Goal: Information Seeking & Learning: Learn about a topic

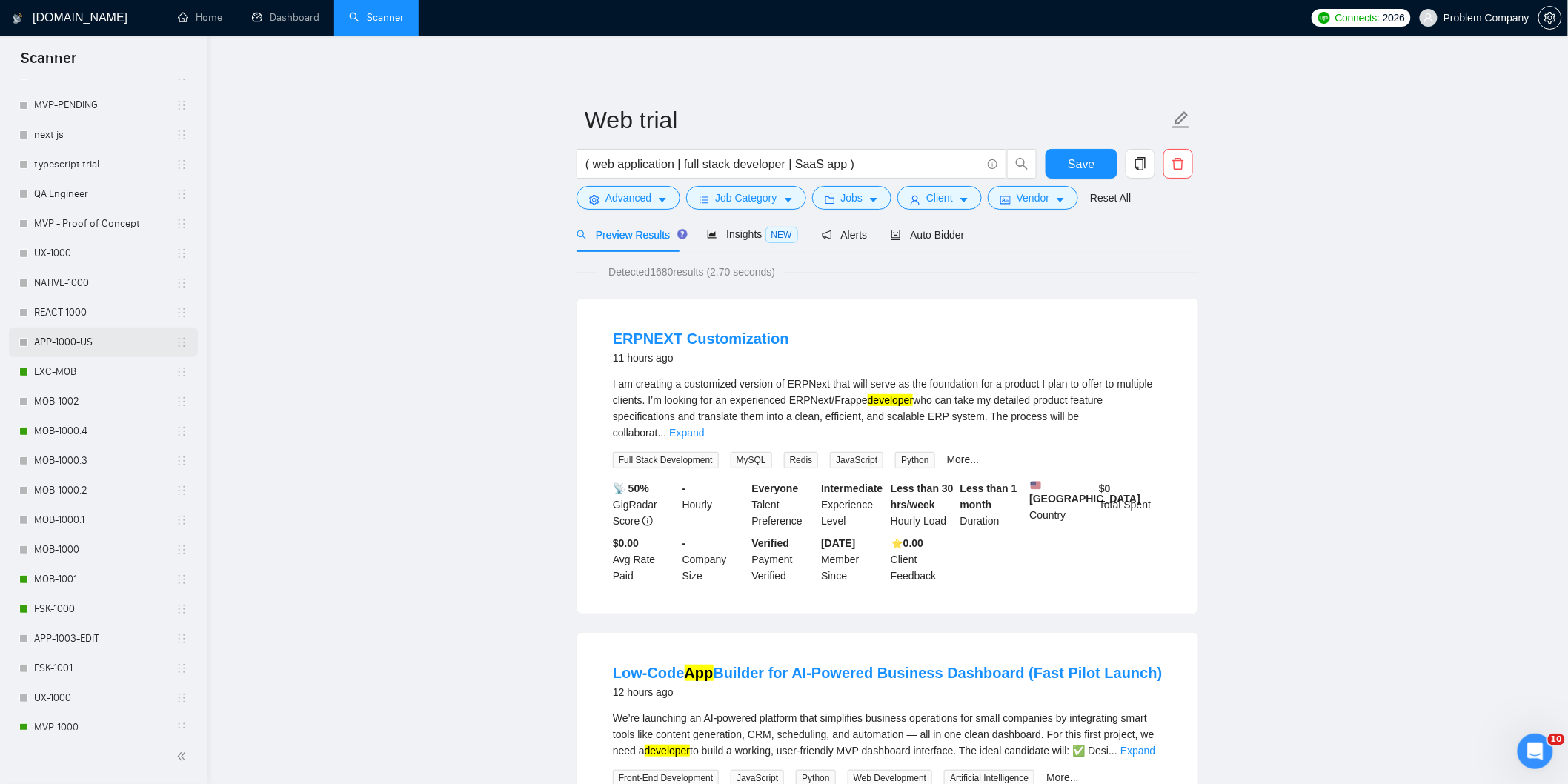
scroll to position [545, 0]
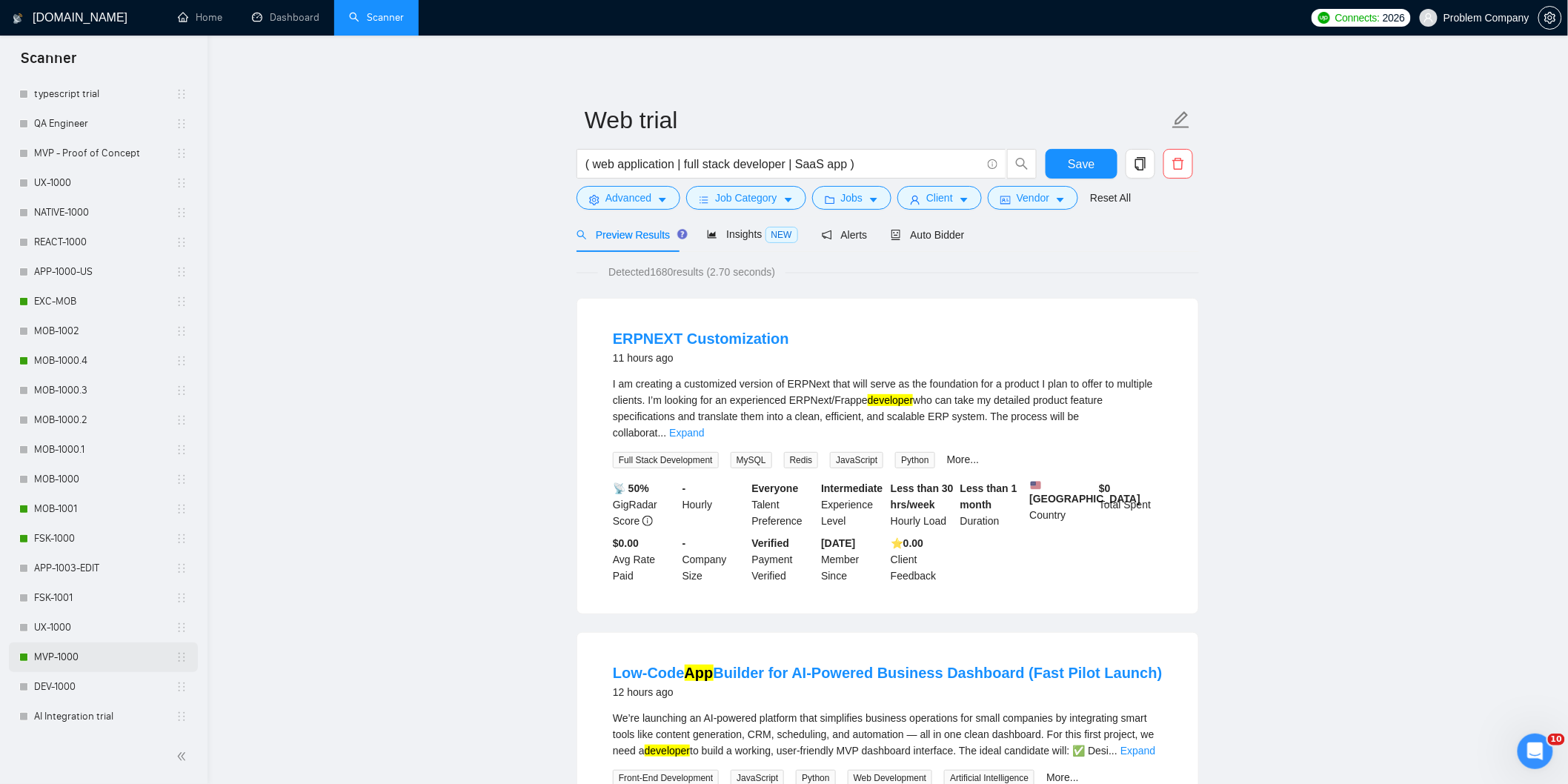
click at [77, 656] on link "MVP-1000" at bounding box center [104, 657] width 141 height 30
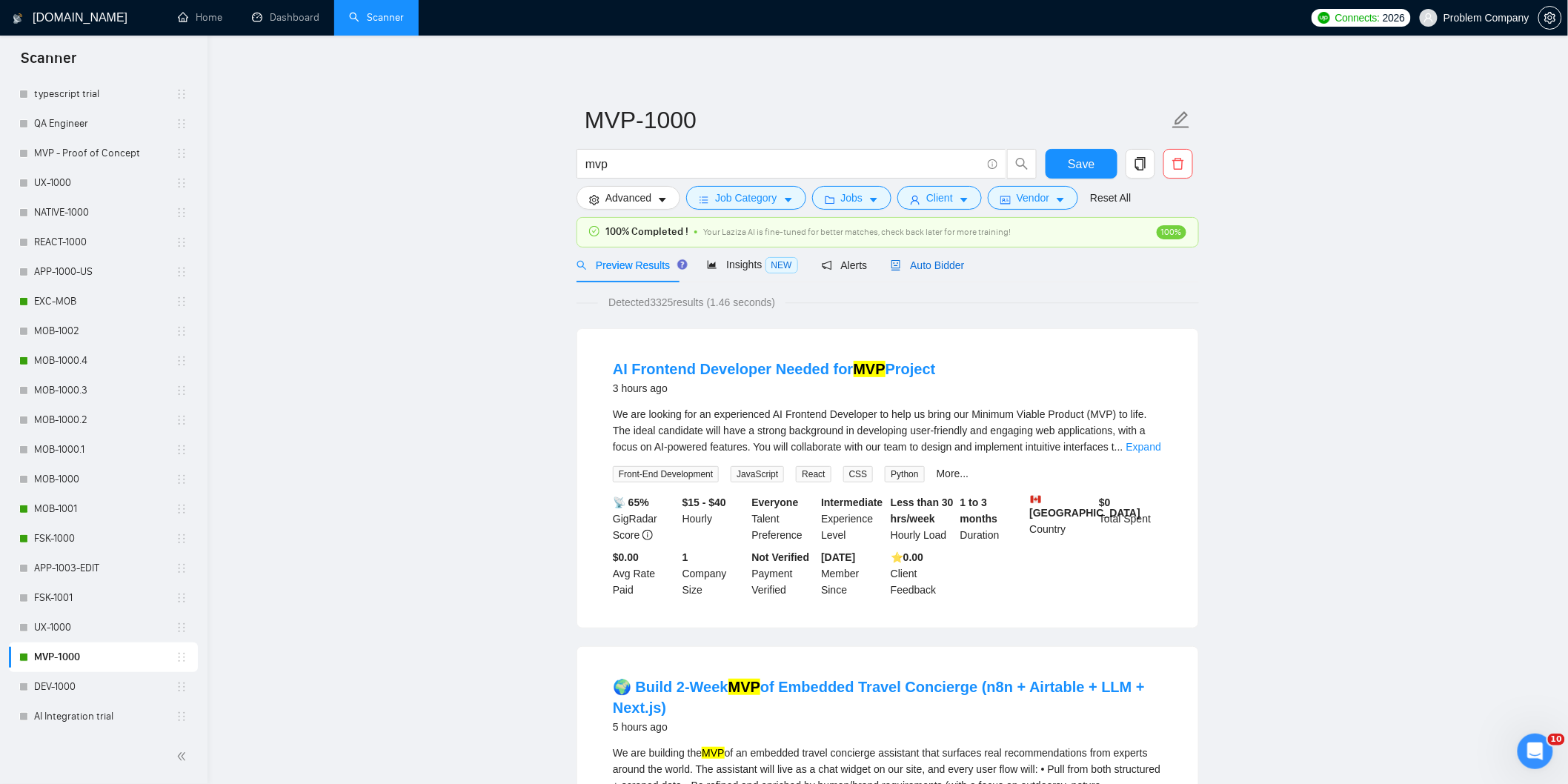
click at [946, 264] on span "Auto Bidder" at bounding box center [927, 265] width 74 height 12
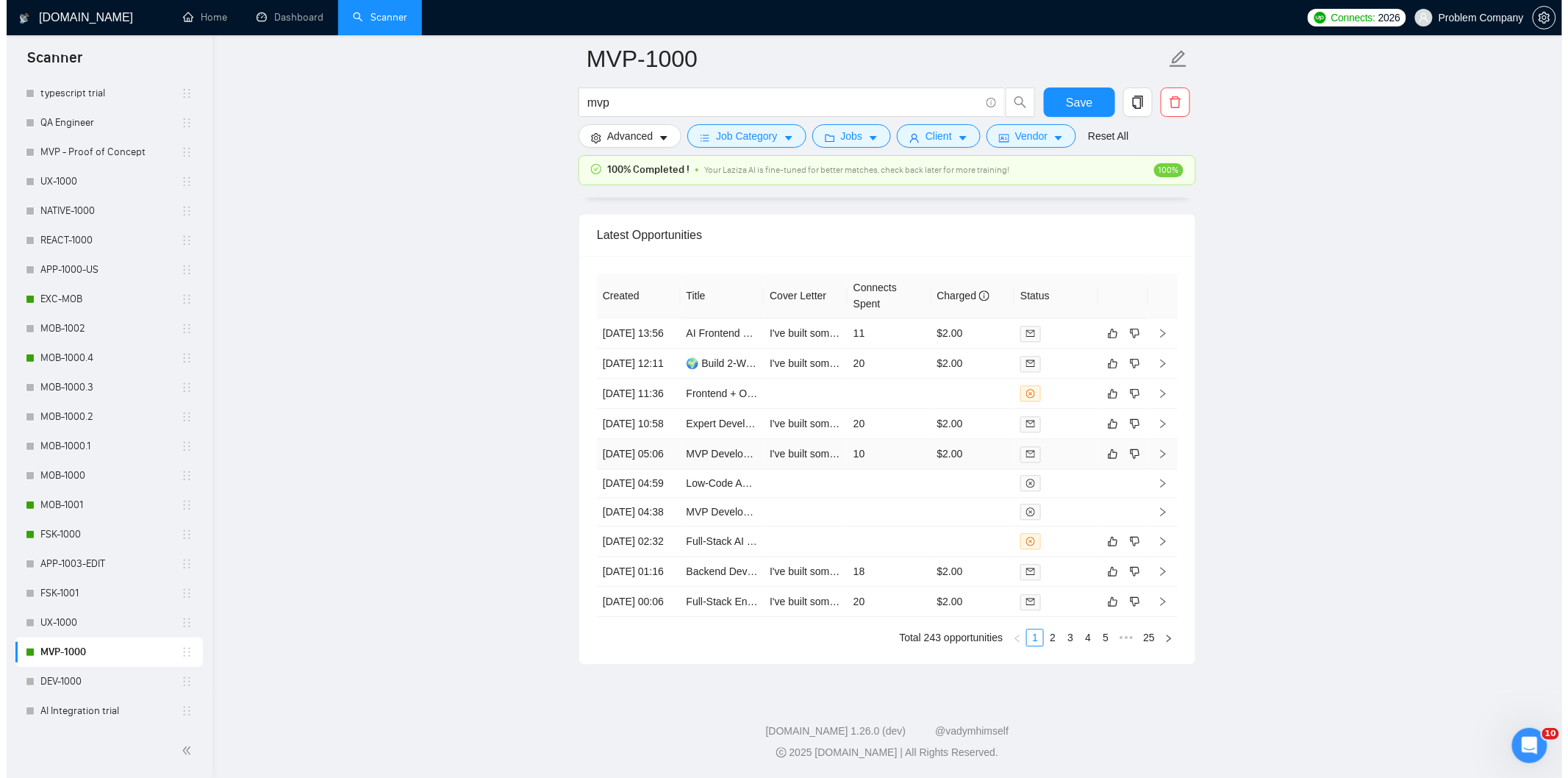
scroll to position [3605, 0]
click at [1042, 645] on link "2" at bounding box center [1046, 637] width 16 height 16
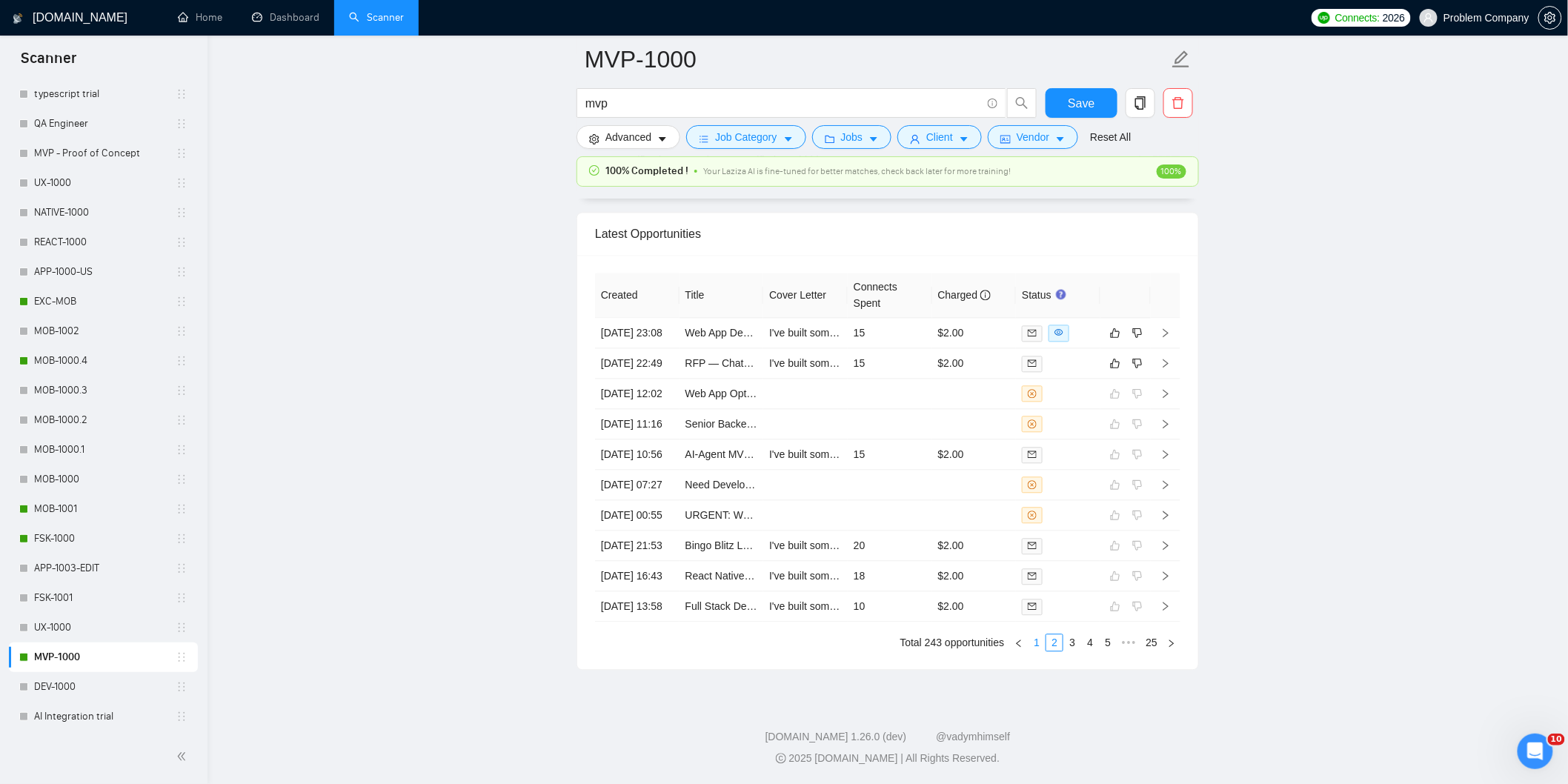
click at [1038, 650] on link "1" at bounding box center [1037, 642] width 16 height 16
click at [1057, 650] on link "2" at bounding box center [1054, 642] width 16 height 16
click at [641, 348] on td "[DATE] 22:49" at bounding box center [637, 362] width 85 height 30
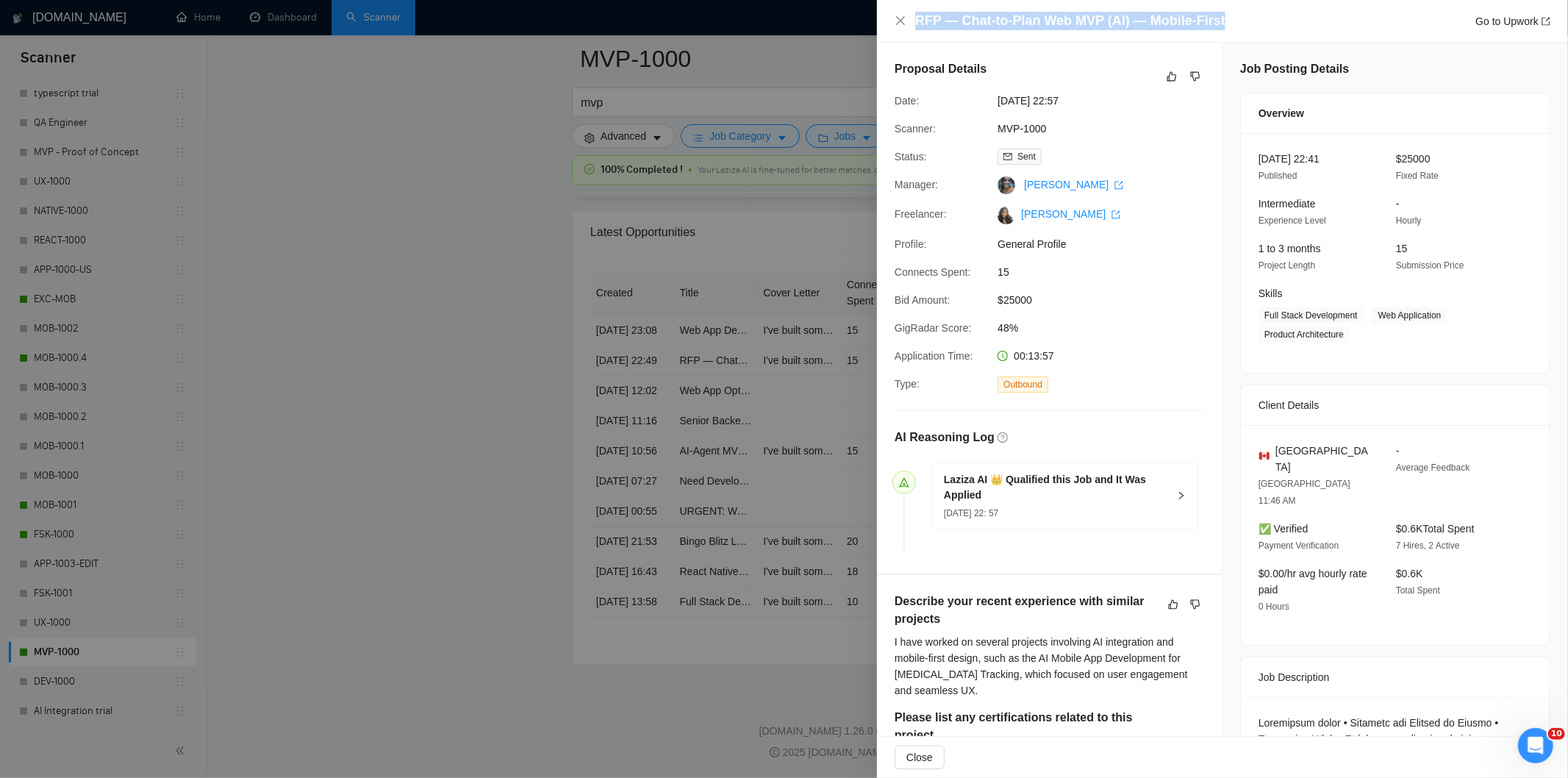
drag, startPoint x: 1224, startPoint y: 22, endPoint x: 891, endPoint y: 27, distance: 333.0
click at [891, 27] on div "RFP — Chat-to-Plan Web MVP (AI) — Mobile-First Go to Upwork" at bounding box center [1222, 21] width 691 height 42
copy h4 "RFP — Chat-to-Plan Web MVP (AI) — Mobile-First"
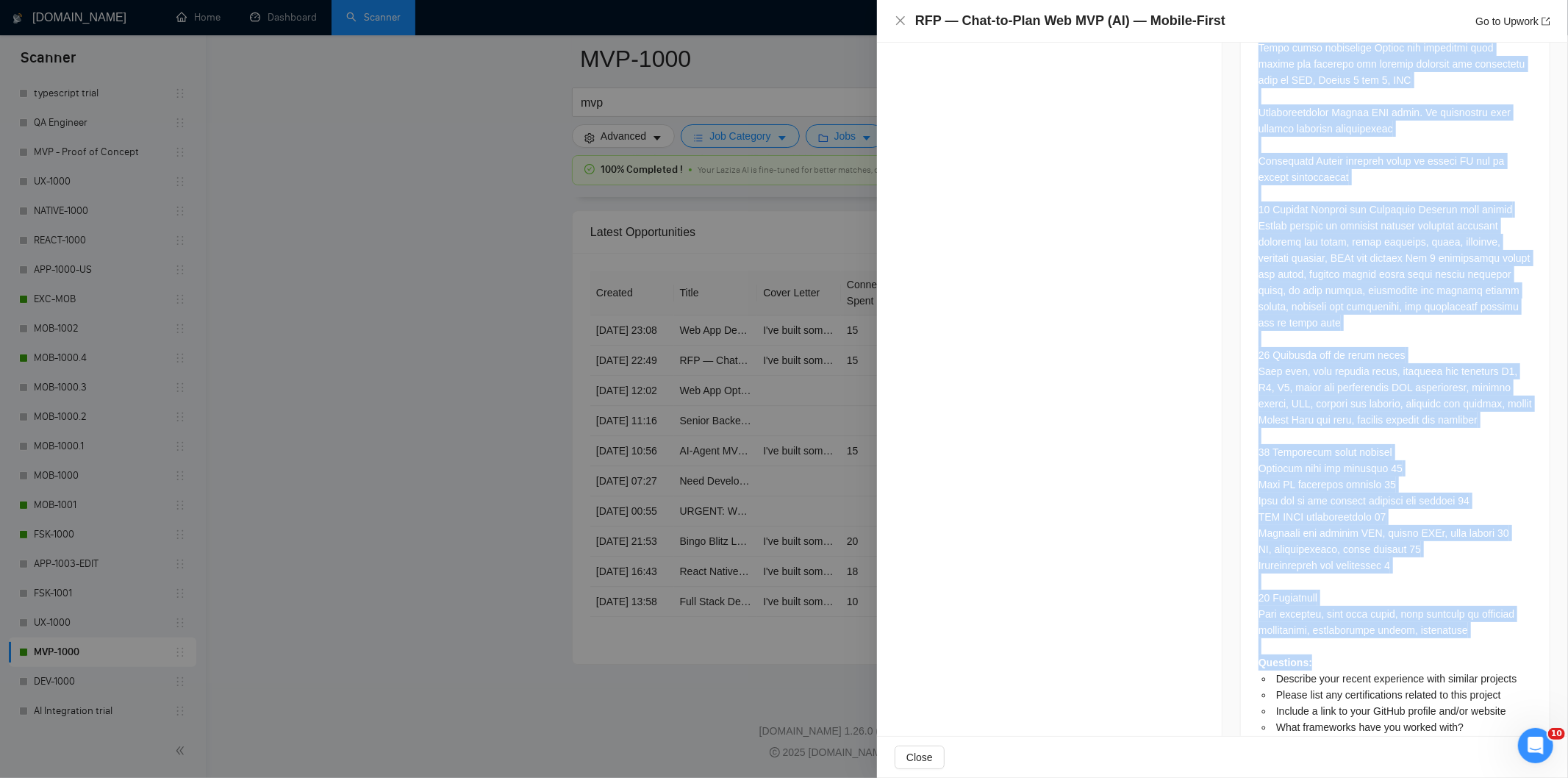
scroll to position [7018, 0]
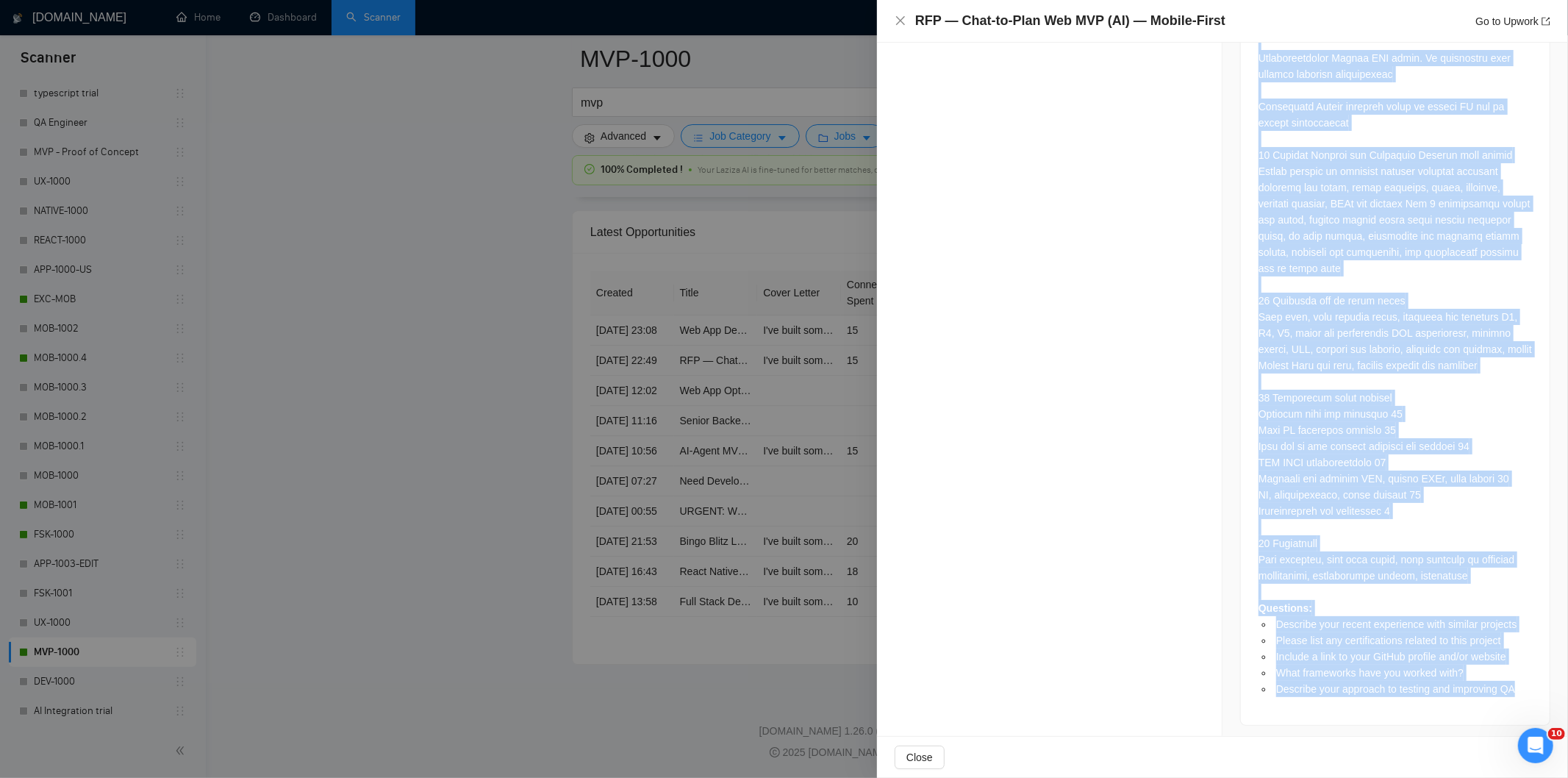
drag, startPoint x: 1243, startPoint y: 365, endPoint x: 1512, endPoint y: 689, distance: 421.1
copy div "Loremipsum dolor • Sitametc adi Elitsed do Eiusmo • Tempor inc Utlab • Etdolo m…"
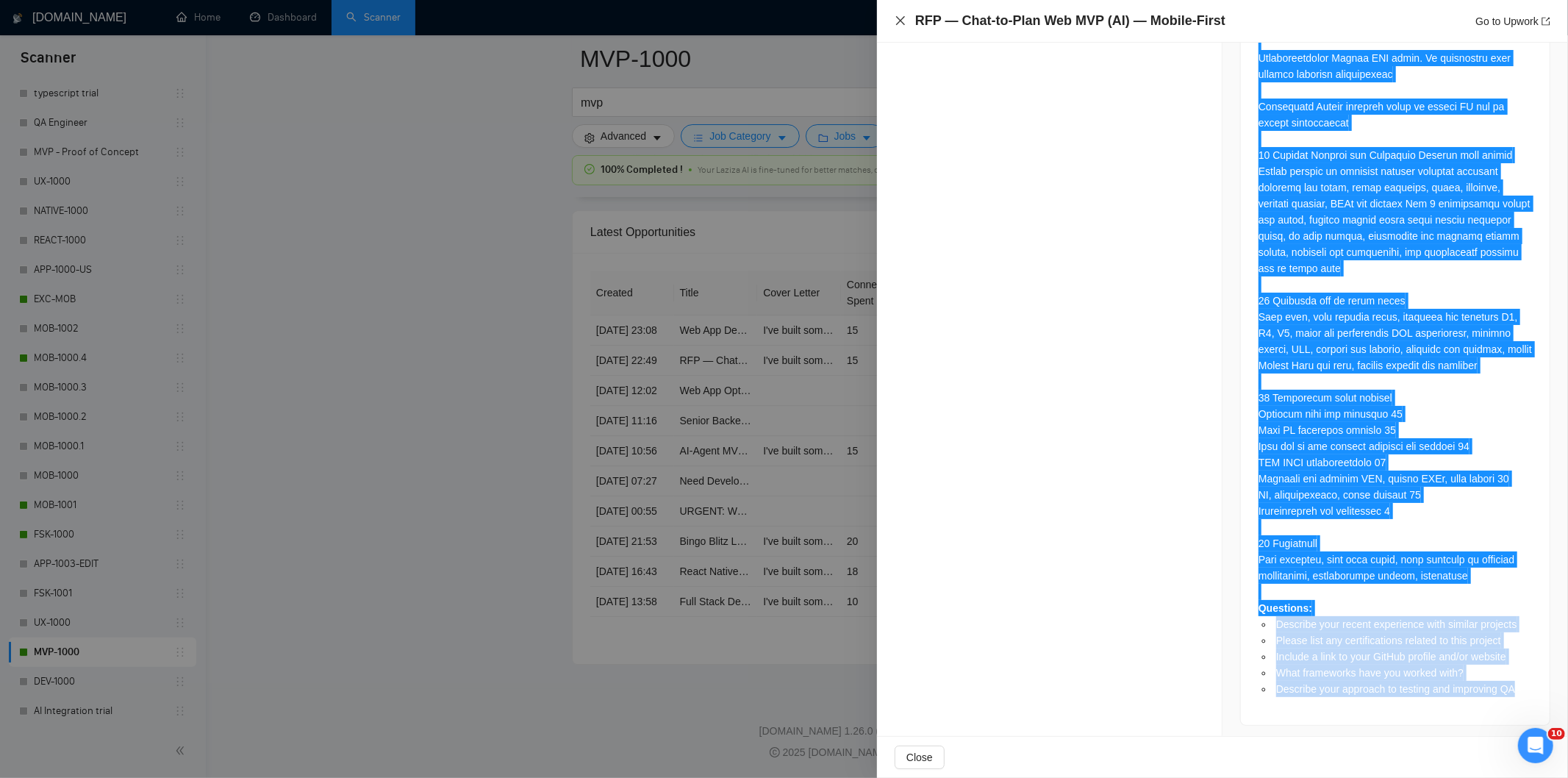
click at [900, 17] on icon "close" at bounding box center [900, 20] width 12 height 12
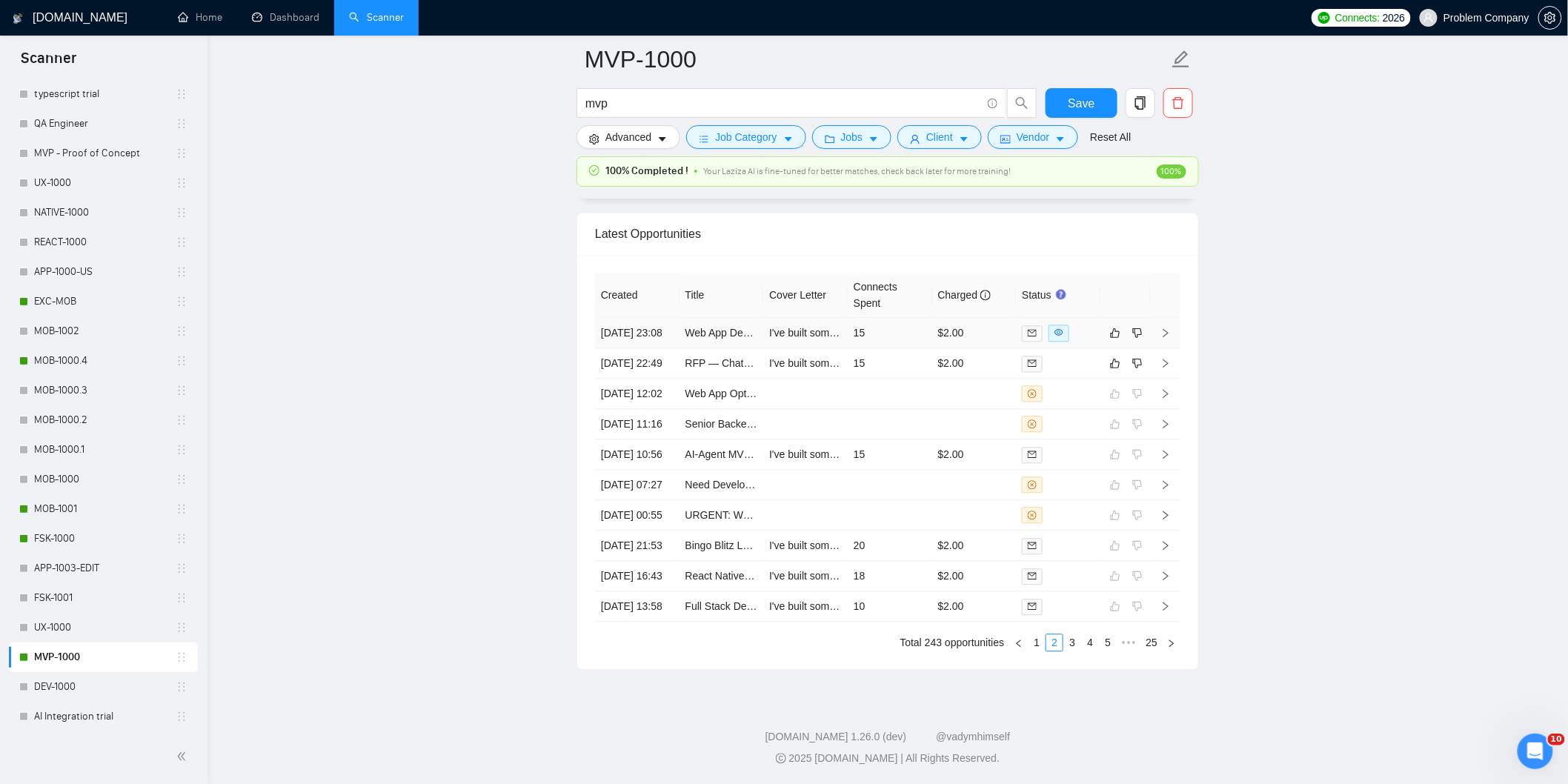
click at [661, 318] on td "[DATE] 23:08" at bounding box center [637, 332] width 85 height 30
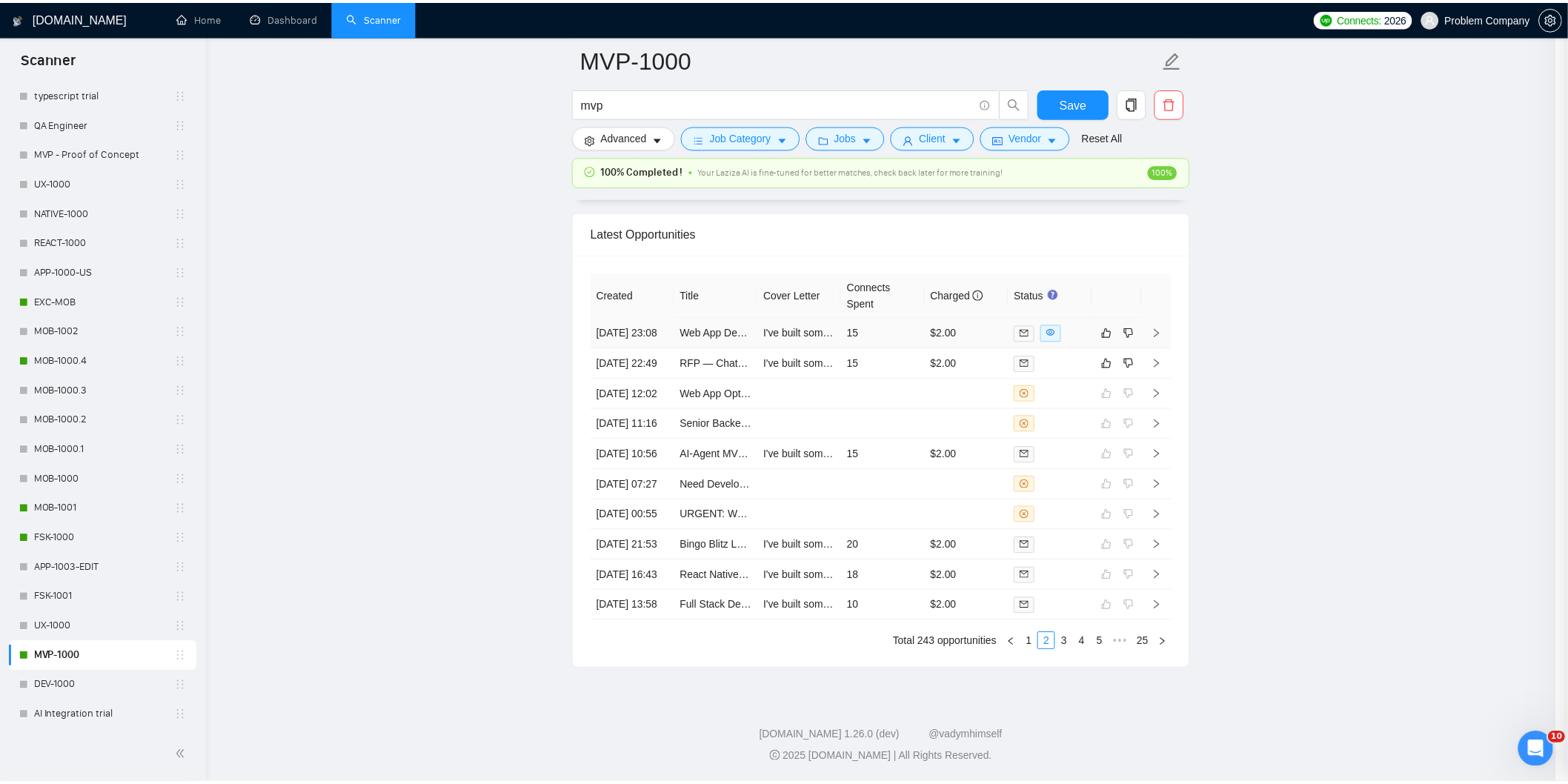
scroll to position [275, 0]
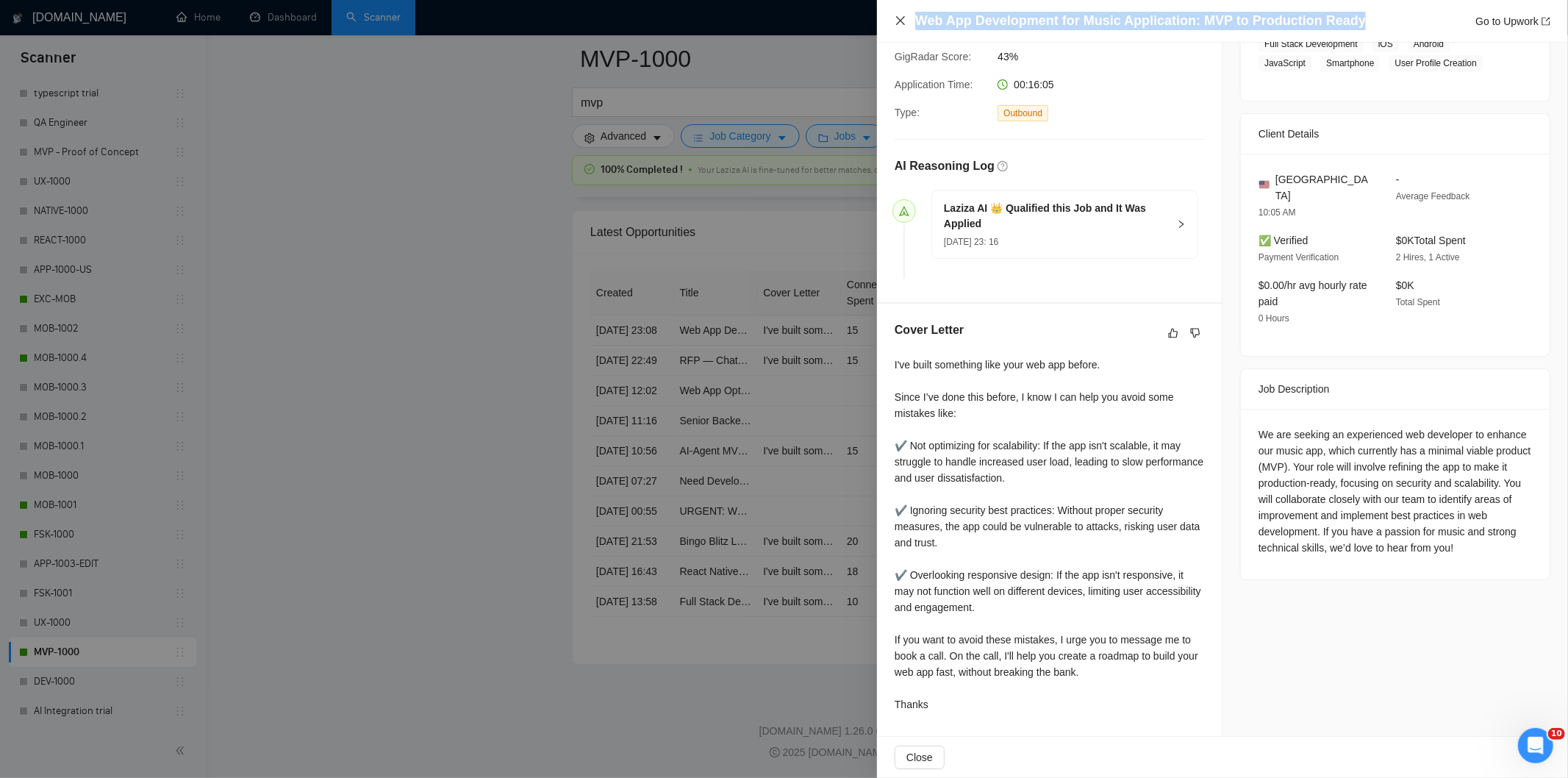
drag, startPoint x: 1368, startPoint y: 14, endPoint x: 905, endPoint y: 20, distance: 463.0
click at [905, 20] on div "Web App Development for Music Application: MVP to Production Ready Go to Upwork" at bounding box center [1222, 21] width 655 height 18
copy h4 "Web App Development for Music Application: MVP to Production Ready"
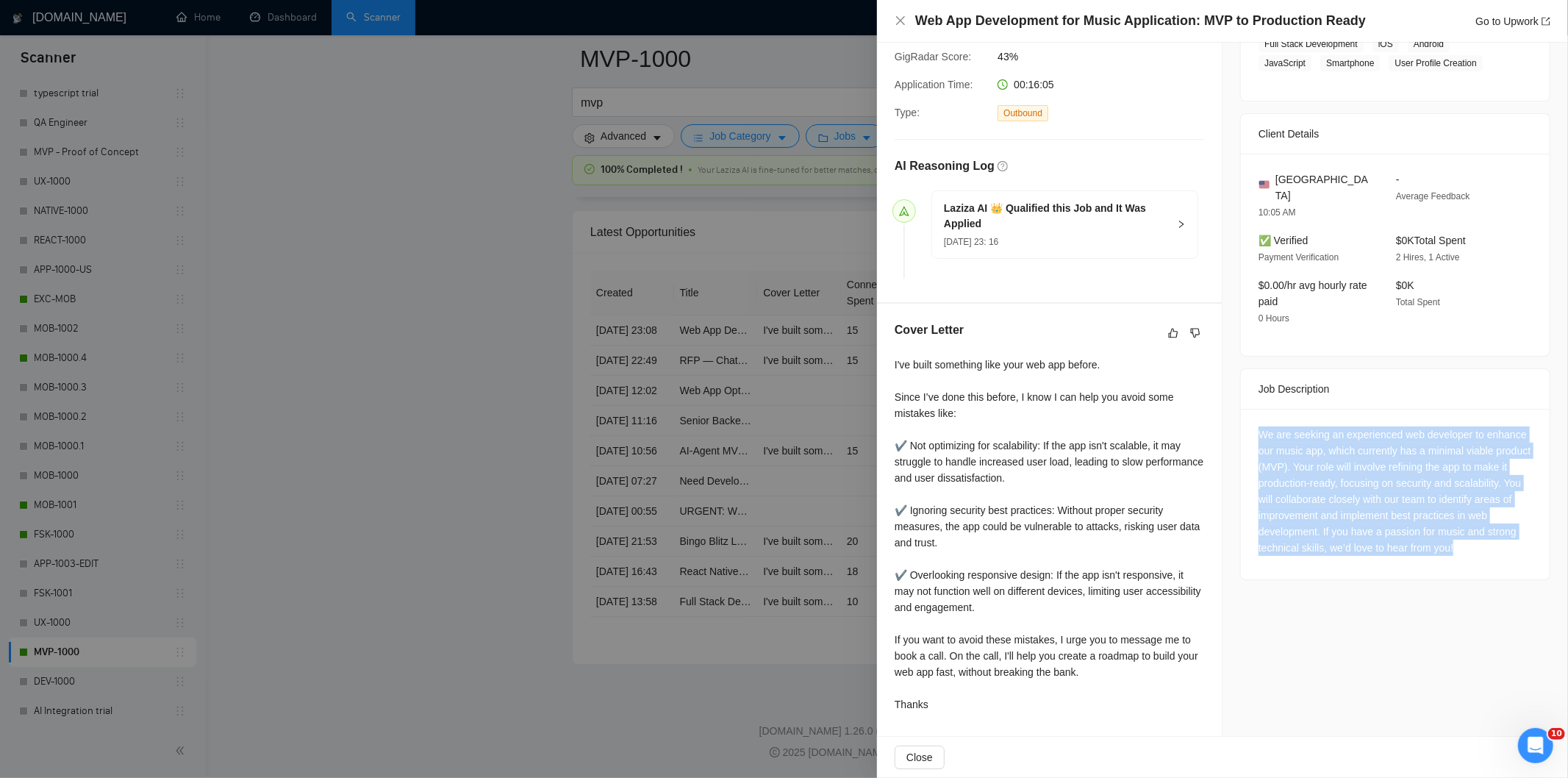
drag, startPoint x: 1245, startPoint y: 420, endPoint x: 1337, endPoint y: 575, distance: 180.2
click at [1337, 575] on div "We are seeking an experienced web developer to enhance our music app, which cur…" at bounding box center [1395, 493] width 309 height 171
copy div "We are seeking an experienced web developer to enhance our music app, which cur…"
click at [900, 21] on icon "close" at bounding box center [900, 21] width 9 height 9
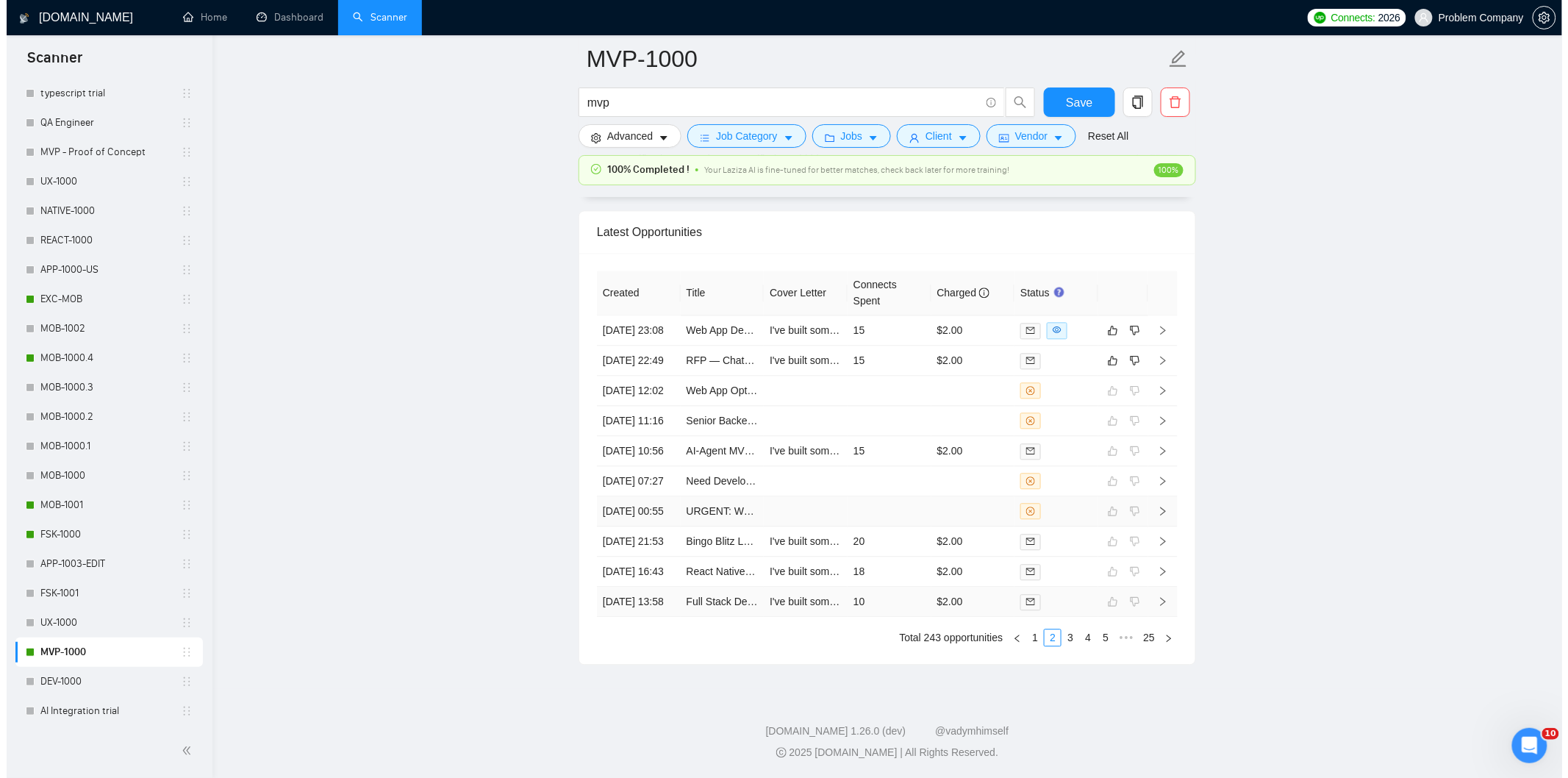
scroll to position [3688, 0]
click at [1026, 642] on link "1" at bounding box center [1028, 637] width 16 height 16
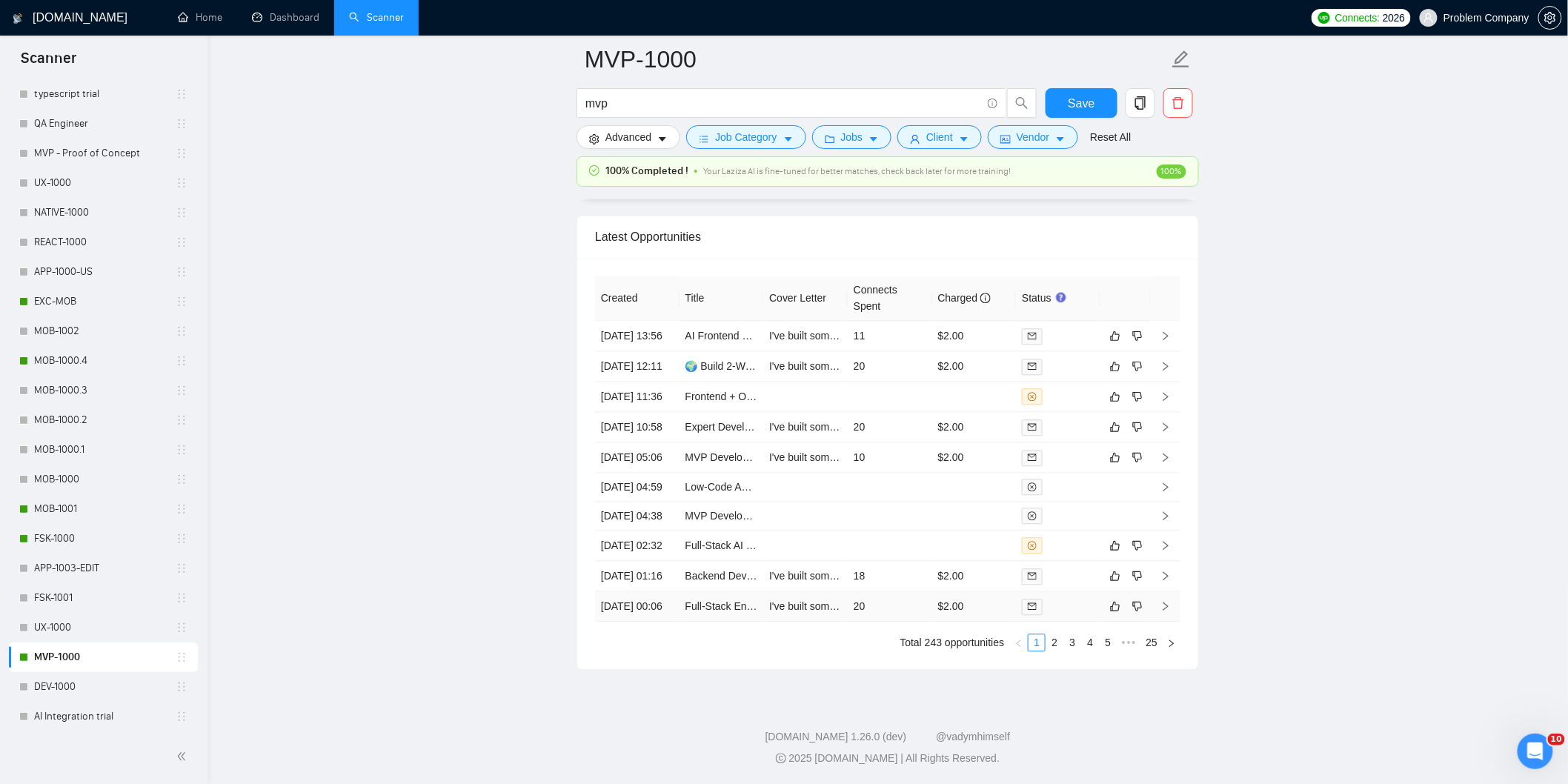
click at [635, 601] on td "[DATE] 00:06" at bounding box center [637, 606] width 85 height 30
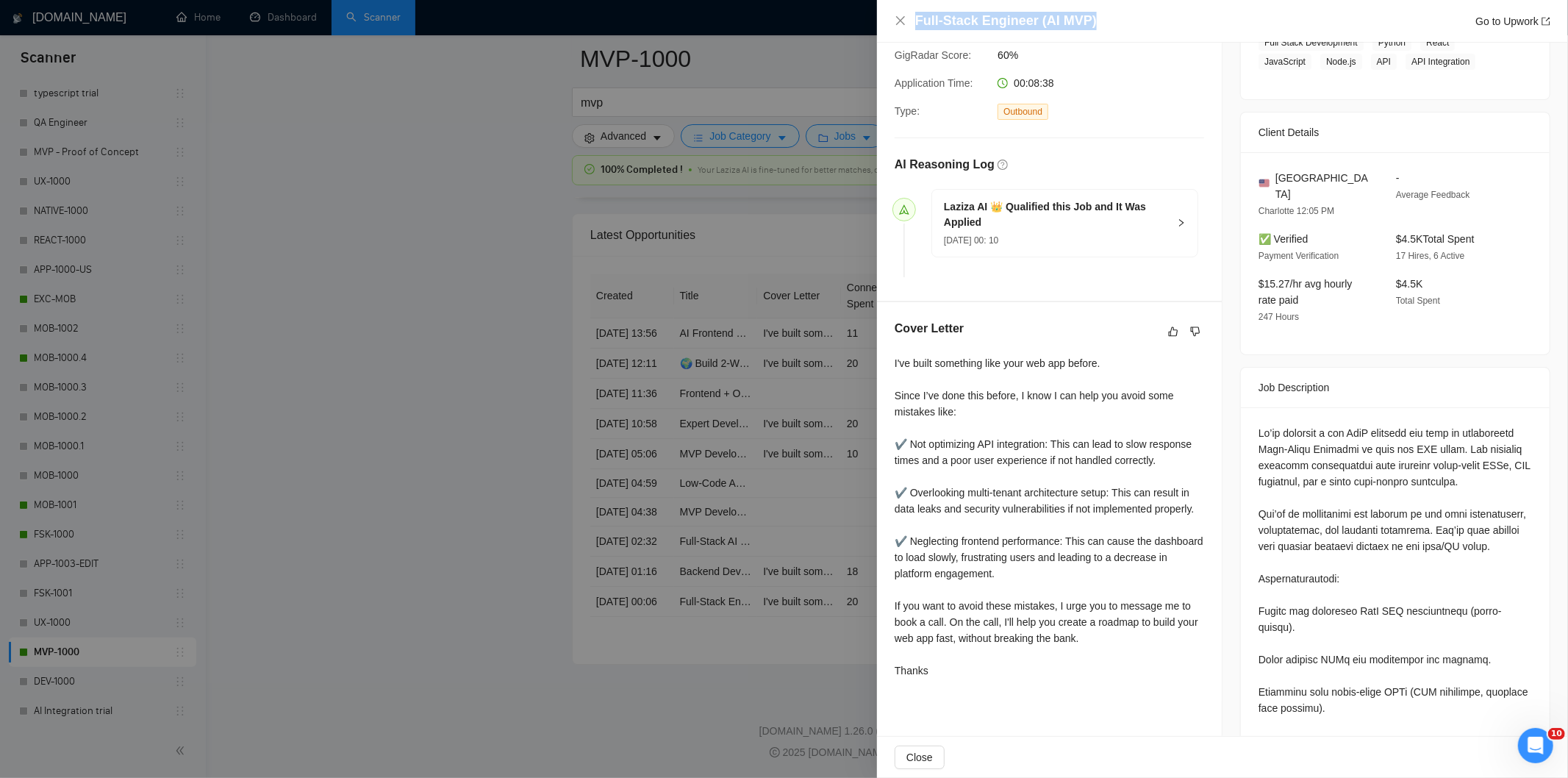
drag, startPoint x: 1101, startPoint y: 21, endPoint x: 915, endPoint y: 17, distance: 186.0
click at [915, 17] on div "Full-Stack Engineer (AI MVP) Go to Upwork" at bounding box center [1233, 21] width 635 height 18
copy h4 "Full-Stack Engineer (AI MVP)"
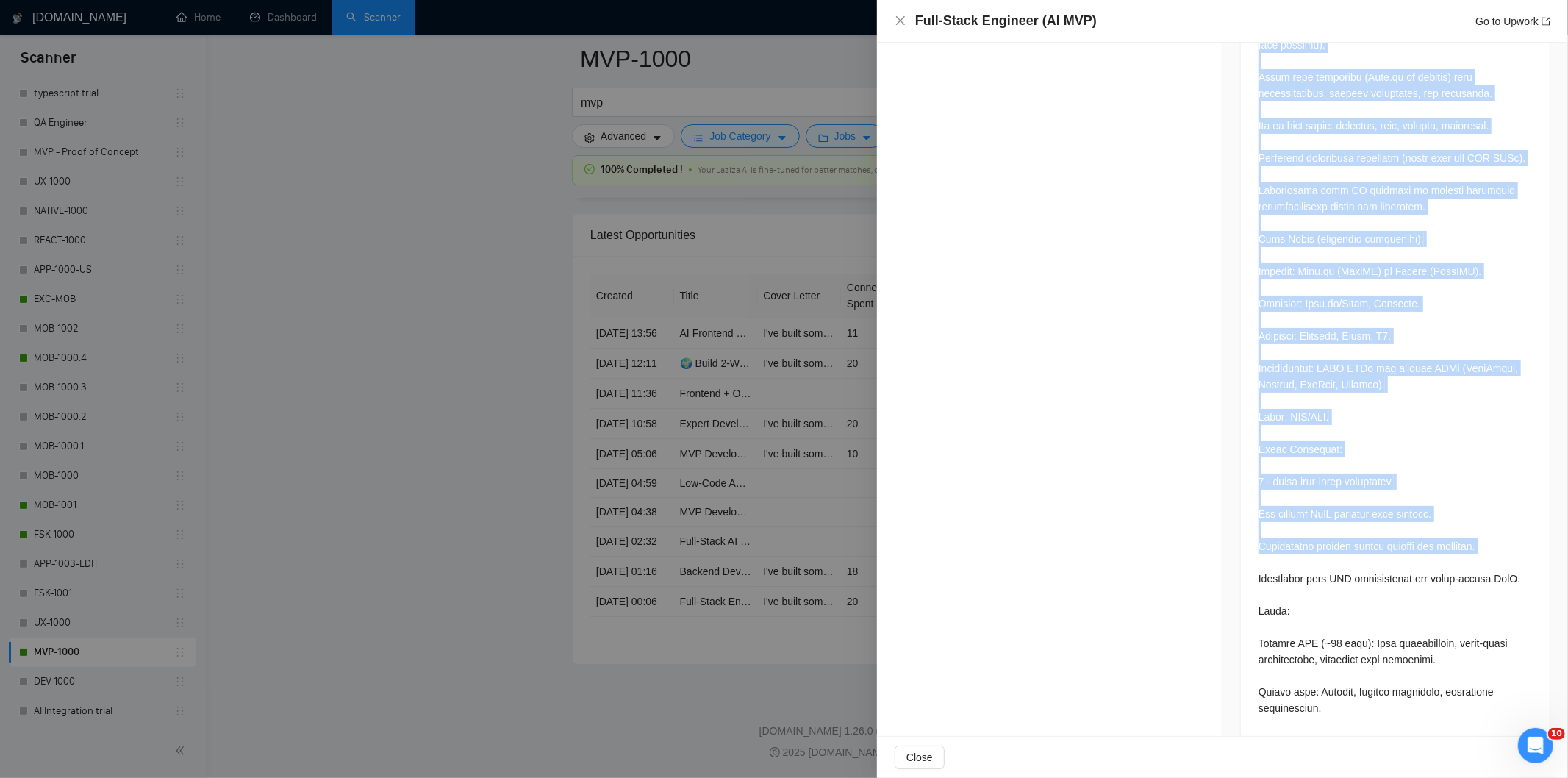
scroll to position [973, 0]
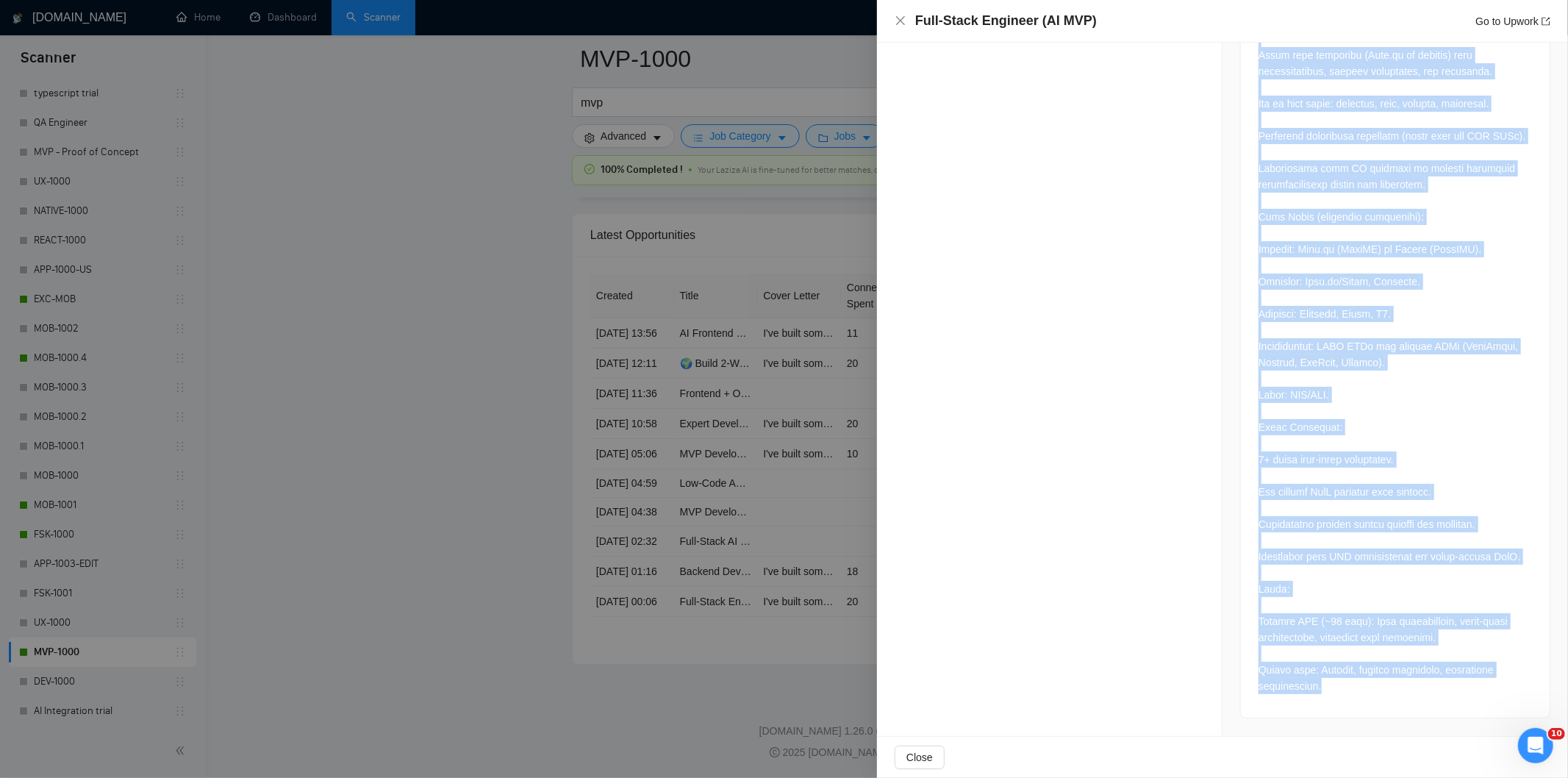
drag, startPoint x: 1252, startPoint y: 328, endPoint x: 1397, endPoint y: 745, distance: 441.5
click at [1397, 745] on div "Full-Stack Engineer (AI MVP) Go to Upwork Proposal Details Date: [DATE] 00:10 S…" at bounding box center [1222, 389] width 691 height 778
copy div "Lo’ip dolorsit a con AdiP elitsedd eiu temp in utlaboreetd Magn-Aliqu Enimadmi …"
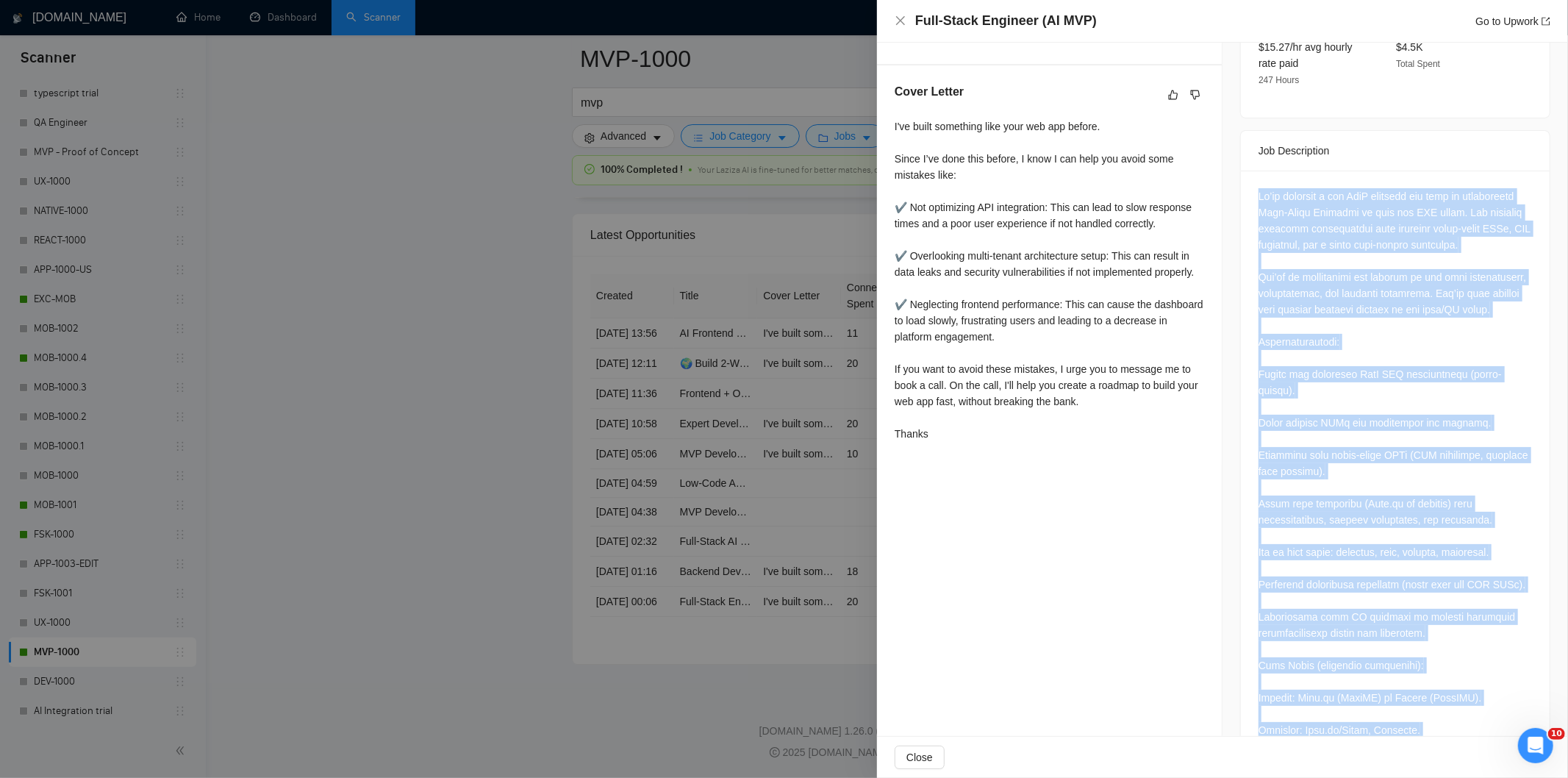
scroll to position [483, 0]
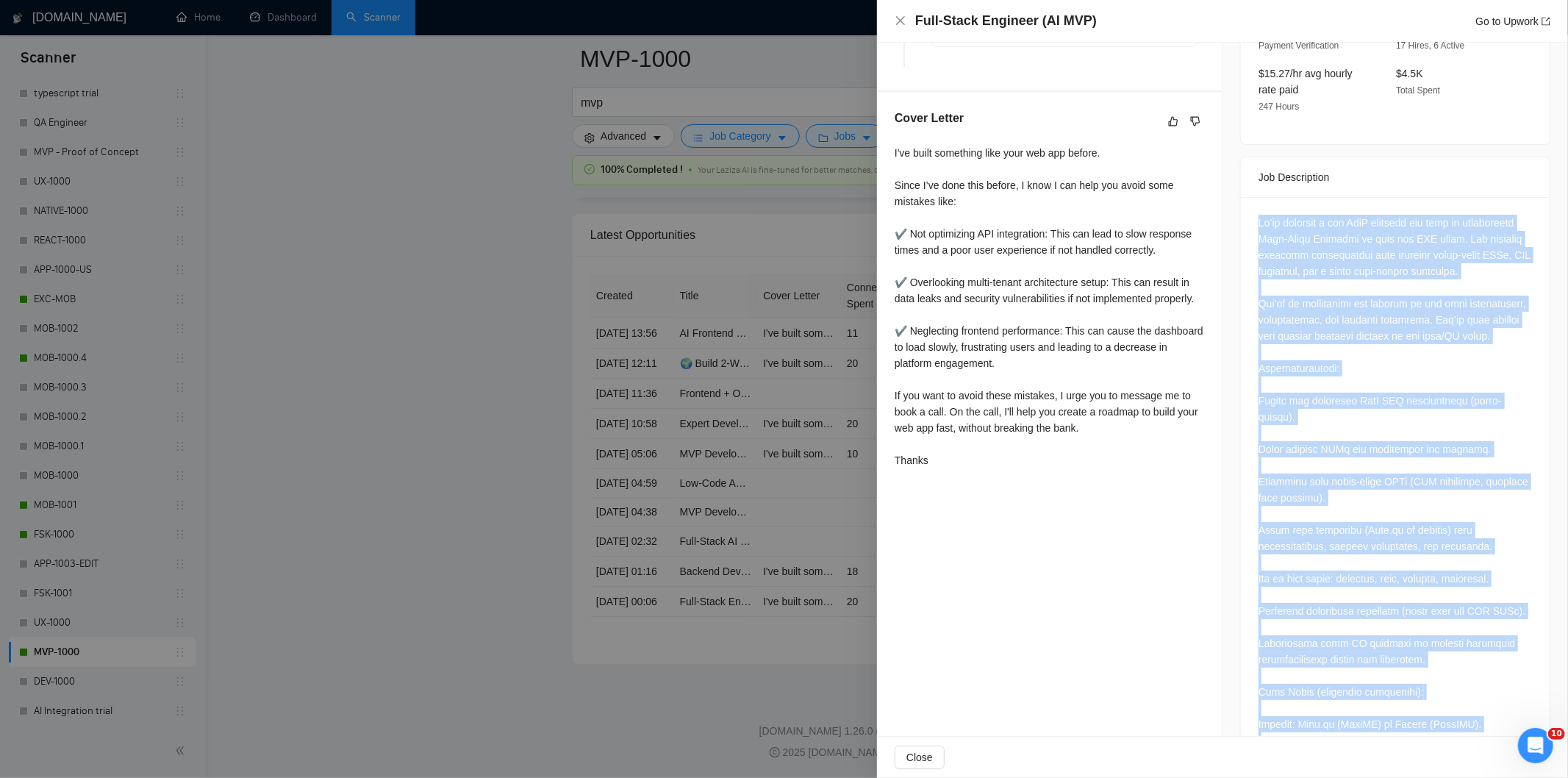
click at [1373, 392] on div at bounding box center [1394, 691] width 274 height 954
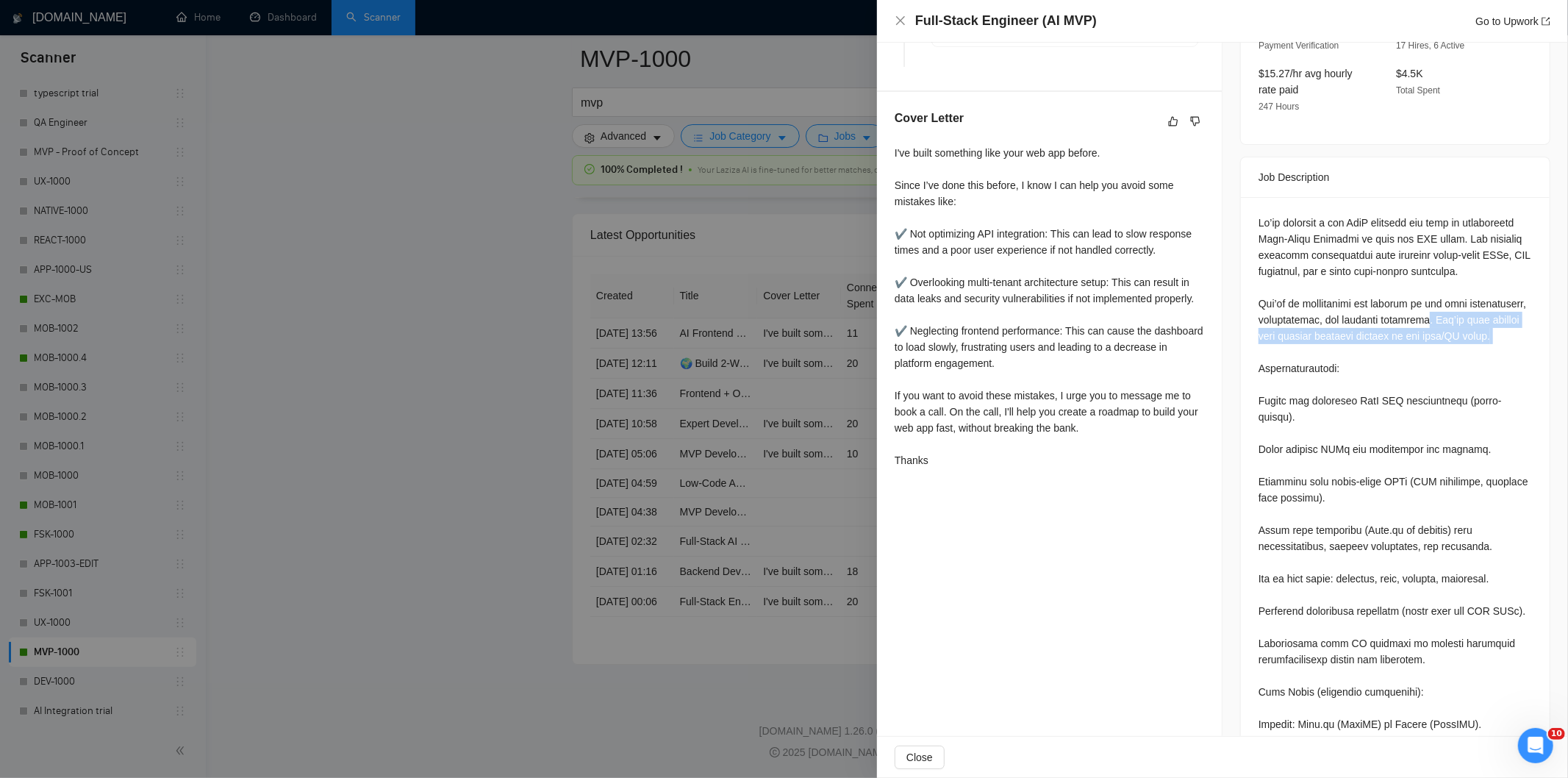
drag, startPoint x: 1422, startPoint y: 321, endPoint x: 1483, endPoint y: 358, distance: 71.3
click at [1483, 358] on div at bounding box center [1394, 691] width 274 height 954
copy div ". You’ll work closely with another engineer focused on the data/ML layer."
click at [900, 22] on icon "close" at bounding box center [900, 21] width 9 height 9
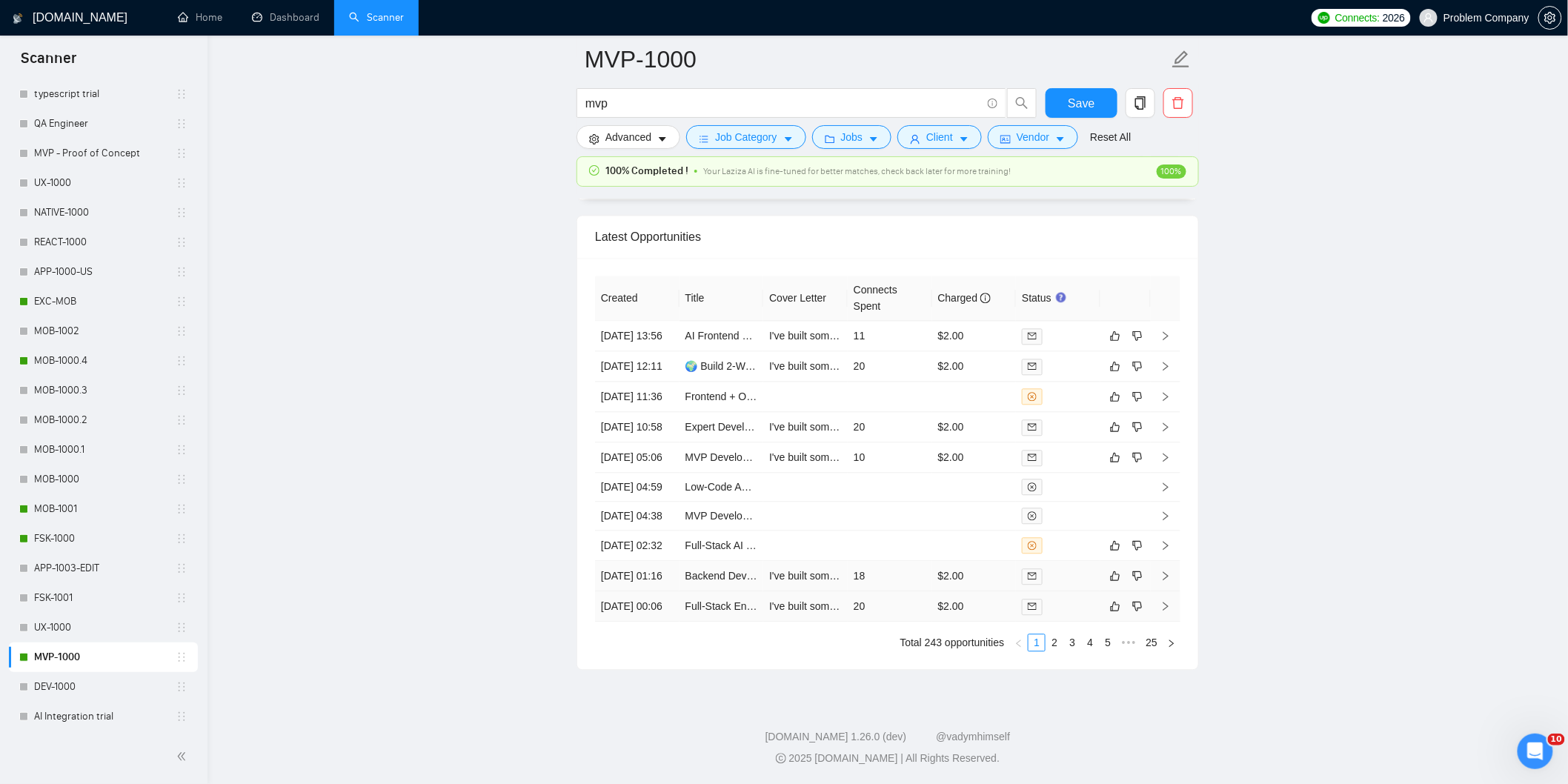
drag, startPoint x: 645, startPoint y: 565, endPoint x: 653, endPoint y: 581, distance: 17.9
click at [647, 566] on td "[DATE] 01:16" at bounding box center [637, 575] width 85 height 30
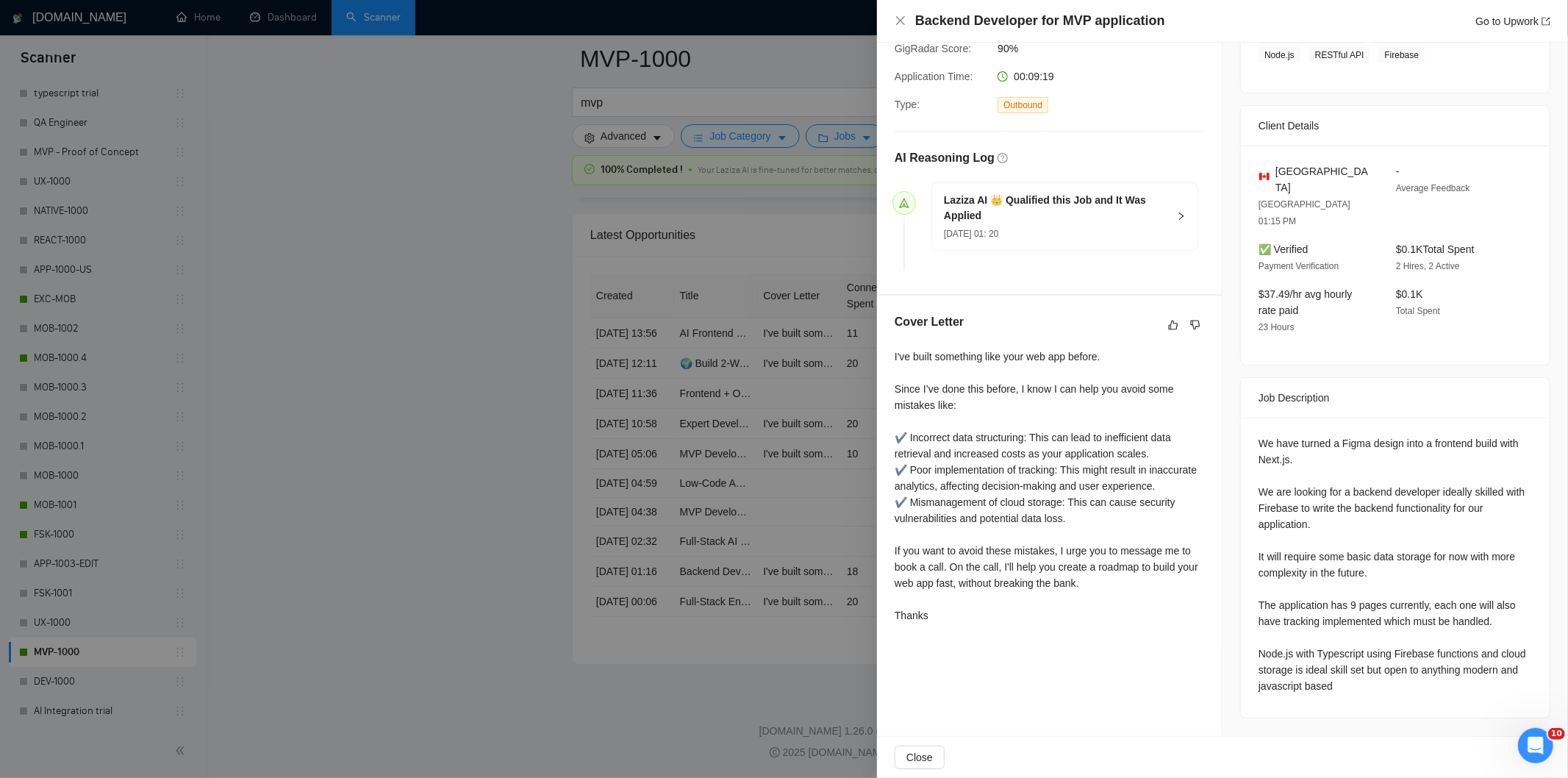
scroll to position [246, 0]
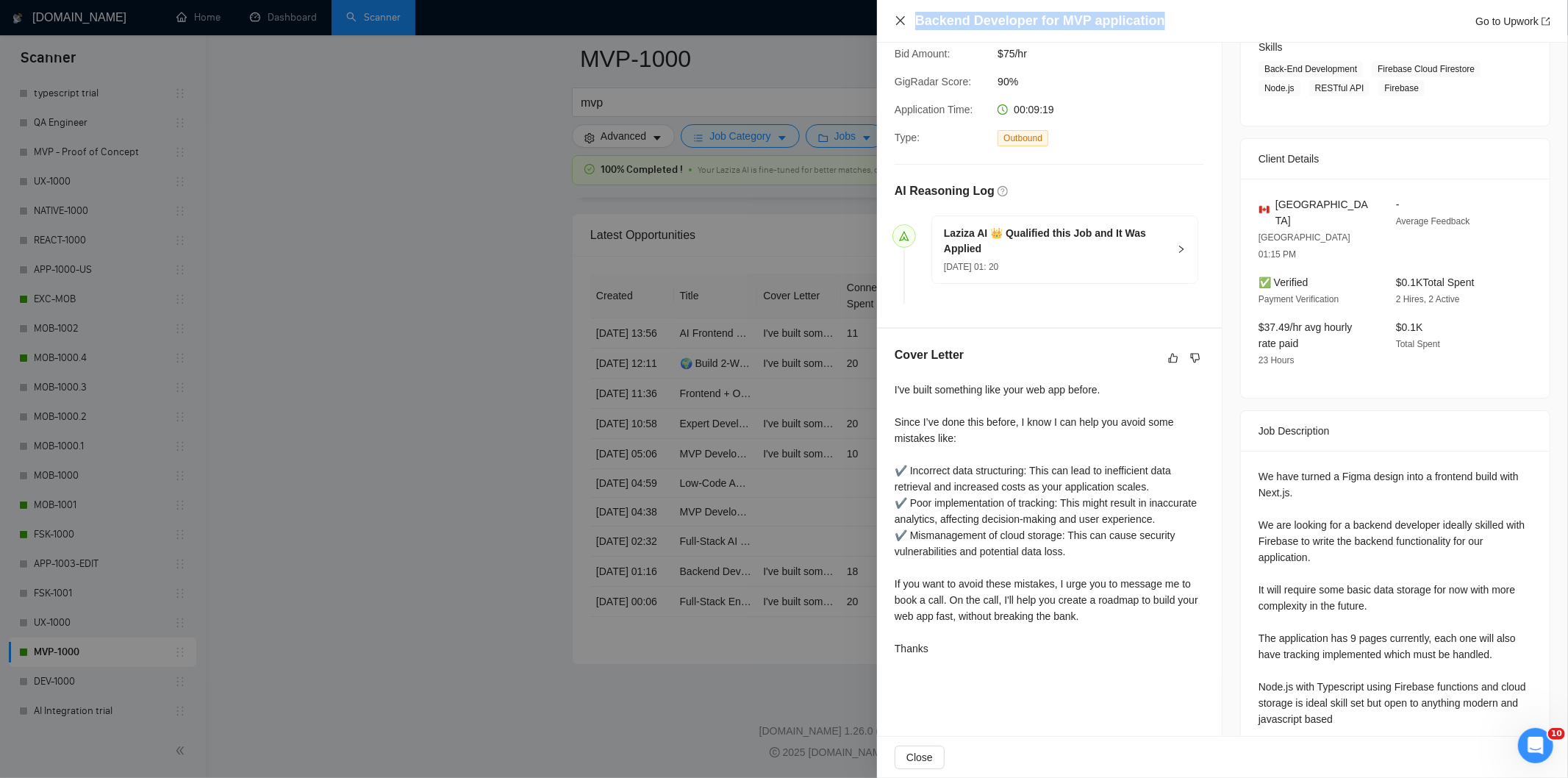
drag, startPoint x: 1179, startPoint y: 12, endPoint x: 906, endPoint y: 16, distance: 273.0
click at [906, 16] on div "Backend Developer for MVP application Go to Upwork" at bounding box center [1222, 21] width 655 height 18
copy h4 "Backend Developer for MVP application"
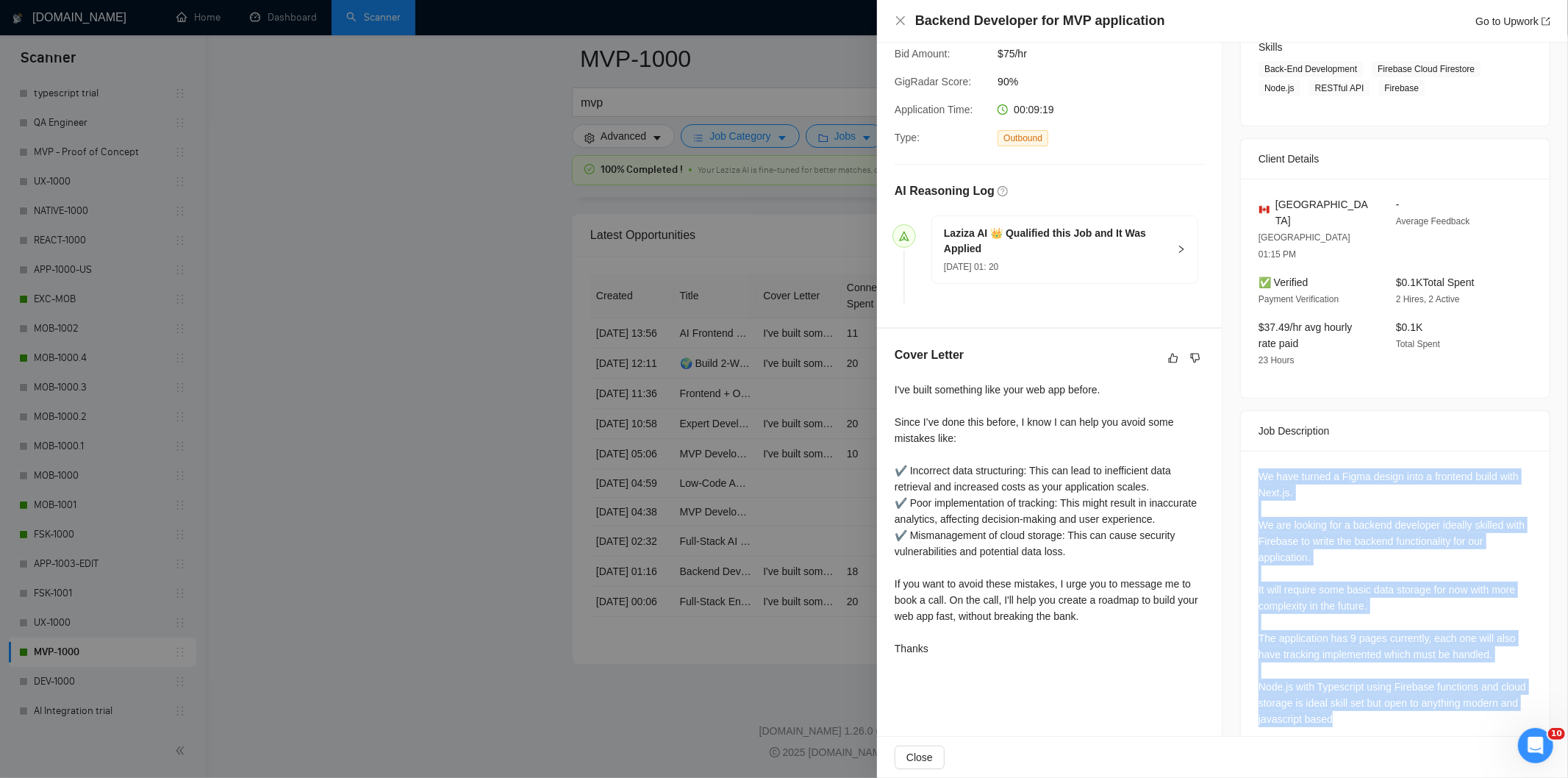
drag, startPoint x: 1251, startPoint y: 437, endPoint x: 1404, endPoint y: 685, distance: 291.4
click at [1404, 685] on div "We have turned a Figma design into a frontend build with Next.js. We are lookin…" at bounding box center [1395, 601] width 309 height 300
copy div "We have turned a Figma design into a frontend build with Next.js. We are lookin…"
click at [1387, 521] on div "We have turned a Figma design into a frontend build with Next.js. We are lookin…" at bounding box center [1394, 597] width 274 height 258
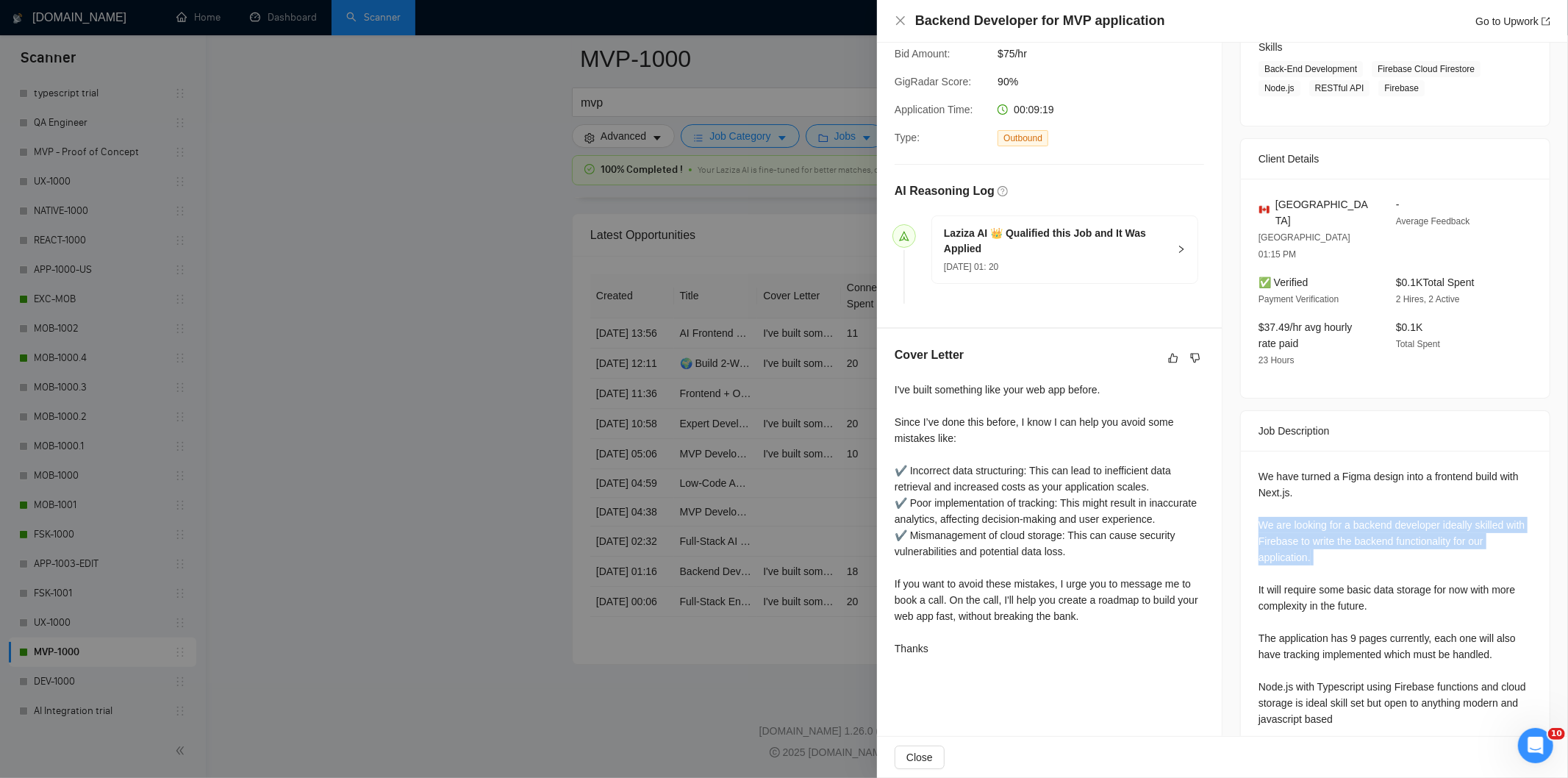
drag, startPoint x: 1263, startPoint y: 491, endPoint x: 1310, endPoint y: 537, distance: 65.8
click at [1310, 537] on div "We have turned a Figma design into a frontend build with Next.js. We are lookin…" at bounding box center [1394, 597] width 274 height 258
click at [900, 19] on icon "close" at bounding box center [900, 20] width 12 height 12
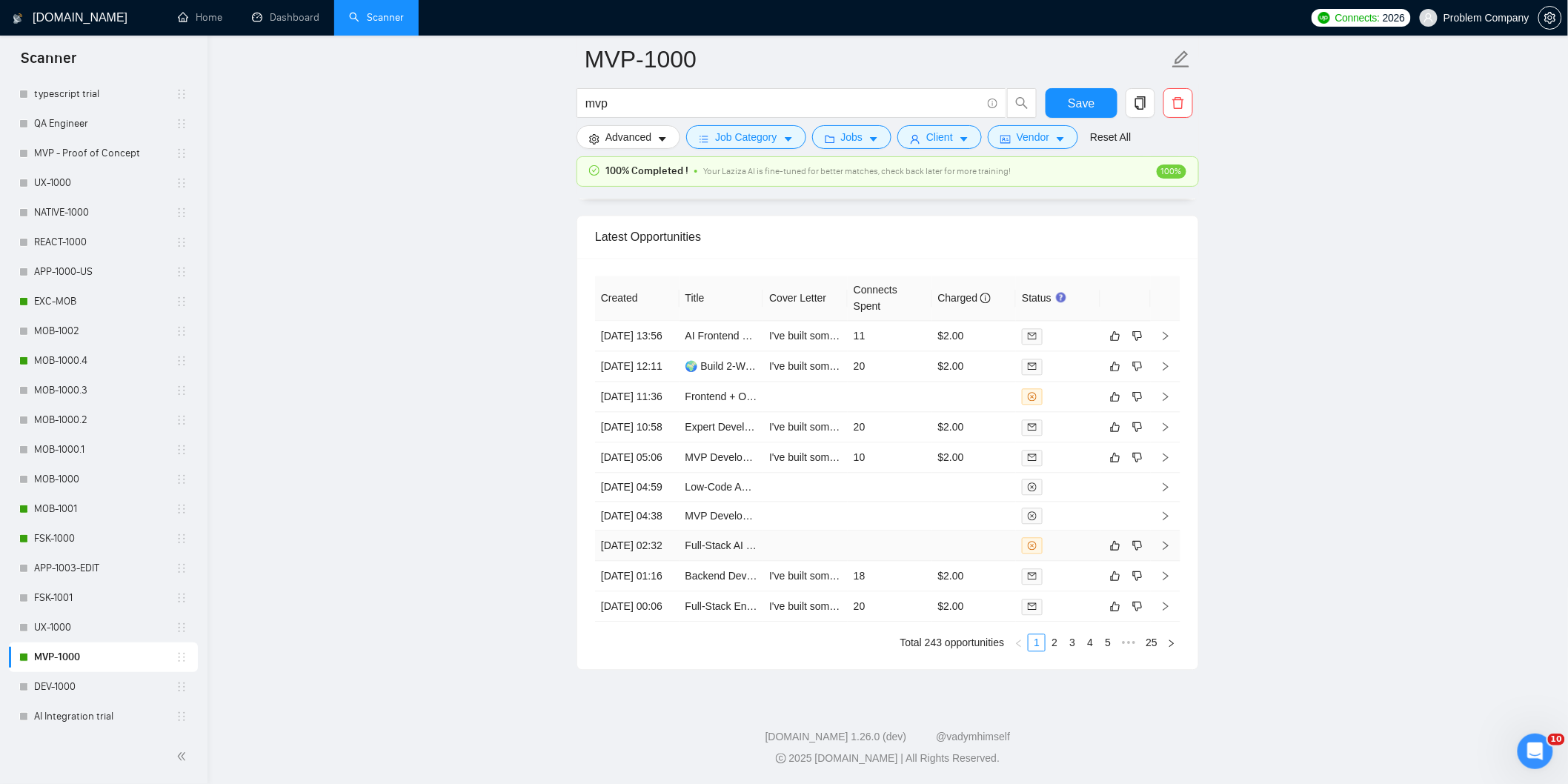
click at [652, 530] on td "[DATE] 02:32" at bounding box center [637, 545] width 85 height 30
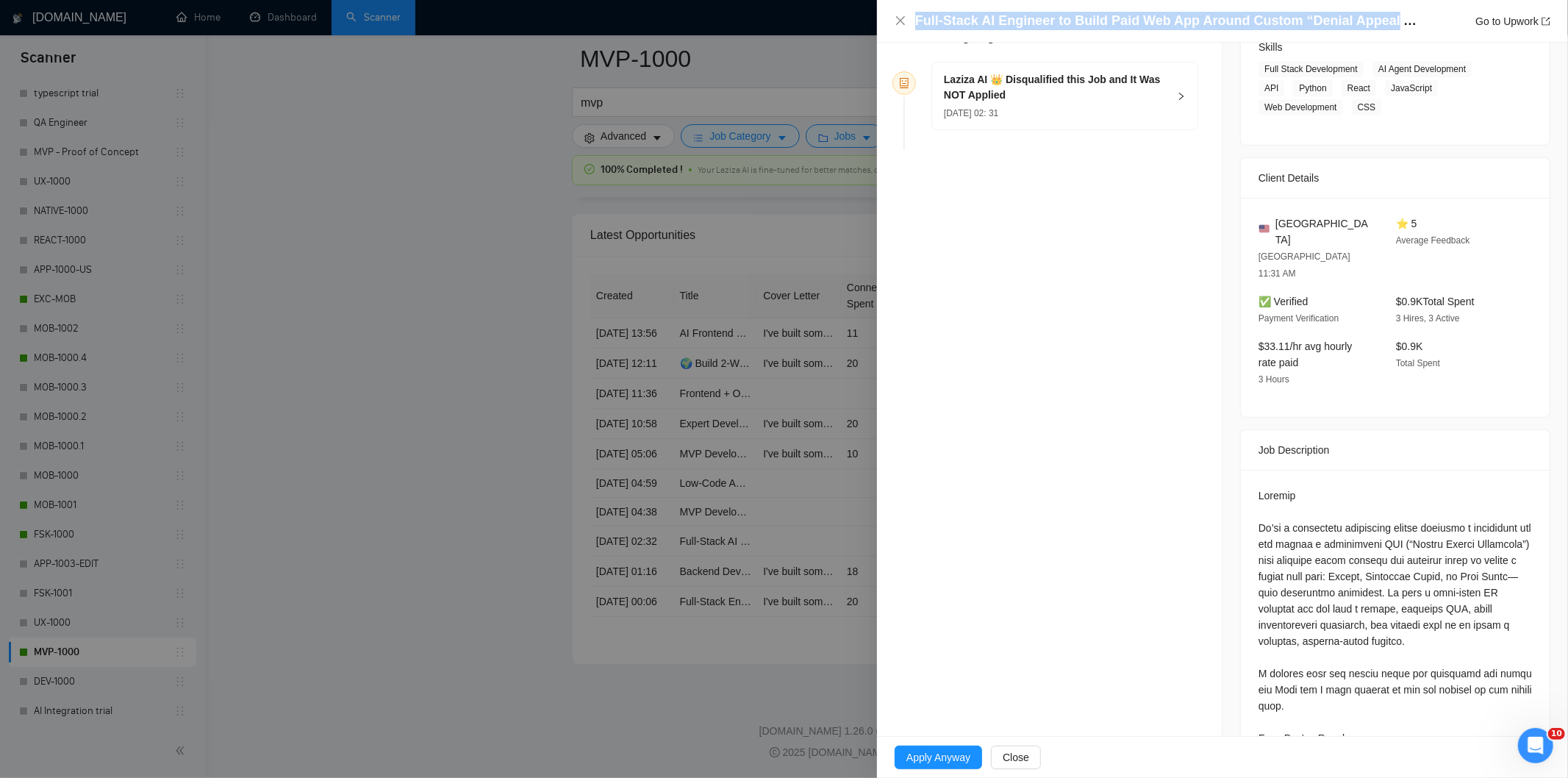
drag, startPoint x: 1026, startPoint y: 17, endPoint x: 1376, endPoint y: 16, distance: 350.0
click at [1376, 16] on div "Full‑Stack AI Engineer to Build Paid Web App Around Custom “Denial Appeal Assis…" at bounding box center [1222, 21] width 655 height 18
copy h4 "Full‑Stack AI Engineer to Build Paid Web App Around Custom “Denial Appeal"
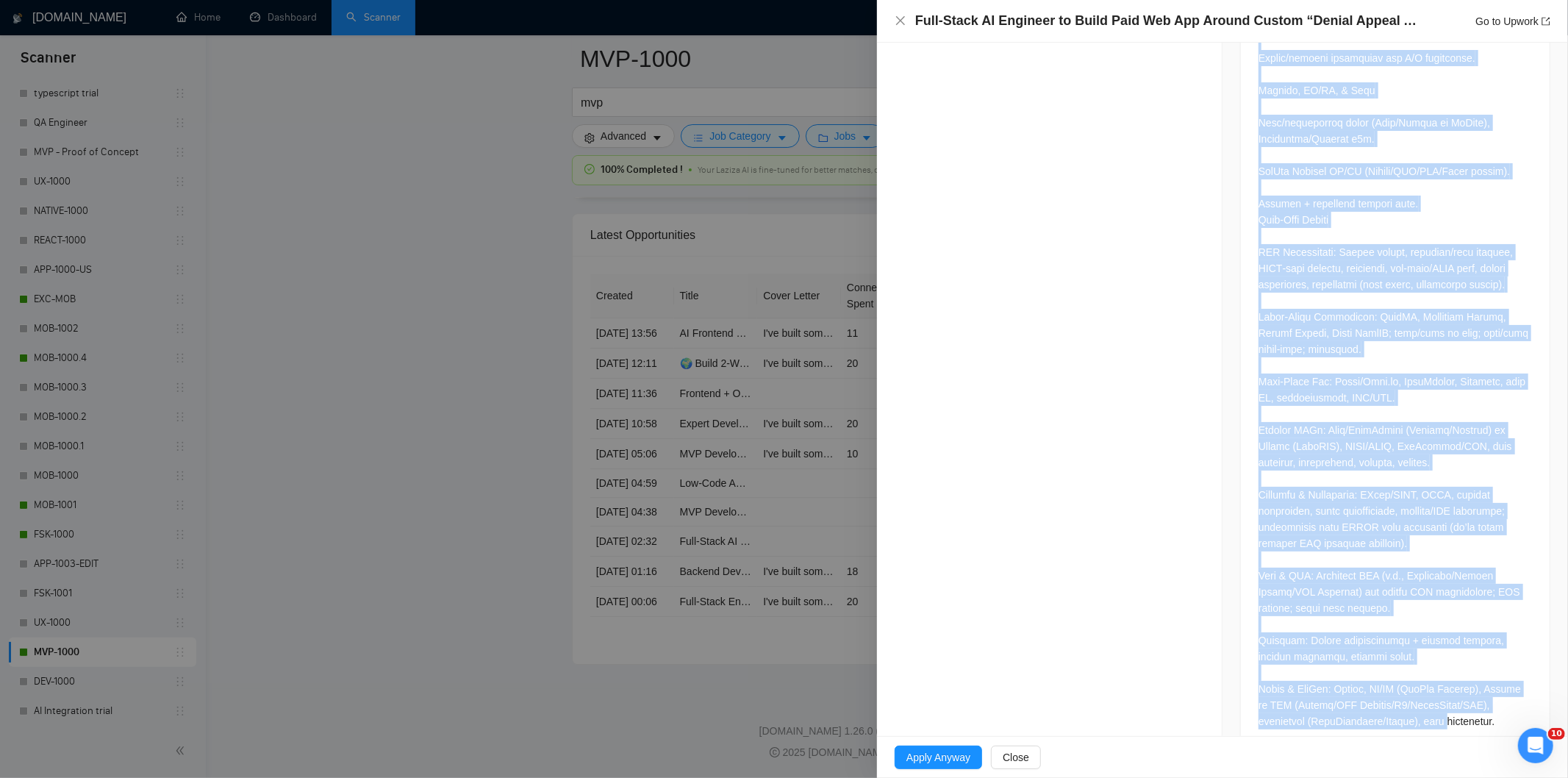
scroll to position [2058, 0]
drag, startPoint x: 1247, startPoint y: 464, endPoint x: 1517, endPoint y: 693, distance: 354.0
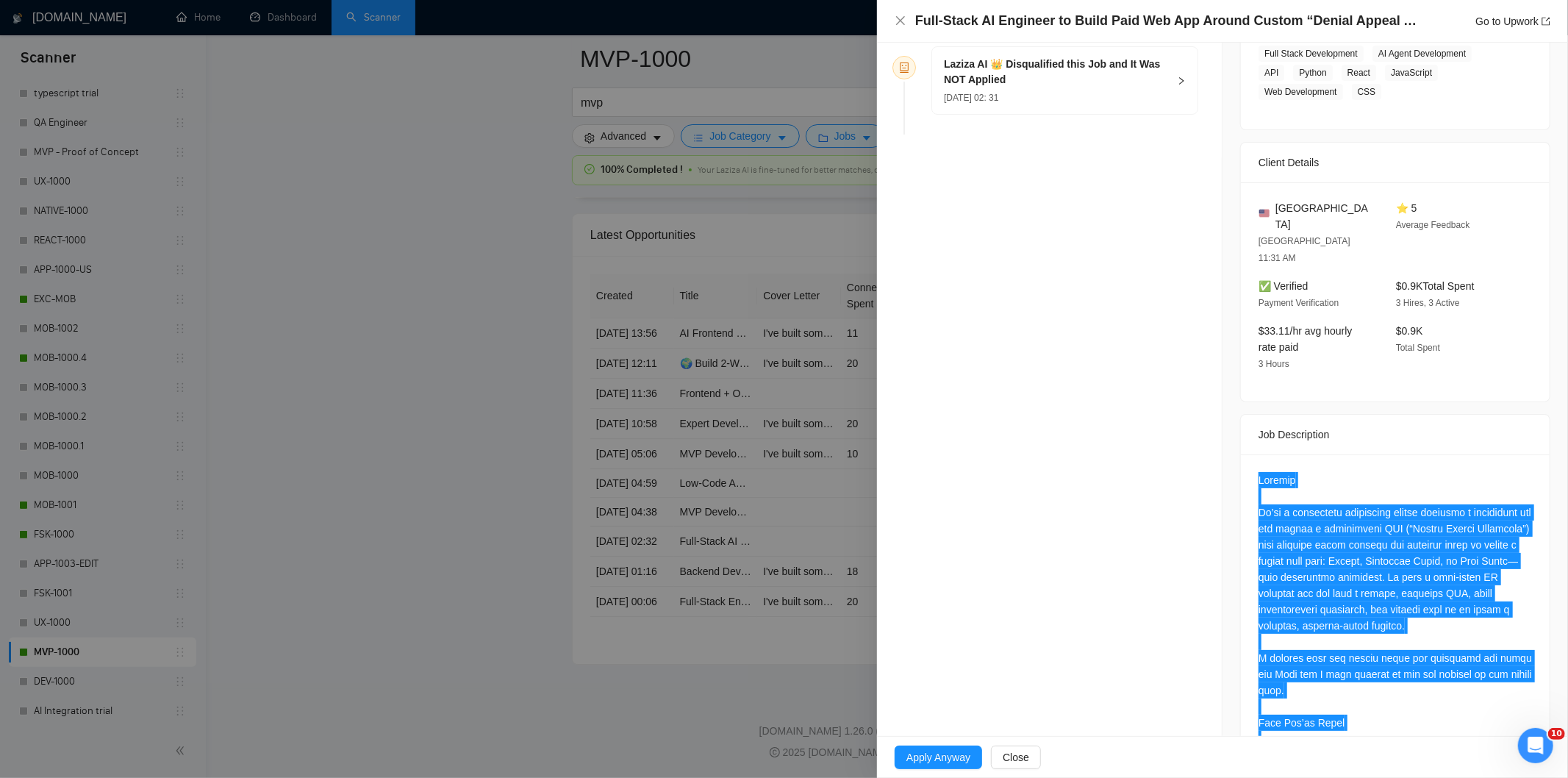
scroll to position [0, 0]
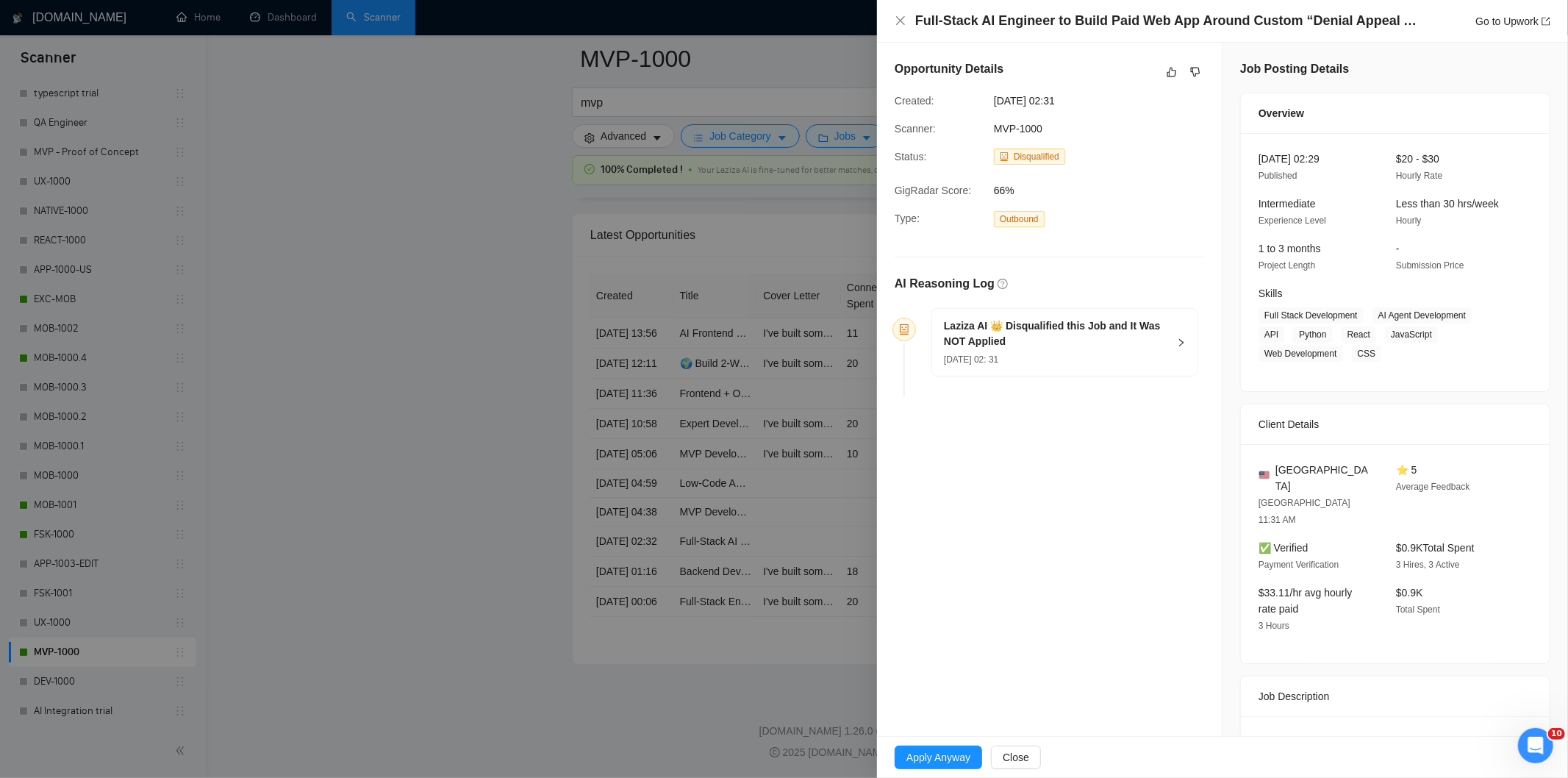
click at [1101, 342] on h5 "Laziza AI 👑 Disqualified this Job and It Was NOT Applied" at bounding box center [1056, 333] width 224 height 31
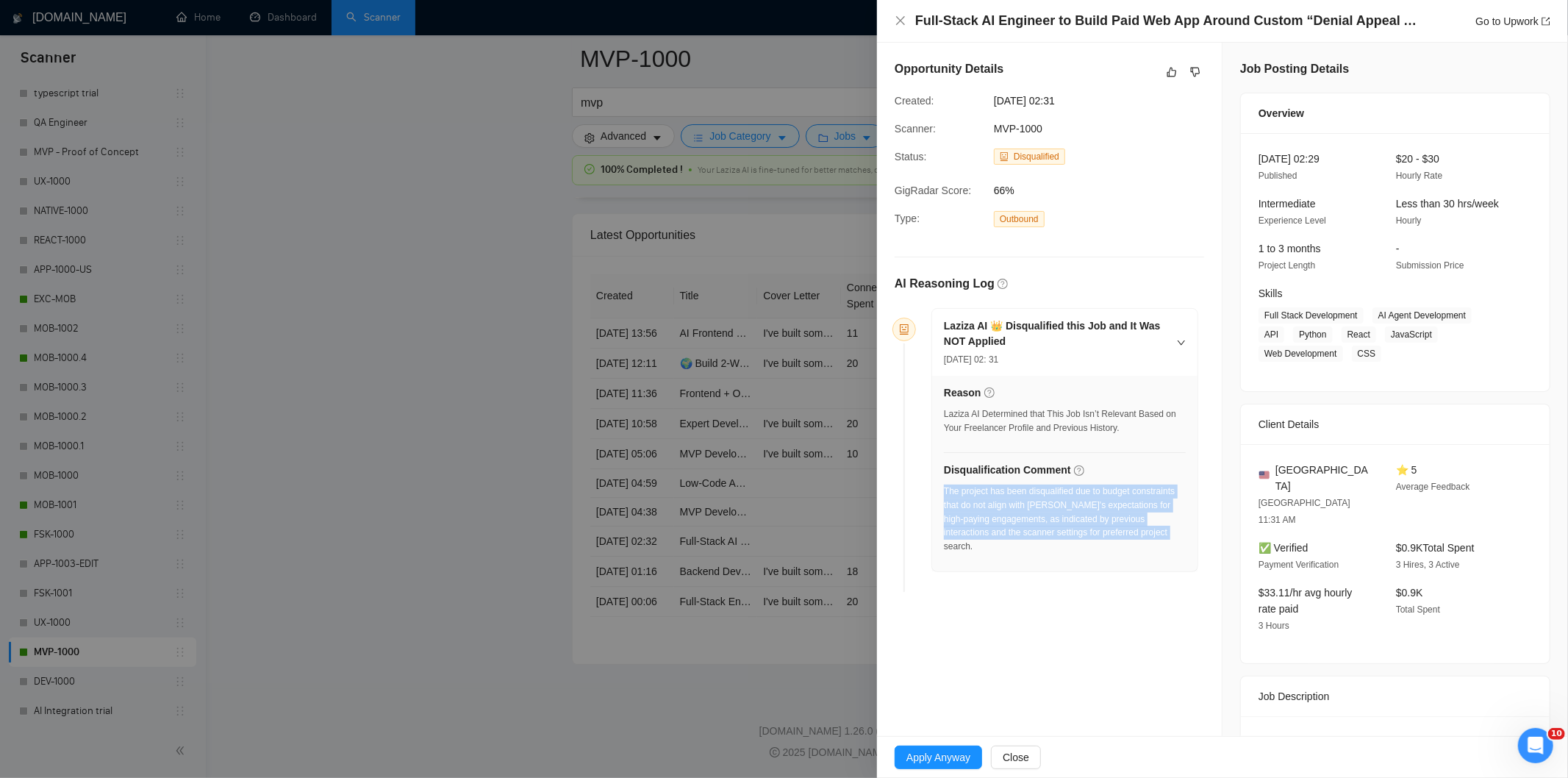
drag, startPoint x: 1127, startPoint y: 542, endPoint x: 944, endPoint y: 490, distance: 190.2
click at [944, 490] on div "The project has been disqualified due to budget constraints that do not align w…" at bounding box center [1065, 523] width 242 height 78
click at [900, 18] on icon "close" at bounding box center [900, 20] width 12 height 12
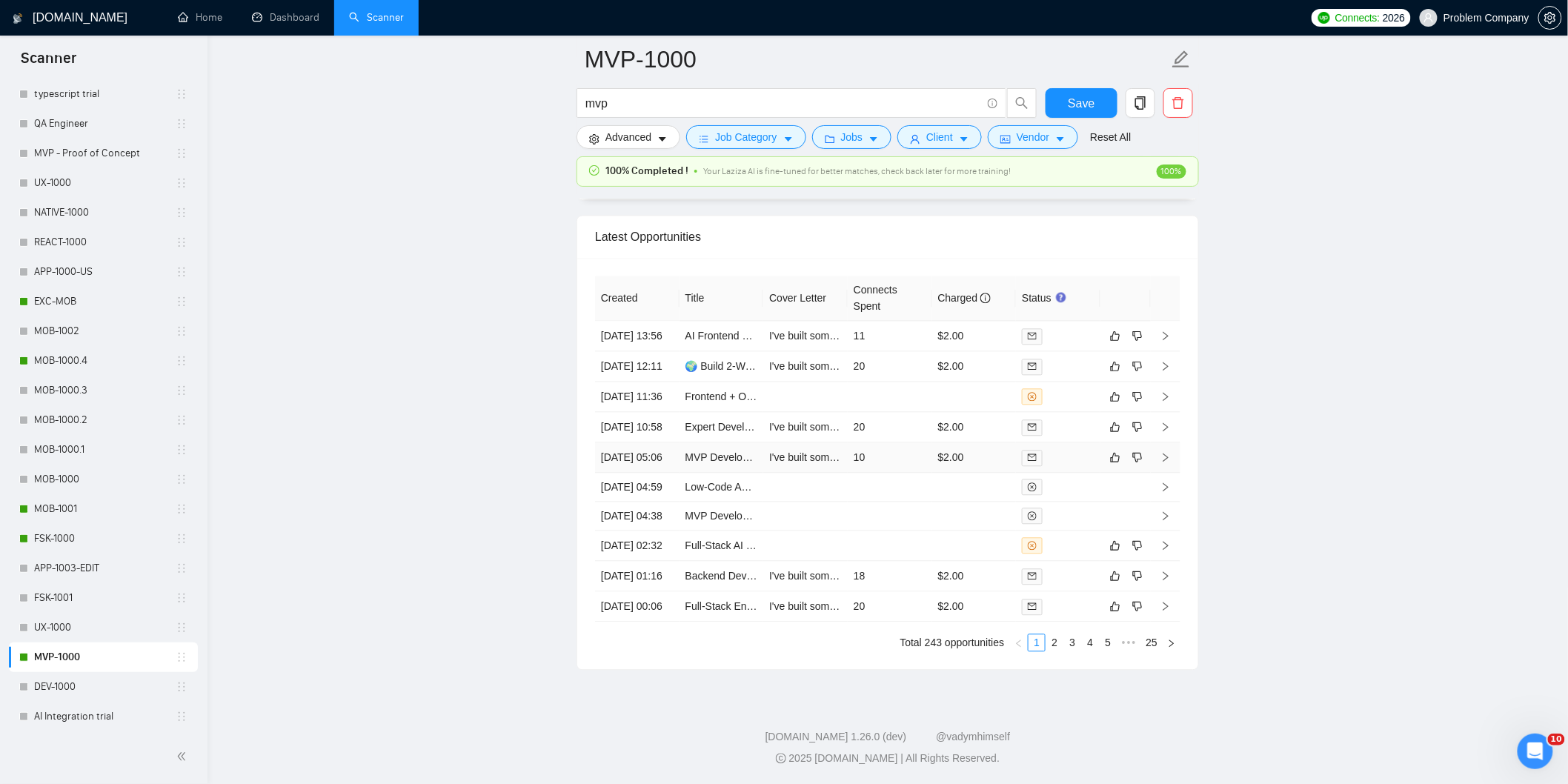
click at [641, 443] on td "[DATE] 05:06" at bounding box center [637, 457] width 85 height 30
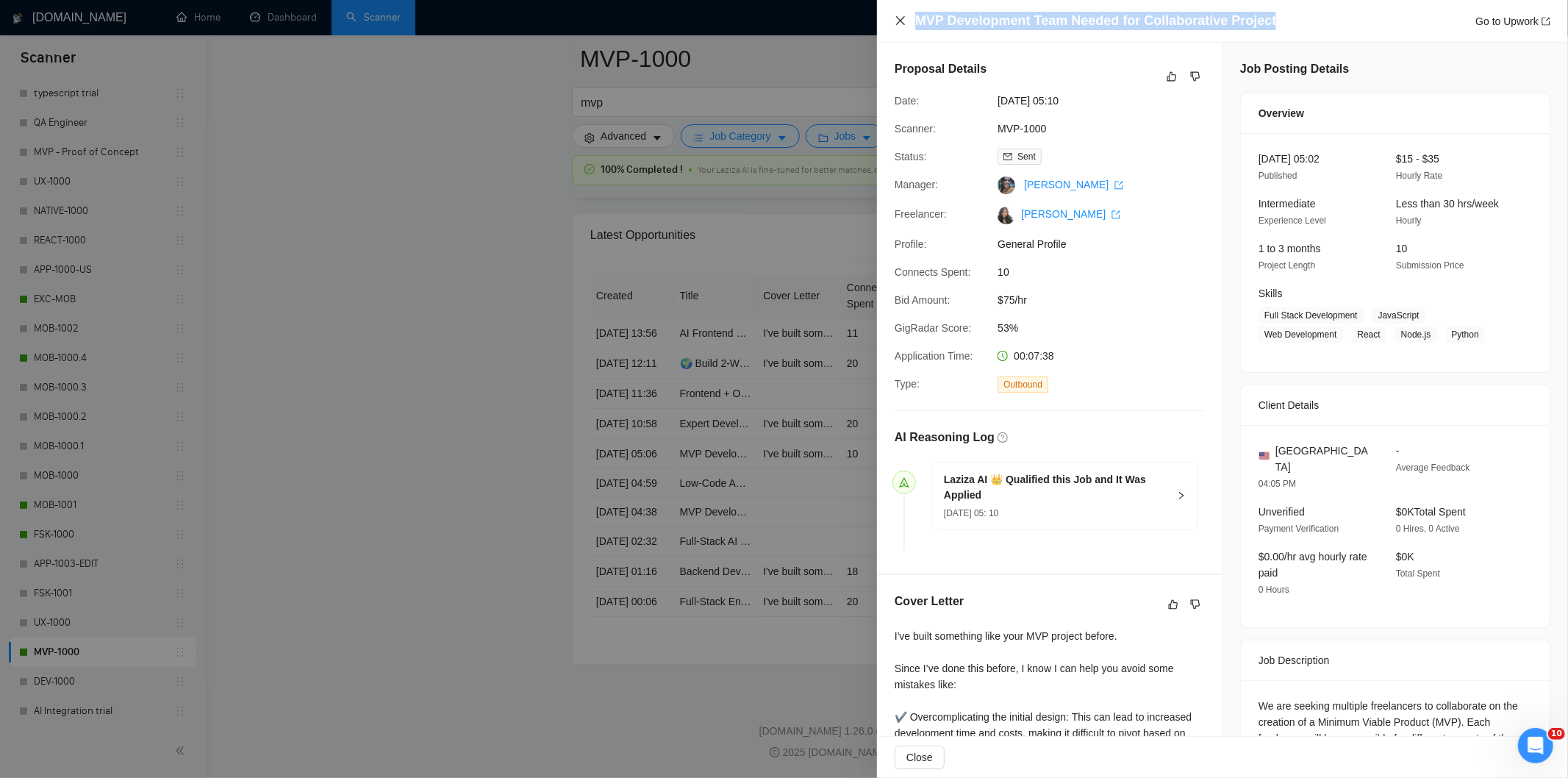
drag, startPoint x: 1288, startPoint y: 18, endPoint x: 900, endPoint y: 15, distance: 388.0
click at [900, 15] on div "MVP Development Team Needed for Collaborative Project Go to Upwork" at bounding box center [1222, 21] width 655 height 18
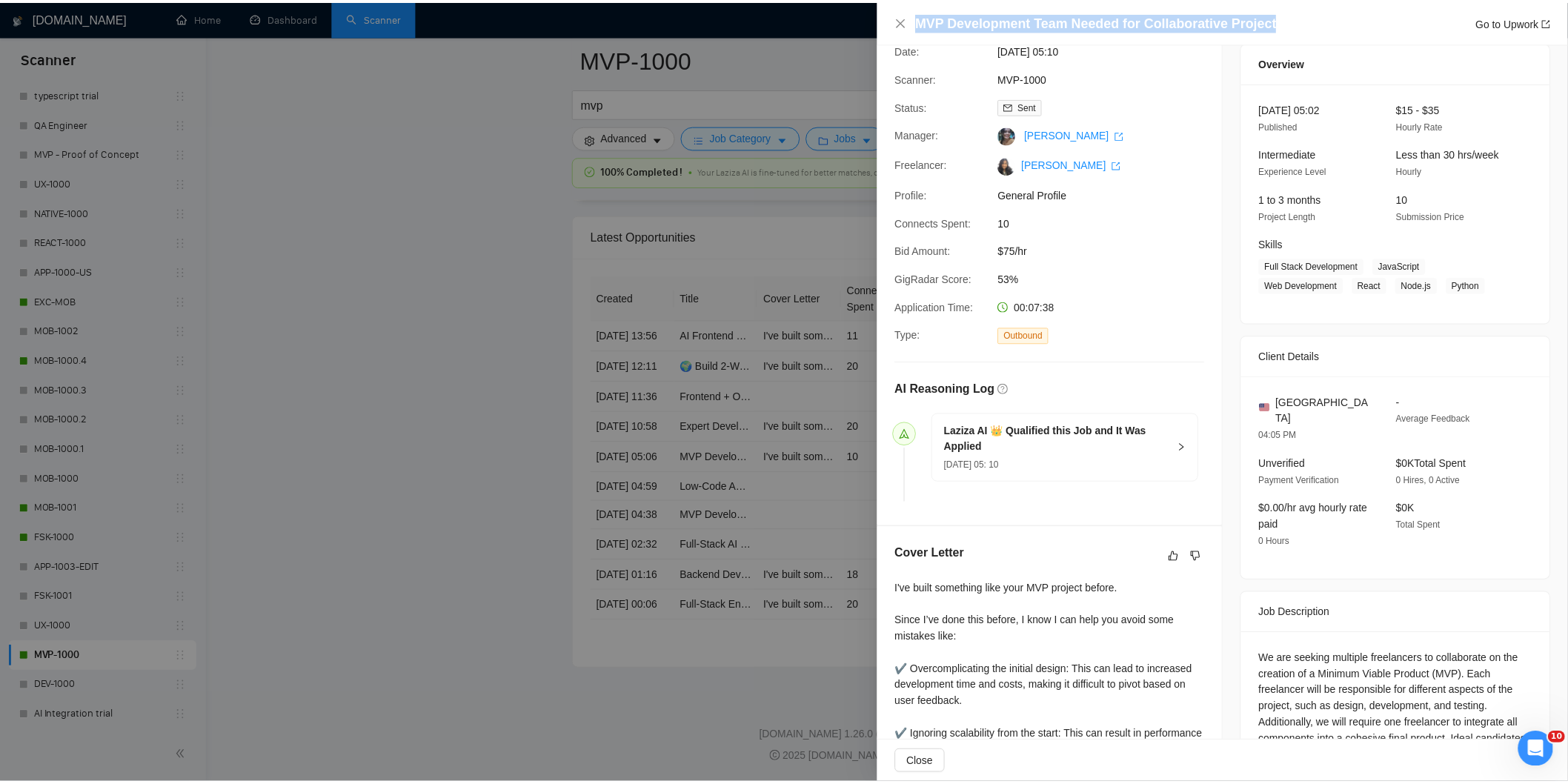
scroll to position [257, 0]
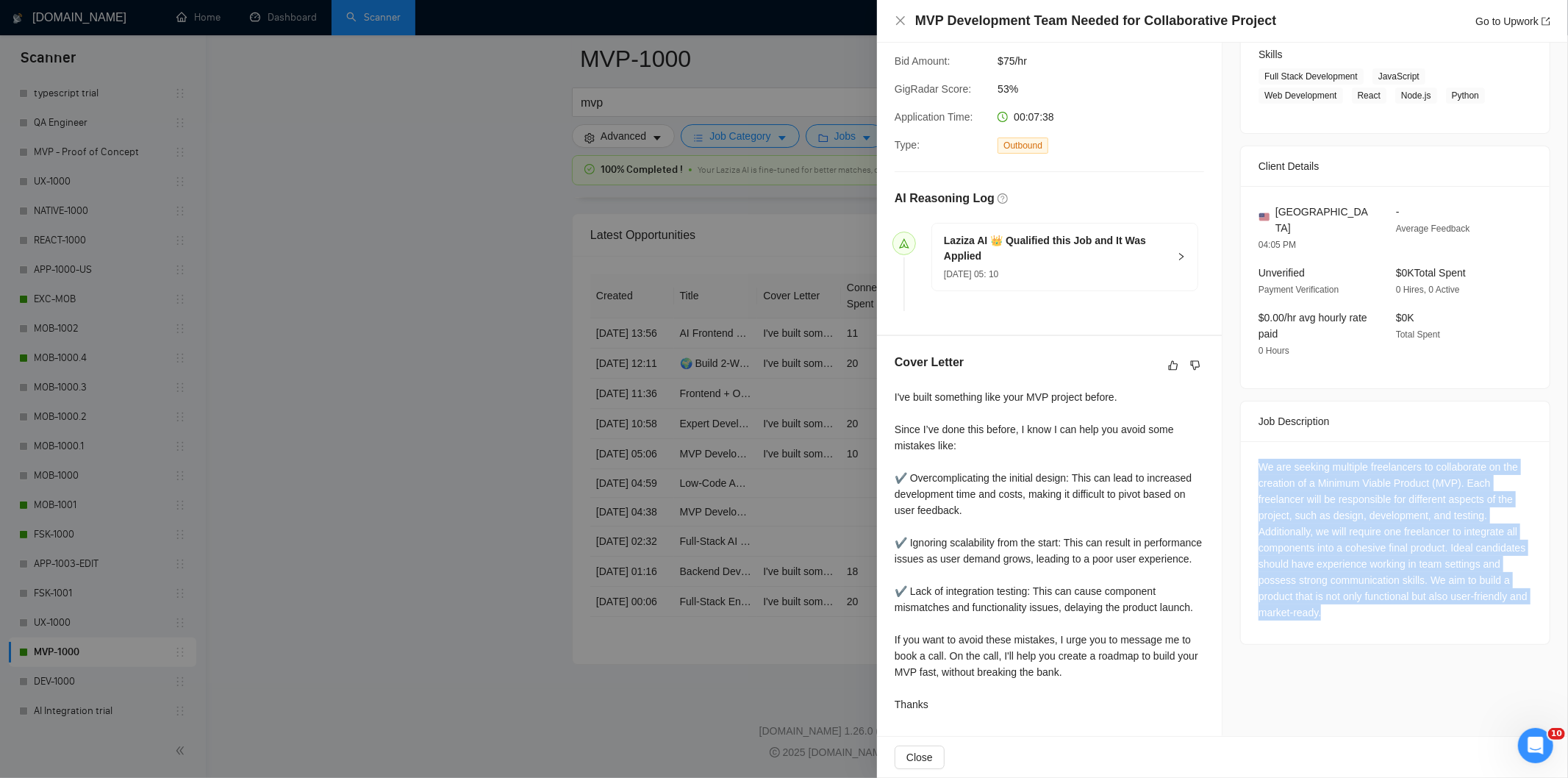
drag, startPoint x: 1246, startPoint y: 430, endPoint x: 1369, endPoint y: 608, distance: 216.4
click at [1369, 608] on div "We are seeking multiple freelancers to collaborate on the creation of a Minimum…" at bounding box center [1395, 542] width 309 height 202
click at [1282, 459] on div "We are seeking multiple freelancers to collaborate on the creation of a Minimum…" at bounding box center [1394, 539] width 274 height 162
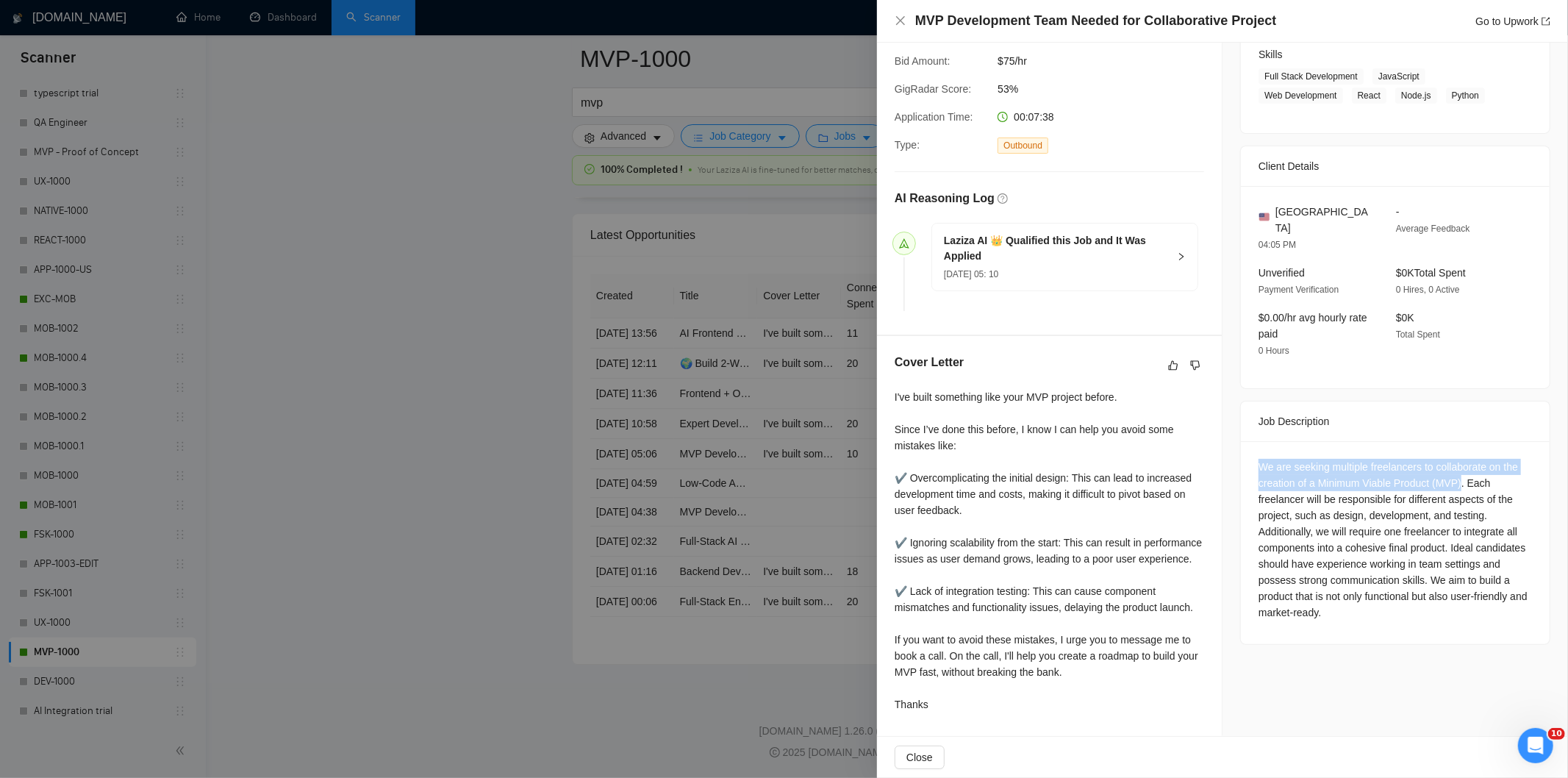
drag, startPoint x: 1252, startPoint y: 435, endPoint x: 1454, endPoint y: 455, distance: 203.0
click at [1454, 459] on div "We are seeking multiple freelancers to collaborate on the creation of a Minimum…" at bounding box center [1394, 539] width 274 height 162
click at [902, 18] on icon "close" at bounding box center [900, 20] width 12 height 12
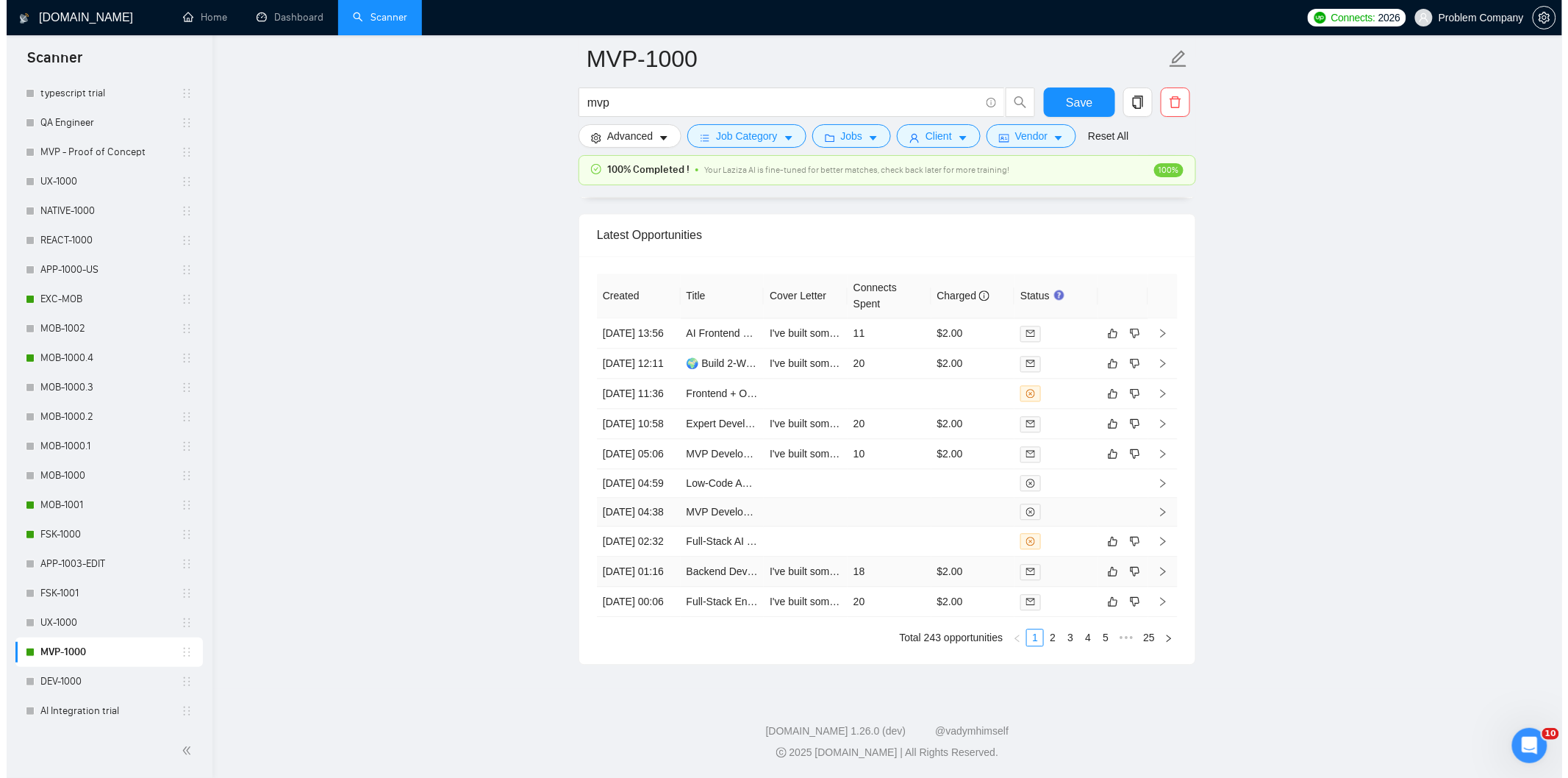
scroll to position [3605, 0]
click at [641, 414] on td "[DATE] 10:58" at bounding box center [632, 423] width 84 height 30
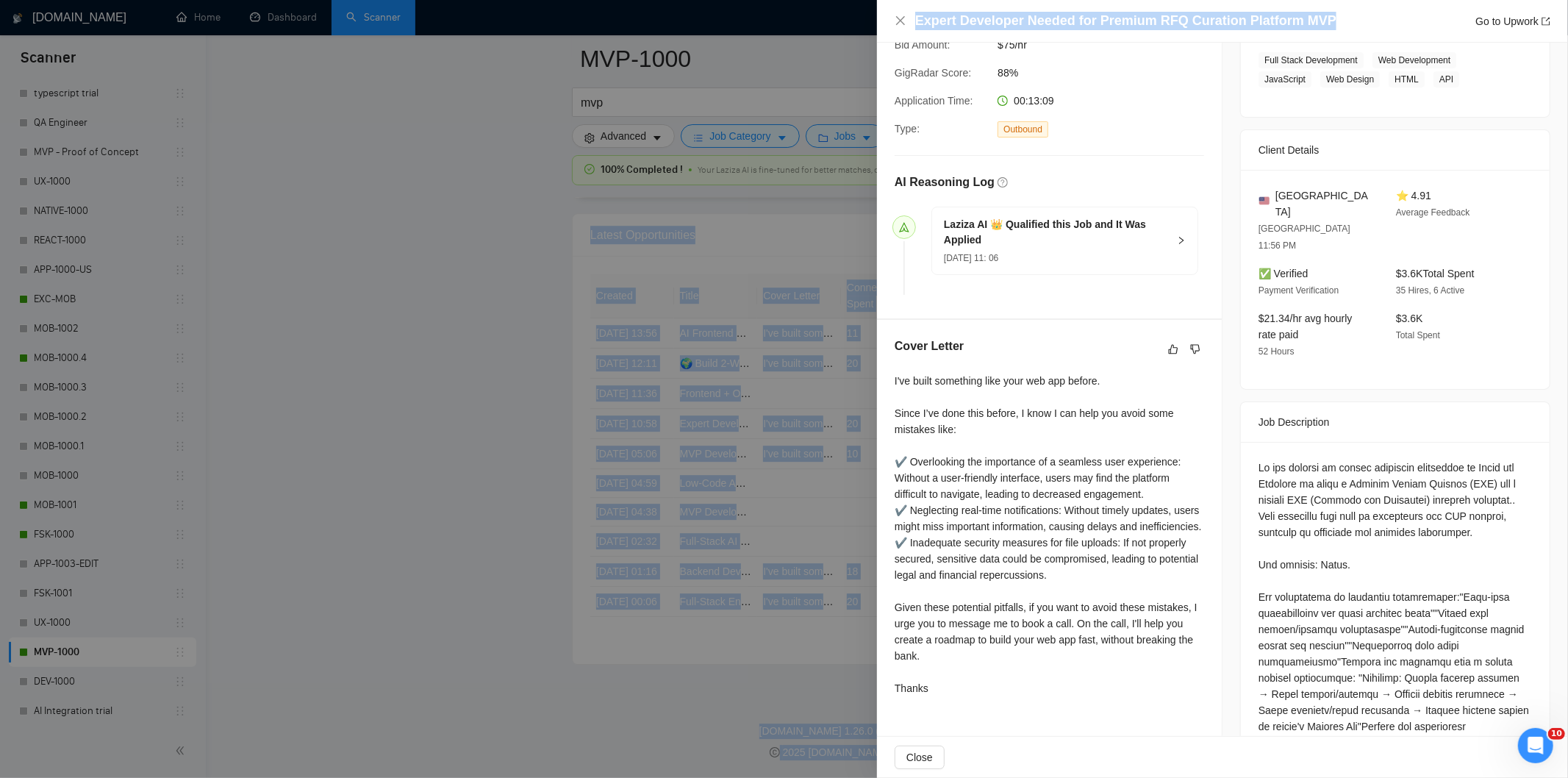
drag, startPoint x: 1335, startPoint y: 14, endPoint x: 1018, endPoint y: -2, distance: 317.4
click at [1341, 14] on div "Expert Developer Needed for Premium RFQ Curation Platform MVP Go to Upwork" at bounding box center [1233, 21] width 635 height 18
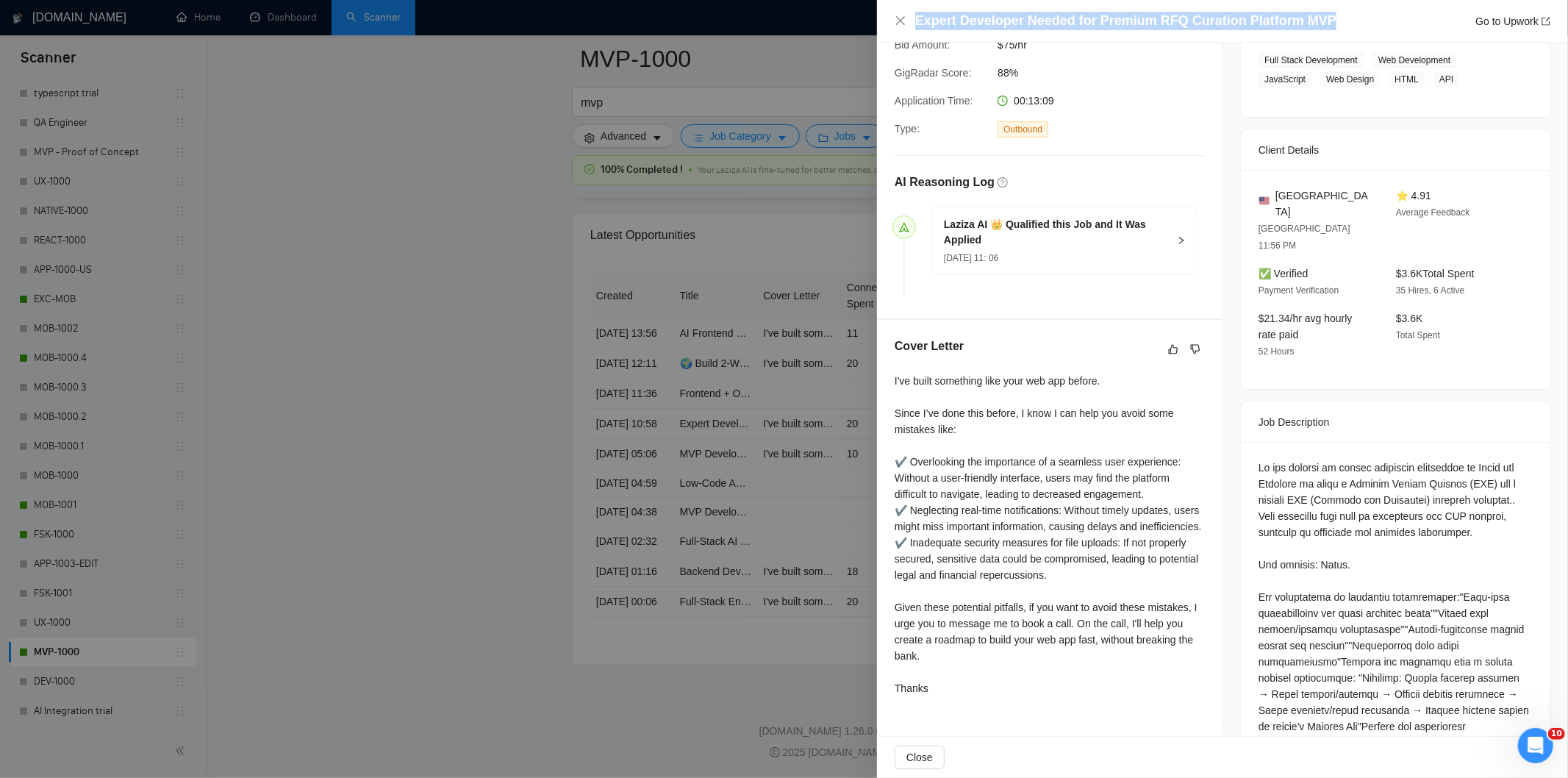
drag, startPoint x: 1240, startPoint y: 6, endPoint x: 962, endPoint y: 2, distance: 278.0
click at [962, 2] on div "Expert Developer Needed for Premium RFQ Curation Platform MVP Go to Upwork" at bounding box center [1222, 21] width 691 height 42
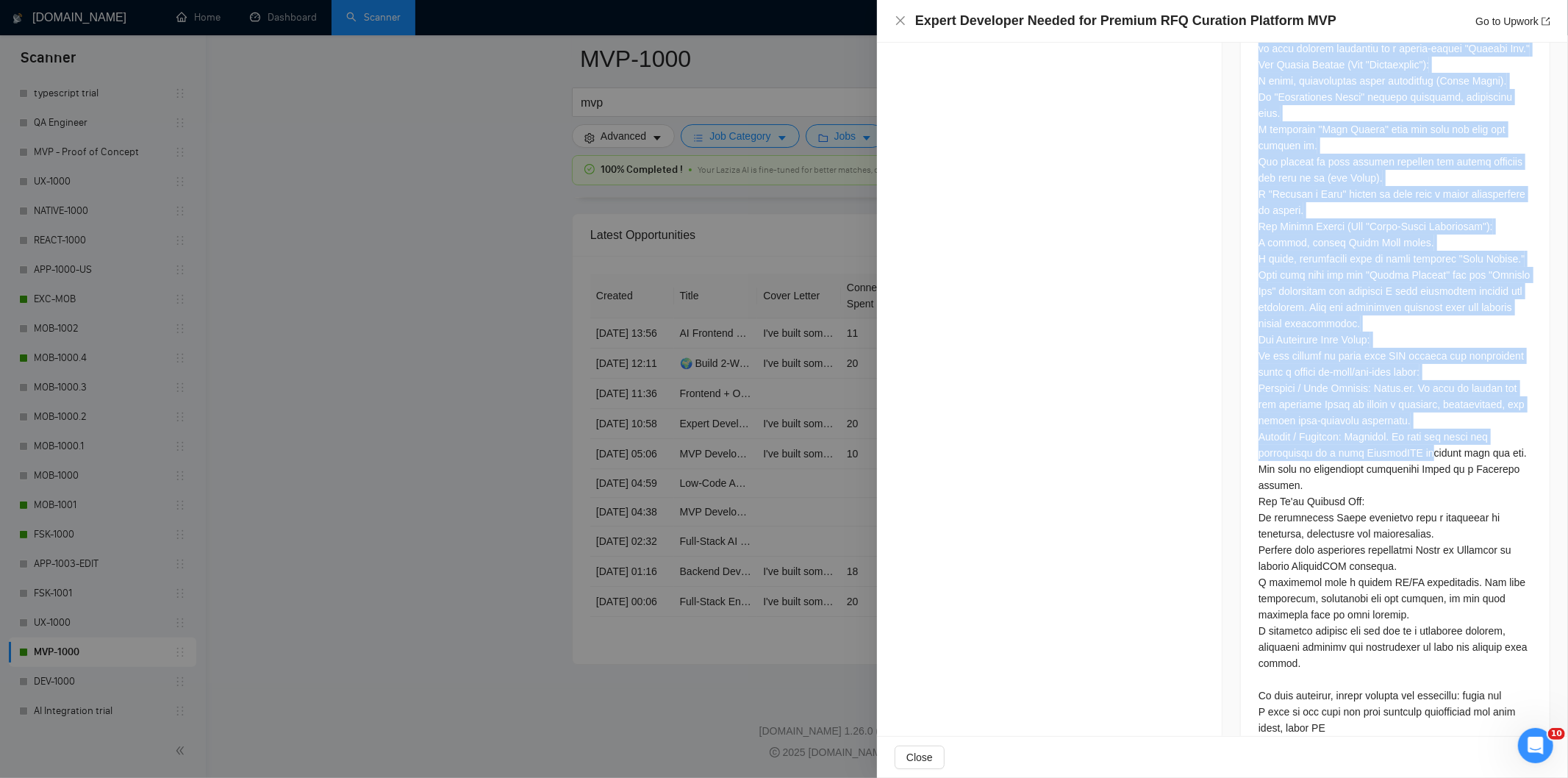
scroll to position [1765, 0]
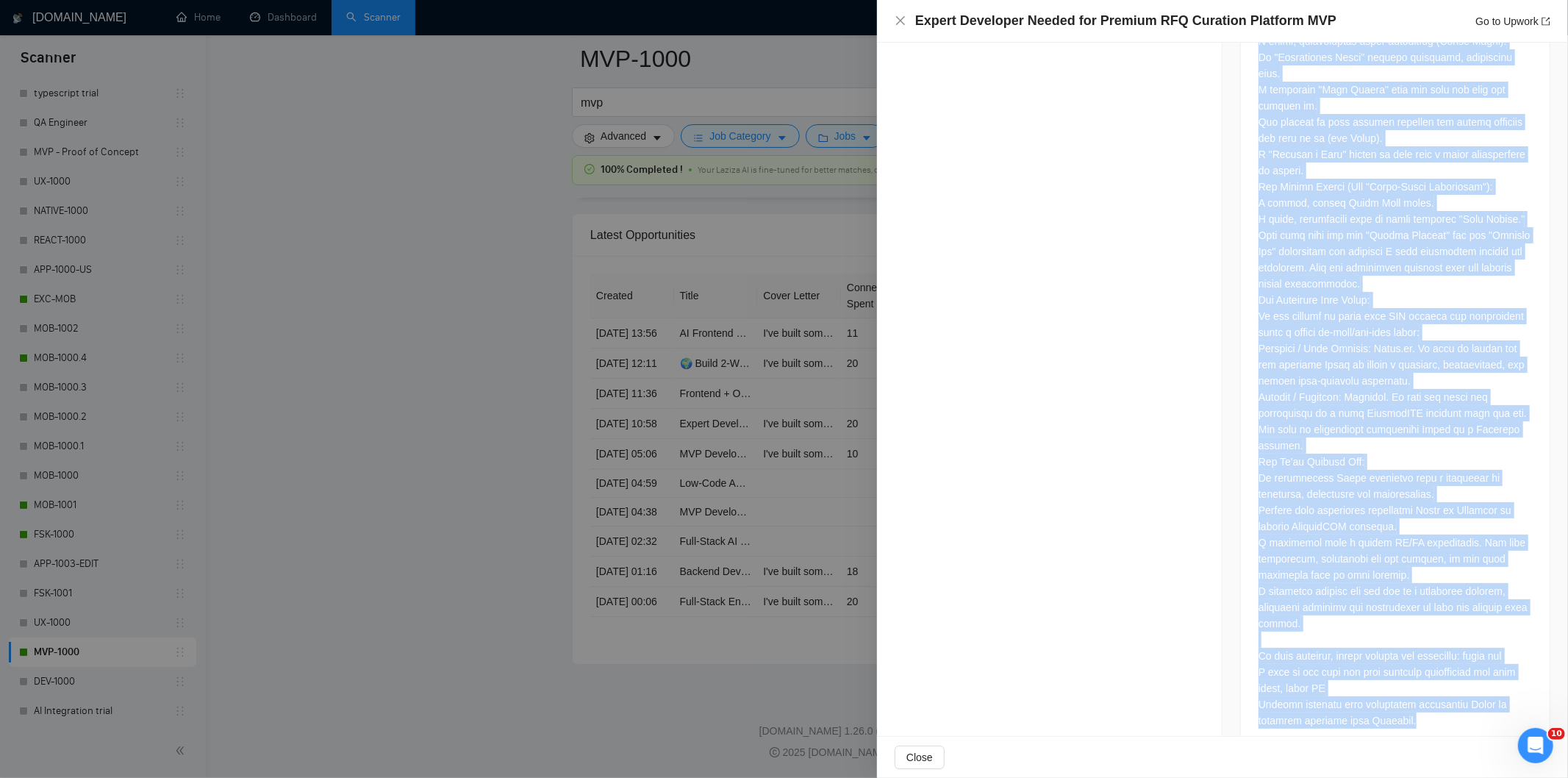
drag, startPoint x: 1254, startPoint y: 185, endPoint x: 1457, endPoint y: 687, distance: 541.5
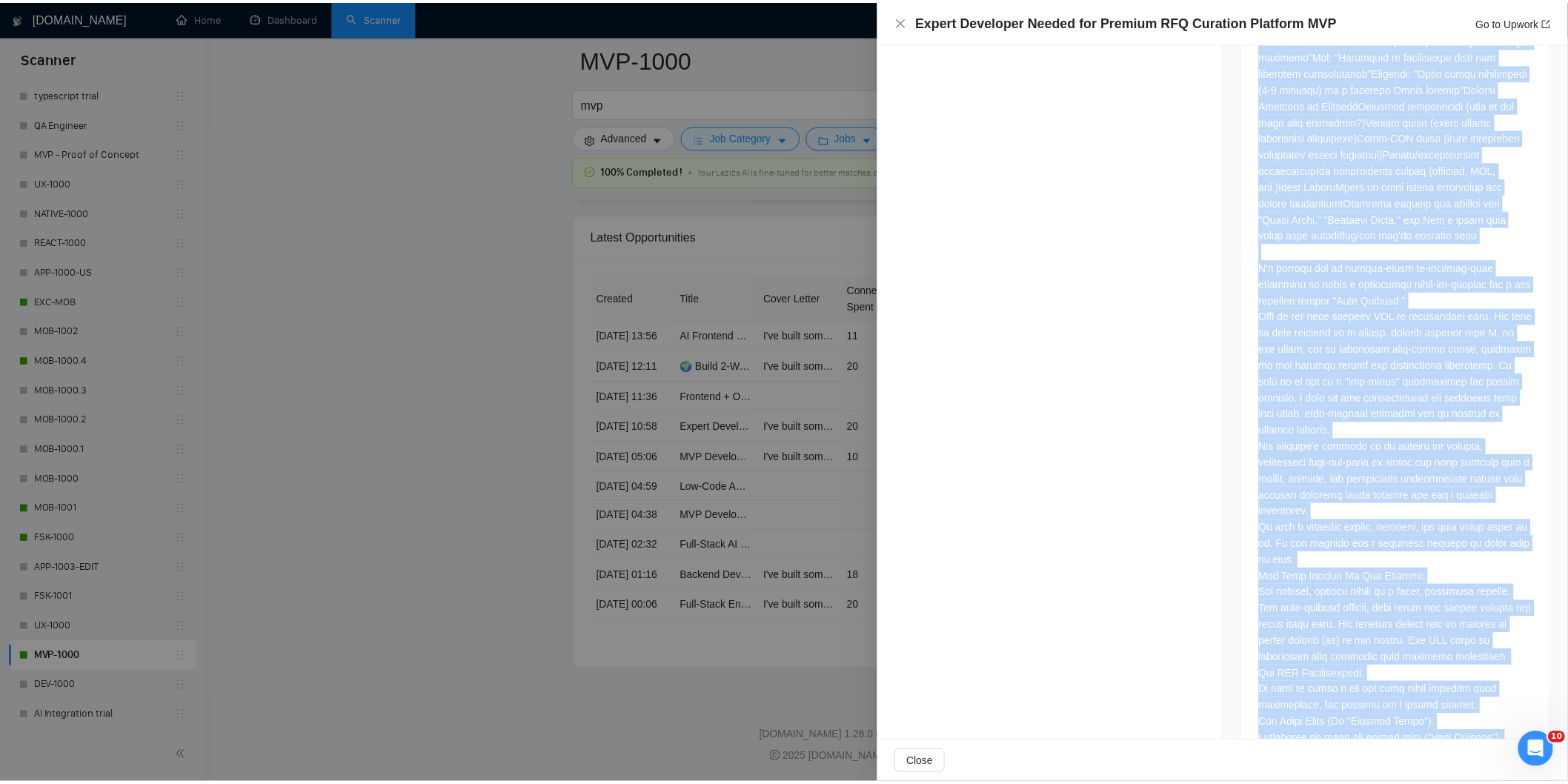
scroll to position [872, 0]
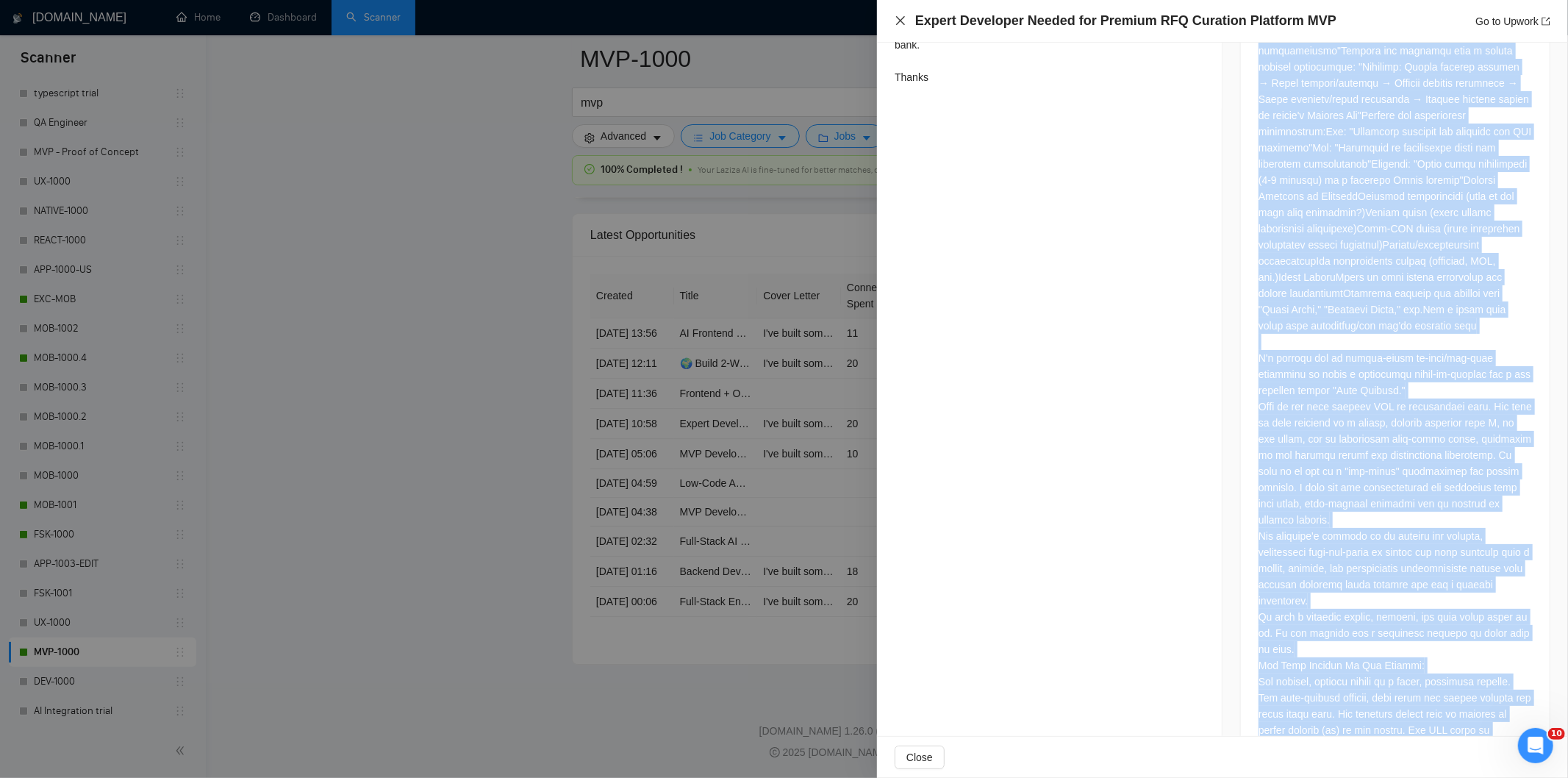
click at [902, 21] on icon "close" at bounding box center [900, 20] width 12 height 12
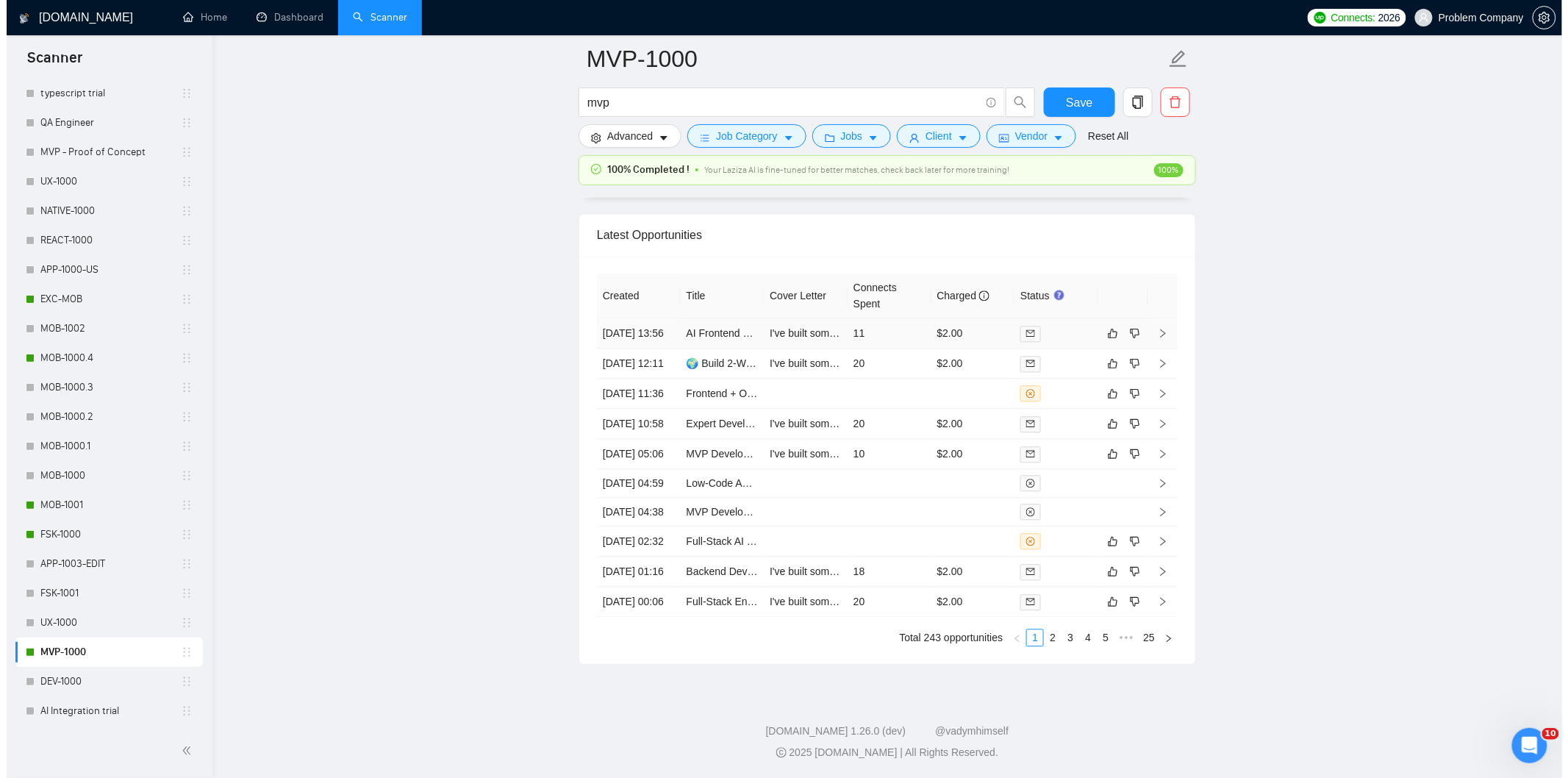
scroll to position [3524, 0]
click at [641, 411] on td "[DATE] 11:36" at bounding box center [632, 395] width 84 height 30
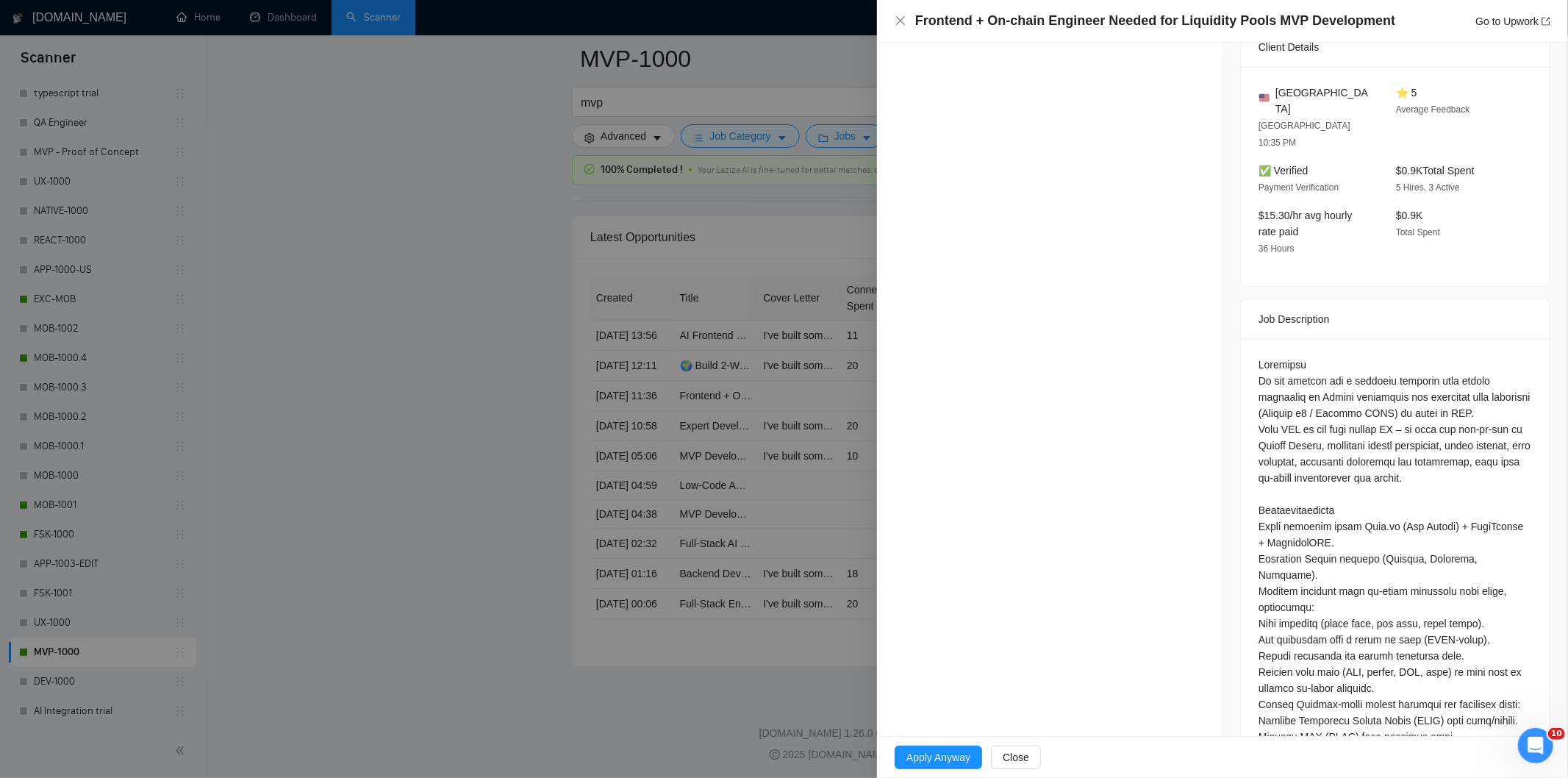
drag, startPoint x: 1391, startPoint y: 33, endPoint x: 951, endPoint y: 31, distance: 440.0
click at [951, 31] on div "Frontend + On-chain Engineer Needed for Liquidity Pools MVP Development Go to U…" at bounding box center [1222, 21] width 691 height 42
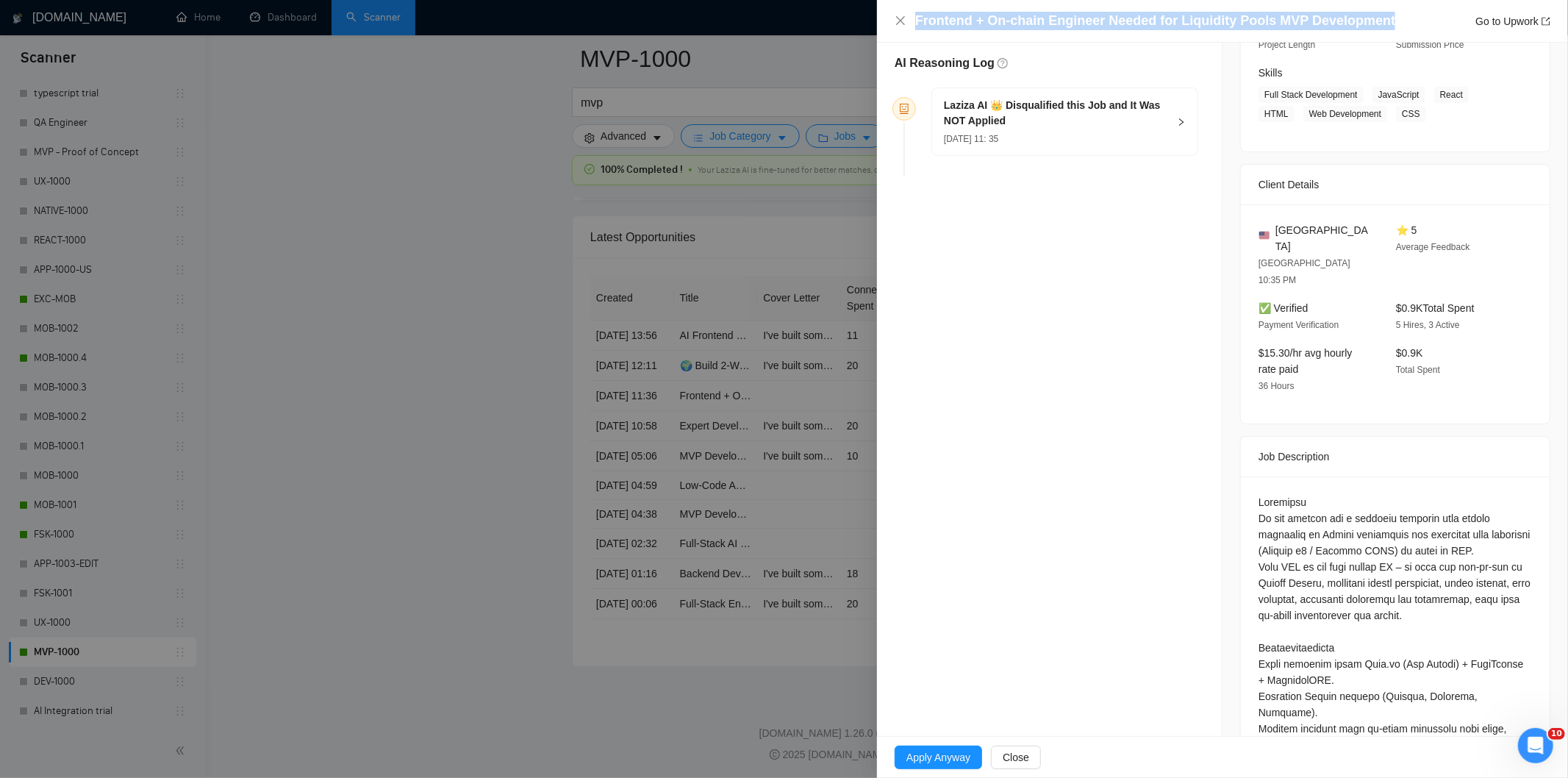
drag, startPoint x: 908, startPoint y: 17, endPoint x: 1377, endPoint y: 22, distance: 469.0
click at [1377, 22] on div "Frontend + On-chain Engineer Needed for Liquidity Pools MVP Development Go to U…" at bounding box center [1222, 21] width 655 height 18
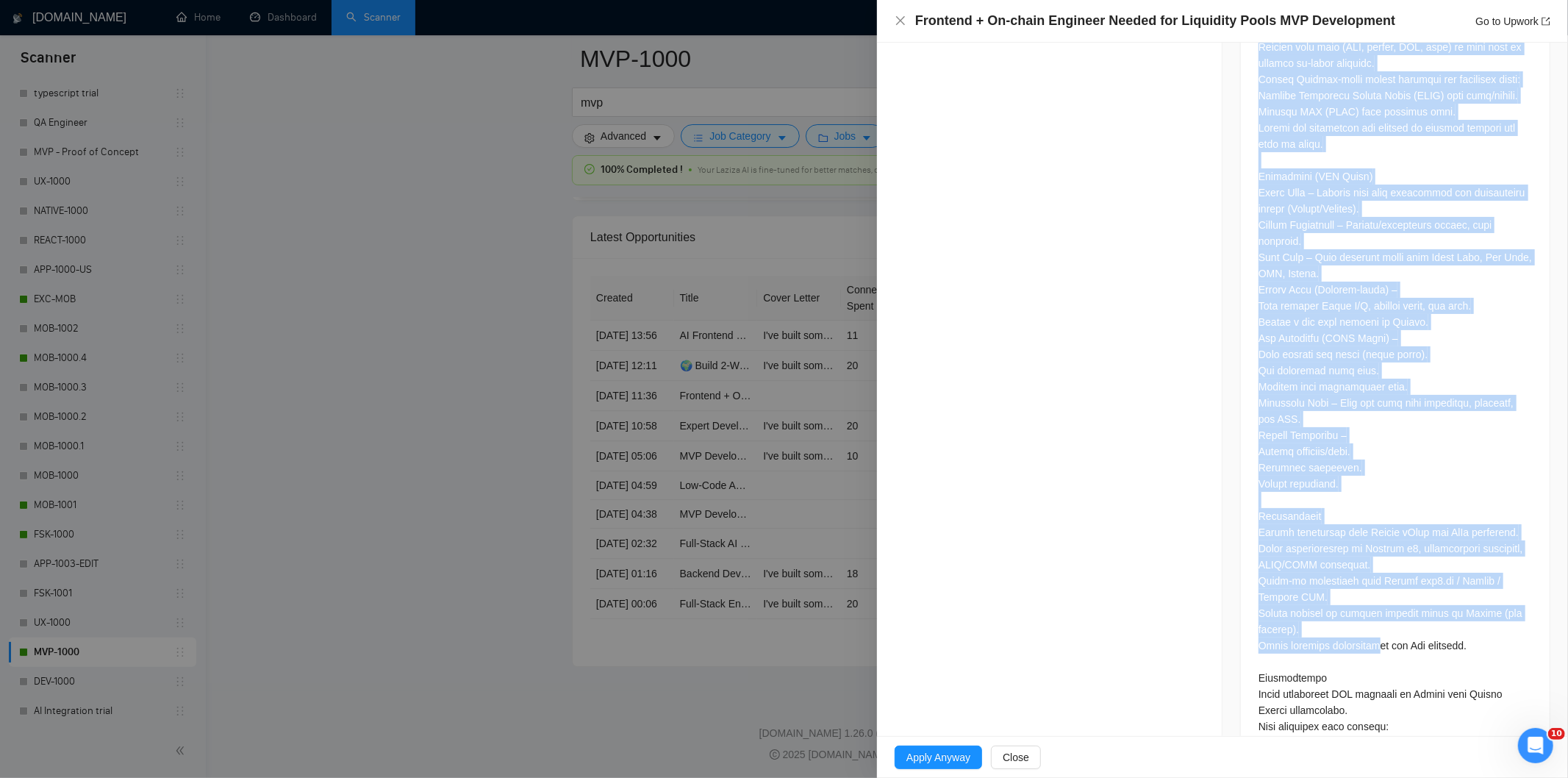
scroll to position [1167, 0]
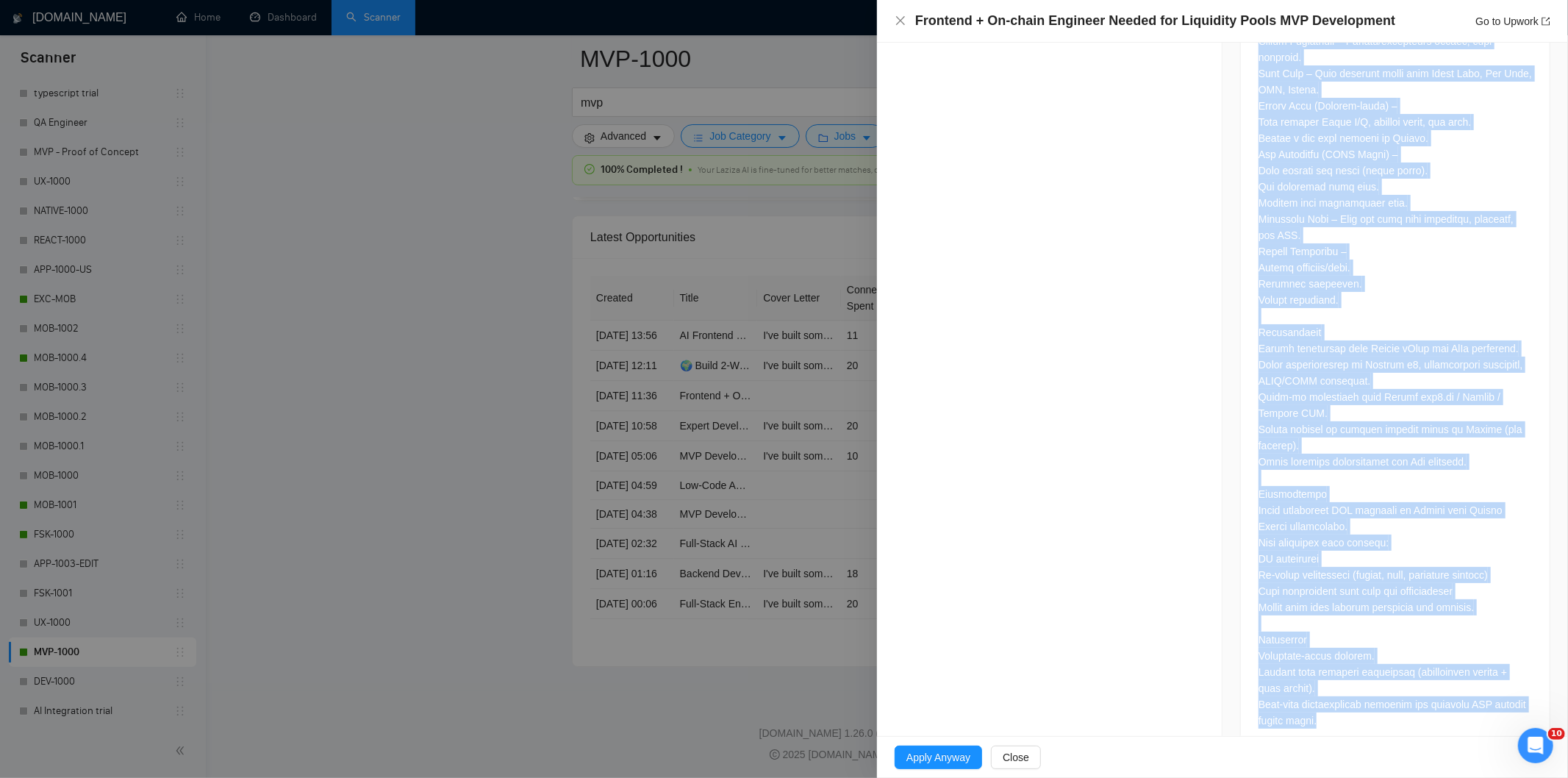
drag, startPoint x: 1305, startPoint y: 528, endPoint x: 1424, endPoint y: 682, distance: 194.6
click at [1424, 682] on div at bounding box center [1395, 141] width 309 height 1222
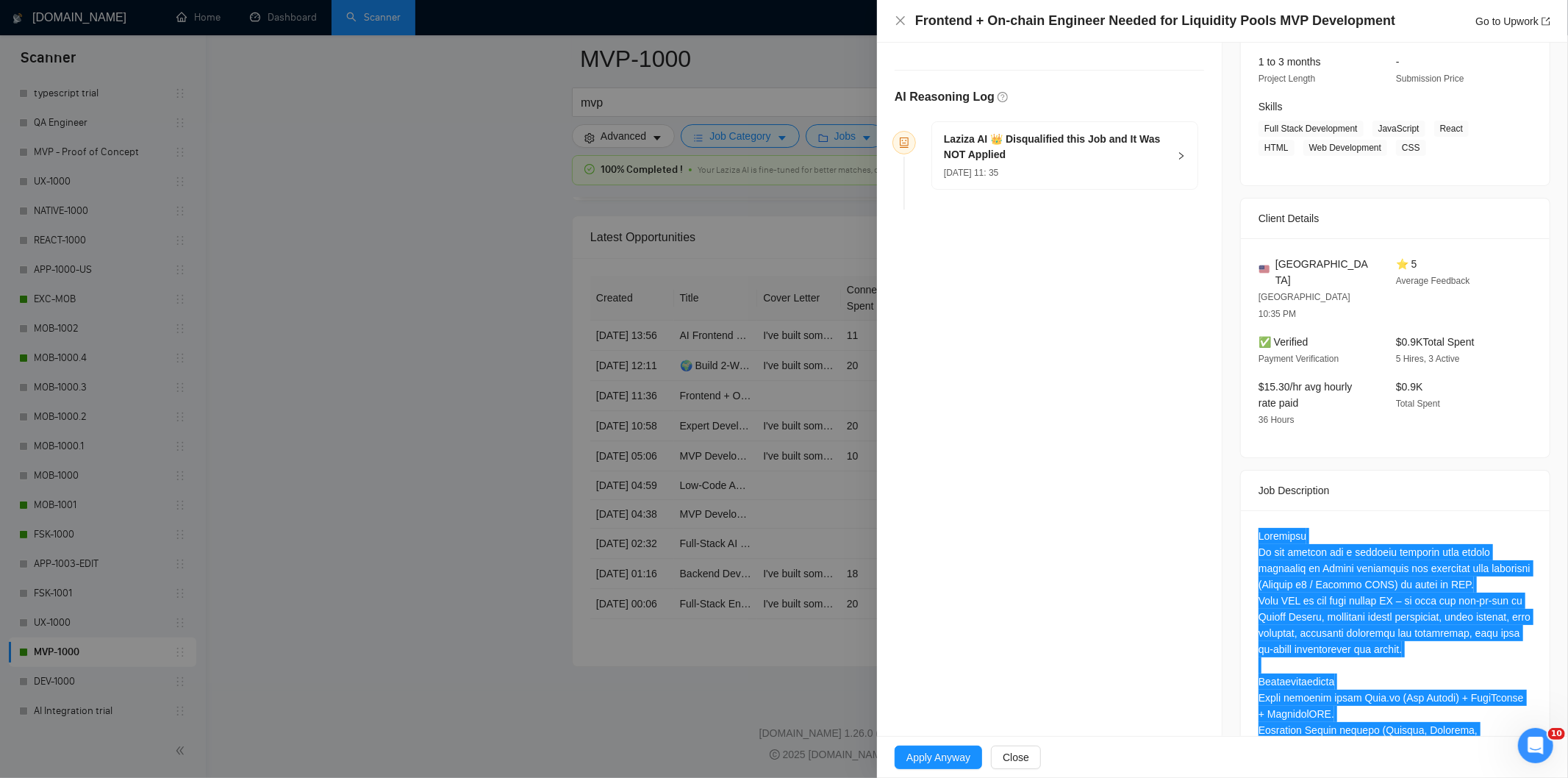
scroll to position [0, 0]
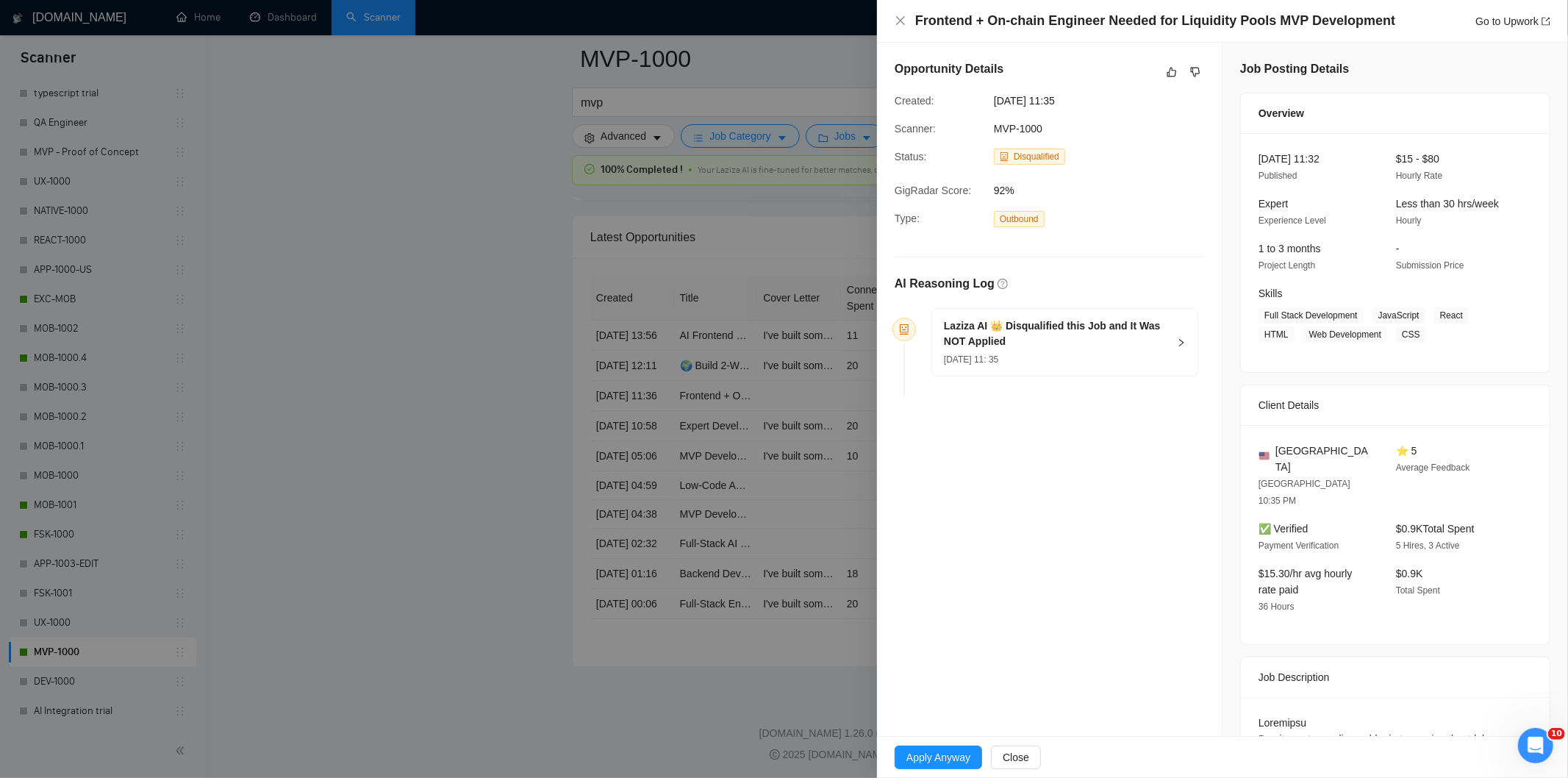
drag, startPoint x: 1103, startPoint y: 343, endPoint x: 1092, endPoint y: 368, distance: 27.3
click at [1103, 347] on h5 "Laziza AI 👑 Disqualified this Job and It Was NOT Applied" at bounding box center [1056, 333] width 224 height 31
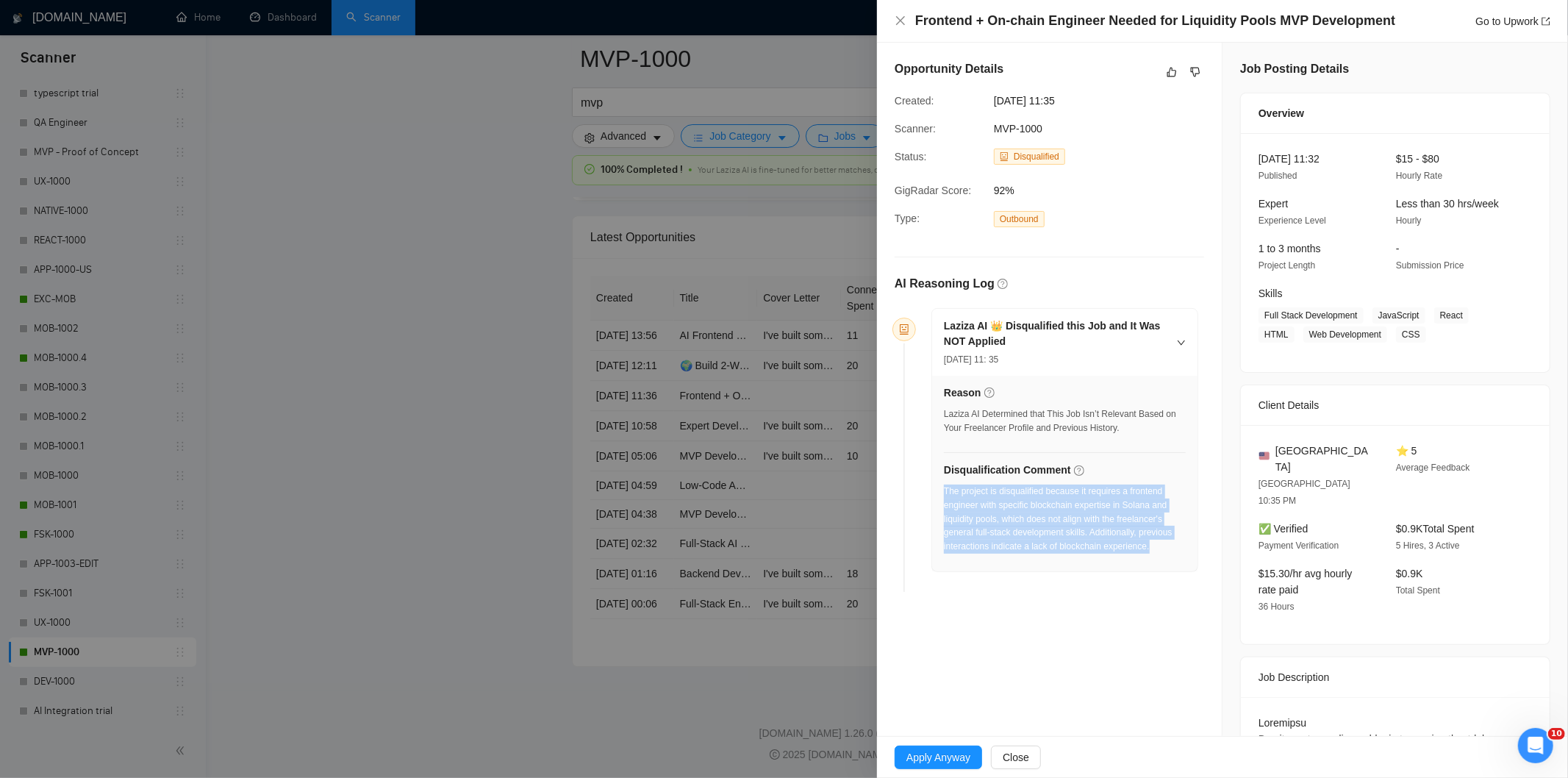
drag, startPoint x: 1164, startPoint y: 542, endPoint x: 945, endPoint y: 494, distance: 224.2
click at [945, 494] on div "The project is disqualified because it requires a frontend engineer with specif…" at bounding box center [1065, 519] width 242 height 69
click at [903, 25] on icon "close" at bounding box center [900, 20] width 12 height 12
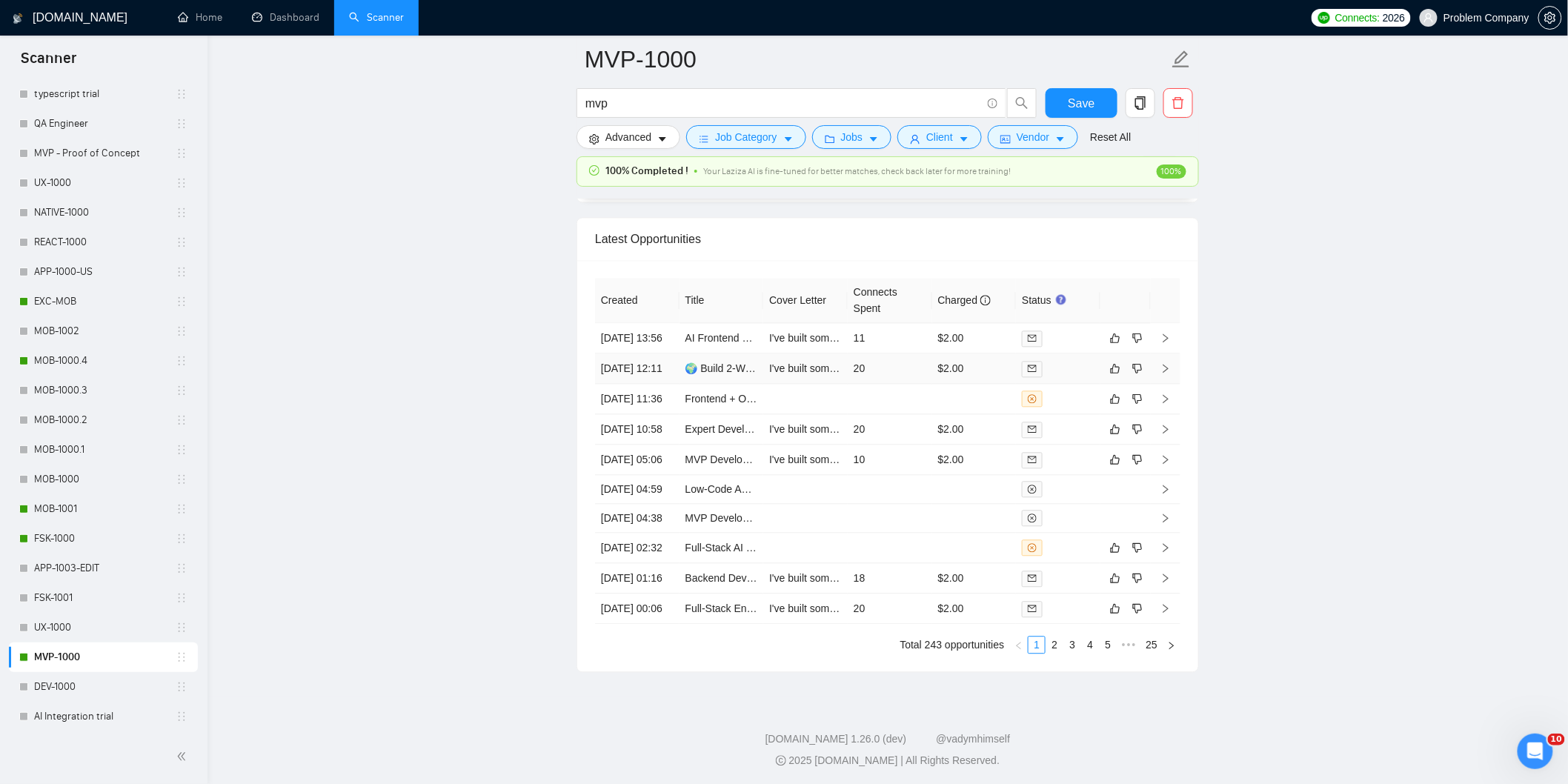
click at [641, 383] on td "[DATE] 12:11" at bounding box center [637, 368] width 85 height 30
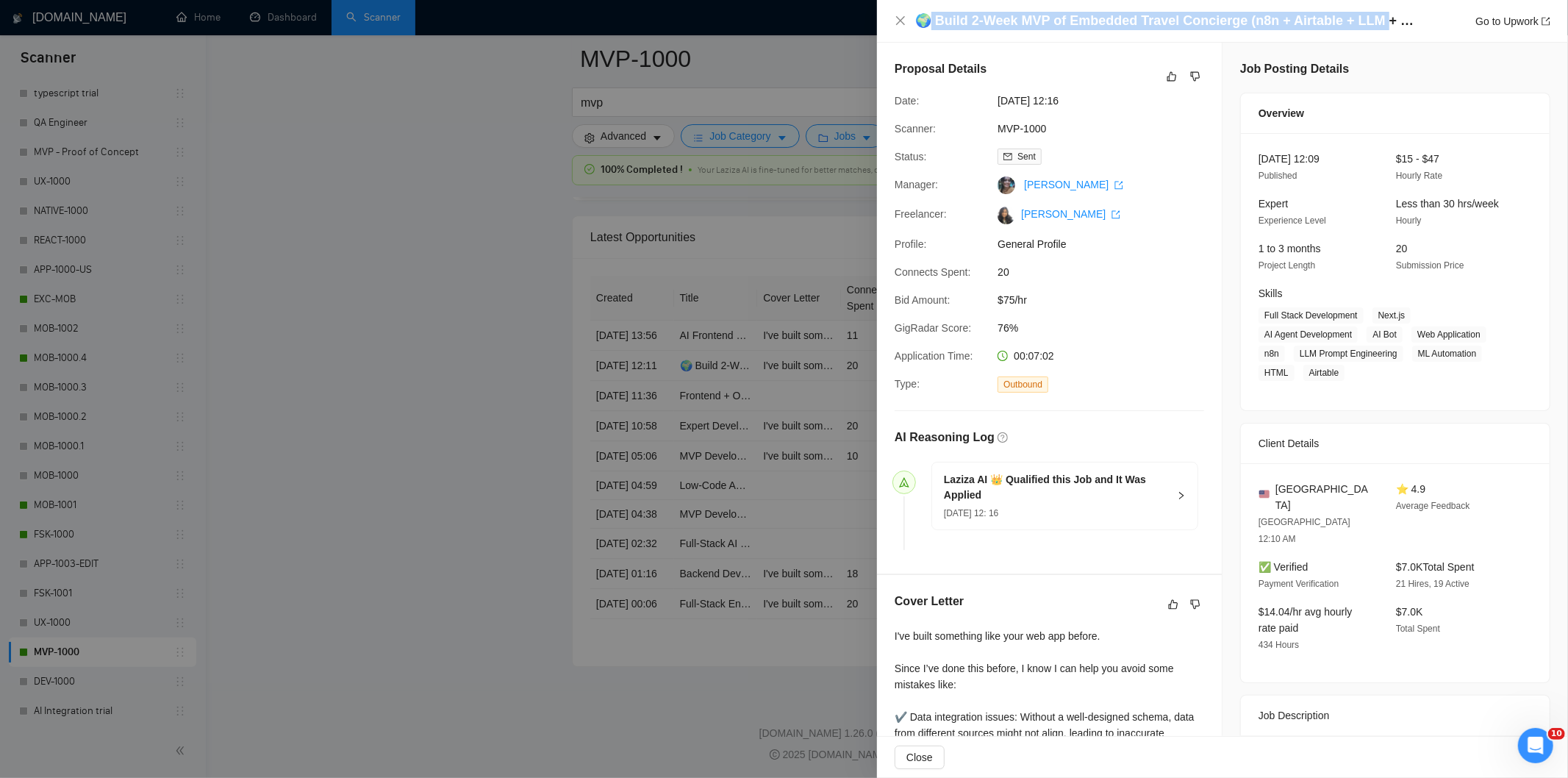
drag, startPoint x: 1375, startPoint y: 21, endPoint x: 929, endPoint y: 11, distance: 446.1
click at [929, 12] on h4 "🌍 Build 2-Week MVP of Embedded Travel Concierge (n8n + Airtable + LLM + Next.js)" at bounding box center [1169, 21] width 507 height 18
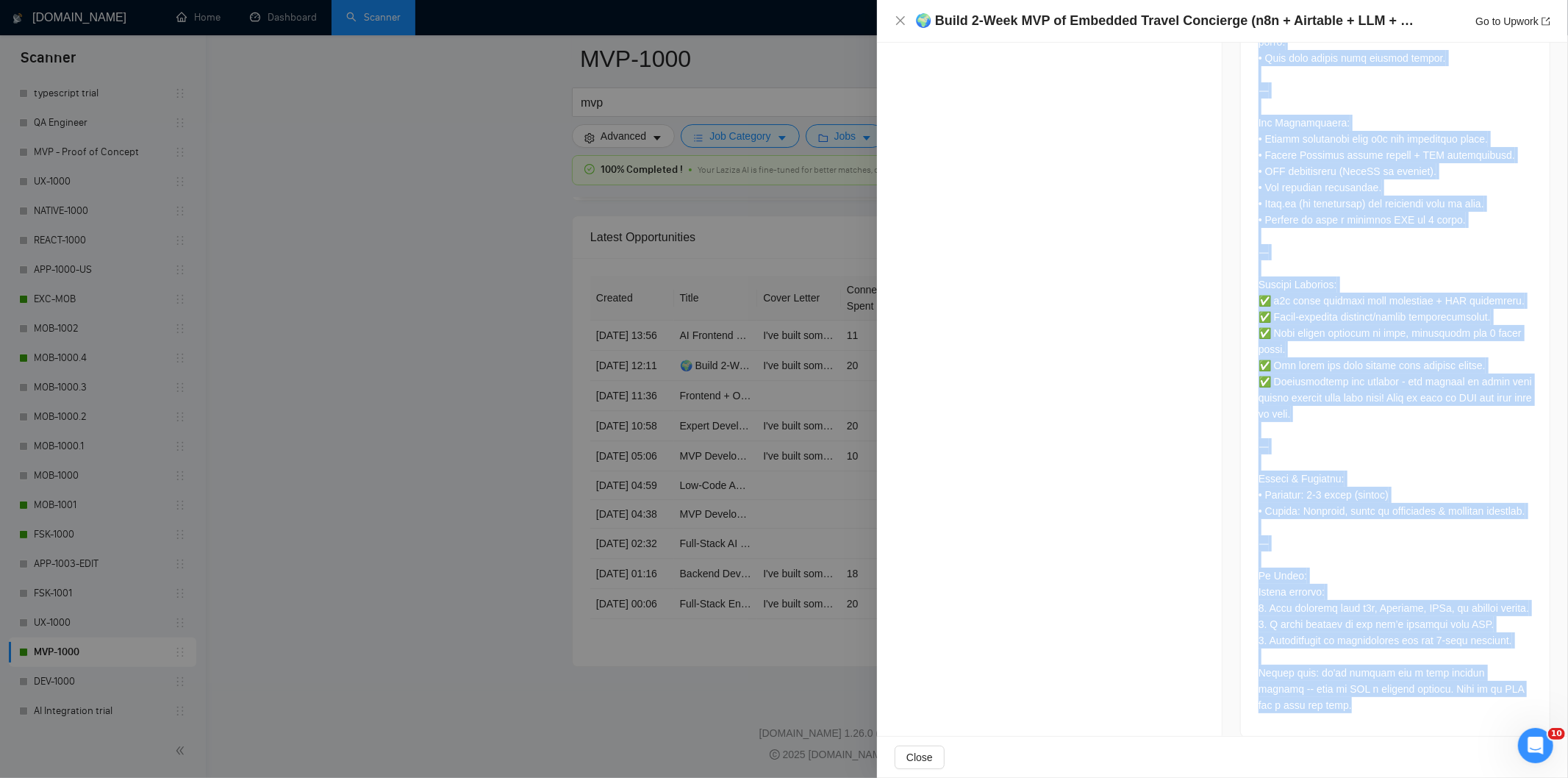
scroll to position [1835, 0]
drag, startPoint x: 1248, startPoint y: 236, endPoint x: 1386, endPoint y: 743, distance: 525.4
click at [1386, 743] on div "🌍 Build 2-Week MVP of Embedded Travel Concierge (n8n + Airtable + LLM + Next.js…" at bounding box center [1222, 389] width 691 height 778
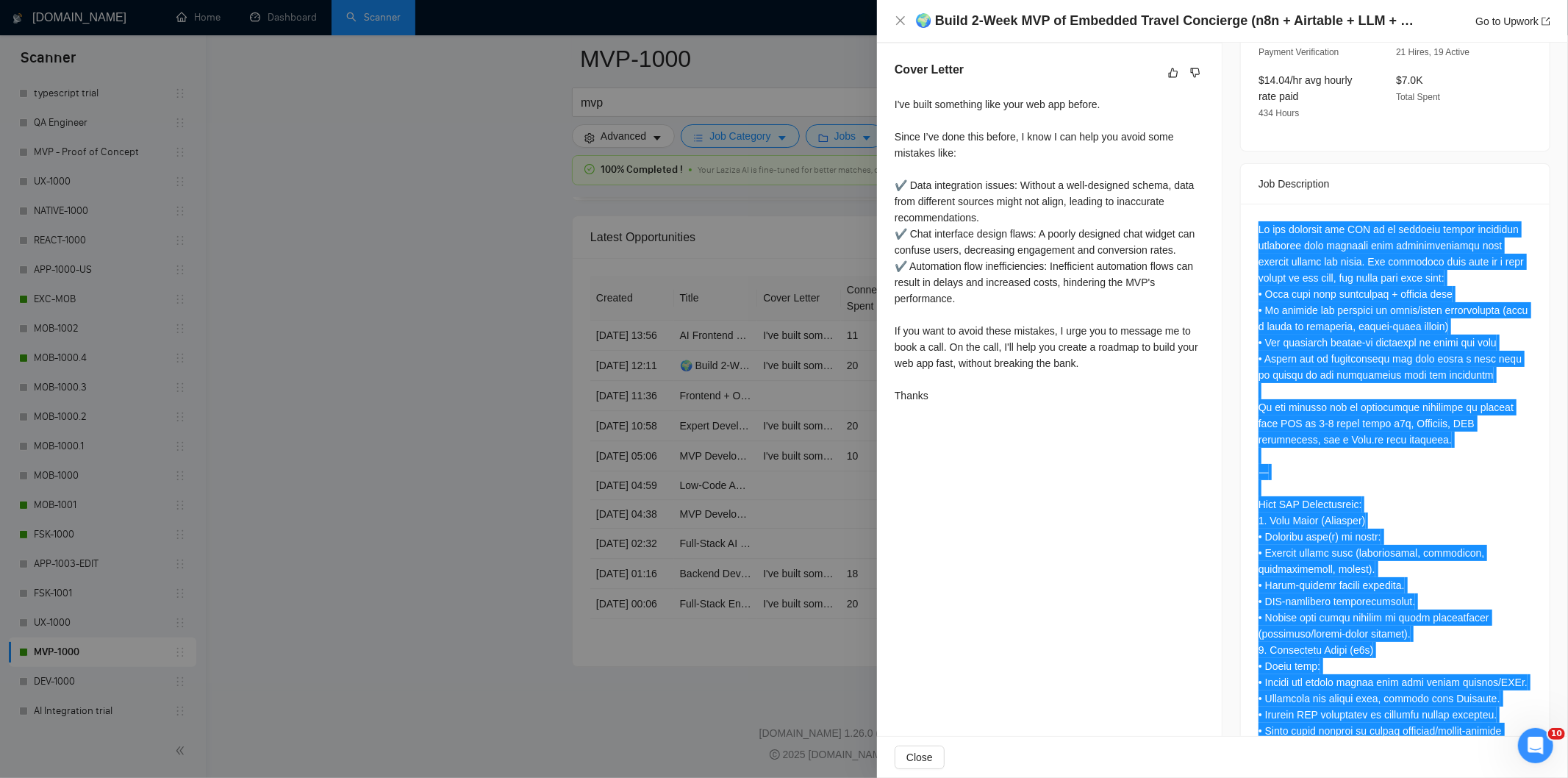
scroll to position [530, 0]
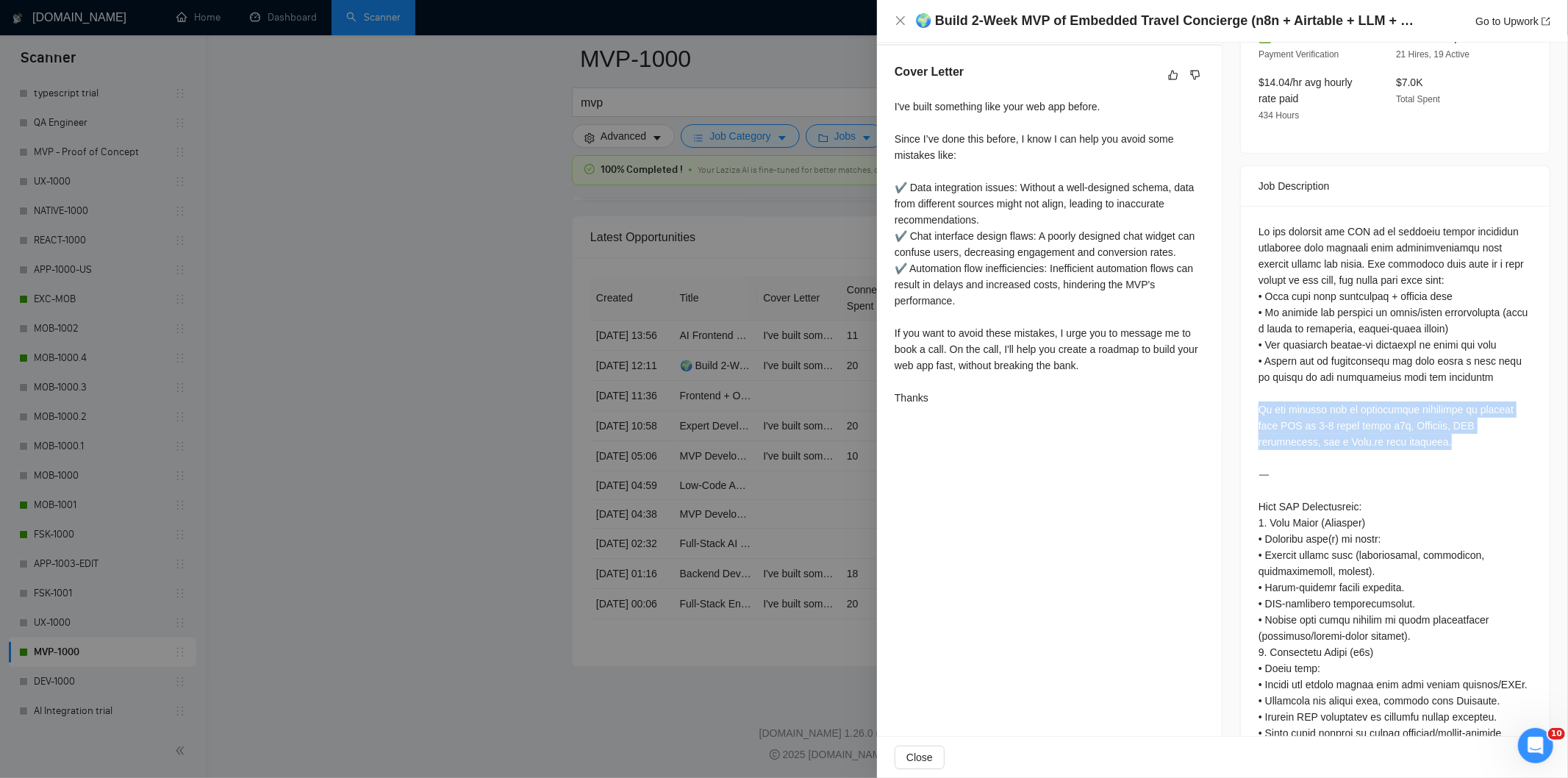
drag, startPoint x: 1247, startPoint y: 378, endPoint x: 1412, endPoint y: 415, distance: 169.1
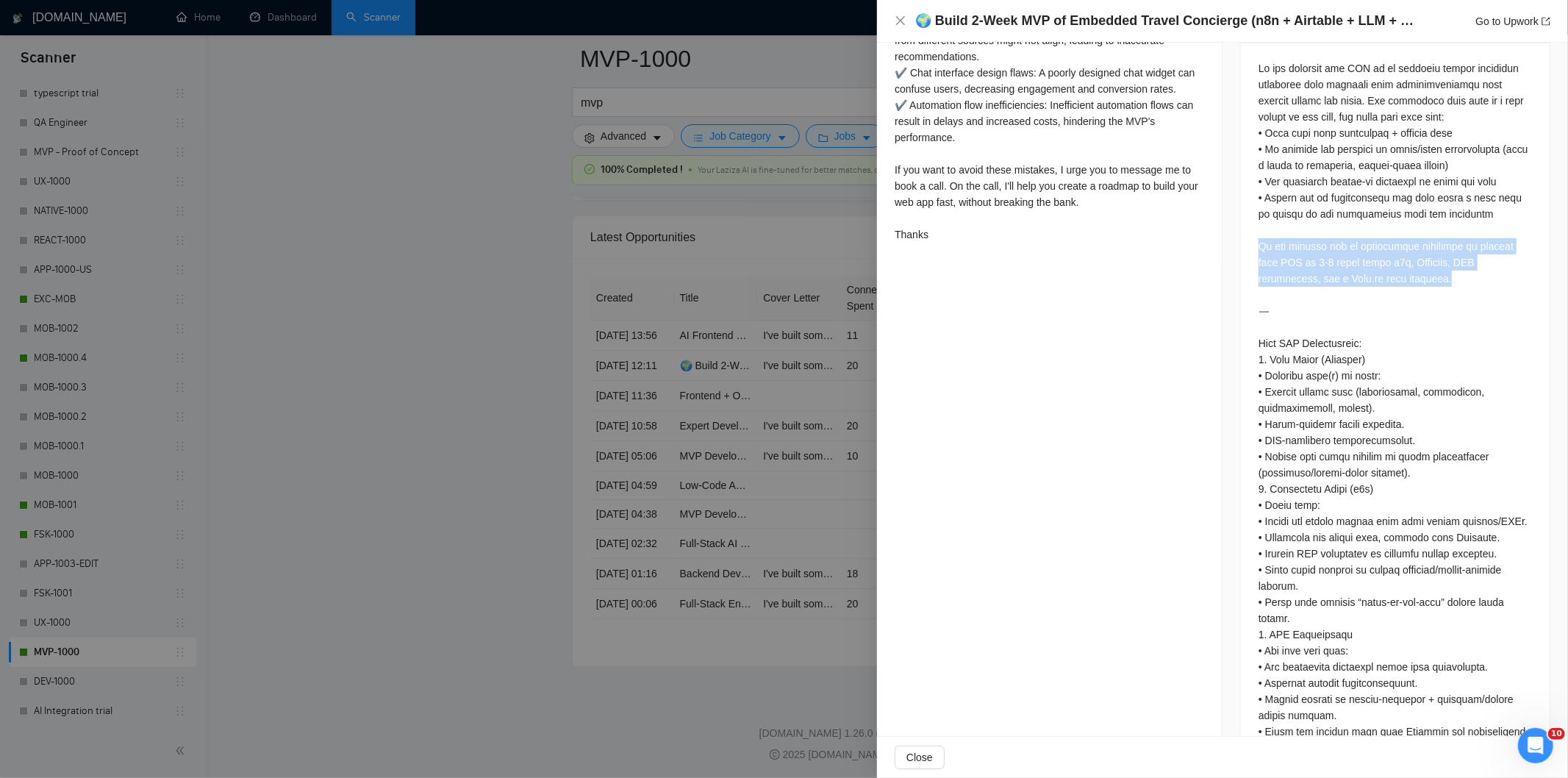
scroll to position [937, 0]
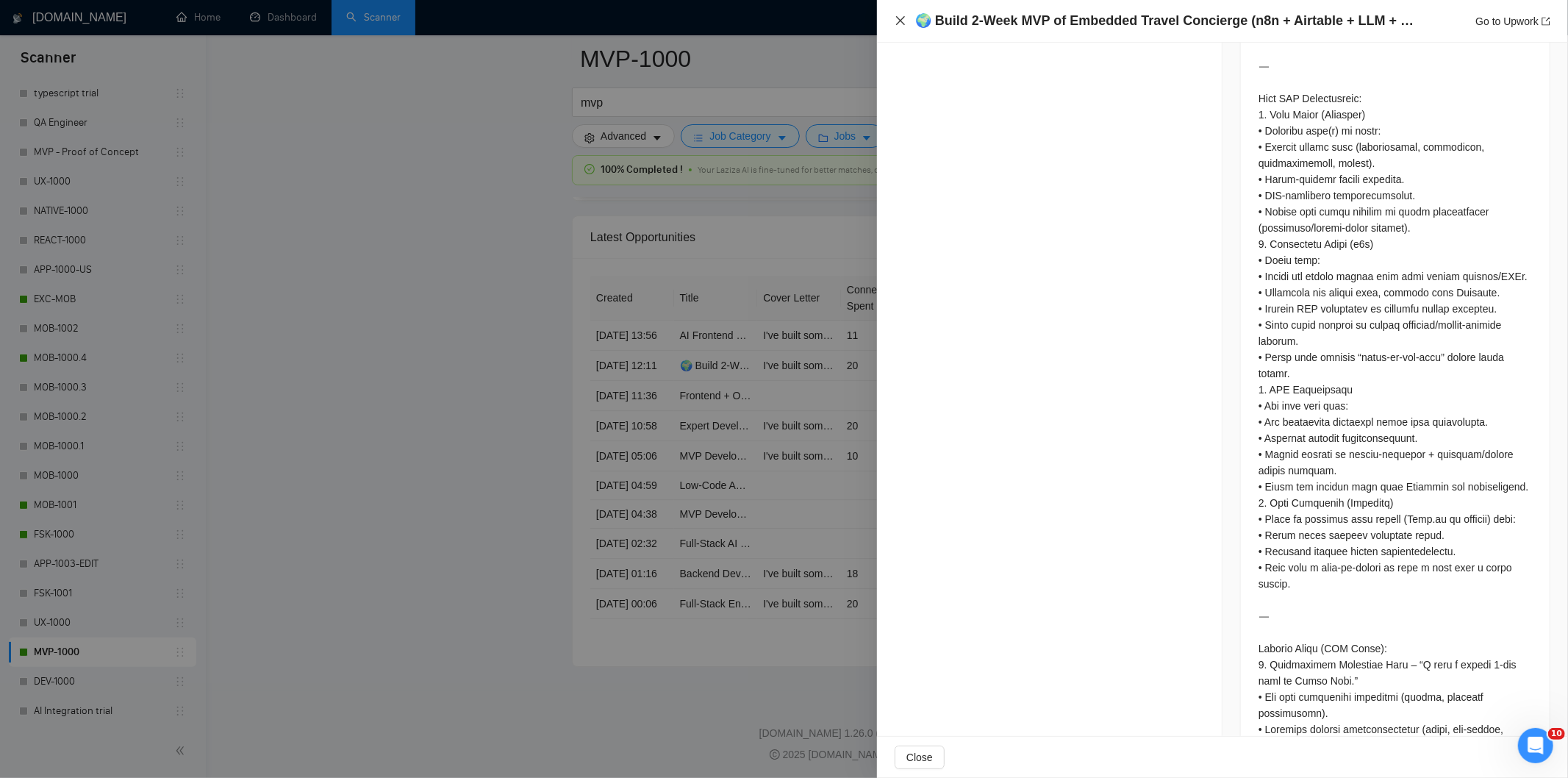
drag, startPoint x: 895, startPoint y: 20, endPoint x: 857, endPoint y: 277, distance: 259.8
click at [896, 21] on icon "close" at bounding box center [900, 20] width 12 height 12
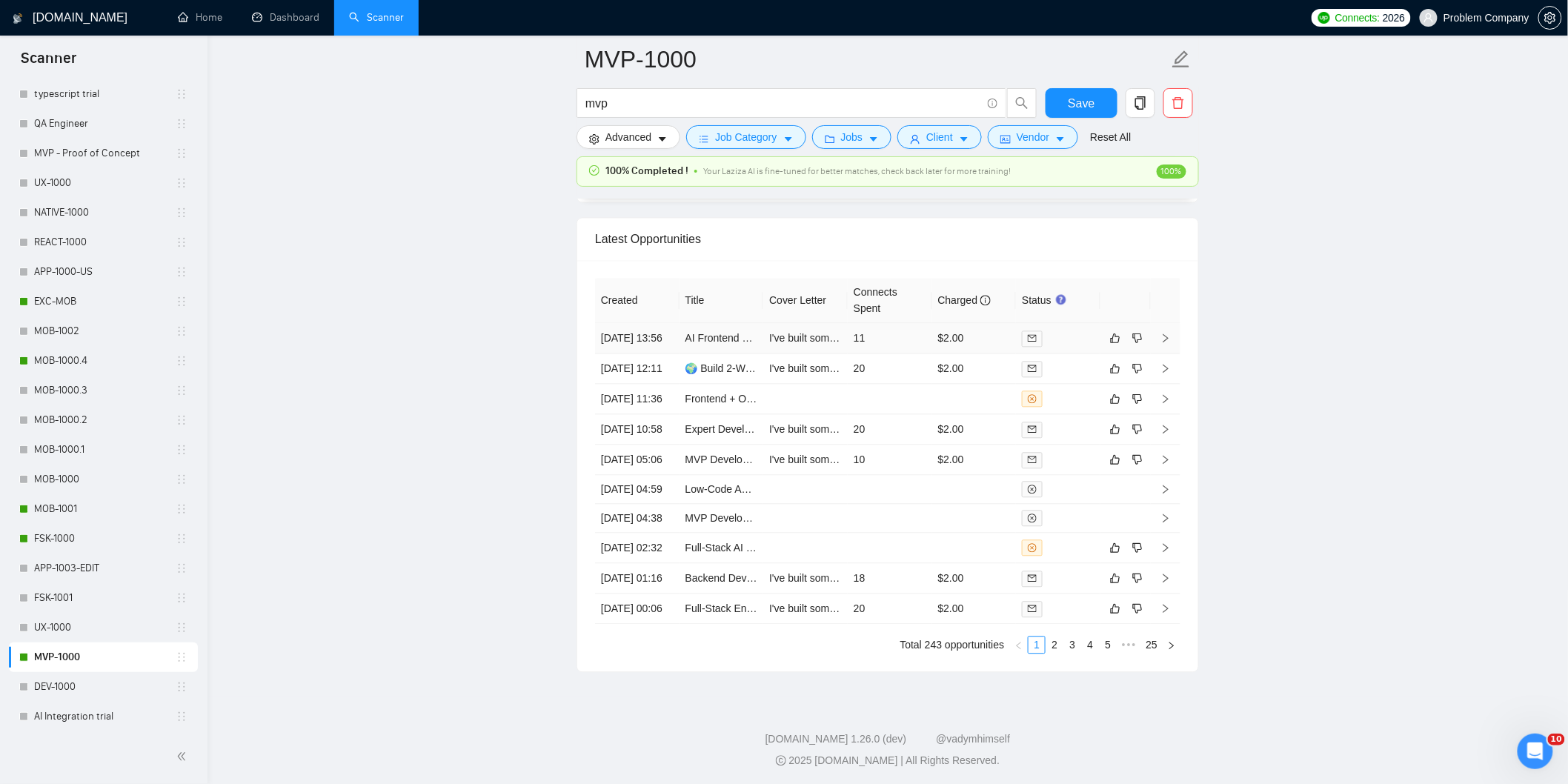
click at [649, 353] on td "[DATE] 13:56" at bounding box center [637, 338] width 85 height 30
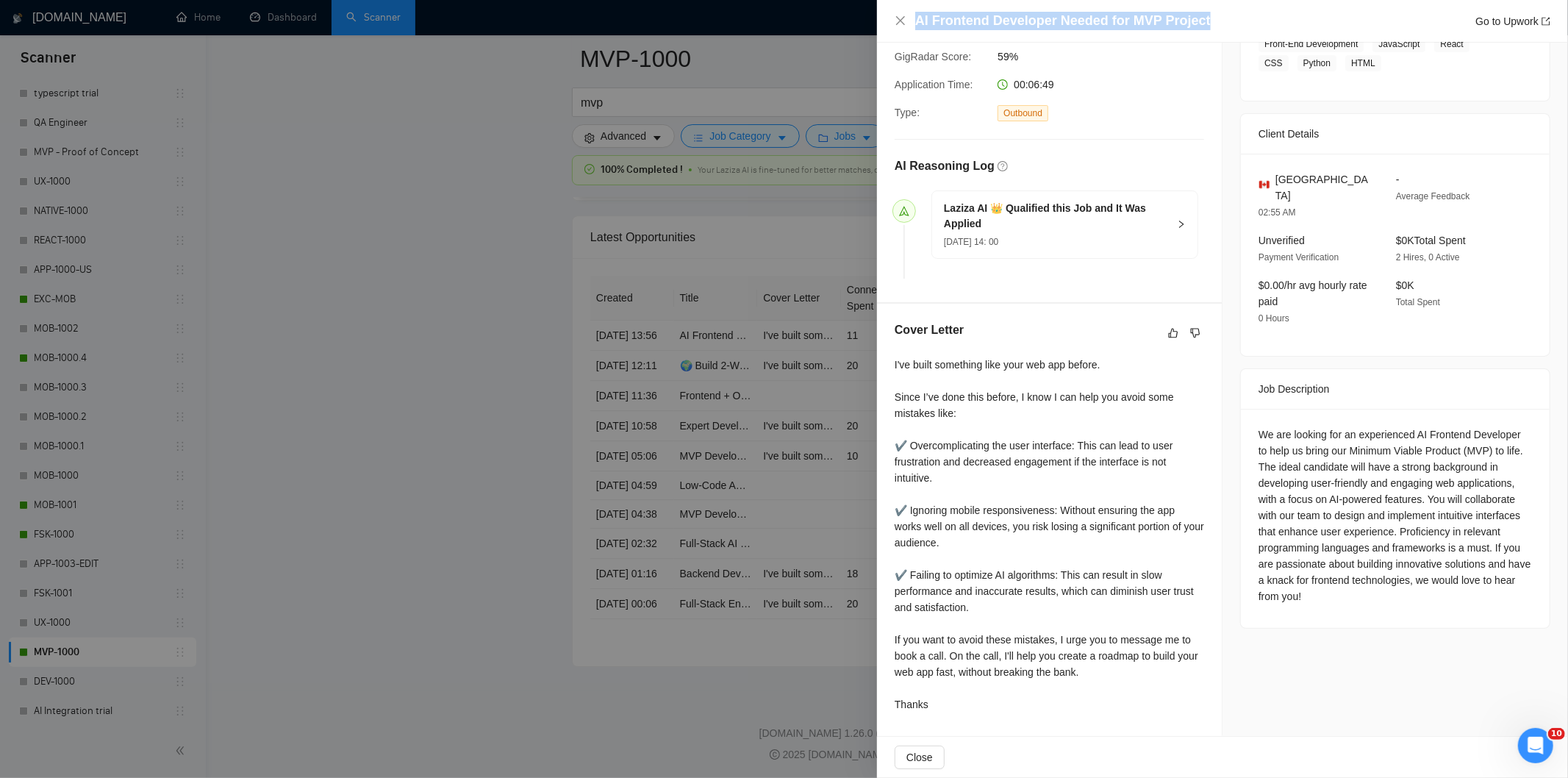
drag, startPoint x: 1203, startPoint y: 16, endPoint x: 892, endPoint y: 8, distance: 311.1
click at [892, 8] on div "AI Frontend Developer Needed for MVP Project Go to Upwork" at bounding box center [1222, 21] width 691 height 42
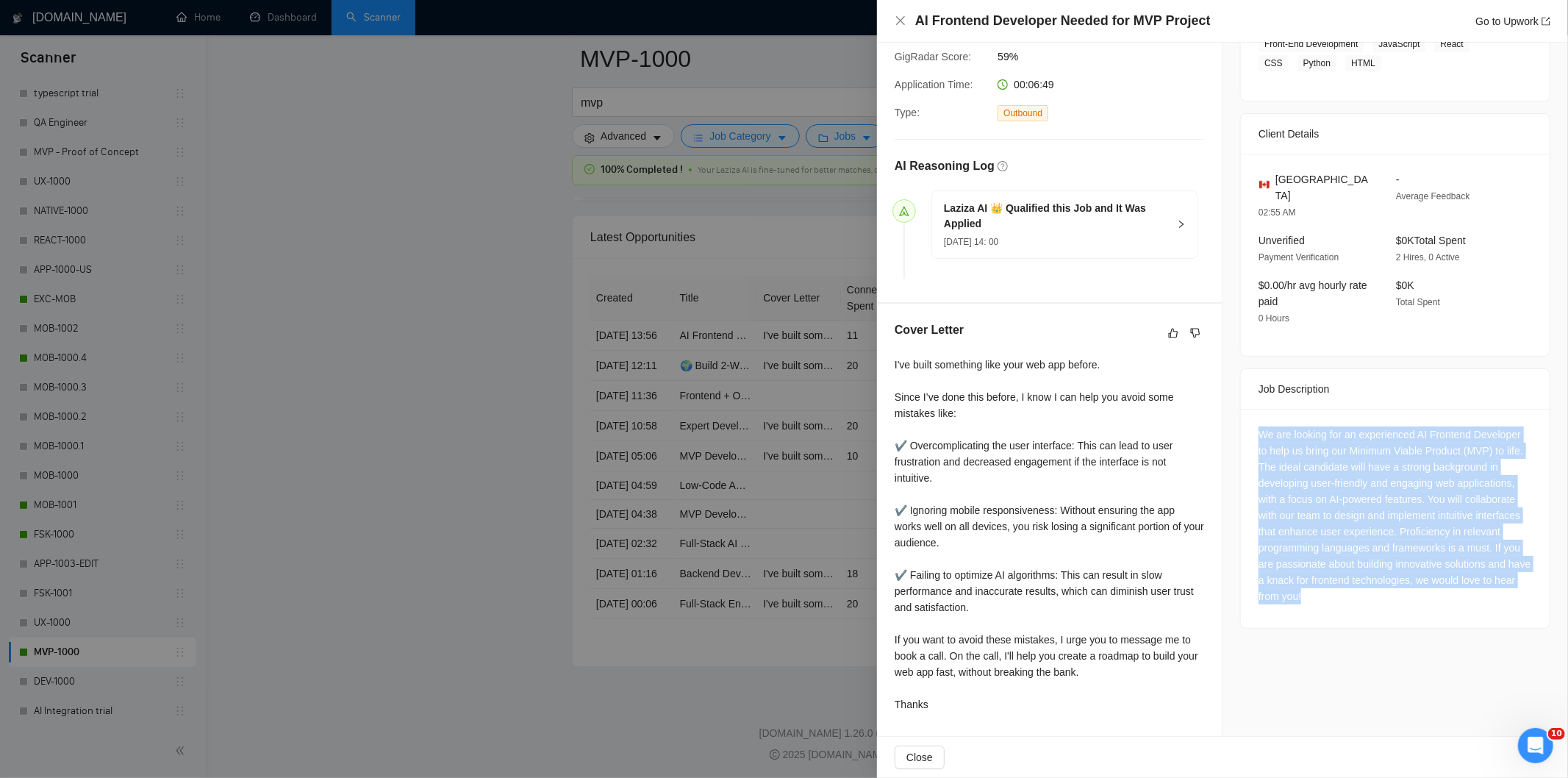
drag, startPoint x: 1259, startPoint y: 417, endPoint x: 1380, endPoint y: 576, distance: 199.8
click at [1380, 576] on div "We are looking for an experienced AI Frontend Developer to help us bring our Mi…" at bounding box center [1395, 518] width 309 height 219
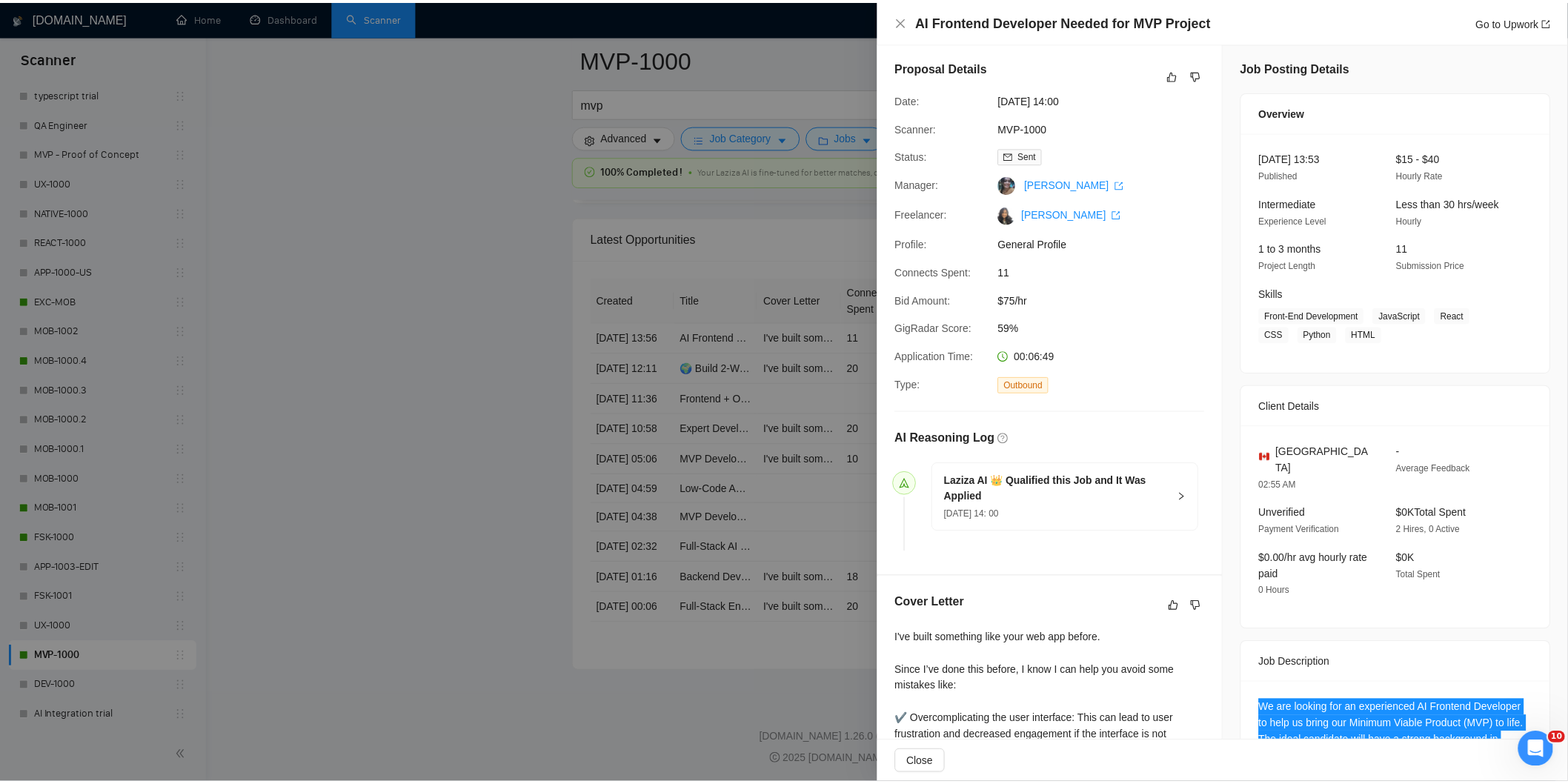
scroll to position [0, 0]
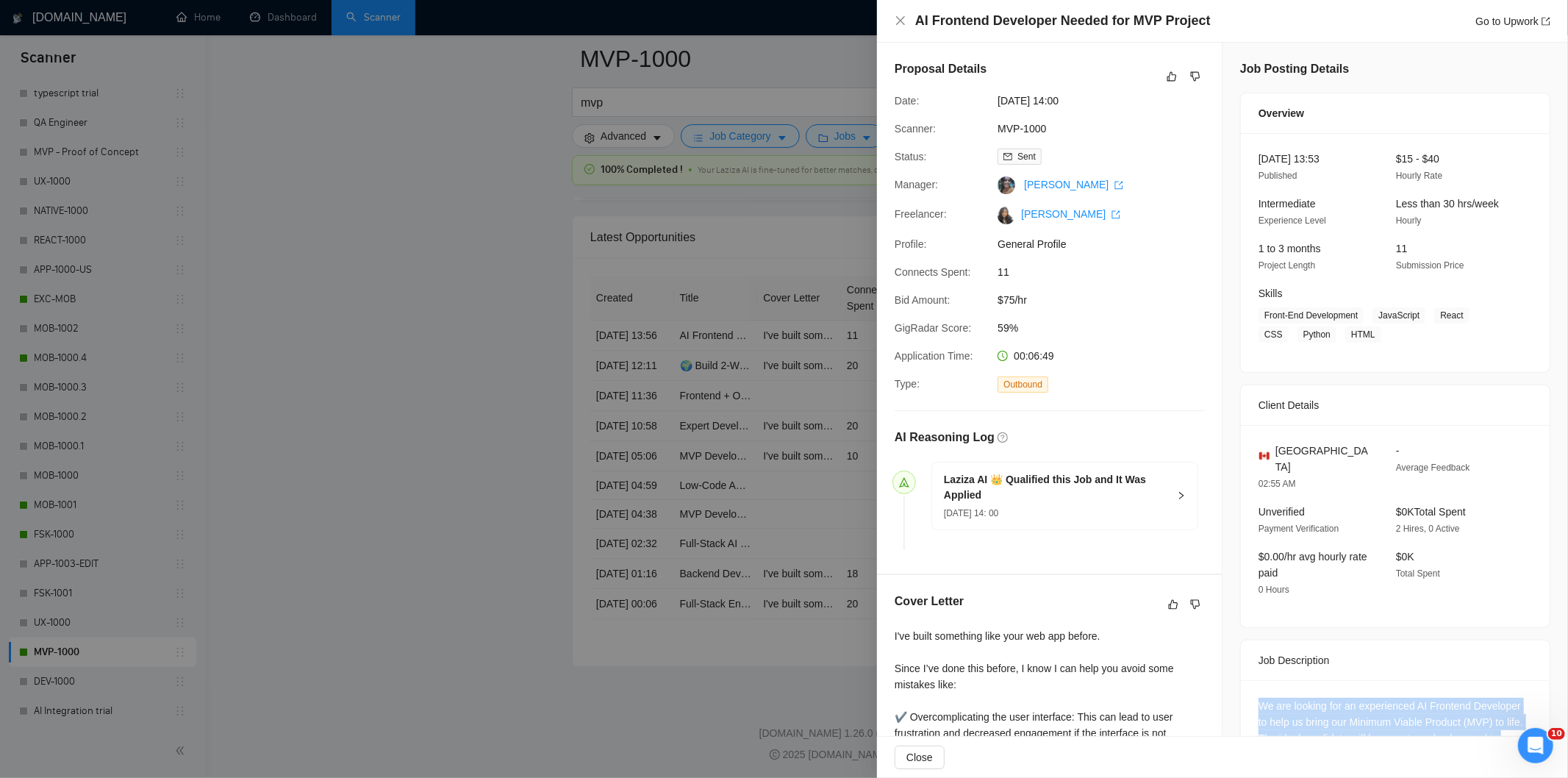
drag, startPoint x: 1090, startPoint y: 97, endPoint x: 994, endPoint y: 99, distance: 96.0
click at [994, 99] on div "[DATE] 14:00" at bounding box center [1069, 100] width 155 height 16
click at [907, 16] on div "AI Frontend Developer Needed for MVP Project Go to Upwork" at bounding box center [1222, 21] width 655 height 18
click at [899, 21] on icon "close" at bounding box center [900, 20] width 12 height 12
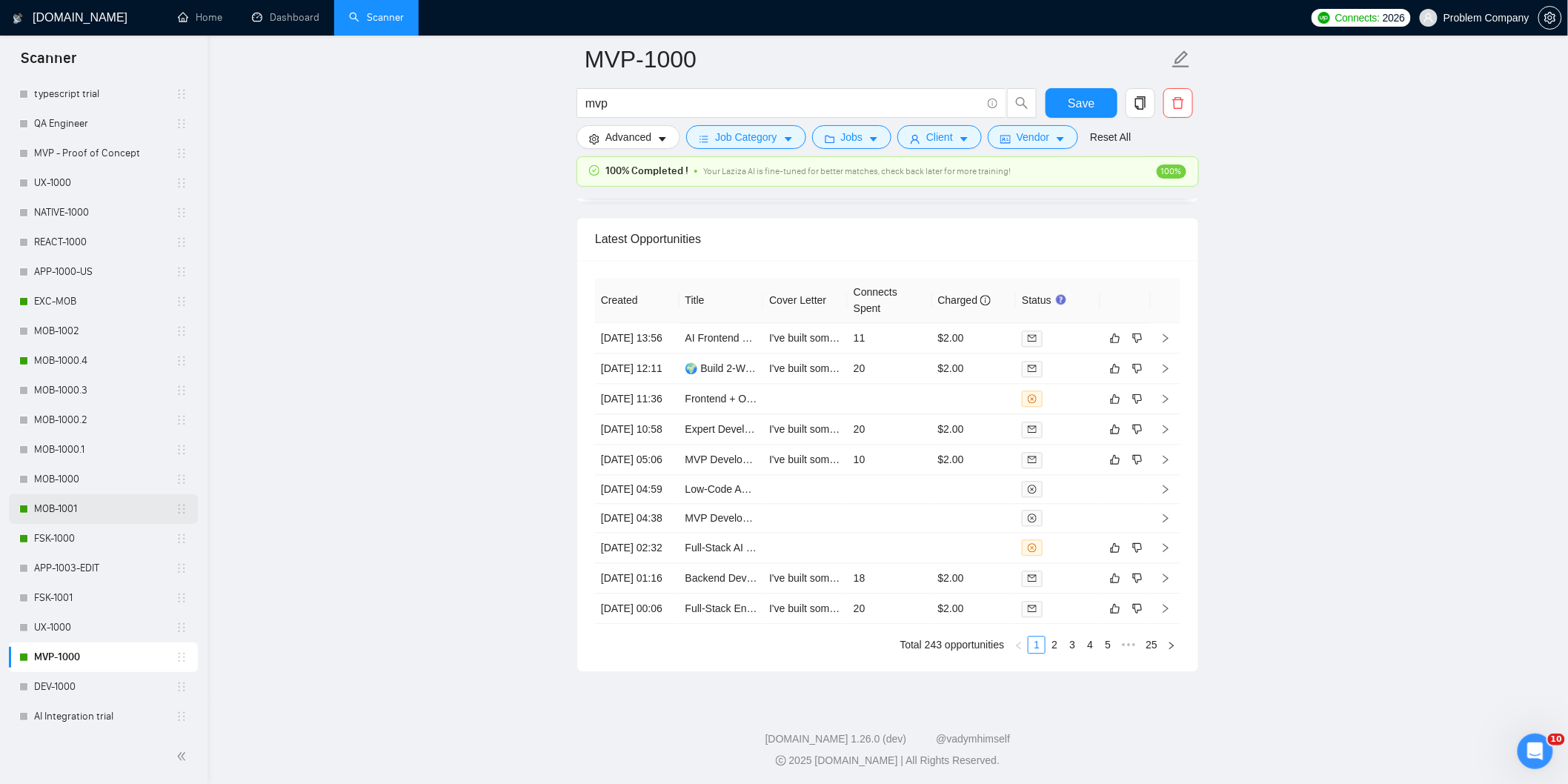
click at [69, 513] on link "MOB-1001" at bounding box center [104, 508] width 141 height 30
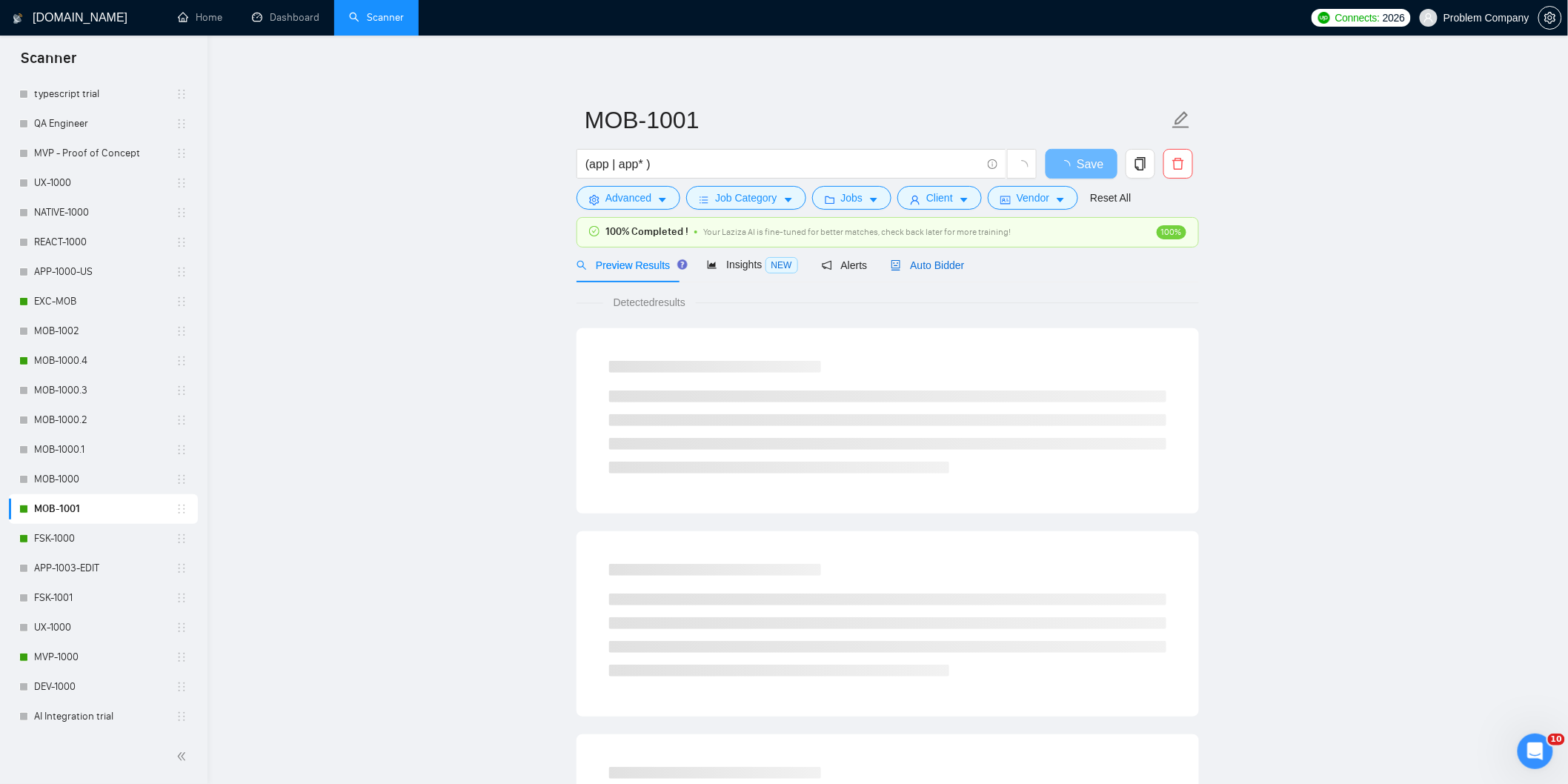
click at [932, 268] on span "Auto Bidder" at bounding box center [927, 265] width 74 height 12
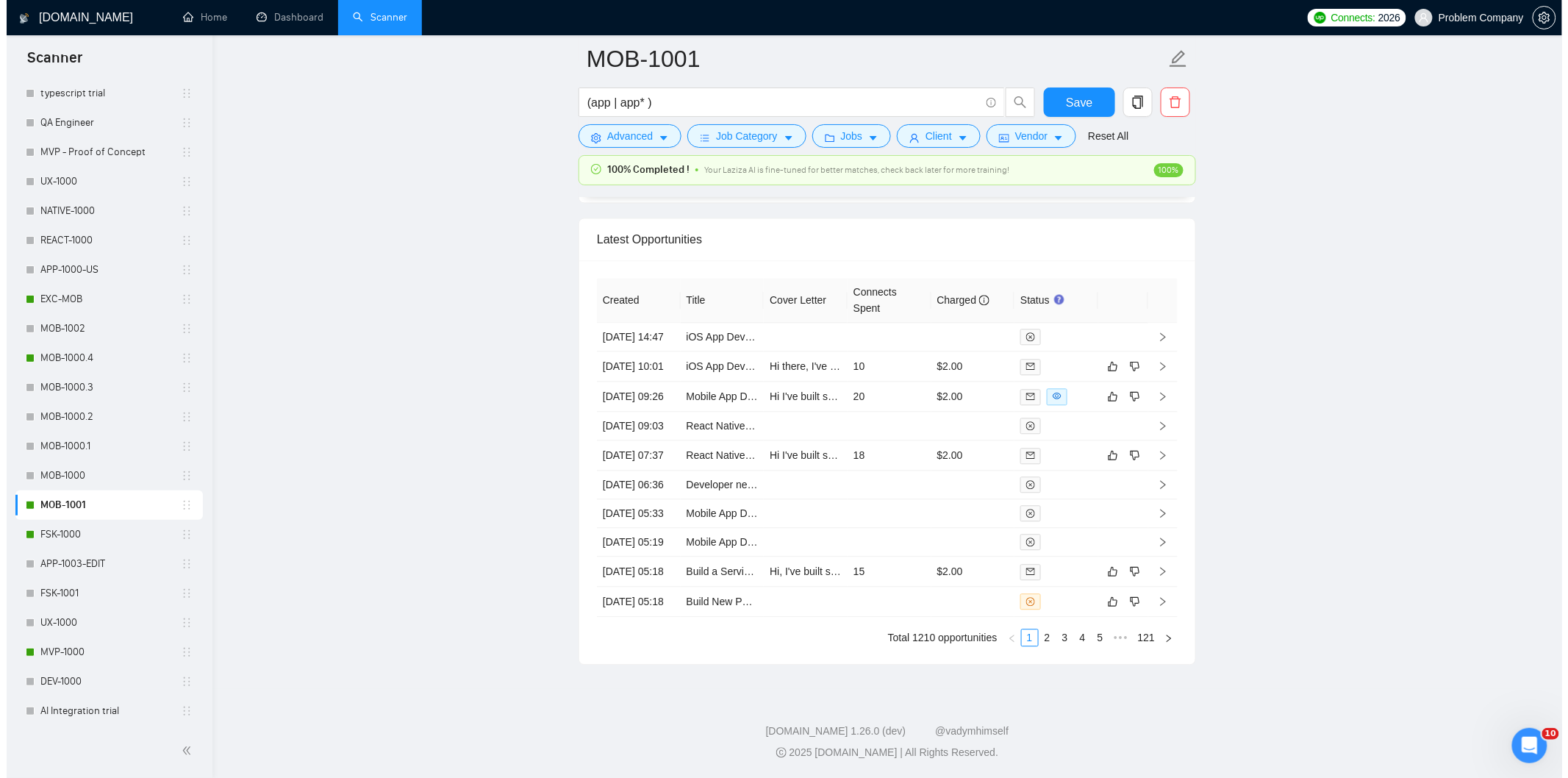
scroll to position [3675, 0]
click at [1034, 645] on link "2" at bounding box center [1041, 637] width 16 height 16
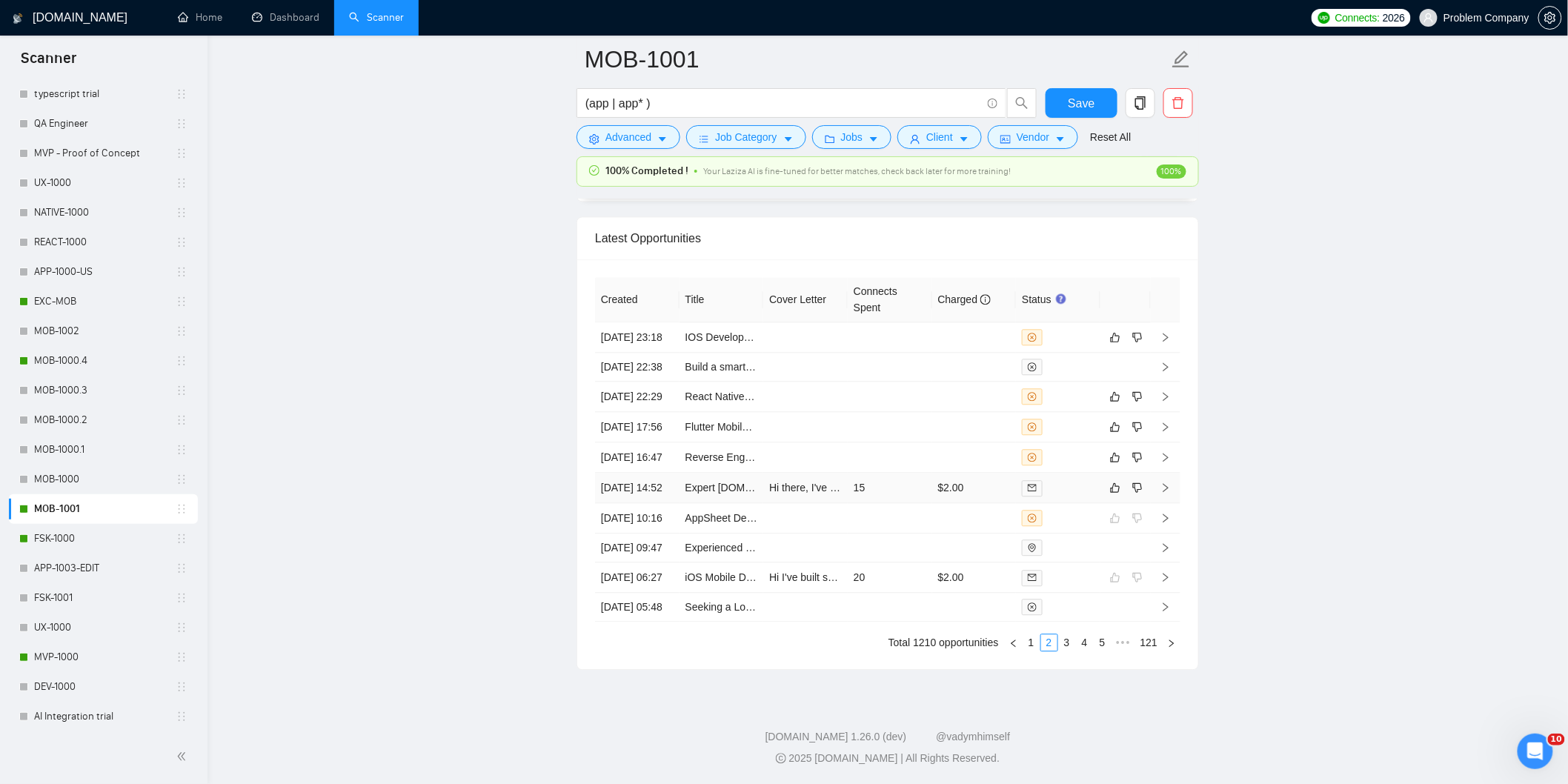
click at [653, 486] on td "[DATE] 14:52" at bounding box center [637, 487] width 85 height 30
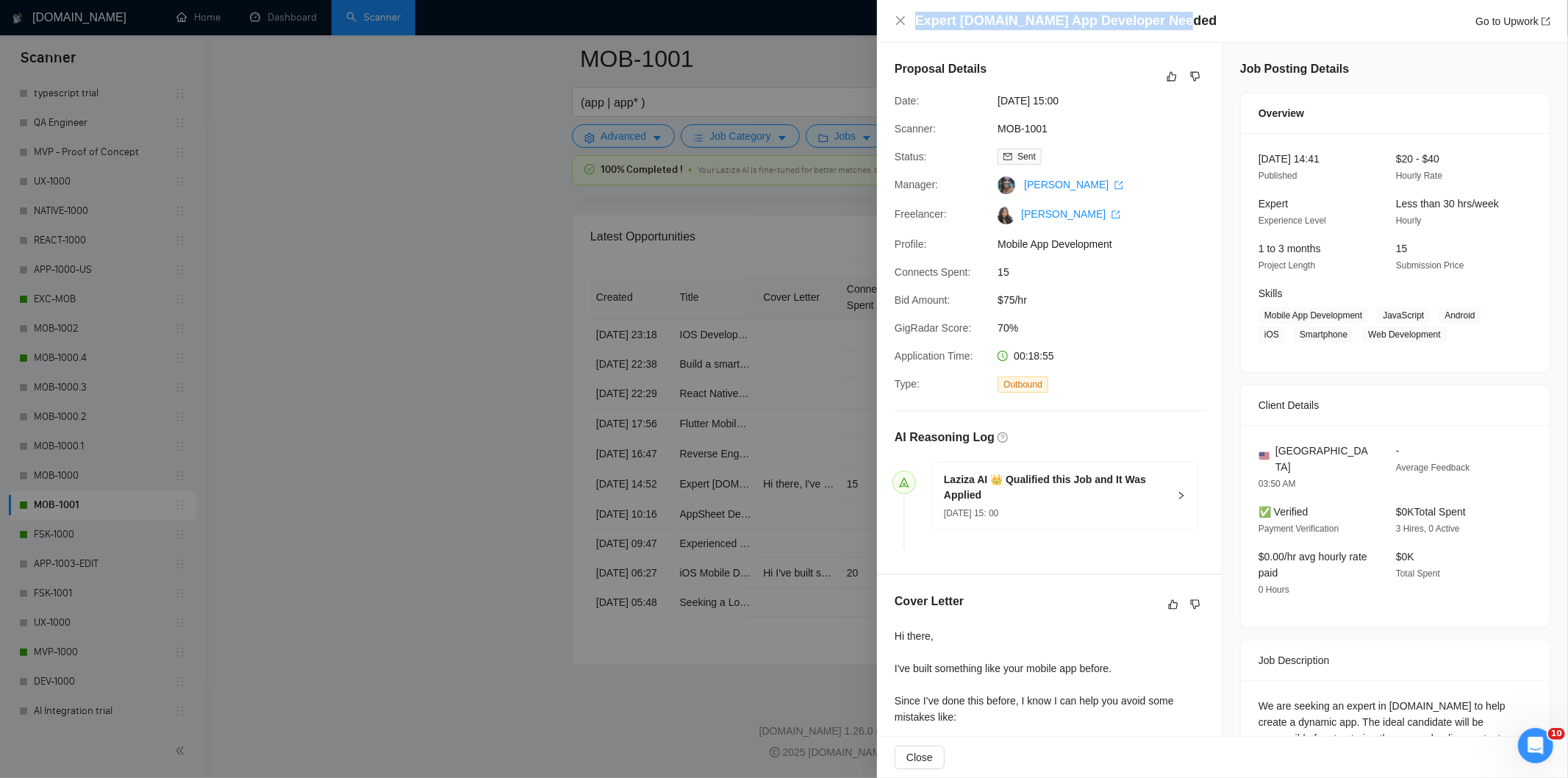
drag, startPoint x: 1188, startPoint y: 18, endPoint x: 930, endPoint y: 2, distance: 258.5
click at [930, 2] on div "Expert [DOMAIN_NAME] App Developer Needed Go to Upwork" at bounding box center [1222, 21] width 691 height 42
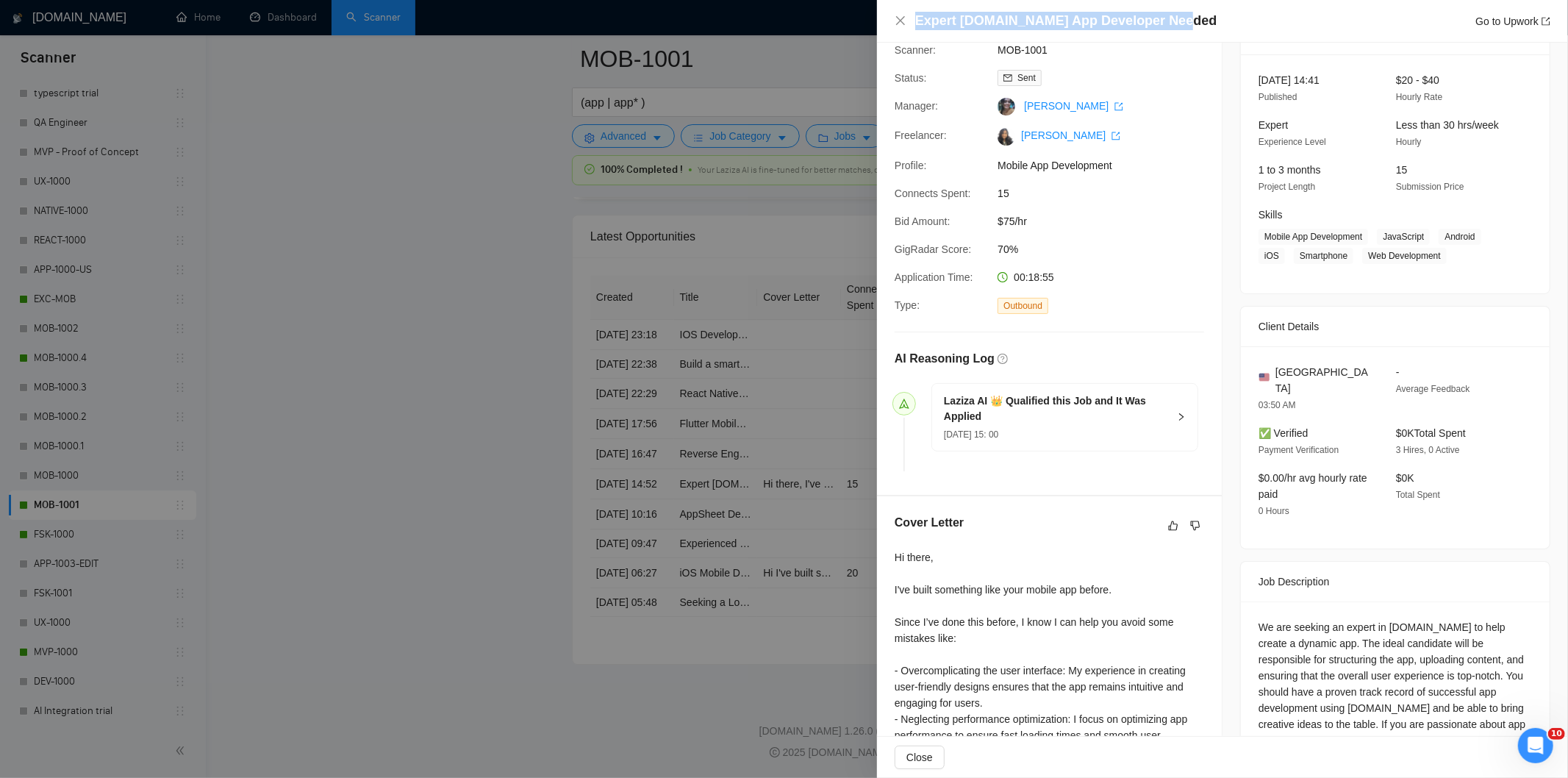
scroll to position [255, 0]
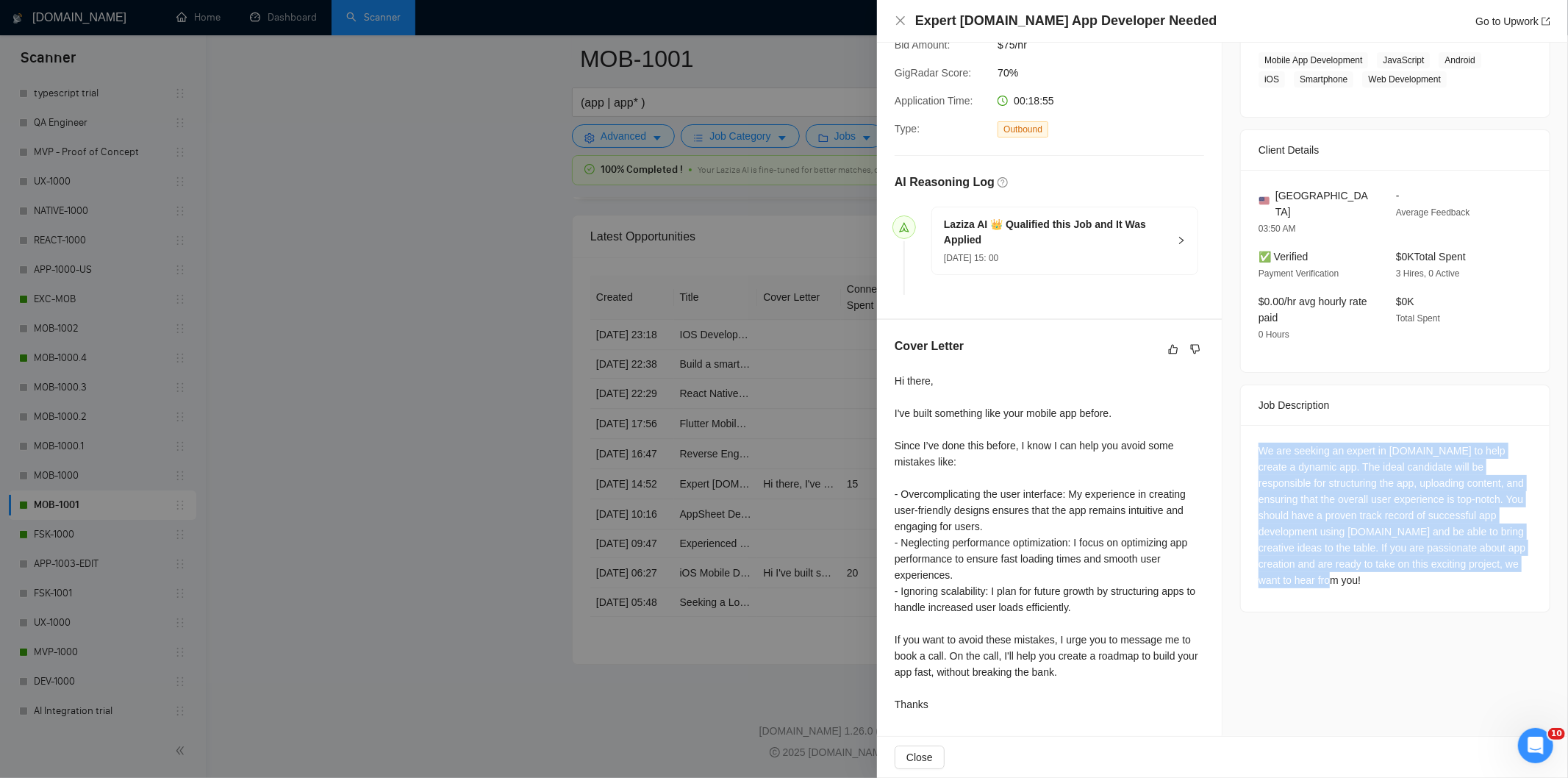
drag, startPoint x: 1244, startPoint y: 427, endPoint x: 1532, endPoint y: 558, distance: 316.4
click at [1532, 558] on div "We are seeking an expert in [DOMAIN_NAME] to help create a dynamic app. The ide…" at bounding box center [1395, 518] width 309 height 187
click at [899, 18] on icon "close" at bounding box center [900, 20] width 12 height 12
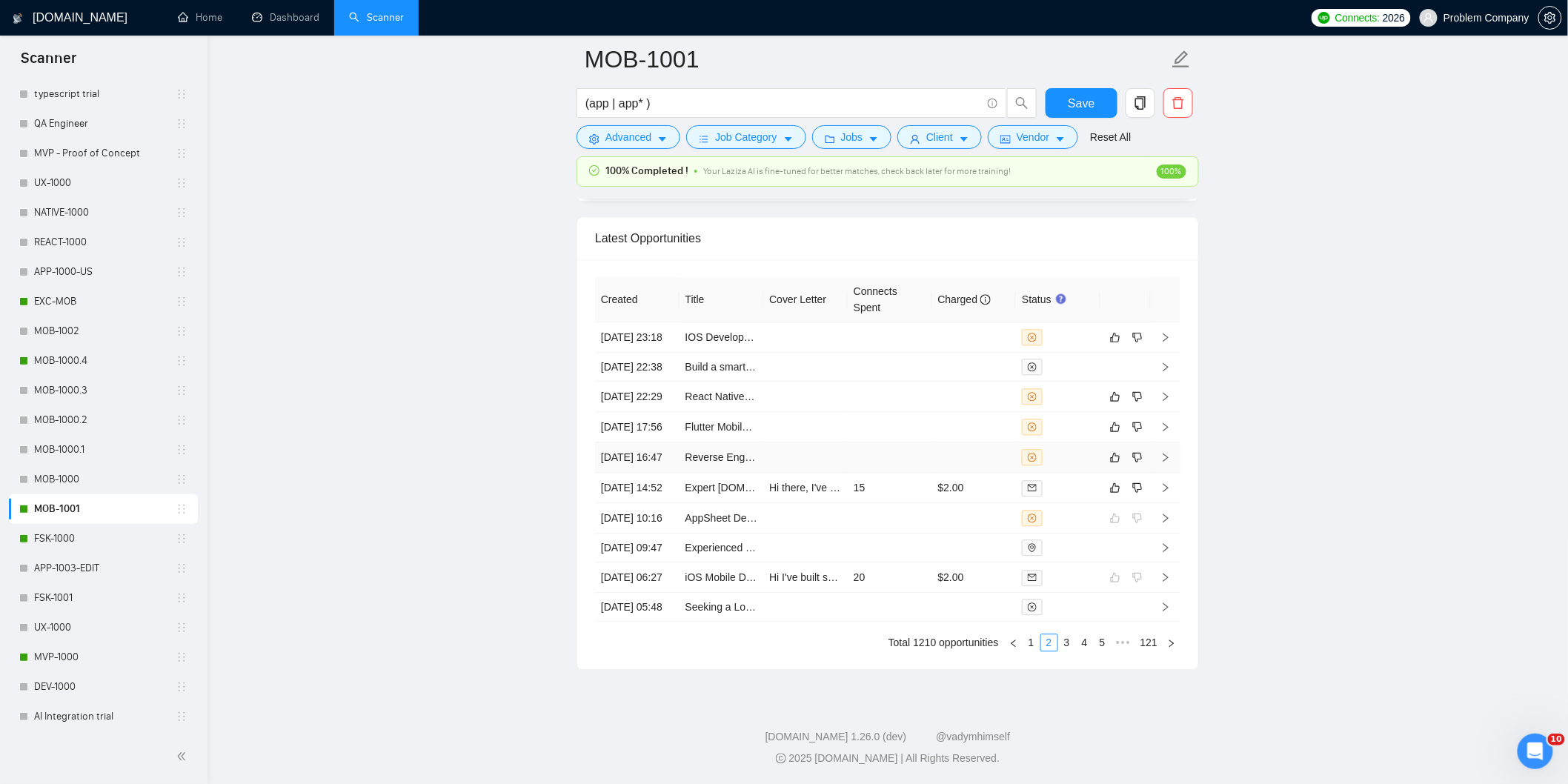
click at [665, 443] on td "[DATE] 16:47" at bounding box center [637, 457] width 85 height 30
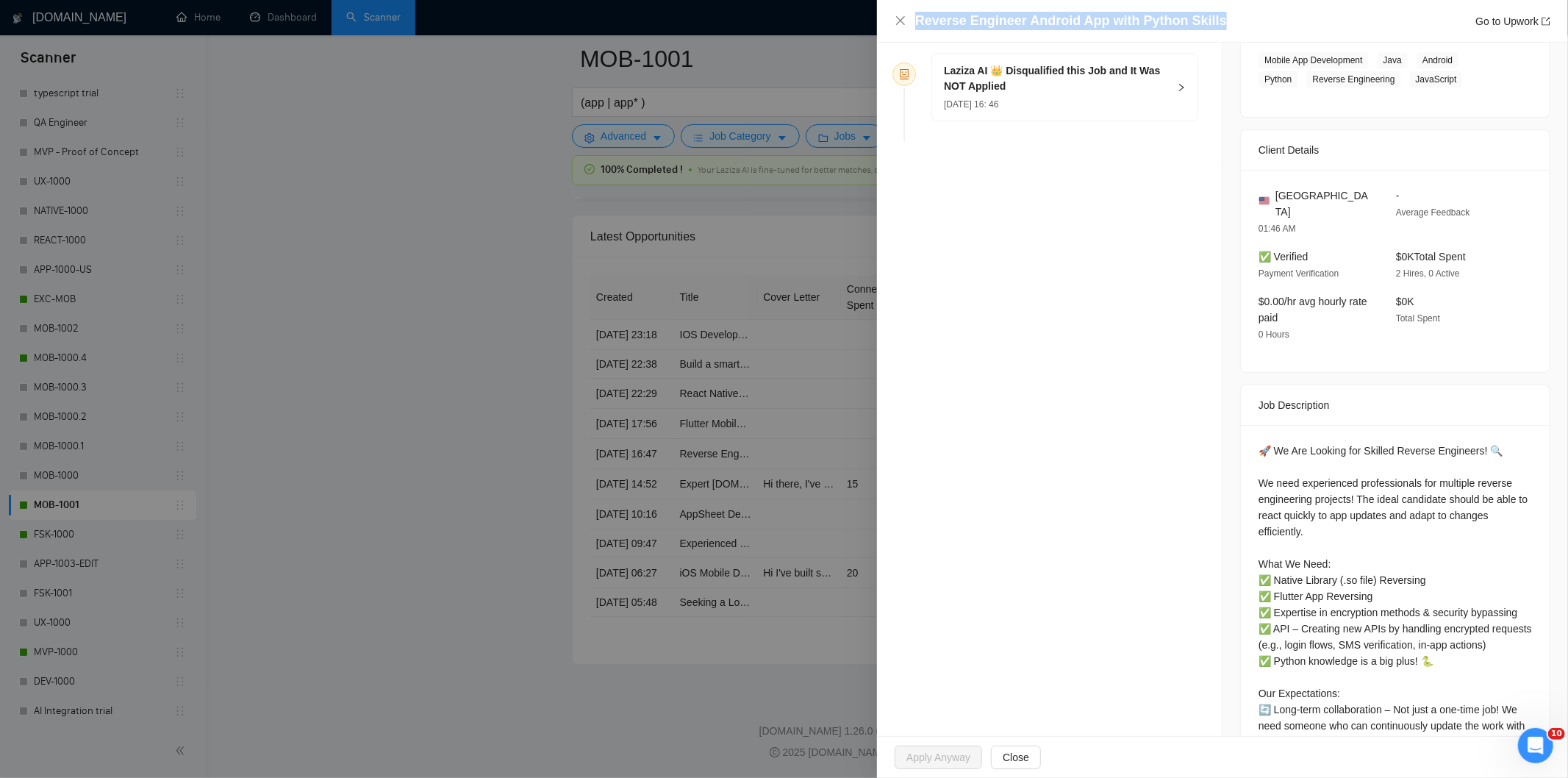
drag, startPoint x: 1089, startPoint y: 17, endPoint x: 914, endPoint y: 12, distance: 175.1
click at [914, 12] on div "Reverse Engineer Android App with Python Skills Go to Upwork" at bounding box center [1222, 21] width 655 height 18
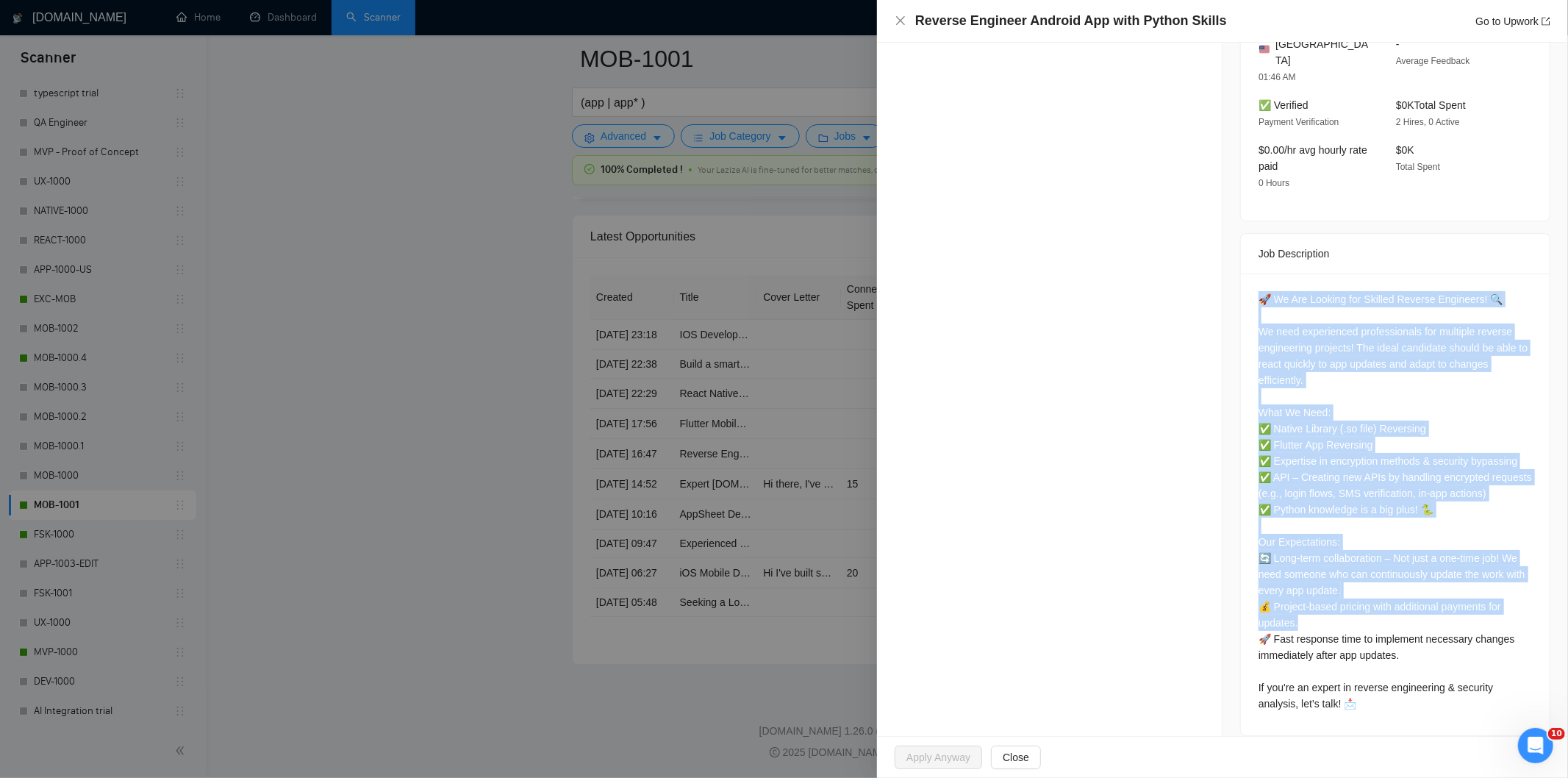
scroll to position [408, 0]
drag, startPoint x: 1252, startPoint y: 434, endPoint x: 1463, endPoint y: 694, distance: 334.8
click at [1463, 694] on div "🚀 We Are Looking for Skilled Reverse Engineers! 🔍 We need experienced professio…" at bounding box center [1395, 503] width 309 height 462
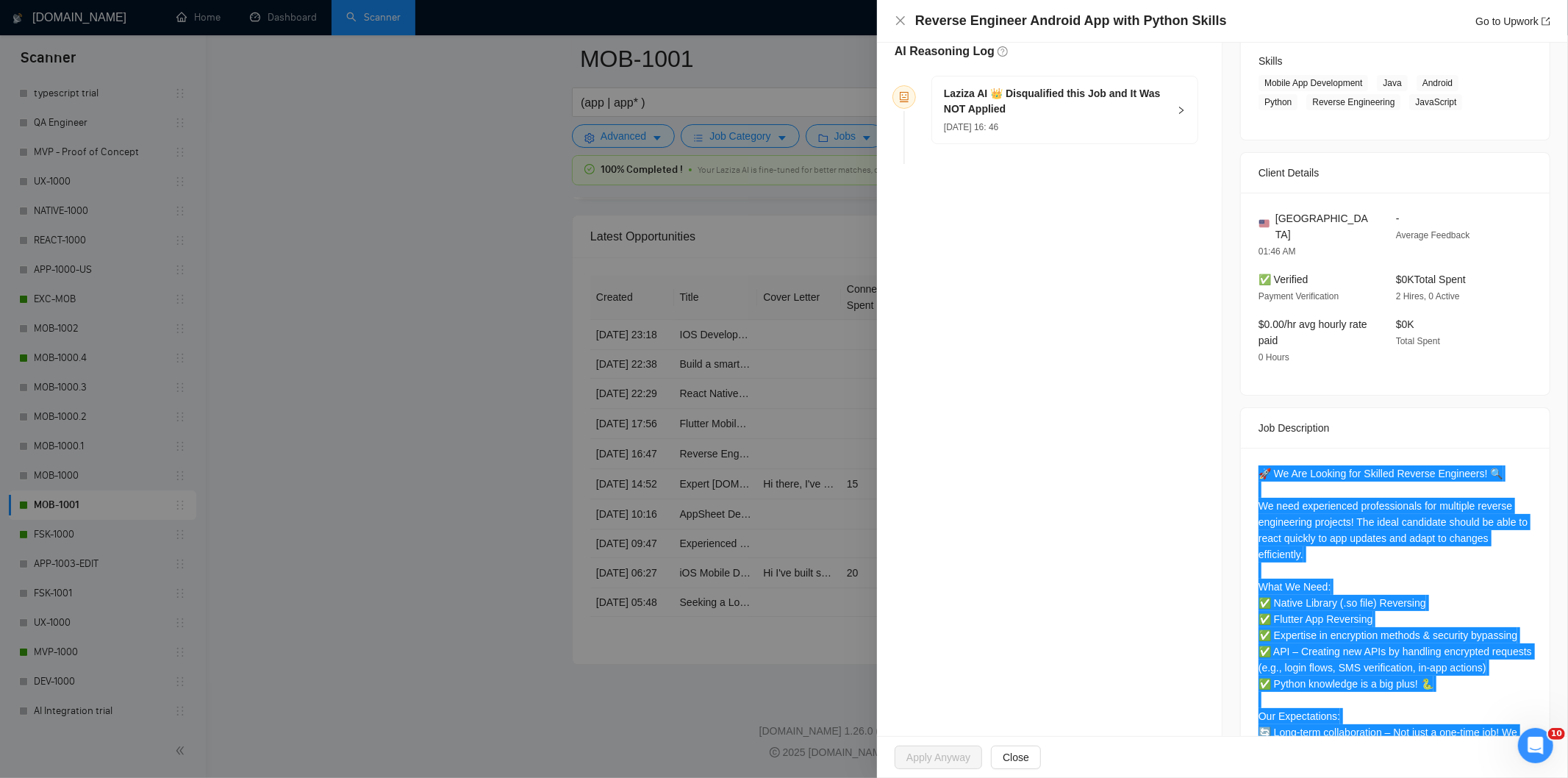
scroll to position [0, 0]
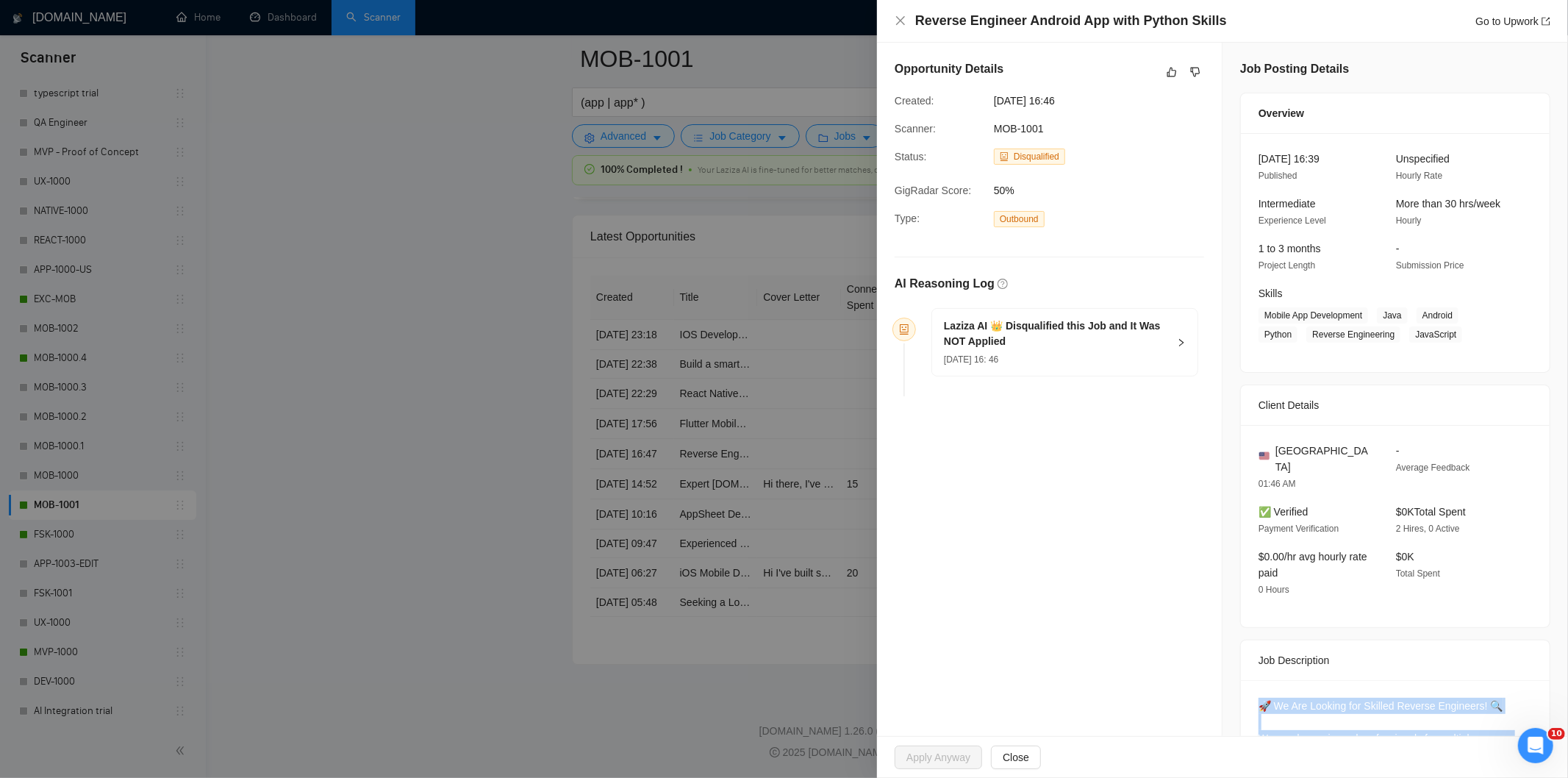
click at [1116, 355] on div "[DATE] 16: 46" at bounding box center [1056, 359] width 224 height 16
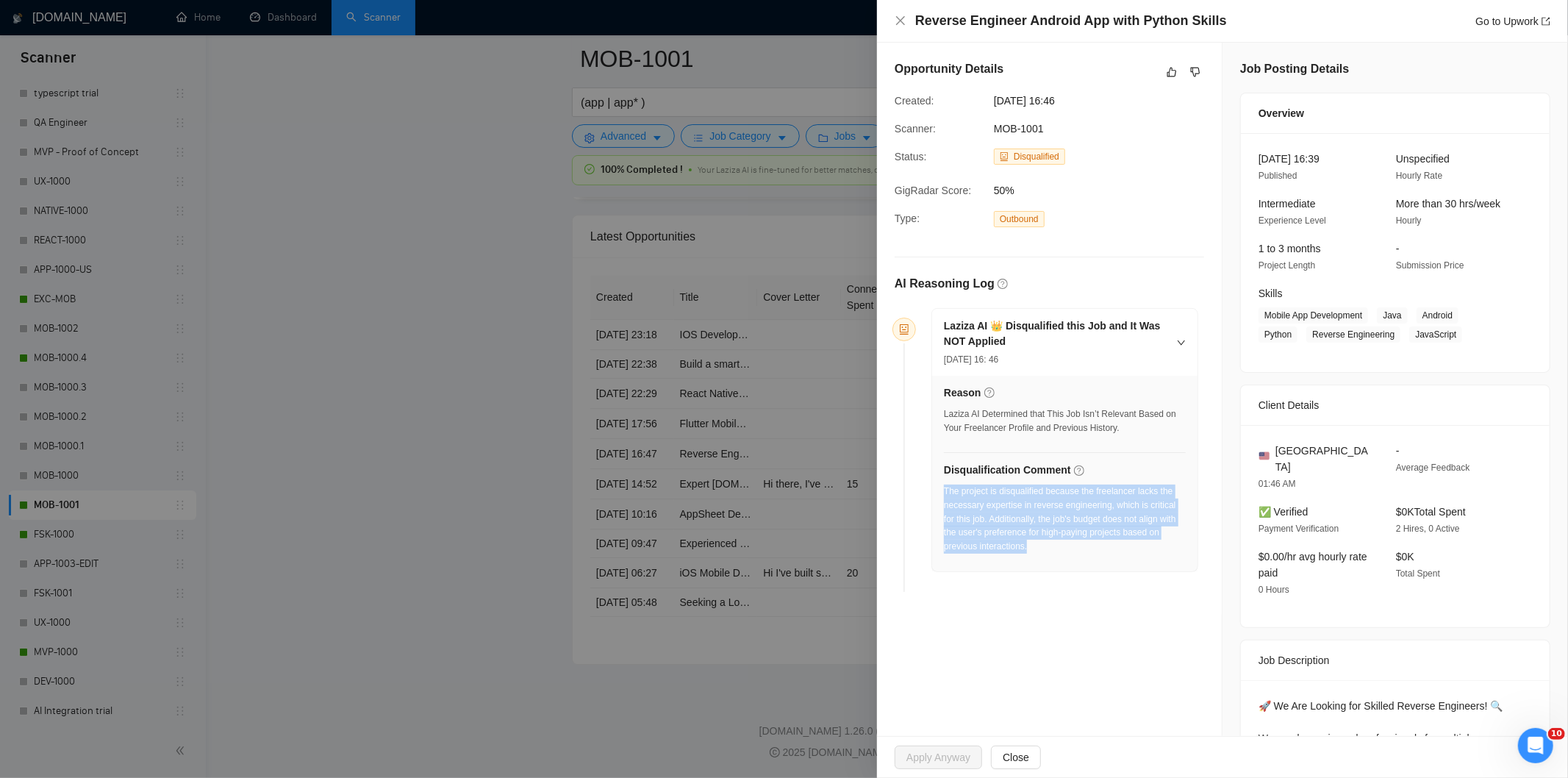
drag, startPoint x: 1091, startPoint y: 559, endPoint x: 944, endPoint y: 496, distance: 159.9
click at [944, 496] on div "The project is disqualified because the freelancer lacks the necessary expertis…" at bounding box center [1065, 523] width 242 height 78
click at [897, 23] on icon "close" at bounding box center [900, 20] width 12 height 12
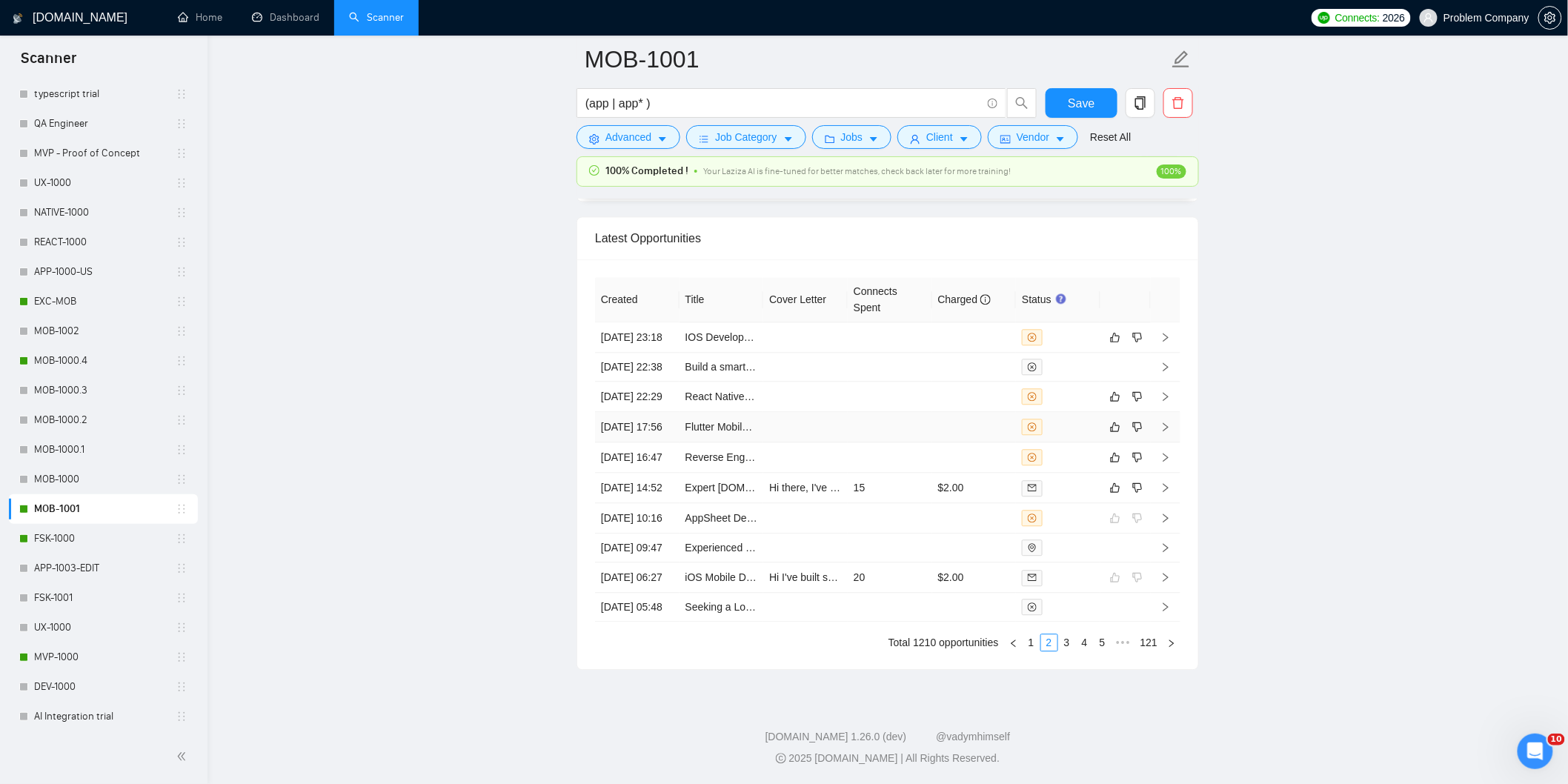
click at [633, 412] on td "[DATE] 17:56" at bounding box center [637, 426] width 85 height 30
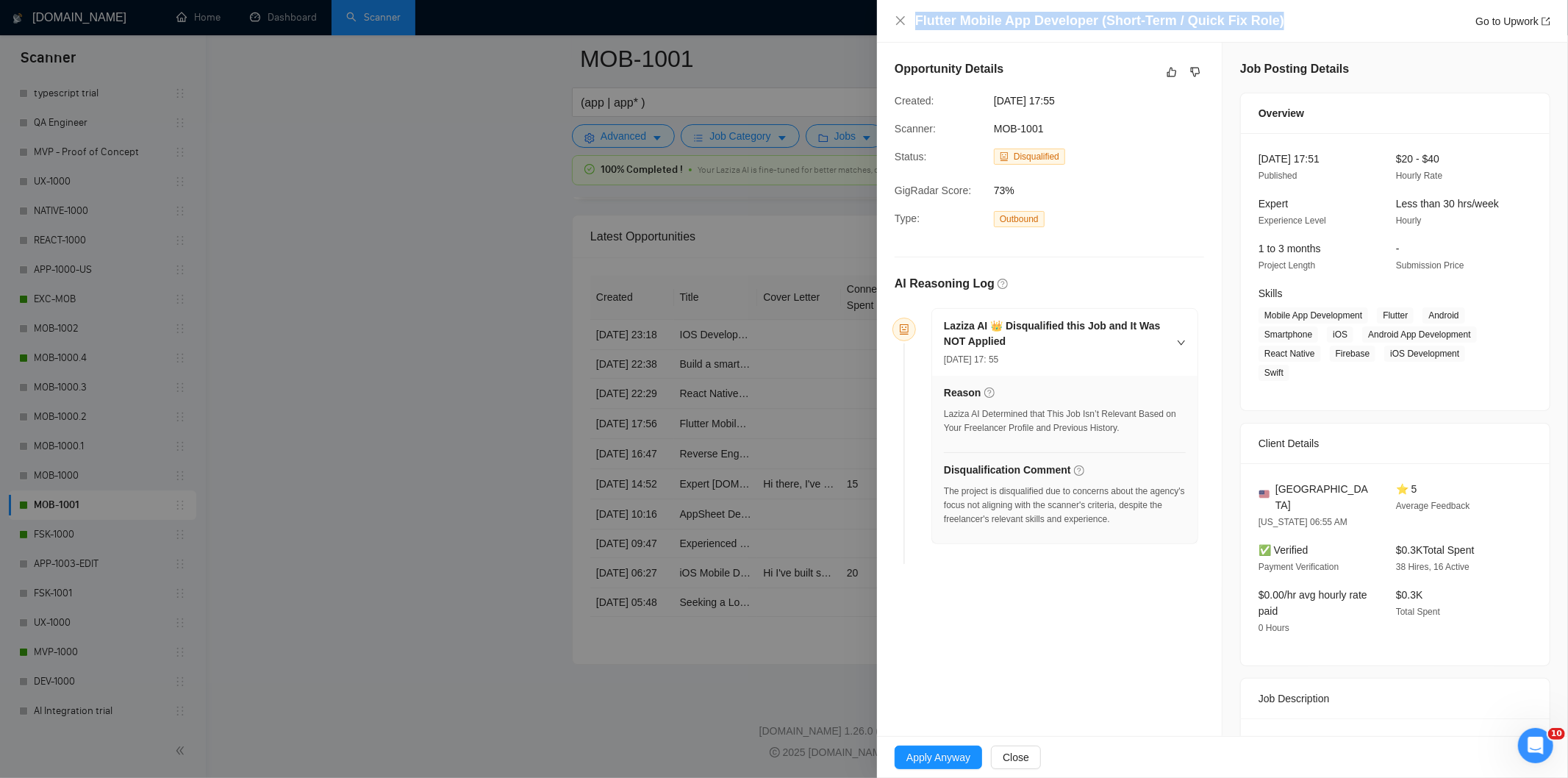
drag, startPoint x: 1285, startPoint y: 14, endPoint x: 974, endPoint y: 2, distance: 311.2
click at [976, 2] on div "Flutter Mobile App Developer (Short-Term / Quick Fix Role) Go to Upwork" at bounding box center [1222, 21] width 691 height 42
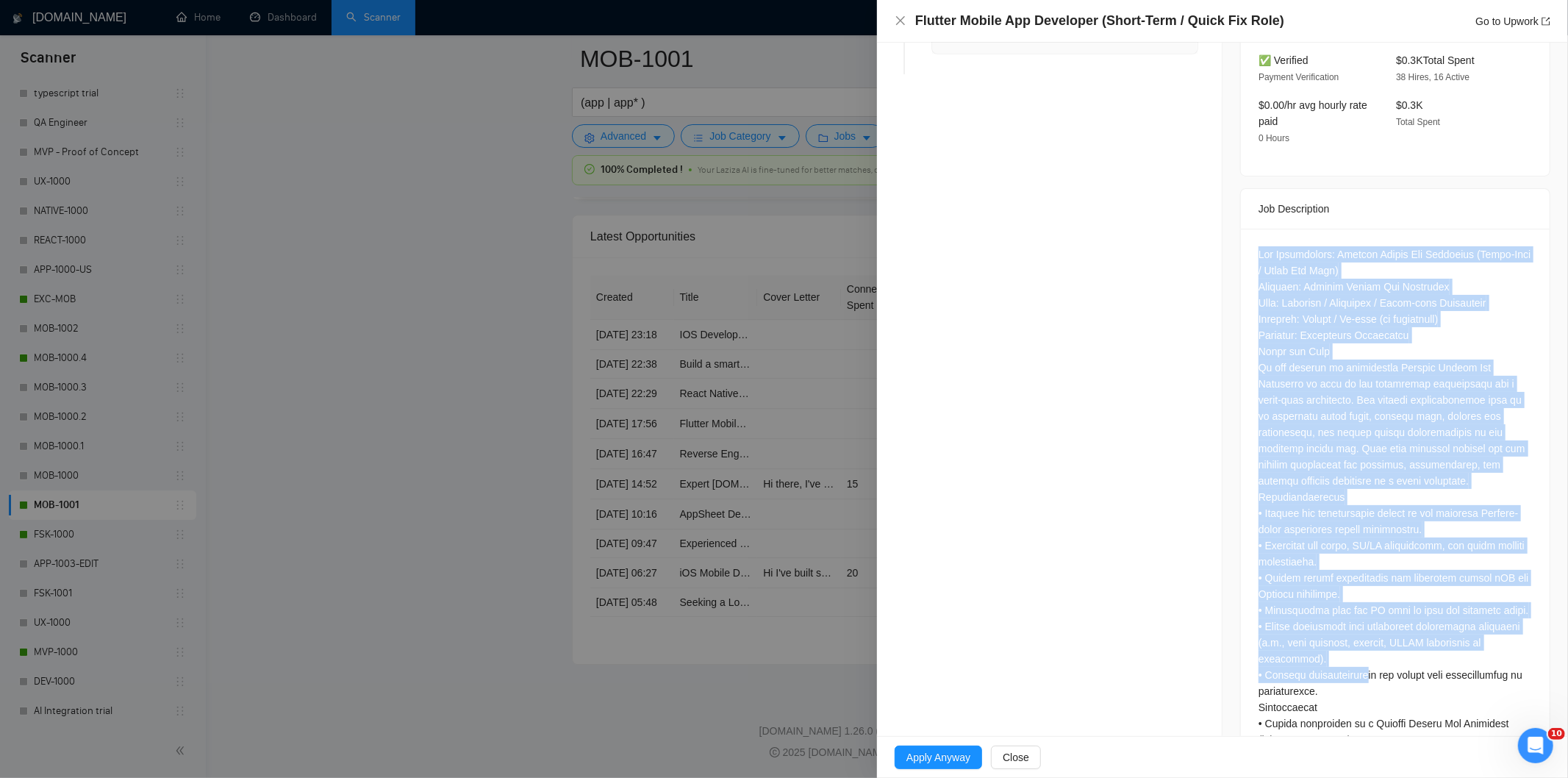
scroll to position [912, 0]
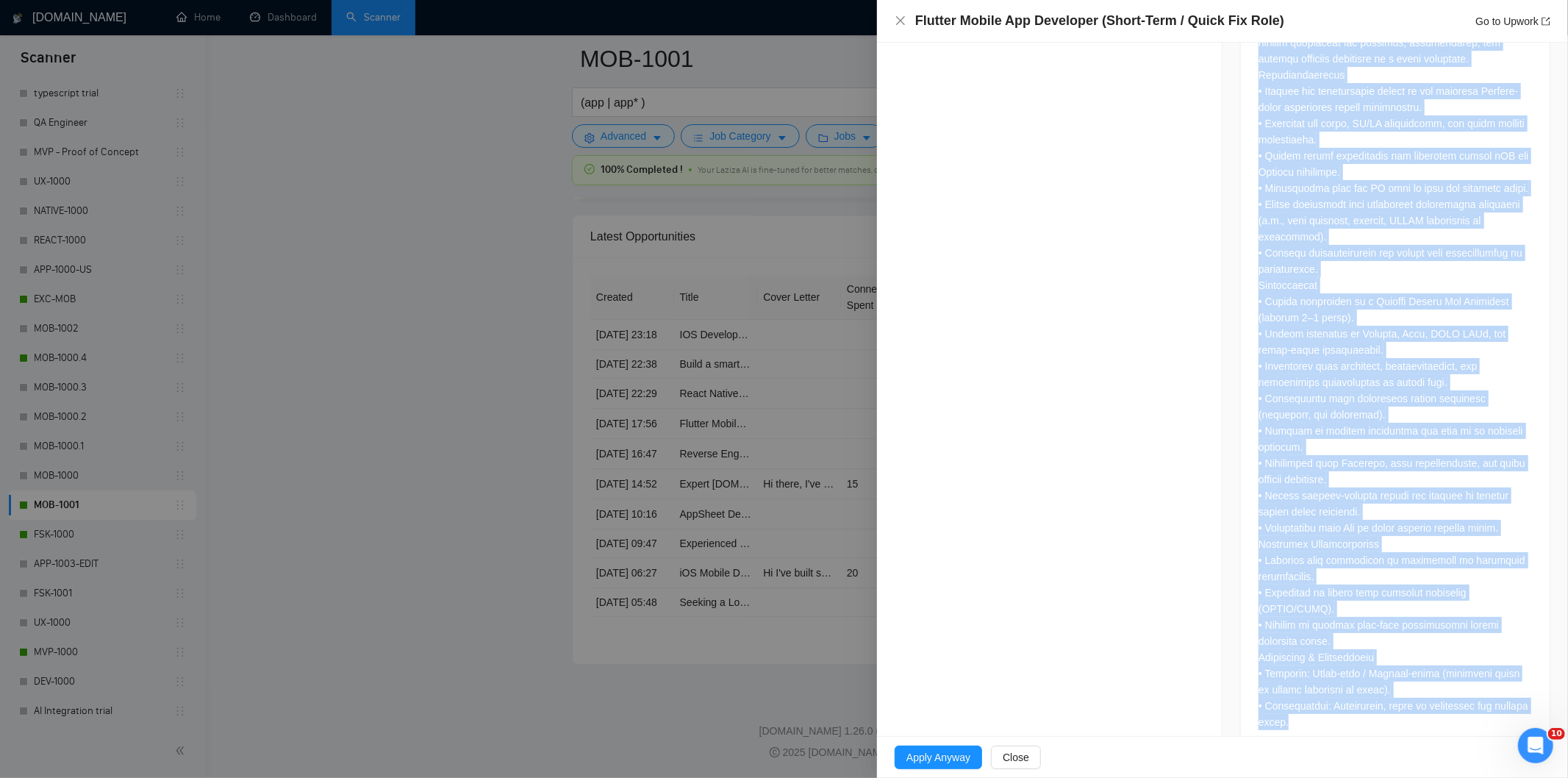
drag, startPoint x: 1251, startPoint y: 213, endPoint x: 1399, endPoint y: 698, distance: 507.1
click at [1399, 698] on div at bounding box center [1395, 280] width 309 height 947
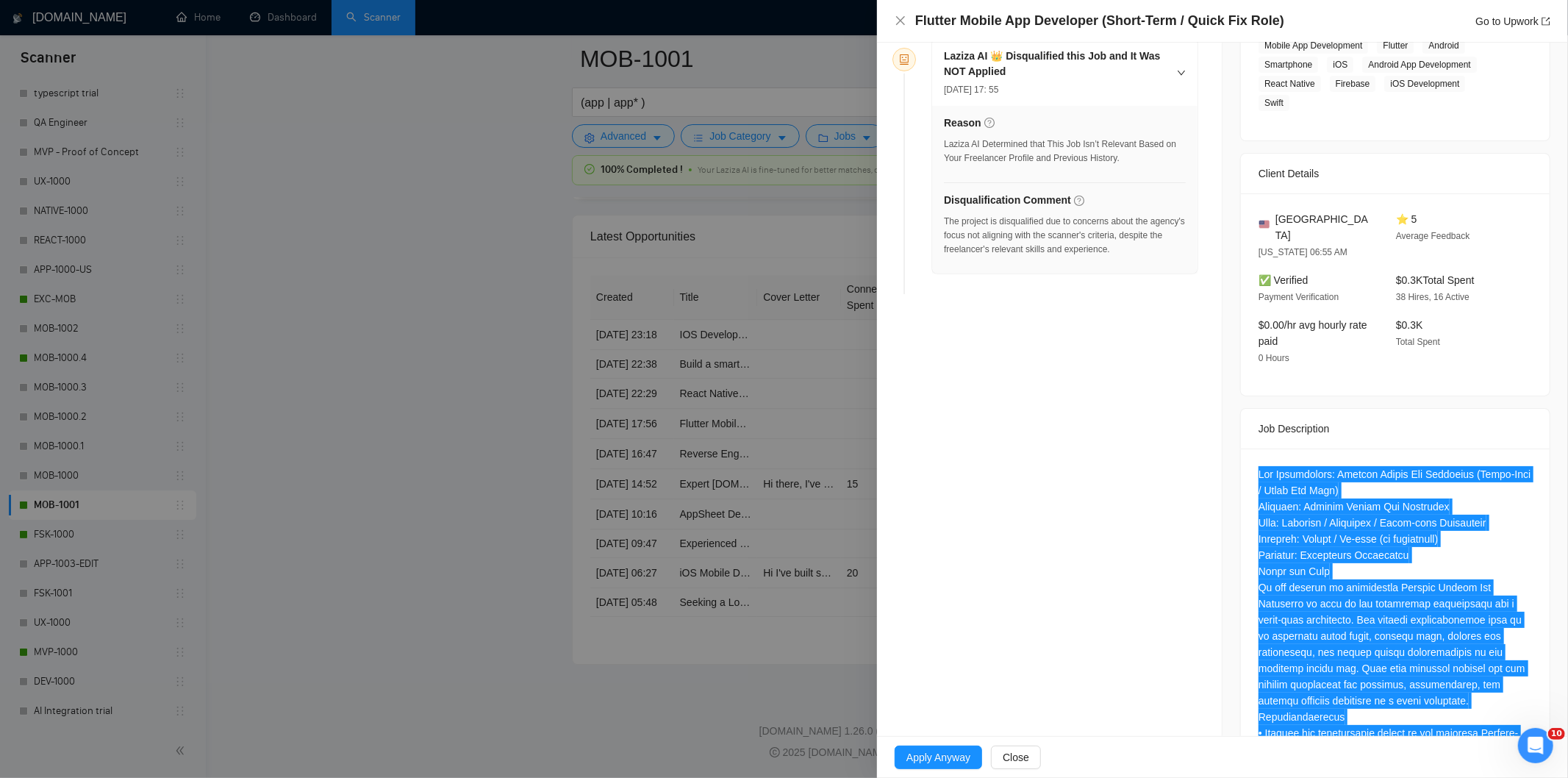
scroll to position [258, 0]
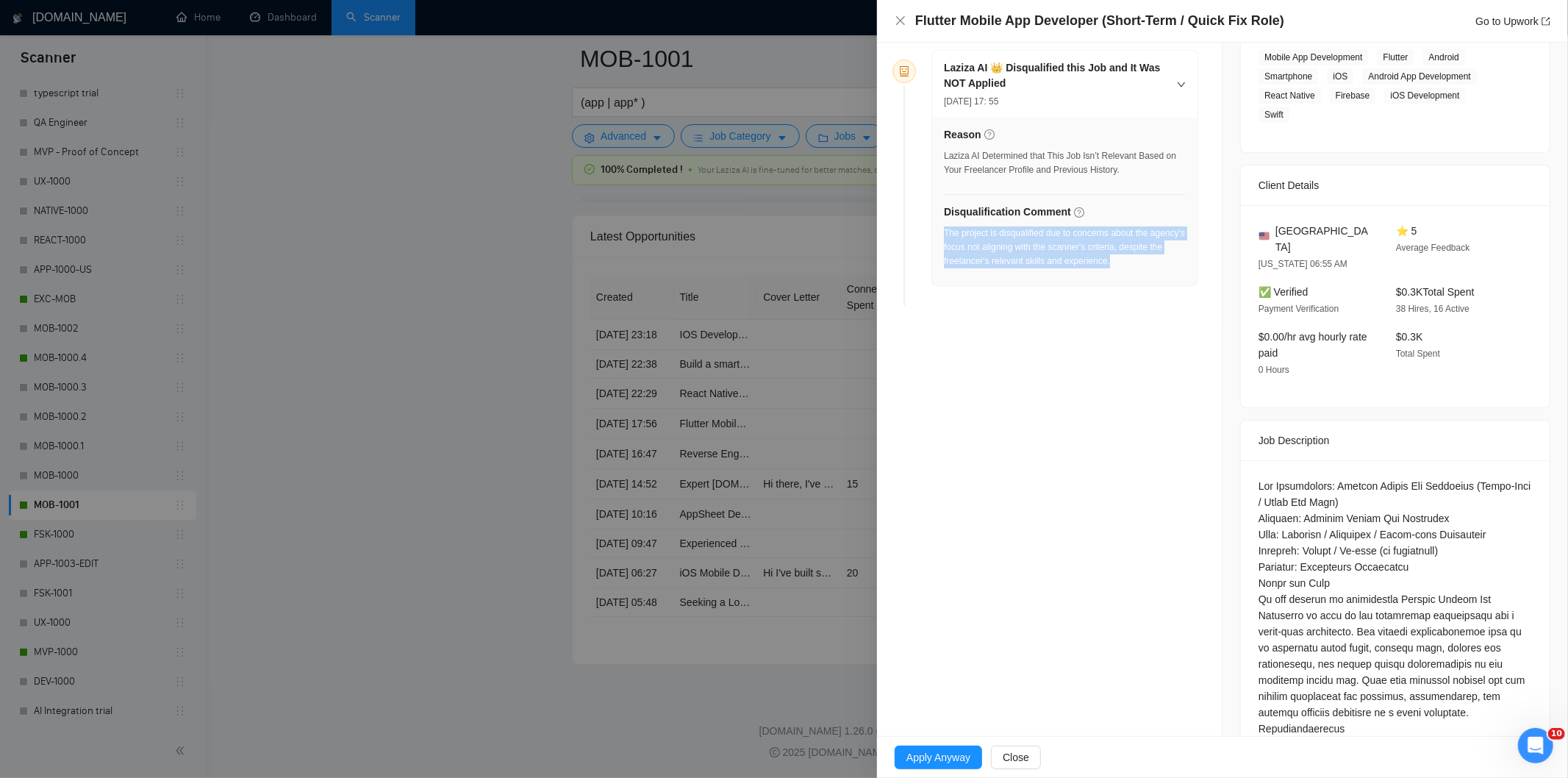
drag, startPoint x: 1165, startPoint y: 262, endPoint x: 944, endPoint y: 239, distance: 222.2
click at [944, 239] on div "The project is disqualified due to concerns about the agency's focus not aligni…" at bounding box center [1065, 248] width 242 height 42
click at [892, 25] on div "Flutter Mobile App Developer (Short-Term / Quick Fix Role) Go to Upwork" at bounding box center [1222, 21] width 691 height 42
click at [904, 18] on icon "close" at bounding box center [900, 21] width 9 height 9
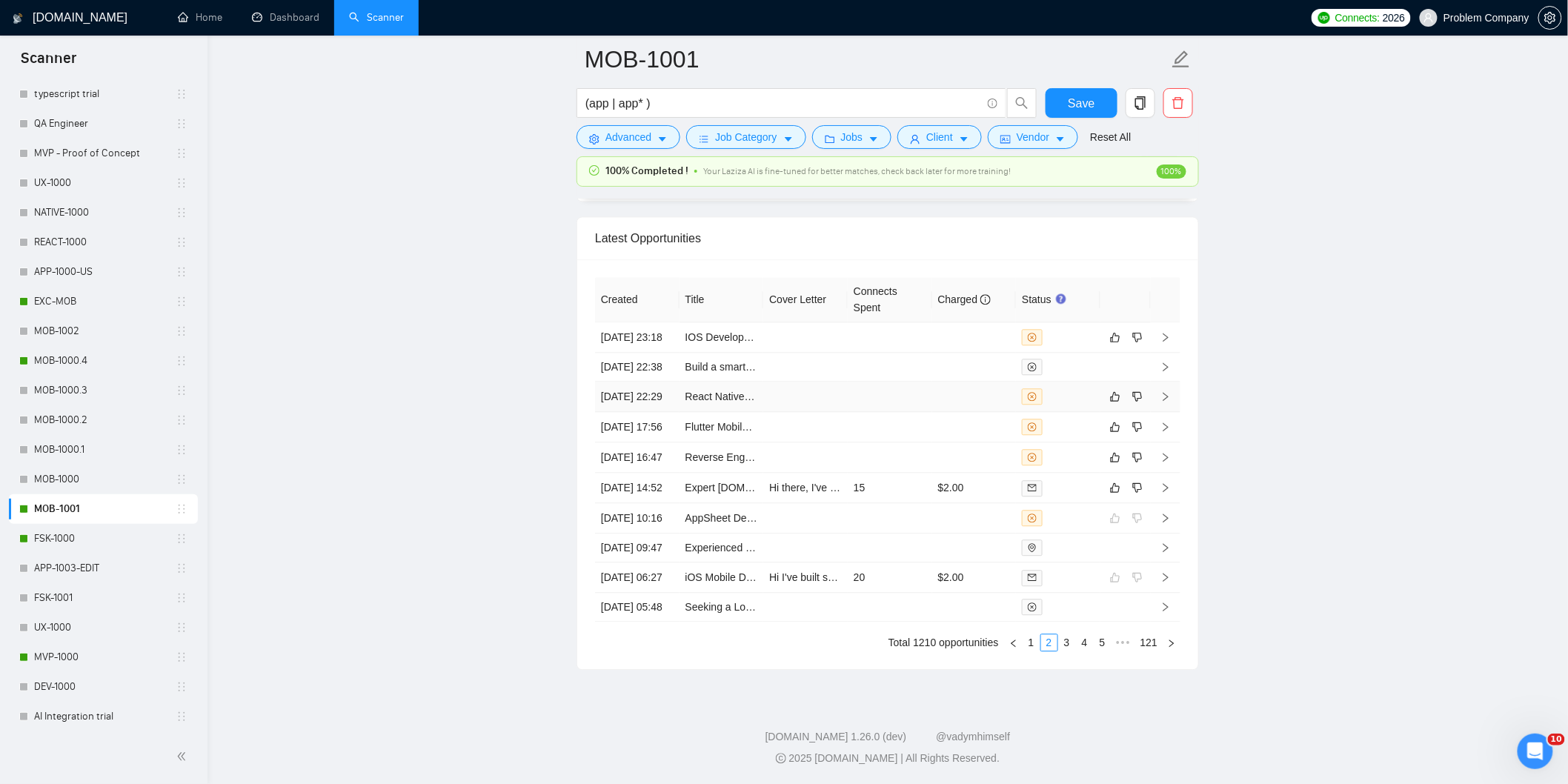
click at [651, 382] on td "[DATE] 22:29" at bounding box center [637, 396] width 85 height 30
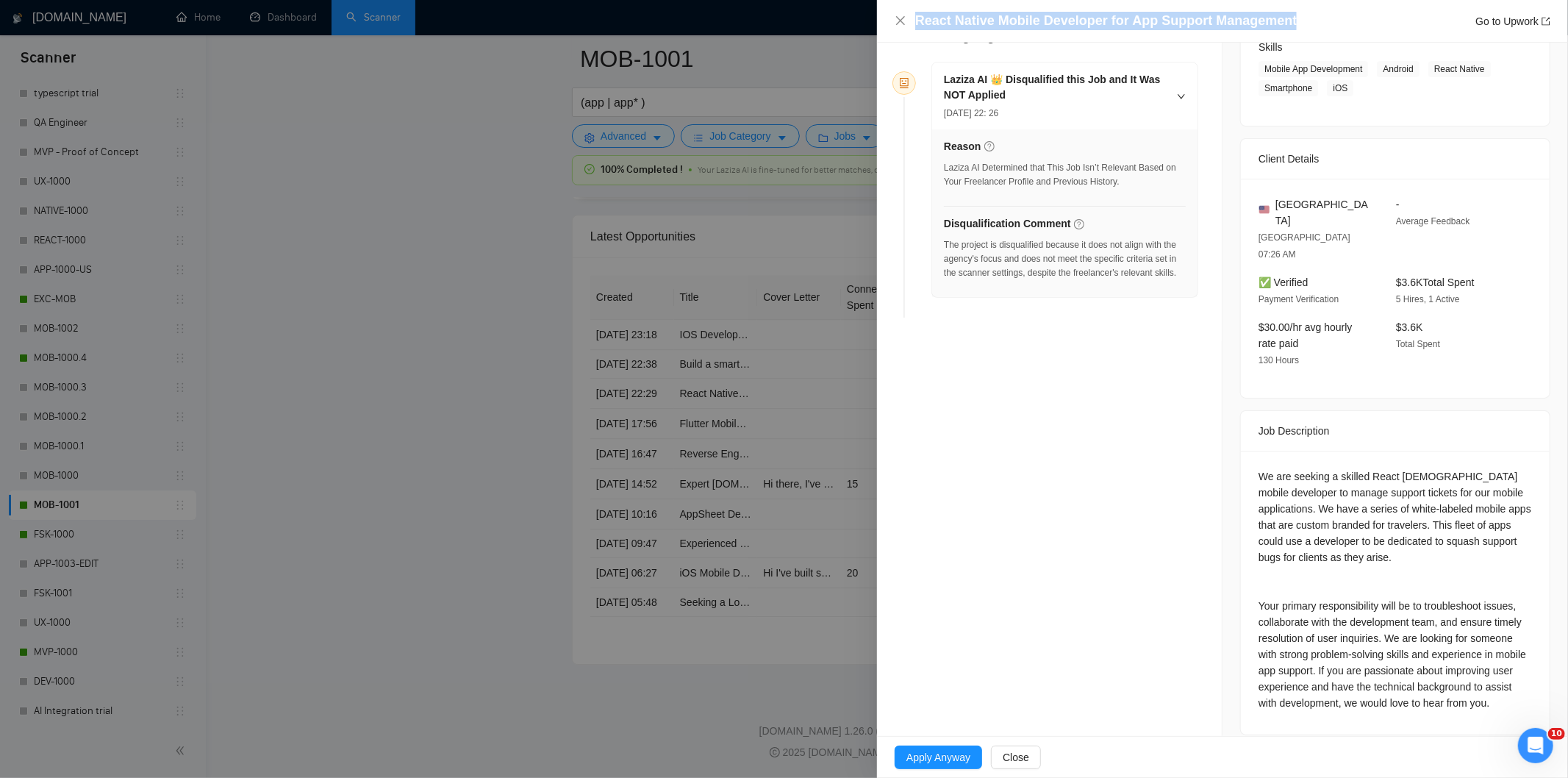
drag, startPoint x: 1302, startPoint y: 21, endPoint x: 906, endPoint y: 30, distance: 396.1
click at [906, 30] on div "React Native Mobile Developer for App Support Management Go to Upwork" at bounding box center [1222, 21] width 655 height 18
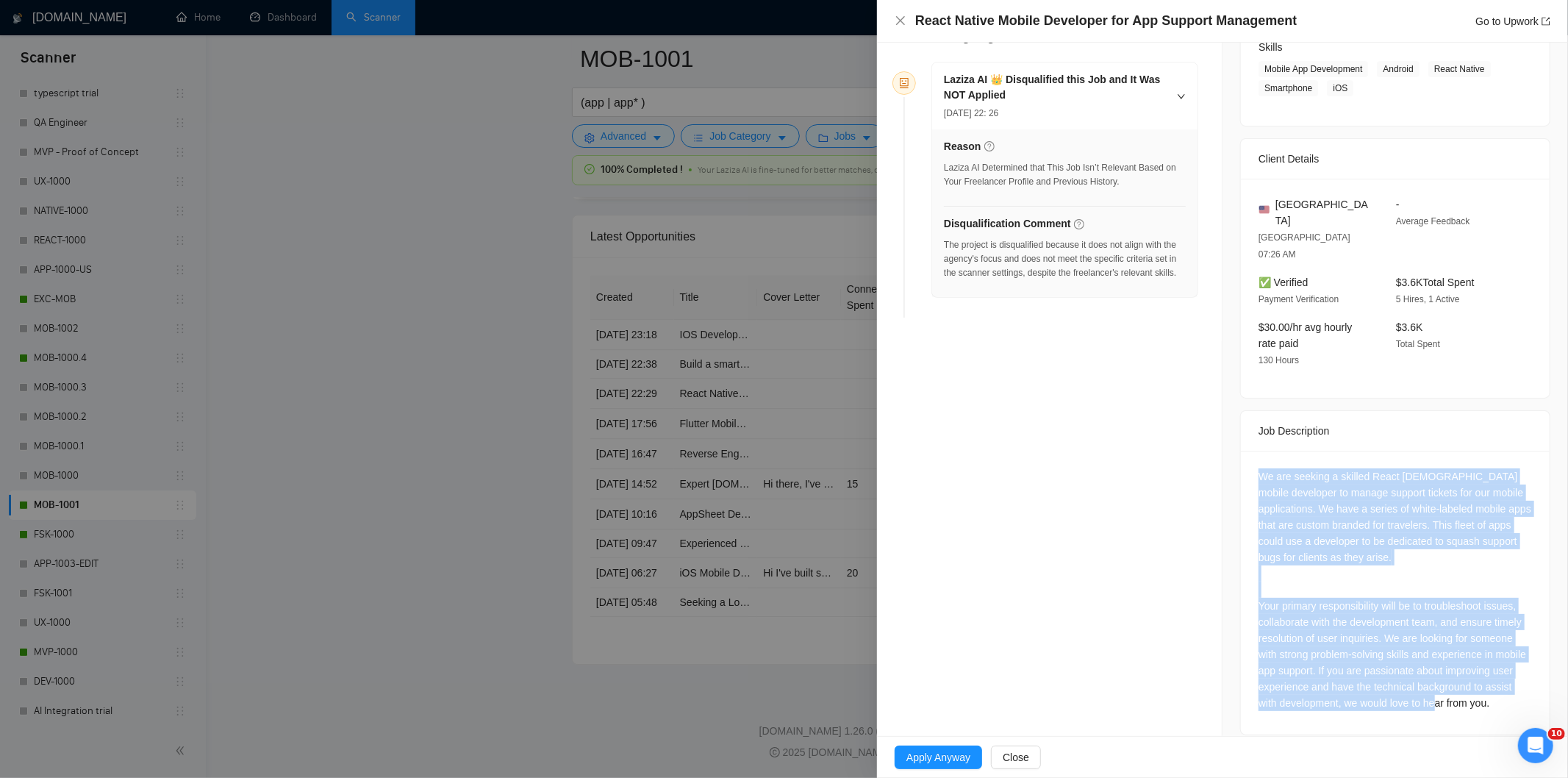
drag, startPoint x: 1274, startPoint y: 479, endPoint x: 1415, endPoint y: 683, distance: 248.0
click at [1415, 683] on div "We are seeking a skilled React [DEMOGRAPHIC_DATA] mobile developer to manage su…" at bounding box center [1394, 589] width 274 height 242
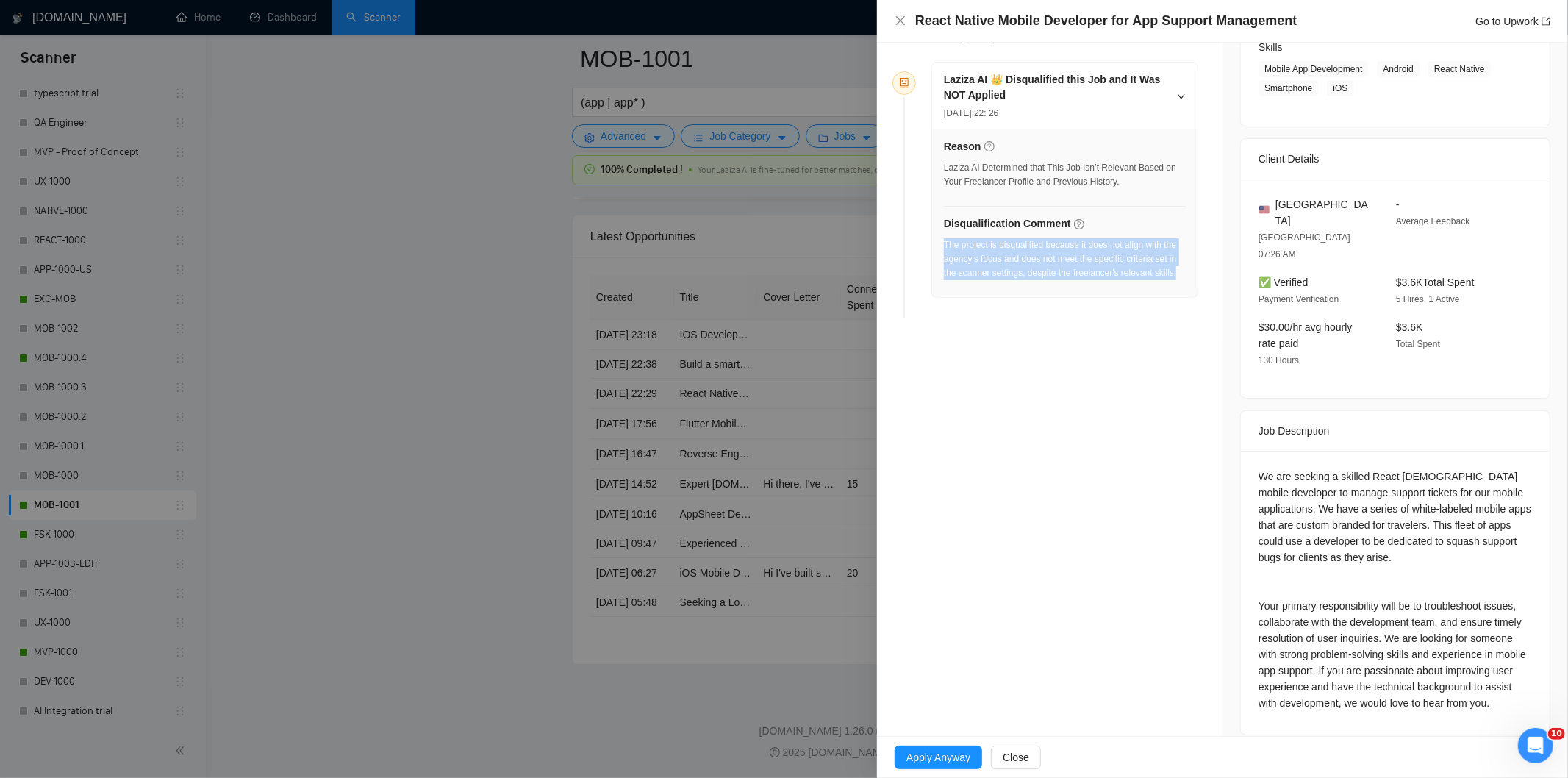
drag, startPoint x: 1140, startPoint y: 277, endPoint x: 944, endPoint y: 245, distance: 198.6
click at [944, 245] on div "The project is disqualified because it does not align with the agency's focus a…" at bounding box center [1065, 259] width 242 height 42
click at [901, 23] on icon "close" at bounding box center [900, 20] width 12 height 12
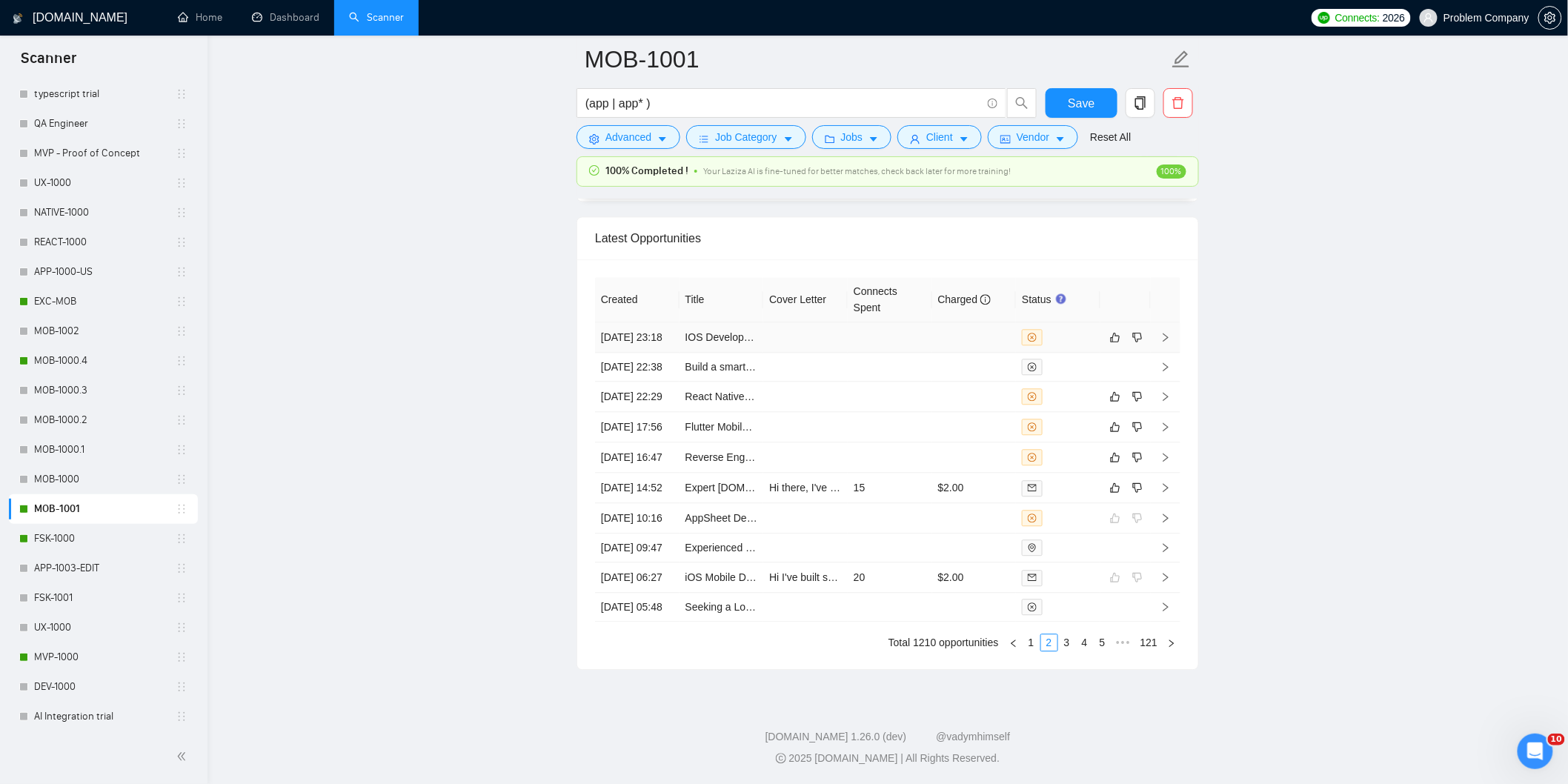
click at [656, 322] on td "[DATE] 23:18" at bounding box center [637, 337] width 85 height 30
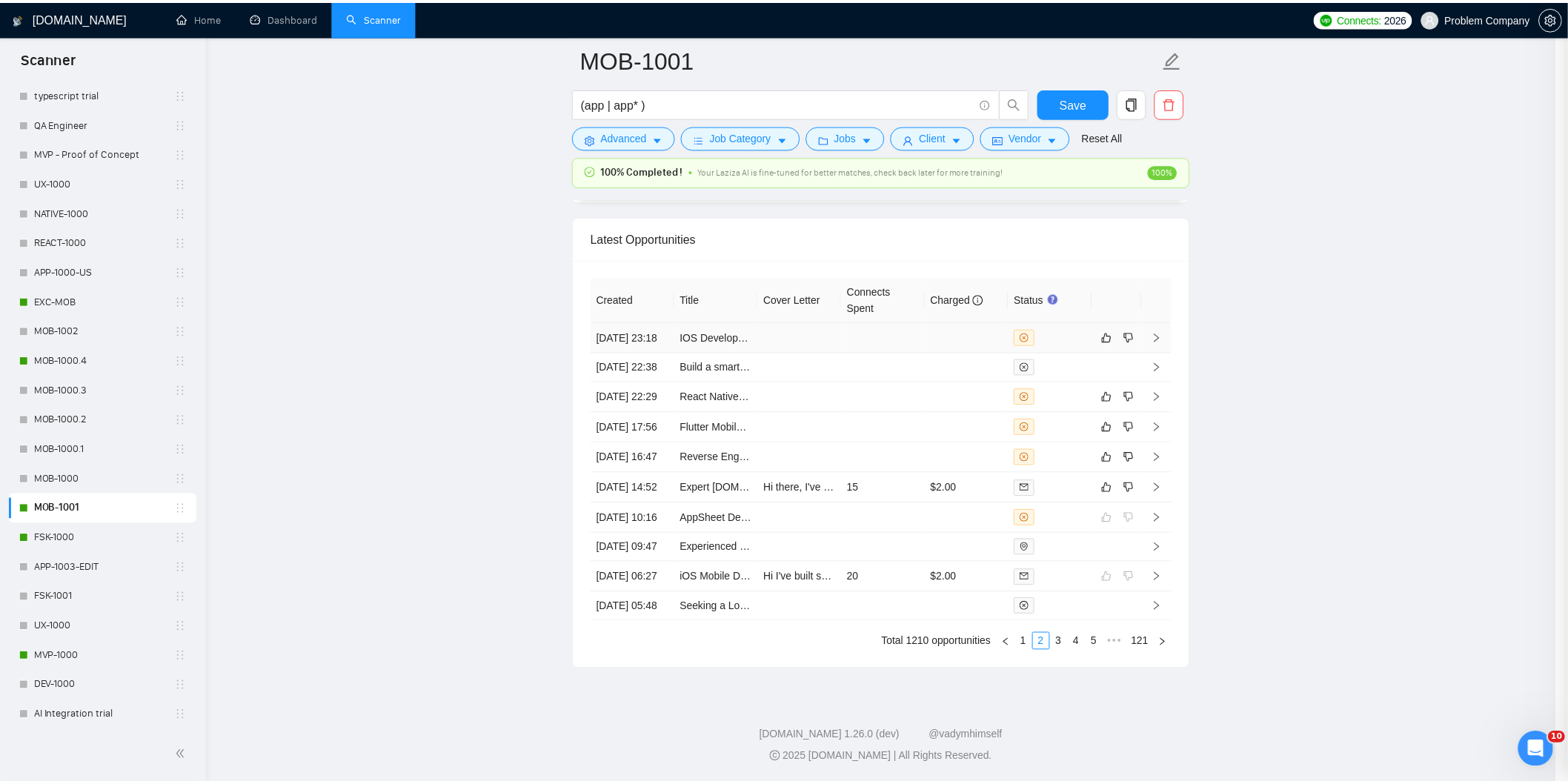
scroll to position [232, 0]
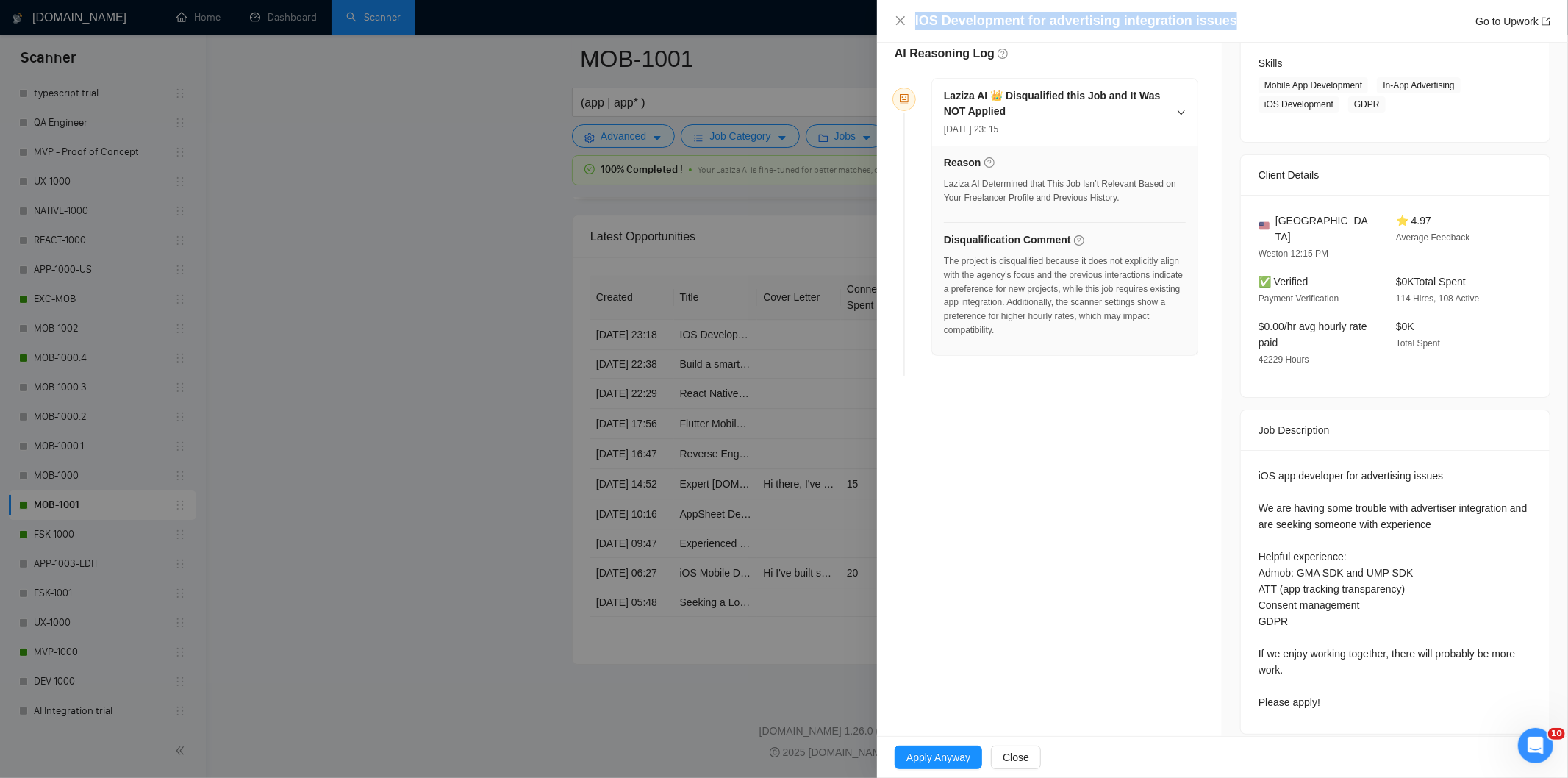
drag, startPoint x: 1227, startPoint y: 17, endPoint x: 991, endPoint y: 0, distance: 236.6
click at [991, 0] on div "IOS Development for advertising integration issues Go to Upwork" at bounding box center [1222, 21] width 691 height 42
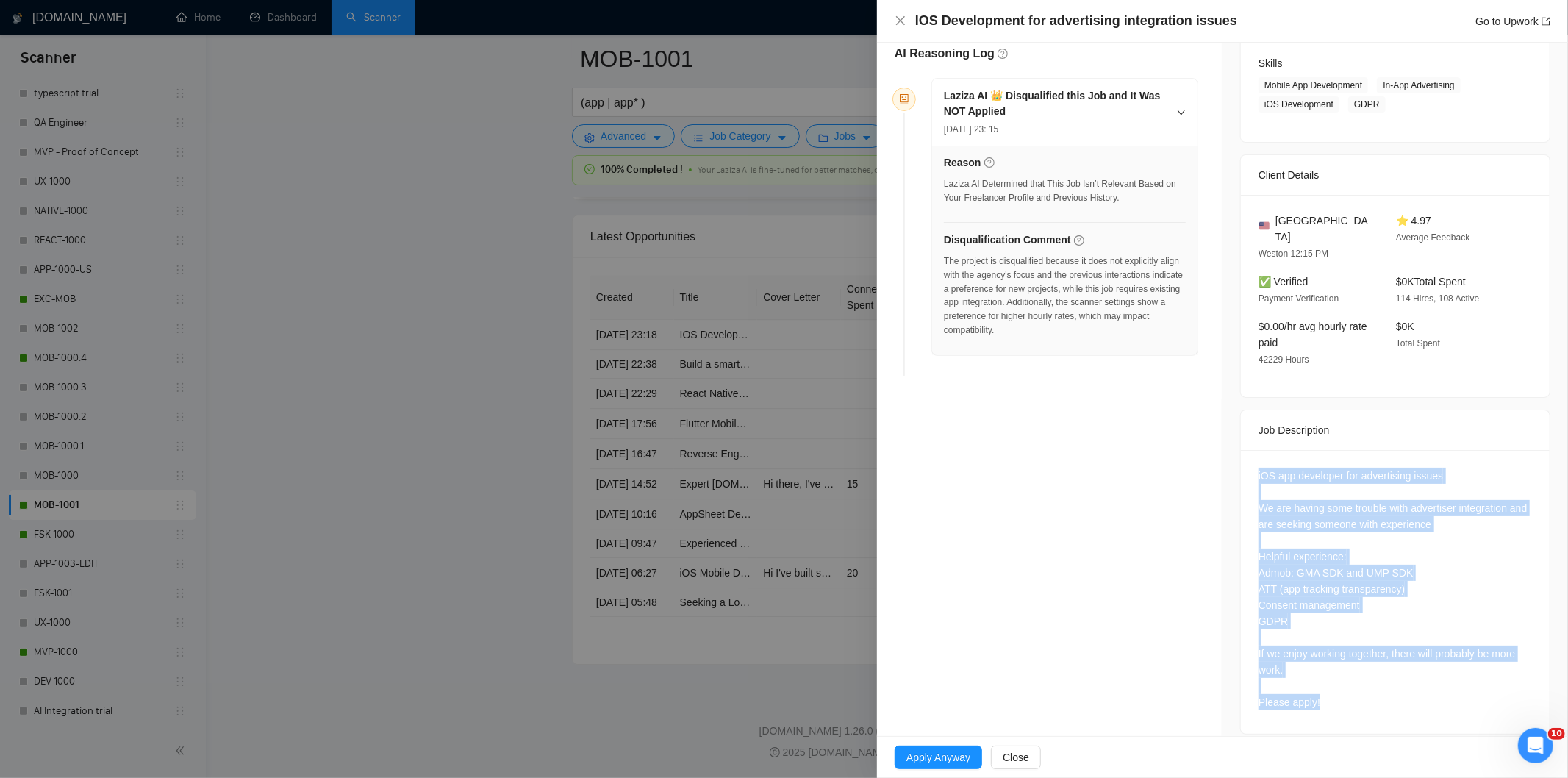
drag, startPoint x: 1246, startPoint y: 447, endPoint x: 1357, endPoint y: 686, distance: 263.5
click at [1357, 686] on div "iOS app developer for advertising issues We are having some trouble with advert…" at bounding box center [1395, 592] width 309 height 284
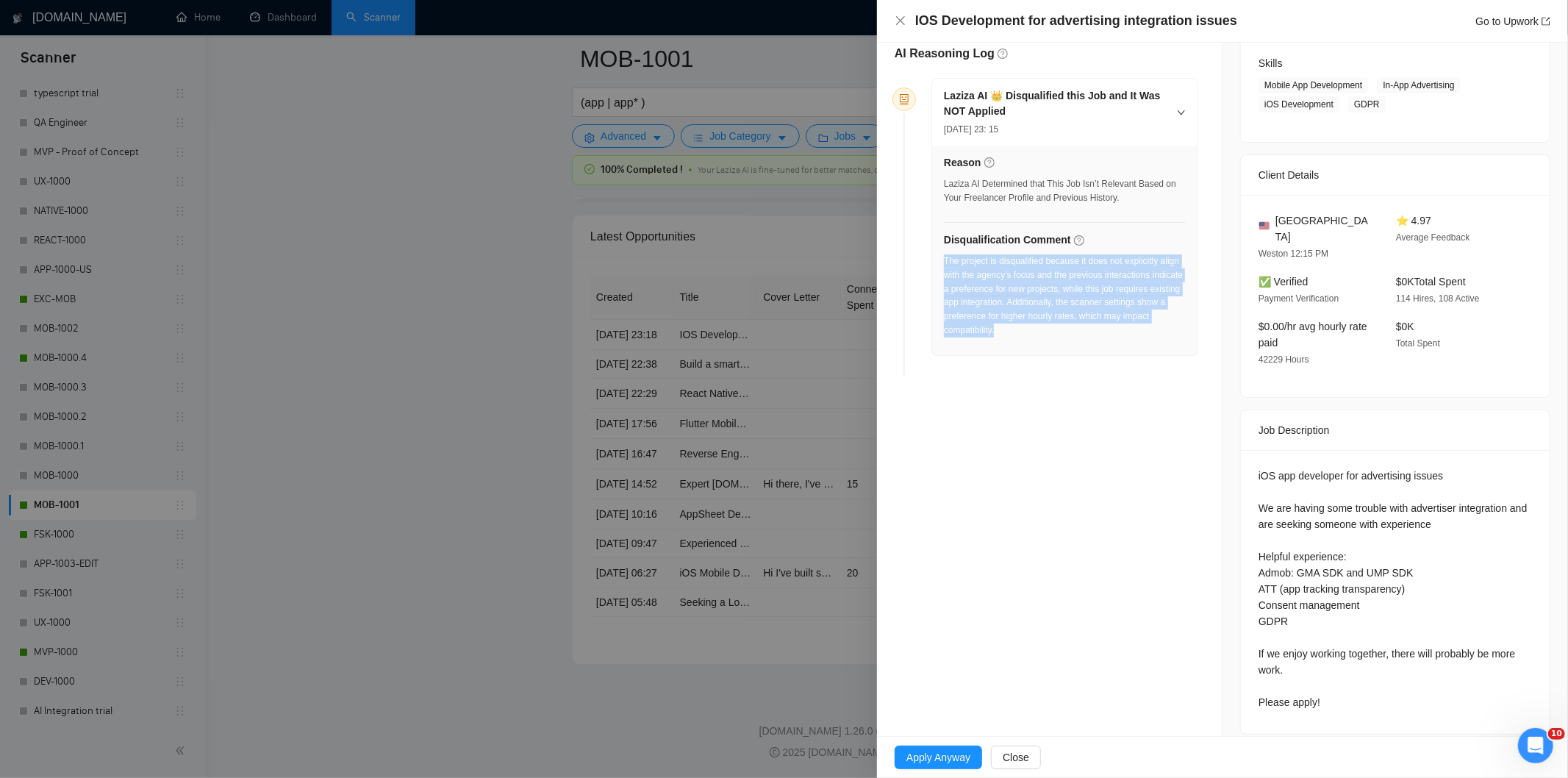
drag, startPoint x: 1059, startPoint y: 341, endPoint x: 945, endPoint y: 259, distance: 140.4
click at [945, 259] on div "The project is disqualified because it does not explicitly align with the agenc…" at bounding box center [1065, 295] width 242 height 83
drag, startPoint x: 902, startPoint y: 20, endPoint x: 906, endPoint y: 26, distance: 7.2
click at [901, 21] on icon "close" at bounding box center [900, 20] width 12 height 12
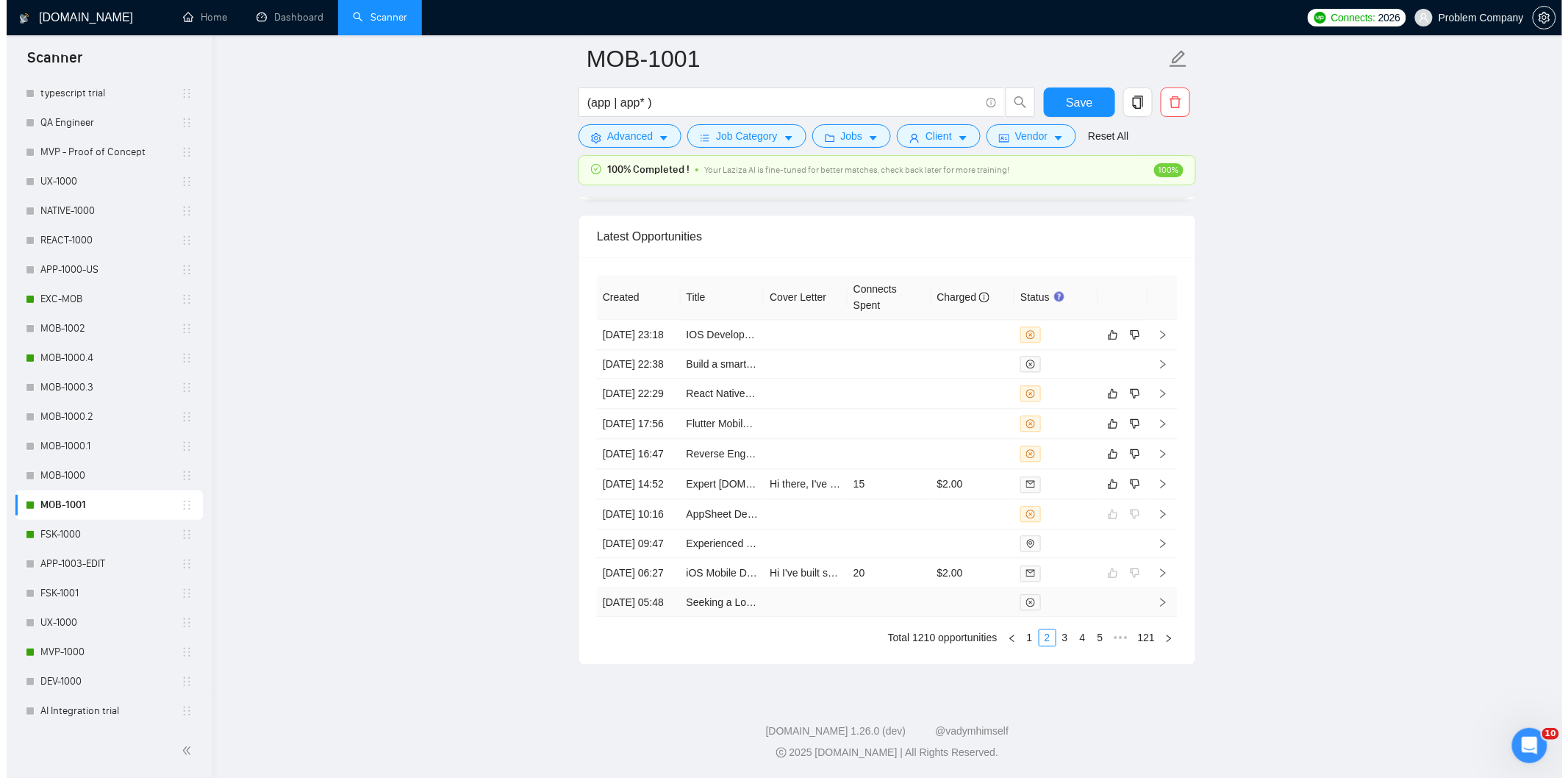
scroll to position [3738, 0]
click at [1023, 640] on link "1" at bounding box center [1023, 637] width 16 height 16
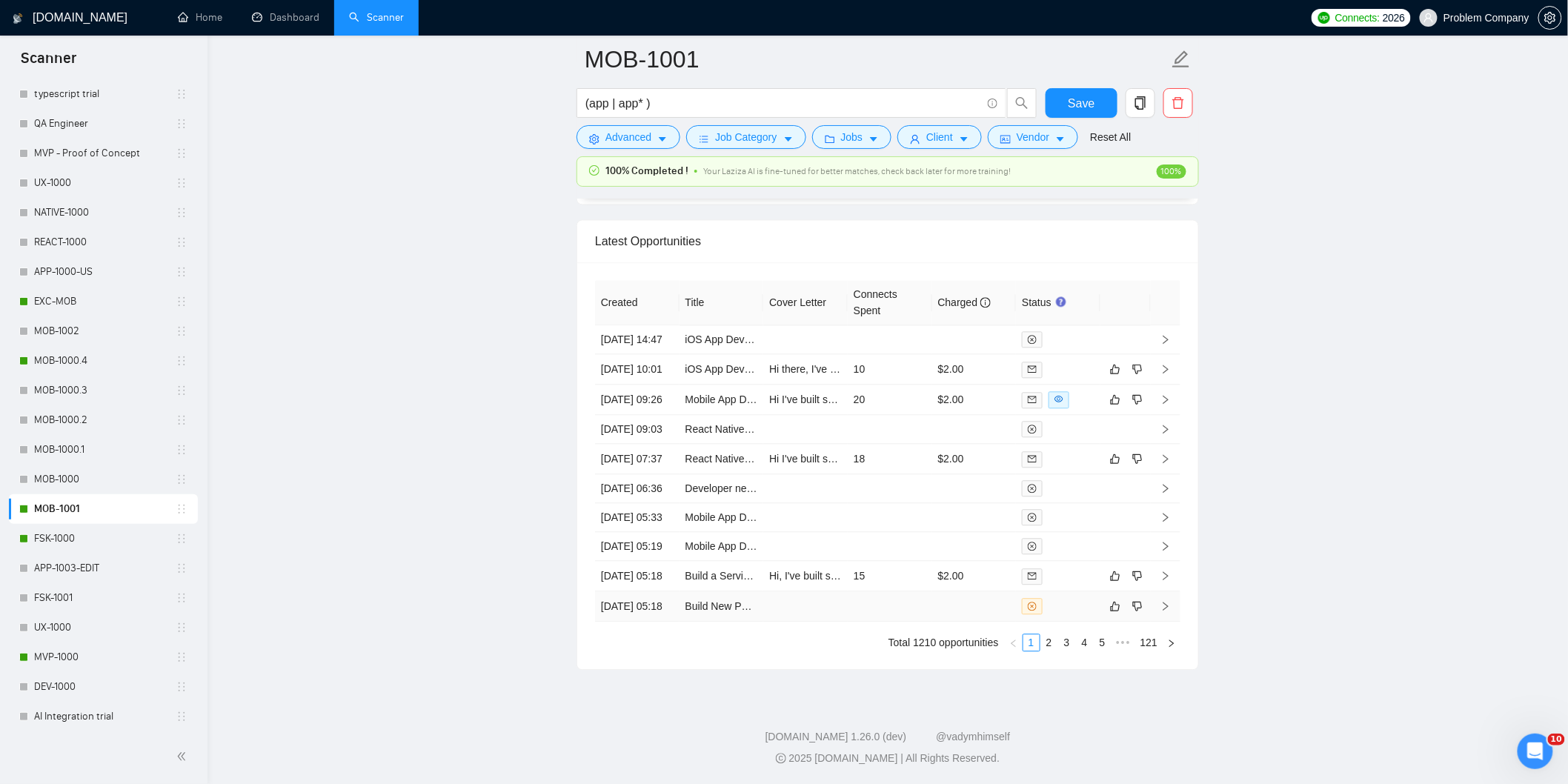
click at [632, 604] on td "[DATE] 05:18" at bounding box center [637, 606] width 85 height 30
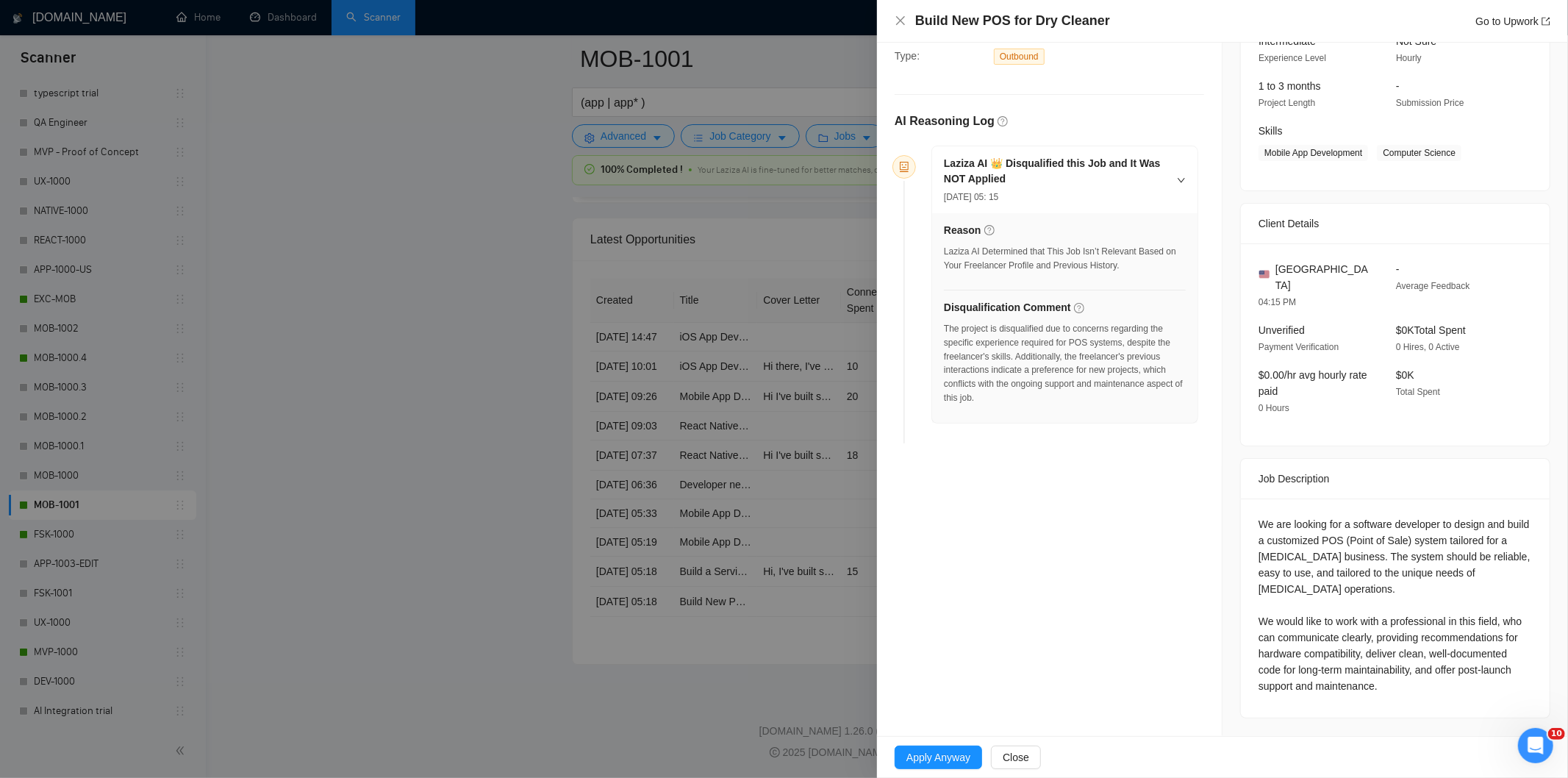
scroll to position [147, 0]
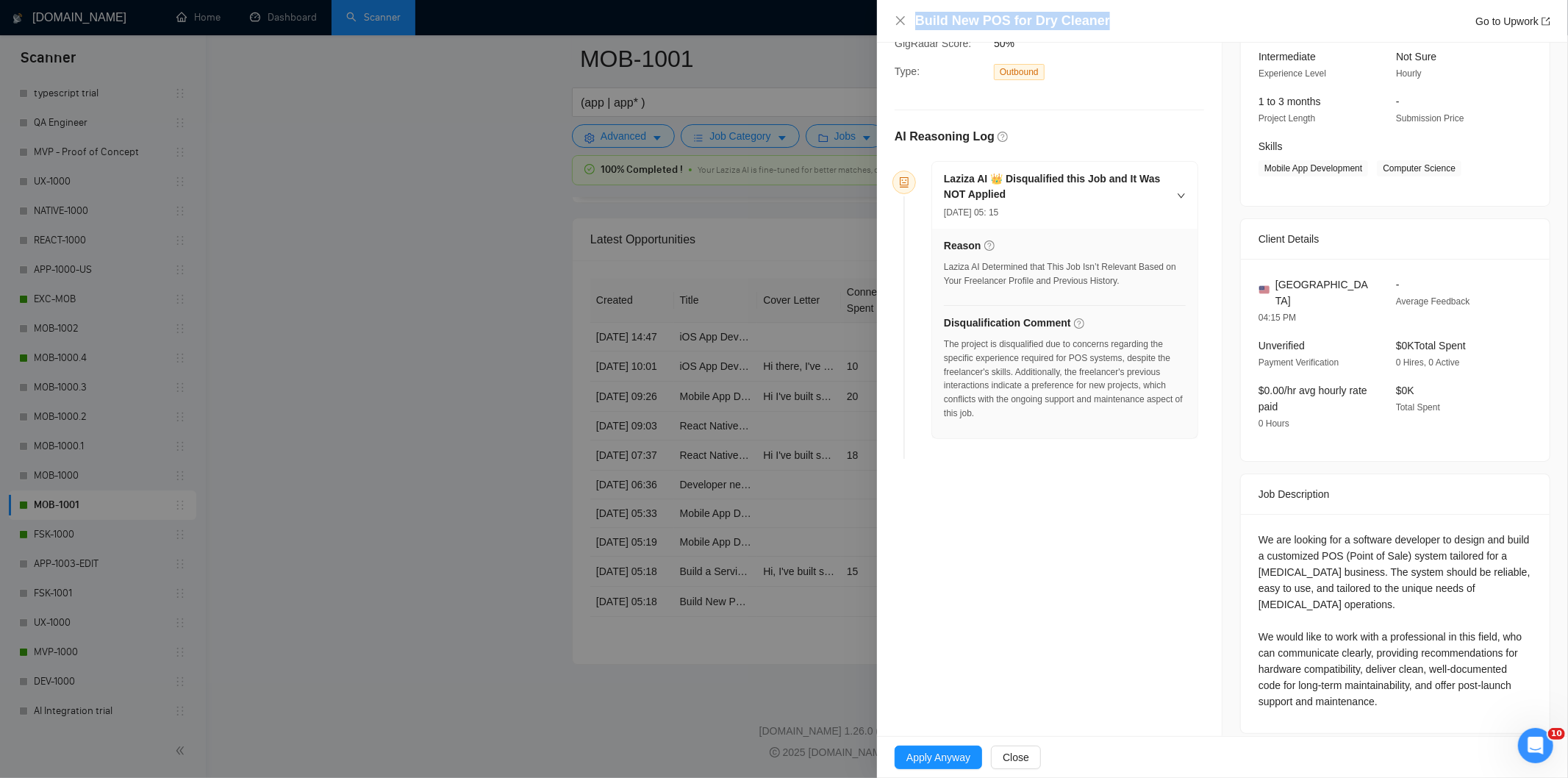
drag, startPoint x: 1109, startPoint y: 24, endPoint x: 915, endPoint y: 14, distance: 194.3
click at [915, 14] on div "Build New POS for Dry Cleaner Go to Upwork" at bounding box center [1233, 21] width 635 height 18
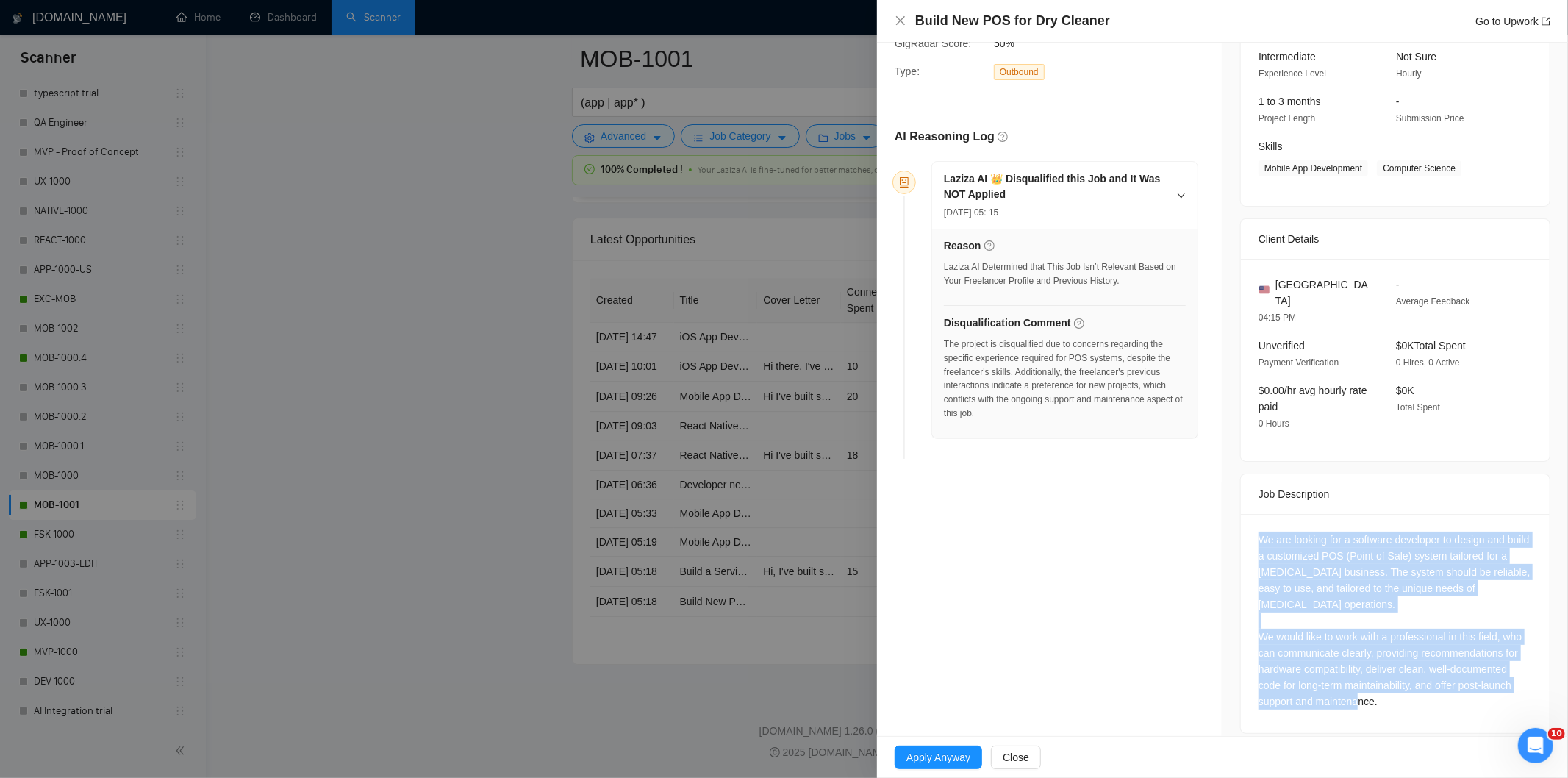
drag, startPoint x: 1240, startPoint y: 520, endPoint x: 1380, endPoint y: 695, distance: 224.1
click at [1380, 695] on div "We are looking for a software developer to design and build a customized POS (P…" at bounding box center [1395, 623] width 309 height 219
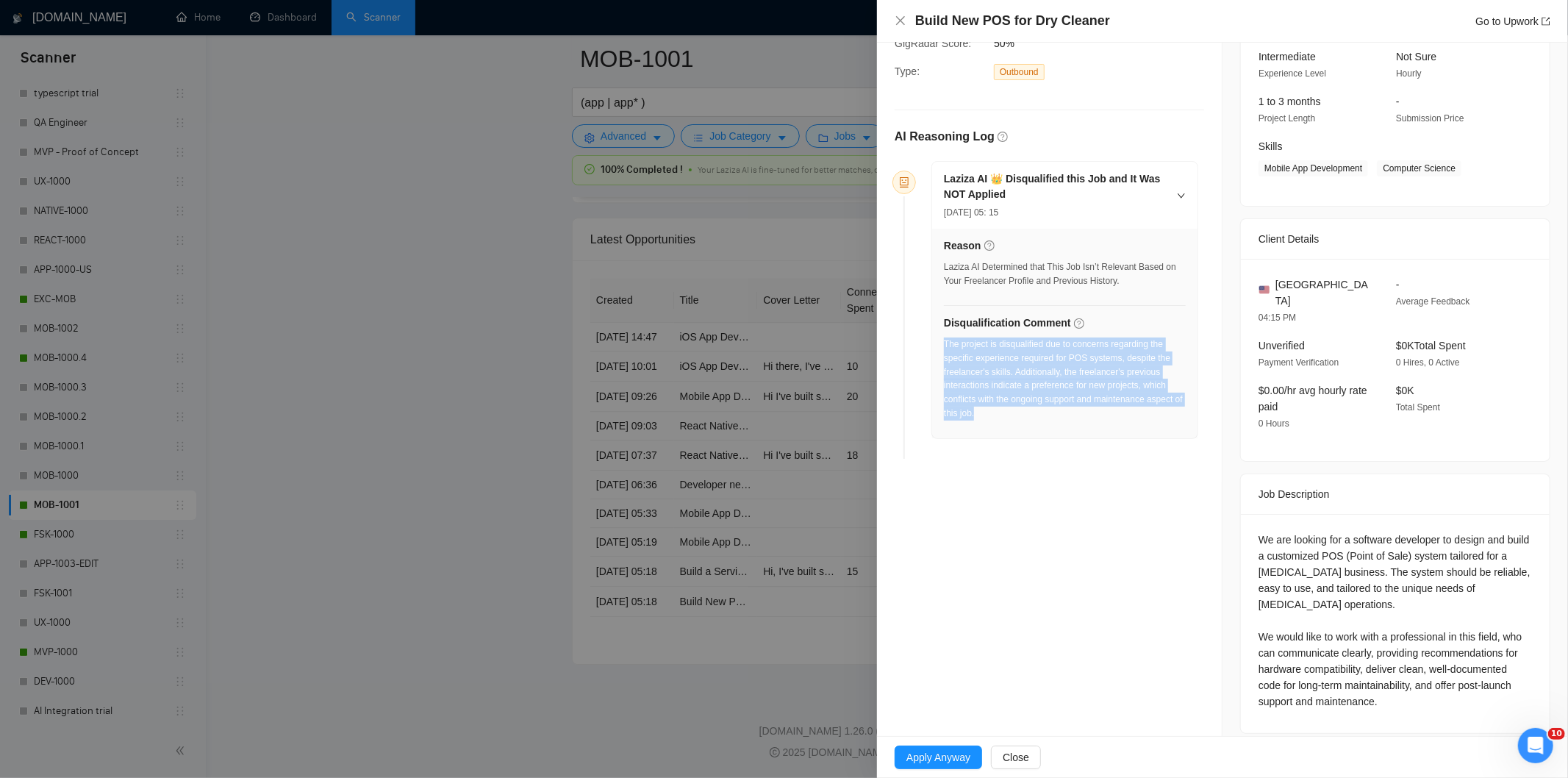
drag, startPoint x: 1022, startPoint y: 416, endPoint x: 944, endPoint y: 342, distance: 107.5
click at [944, 342] on div "The project is disqualified due to concerns regarding the specific experience r…" at bounding box center [1065, 379] width 242 height 83
click at [901, 18] on icon "close" at bounding box center [900, 20] width 12 height 12
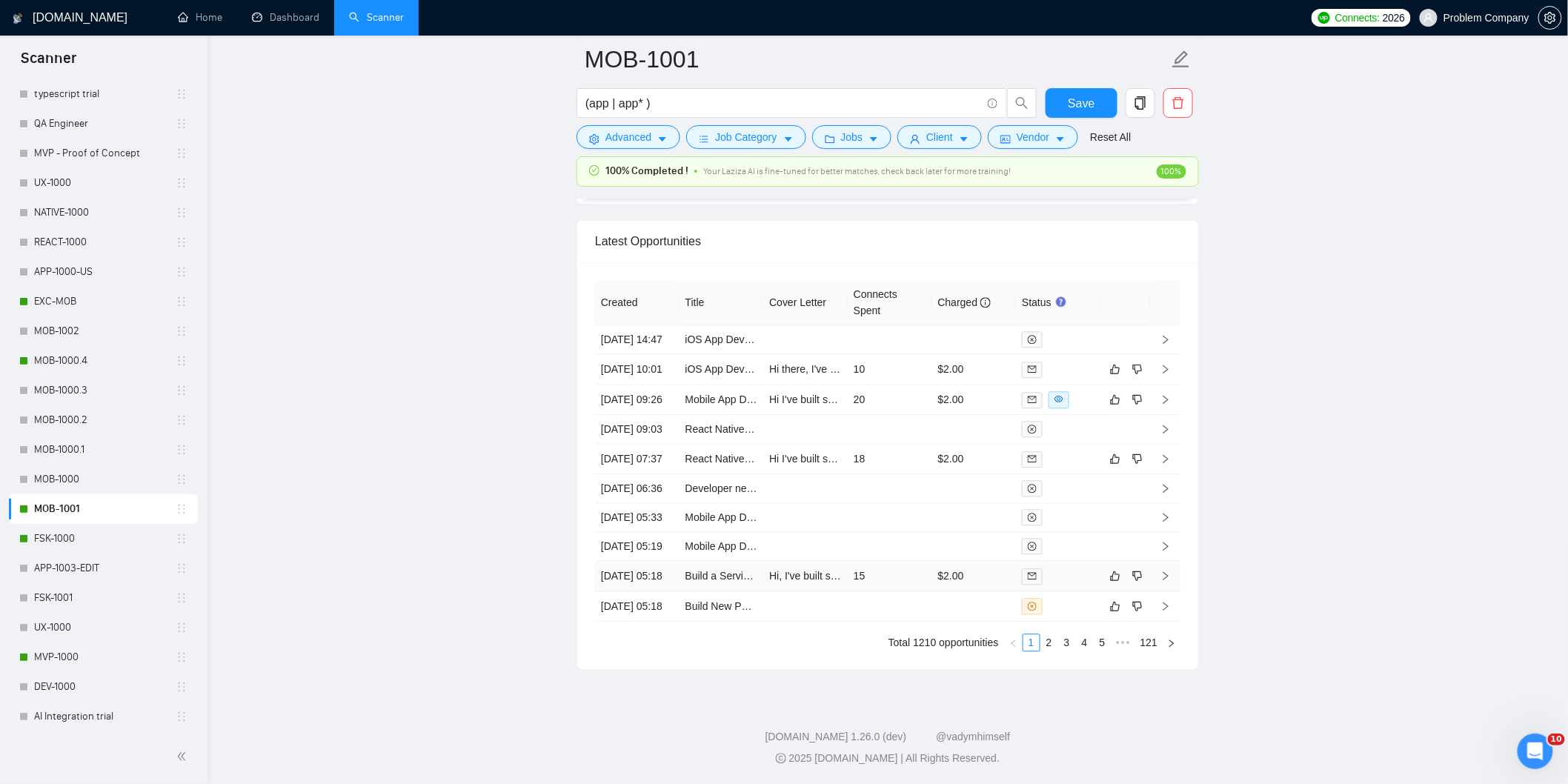
click at [671, 561] on td "[DATE] 05:18" at bounding box center [637, 575] width 85 height 30
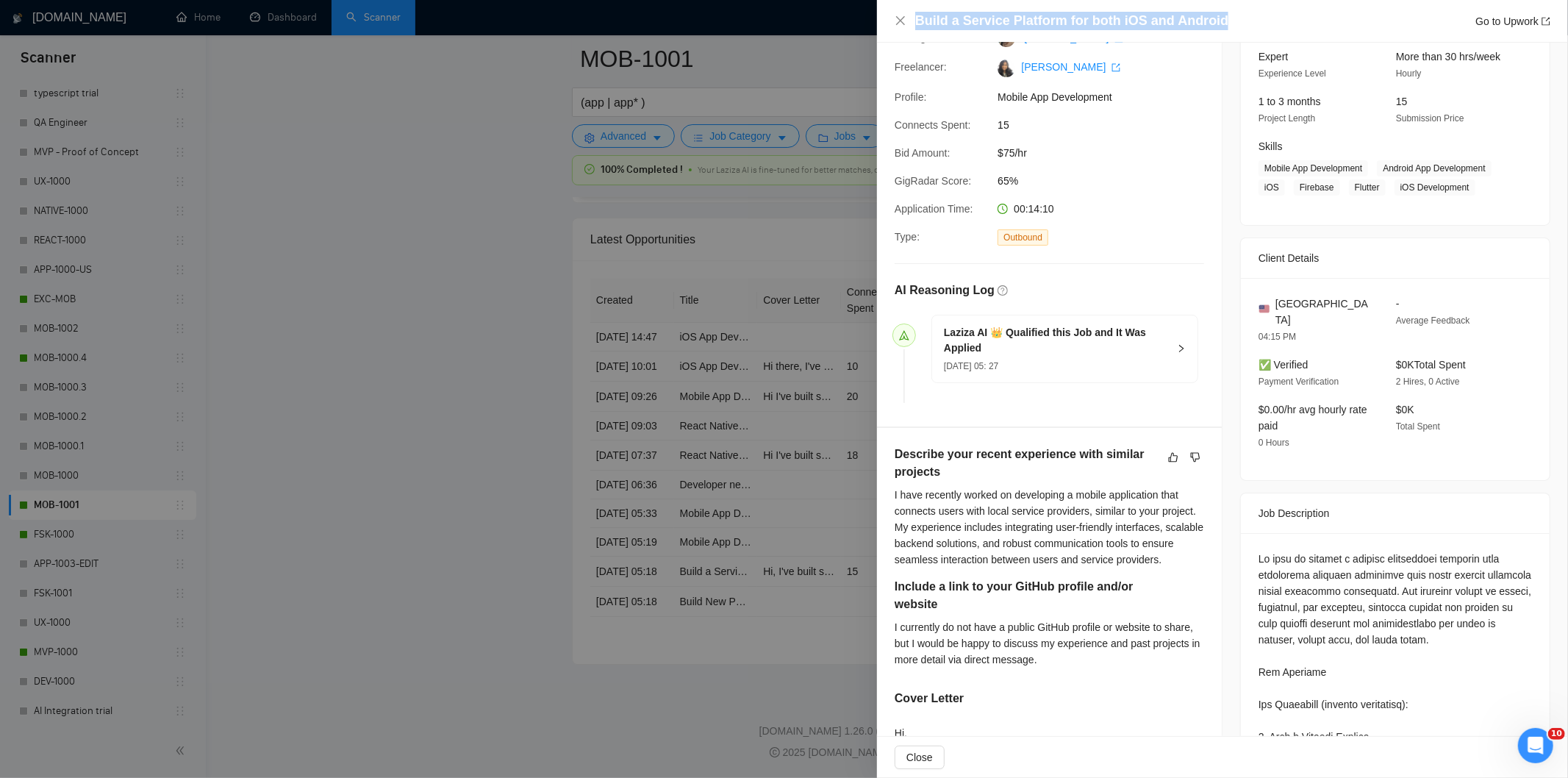
drag, startPoint x: 1007, startPoint y: 16, endPoint x: 916, endPoint y: 4, distance: 91.8
click at [916, 4] on div "Build a Service Platform for both iOS and Android Go to Upwork" at bounding box center [1222, 21] width 691 height 42
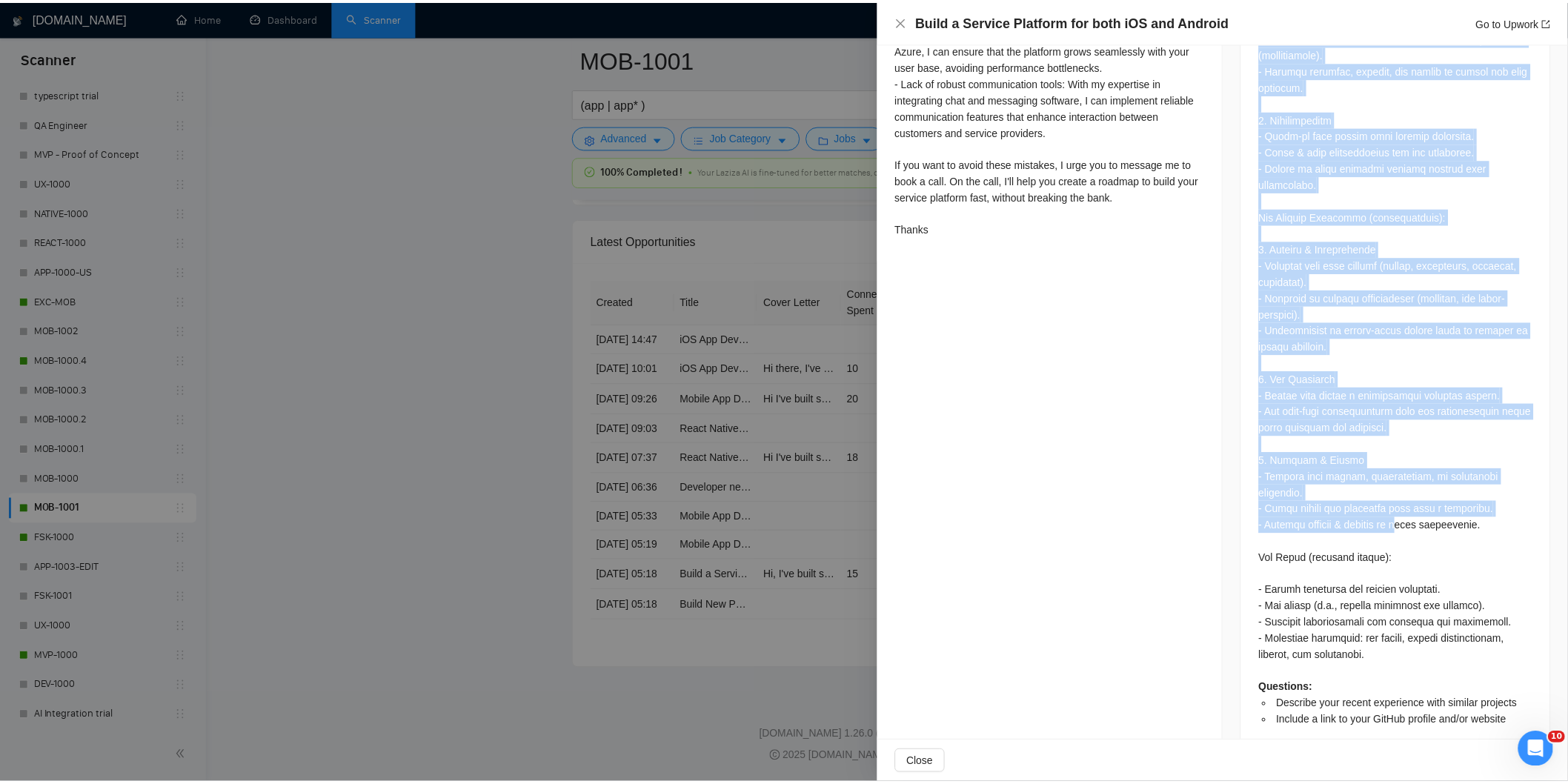
scroll to position [1018, 0]
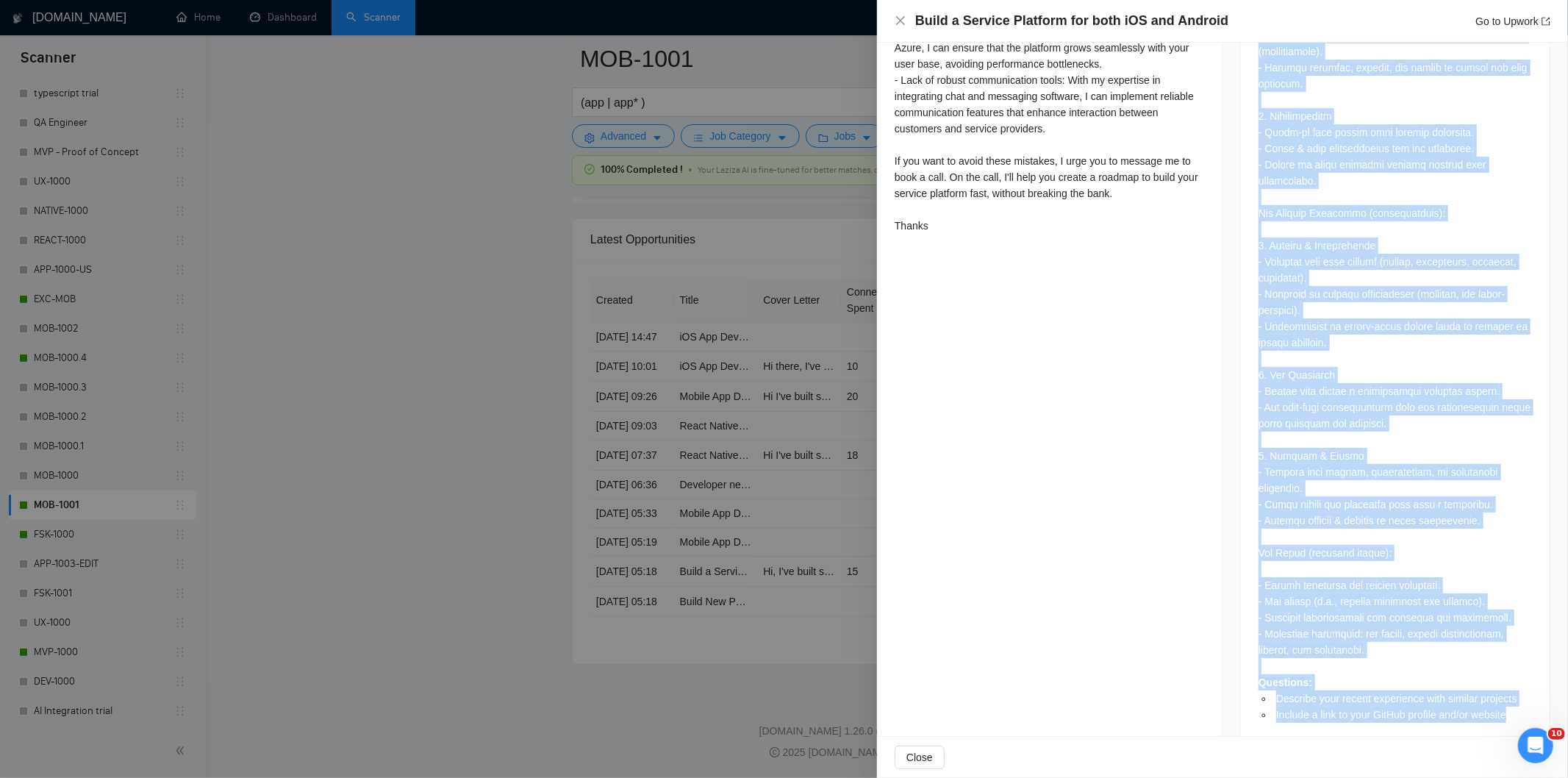
drag, startPoint x: 1252, startPoint y: 288, endPoint x: 1509, endPoint y: 689, distance: 476.3
click at [1509, 689] on div "Questions: Describe your recent experience with similar projects Include a link…" at bounding box center [1395, 211] width 309 height 1081
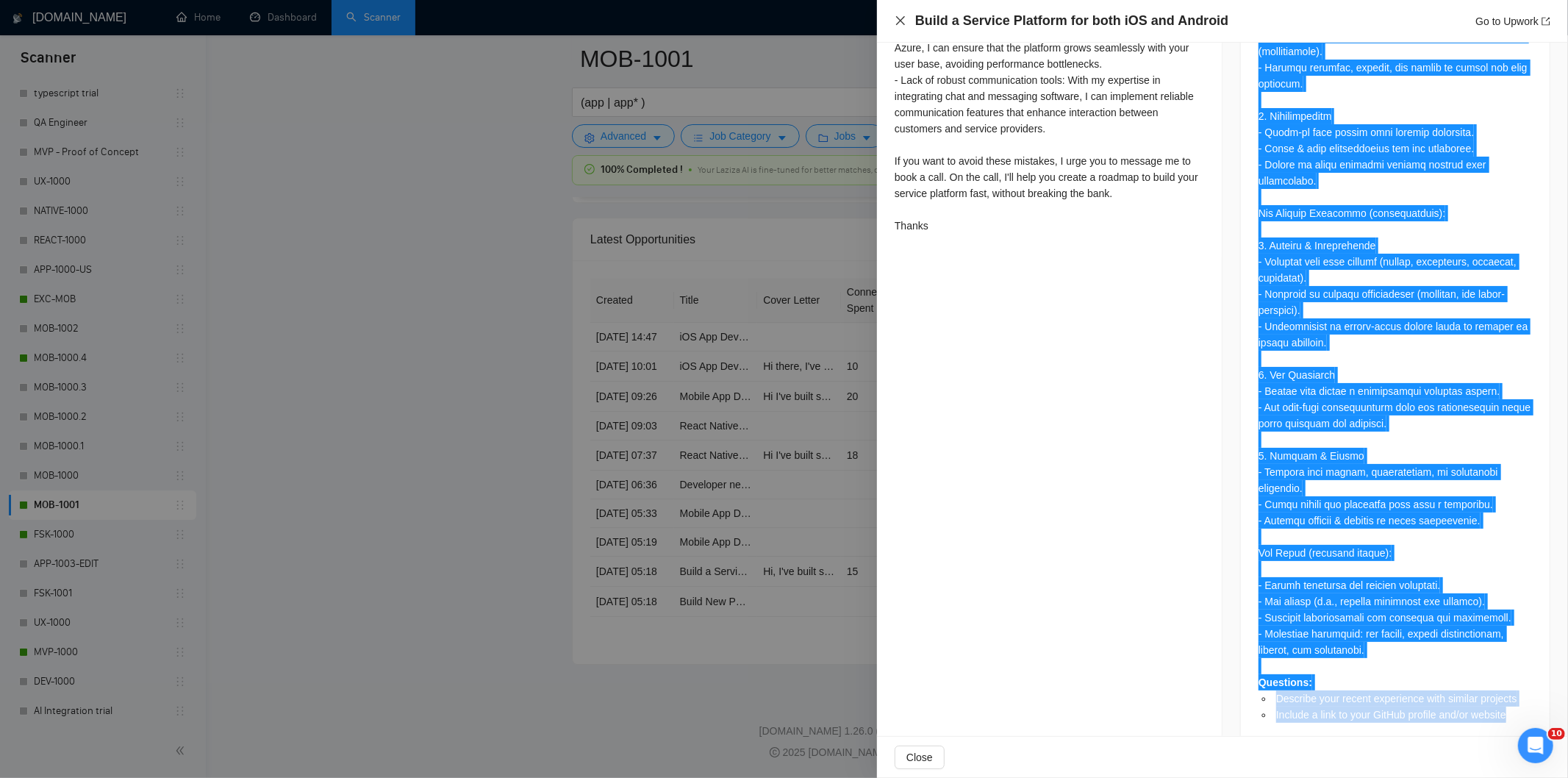
click at [900, 20] on icon "close" at bounding box center [900, 21] width 9 height 9
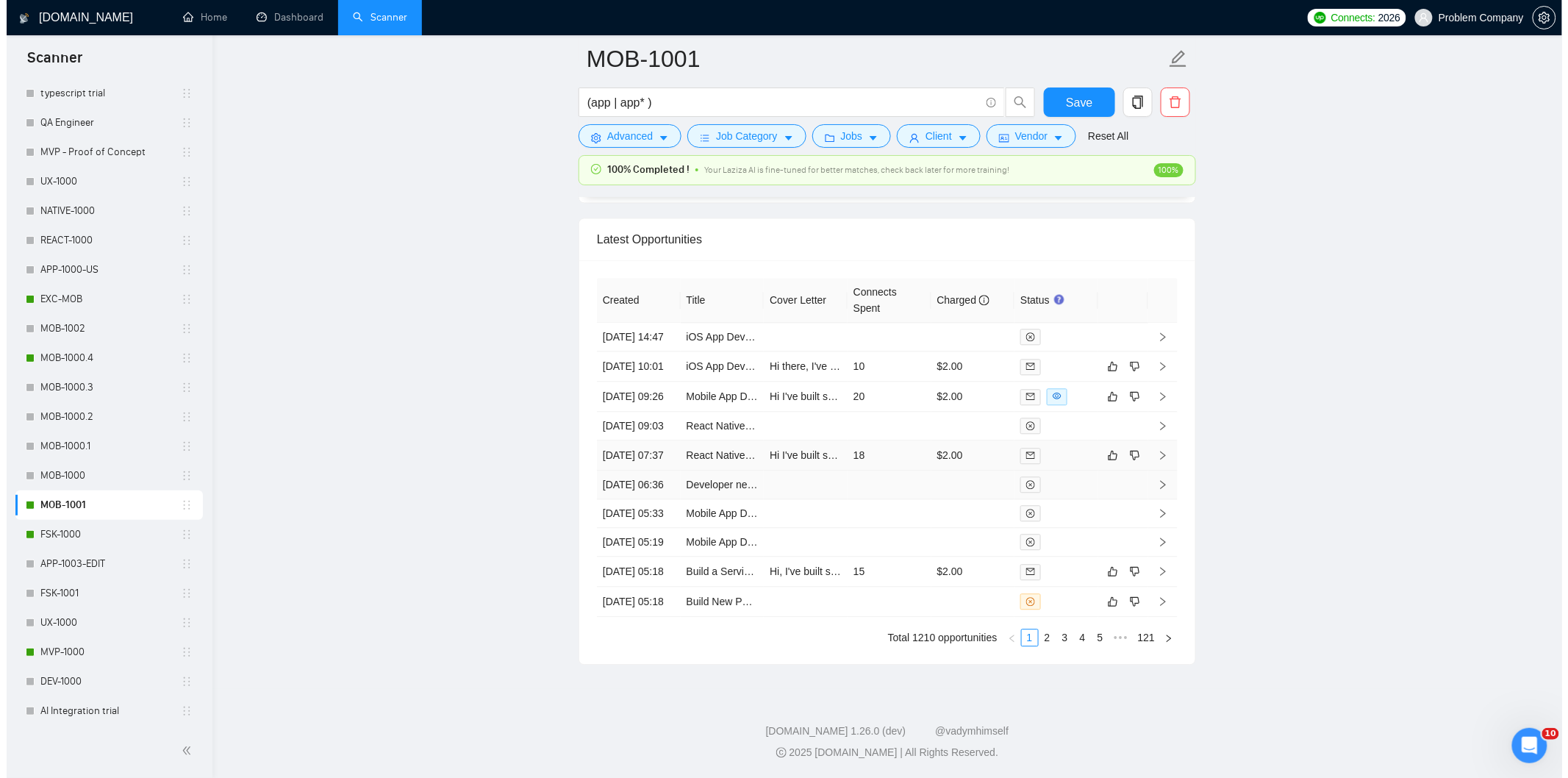
scroll to position [3656, 0]
click at [653, 455] on td "[DATE] 07:37" at bounding box center [632, 455] width 84 height 30
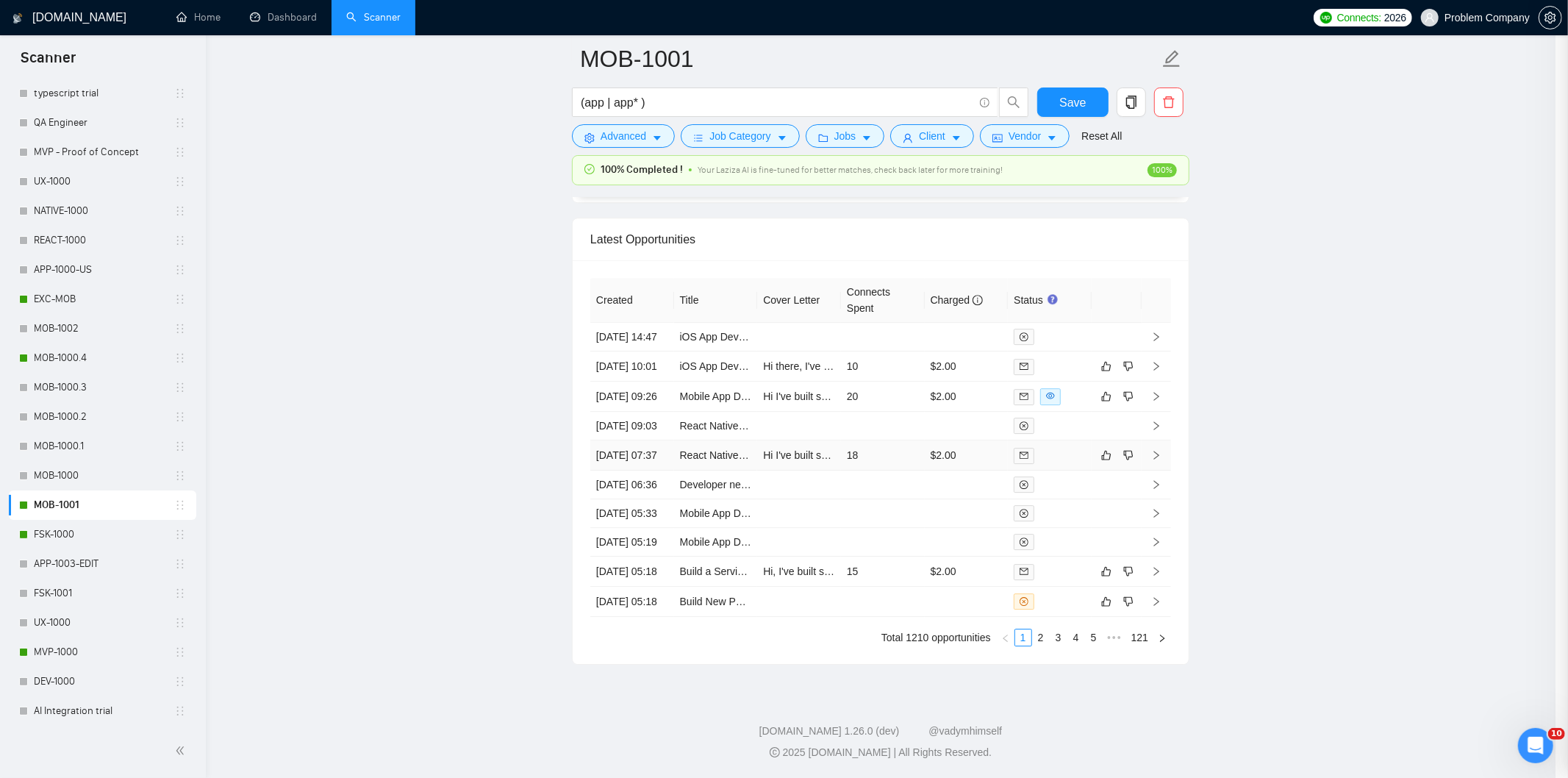
scroll to position [473, 0]
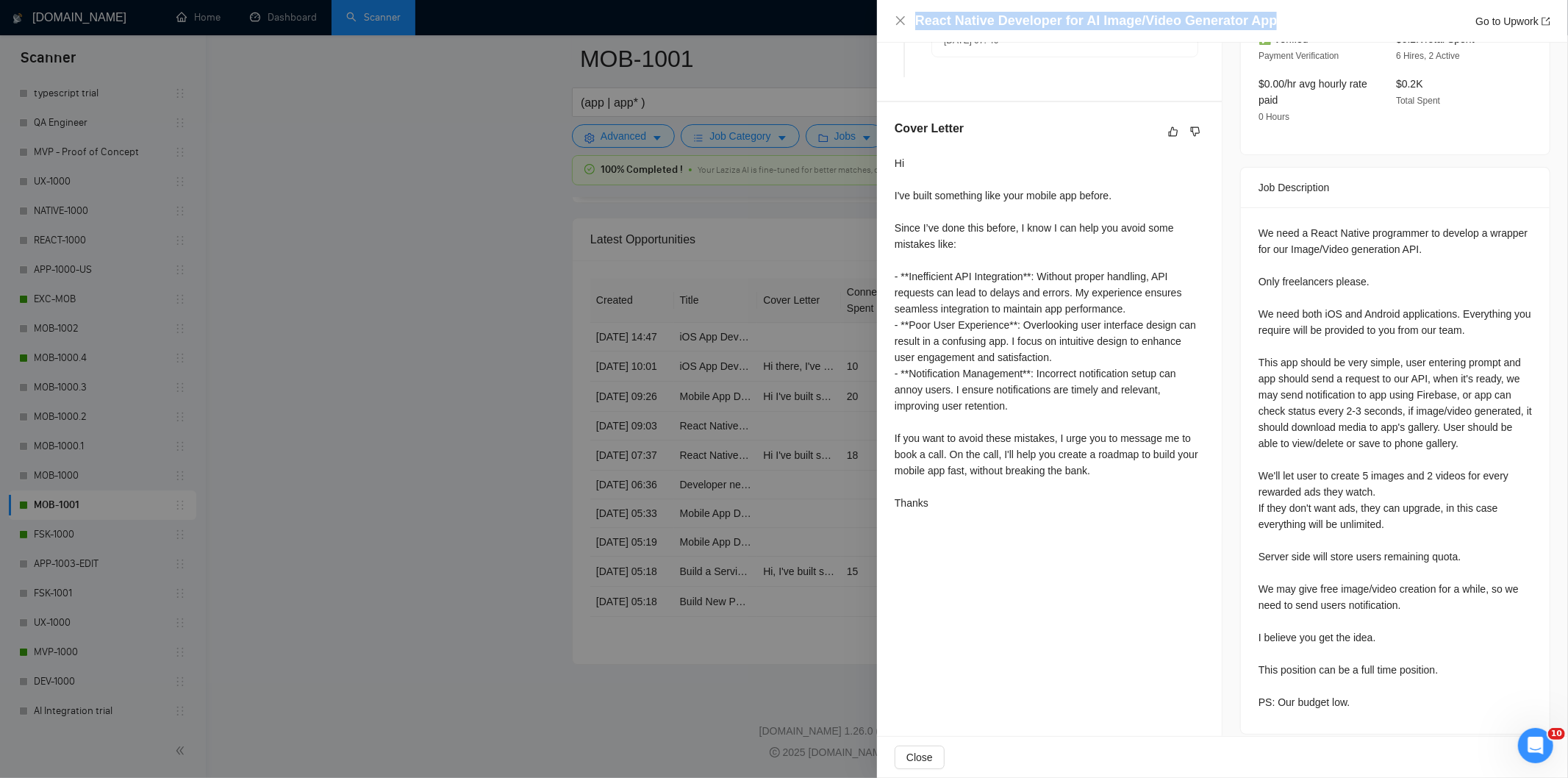
drag, startPoint x: 1157, startPoint y: 26, endPoint x: 915, endPoint y: 23, distance: 242.0
click at [915, 23] on div "React Native Developer for AI Image/Video Generator App Go to Upwork" at bounding box center [1233, 21] width 635 height 18
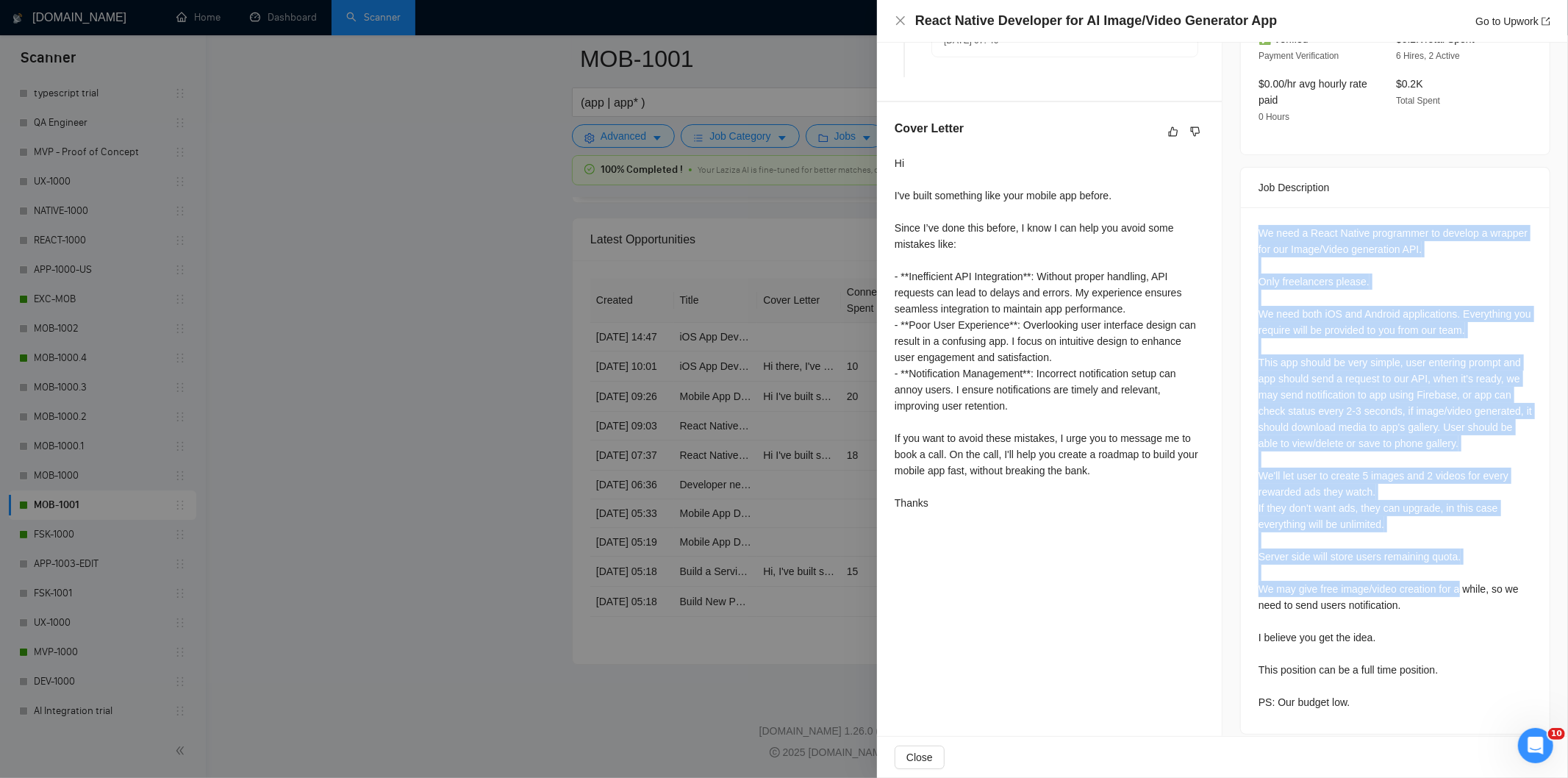
scroll to position [472, 0]
drag, startPoint x: 1248, startPoint y: 217, endPoint x: 1388, endPoint y: 704, distance: 506.7
click at [1388, 704] on div "We need a React Native programmer to develop a wrapper for our Image/Video gene…" at bounding box center [1395, 471] width 309 height 526
click at [904, 23] on icon "close" at bounding box center [900, 20] width 12 height 12
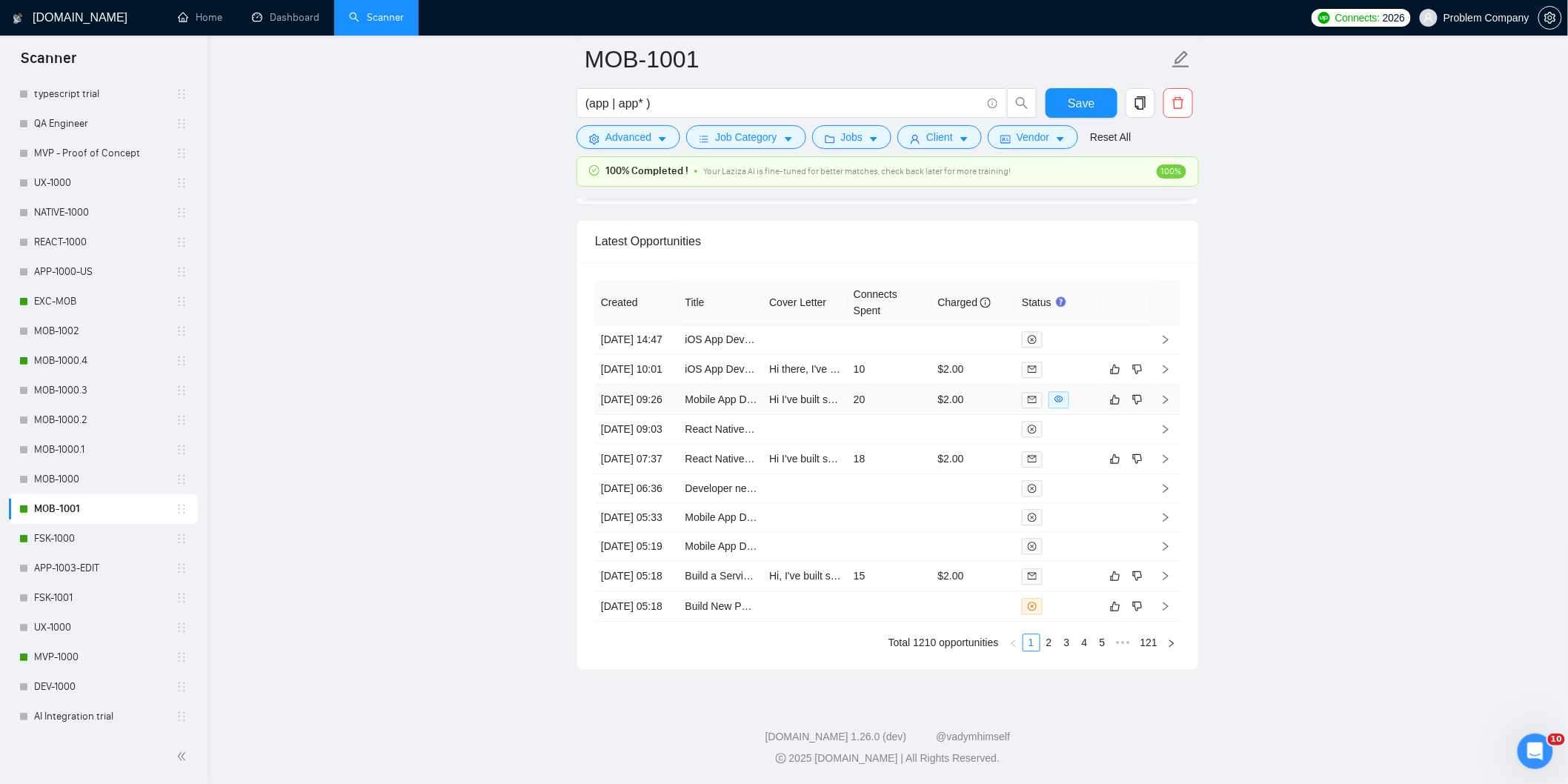
click at [657, 384] on td "[DATE] 09:26" at bounding box center [637, 399] width 85 height 30
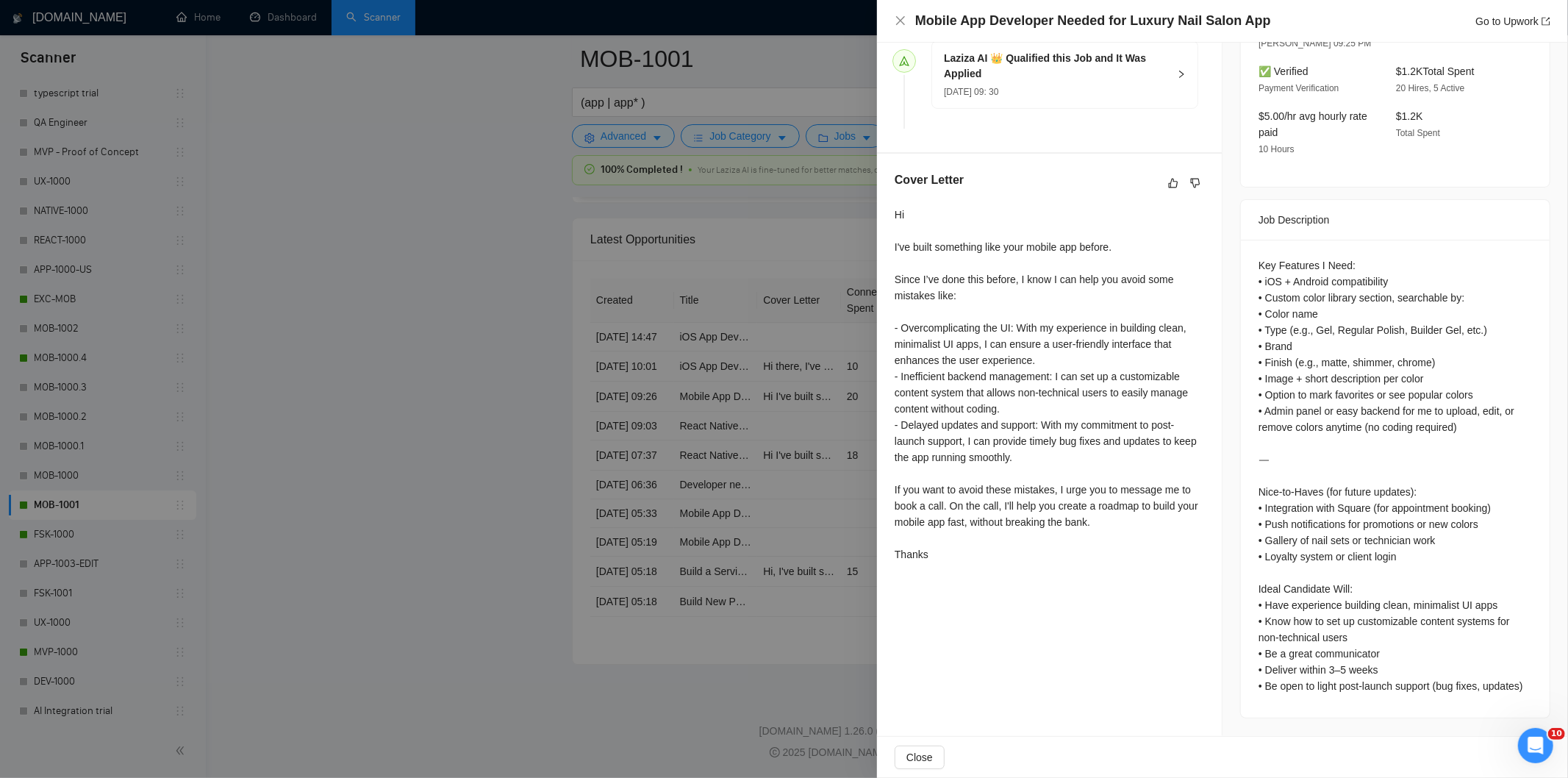
scroll to position [405, 0]
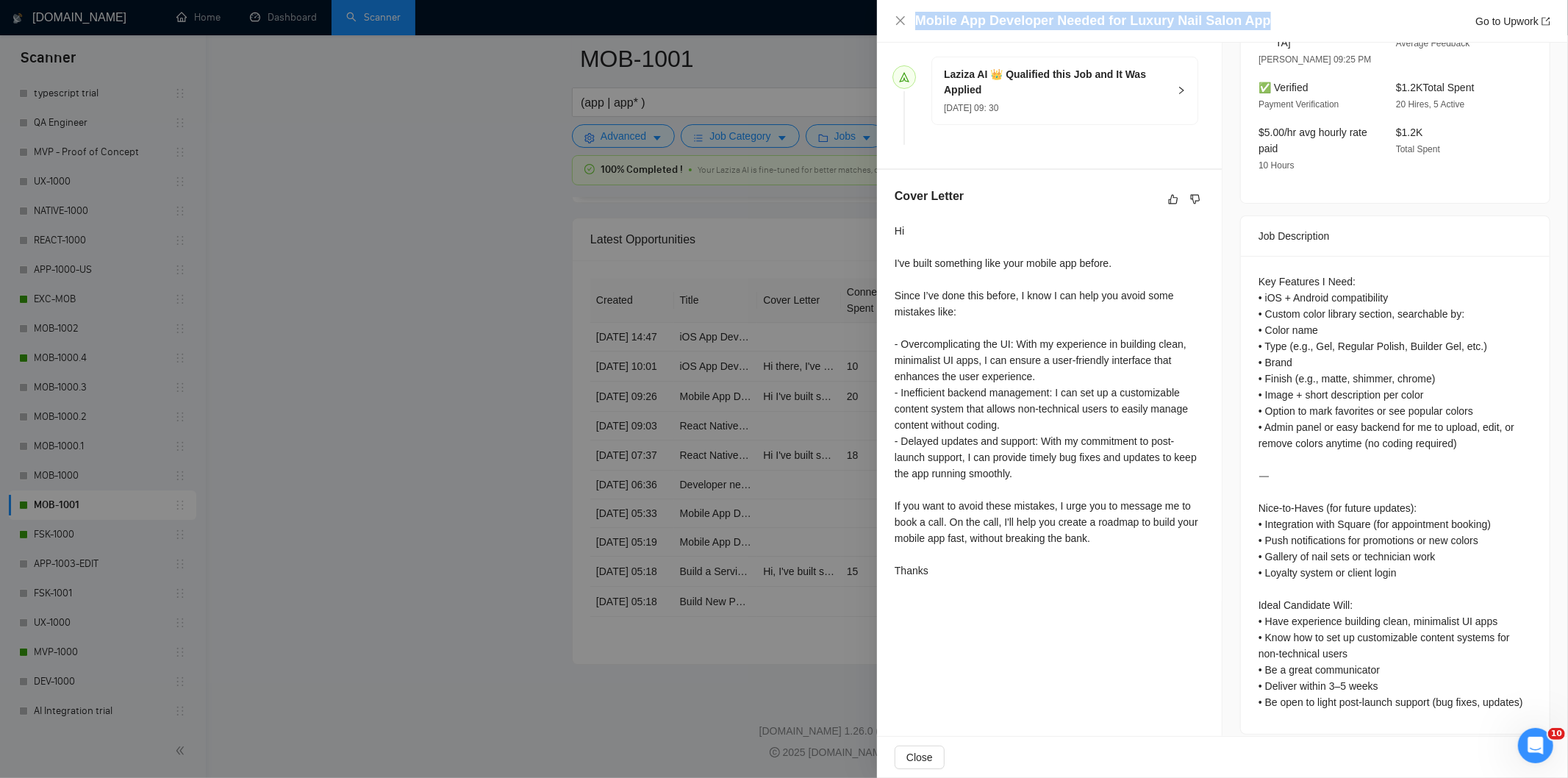
drag, startPoint x: 1267, startPoint y: 26, endPoint x: 892, endPoint y: 22, distance: 375.0
click at [892, 22] on div "Mobile App Developer Needed for Luxury Nail Salon App Go to Upwork" at bounding box center [1222, 21] width 691 height 42
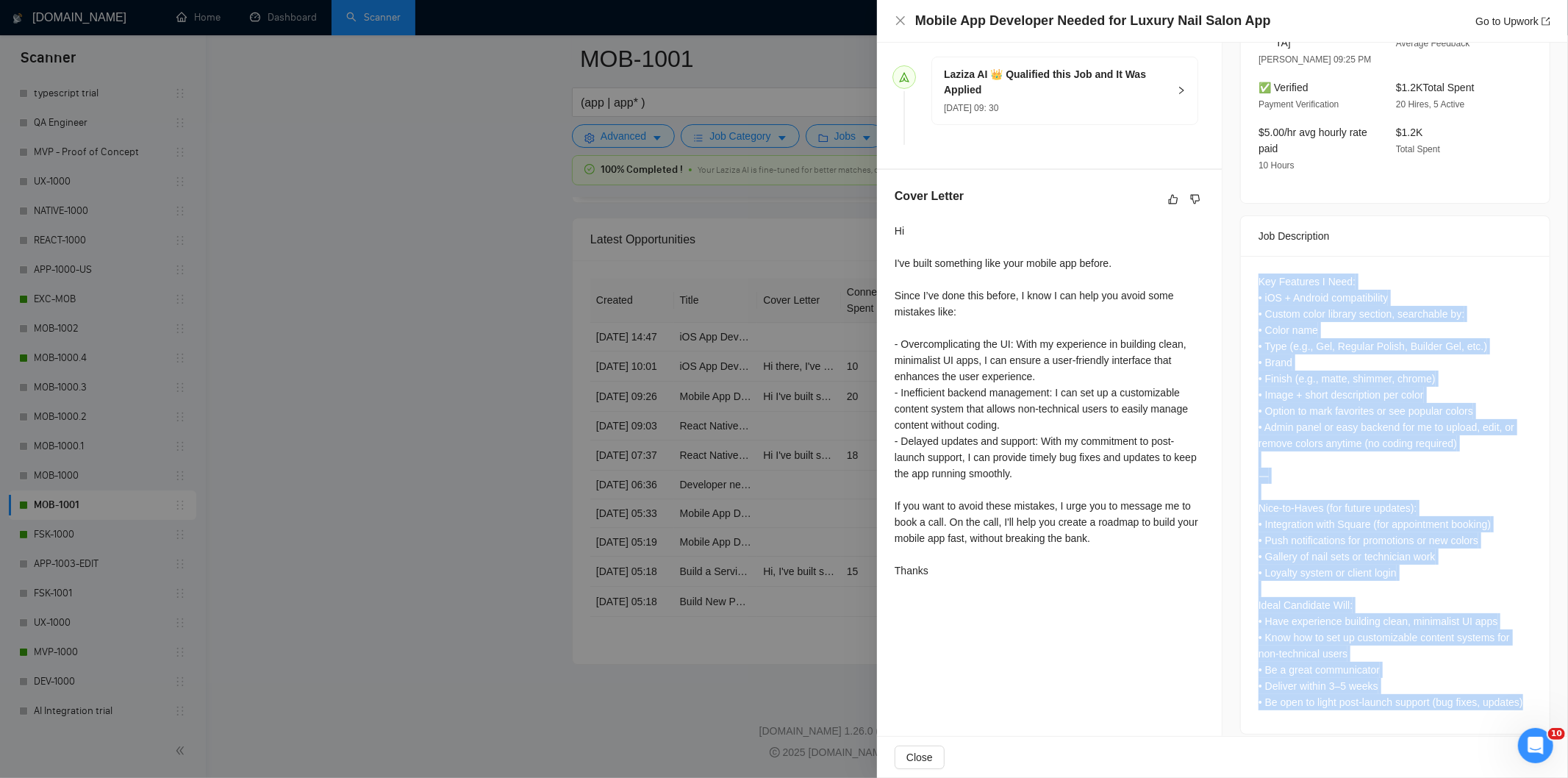
drag, startPoint x: 1246, startPoint y: 263, endPoint x: 1529, endPoint y: 691, distance: 513.1
click at [1529, 691] on div "Key Features I Need: • iOS + Android compatibility • Custom color library secti…" at bounding box center [1395, 494] width 309 height 478
click at [898, 24] on icon "close" at bounding box center [900, 20] width 12 height 12
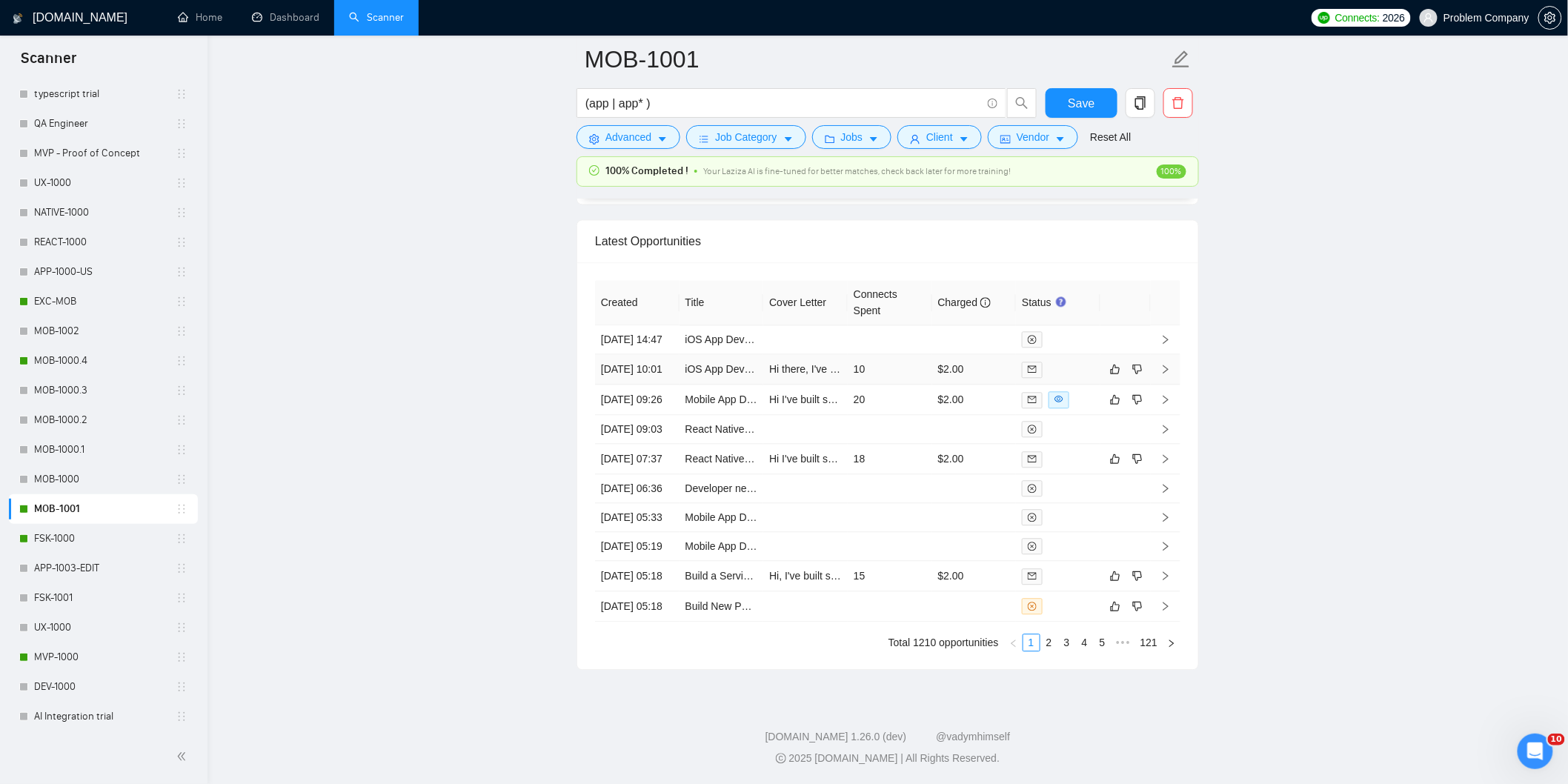
click at [657, 354] on td "[DATE] 10:01" at bounding box center [637, 369] width 85 height 30
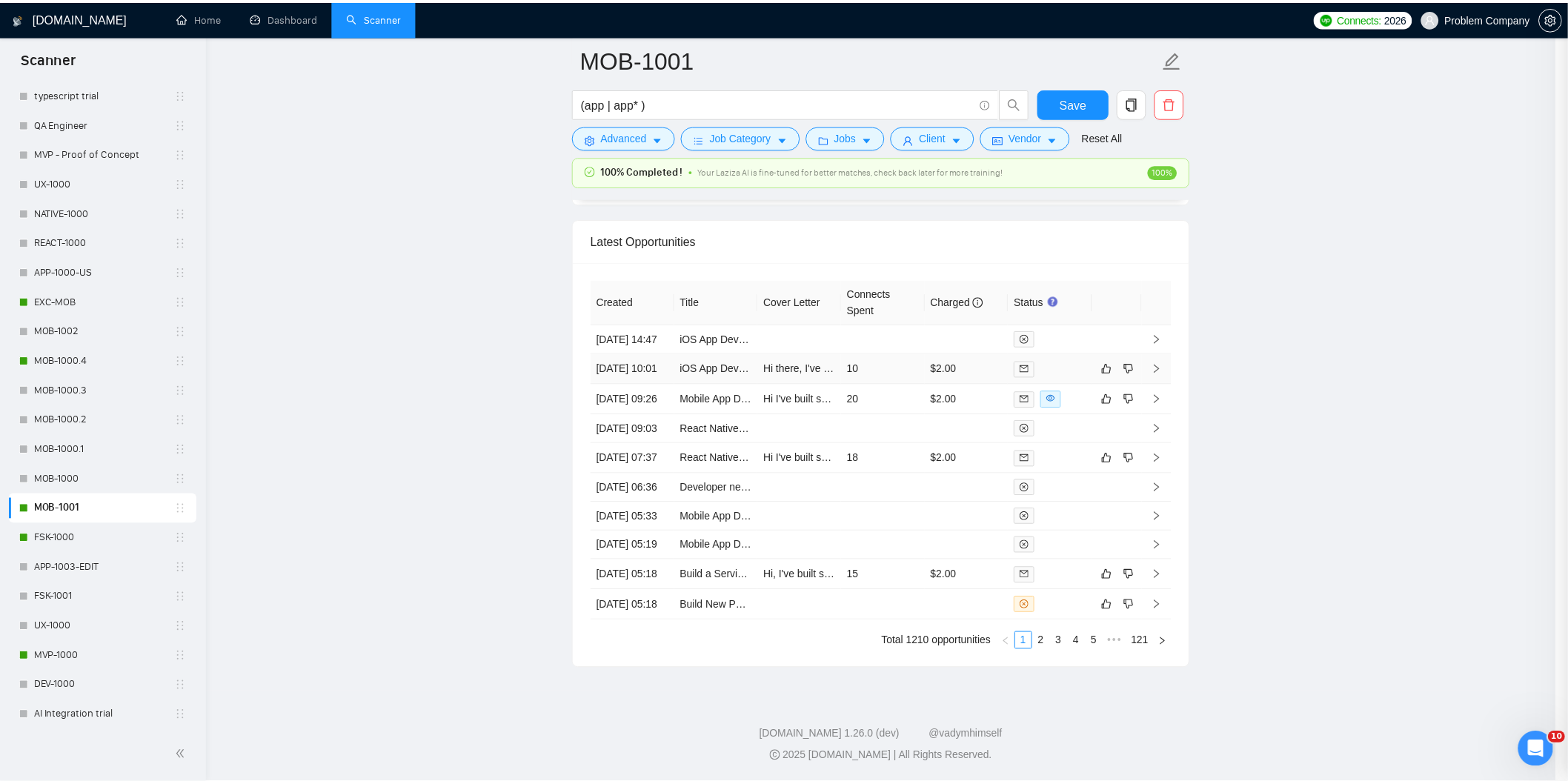
scroll to position [307, 0]
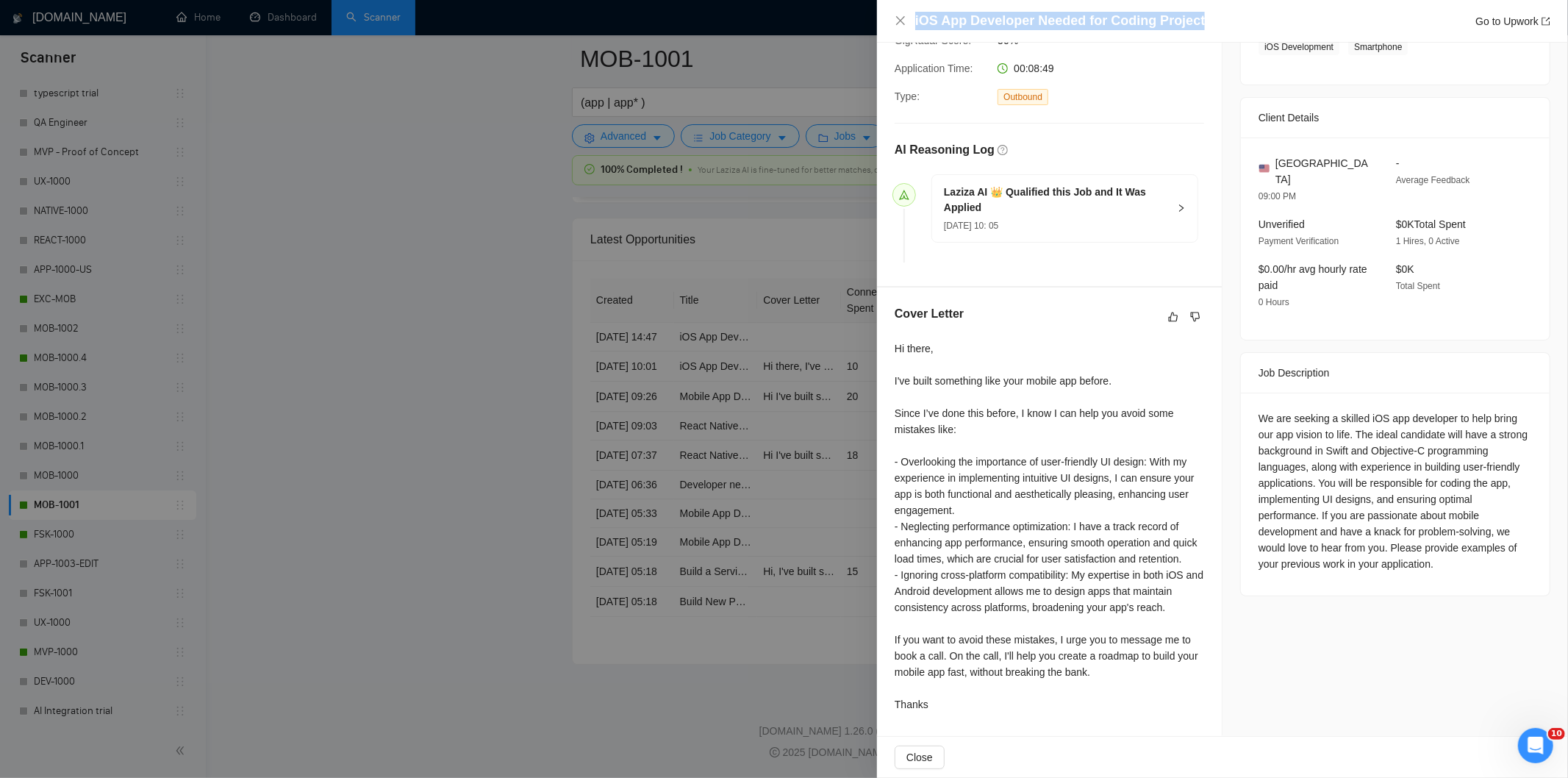
drag, startPoint x: 1040, startPoint y: 14, endPoint x: 906, endPoint y: 6, distance: 134.2
click at [906, 6] on div "iOS App Developer Needed for Coding Project Go to Upwork" at bounding box center [1222, 21] width 691 height 42
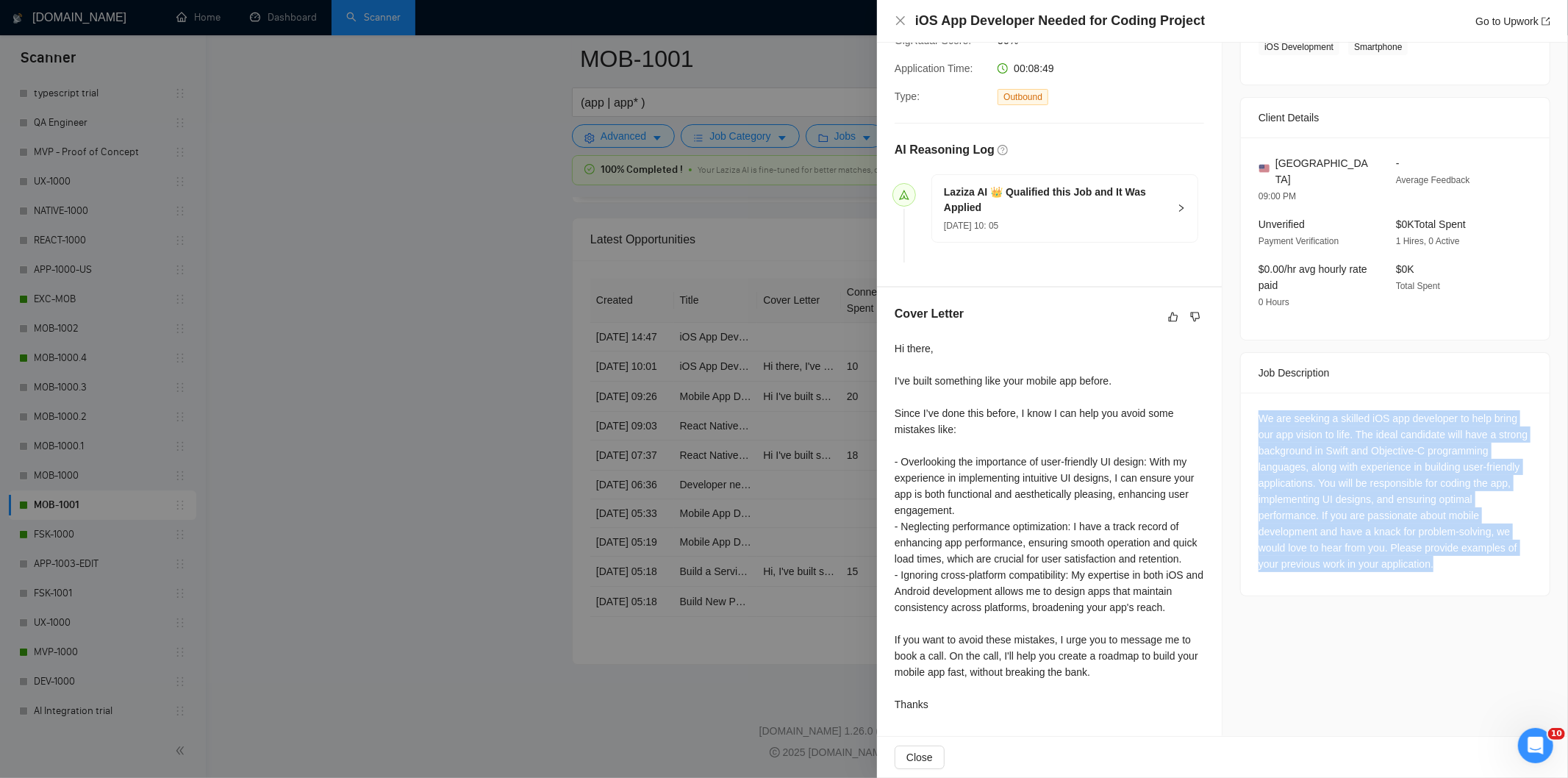
drag, startPoint x: 1253, startPoint y: 383, endPoint x: 1479, endPoint y: 541, distance: 275.8
click at [1479, 541] on div "We are seeking a skilled iOS app developer to help bring our app vision to life…" at bounding box center [1395, 493] width 309 height 202
click at [900, 19] on icon "close" at bounding box center [900, 20] width 12 height 12
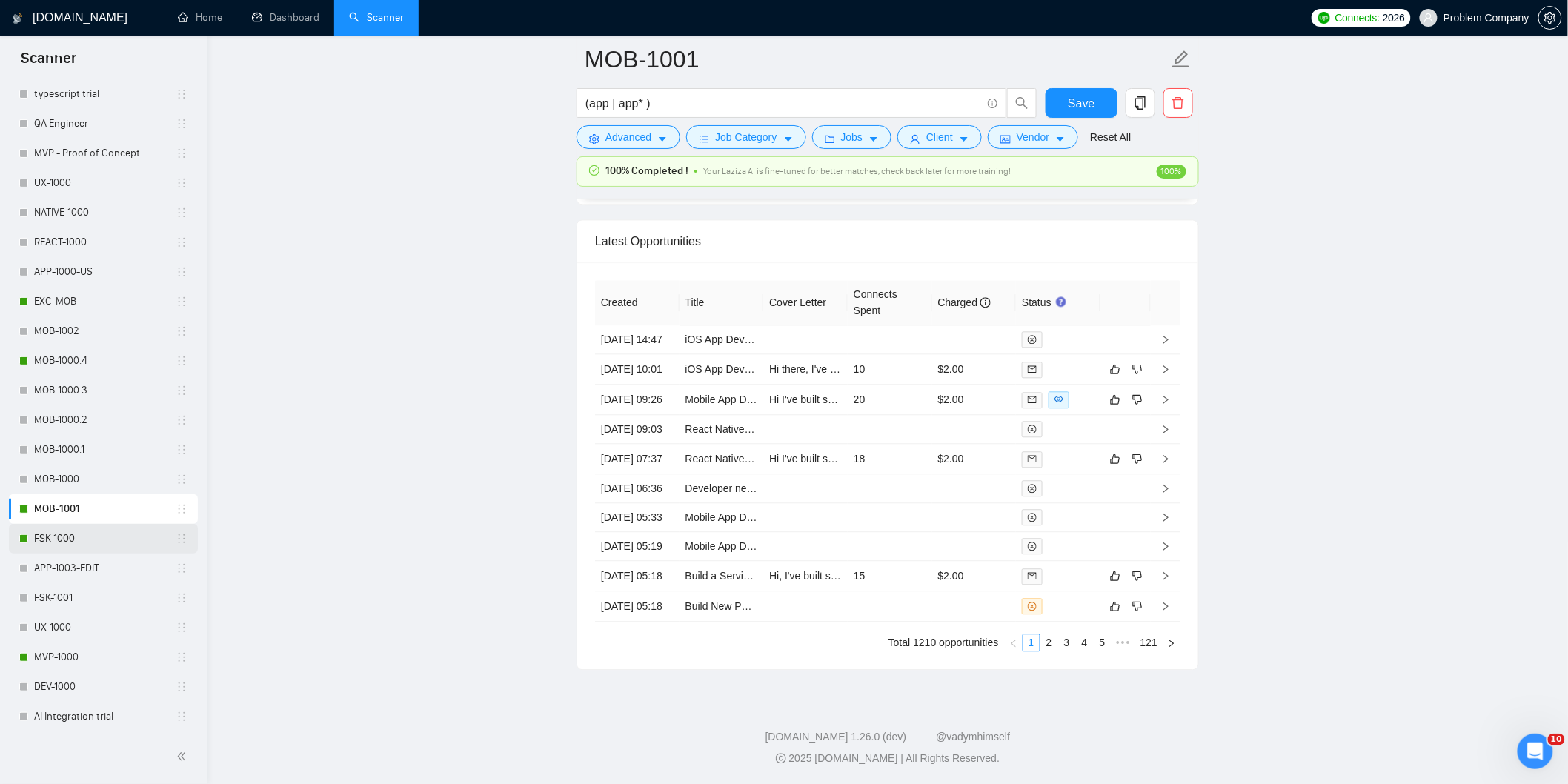
click at [75, 542] on link "FSK-1000" at bounding box center [104, 538] width 141 height 30
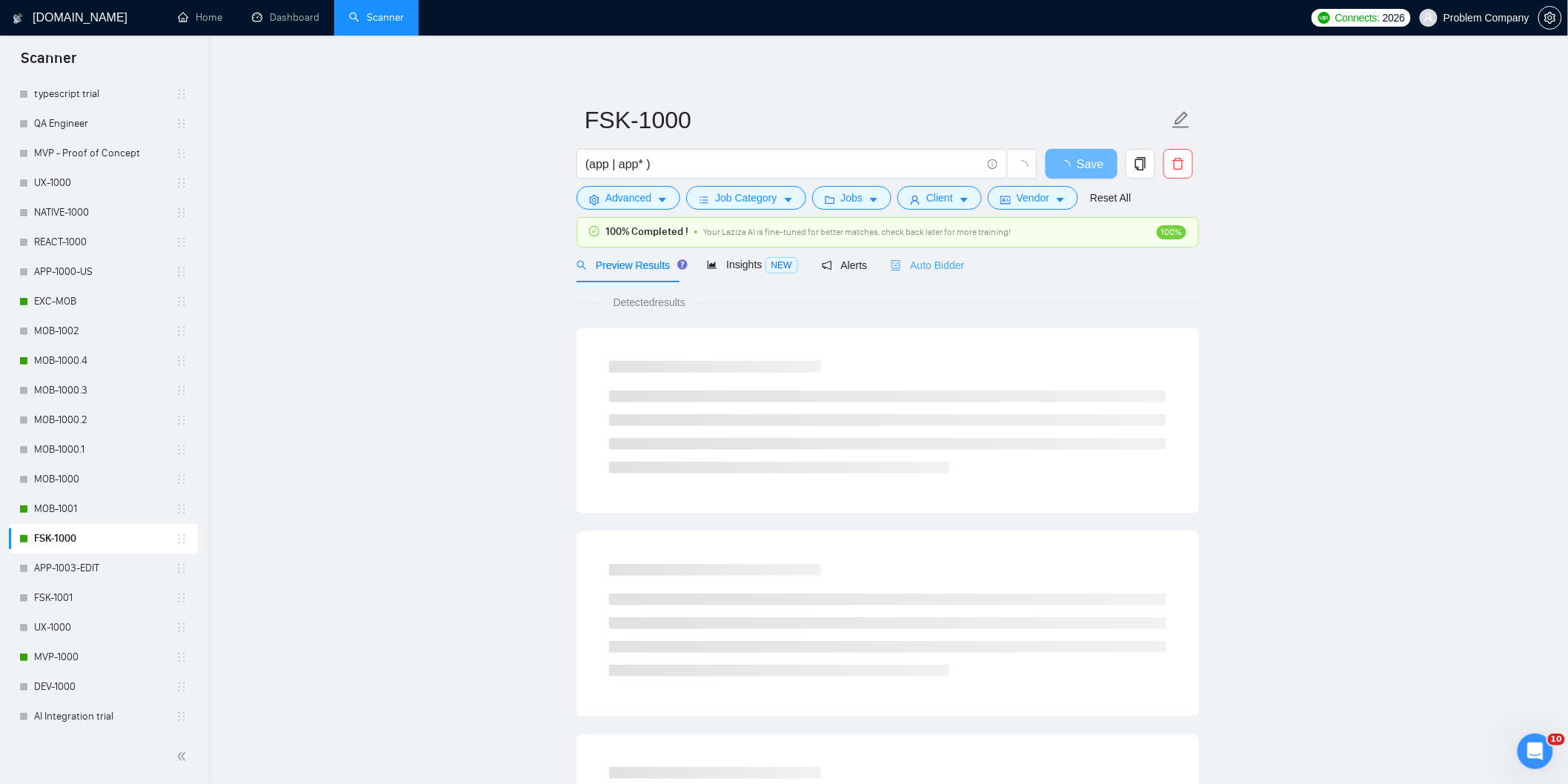
drag, startPoint x: 937, startPoint y: 254, endPoint x: 943, endPoint y: 260, distance: 8.5
click at [937, 253] on div "Auto Bidder" at bounding box center [927, 265] width 74 height 35
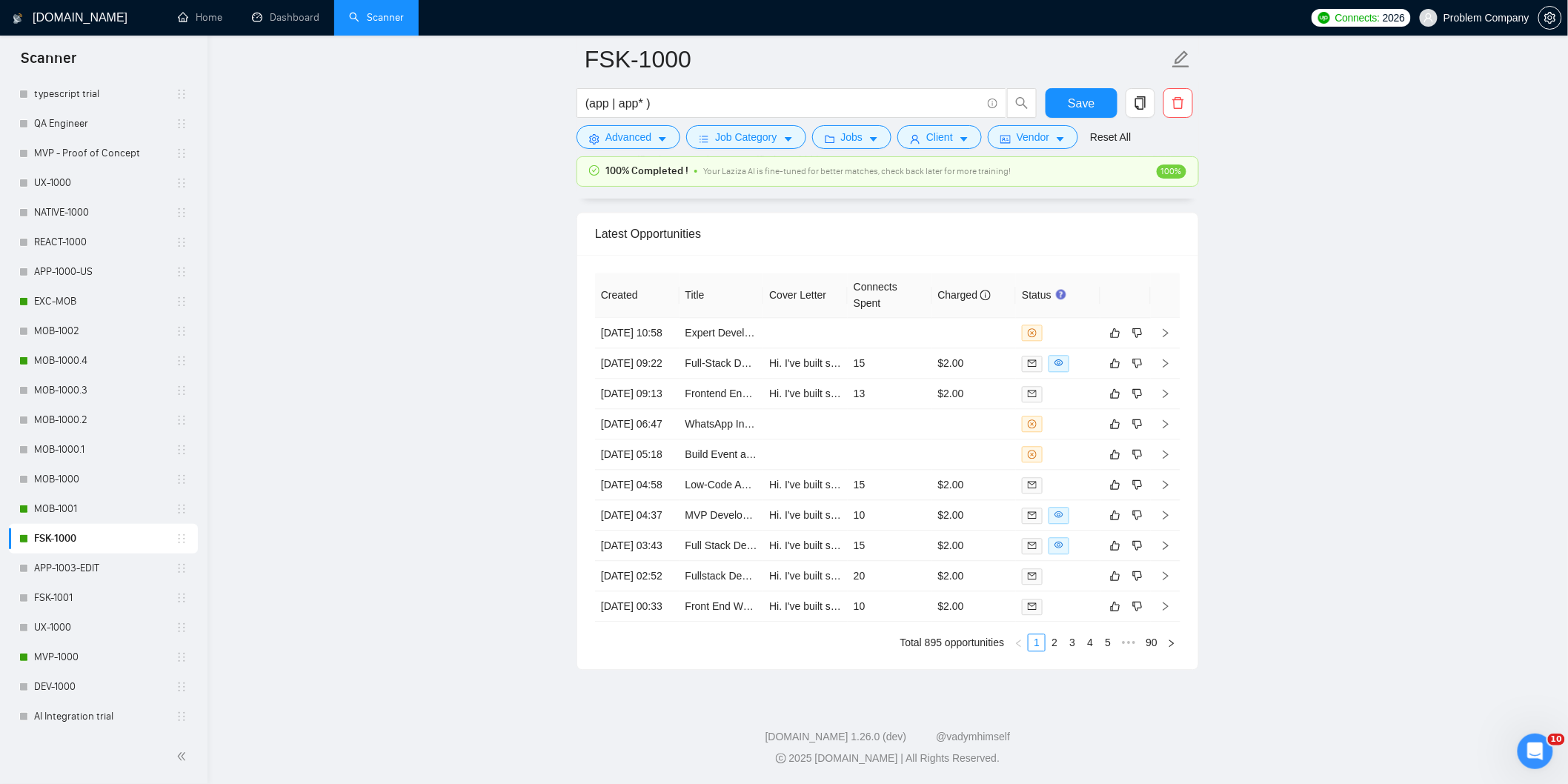
scroll to position [3772, 0]
click at [1056, 638] on link "2" at bounding box center [1054, 642] width 16 height 16
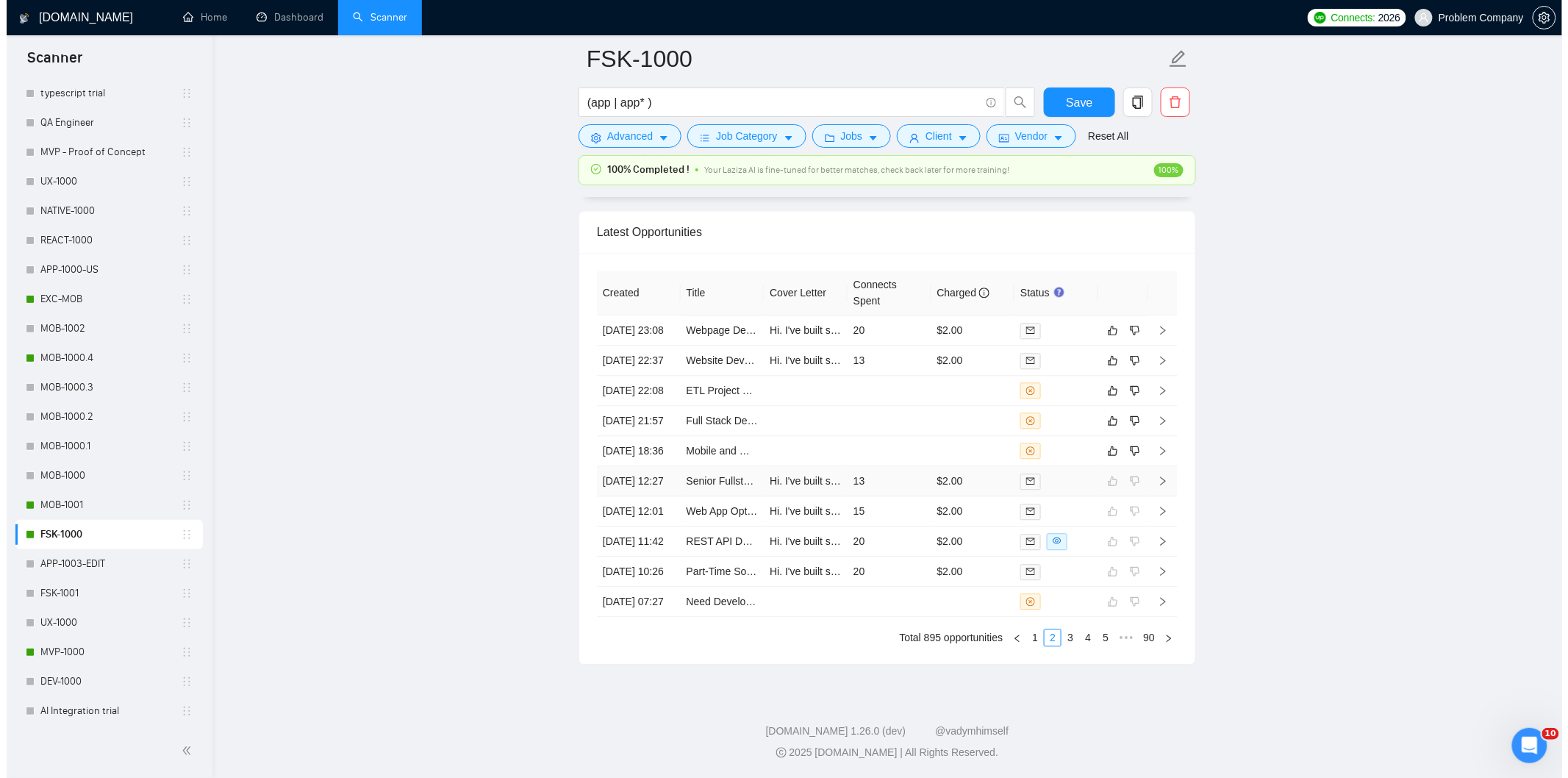
scroll to position [3579, 0]
click at [648, 471] on td "[DATE] 18:36" at bounding box center [632, 455] width 84 height 30
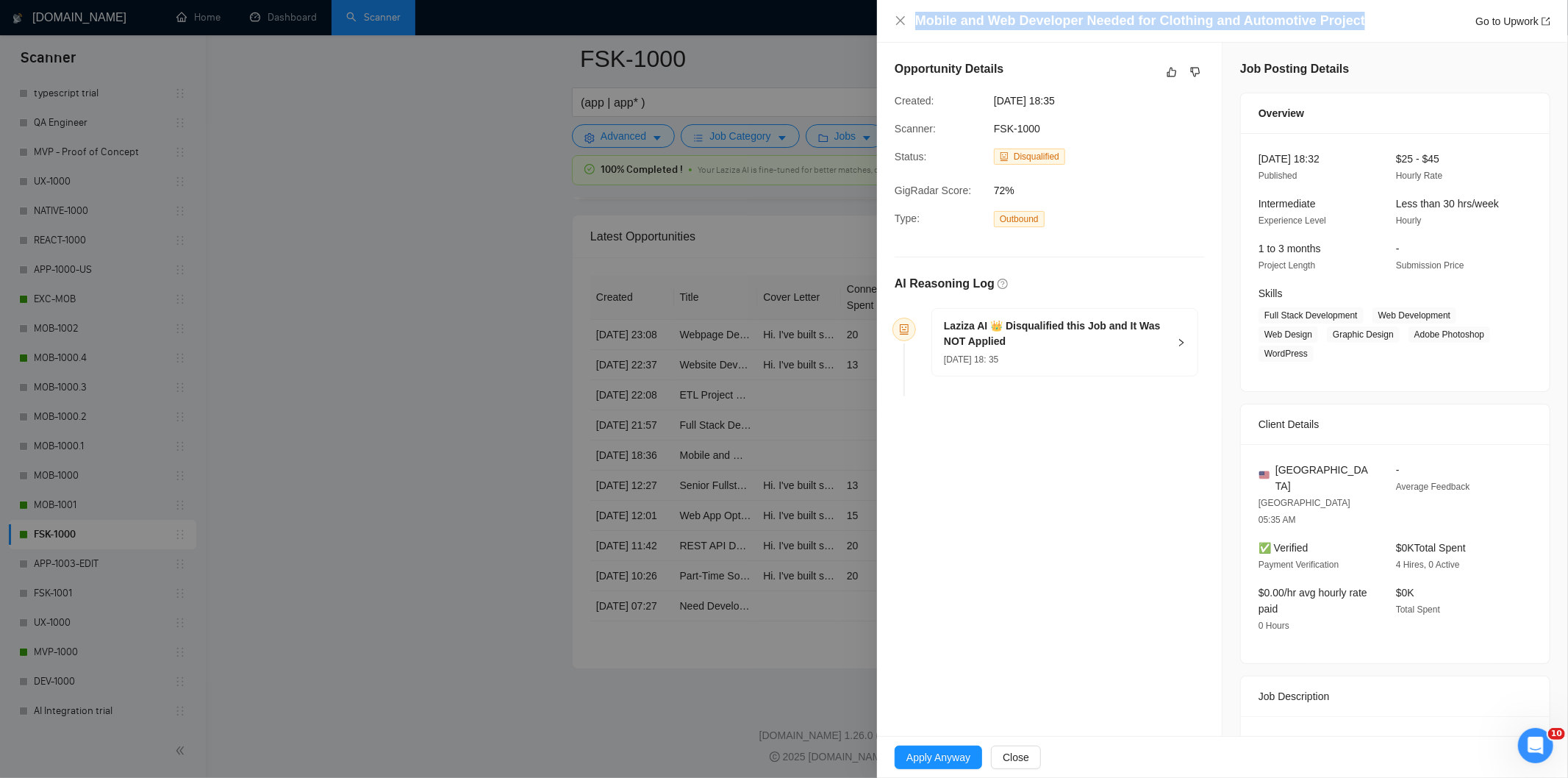
drag, startPoint x: 1373, startPoint y: 19, endPoint x: 889, endPoint y: 22, distance: 484.0
click at [889, 22] on div "Mobile and Web Developer Needed for Clothing and Automotive Project Go to Upwork" at bounding box center [1222, 21] width 691 height 42
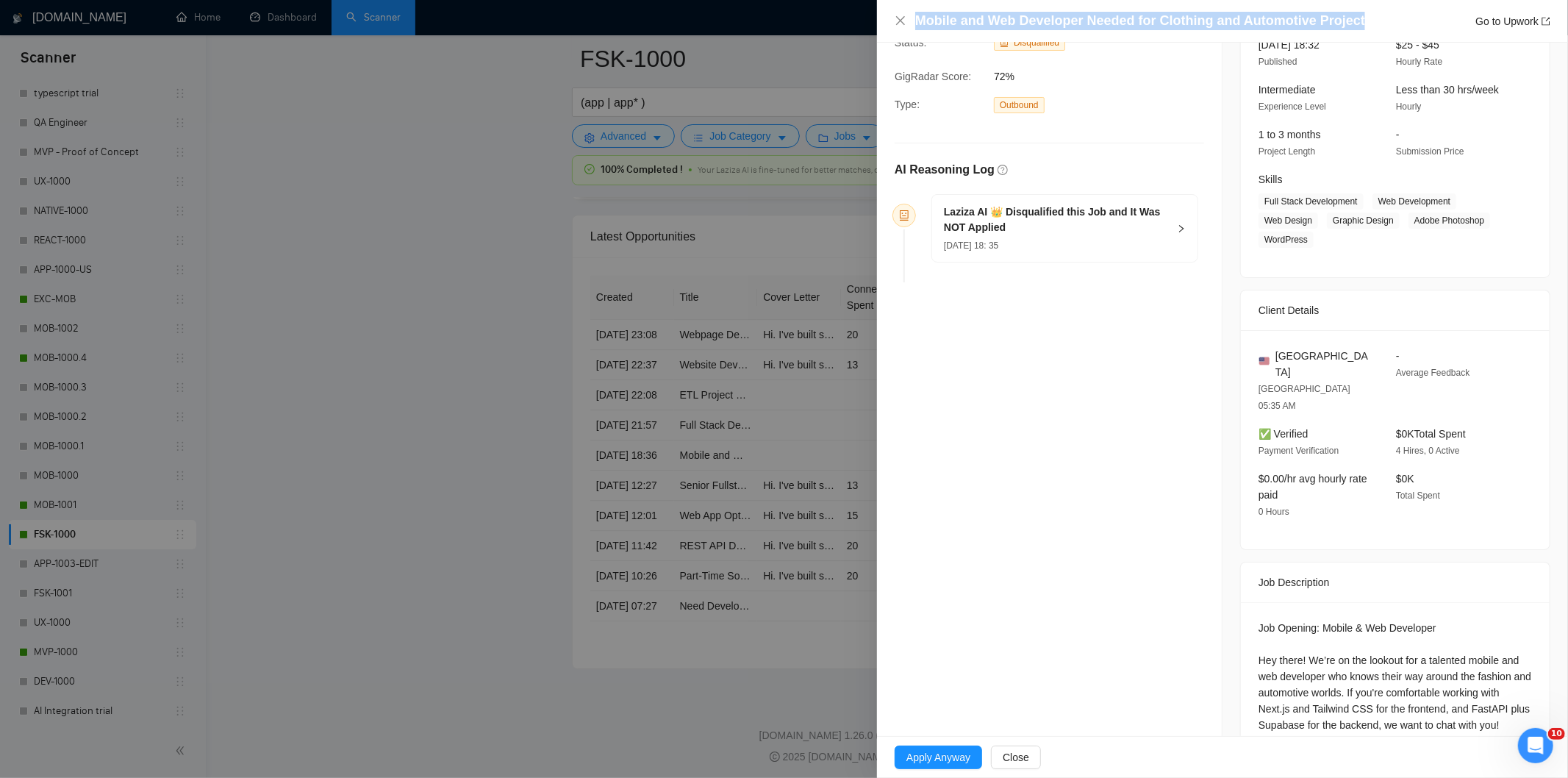
scroll to position [248, 0]
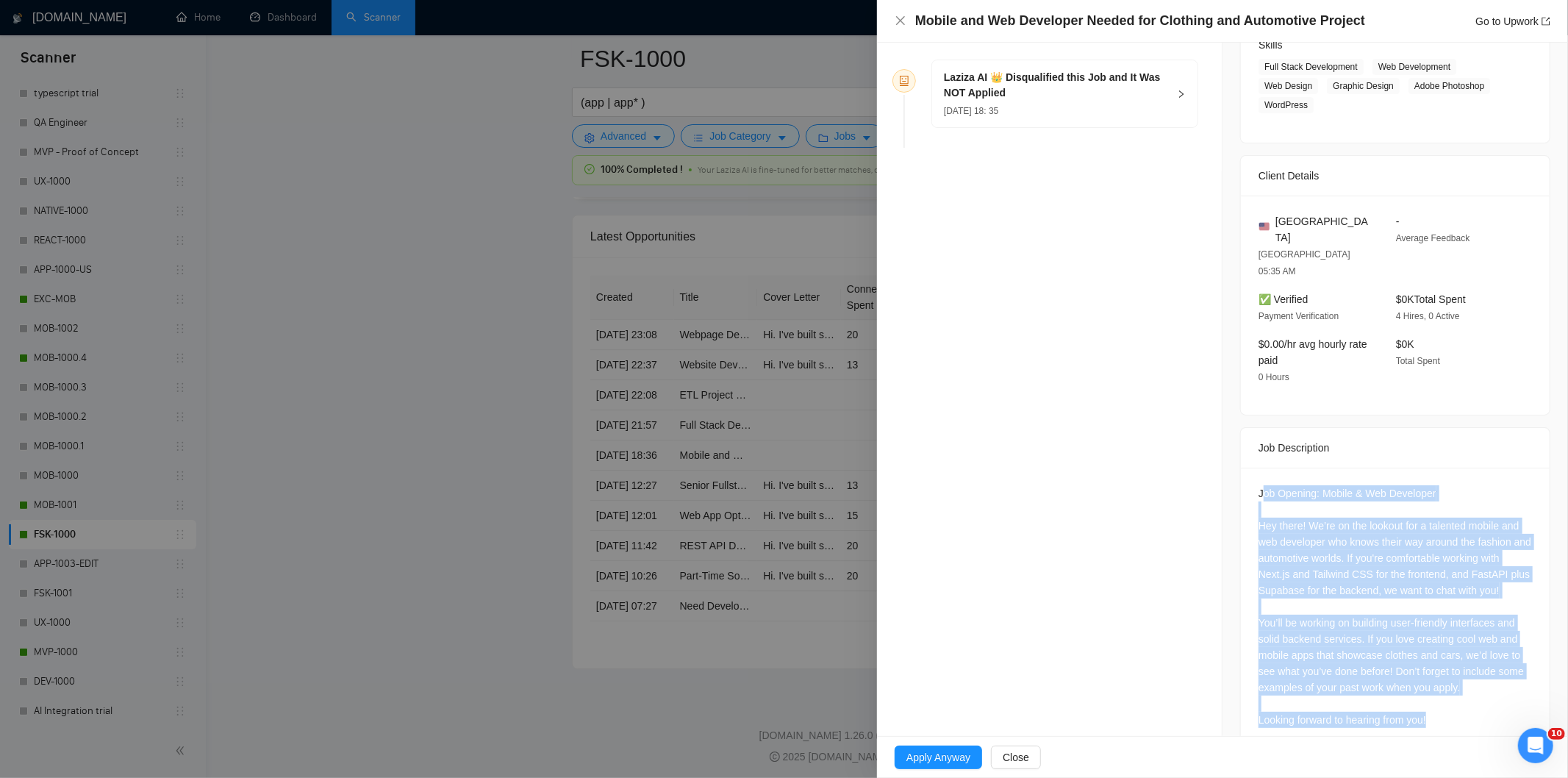
drag, startPoint x: 1254, startPoint y: 451, endPoint x: 1458, endPoint y: 693, distance: 316.5
click at [1465, 703] on div "Job Opening: Mobile & Web Developer Hey there! We’re on the lookout for a talen…" at bounding box center [1395, 609] width 309 height 284
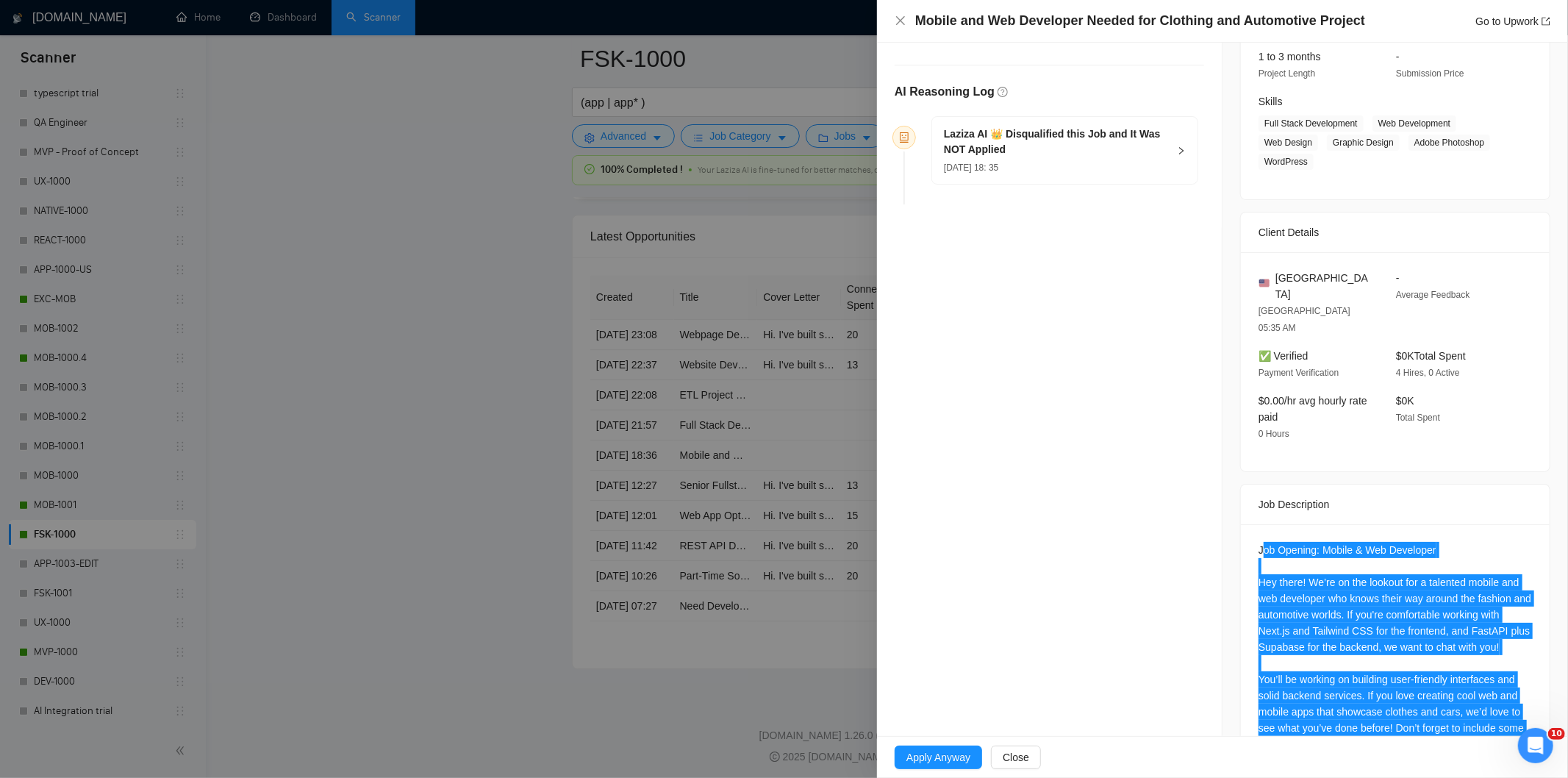
scroll to position [85, 0]
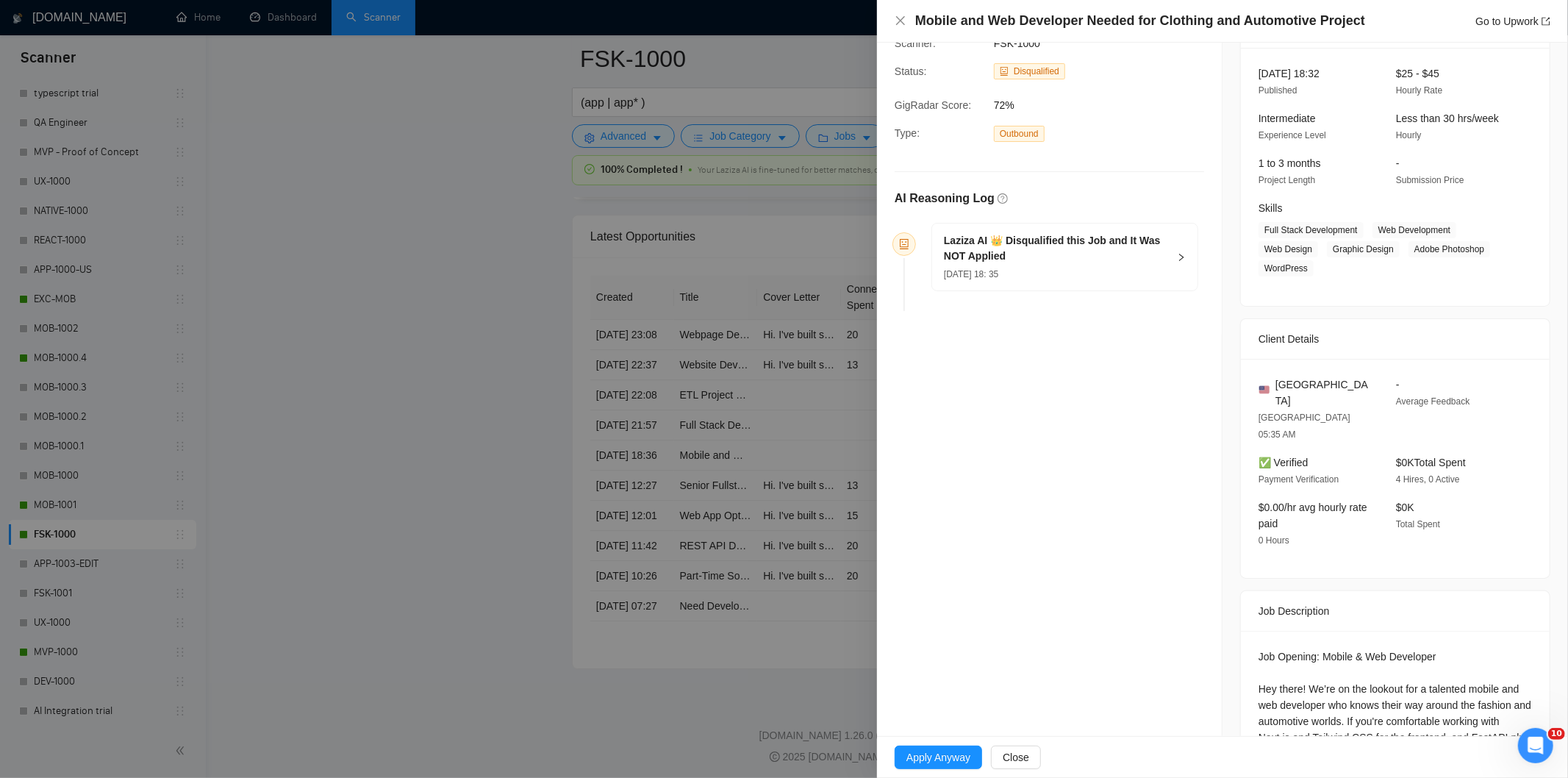
drag, startPoint x: 1152, startPoint y: 258, endPoint x: 1143, endPoint y: 285, distance: 28.5
click at [1152, 260] on h5 "Laziza AI 👑 Disqualified this Job and It Was NOT Applied" at bounding box center [1056, 248] width 224 height 31
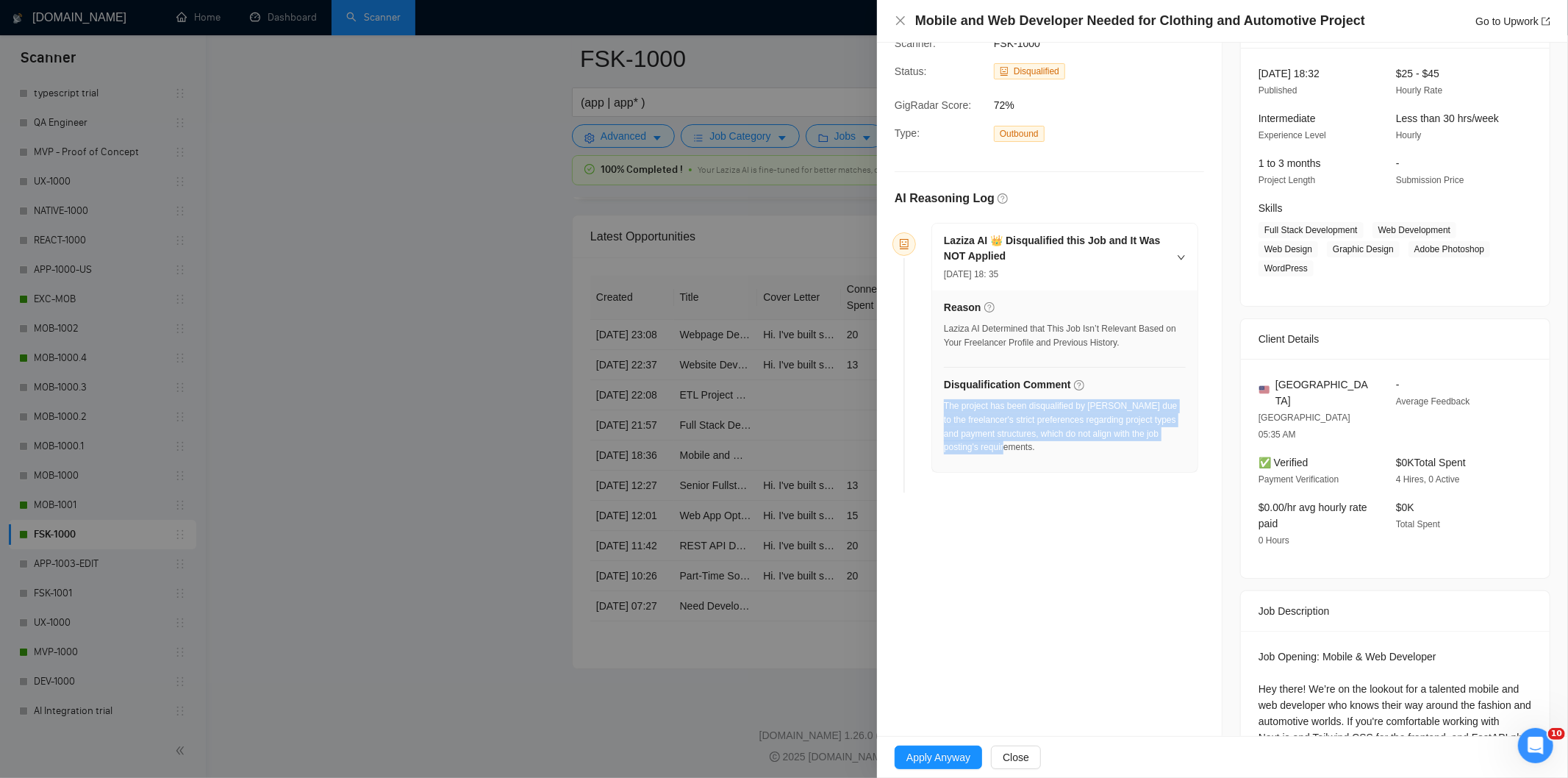
drag, startPoint x: 1084, startPoint y: 459, endPoint x: 944, endPoint y: 407, distance: 149.3
click at [944, 407] on div "The project has been disqualified by [PERSON_NAME] due to the freelancer's stri…" at bounding box center [1065, 431] width 242 height 64
click at [900, 20] on icon "close" at bounding box center [900, 21] width 9 height 9
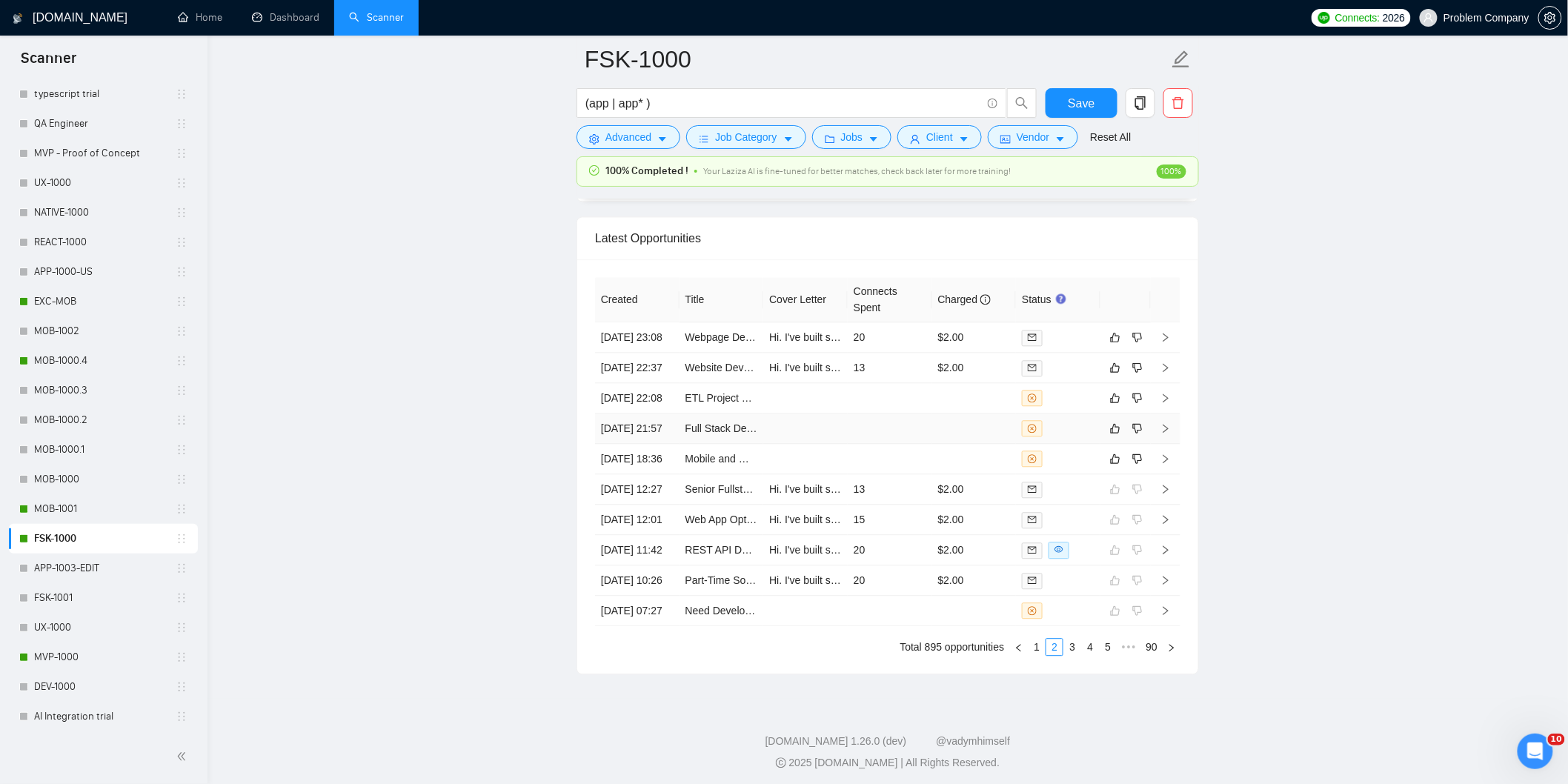
click at [651, 443] on td "[DATE] 21:57" at bounding box center [637, 428] width 85 height 30
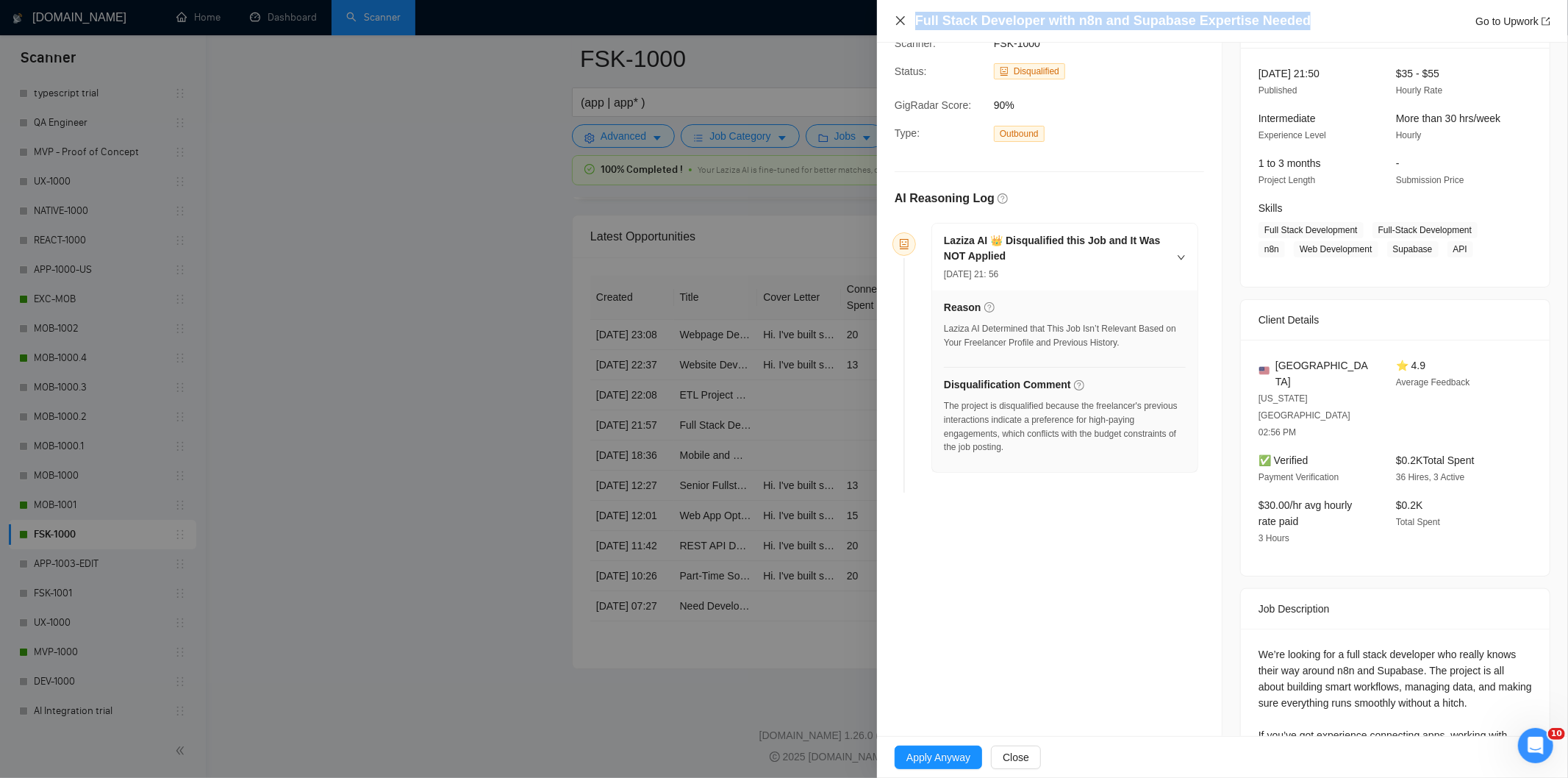
drag, startPoint x: 1299, startPoint y: 15, endPoint x: 902, endPoint y: 21, distance: 397.0
click at [902, 21] on div "Full Stack Developer with n8n and Supabase Expertise Needed Go to Upwork" at bounding box center [1222, 21] width 655 height 18
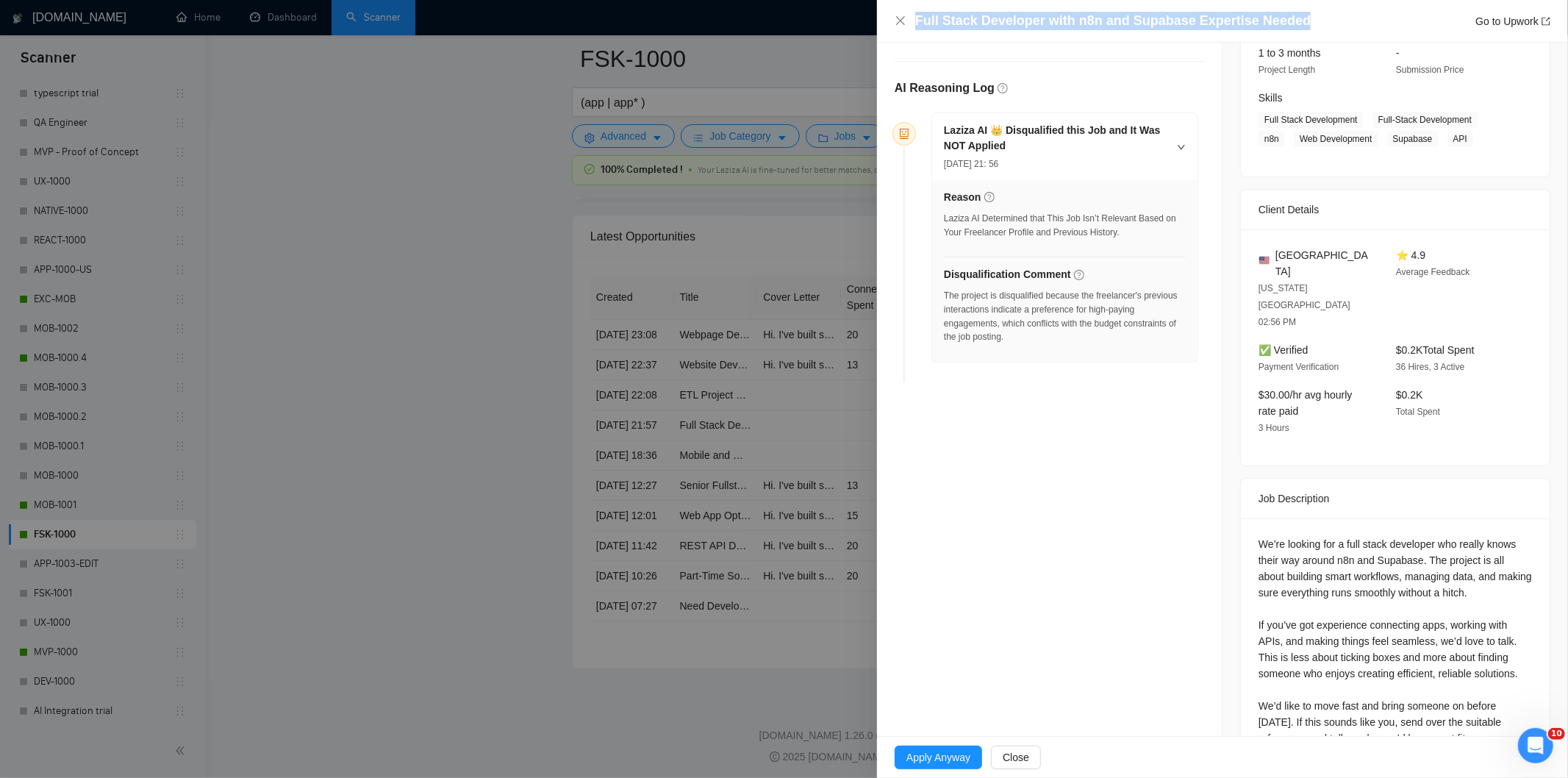
scroll to position [197, 0]
drag, startPoint x: 1243, startPoint y: 485, endPoint x: 1502, endPoint y: 695, distance: 333.4
click at [1502, 695] on div "We’re looking for a full stack developer who really knows their way around n8n …" at bounding box center [1395, 642] width 309 height 251
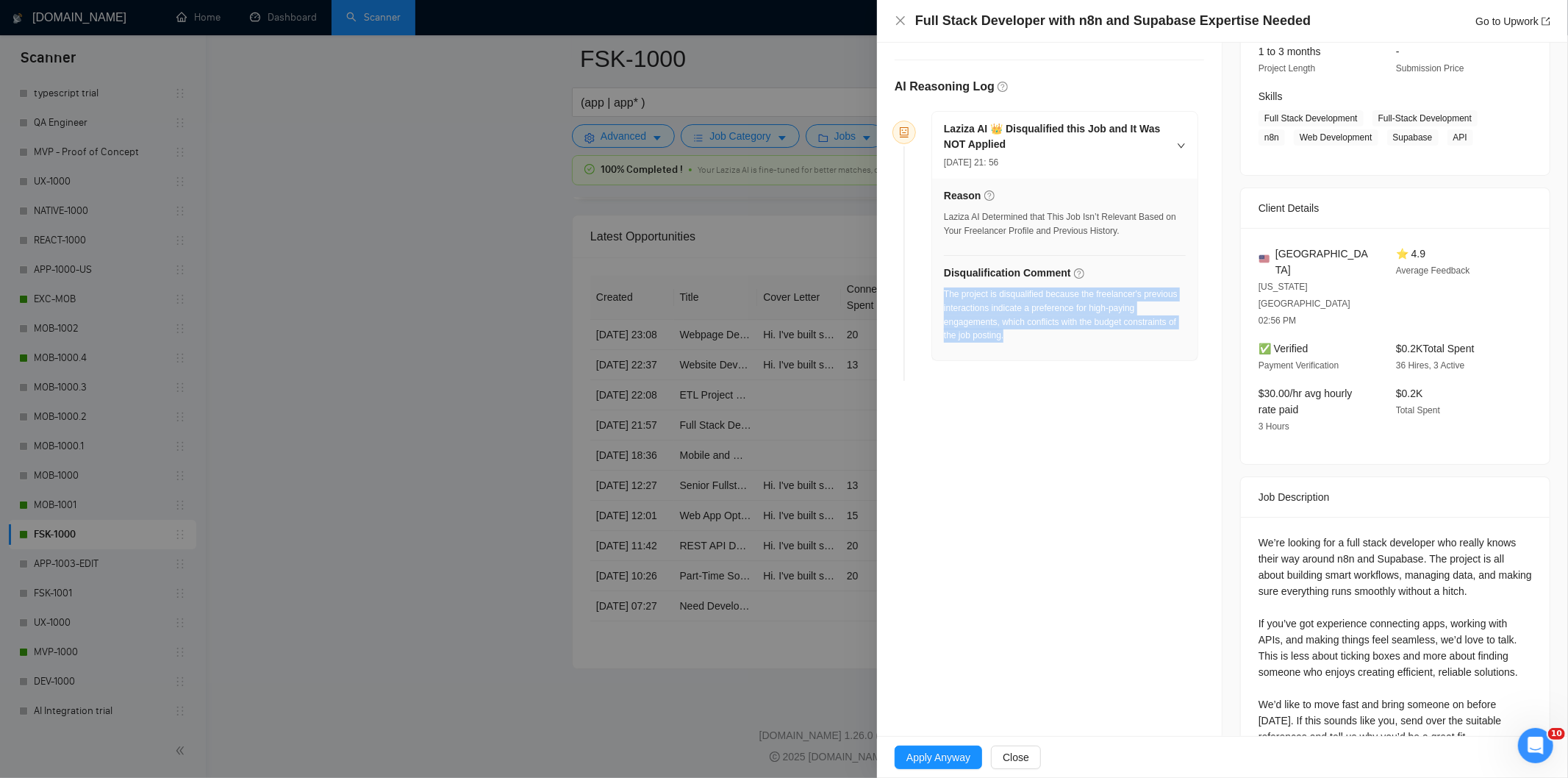
drag, startPoint x: 1084, startPoint y: 338, endPoint x: 944, endPoint y: 293, distance: 147.1
click at [944, 293] on div "The project is disqualified because the freelancer's previous interactions indi…" at bounding box center [1065, 314] width 242 height 55
drag, startPoint x: 894, startPoint y: 18, endPoint x: 864, endPoint y: 49, distance: 43.1
click at [895, 18] on icon "close" at bounding box center [900, 20] width 12 height 12
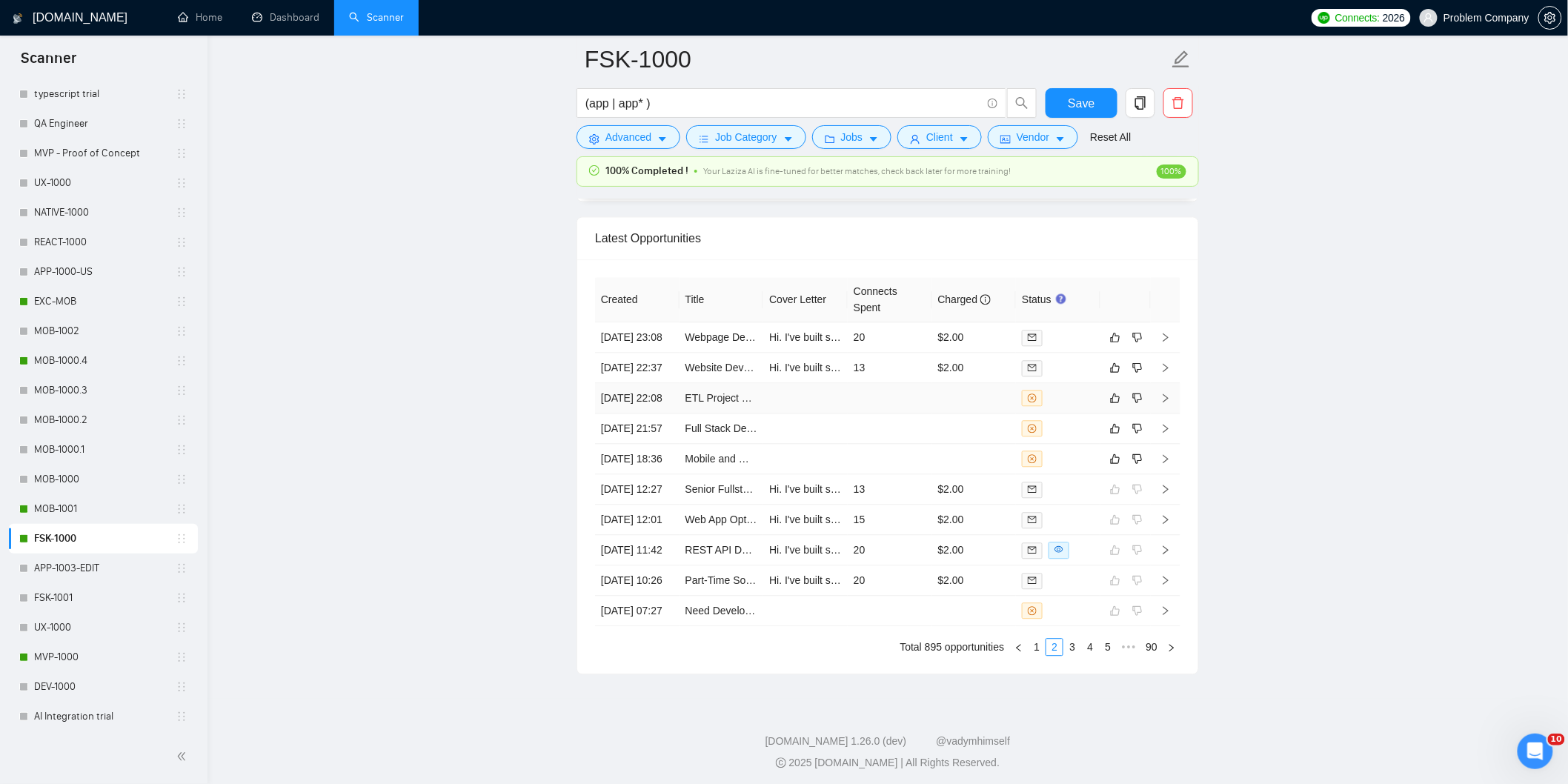
click at [642, 413] on td "[DATE] 22:08" at bounding box center [637, 397] width 85 height 30
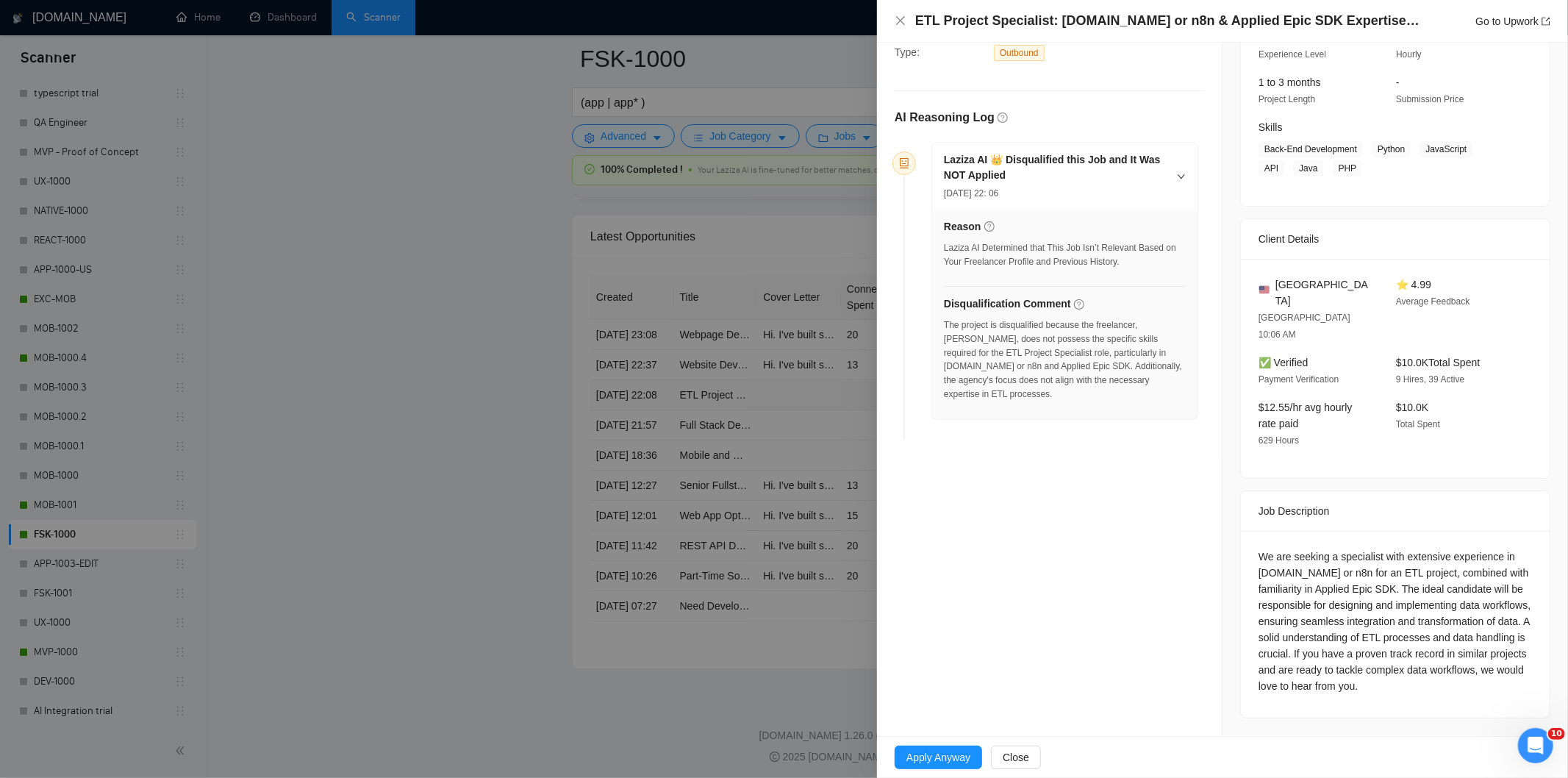
scroll to position [149, 0]
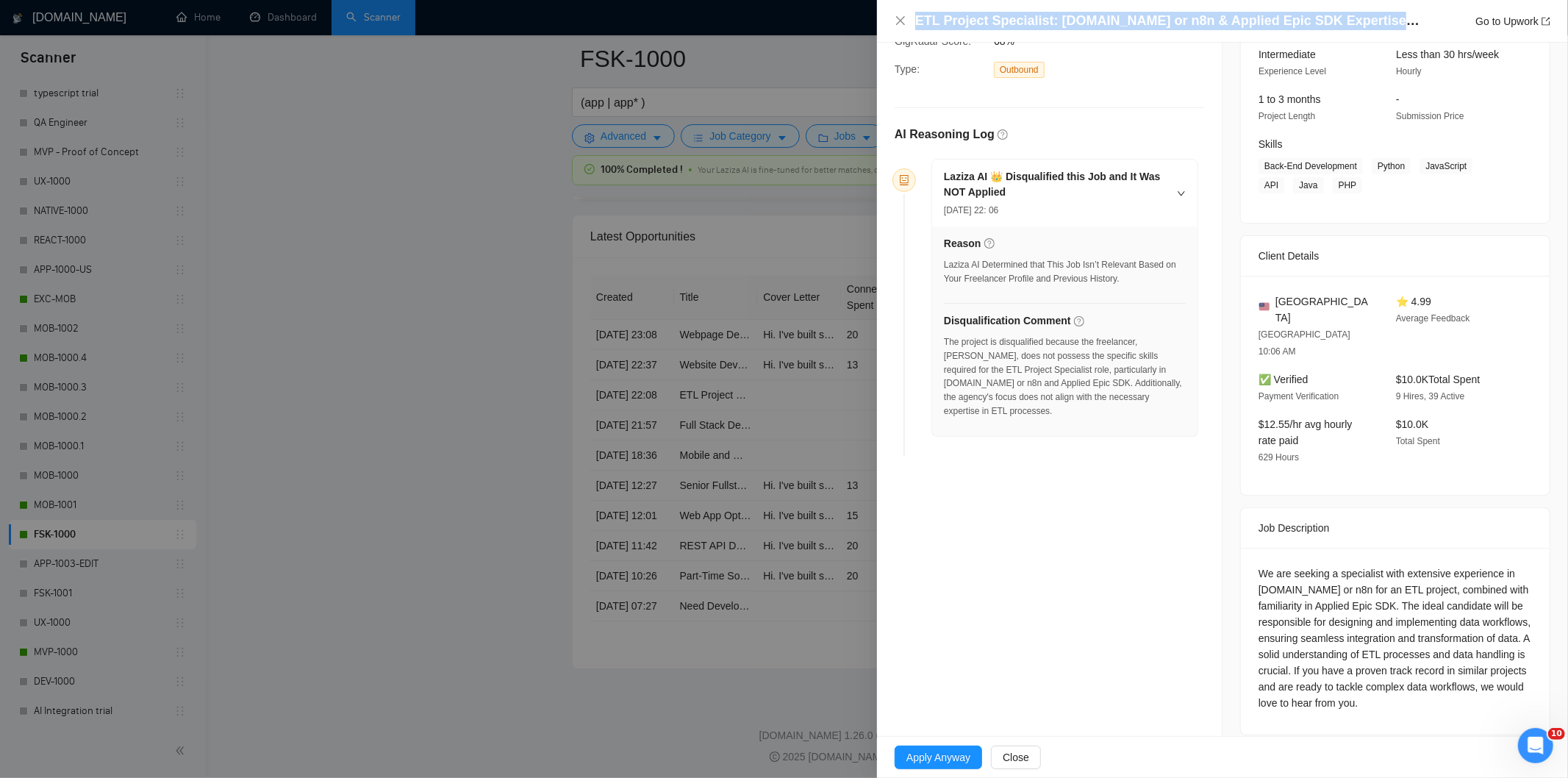
drag, startPoint x: 1393, startPoint y: 18, endPoint x: 915, endPoint y: 20, distance: 478.0
click at [915, 20] on div "ETL Project Specialist: [DOMAIN_NAME] or n8n & Applied Epic SDK Expertise Neede…" at bounding box center [1233, 21] width 635 height 18
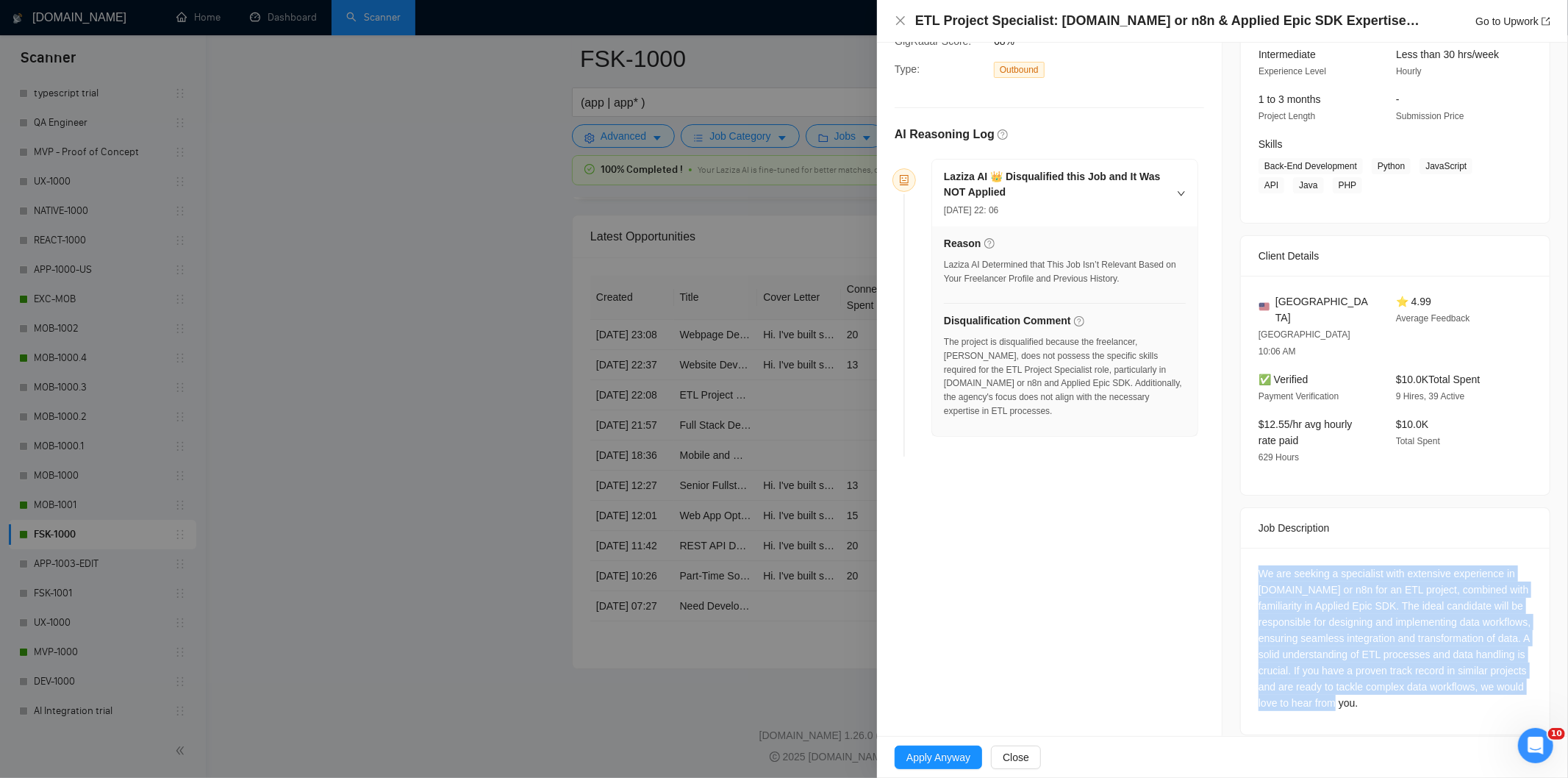
drag, startPoint x: 1247, startPoint y: 538, endPoint x: 1338, endPoint y: 694, distance: 180.6
click at [1338, 694] on div "We are seeking a specialist with extensive experience in [DOMAIN_NAME] or n8n f…" at bounding box center [1395, 641] width 309 height 187
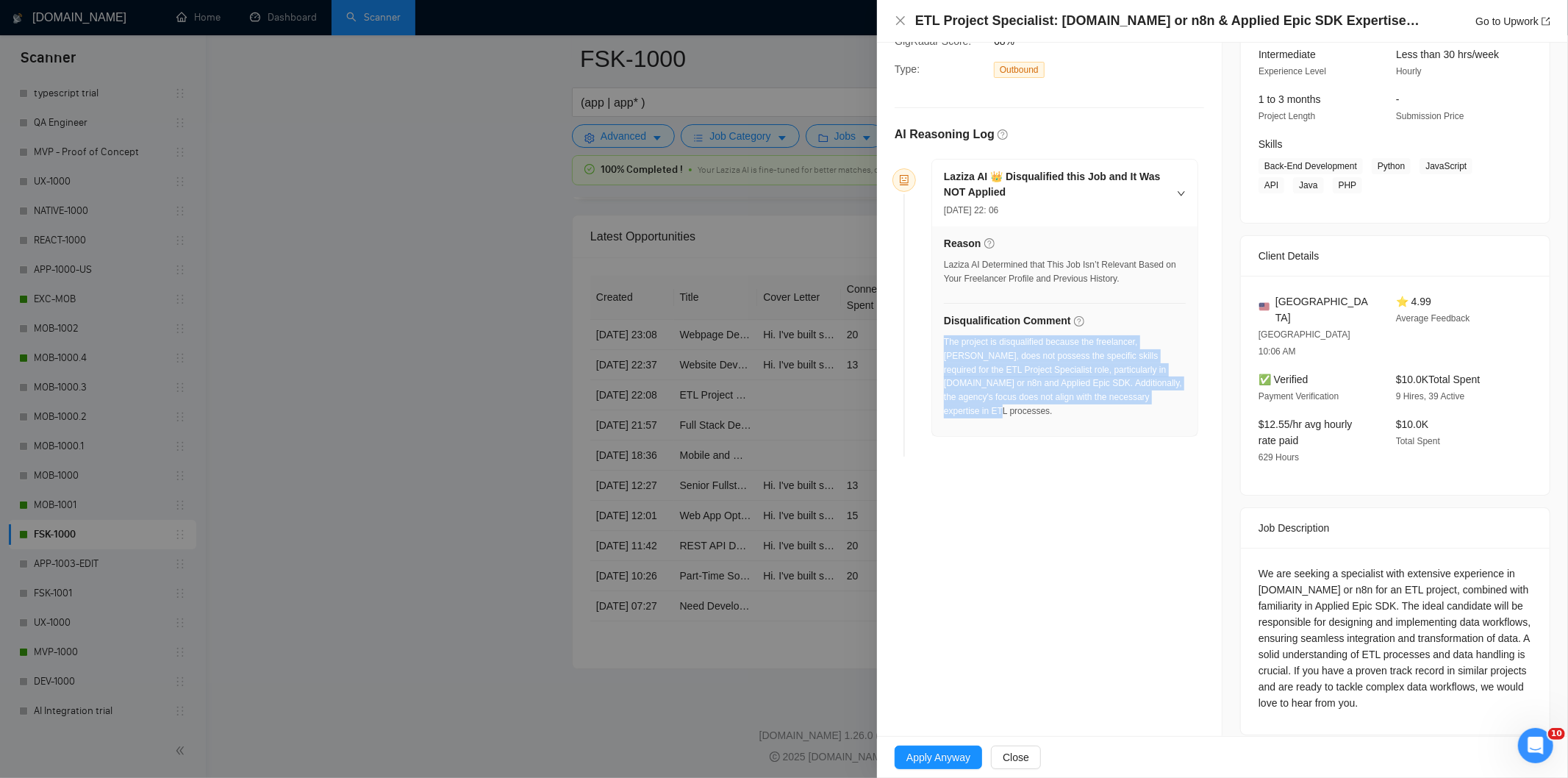
drag, startPoint x: 1156, startPoint y: 408, endPoint x: 944, endPoint y: 345, distance: 221.2
click at [944, 345] on div "The project is disqualified because the freelancer, [PERSON_NAME], does not pos…" at bounding box center [1065, 381] width 242 height 92
click at [900, 18] on icon "close" at bounding box center [900, 20] width 12 height 12
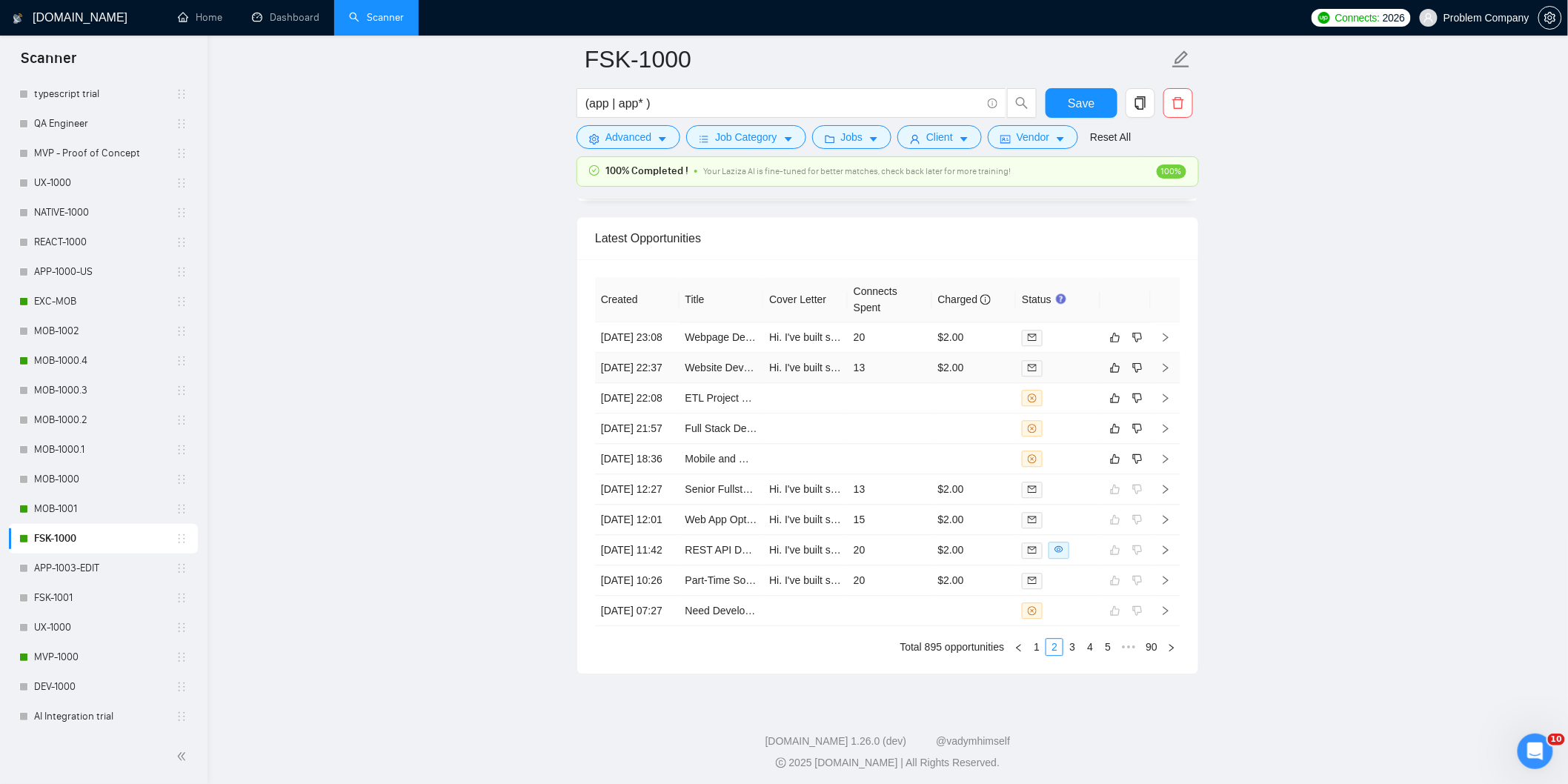
click at [672, 382] on td "[DATE] 22:37" at bounding box center [637, 367] width 85 height 30
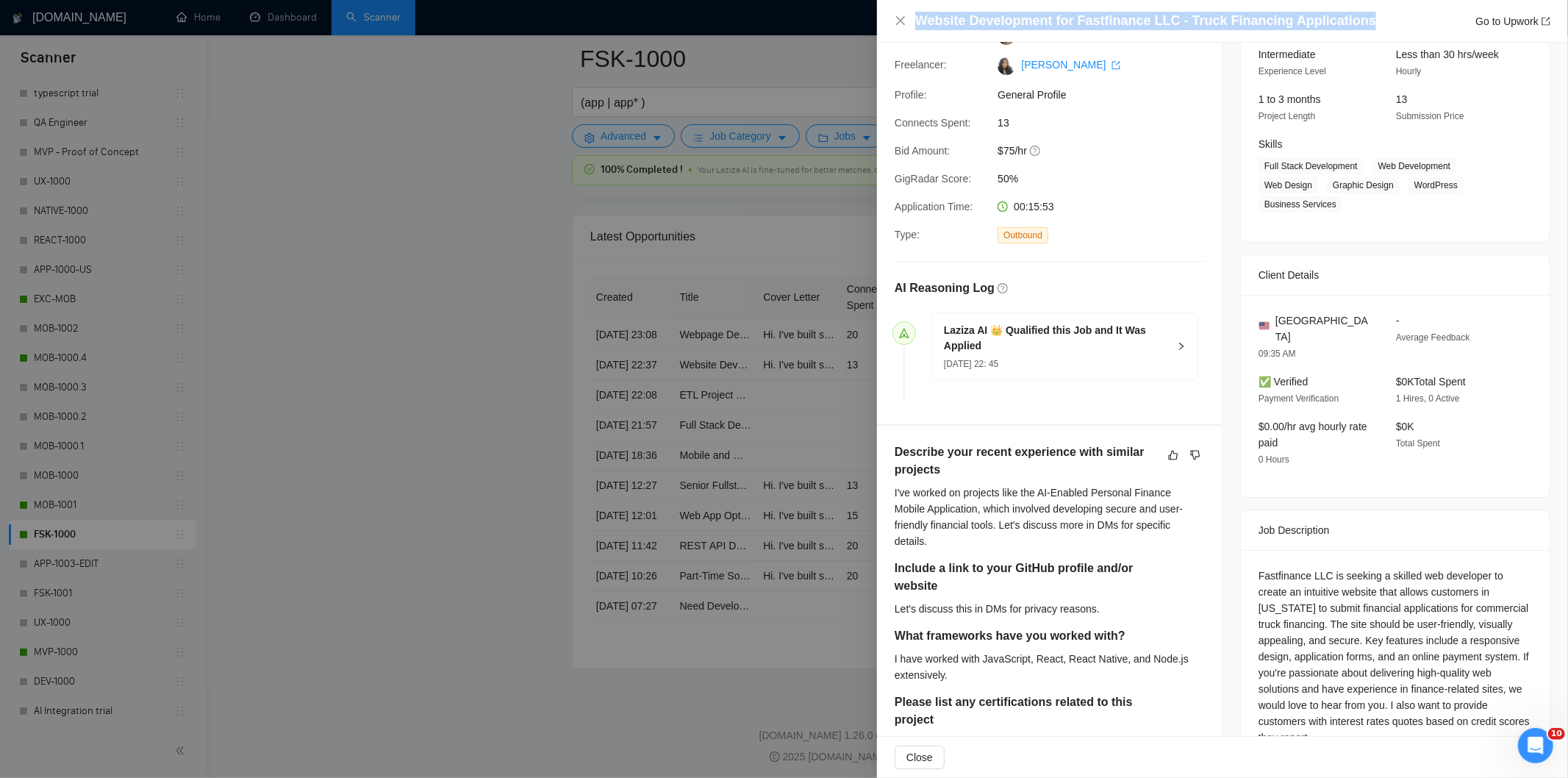
drag, startPoint x: 1357, startPoint y: 20, endPoint x: 835, endPoint y: 14, distance: 522.0
click at [835, 14] on div "Website Development for Fastfinance LLC - Truck Financing Applications Go to Up…" at bounding box center [784, 389] width 1568 height 778
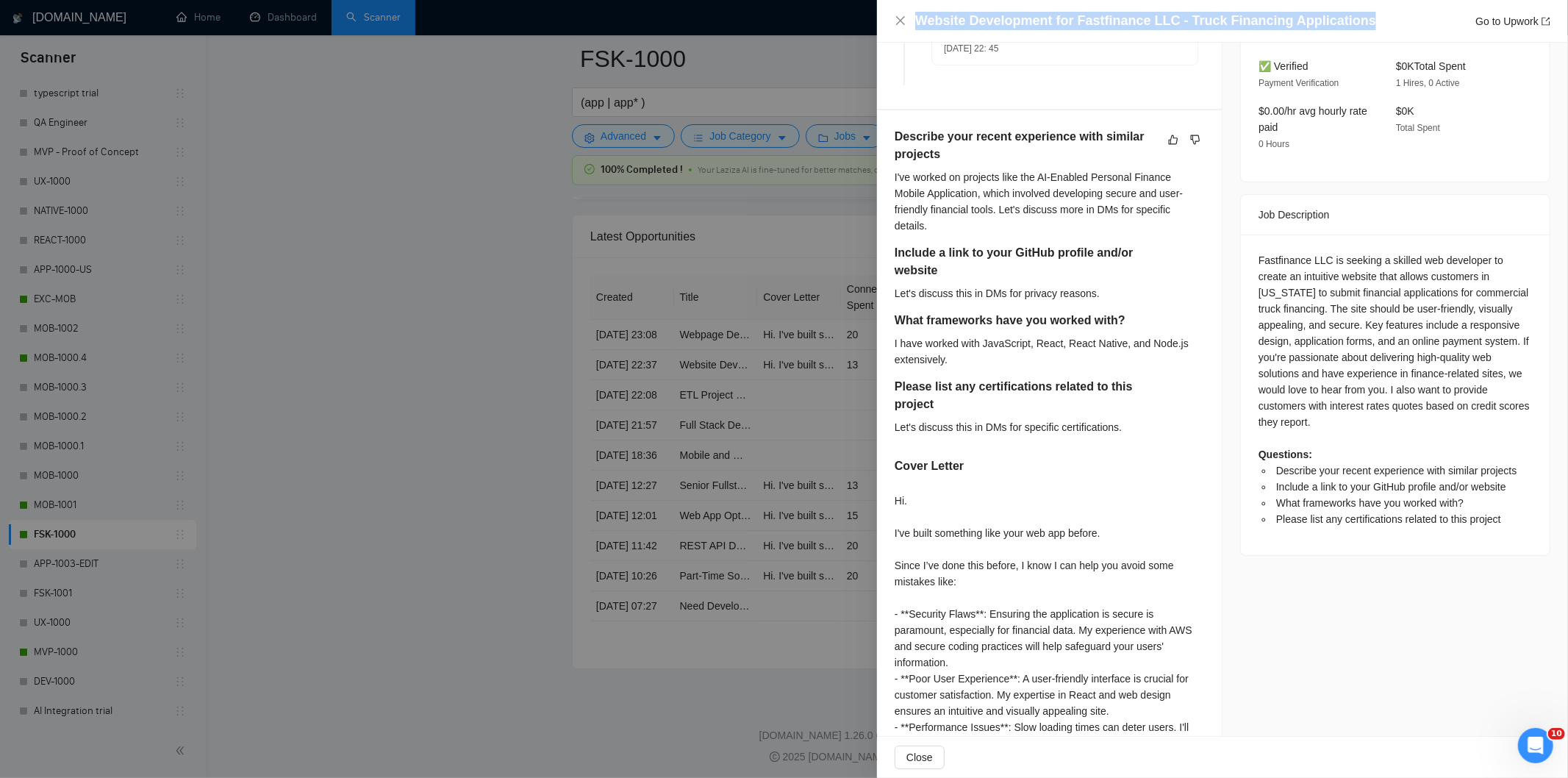
scroll to position [475, 0]
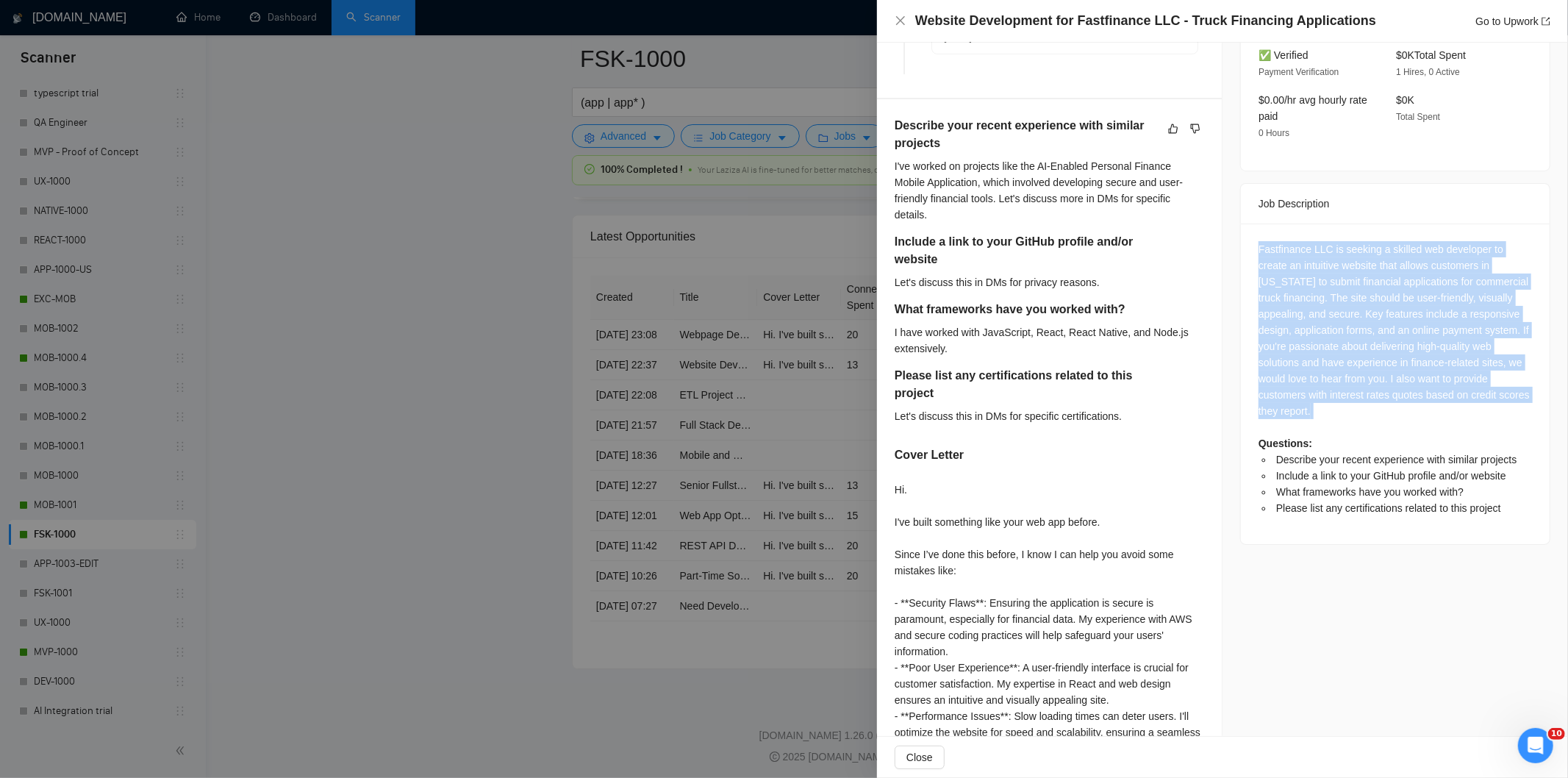
drag, startPoint x: 1243, startPoint y: 229, endPoint x: 1394, endPoint y: 408, distance: 234.2
click at [1394, 408] on div "Fastfinance LLC is seeking a skilled web developer to create an intuitive websi…" at bounding box center [1395, 383] width 309 height 321
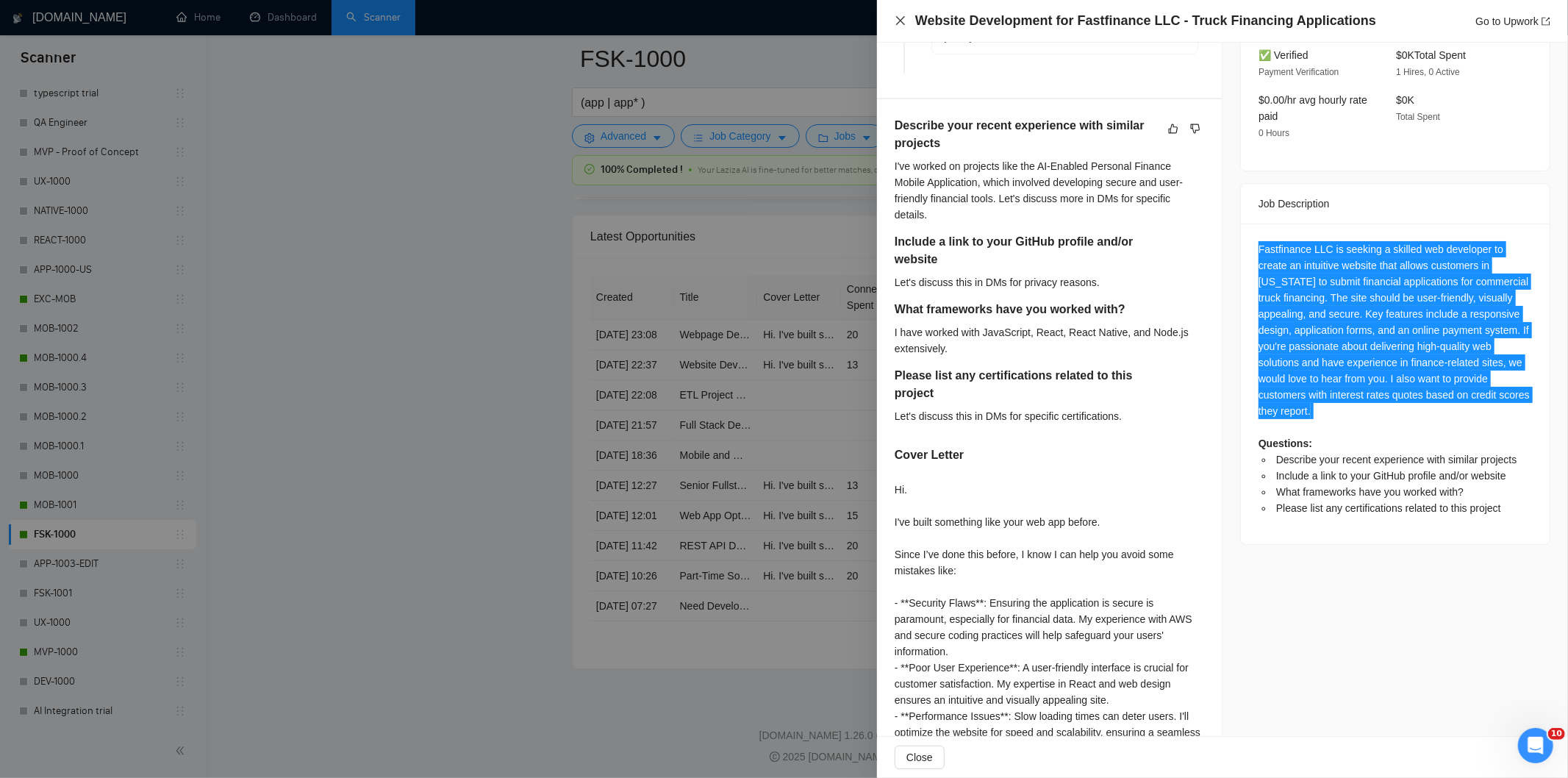
click at [901, 20] on icon "close" at bounding box center [900, 21] width 9 height 9
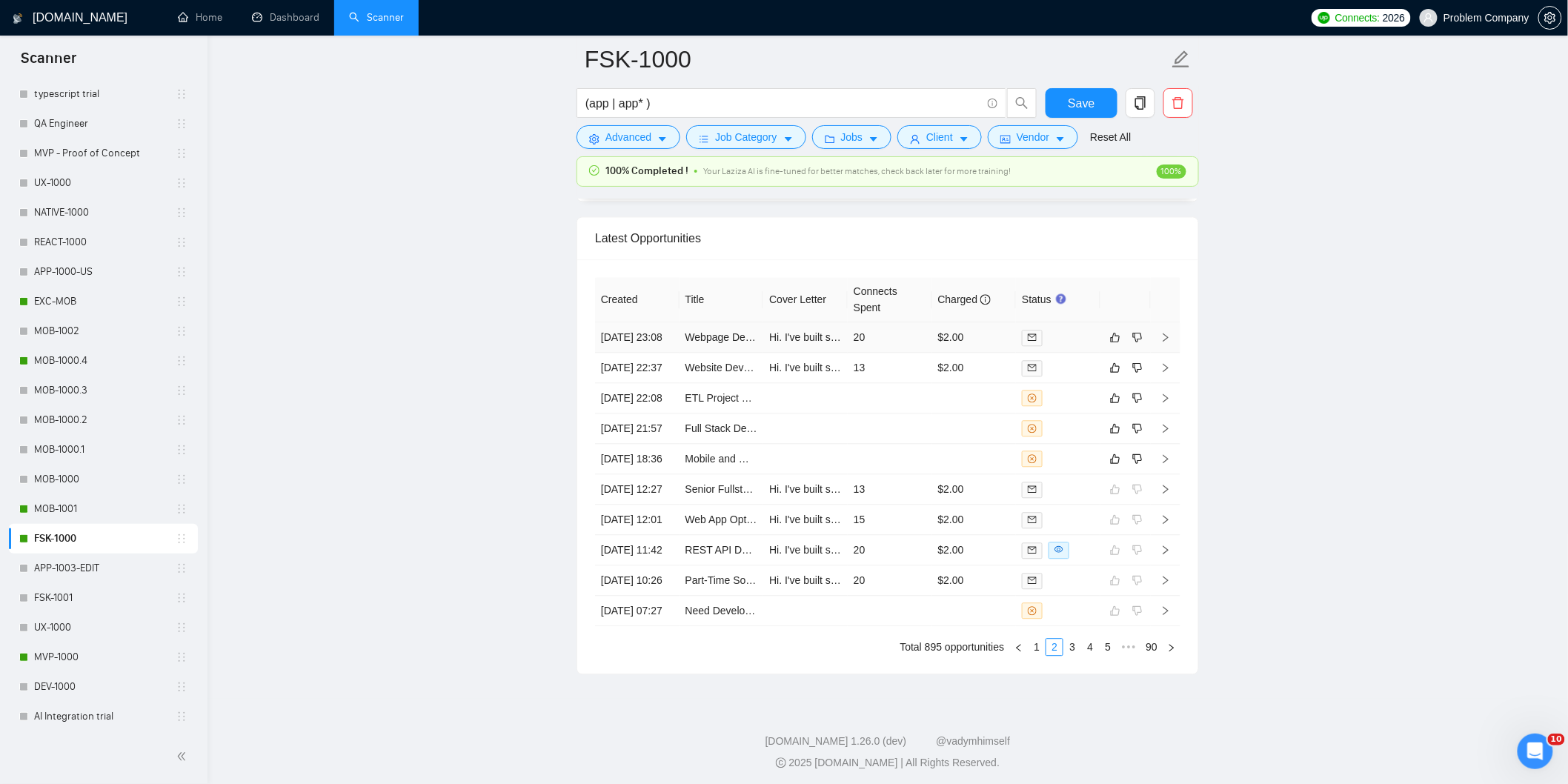
click at [664, 352] on td "[DATE] 23:08" at bounding box center [637, 337] width 85 height 30
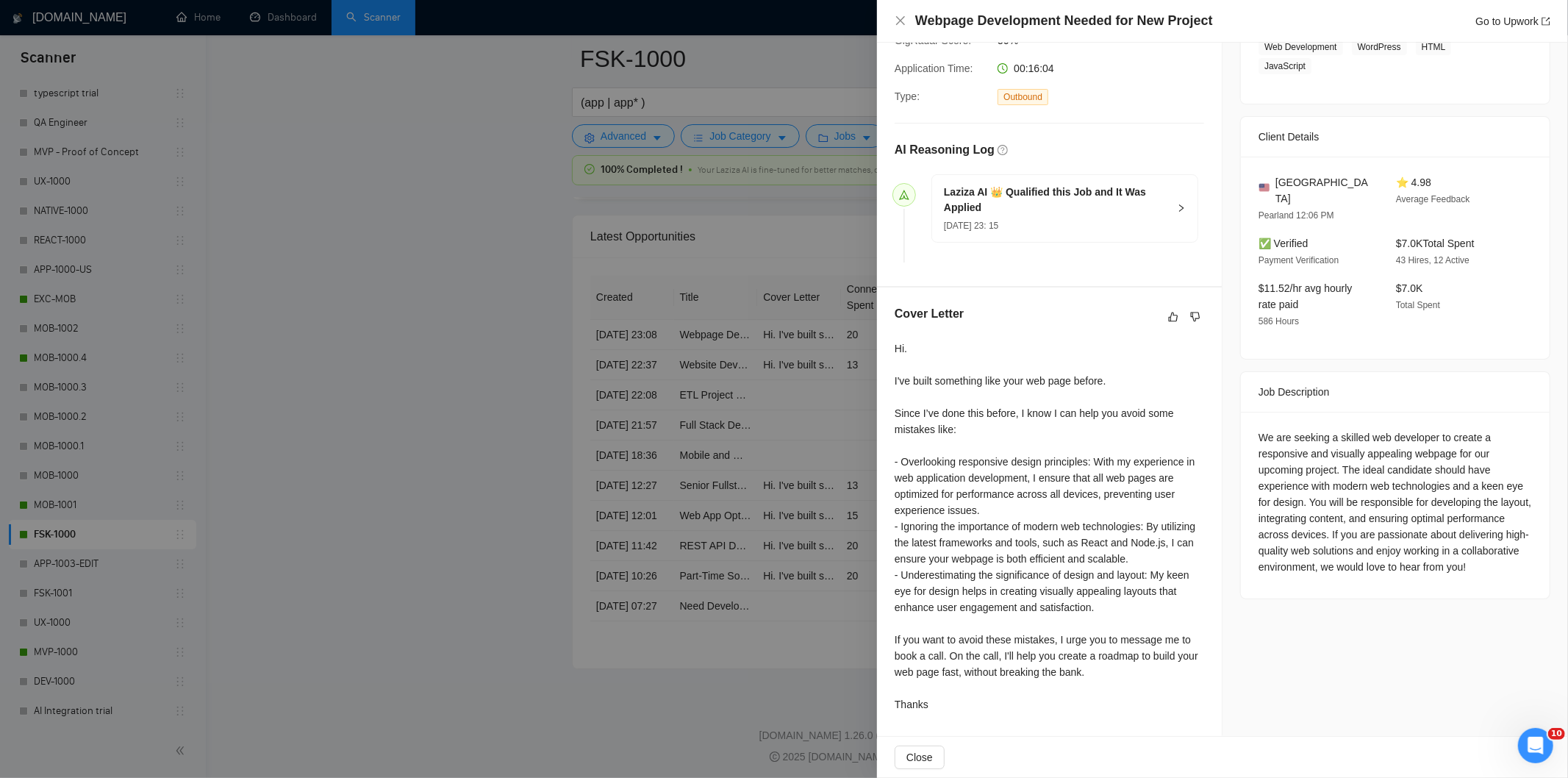
scroll to position [288, 0]
drag, startPoint x: 1226, startPoint y: 18, endPoint x: 825, endPoint y: 33, distance: 401.3
click at [825, 33] on div "Webpage Development Needed for New Project Go to Upwork Proposal Details Date: …" at bounding box center [784, 389] width 1568 height 778
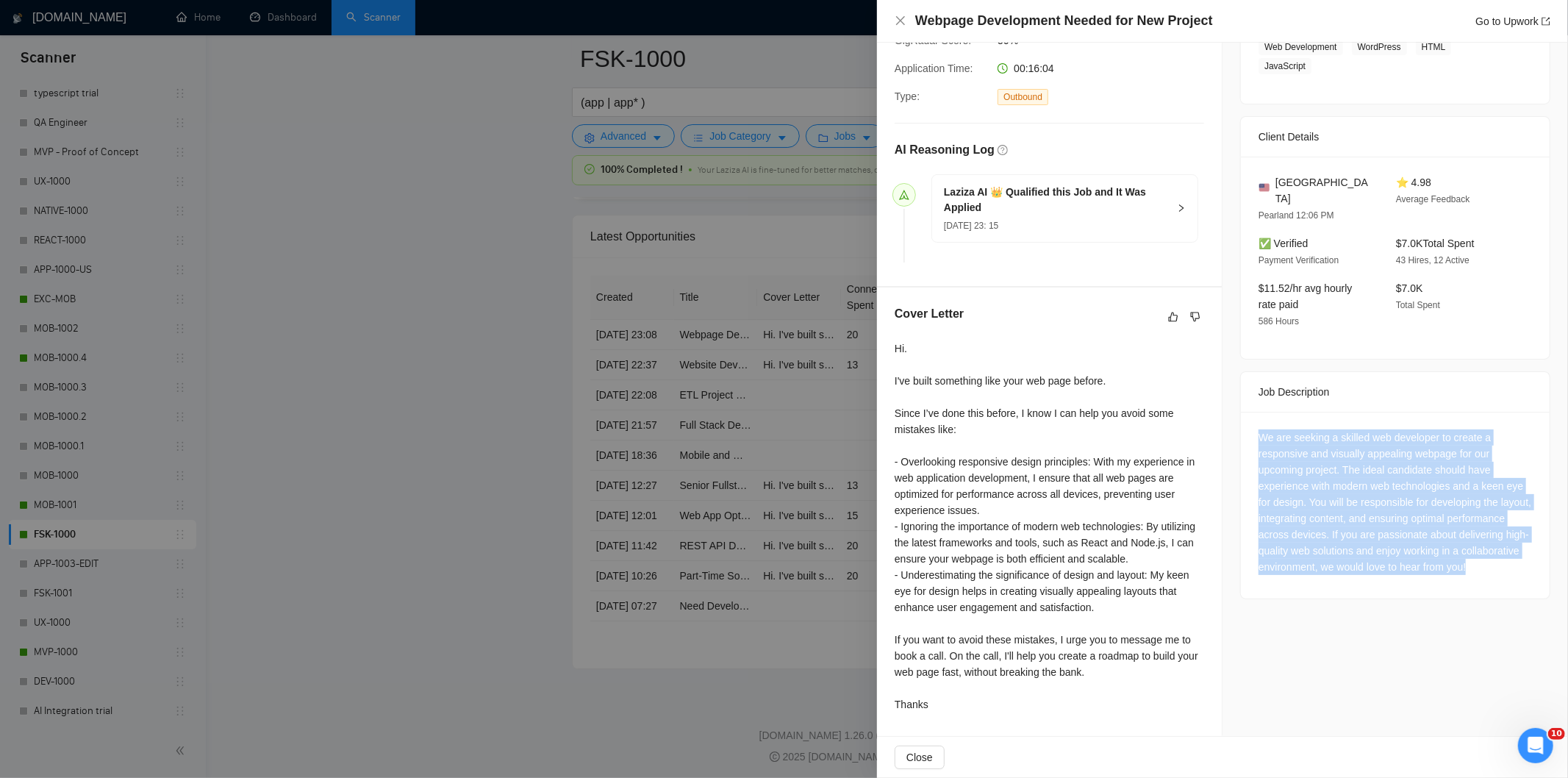
drag, startPoint x: 1246, startPoint y: 416, endPoint x: 1389, endPoint y: 572, distance: 211.6
click at [1389, 572] on div "We are seeking a skilled web developer to create a responsive and visually appe…" at bounding box center [1395, 504] width 309 height 187
click at [898, 19] on icon "close" at bounding box center [900, 21] width 9 height 9
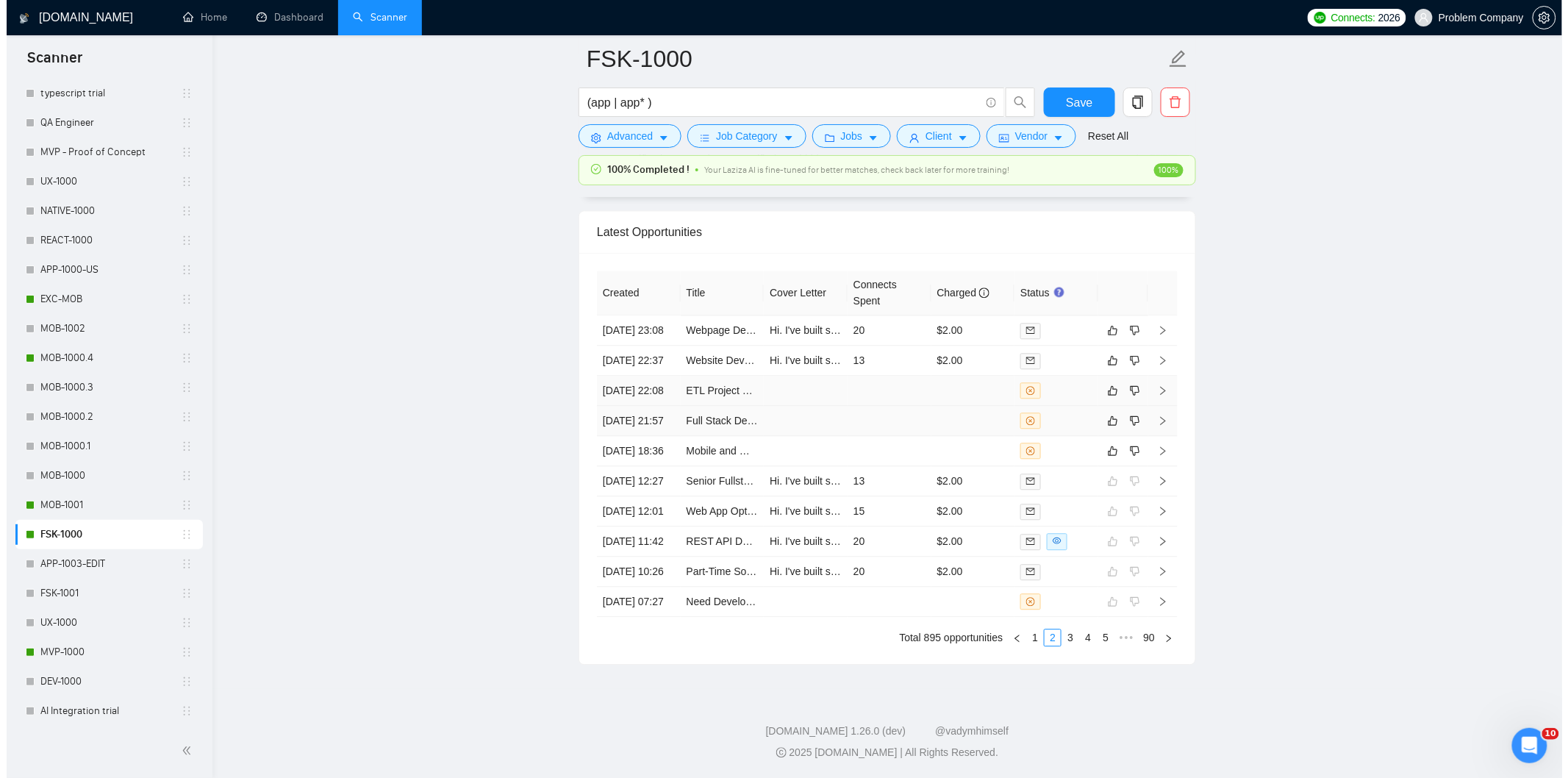
scroll to position [3743, 0]
click at [1037, 637] on link "1" at bounding box center [1028, 637] width 16 height 16
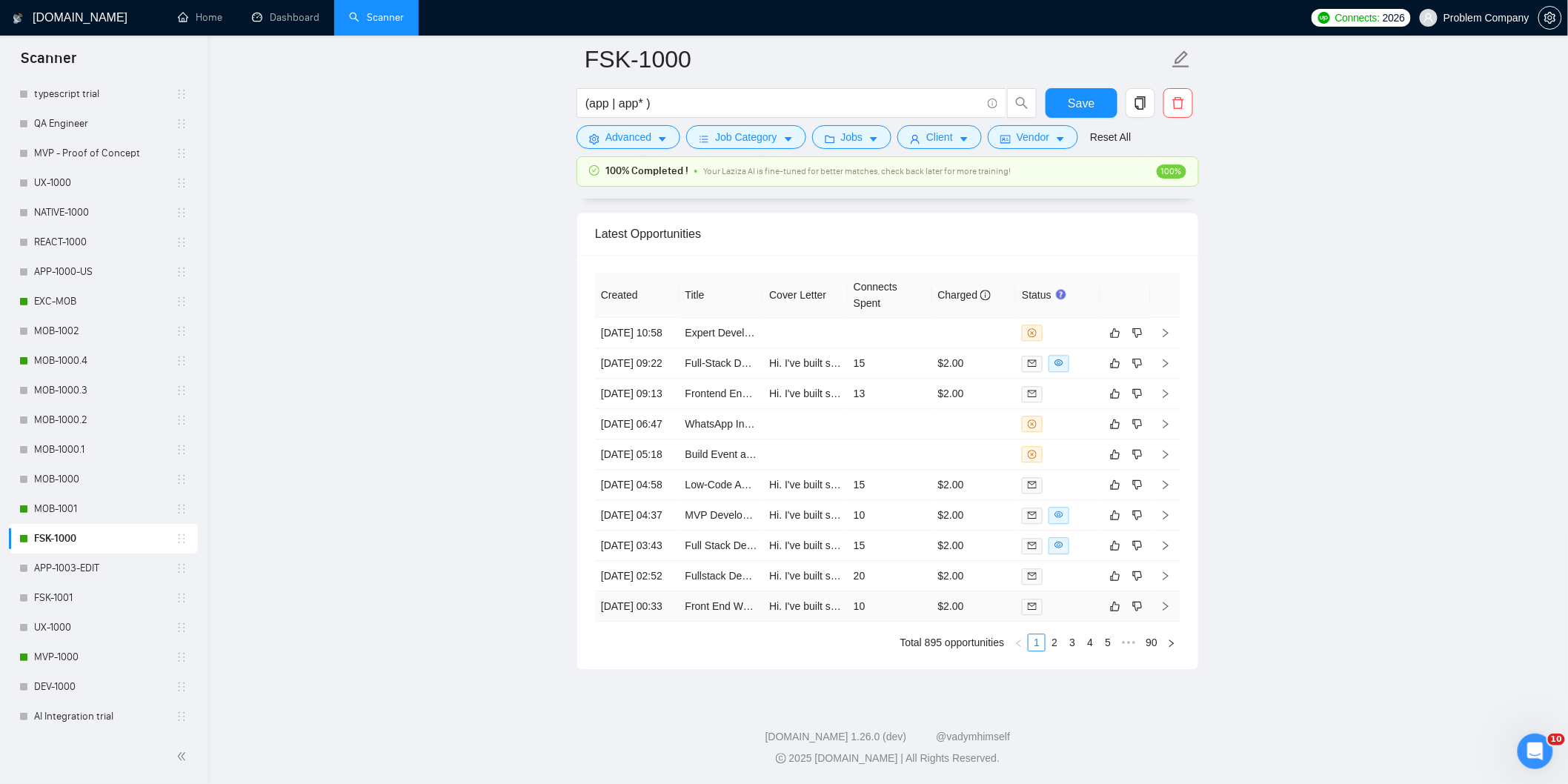
click at [661, 591] on td "[DATE] 00:33" at bounding box center [637, 606] width 85 height 30
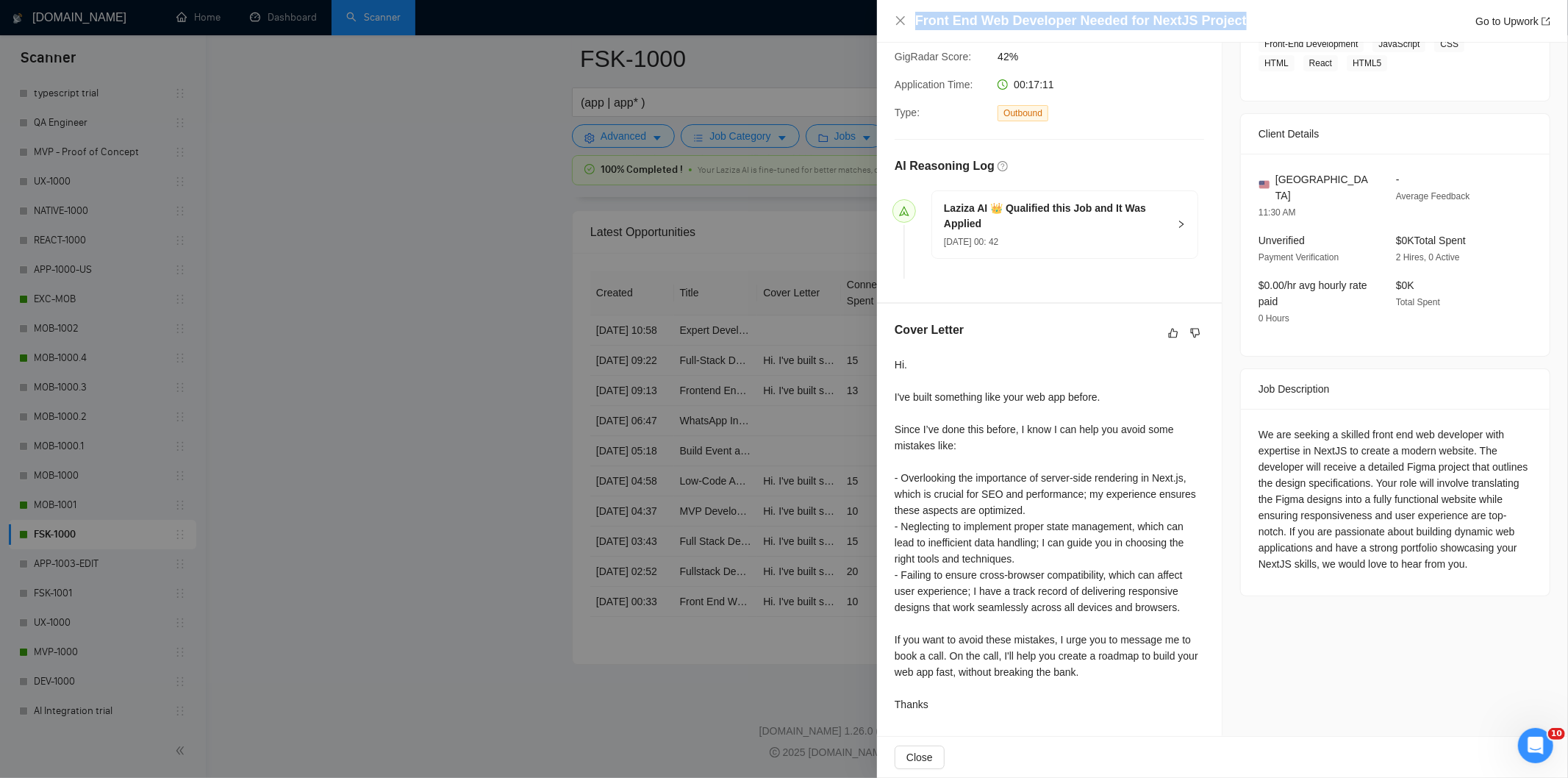
drag, startPoint x: 1257, startPoint y: 23, endPoint x: 909, endPoint y: 25, distance: 348.0
click at [909, 25] on div "Front End Web Developer Needed for NextJS Project Go to Upwork" at bounding box center [1222, 21] width 655 height 18
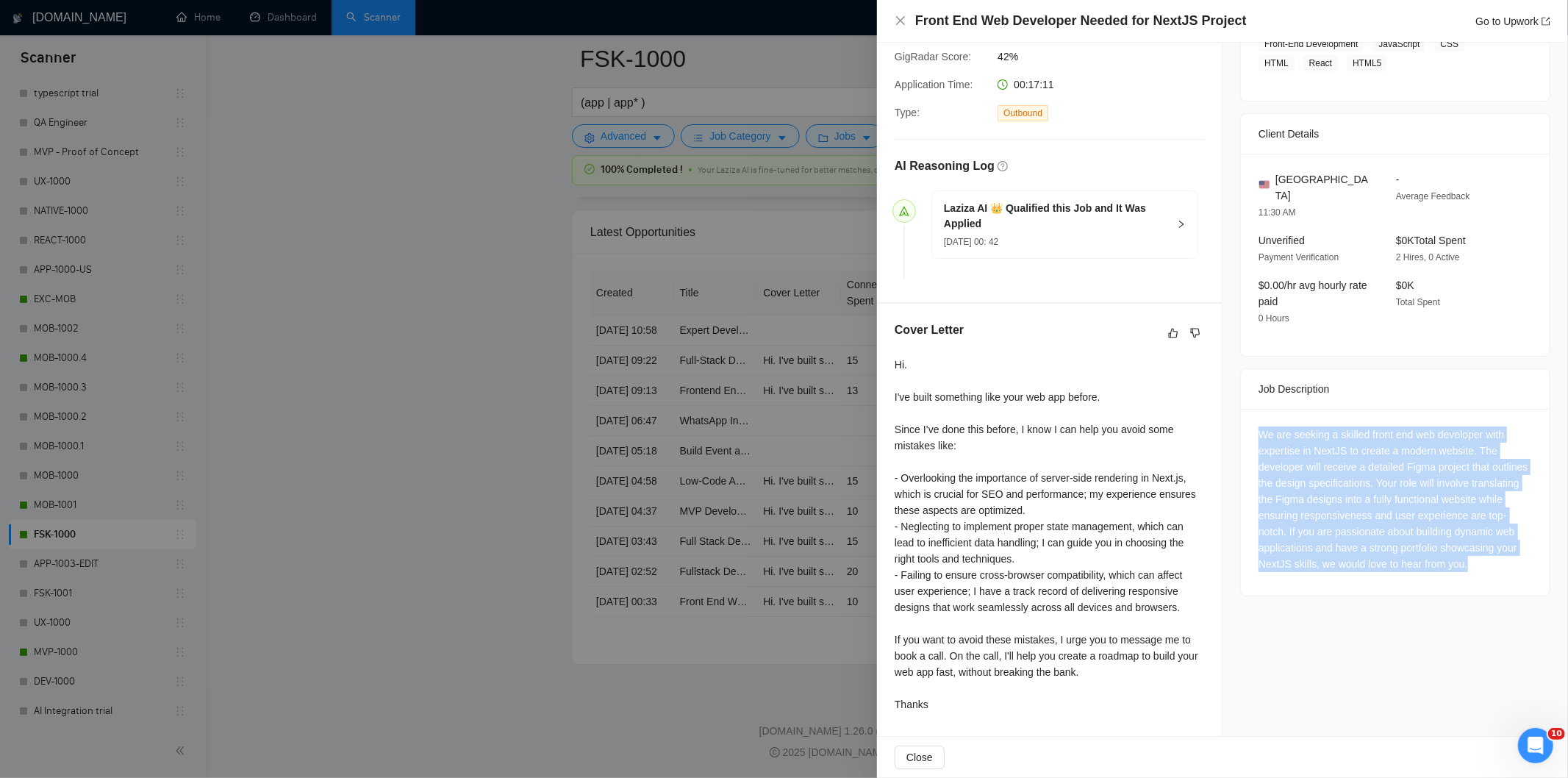
drag, startPoint x: 1246, startPoint y: 416, endPoint x: 1378, endPoint y: 572, distance: 204.4
click at [1378, 572] on div "We are seeking a skilled front end web developer with expertise in NextJS to cr…" at bounding box center [1395, 501] width 309 height 187
click at [899, 20] on icon "close" at bounding box center [900, 21] width 9 height 9
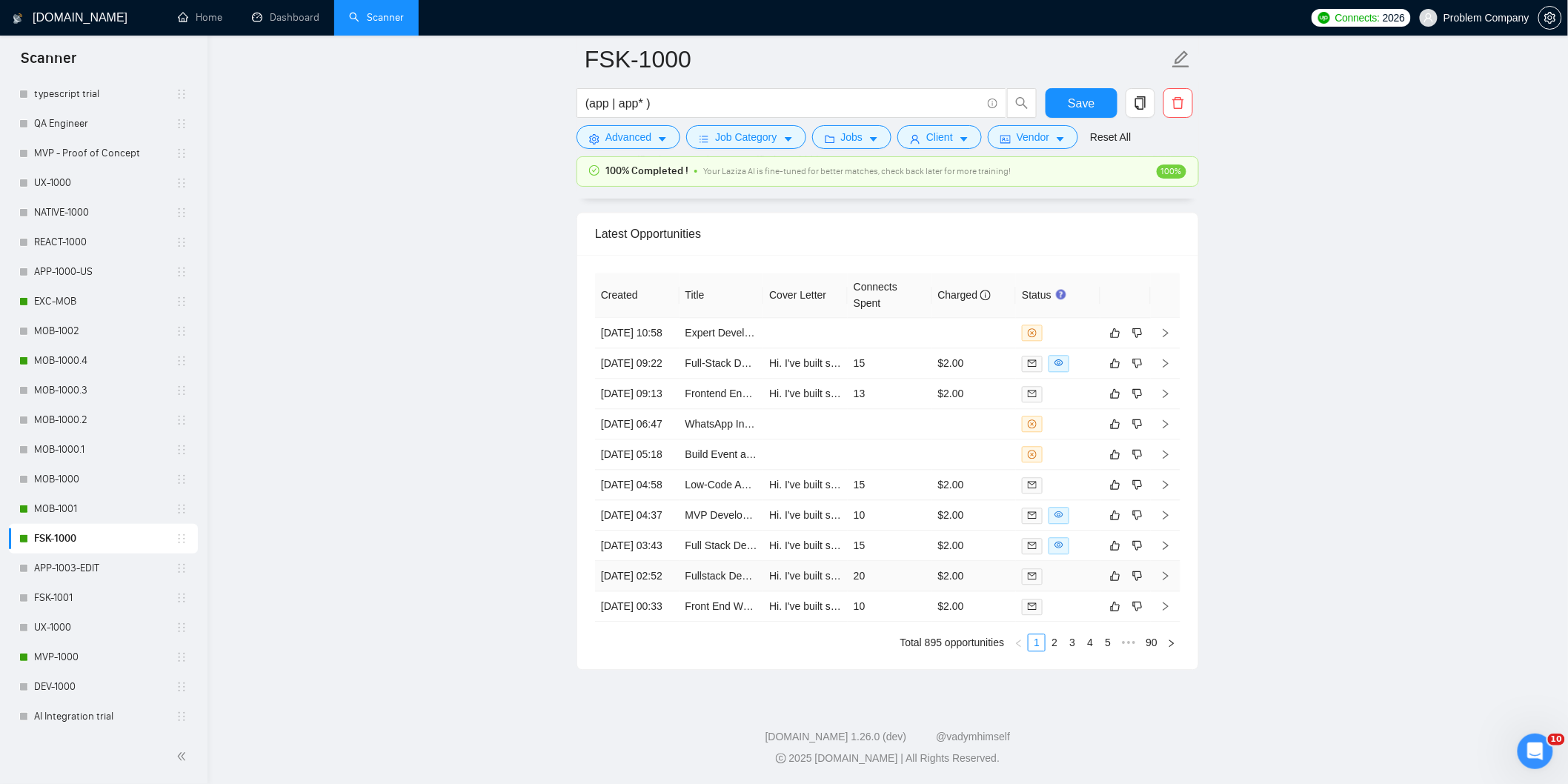
click at [657, 561] on td "[DATE] 02:52" at bounding box center [637, 575] width 85 height 30
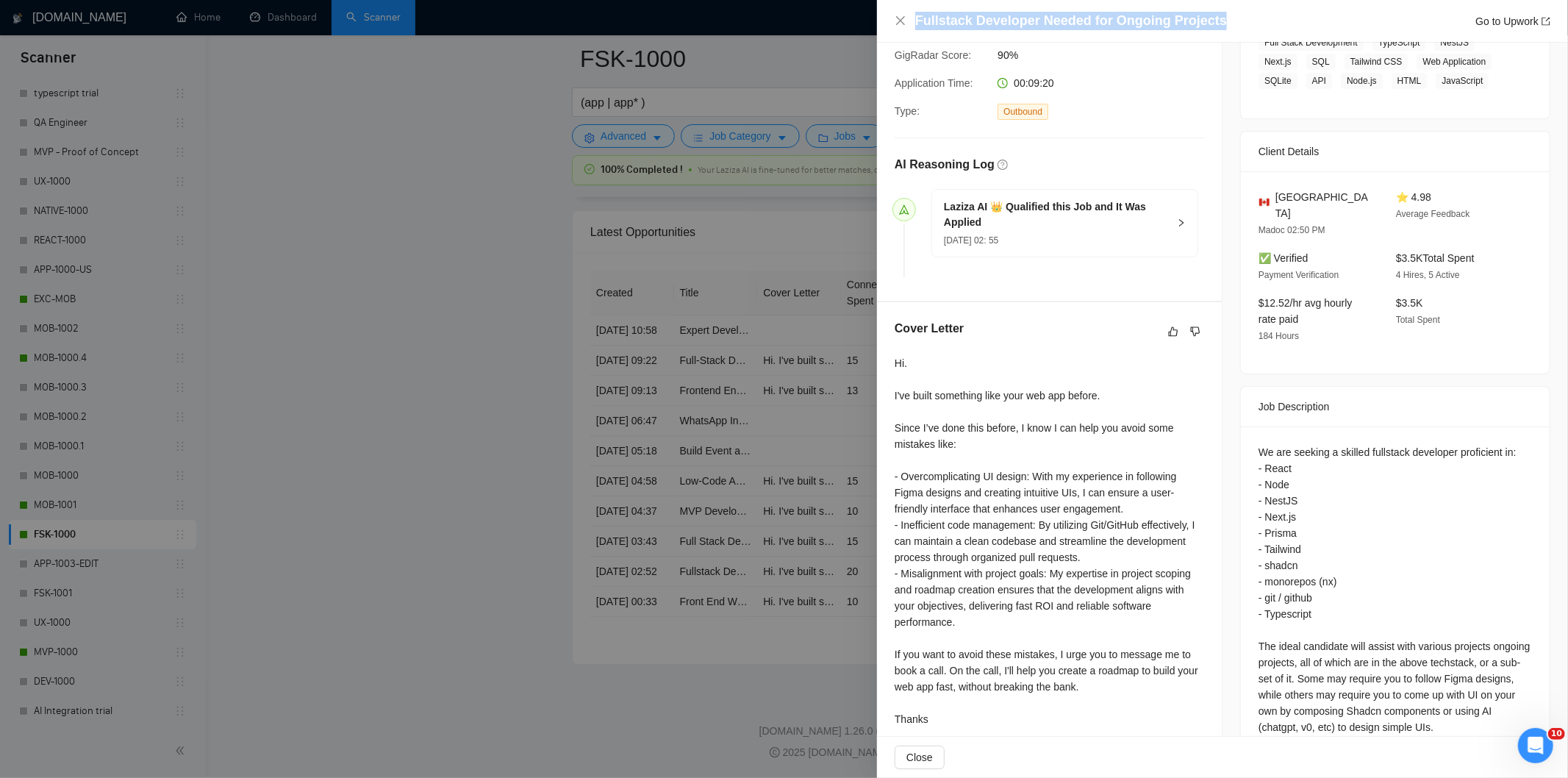
drag, startPoint x: 1047, startPoint y: 25, endPoint x: 851, endPoint y: 30, distance: 196.1
click at [851, 30] on div "Fullstack Developer Needed for Ongoing Projects Go to Upwork Proposal Details D…" at bounding box center [784, 389] width 1568 height 778
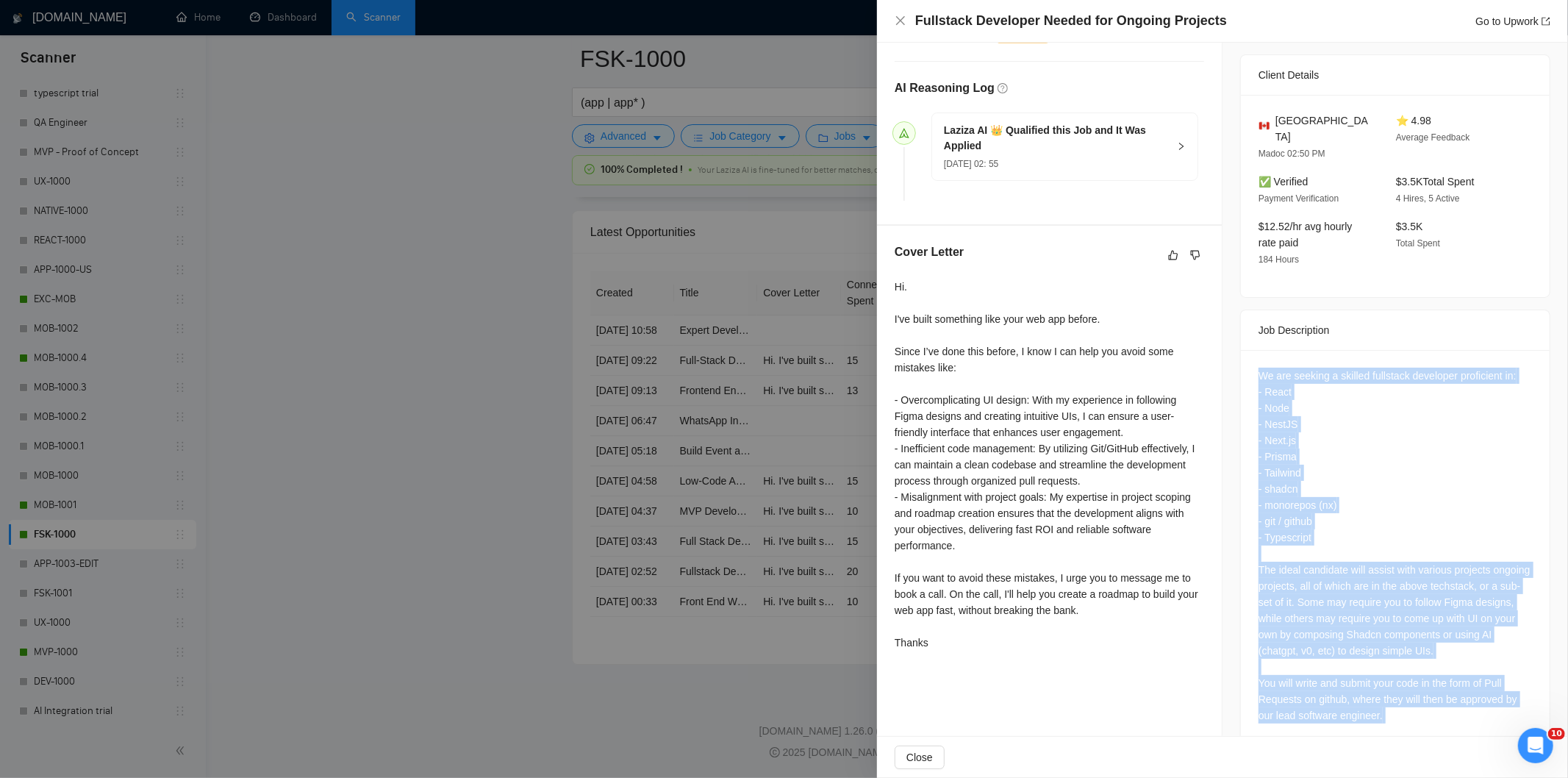
scroll to position [443, 0]
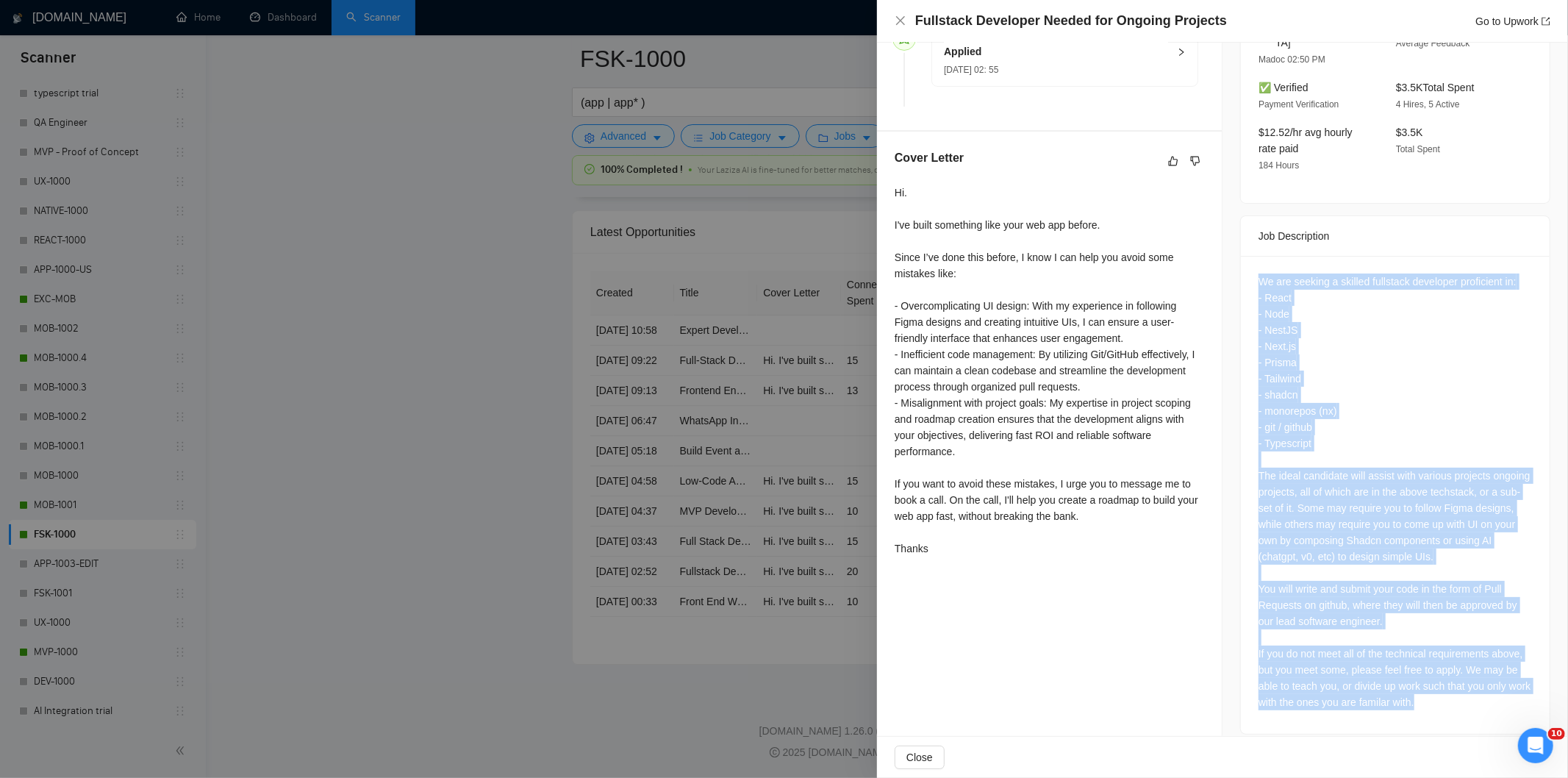
drag, startPoint x: 1244, startPoint y: 431, endPoint x: 1479, endPoint y: 687, distance: 347.5
click at [1479, 687] on div "We are seeking a skilled fullstack developer proficient in: - React - Node - Ne…" at bounding box center [1395, 494] width 309 height 478
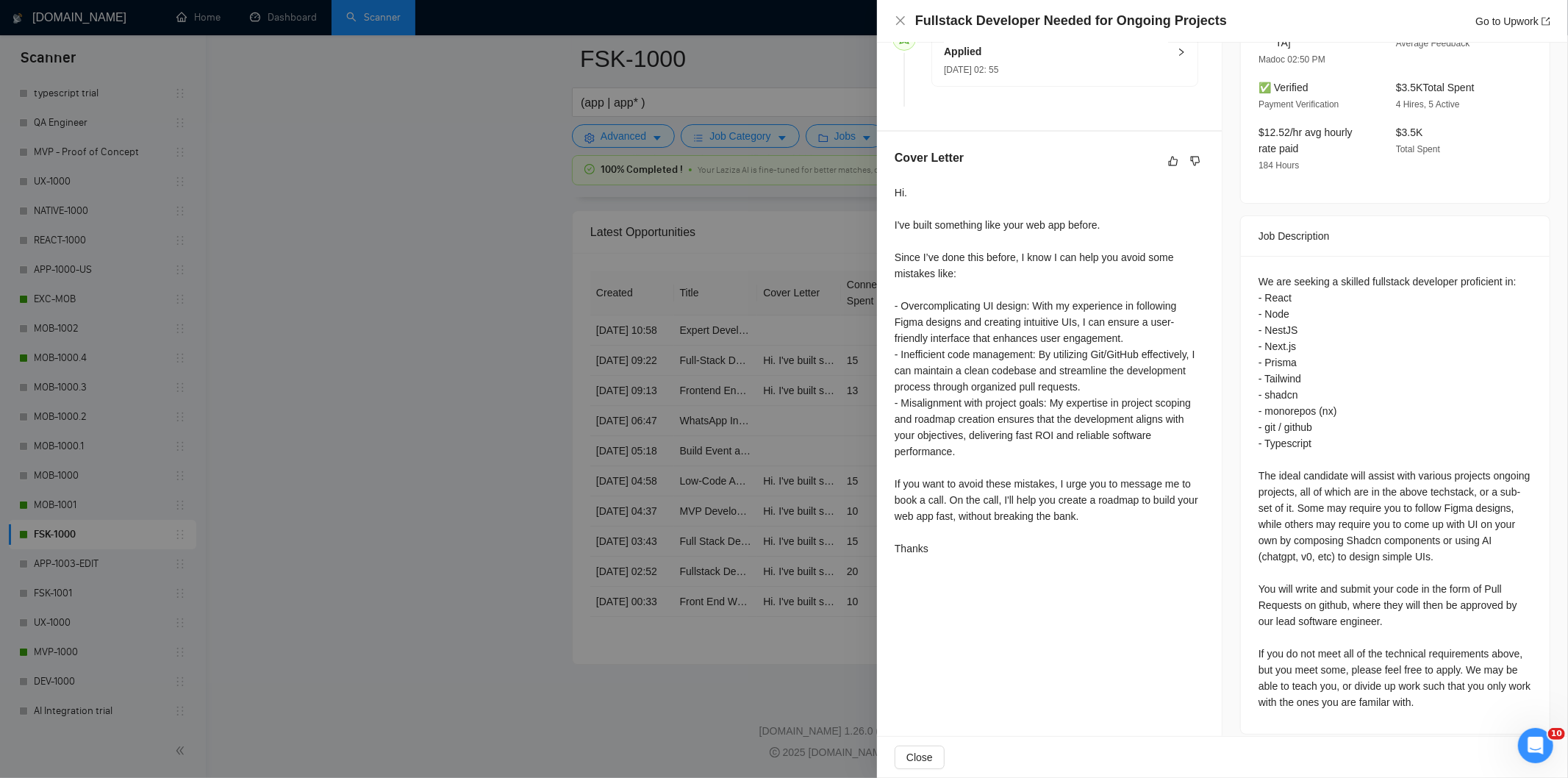
click at [514, 178] on div at bounding box center [784, 389] width 1568 height 778
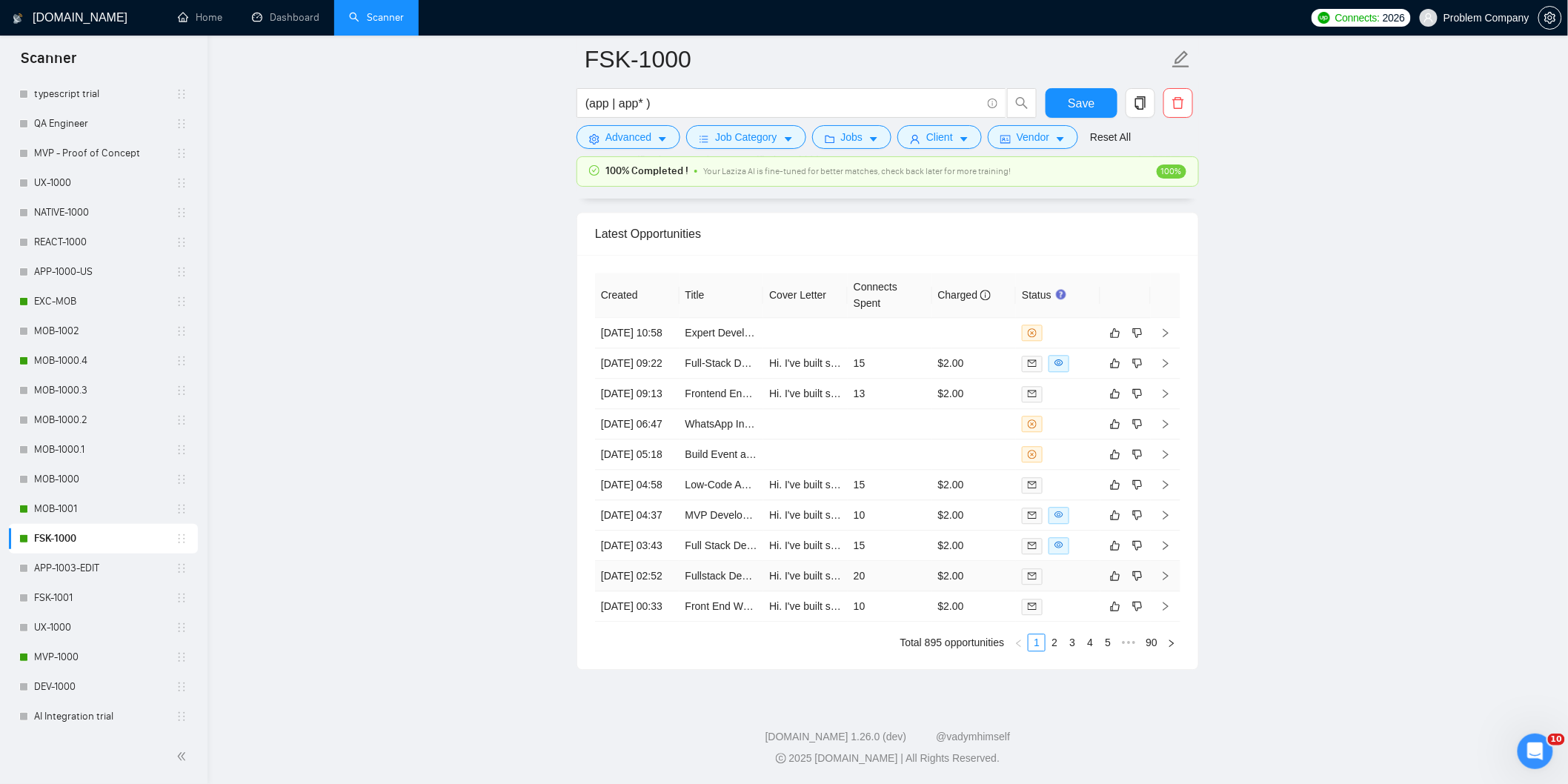
click at [662, 561] on td "[DATE] 02:52" at bounding box center [637, 575] width 85 height 30
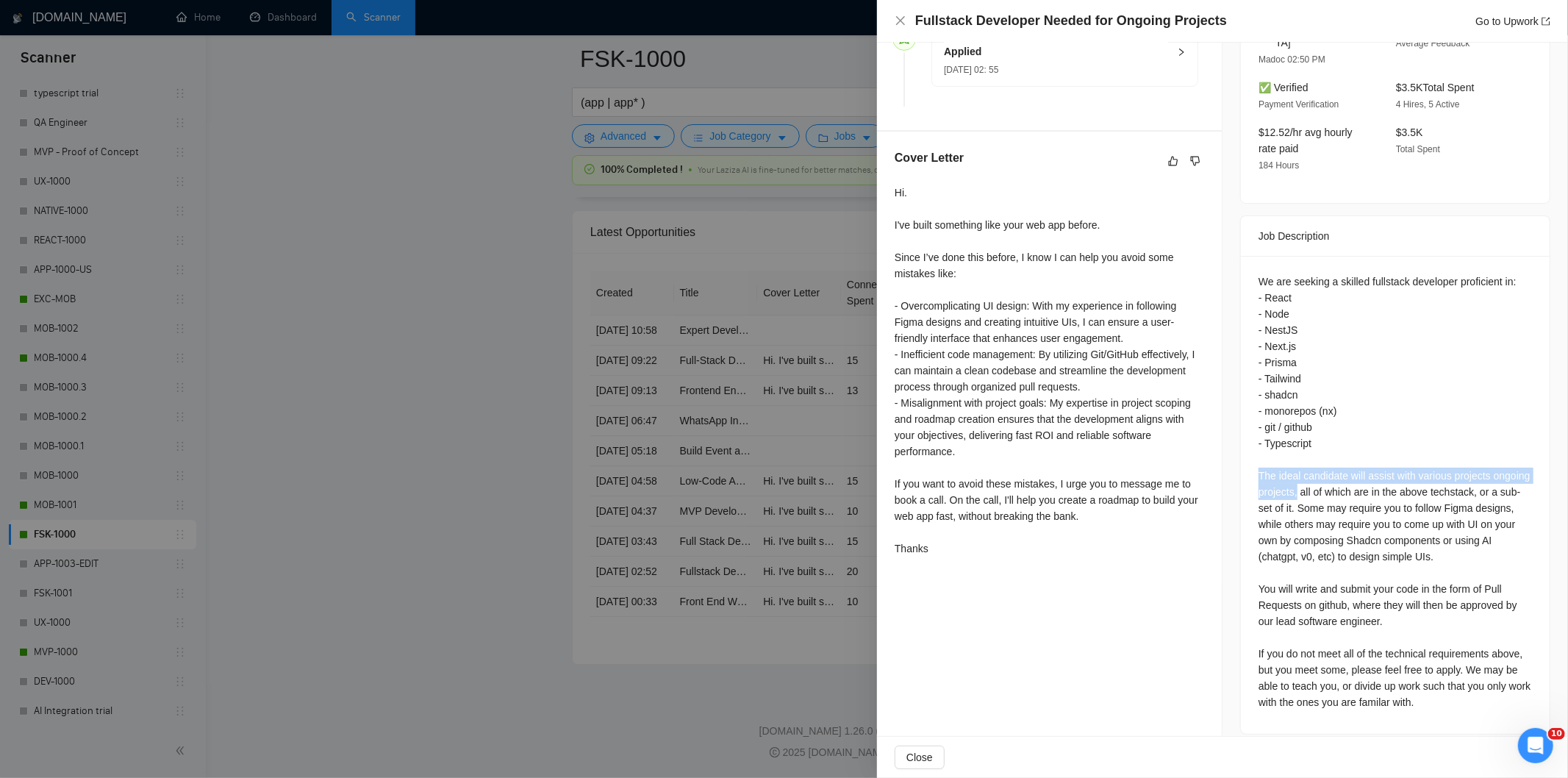
drag, startPoint x: 1252, startPoint y: 455, endPoint x: 1333, endPoint y: 473, distance: 83.0
click at [1333, 473] on div "We are seeking a skilled fullstack developer proficient in: - React - Node - Ne…" at bounding box center [1395, 494] width 309 height 478
click at [899, 23] on icon "close" at bounding box center [900, 21] width 9 height 9
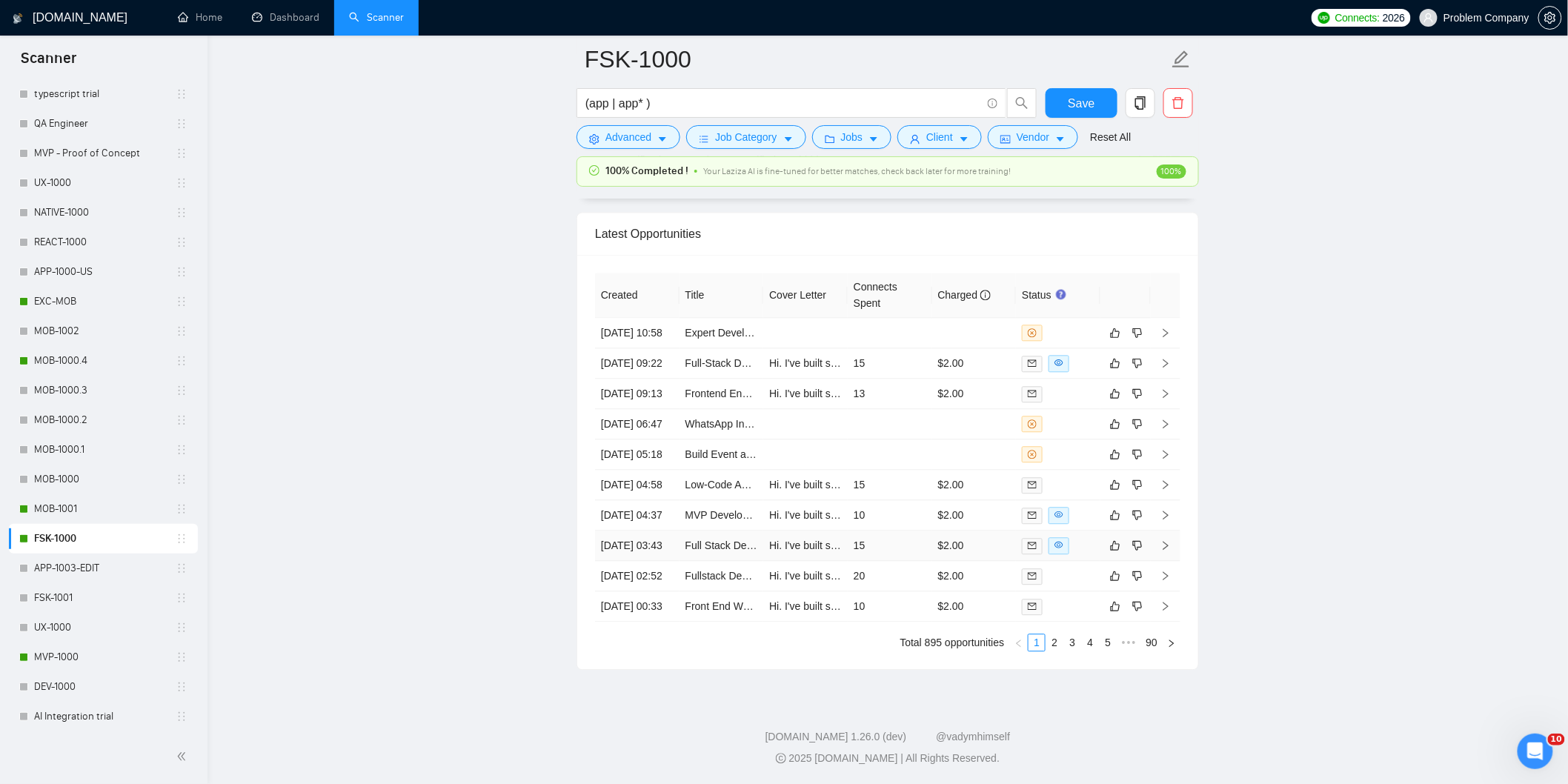
click at [657, 530] on td "[DATE] 03:43" at bounding box center [637, 545] width 85 height 30
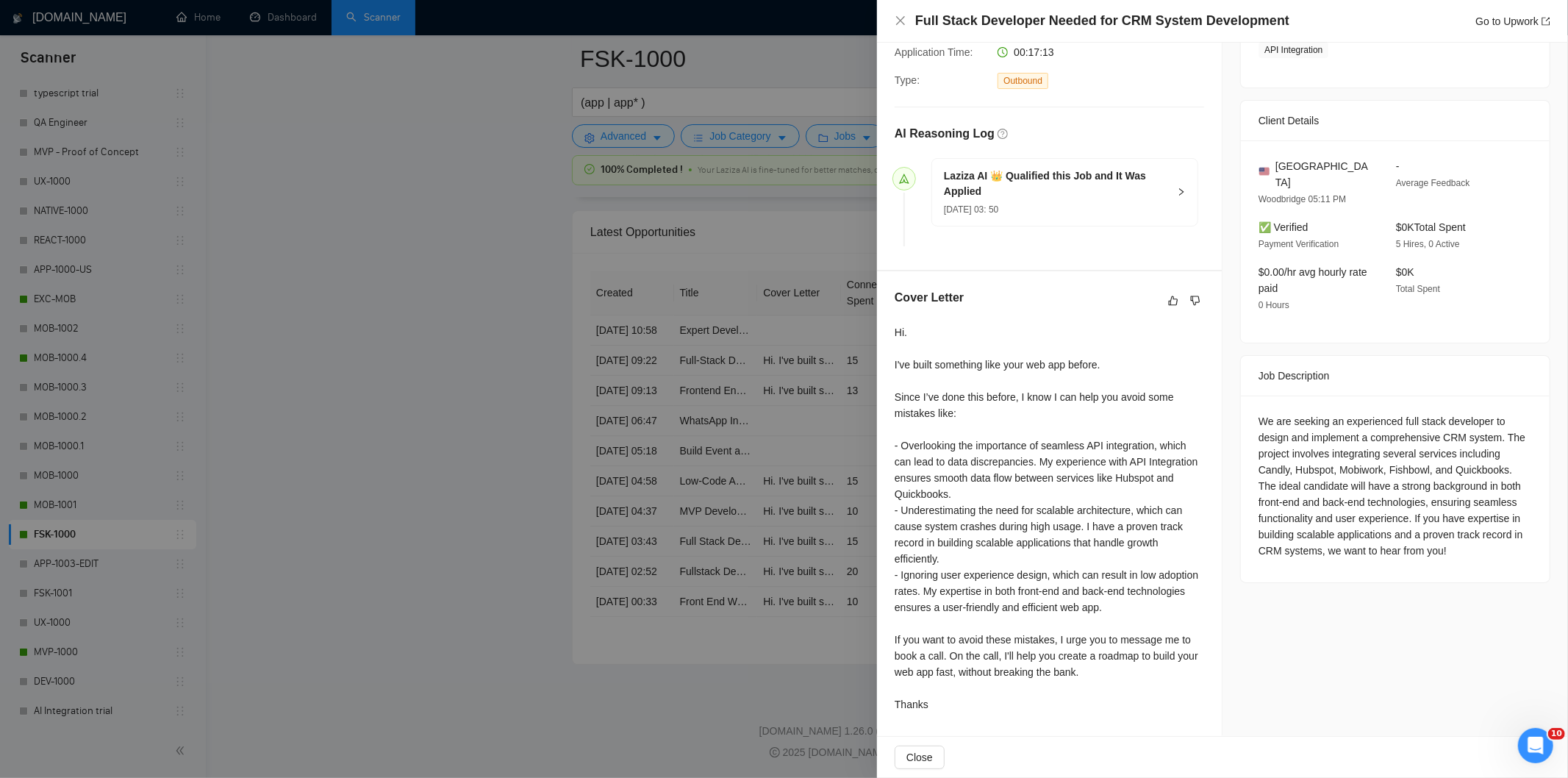
scroll to position [305, 0]
drag, startPoint x: 1302, startPoint y: 25, endPoint x: 912, endPoint y: 16, distance: 390.1
click at [912, 16] on div "Full Stack Developer Needed for CRM System Development Go to Upwork" at bounding box center [1222, 21] width 655 height 18
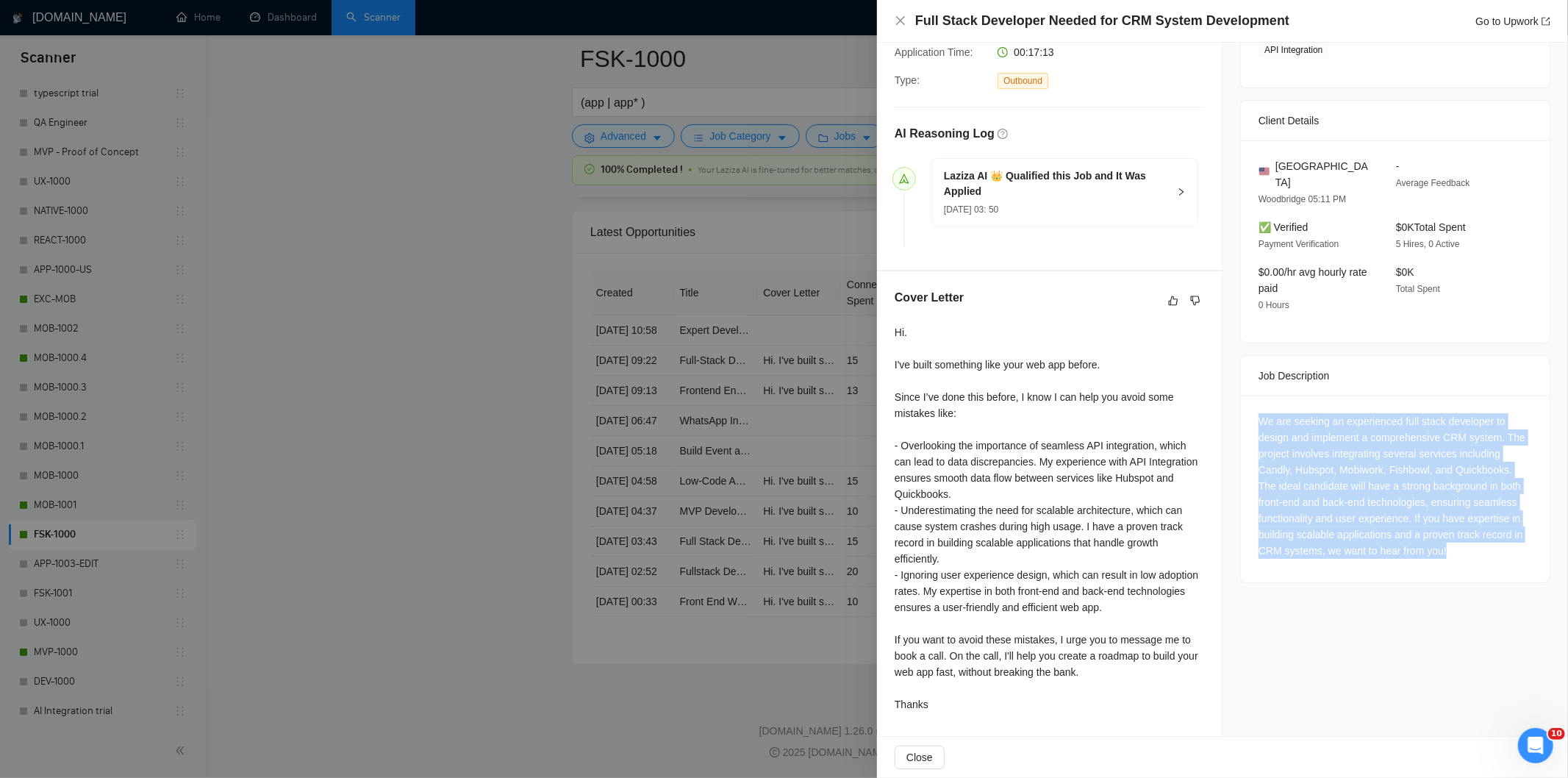
drag, startPoint x: 1259, startPoint y: 408, endPoint x: 1467, endPoint y: 553, distance: 253.6
click at [1467, 553] on div "We are seeking an experienced full stack developer to design and implement a co…" at bounding box center [1395, 489] width 309 height 187
click at [897, 19] on icon "close" at bounding box center [900, 20] width 12 height 12
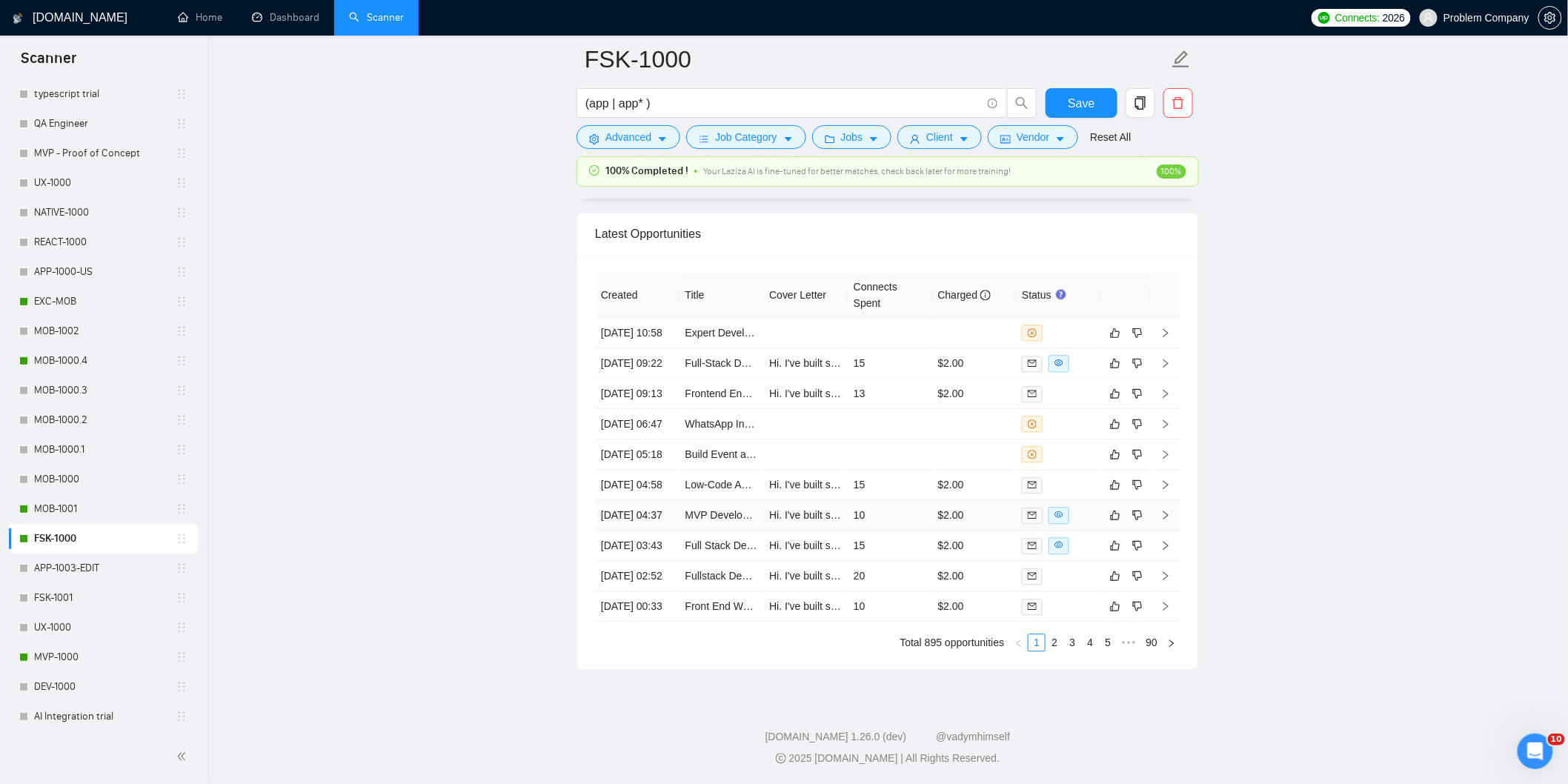
click at [645, 500] on td "[DATE] 04:37" at bounding box center [637, 514] width 85 height 30
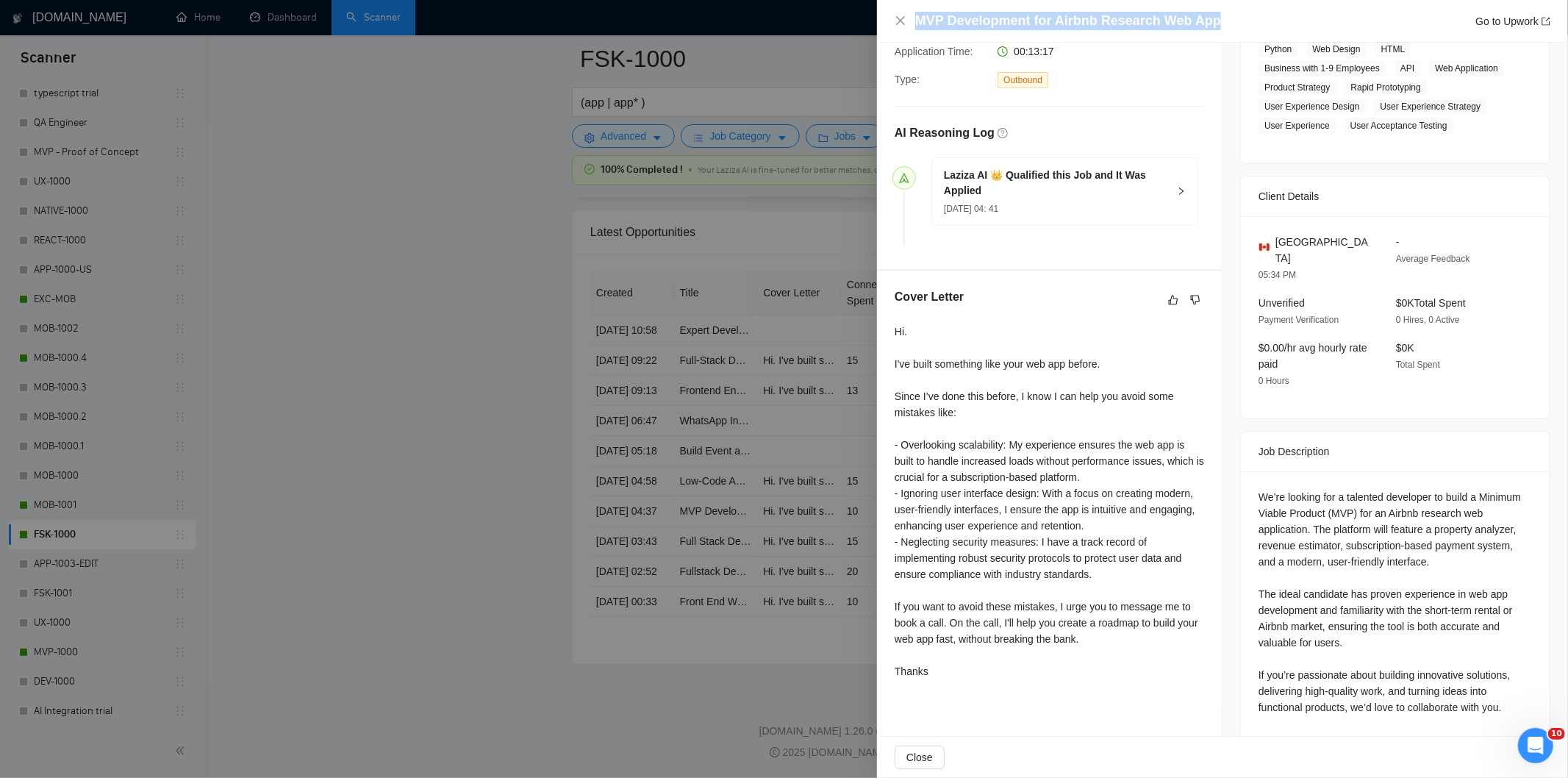
drag, startPoint x: 1221, startPoint y: 10, endPoint x: 1226, endPoint y: 26, distance: 16.8
click at [1226, 26] on div "MVP Development for Airbnb Research Web App Go to Upwork" at bounding box center [1222, 21] width 691 height 42
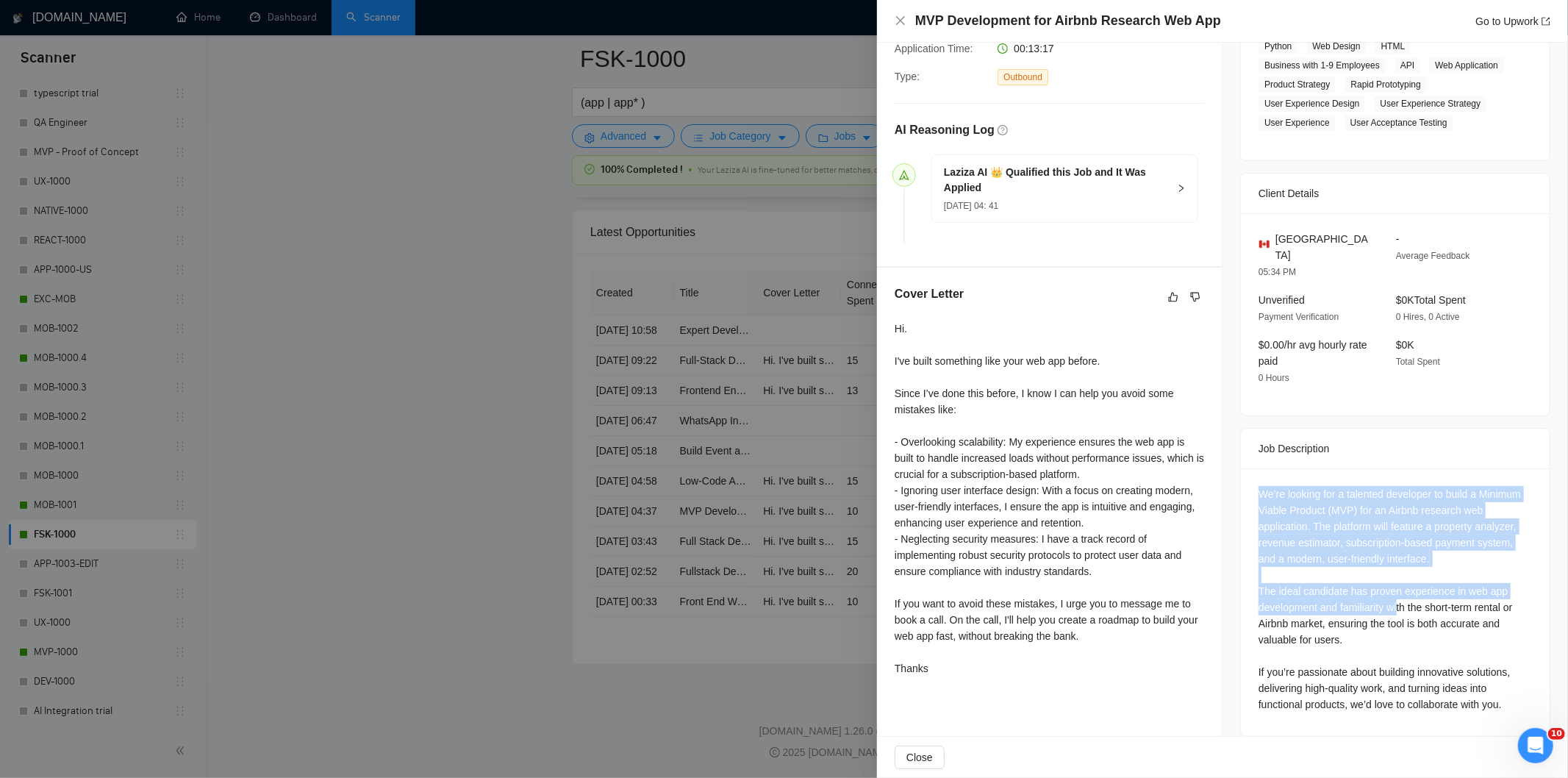
scroll to position [309, 0]
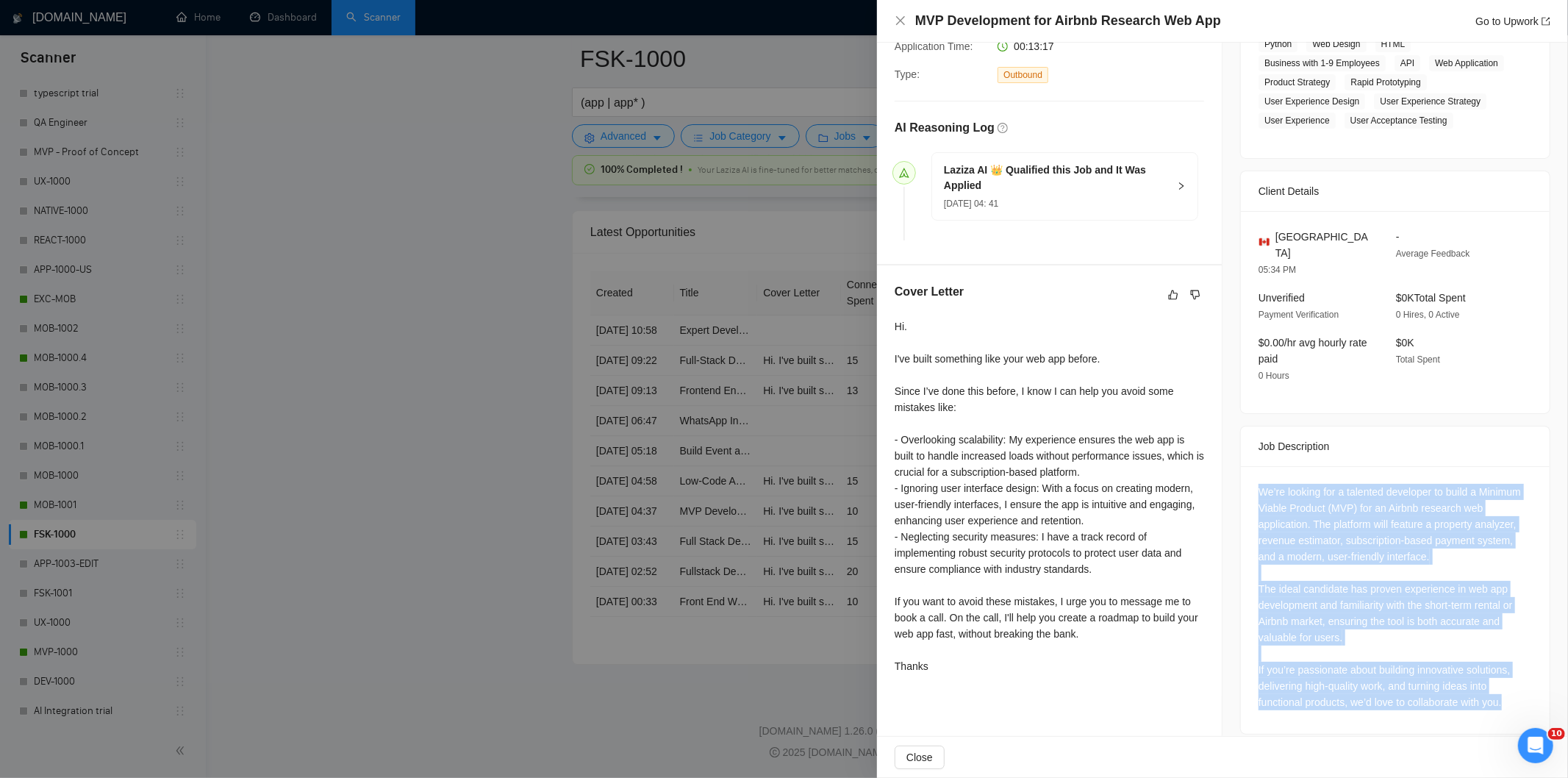
drag, startPoint x: 1258, startPoint y: 483, endPoint x: 1499, endPoint y: 689, distance: 317.0
click at [1499, 689] on div "We’re looking for a talented developer to build a Minimum Viable Product (MVP) …" at bounding box center [1394, 596] width 274 height 227
click at [897, 22] on icon "close" at bounding box center [900, 20] width 12 height 12
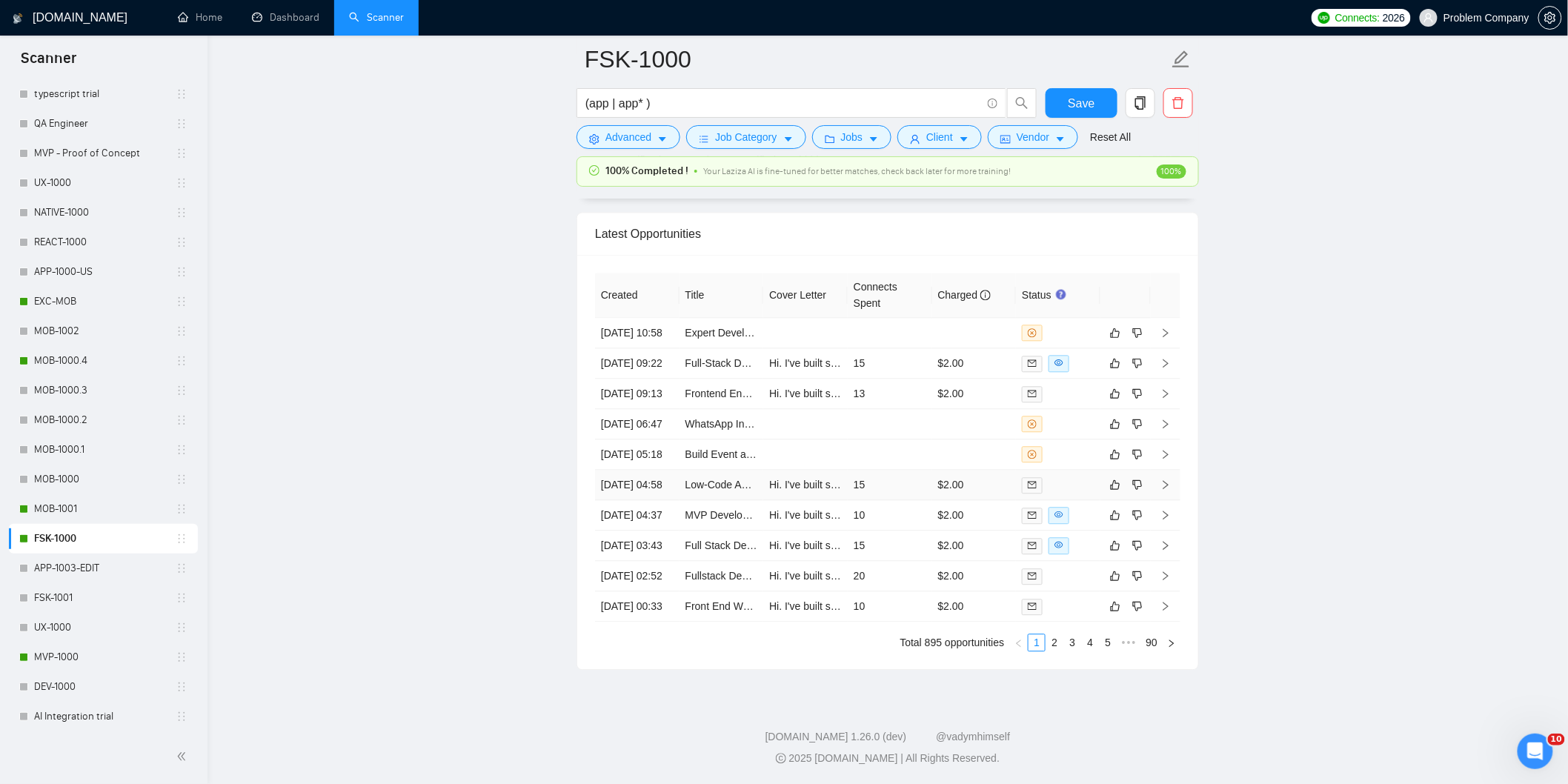
click at [658, 470] on td "[DATE] 04:58" at bounding box center [637, 484] width 85 height 30
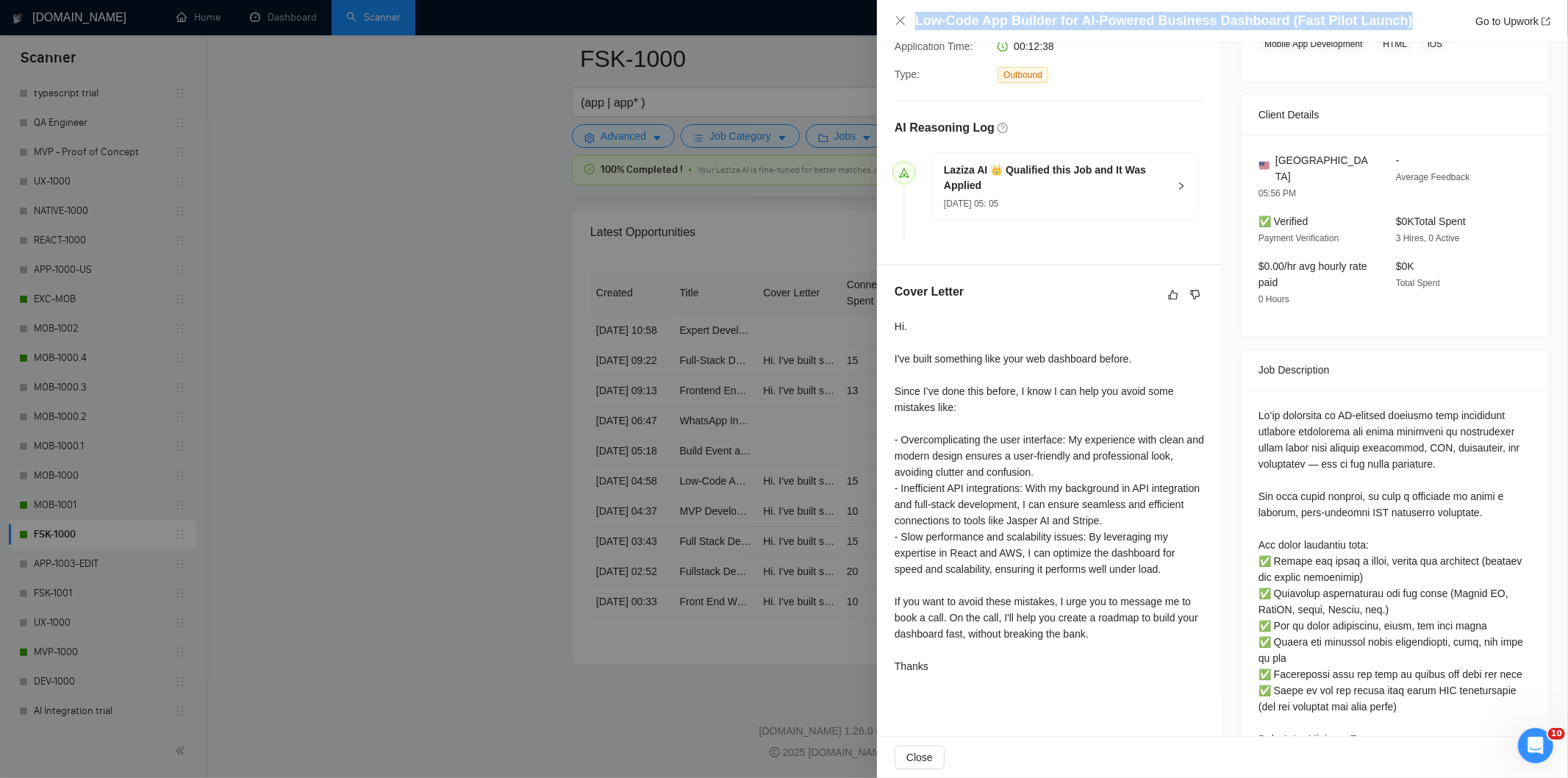
drag, startPoint x: 1393, startPoint y: 24, endPoint x: 907, endPoint y: 28, distance: 486.0
click at [907, 28] on div "Low-Code App Builder for AI-Powered Business Dashboard (Fast Pilot Launch) Go t…" at bounding box center [1222, 21] width 655 height 18
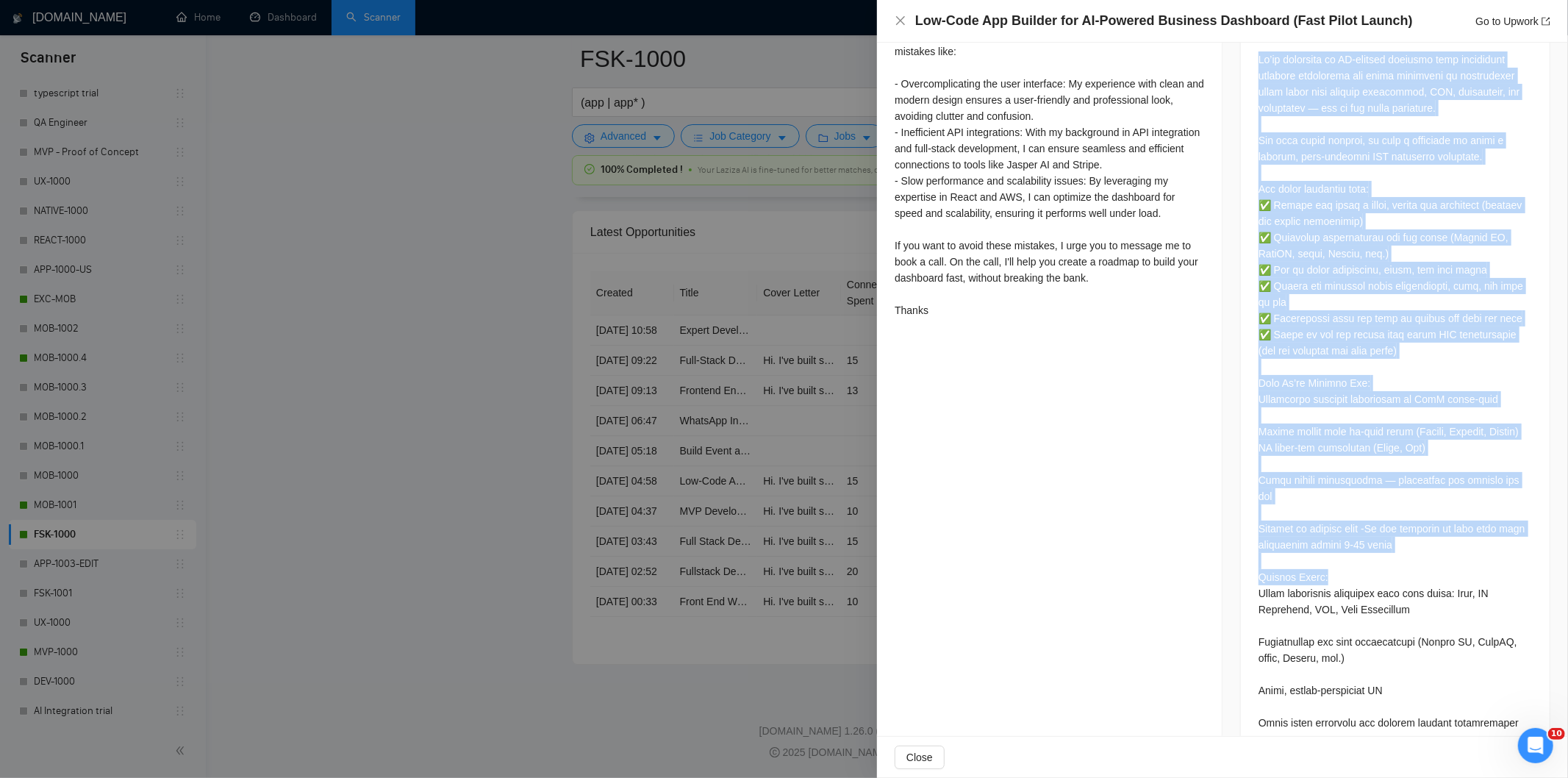
scroll to position [669, 0]
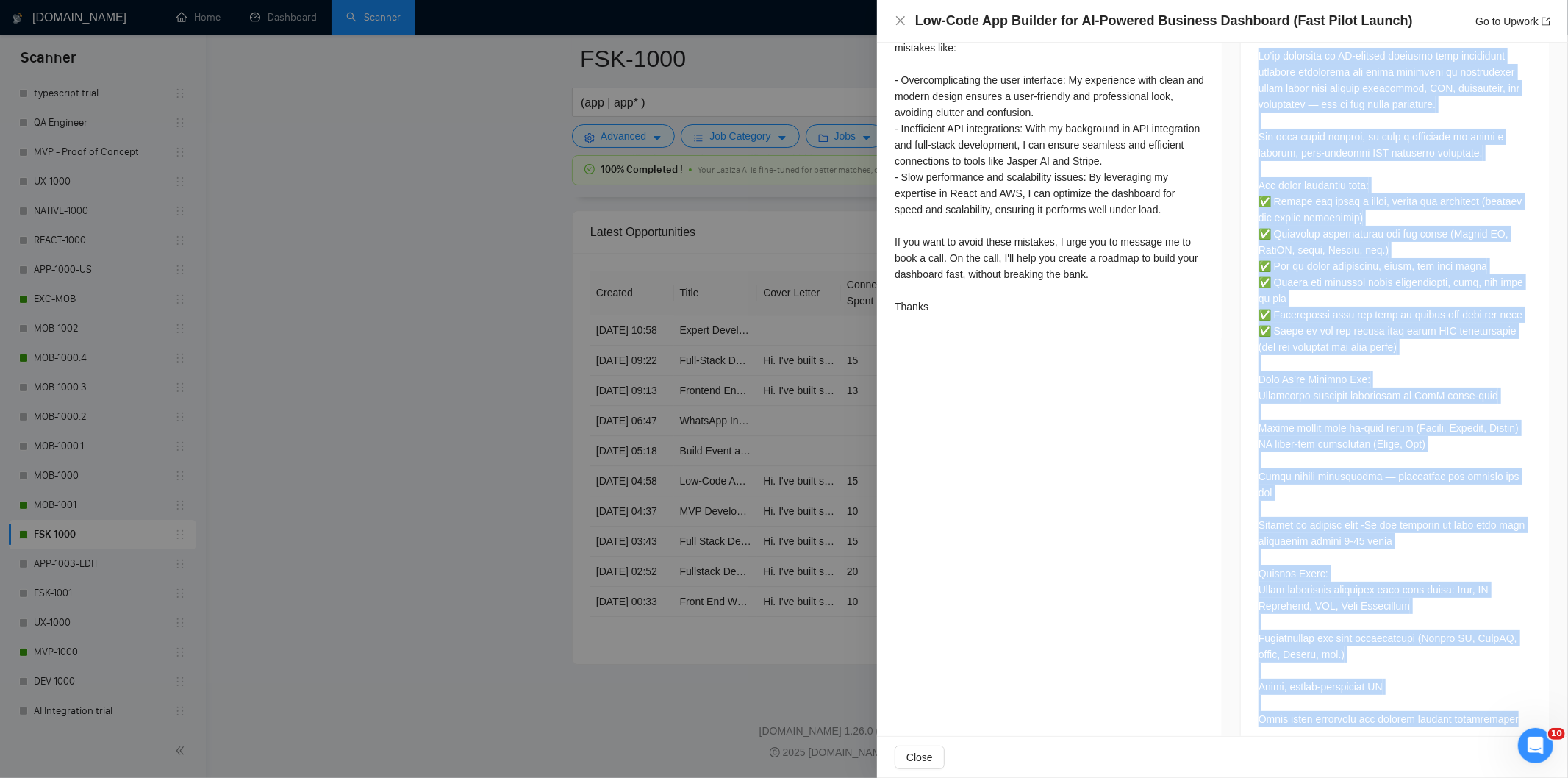
drag, startPoint x: 1253, startPoint y: 393, endPoint x: 1500, endPoint y: 691, distance: 387.1
click at [1500, 691] on div at bounding box center [1394, 388] width 274 height 680
click at [1387, 663] on div at bounding box center [1394, 388] width 274 height 680
click at [1479, 689] on div at bounding box center [1394, 388] width 274 height 680
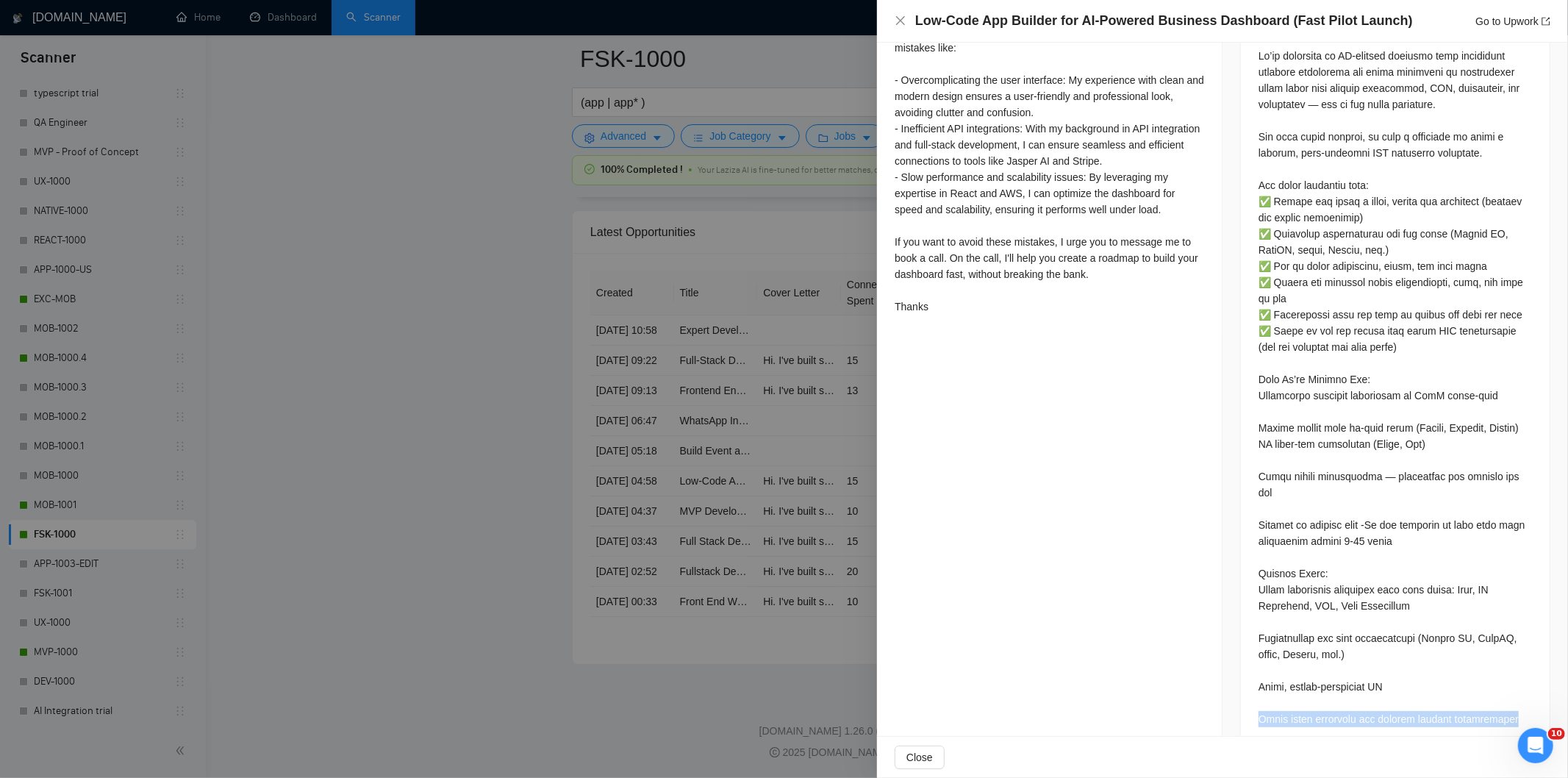
drag, startPoint x: 1494, startPoint y: 688, endPoint x: 1251, endPoint y: 682, distance: 243.1
click at [1251, 682] on div at bounding box center [1395, 389] width 309 height 720
click at [899, 23] on icon "close" at bounding box center [900, 21] width 9 height 9
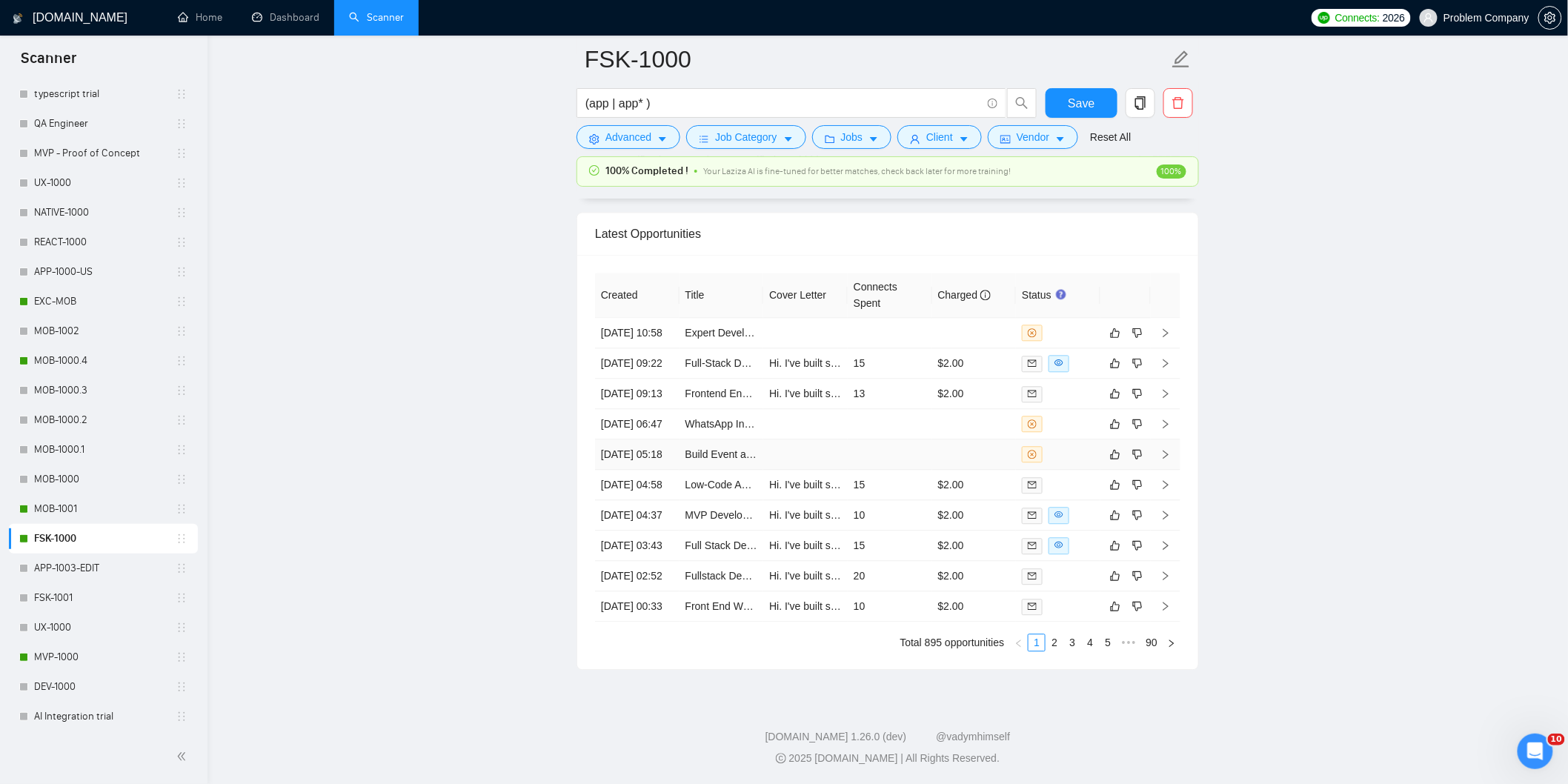
click at [651, 439] on td "[DATE] 05:18" at bounding box center [637, 453] width 85 height 30
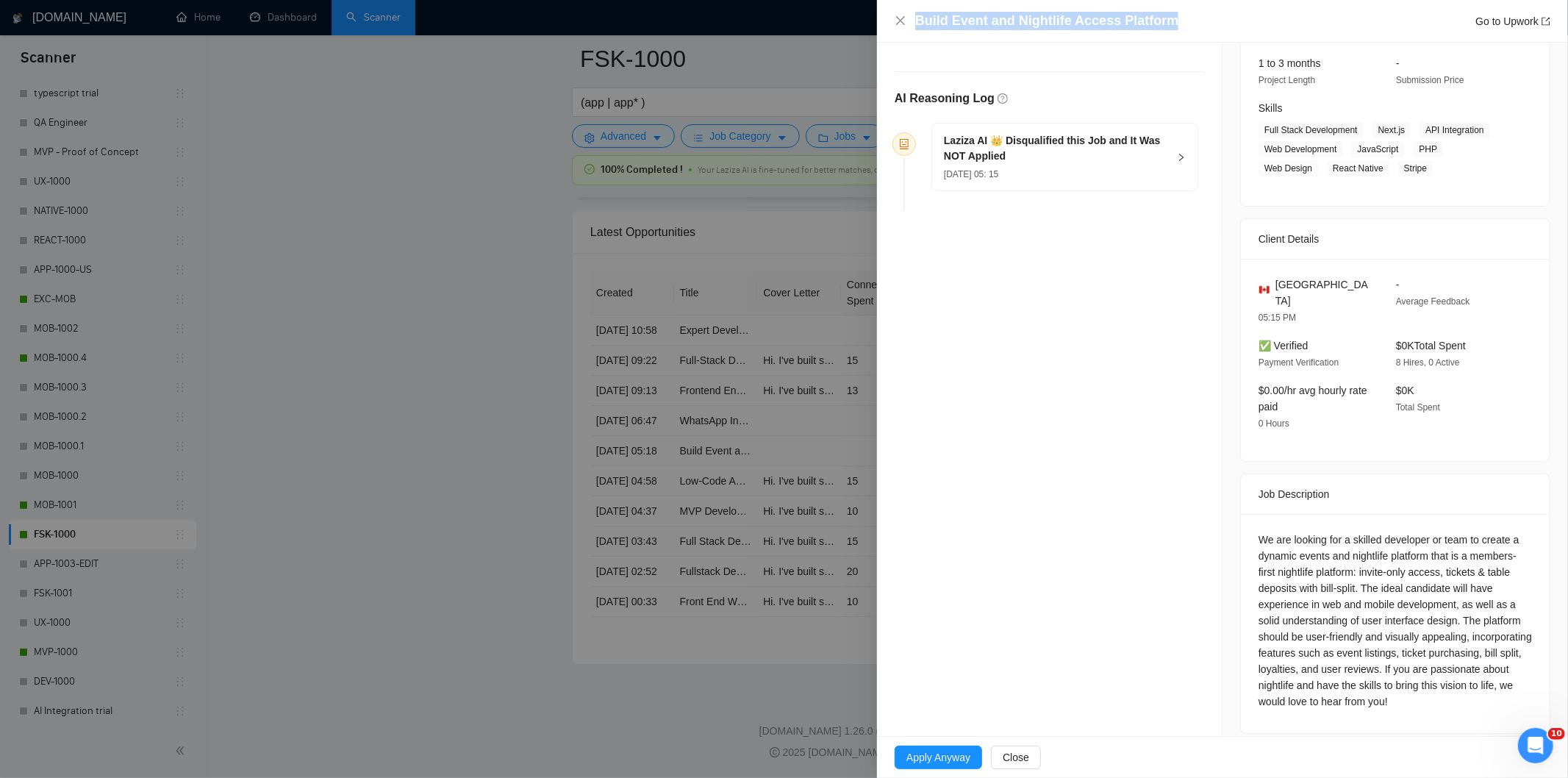
drag, startPoint x: 1183, startPoint y: 13, endPoint x: 902, endPoint y: 31, distance: 281.6
click at [902, 31] on div "Build Event and Nightlife Access Platform Go to Upwork" at bounding box center [1222, 21] width 691 height 42
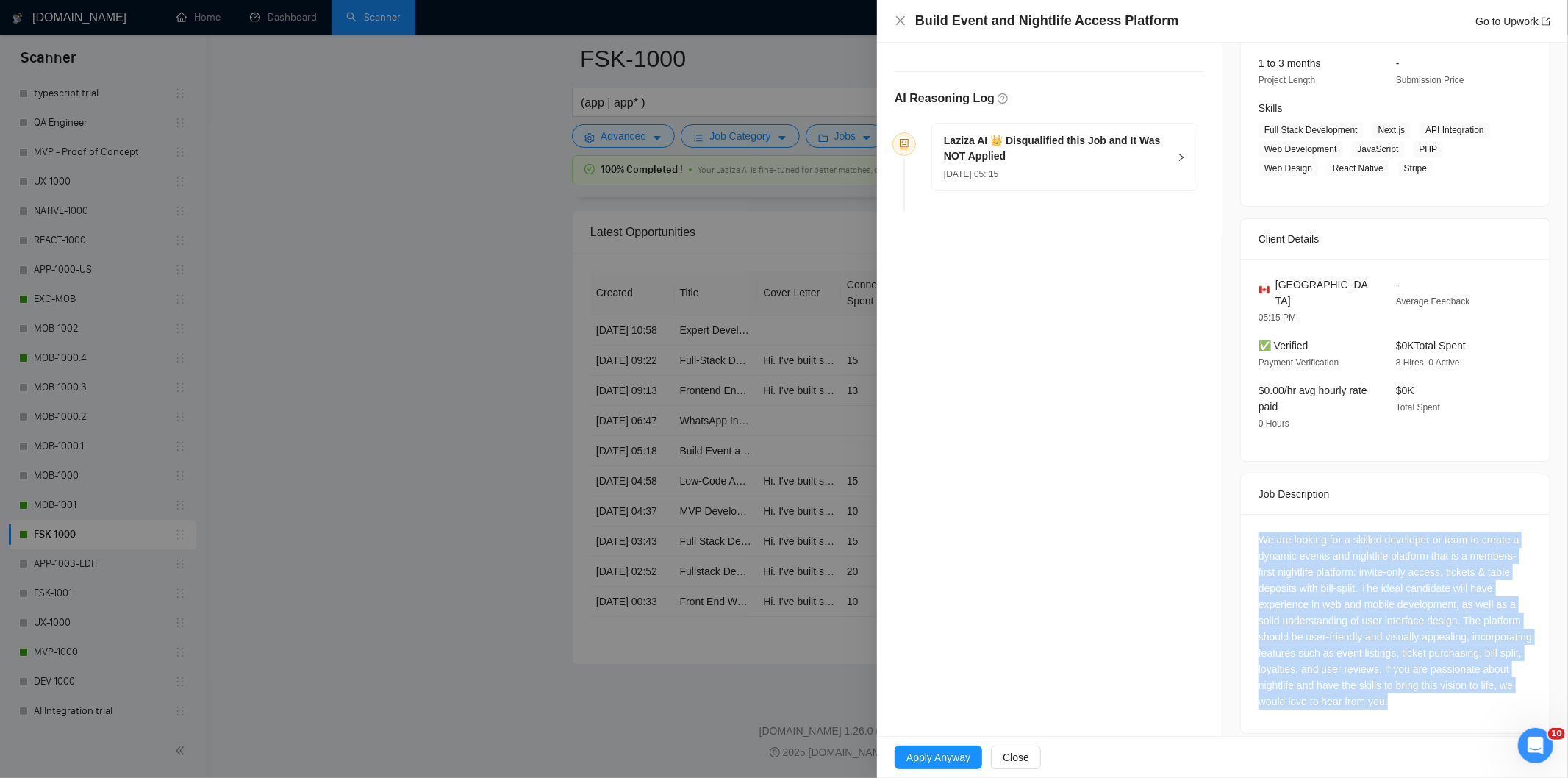
drag, startPoint x: 1246, startPoint y: 520, endPoint x: 1460, endPoint y: 707, distance: 284.2
click at [1460, 707] on div "We are looking for a skilled developer or team to create a dynamic events and n…" at bounding box center [1395, 623] width 309 height 219
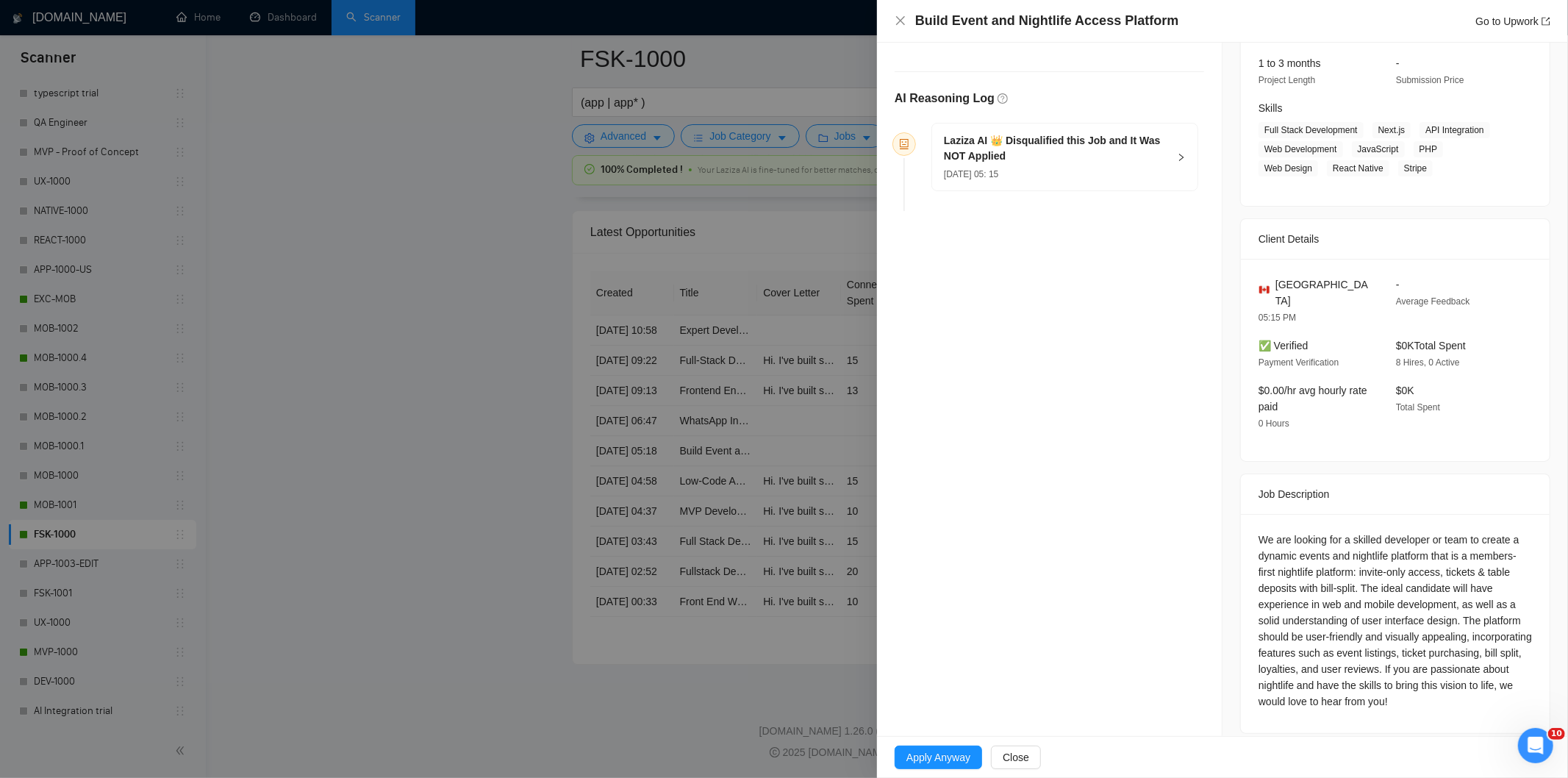
click at [1094, 176] on div "[DATE] 05: 15" at bounding box center [1056, 173] width 224 height 16
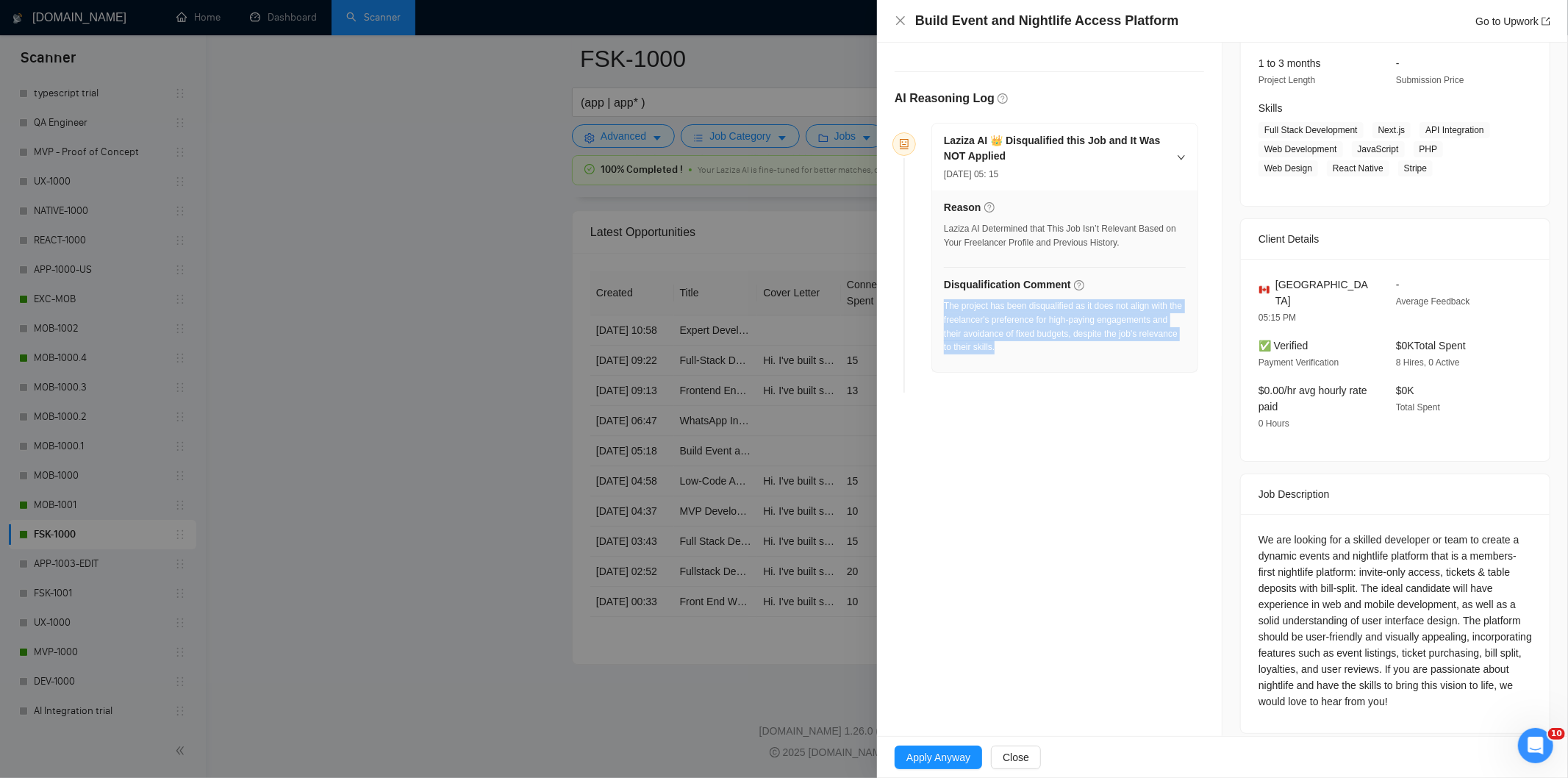
drag, startPoint x: 1095, startPoint y: 363, endPoint x: 944, endPoint y: 305, distance: 161.8
click at [944, 305] on div "The project has been disqualified as it does not align with the freelancer's pr…" at bounding box center [1065, 331] width 242 height 64
click at [900, 20] on icon "close" at bounding box center [900, 21] width 9 height 9
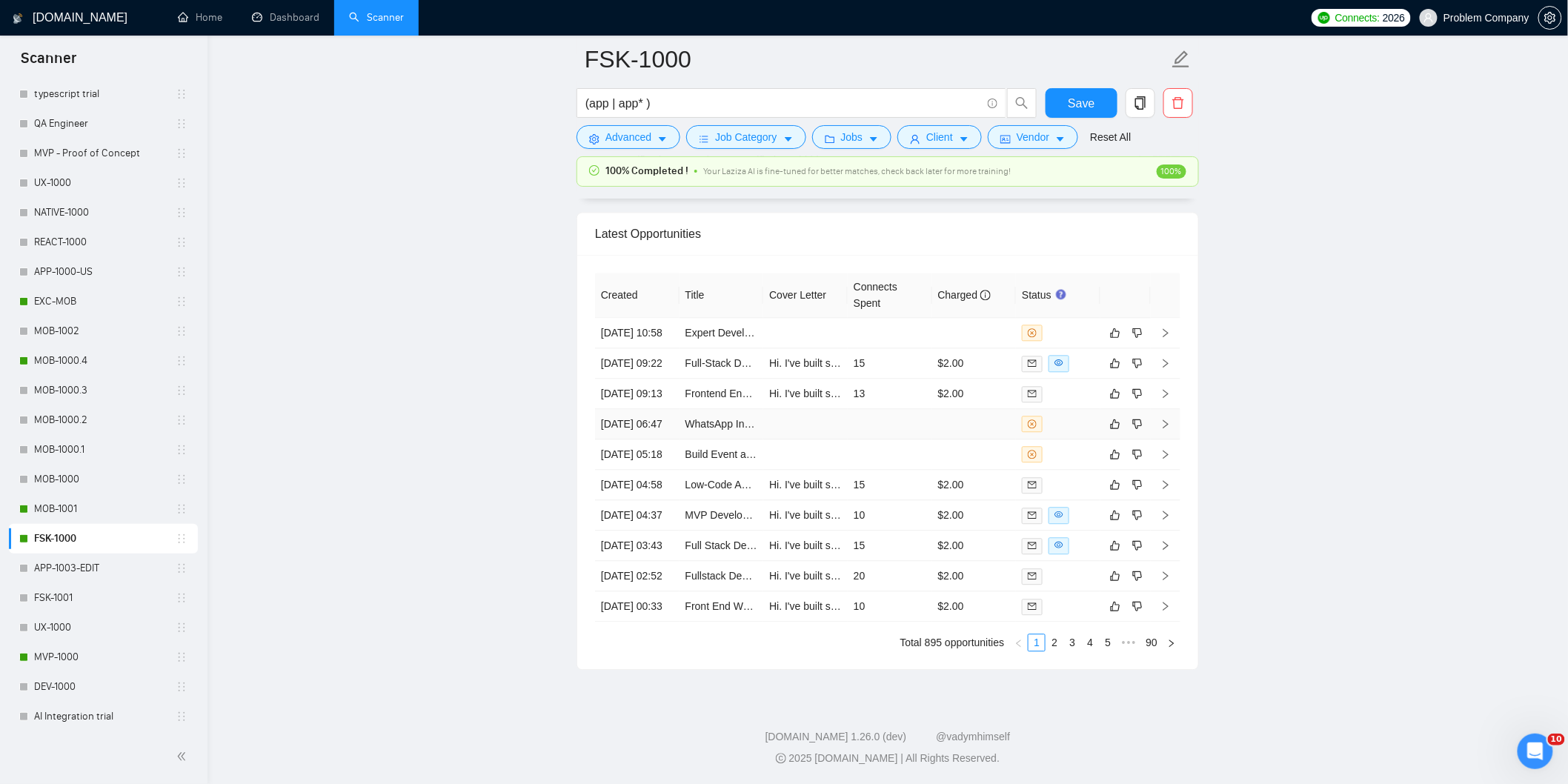
click at [647, 409] on td "[DATE] 06:47" at bounding box center [637, 423] width 85 height 30
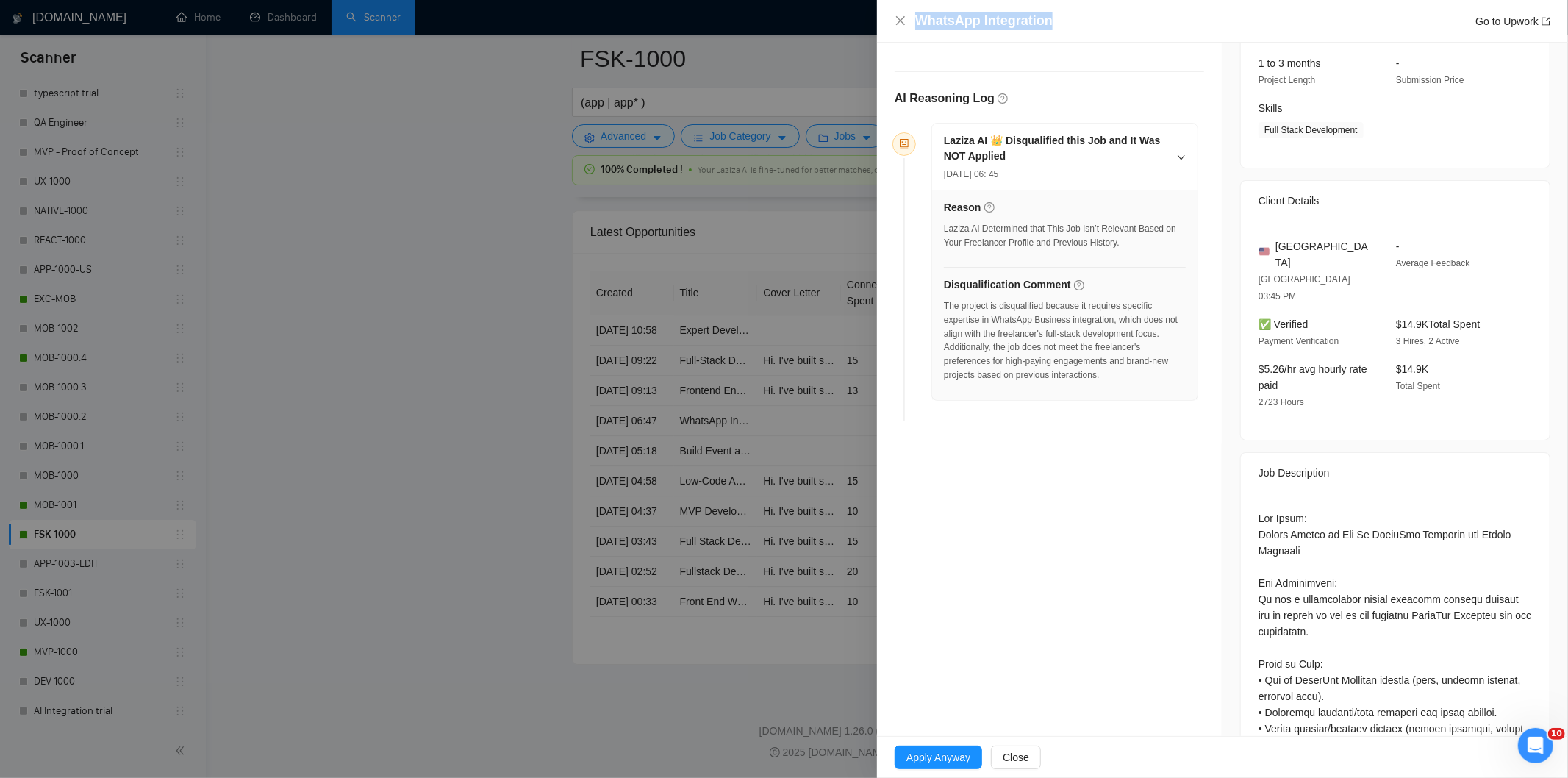
drag, startPoint x: 1064, startPoint y: 21, endPoint x: 912, endPoint y: 18, distance: 152.0
click at [912, 18] on div "WhatsApp Integration Go to Upwork" at bounding box center [1222, 21] width 655 height 18
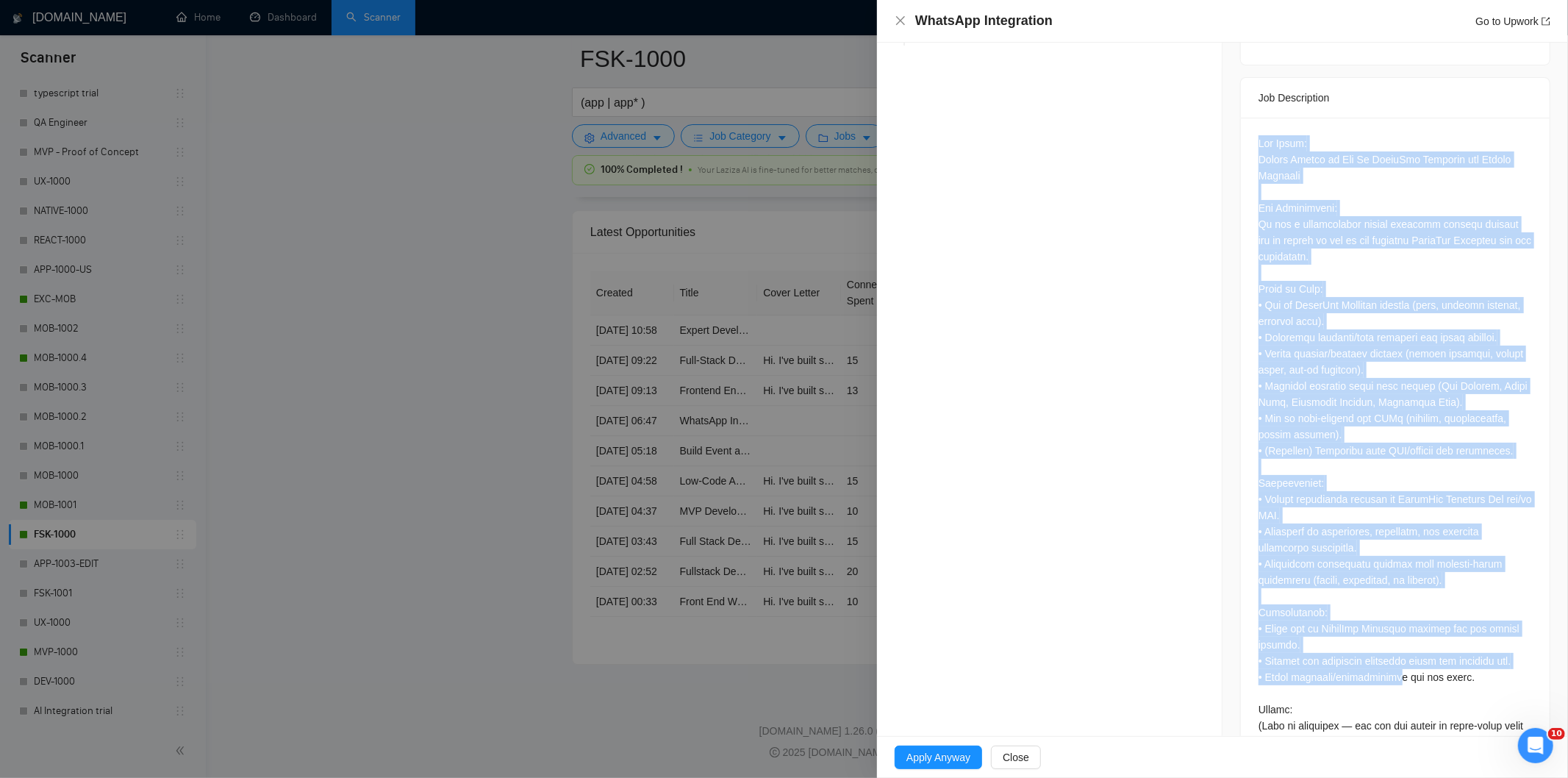
scroll to position [598, 0]
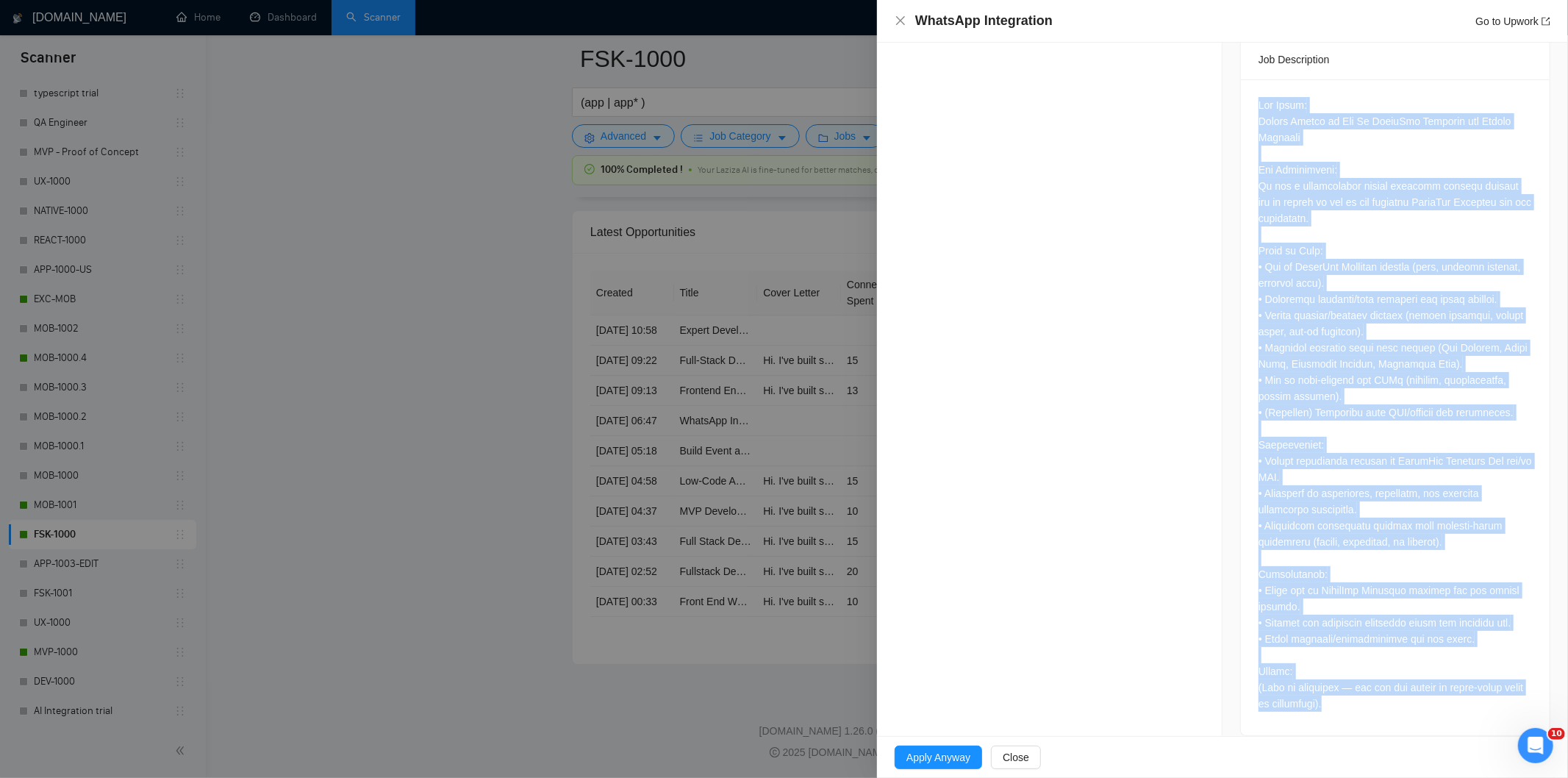
drag, startPoint x: 1246, startPoint y: 482, endPoint x: 1420, endPoint y: 701, distance: 279.7
click at [1420, 701] on div at bounding box center [1395, 407] width 309 height 655
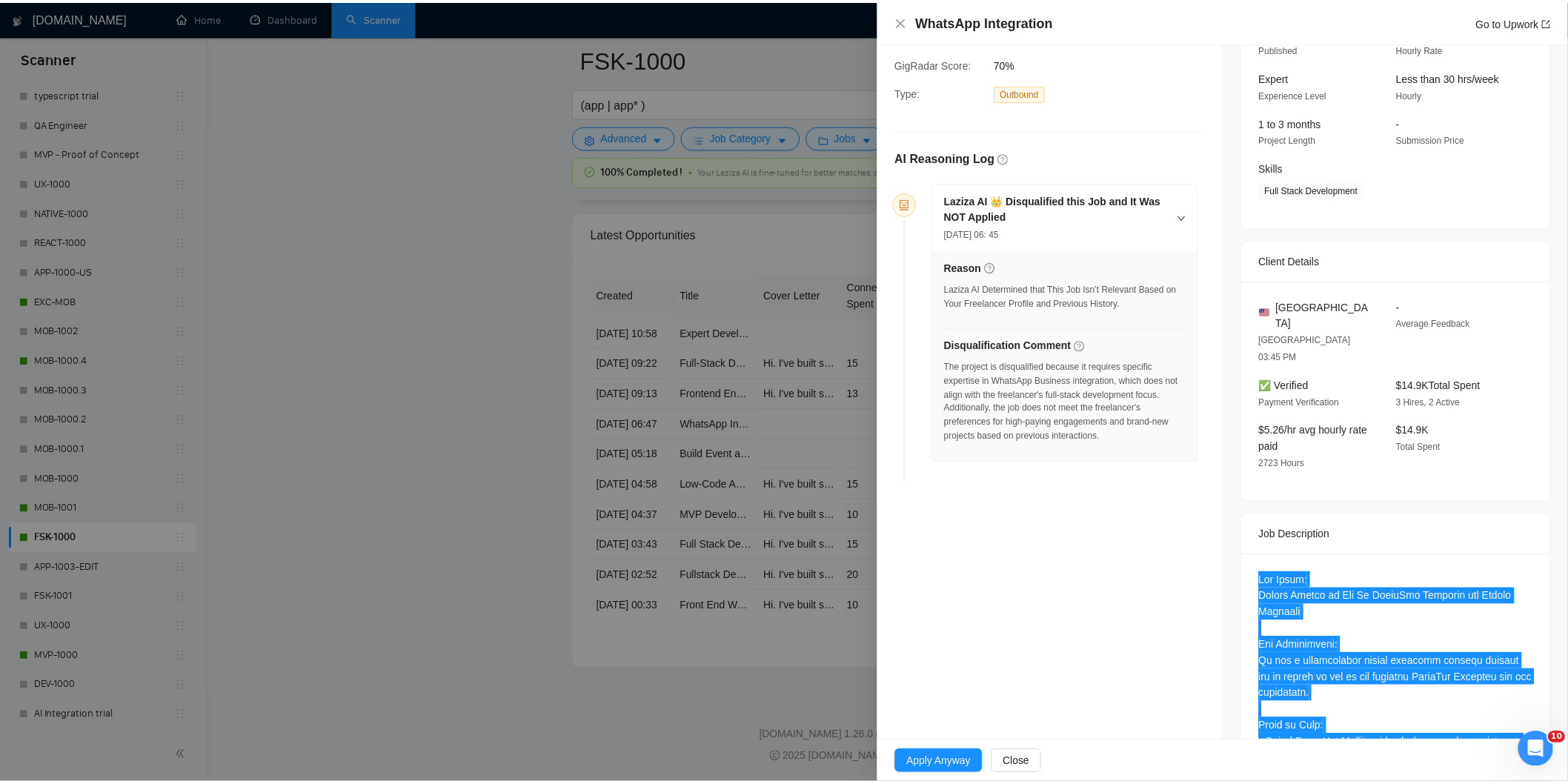
scroll to position [26, 0]
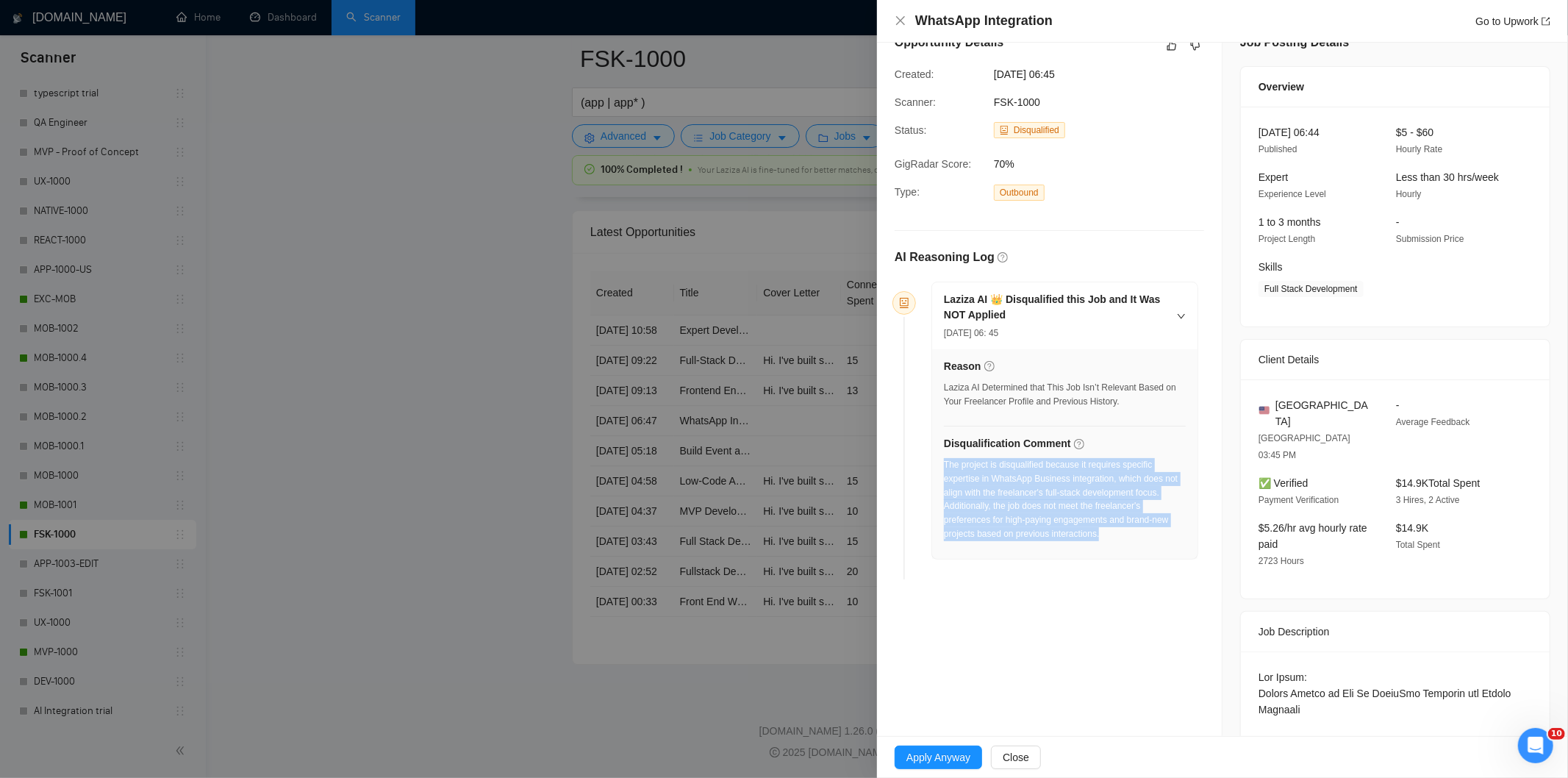
drag, startPoint x: 1124, startPoint y: 545, endPoint x: 944, endPoint y: 471, distance: 194.6
click at [944, 471] on div "The project is disqualified because it requires specific expertise in WhatsApp …" at bounding box center [1065, 504] width 242 height 92
click at [903, 18] on icon "close" at bounding box center [900, 21] width 9 height 9
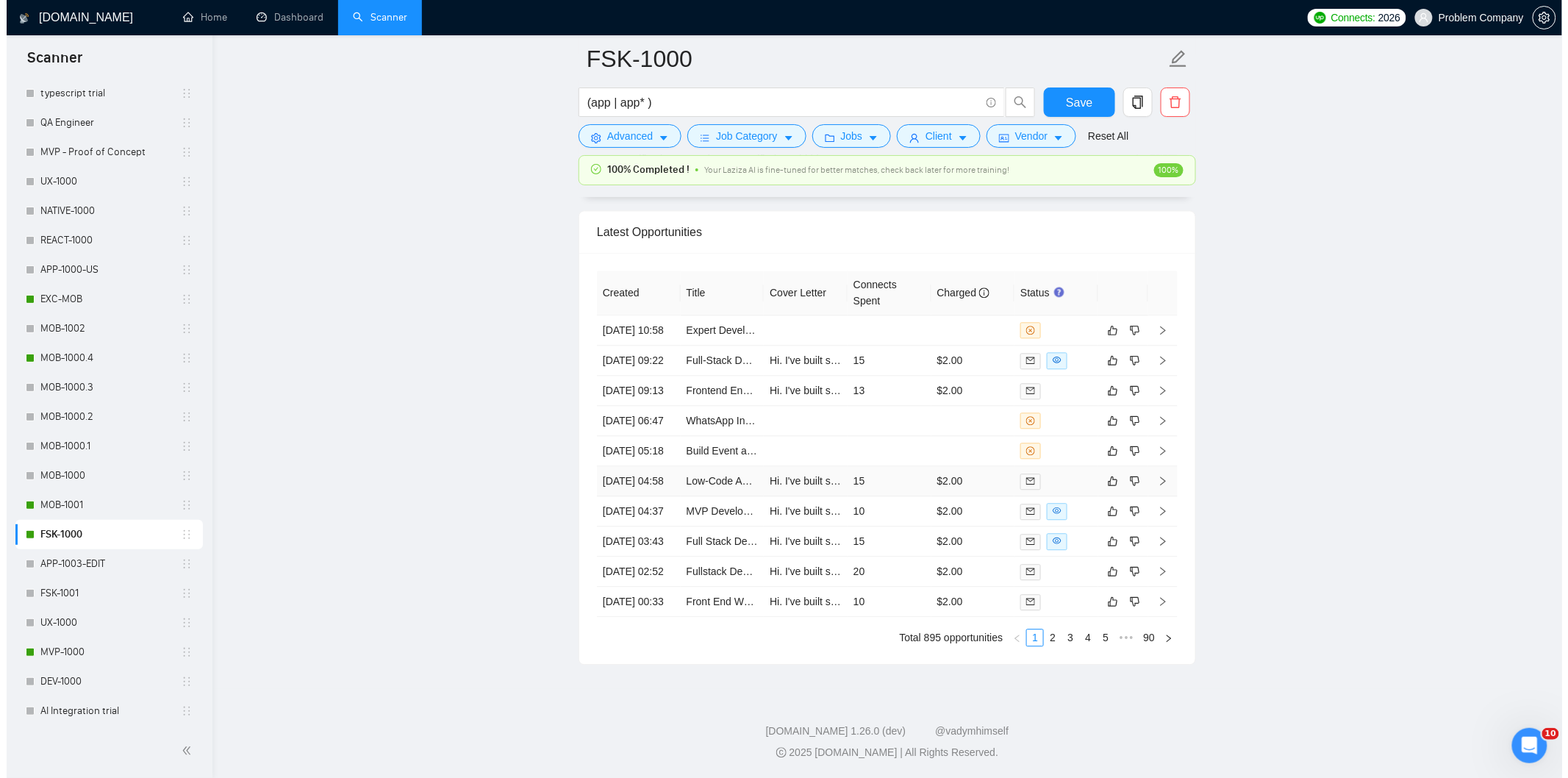
scroll to position [3660, 0]
click at [652, 376] on td "[DATE] 09:13" at bounding box center [632, 390] width 84 height 30
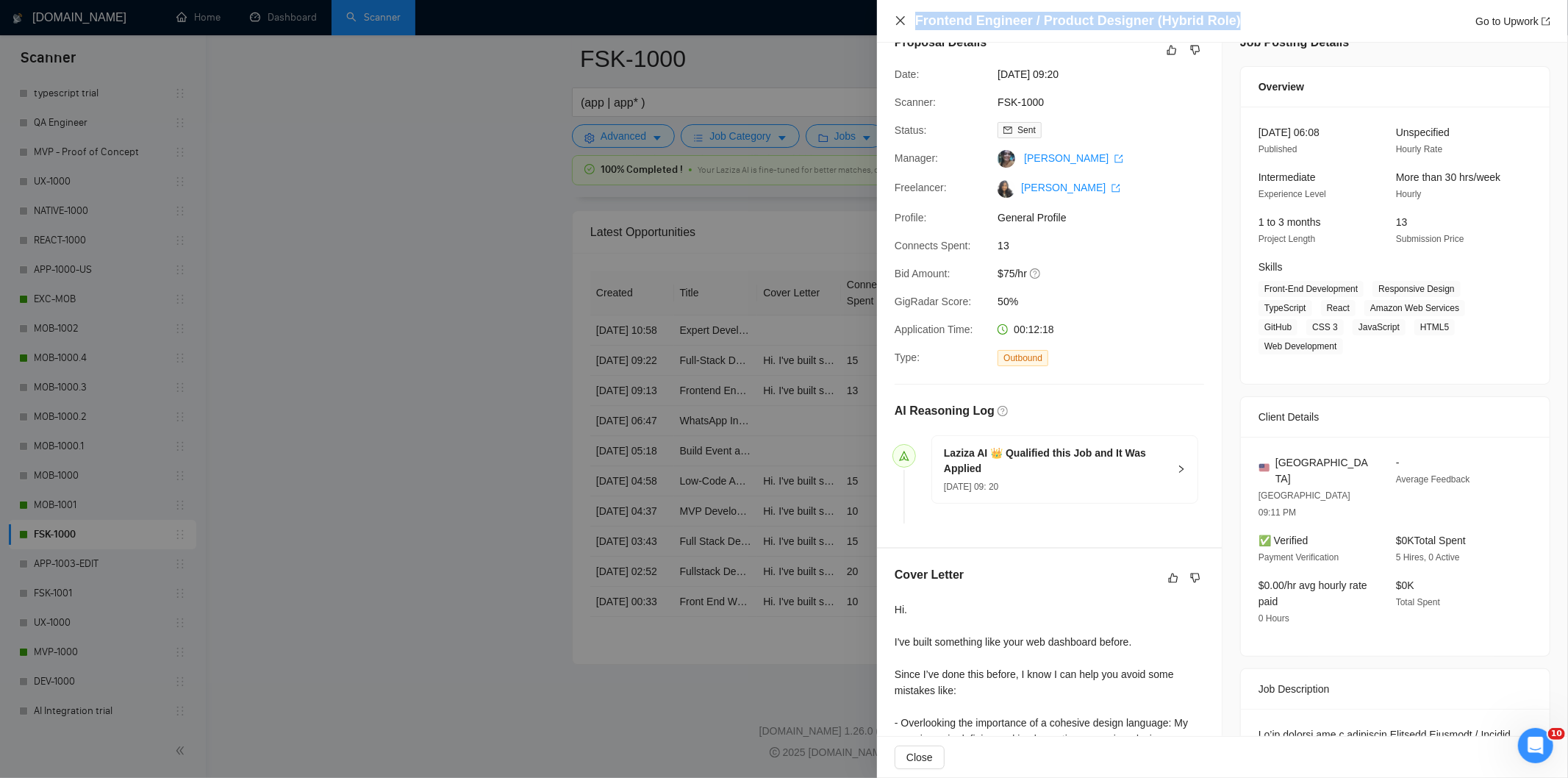
drag, startPoint x: 1269, startPoint y: 19, endPoint x: 903, endPoint y: 18, distance: 366.0
click at [903, 18] on div "Frontend Engineer / Product Designer (Hybrid Role) Go to Upwork" at bounding box center [1222, 21] width 655 height 18
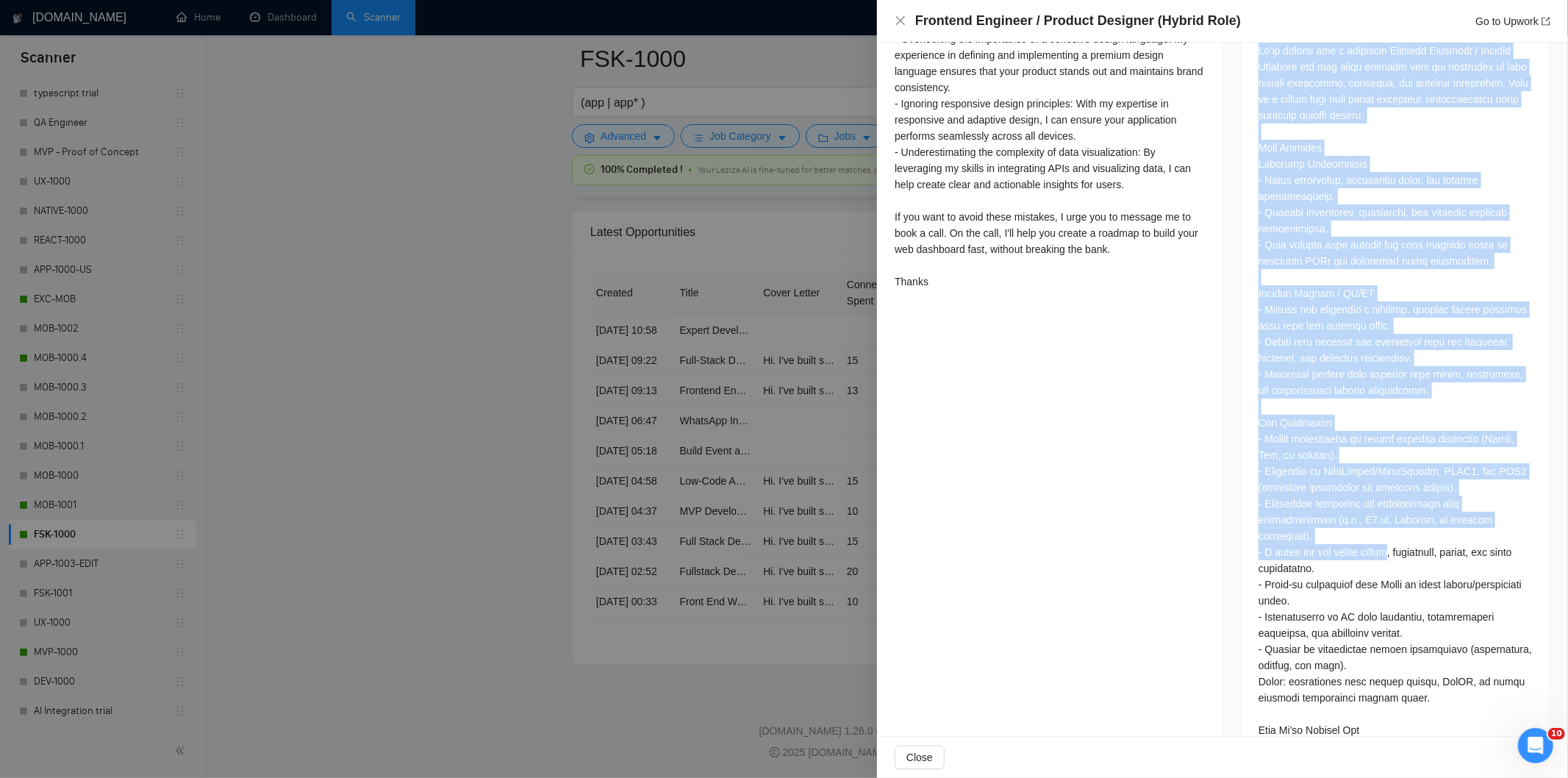
scroll to position [801, 0]
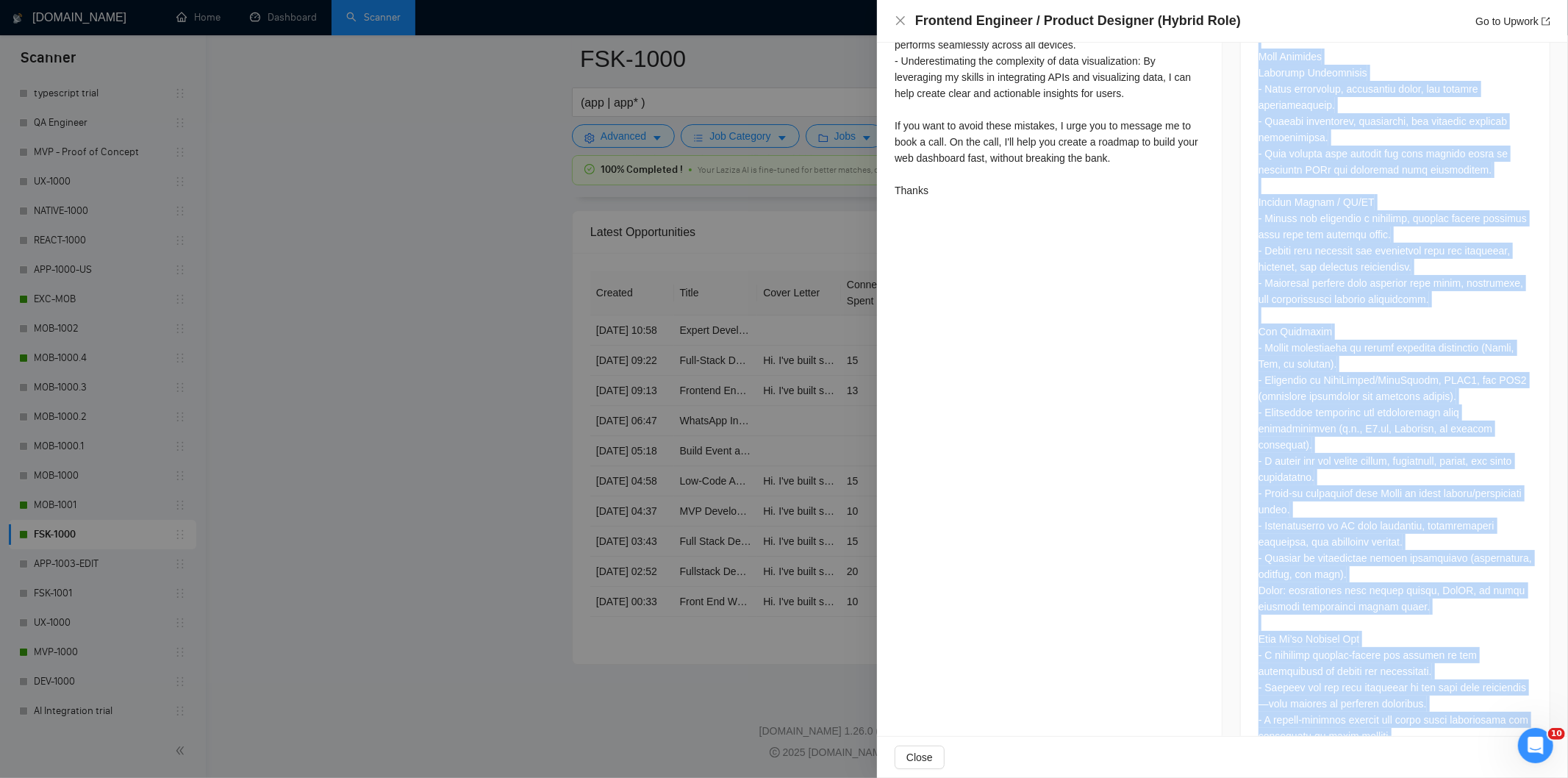
drag, startPoint x: 1253, startPoint y: 277, endPoint x: 1426, endPoint y: 695, distance: 452.4
click at [1426, 695] on div at bounding box center [1395, 351] width 309 height 833
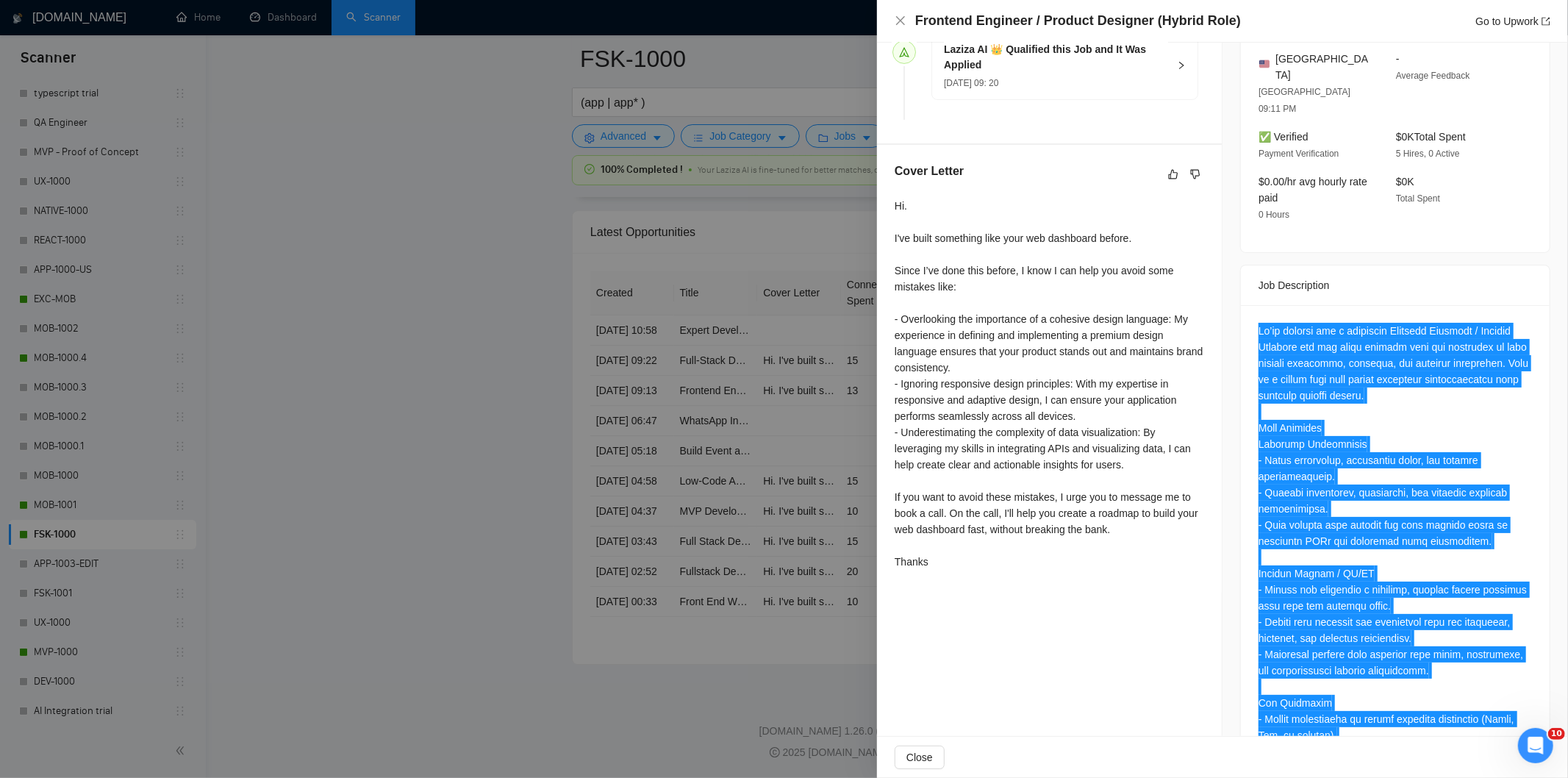
scroll to position [392, 0]
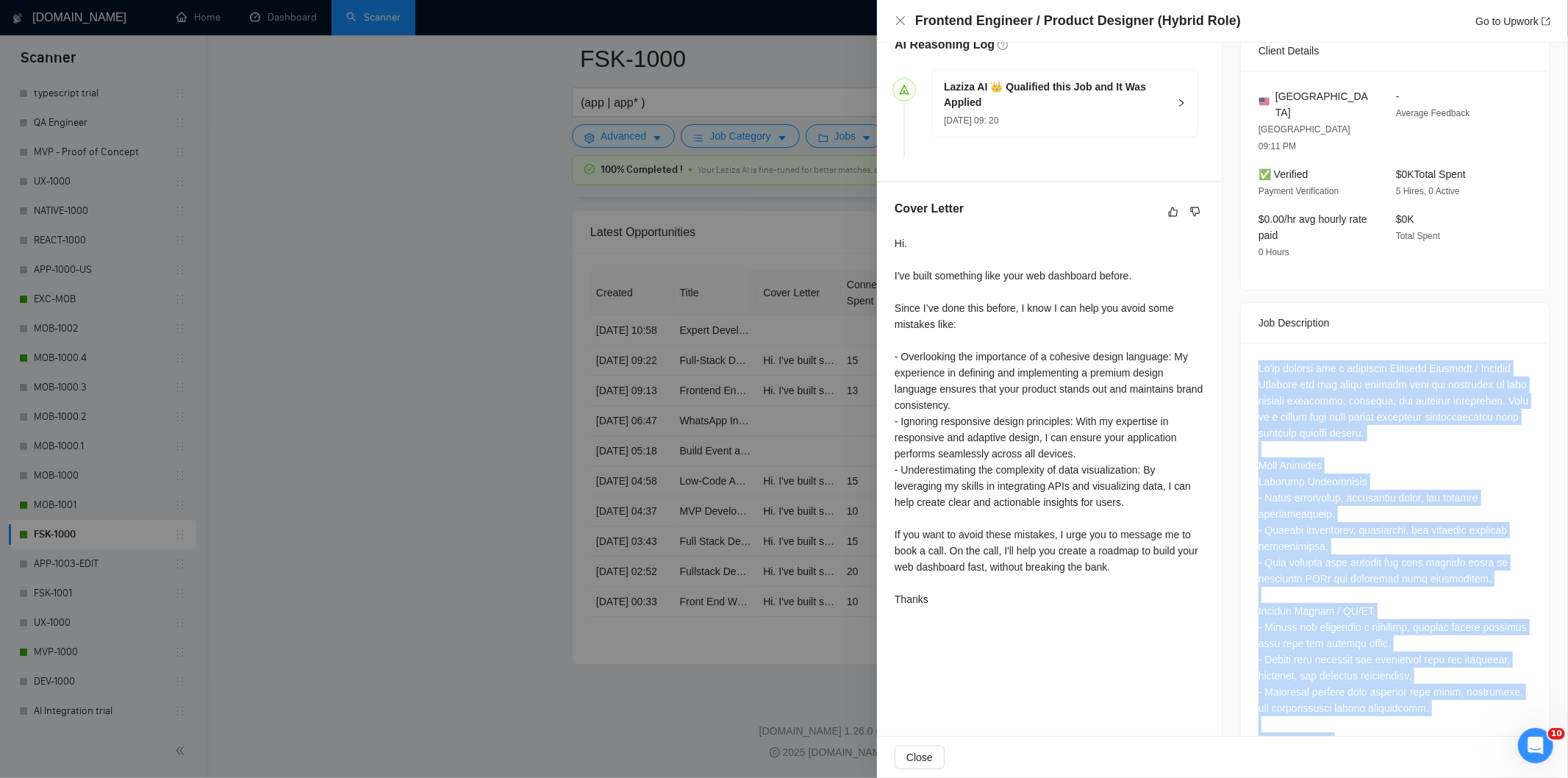
click at [1380, 385] on div at bounding box center [1394, 756] width 274 height 792
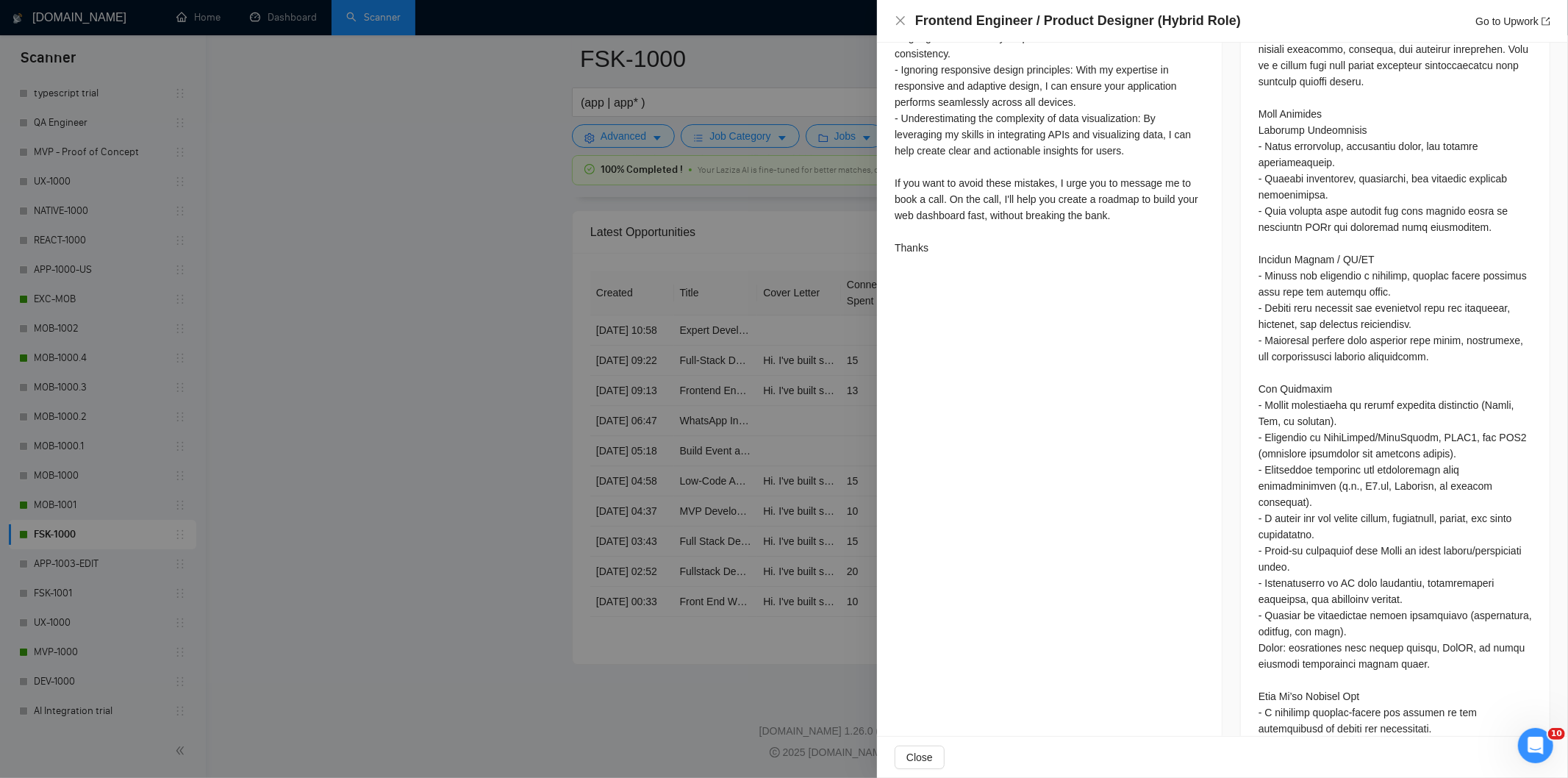
scroll to position [801, 0]
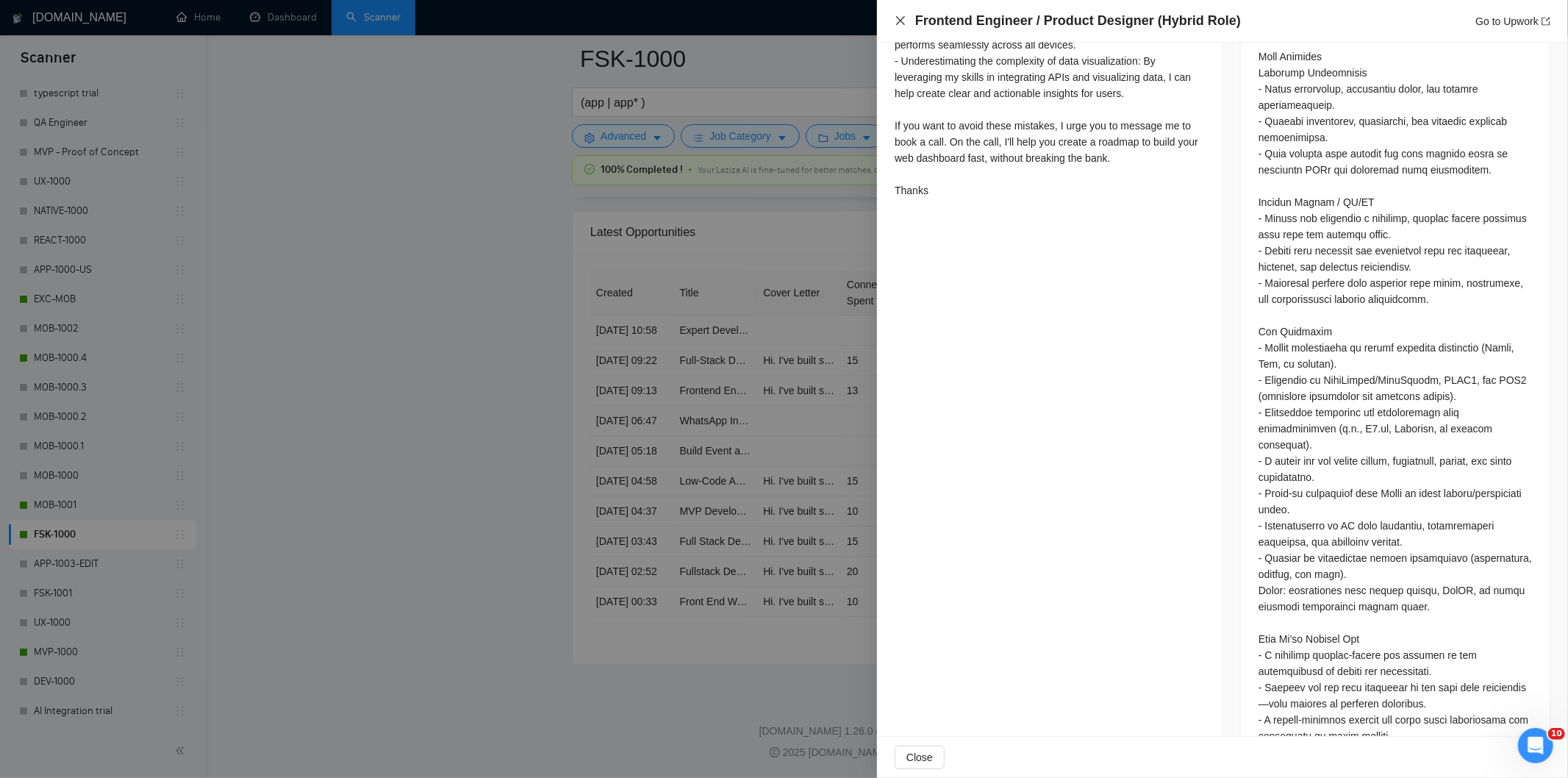
click at [898, 18] on icon "close" at bounding box center [900, 20] width 12 height 12
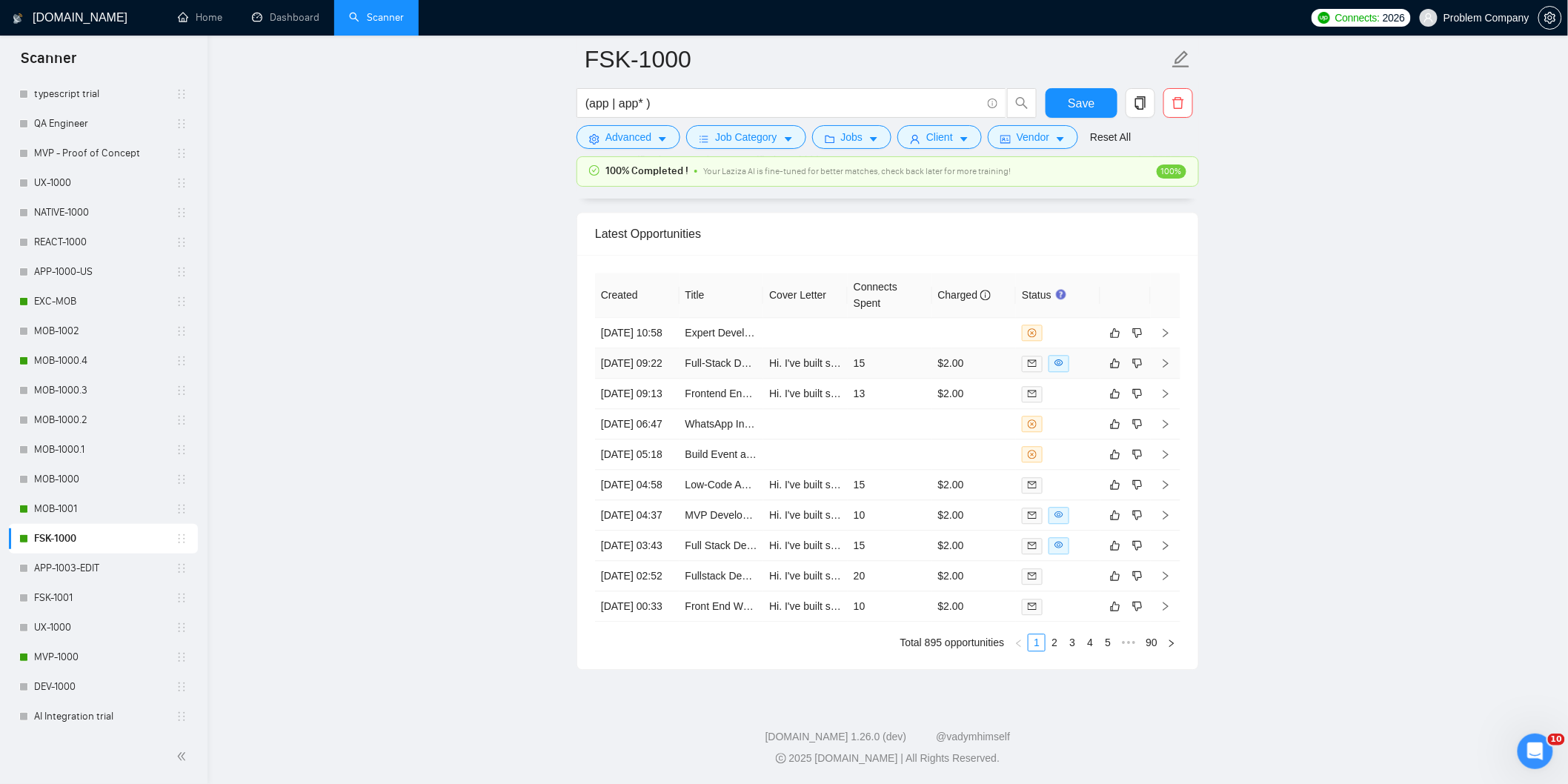
click at [642, 348] on td "[DATE] 09:22" at bounding box center [637, 362] width 85 height 30
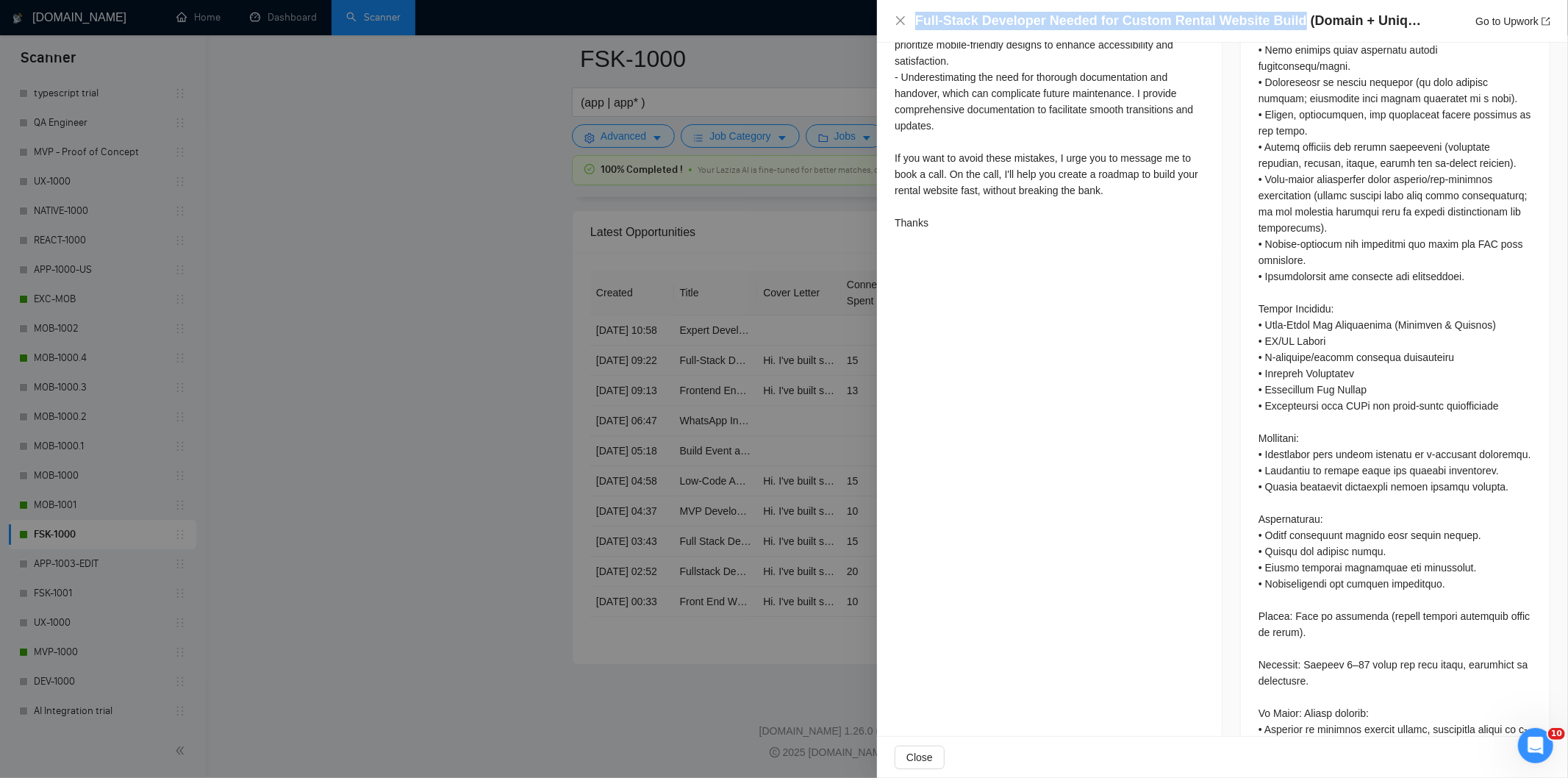
drag, startPoint x: 1289, startPoint y: 20, endPoint x: 915, endPoint y: 28, distance: 374.1
click at [915, 28] on h4 "Full-Stack Developer Needed for Custom Rental Website Build (Domain + Unique De…" at bounding box center [1169, 21] width 507 height 18
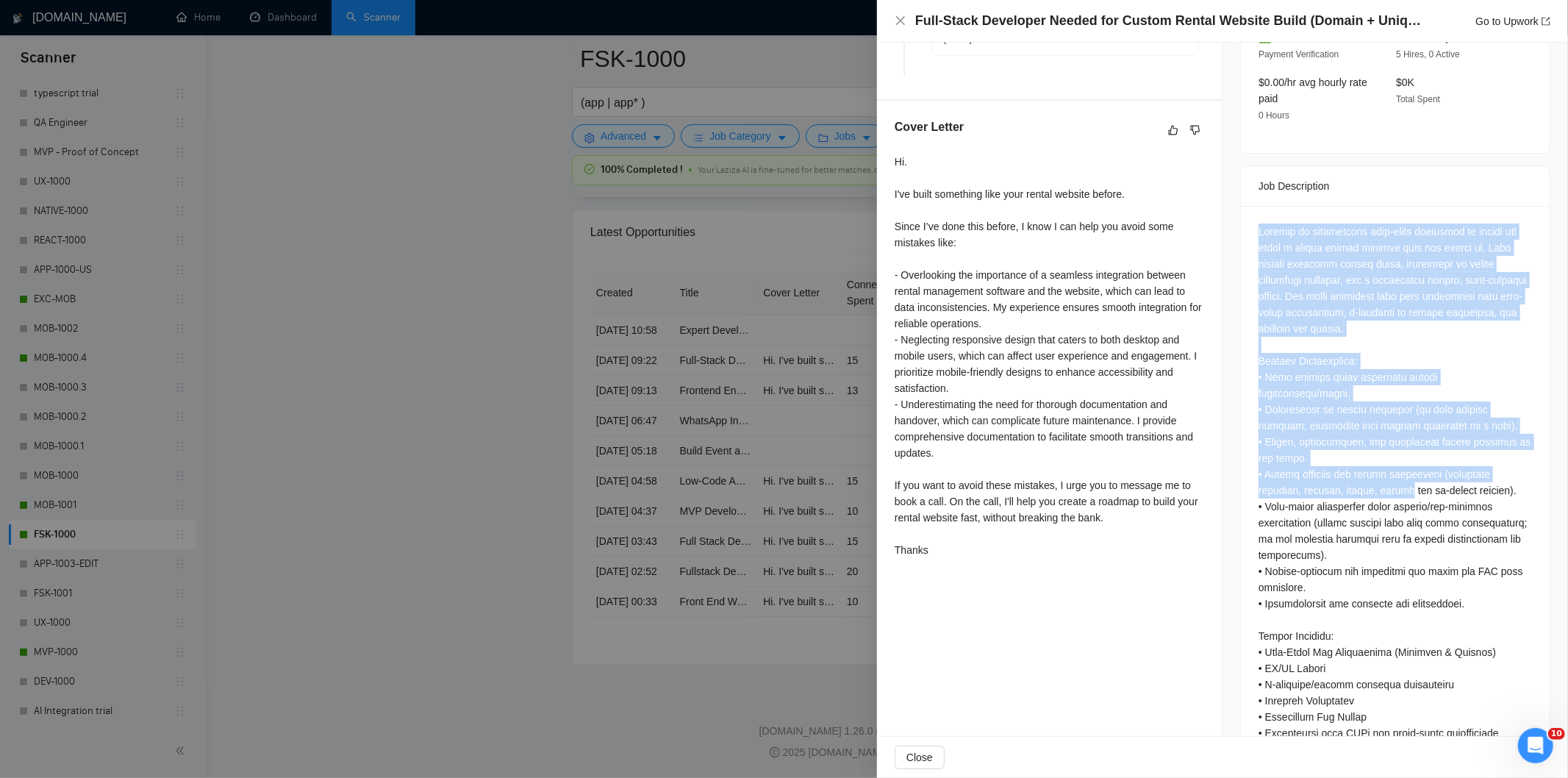
scroll to position [876, 0]
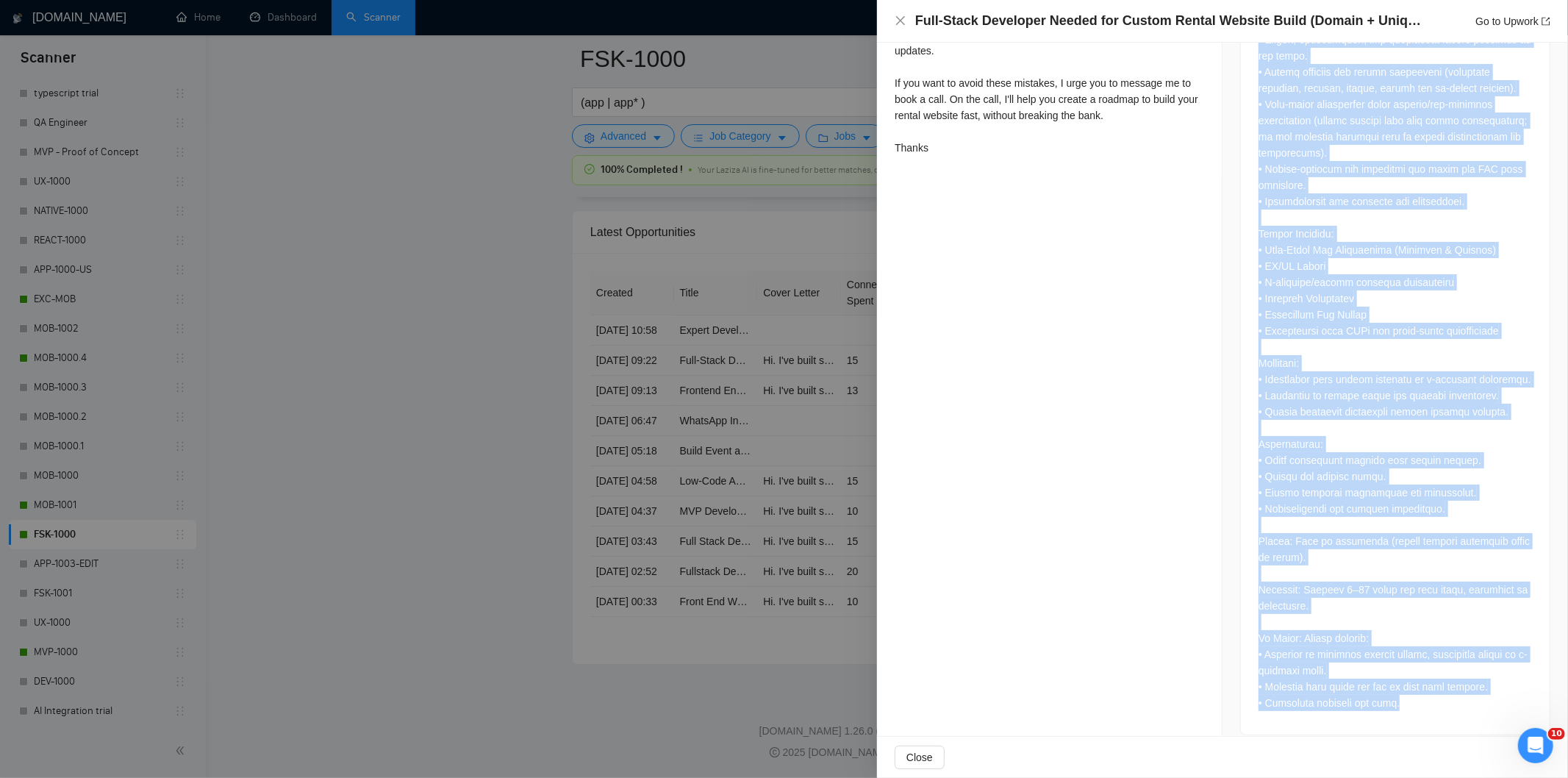
drag, startPoint x: 1254, startPoint y: 214, endPoint x: 1433, endPoint y: 693, distance: 511.4
click at [1433, 693] on div at bounding box center [1394, 266] width 274 height 889
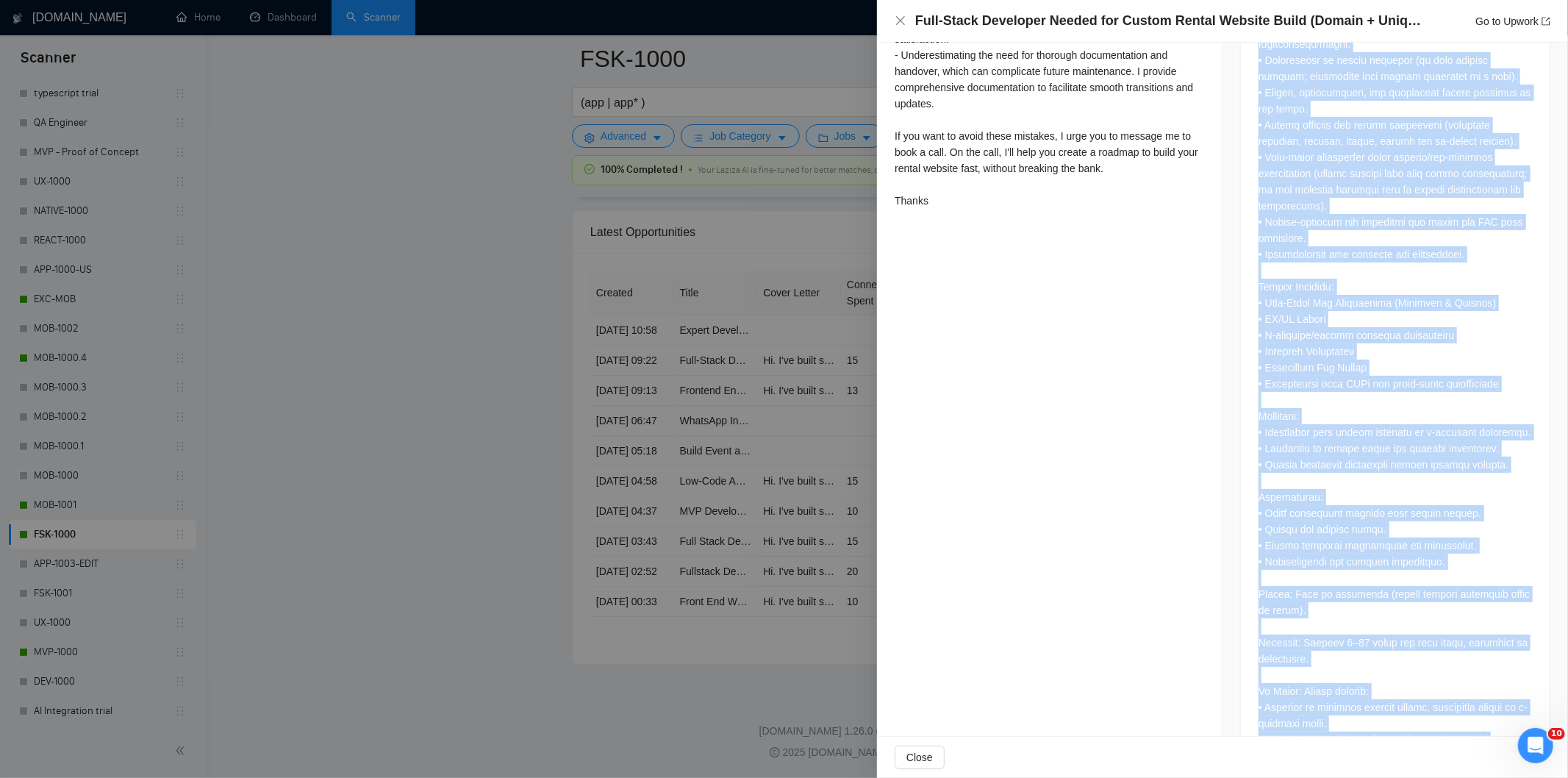
scroll to position [467, 0]
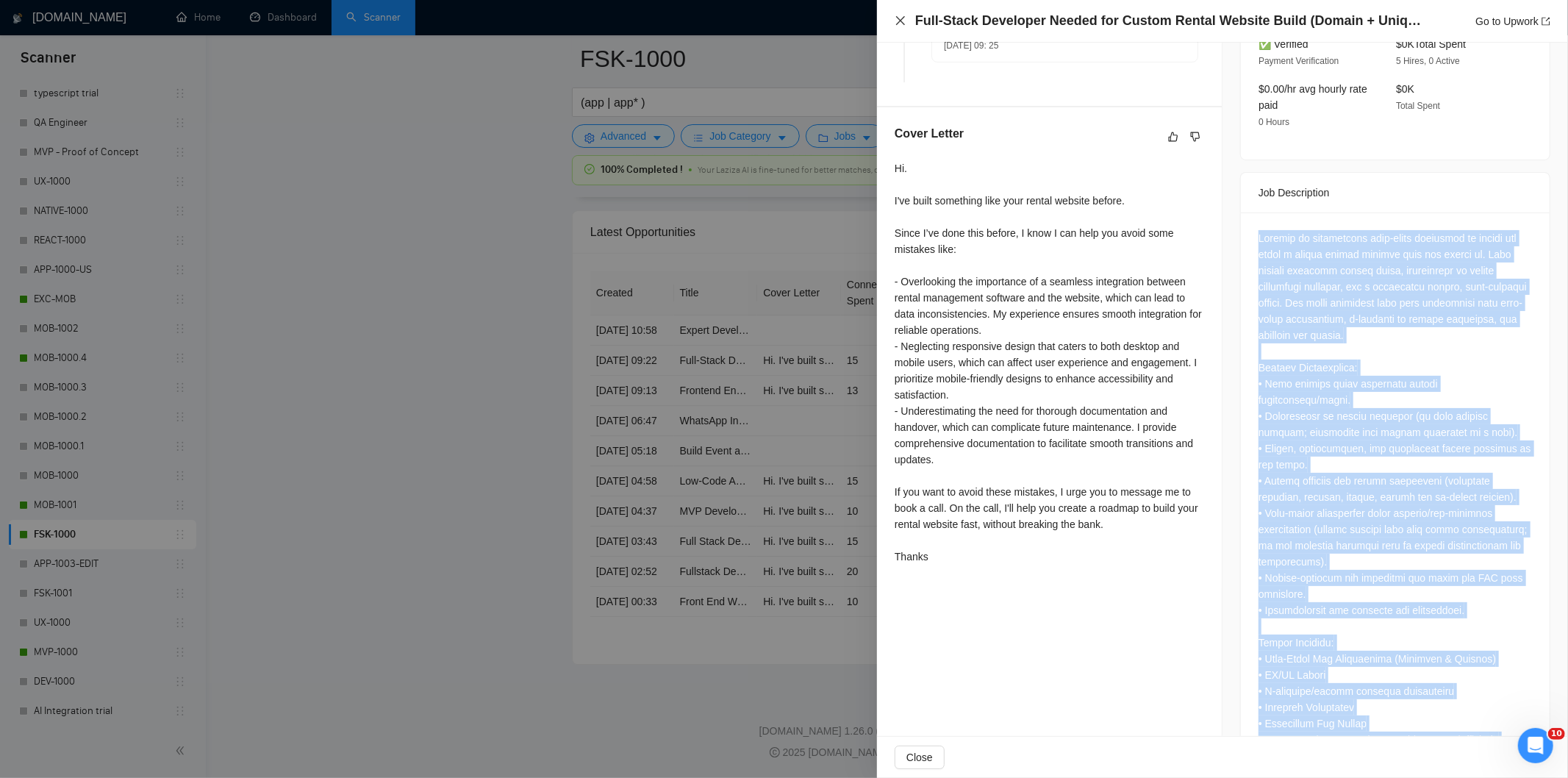
click at [900, 21] on icon "close" at bounding box center [900, 21] width 9 height 9
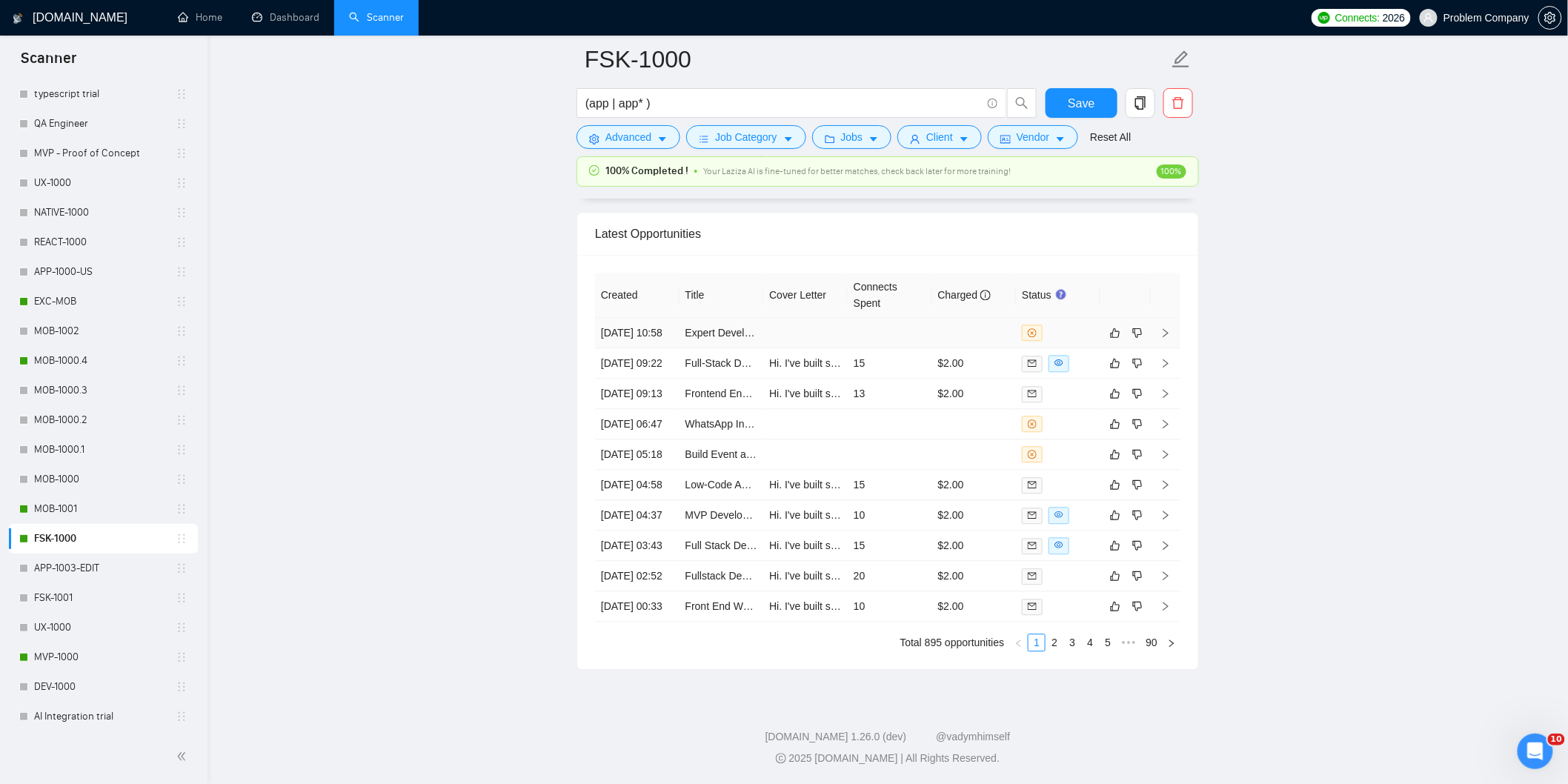
click at [657, 318] on td "[DATE] 10:58" at bounding box center [637, 332] width 85 height 30
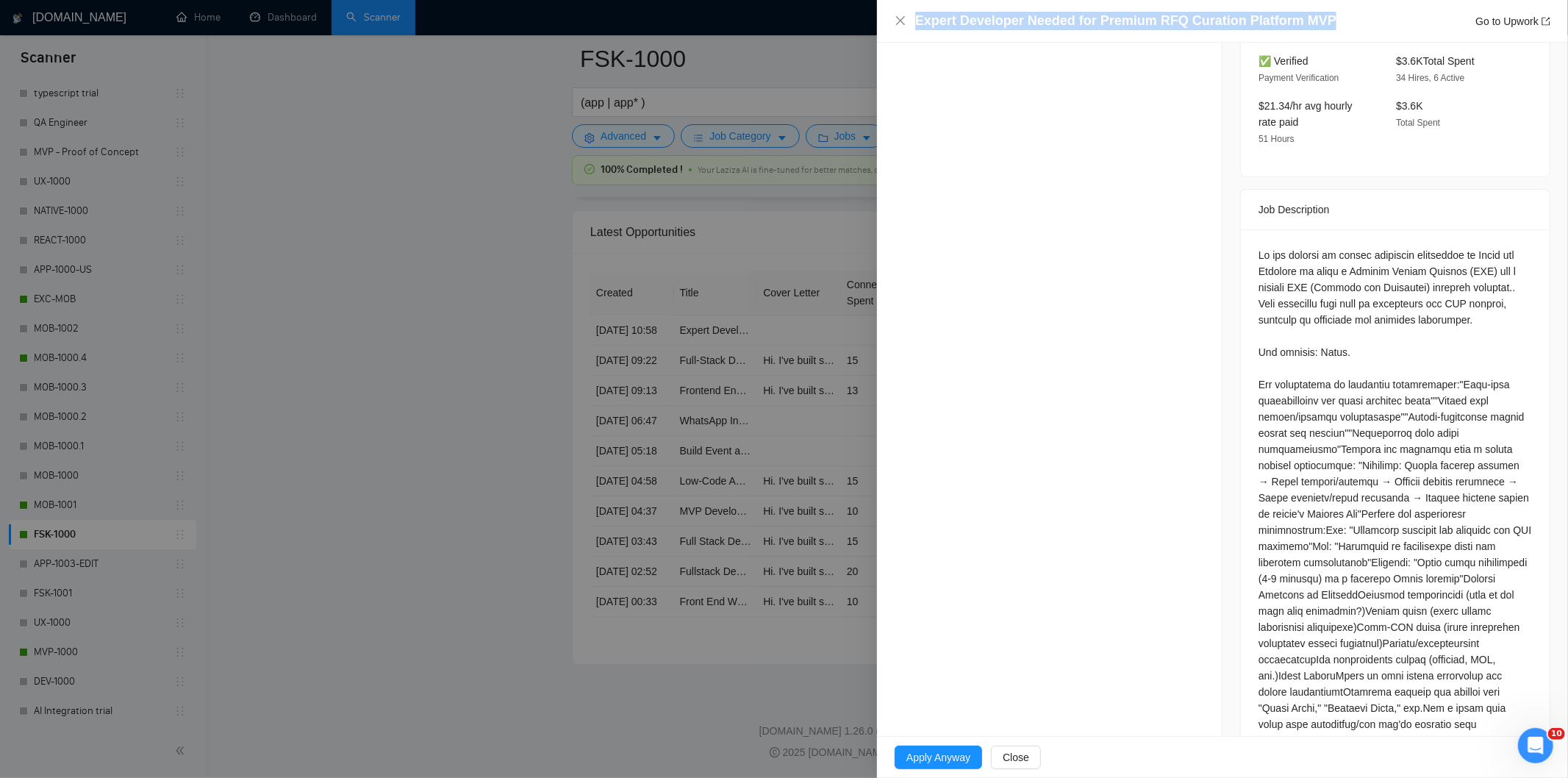
drag, startPoint x: 1218, startPoint y: 33, endPoint x: 910, endPoint y: 16, distance: 308.5
click at [910, 16] on div "Expert Developer Needed for Premium RFQ Curation Platform MVP Go to Upwork" at bounding box center [1222, 21] width 655 height 18
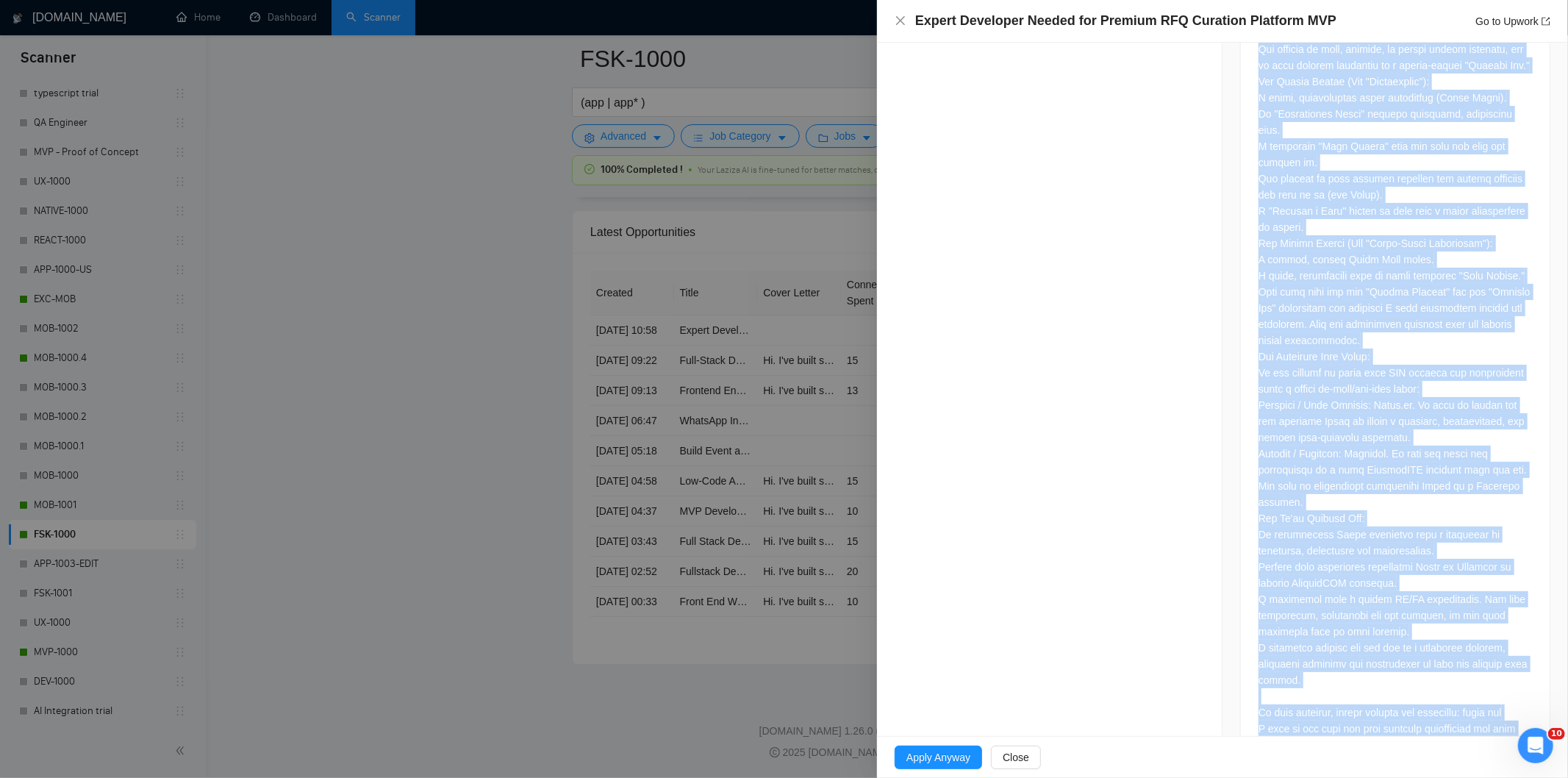
scroll to position [1765, 0]
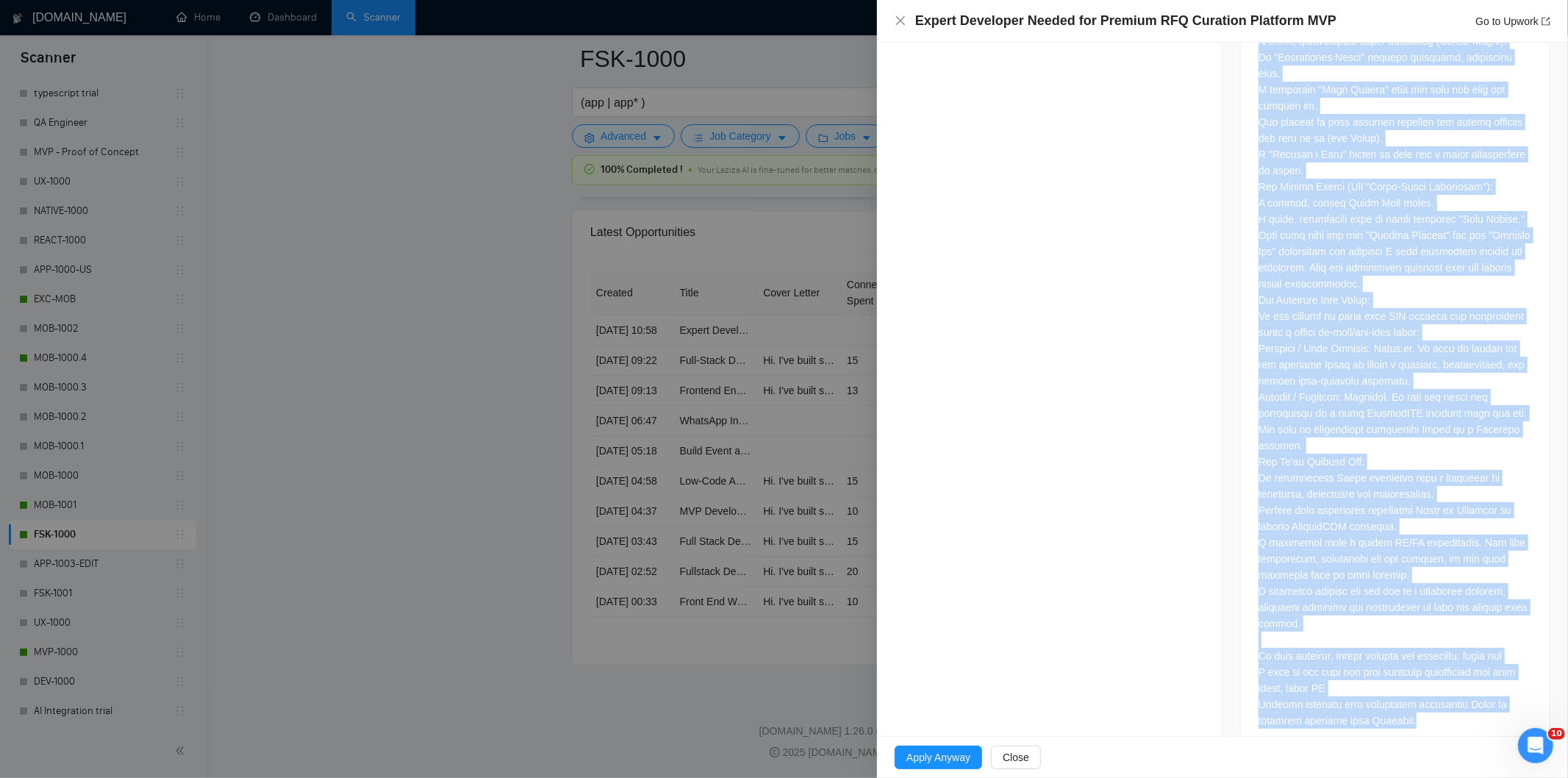
drag, startPoint x: 1247, startPoint y: 213, endPoint x: 1460, endPoint y: 688, distance: 520.6
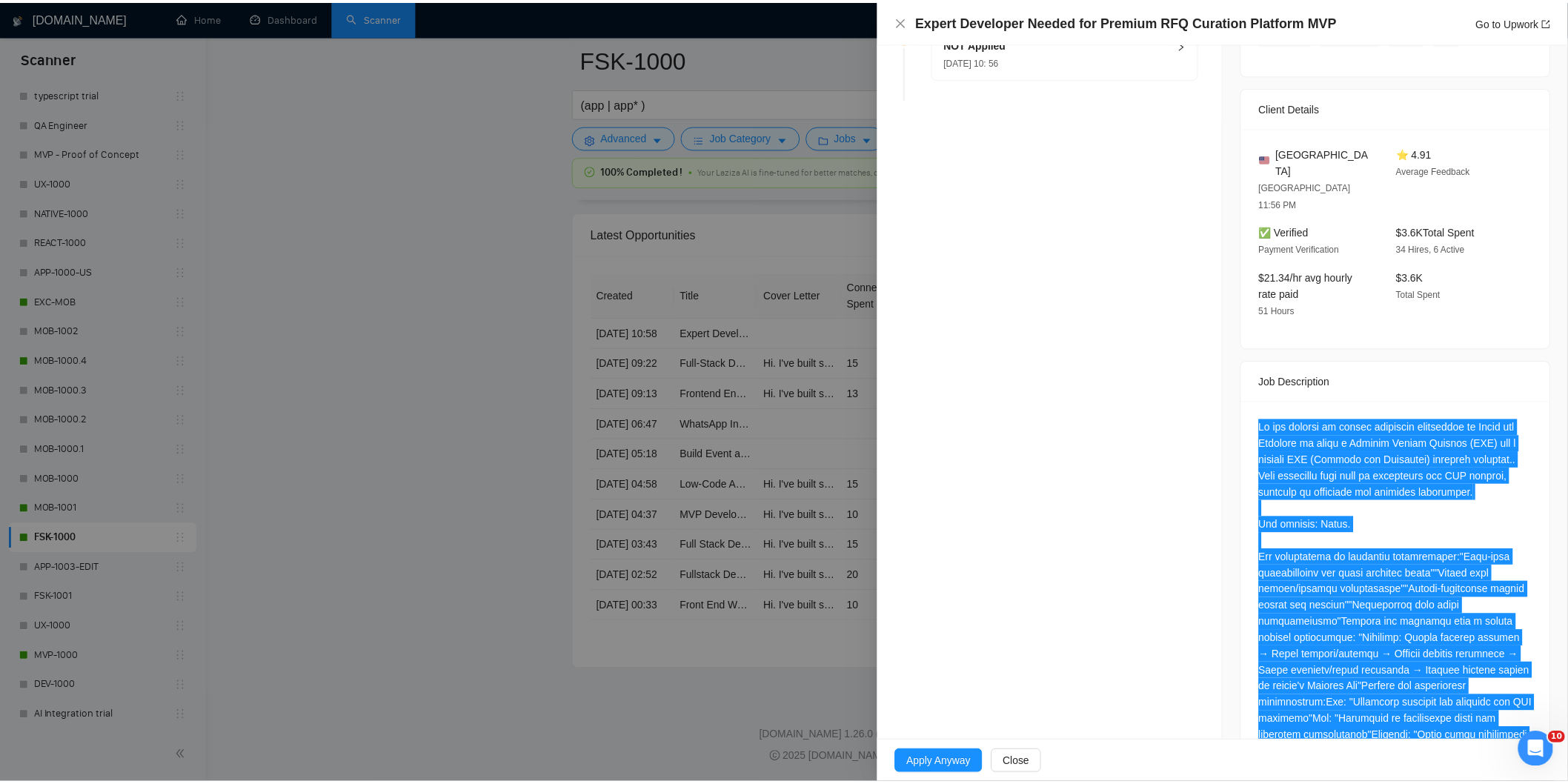
scroll to position [0, 0]
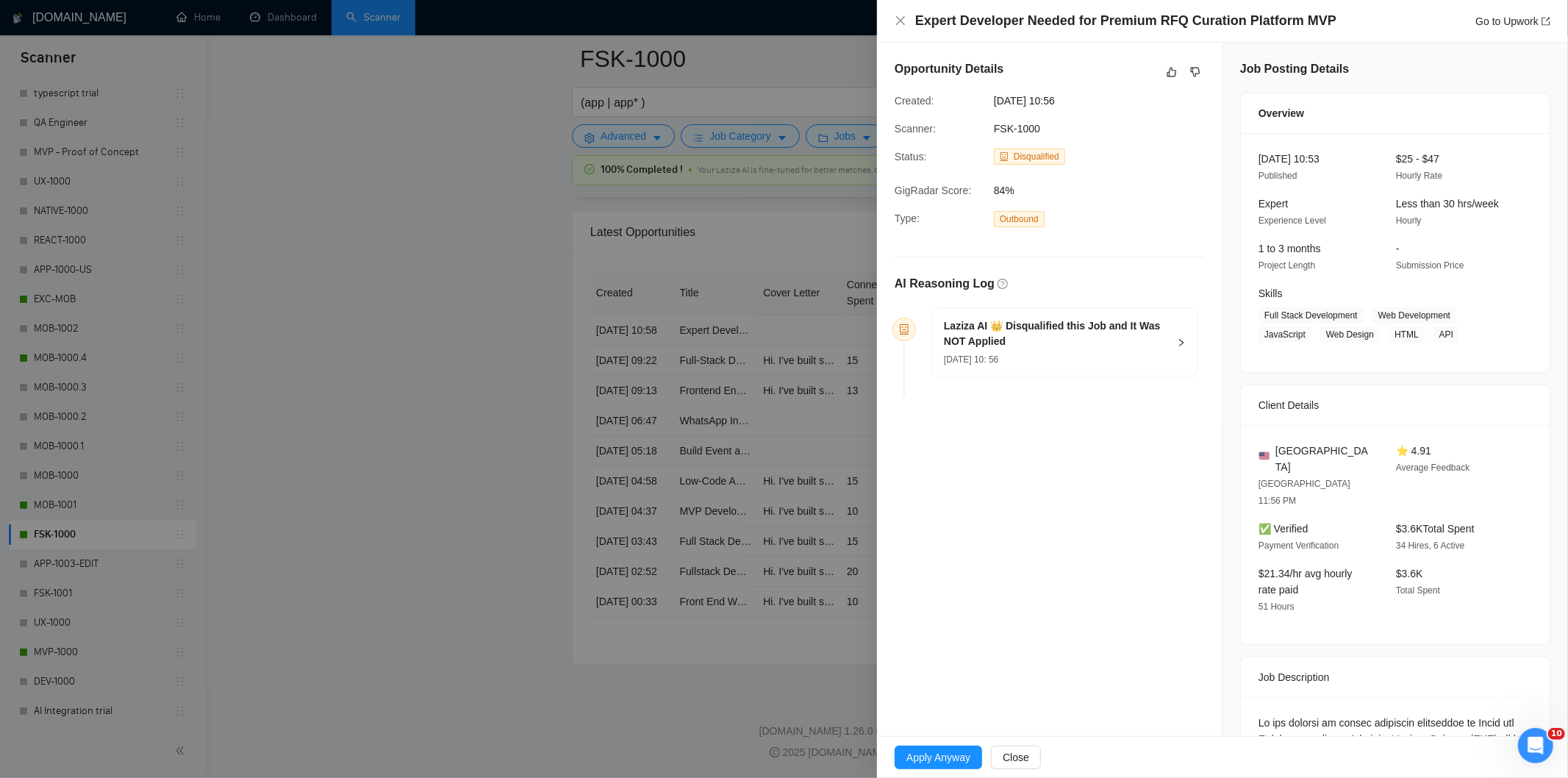
click at [1088, 380] on li "[PERSON_NAME] AI 👑 Disqualified this Job and It Was NOT Applied [DATE] 10: 56" at bounding box center [1048, 354] width 297 height 83
click at [1105, 346] on h5 "Laziza AI 👑 Disqualified this Job and It Was NOT Applied" at bounding box center [1056, 333] width 224 height 31
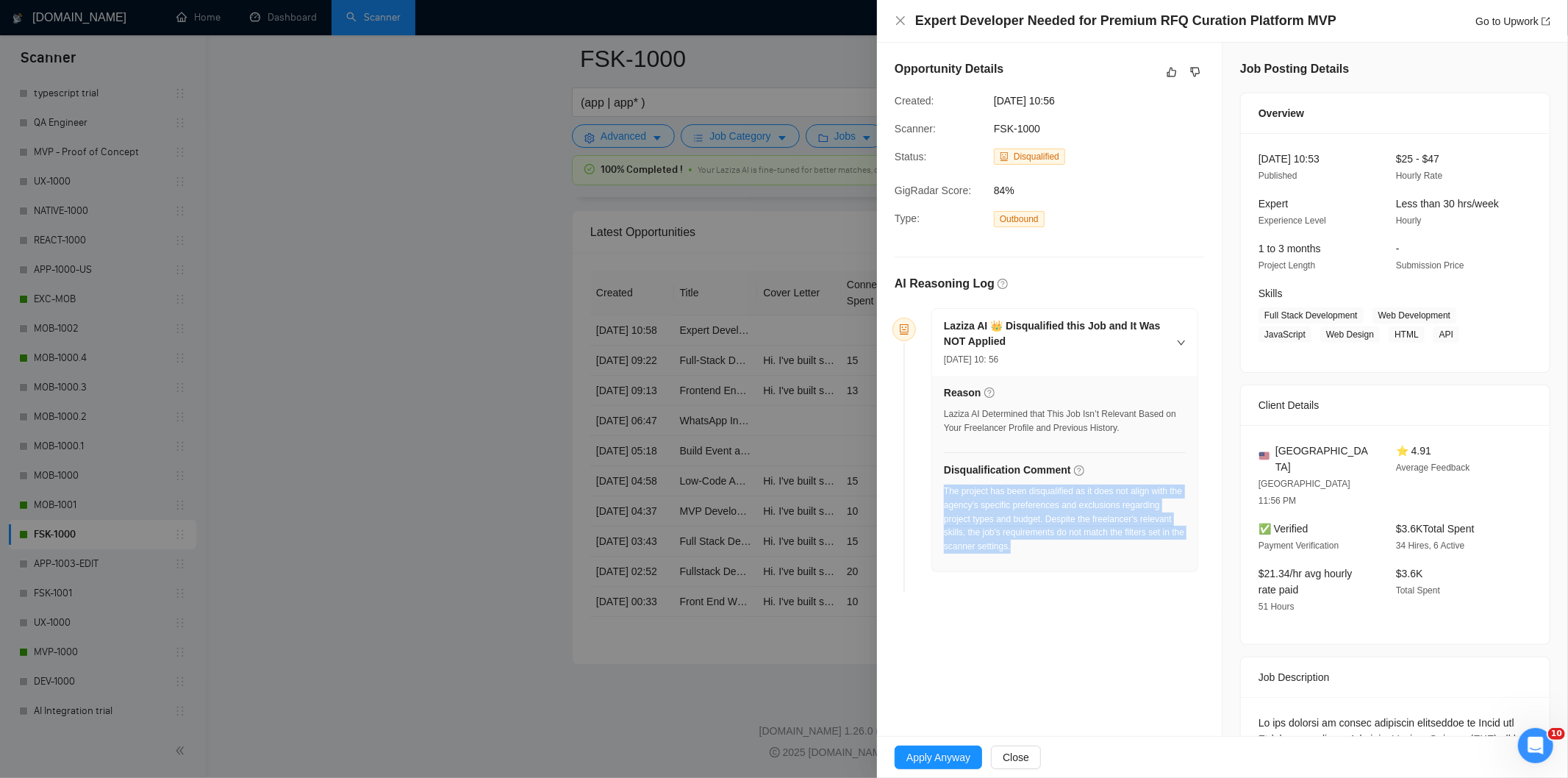
drag, startPoint x: 1038, startPoint y: 549, endPoint x: 944, endPoint y: 486, distance: 113.2
click at [944, 486] on div "The project has been disqualified as it does not align with the agency's specif…" at bounding box center [1065, 519] width 242 height 69
click at [900, 25] on icon "close" at bounding box center [900, 20] width 12 height 12
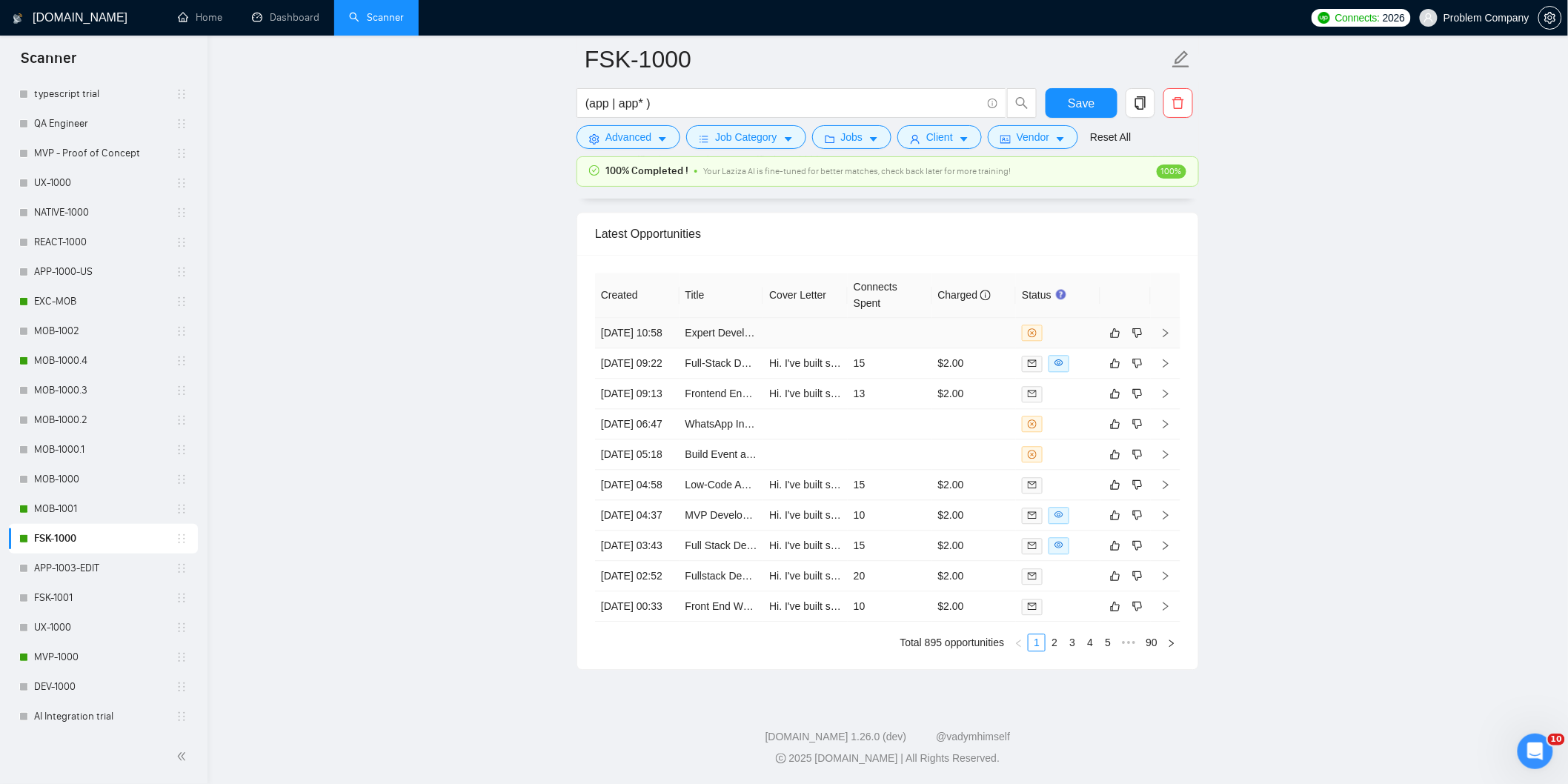
click at [673, 318] on td "[DATE] 10:58" at bounding box center [637, 332] width 85 height 30
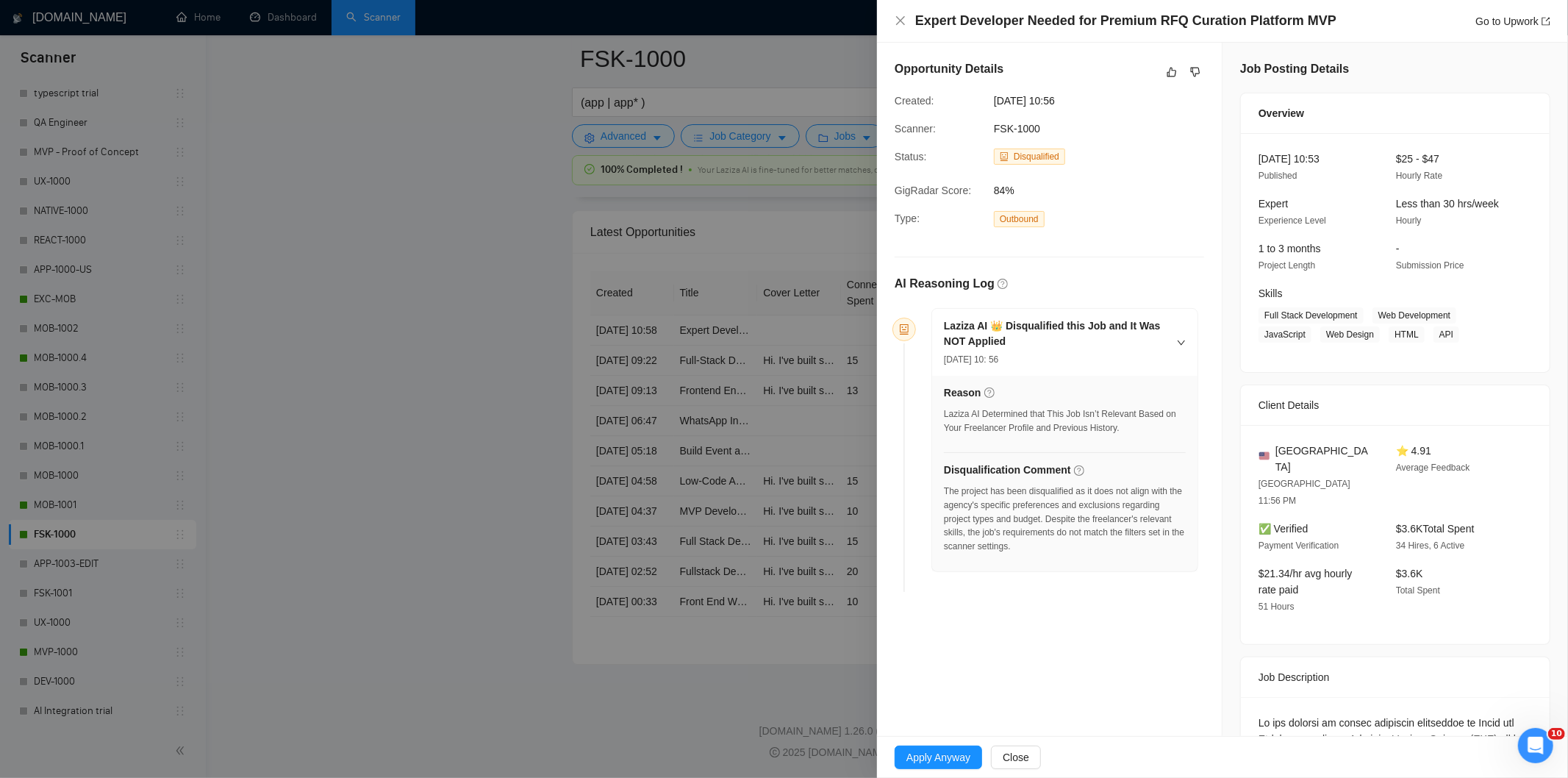
drag, startPoint x: 1100, startPoint y: 106, endPoint x: 976, endPoint y: 93, distance: 124.7
click at [976, 93] on div "Created: [DATE] 10:56" at bounding box center [1037, 100] width 297 height 16
click at [899, 19] on icon "close" at bounding box center [900, 21] width 9 height 9
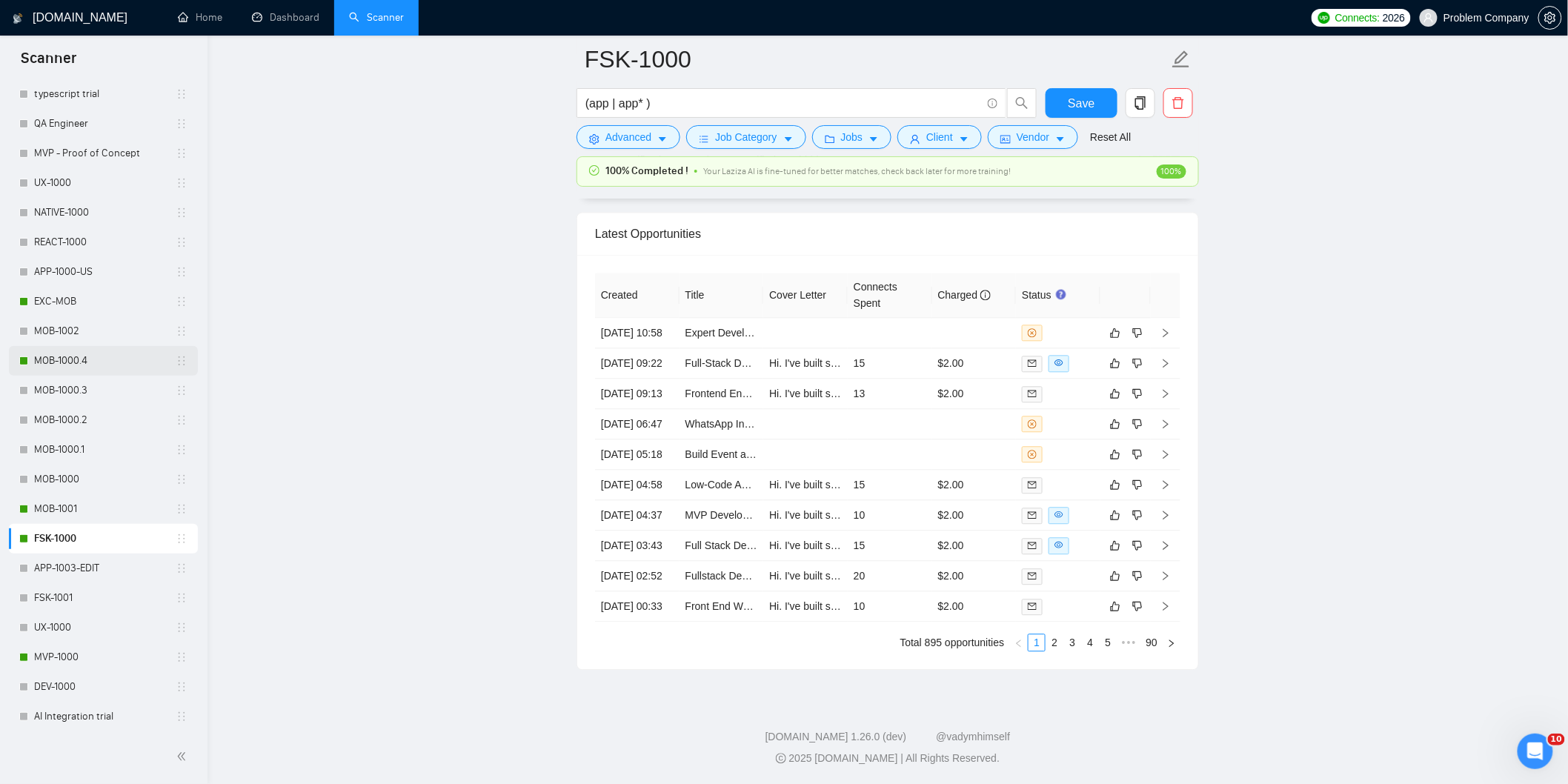
click at [67, 355] on link "MOB-1000.4" at bounding box center [104, 361] width 141 height 30
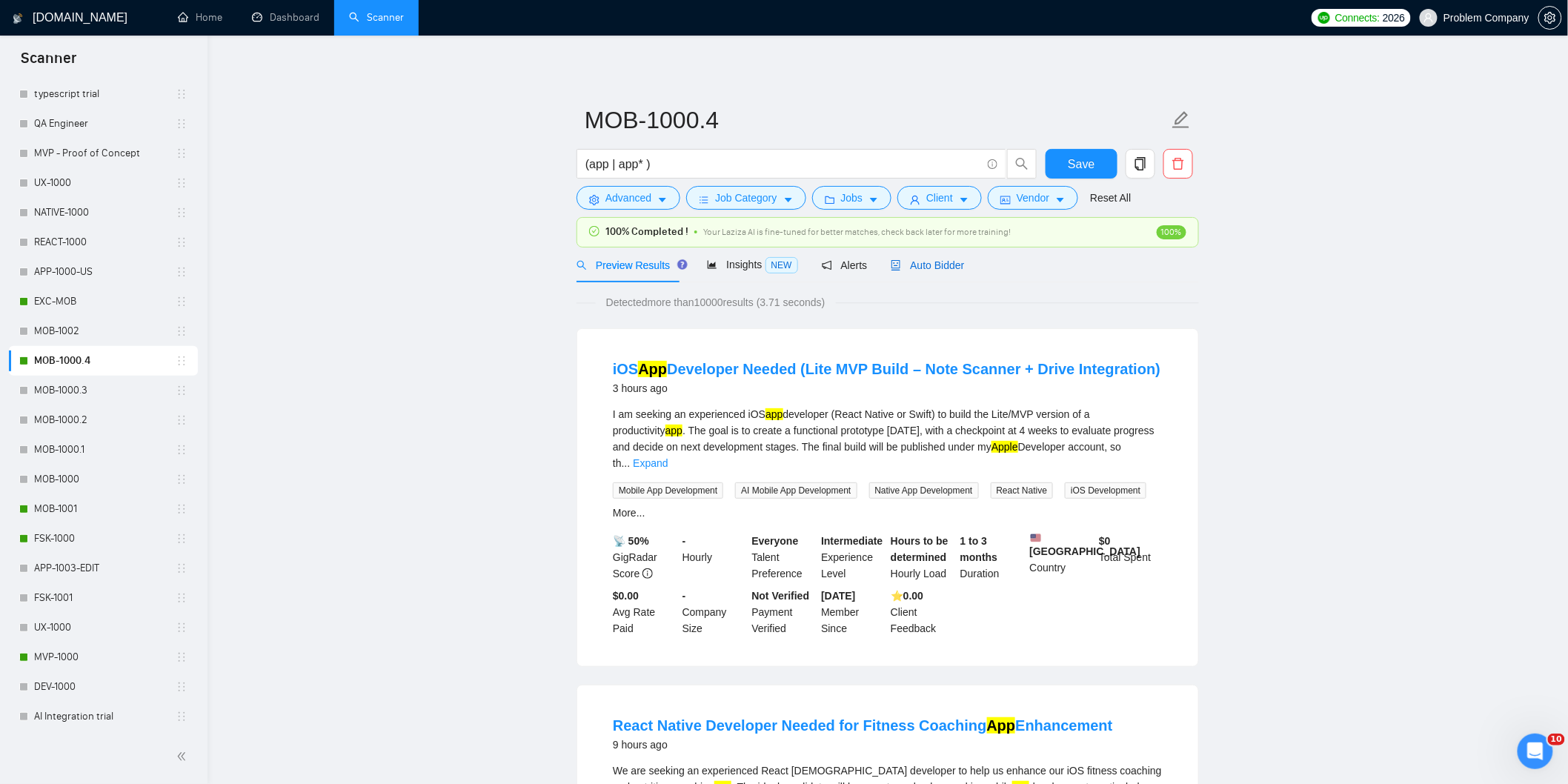
click at [932, 265] on span "Auto Bidder" at bounding box center [927, 265] width 74 height 12
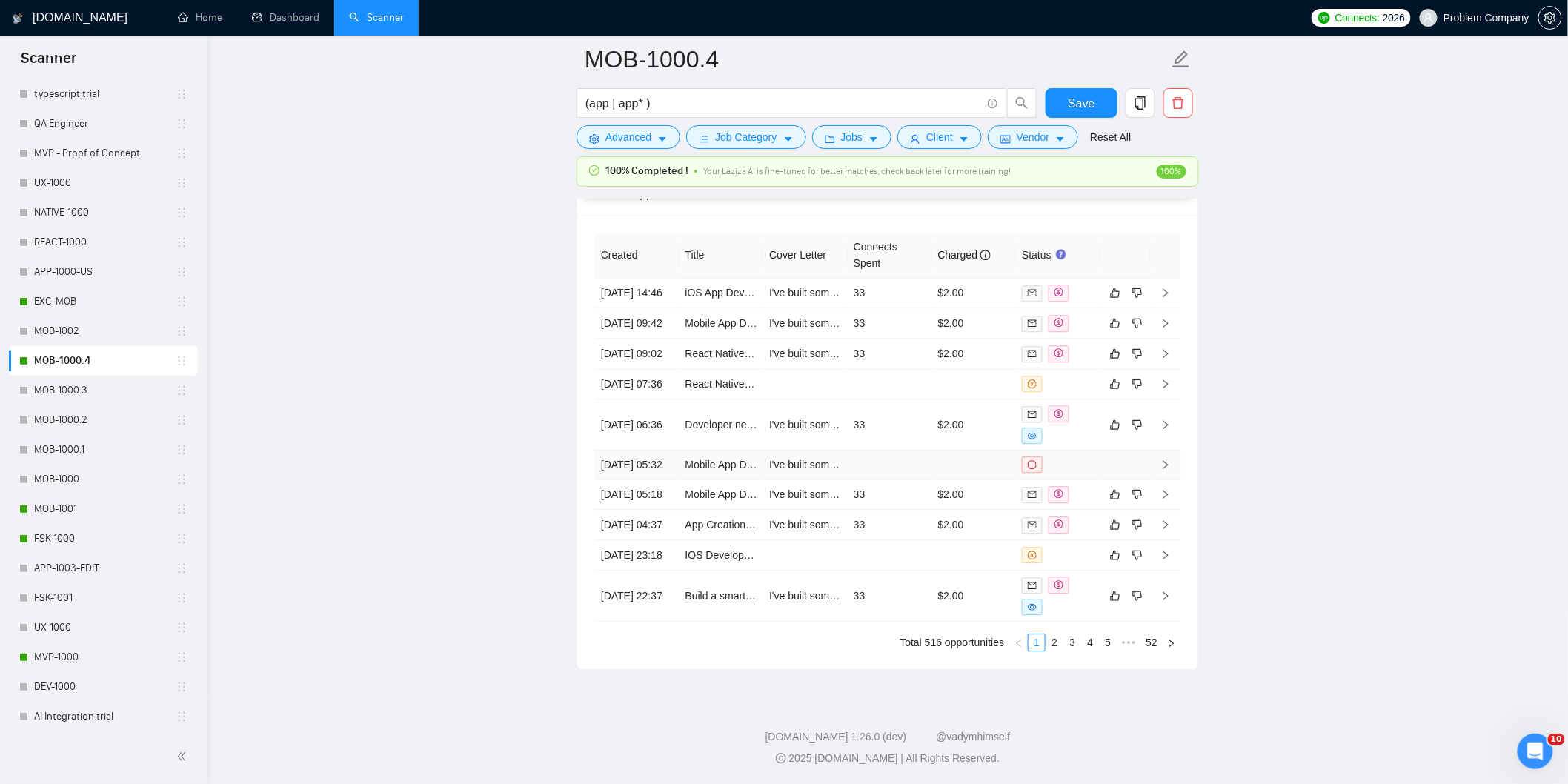
scroll to position [3851, 0]
click at [1055, 643] on link "2" at bounding box center [1054, 642] width 16 height 16
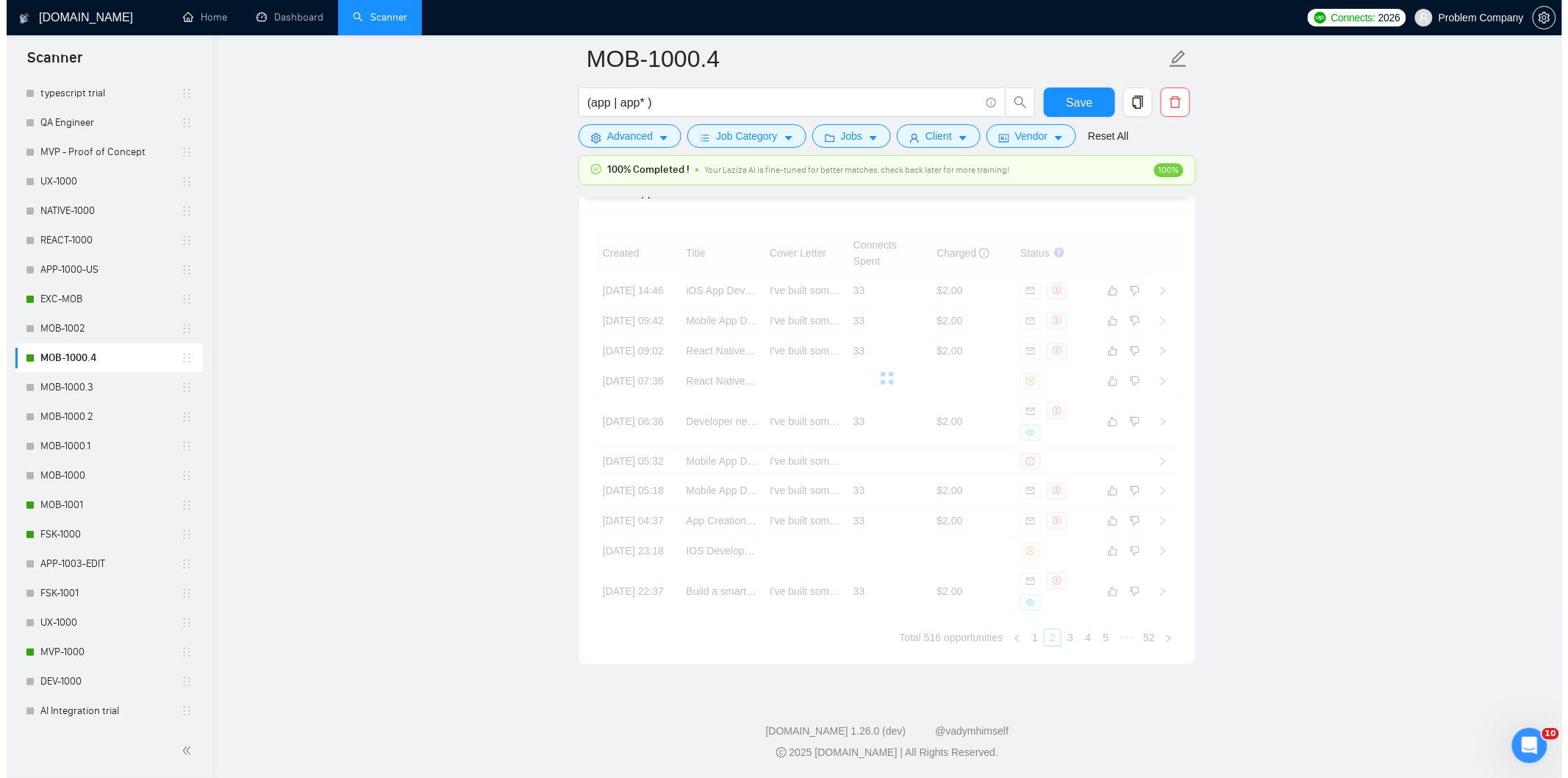
scroll to position [3658, 0]
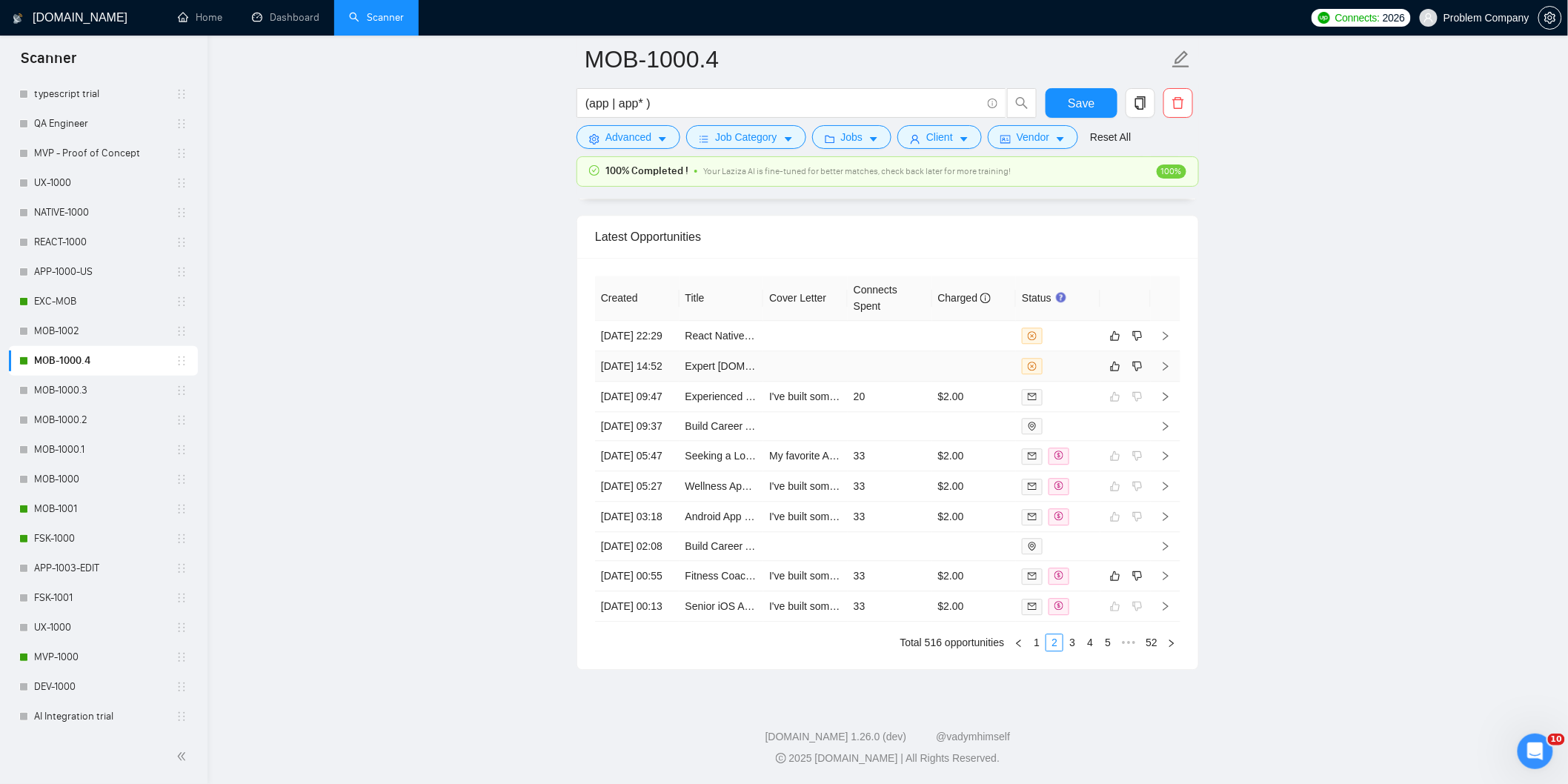
click at [641, 382] on td "[DATE] 14:52" at bounding box center [637, 366] width 85 height 30
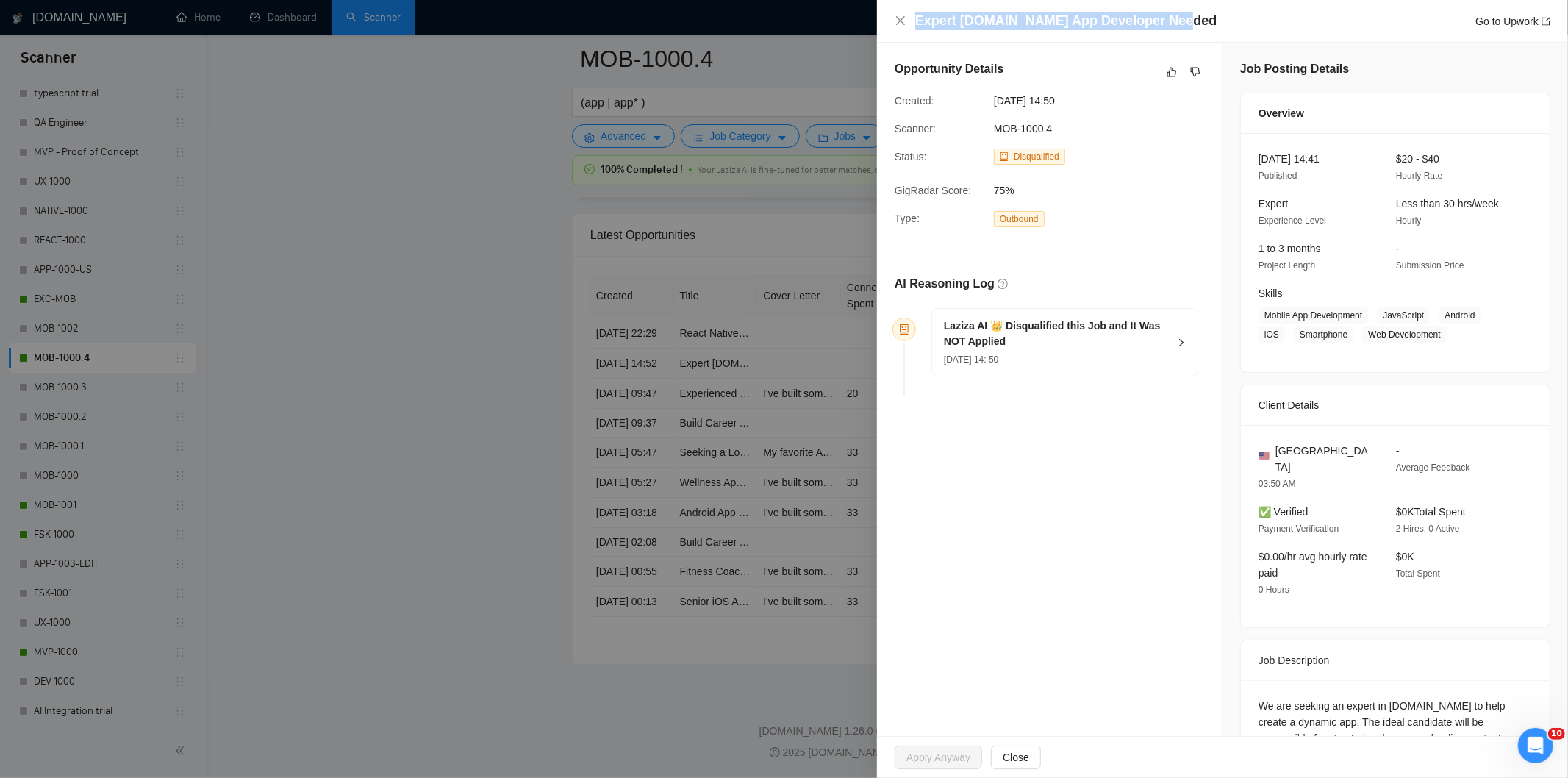
drag, startPoint x: 1187, startPoint y: 18, endPoint x: 915, endPoint y: 14, distance: 272.0
click at [915, 14] on div "Expert [DOMAIN_NAME] App Developer Needed Go to Upwork" at bounding box center [1233, 21] width 635 height 18
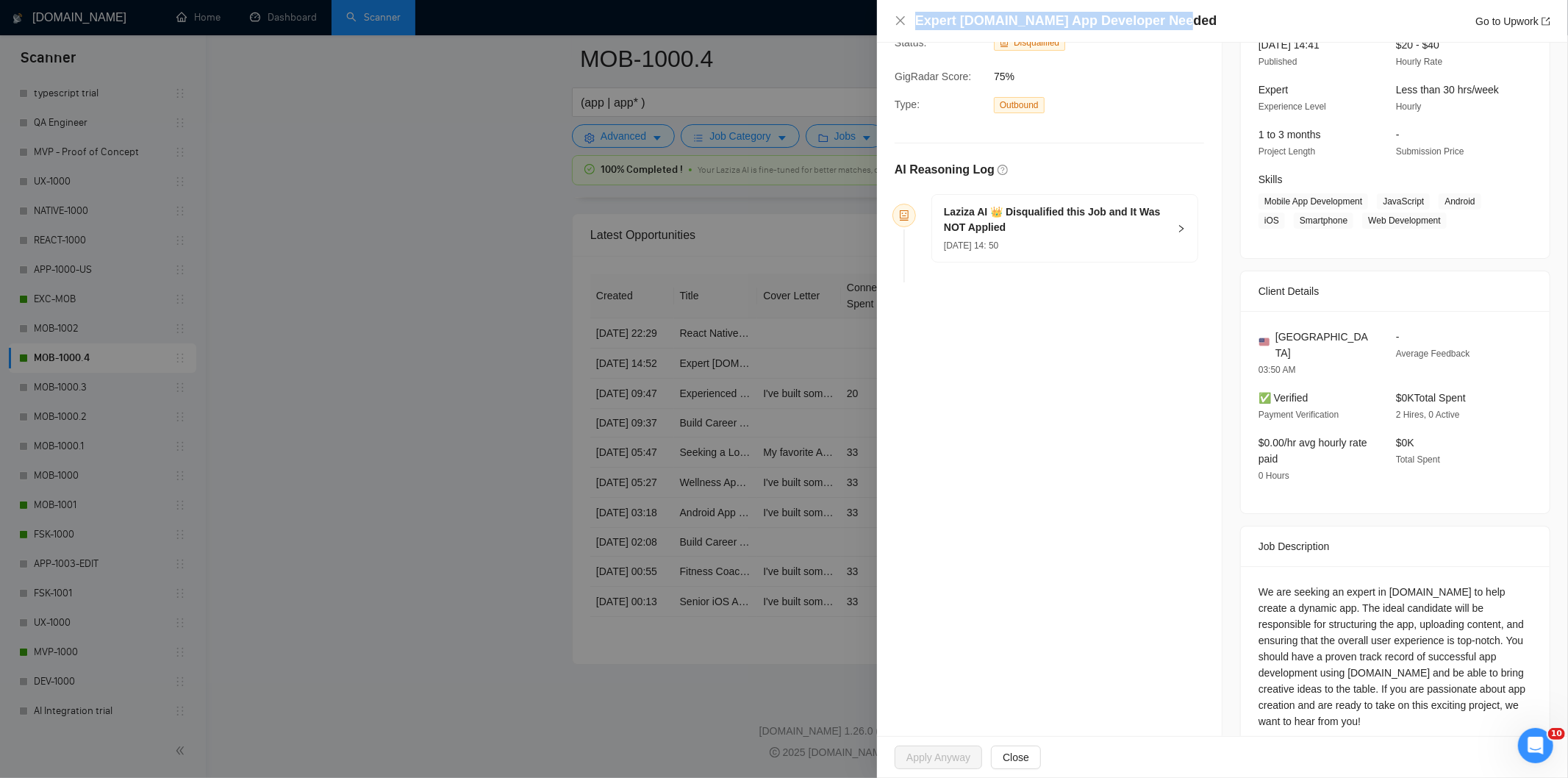
scroll to position [117, 0]
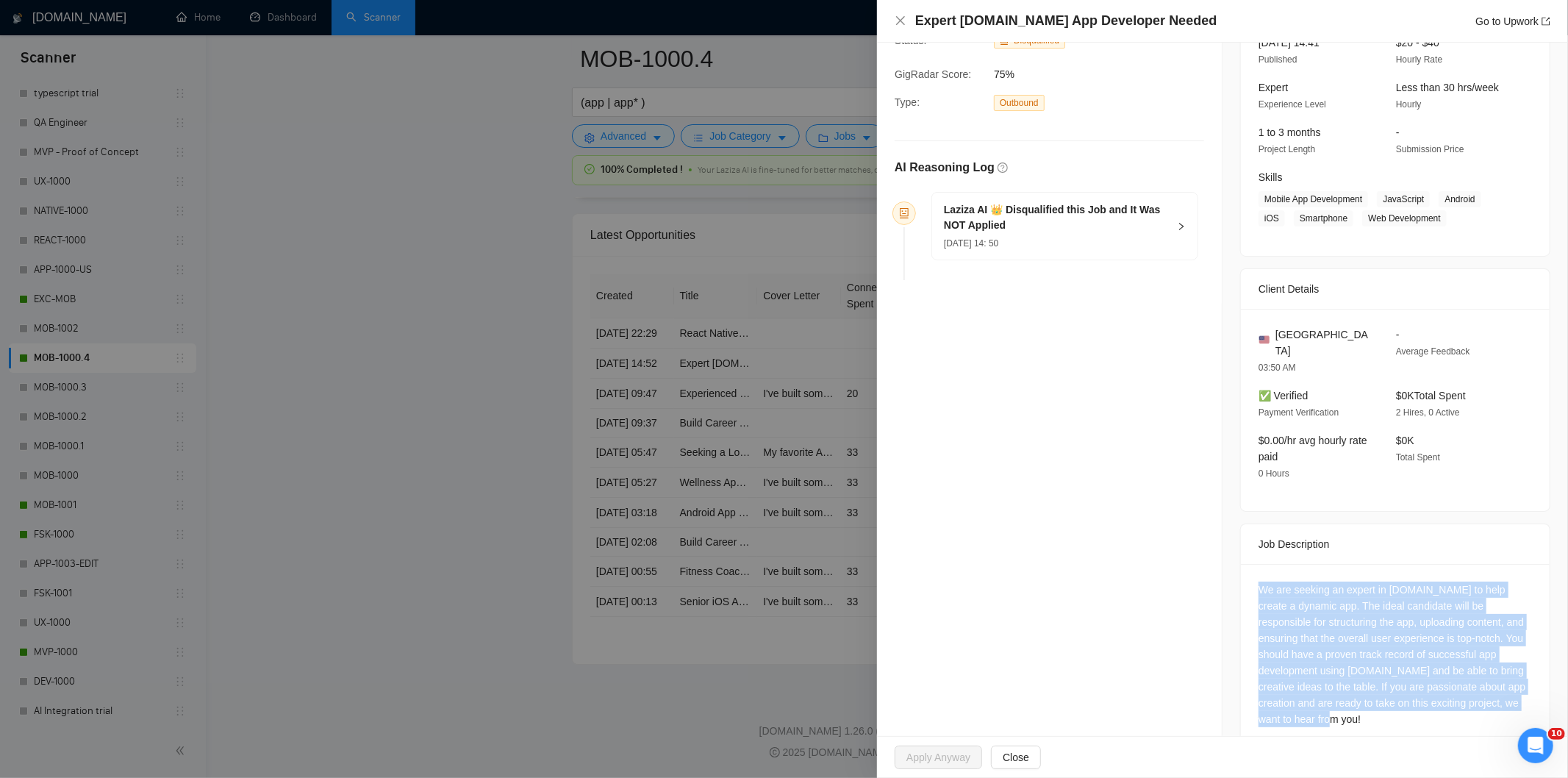
drag, startPoint x: 1250, startPoint y: 570, endPoint x: 1517, endPoint y: 682, distance: 289.5
click at [1517, 682] on div "We are seeking an expert in [DOMAIN_NAME] to help create a dynamic app. The ide…" at bounding box center [1395, 657] width 309 height 187
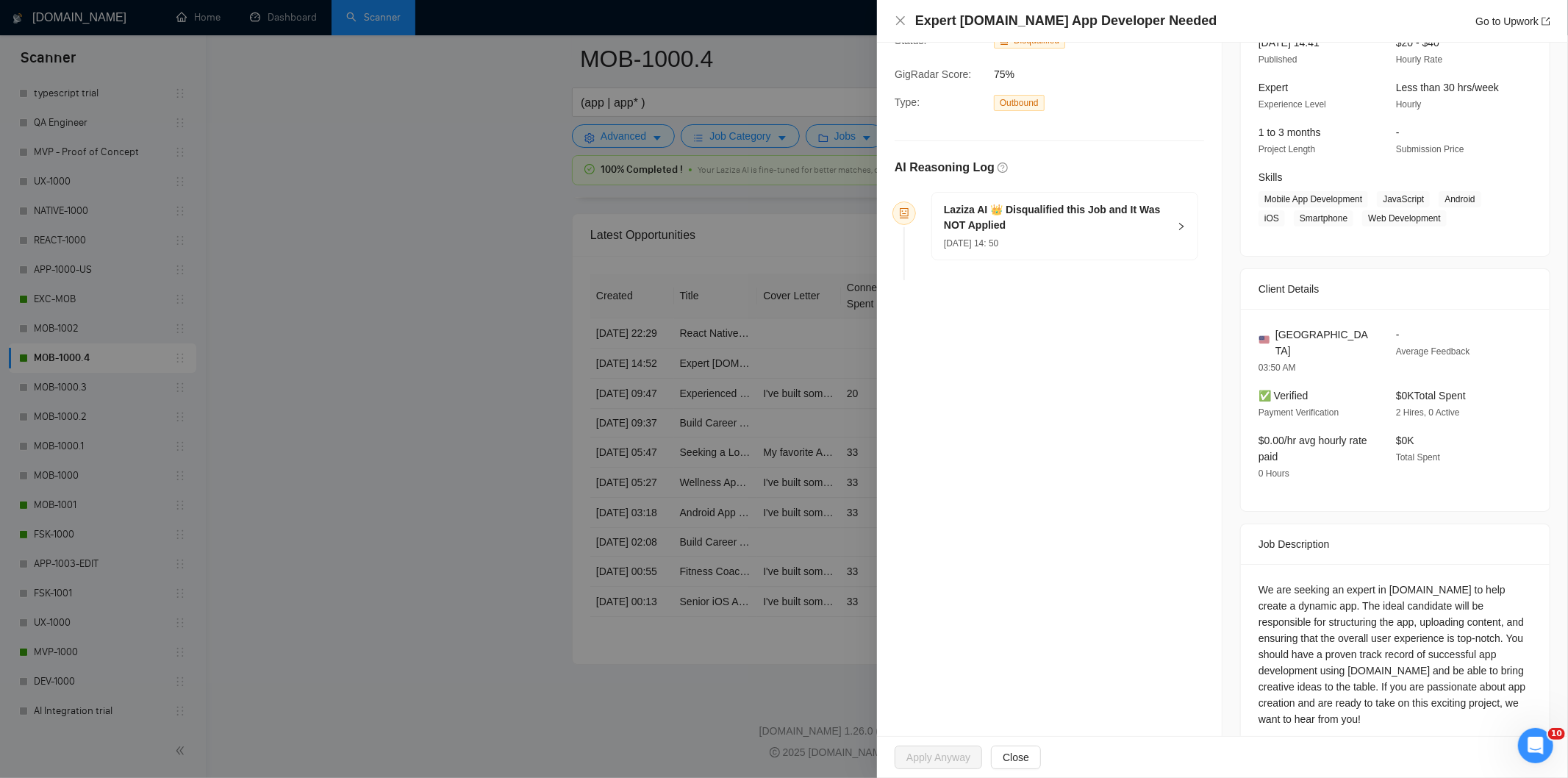
click at [1085, 211] on h5 "Laziza AI 👑 Disqualified this Job and It Was NOT Applied" at bounding box center [1056, 218] width 224 height 31
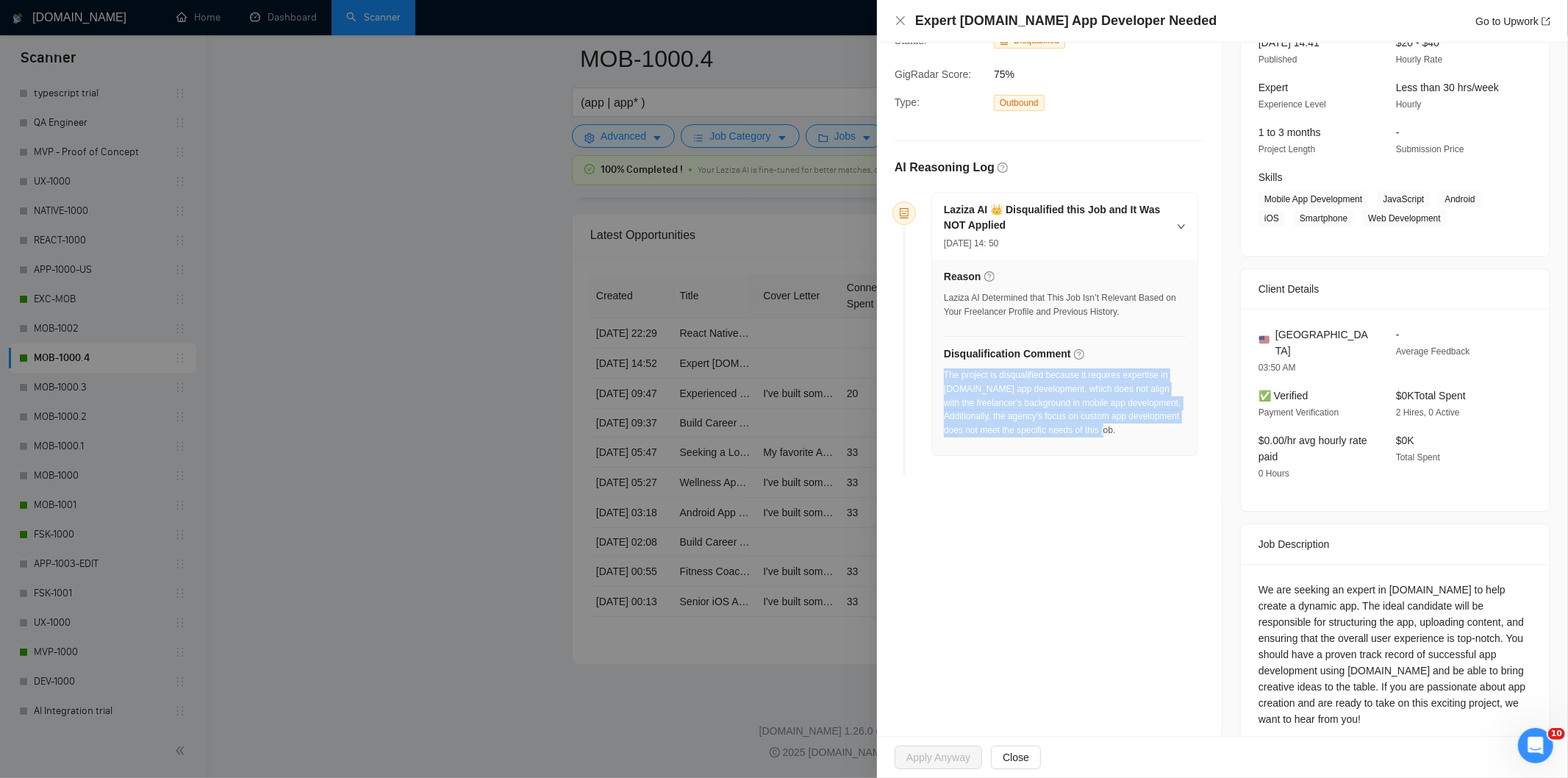
drag, startPoint x: 1179, startPoint y: 436, endPoint x: 945, endPoint y: 375, distance: 241.8
click at [945, 375] on div "Reason Laziza AI Determined that This Job Isn’t Relevant Based on Your Freelanc…" at bounding box center [1065, 357] width 266 height 195
click at [904, 27] on div "Expert [DOMAIN_NAME] App Developer Needed Go to Upwork" at bounding box center [1222, 21] width 655 height 18
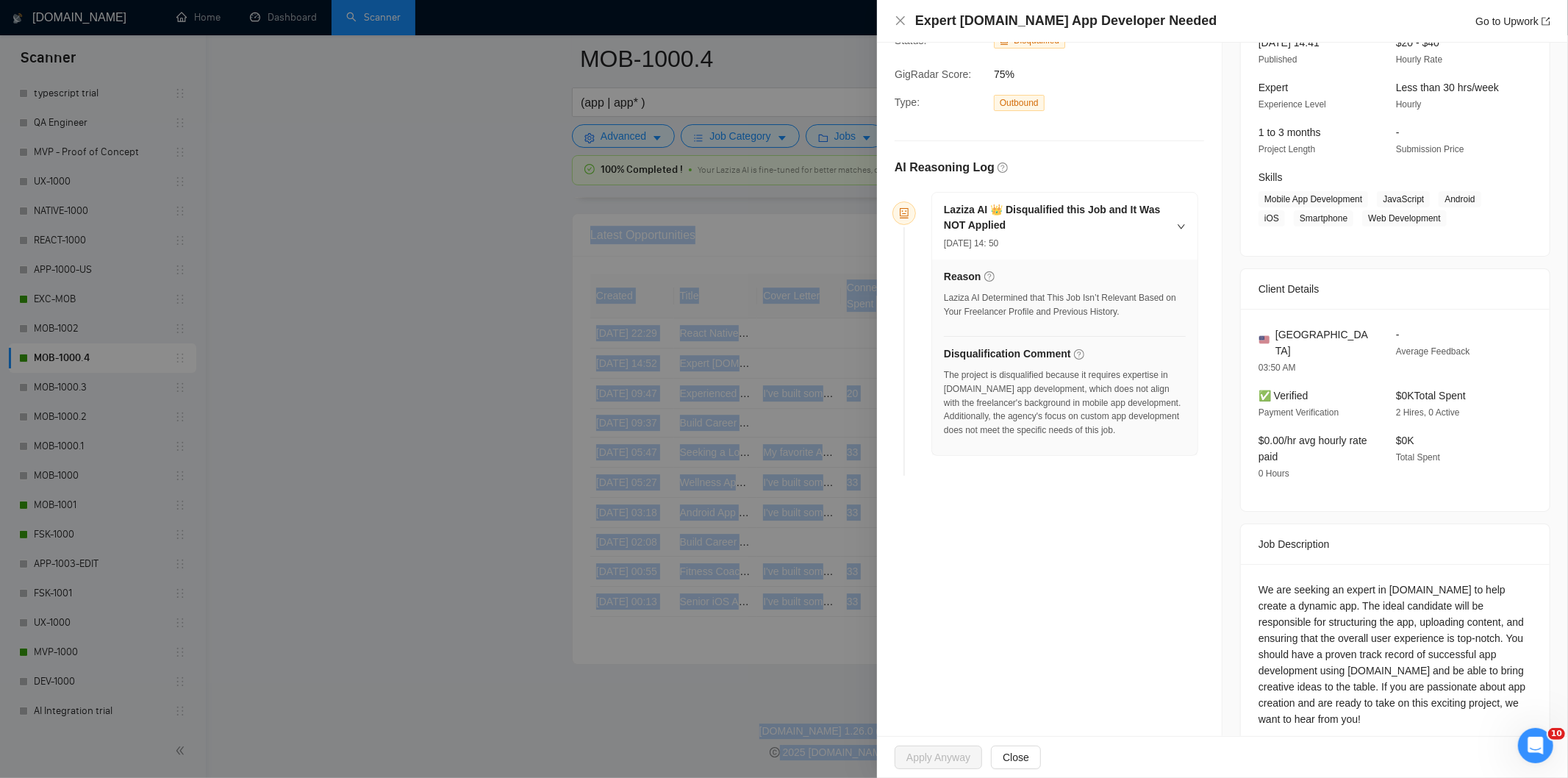
click at [905, 21] on icon "close" at bounding box center [900, 20] width 12 height 12
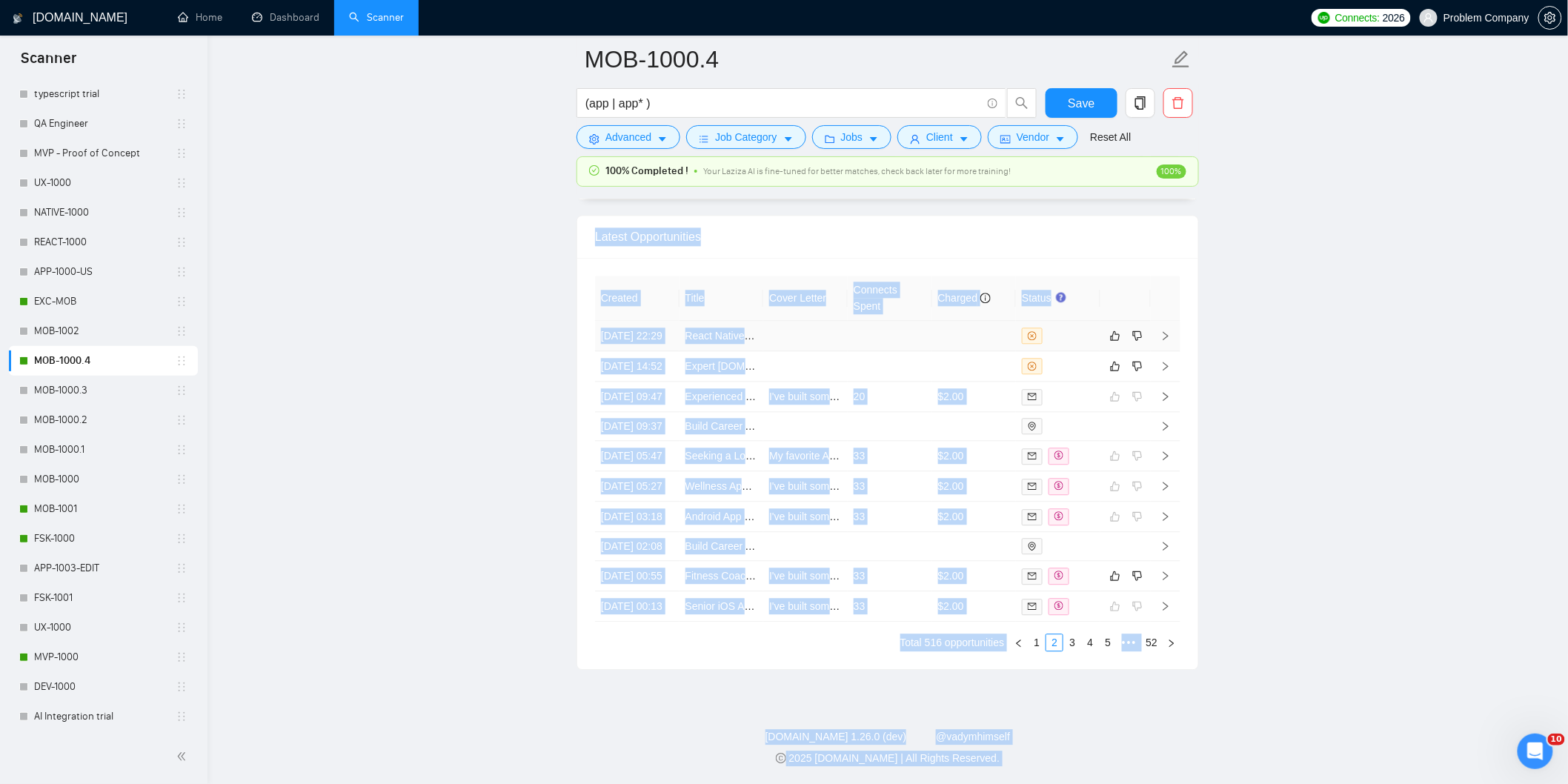
click at [660, 351] on td "[DATE] 22:29" at bounding box center [637, 335] width 85 height 30
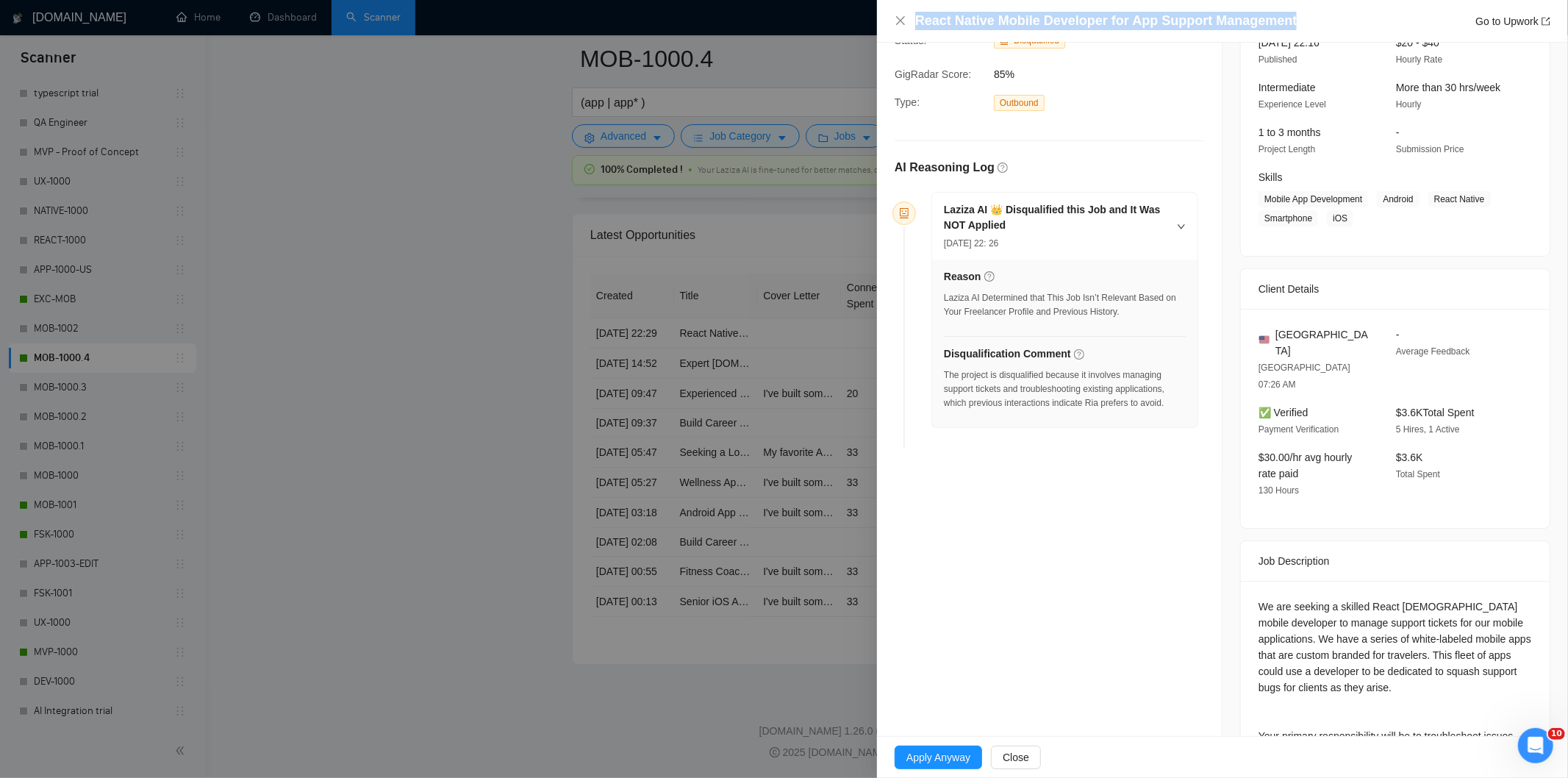
drag, startPoint x: 1298, startPoint y: 17, endPoint x: 915, endPoint y: 9, distance: 383.1
click at [915, 9] on div "React Native Mobile Developer for App Support Management Go to Upwork" at bounding box center [1222, 21] width 691 height 42
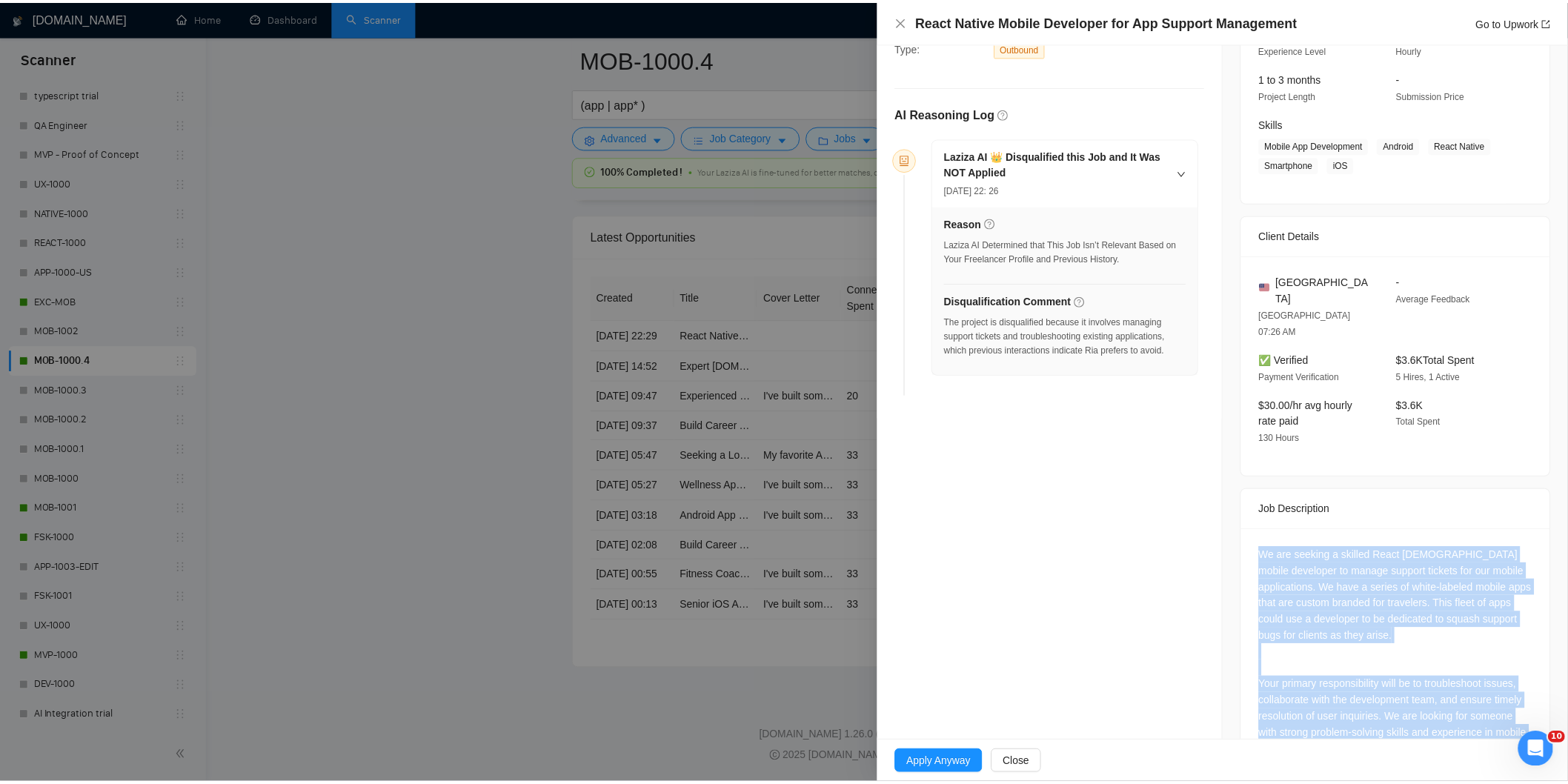
scroll to position [248, 0]
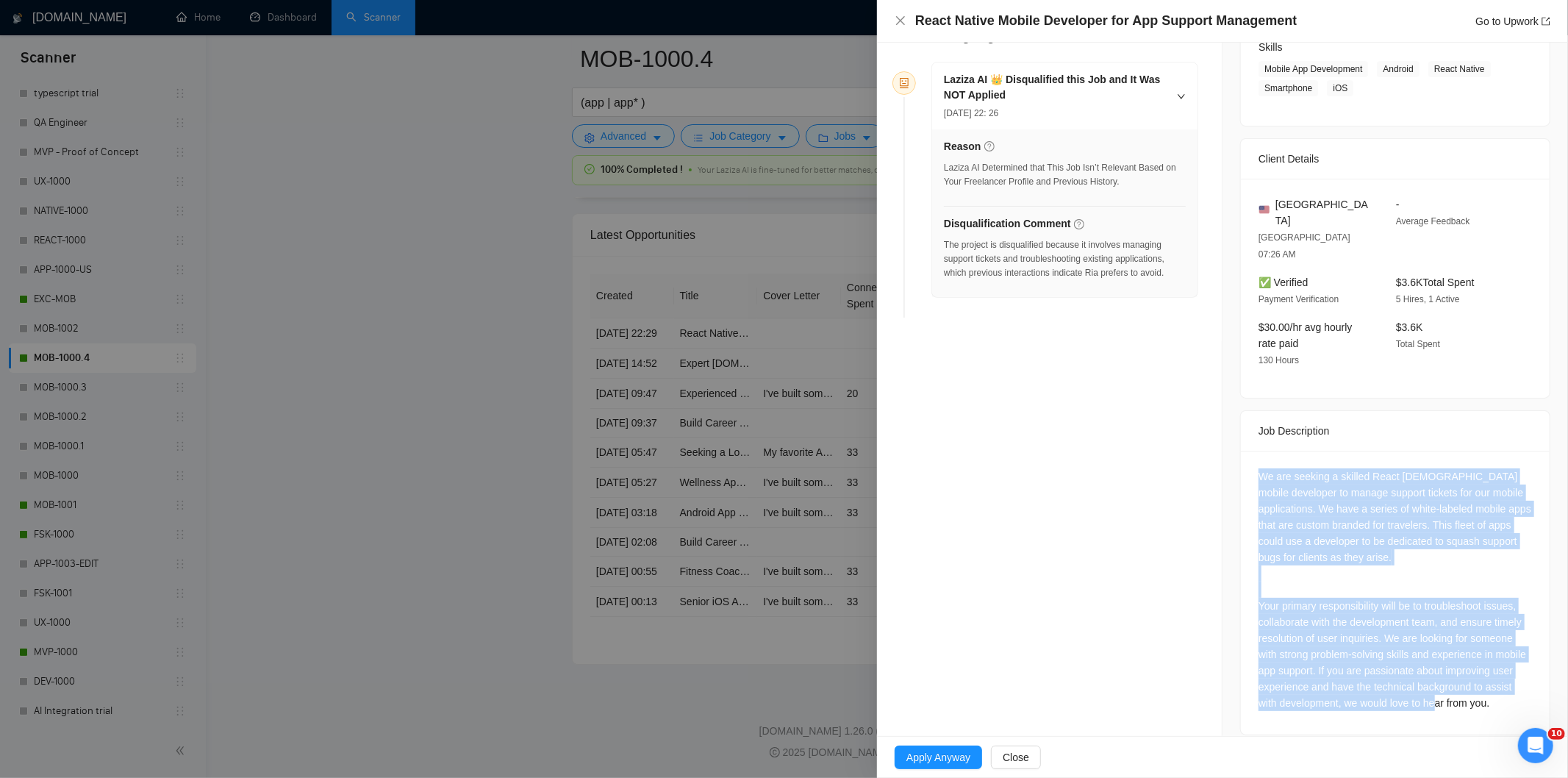
drag, startPoint x: 1244, startPoint y: 555, endPoint x: 1443, endPoint y: 687, distance: 238.8
click at [1443, 687] on div "We are seeking a skilled React [DEMOGRAPHIC_DATA] mobile developer to manage su…" at bounding box center [1395, 593] width 309 height 284
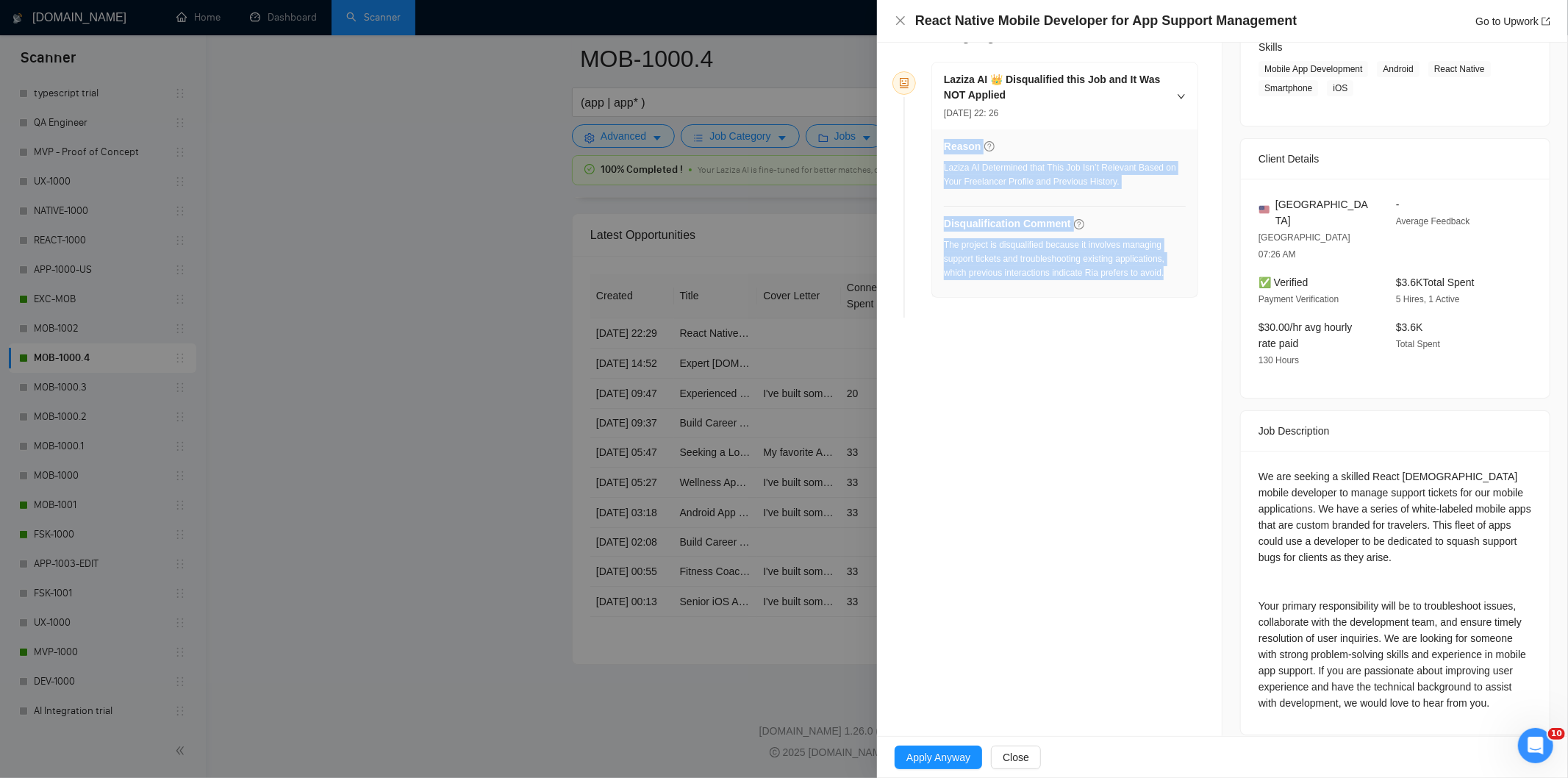
drag, startPoint x: 1171, startPoint y: 274, endPoint x: 943, endPoint y: 248, distance: 229.5
click at [943, 248] on div "Reason Laziza AI Determined that This Job Isn’t Relevant Based on Your Freelanc…" at bounding box center [1065, 212] width 266 height 167
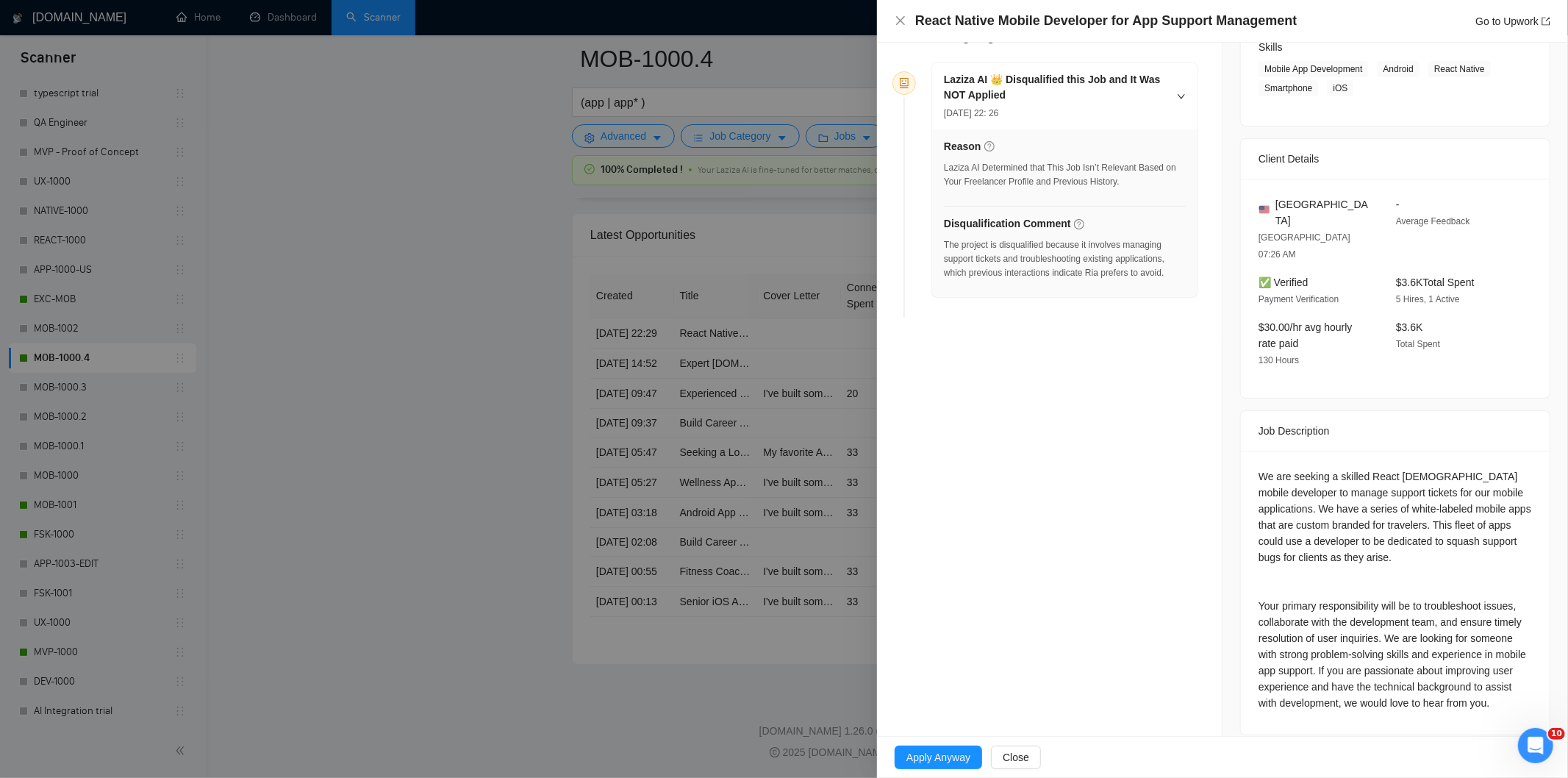
click at [943, 248] on div "Reason Laziza AI Determined that This Job Isn’t Relevant Based on Your Freelanc…" at bounding box center [1065, 212] width 266 height 167
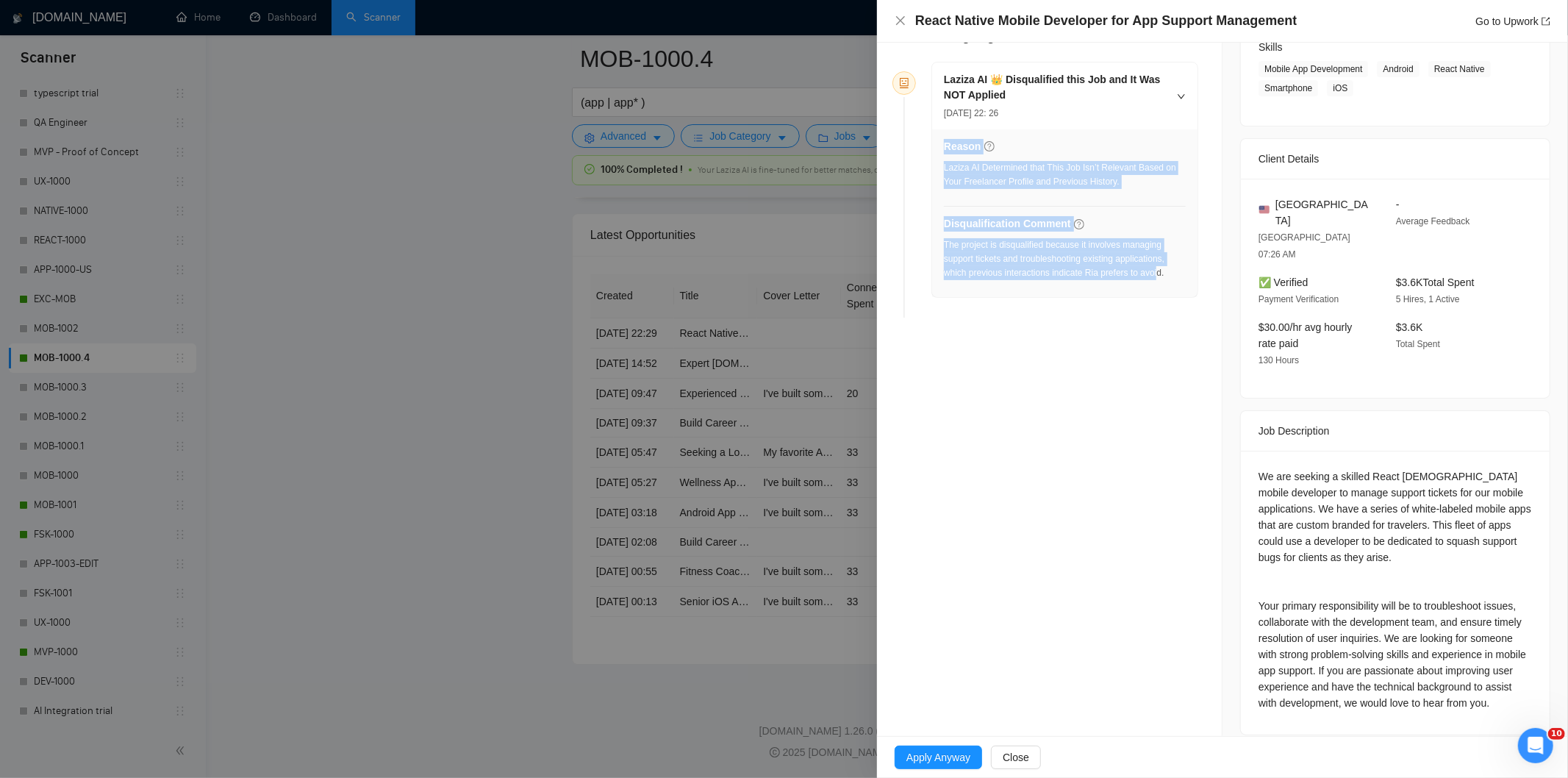
drag, startPoint x: 938, startPoint y: 244, endPoint x: 1160, endPoint y: 277, distance: 224.4
click at [1158, 279] on div "Reason Laziza AI Determined that This Job Isn’t Relevant Based on Your Freelanc…" at bounding box center [1065, 212] width 266 height 167
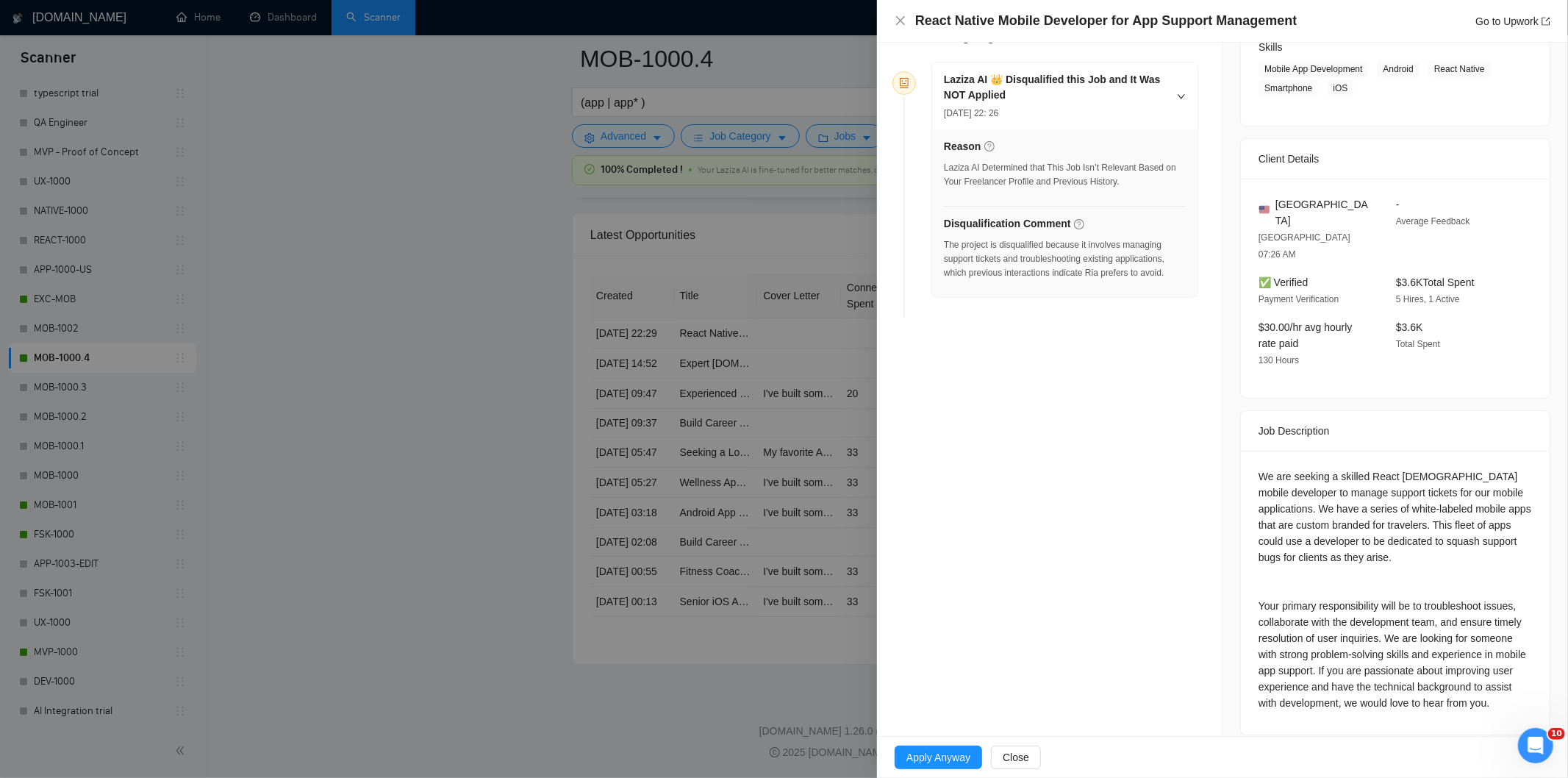
click at [1165, 277] on div "The project is disqualified because it involves managing support tickets and tr…" at bounding box center [1065, 259] width 242 height 42
drag, startPoint x: 1169, startPoint y: 275, endPoint x: 944, endPoint y: 250, distance: 226.4
click at [944, 250] on div "The project is disqualified because it involves managing support tickets and tr…" at bounding box center [1065, 259] width 242 height 42
click at [904, 20] on icon "close" at bounding box center [900, 20] width 12 height 12
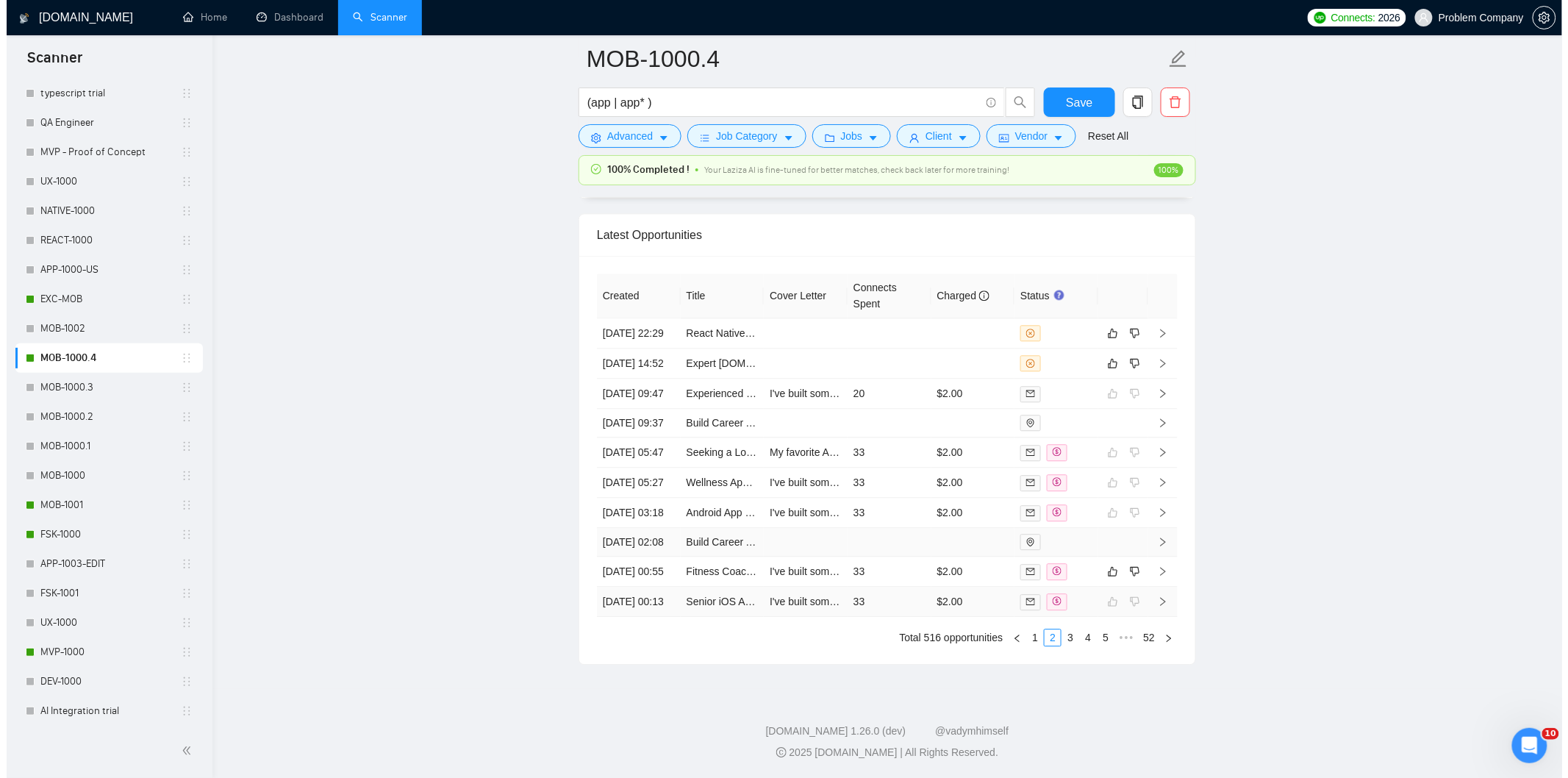
scroll to position [3739, 0]
click at [1025, 645] on link "1" at bounding box center [1028, 637] width 16 height 16
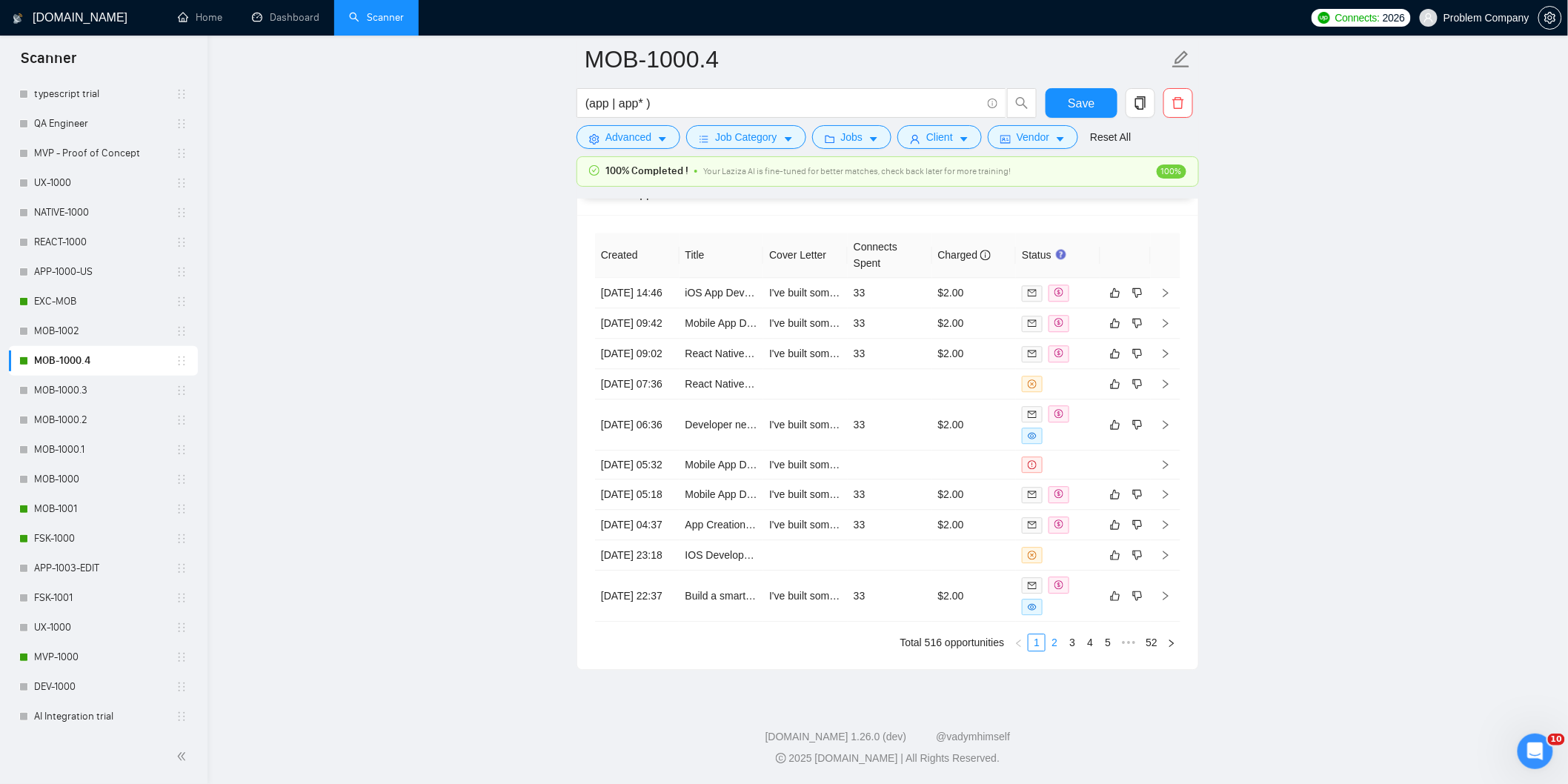
click at [1057, 650] on link "2" at bounding box center [1054, 642] width 16 height 16
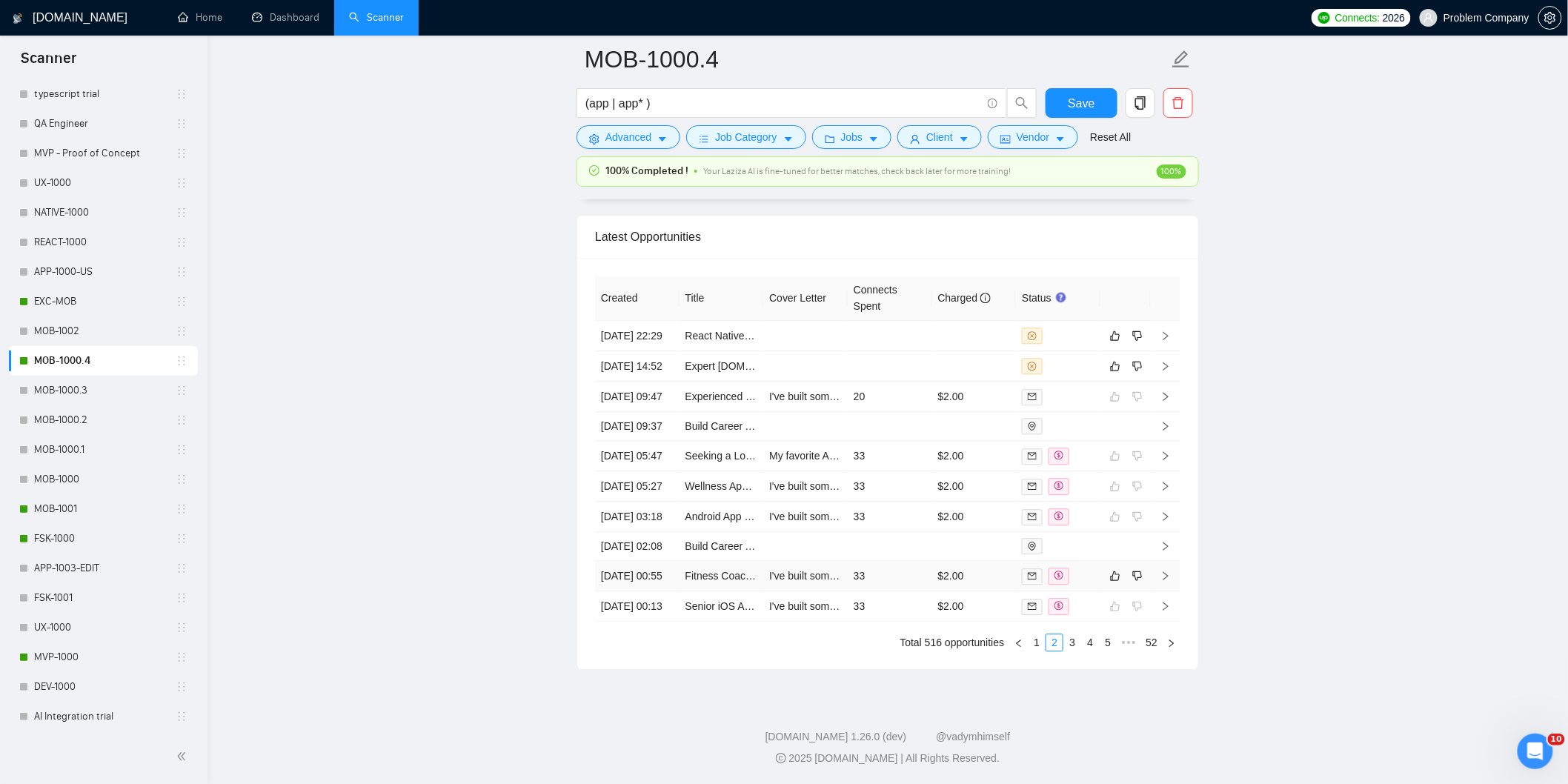
click at [657, 591] on td "[DATE] 00:55" at bounding box center [637, 575] width 85 height 30
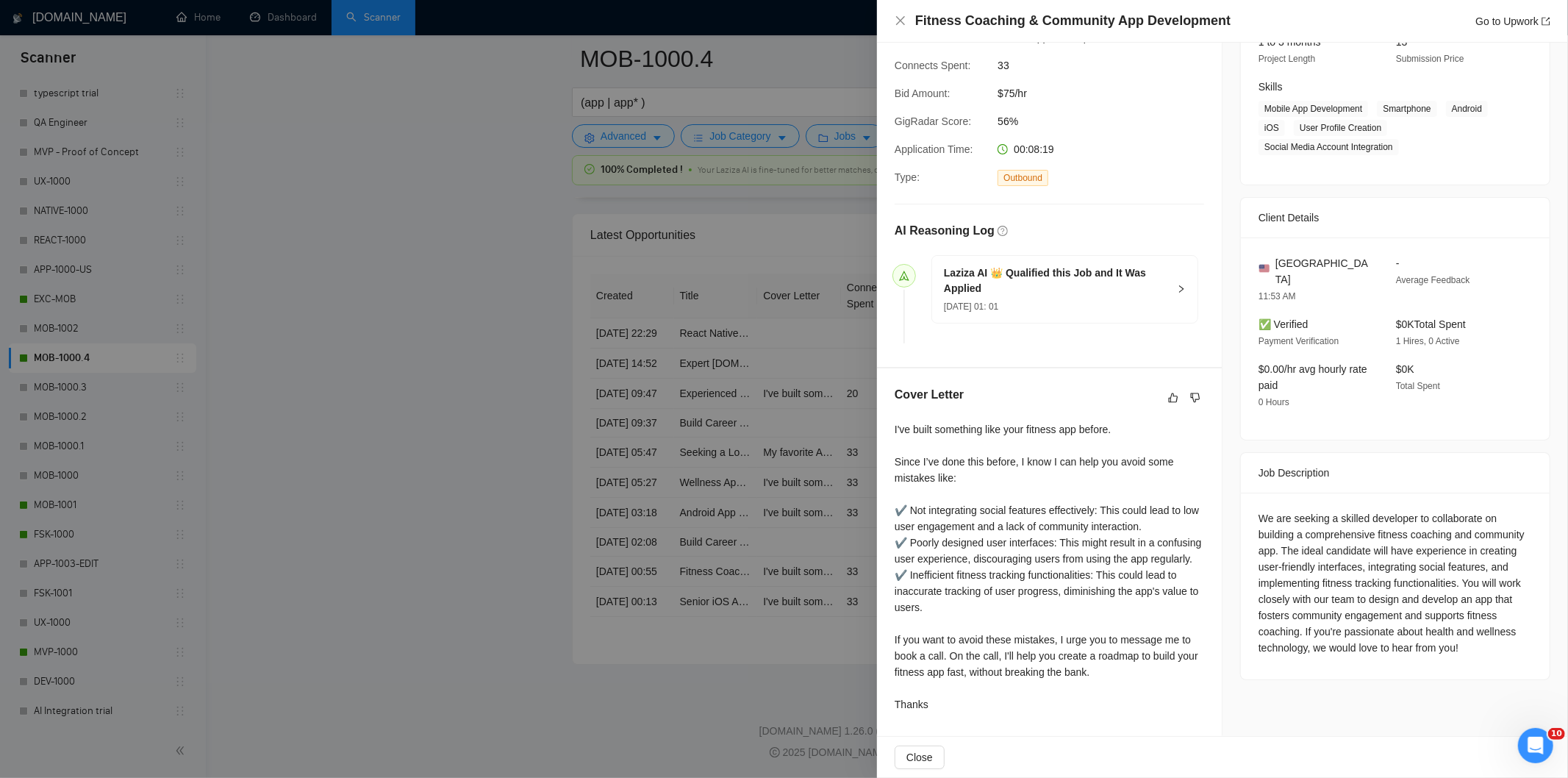
scroll to position [223, 0]
drag, startPoint x: 1231, startPoint y: 20, endPoint x: 910, endPoint y: 18, distance: 321.0
click at [910, 18] on div "Fitness Coaching & Community App Development Go to Upwork" at bounding box center [1222, 21] width 655 height 18
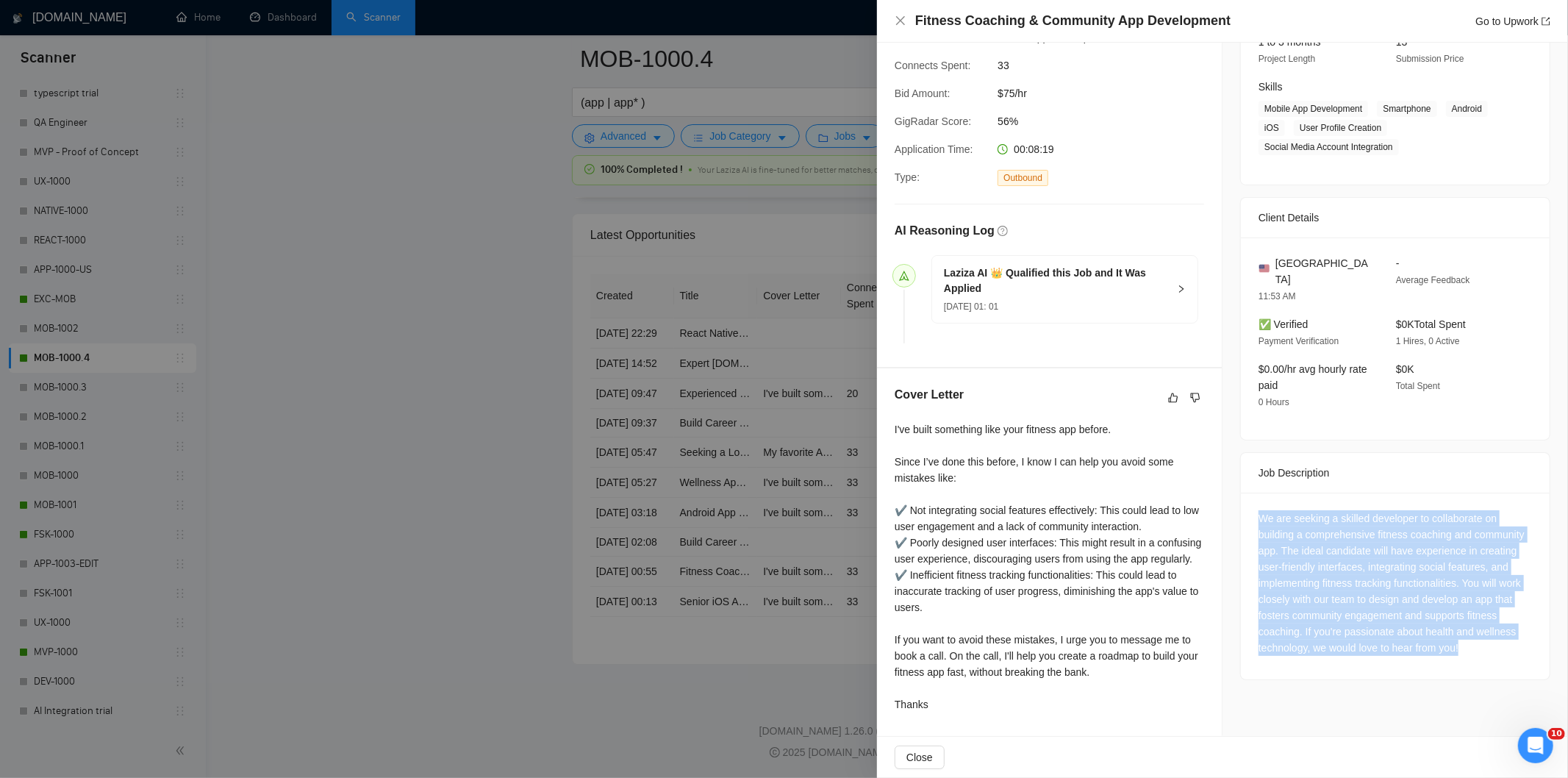
drag, startPoint x: 1246, startPoint y: 489, endPoint x: 1455, endPoint y: 636, distance: 255.5
click at [1455, 636] on div "We are seeking a skilled developer to collaborate on building a comprehensive f…" at bounding box center [1395, 586] width 309 height 187
click at [900, 20] on icon "close" at bounding box center [900, 21] width 9 height 9
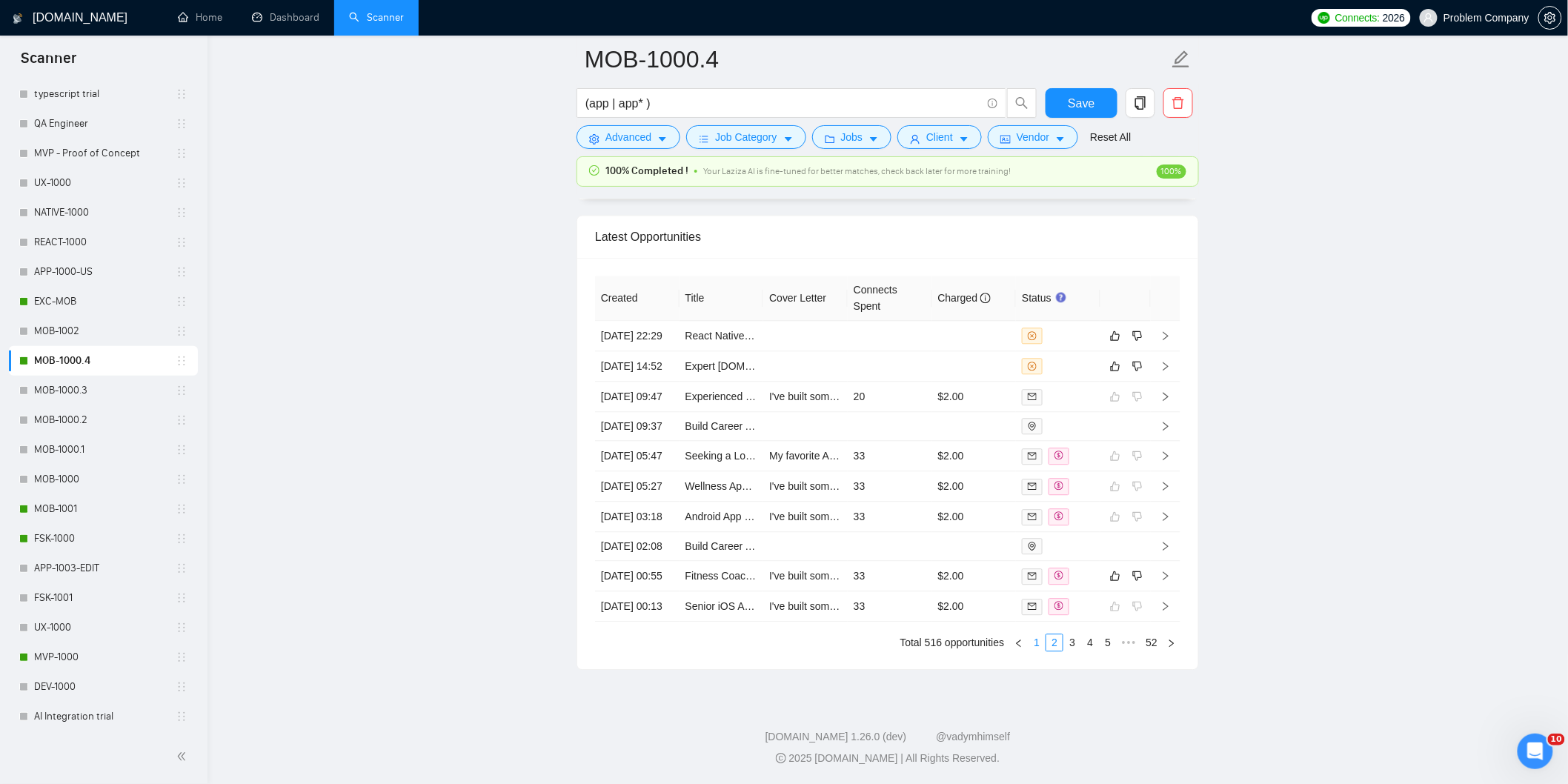
click at [1033, 650] on link "1" at bounding box center [1037, 642] width 16 height 16
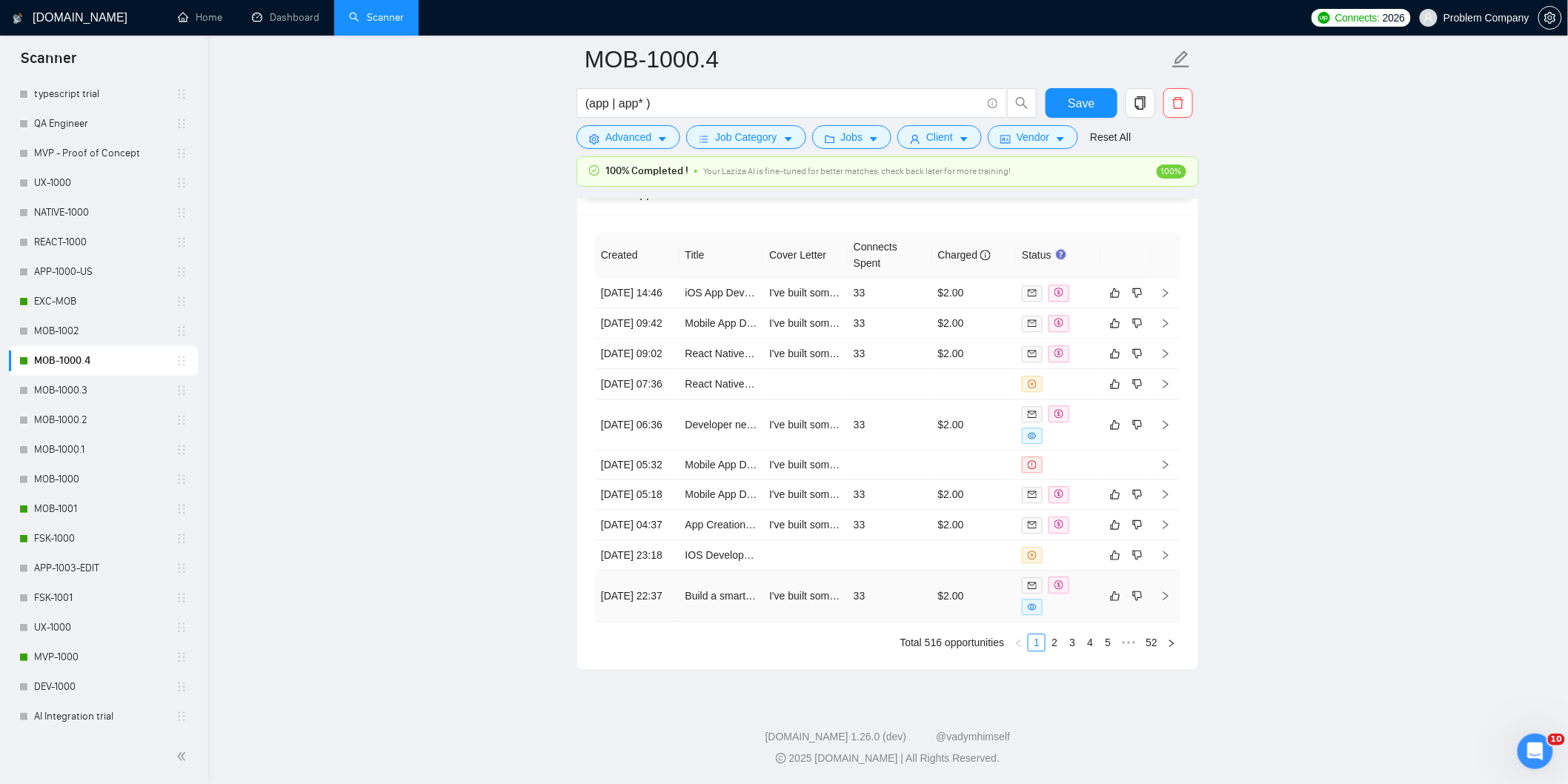
click at [655, 621] on td "[DATE] 22:37" at bounding box center [637, 596] width 85 height 51
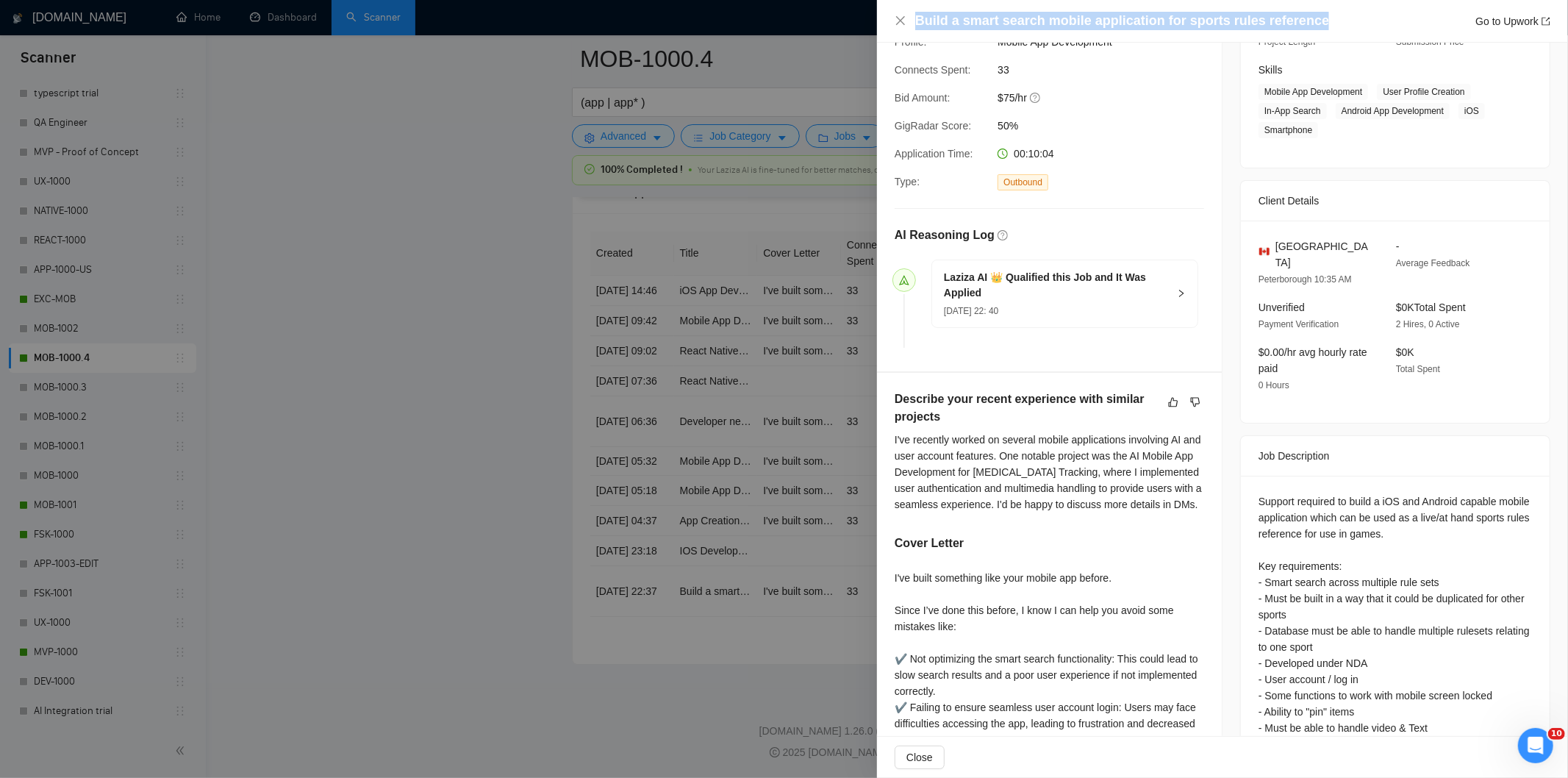
drag, startPoint x: 1328, startPoint y: 15, endPoint x: 910, endPoint y: 23, distance: 418.1
click at [910, 23] on div "Build a smart search mobile application for sports rules reference Go to Upwork" at bounding box center [1222, 21] width 655 height 18
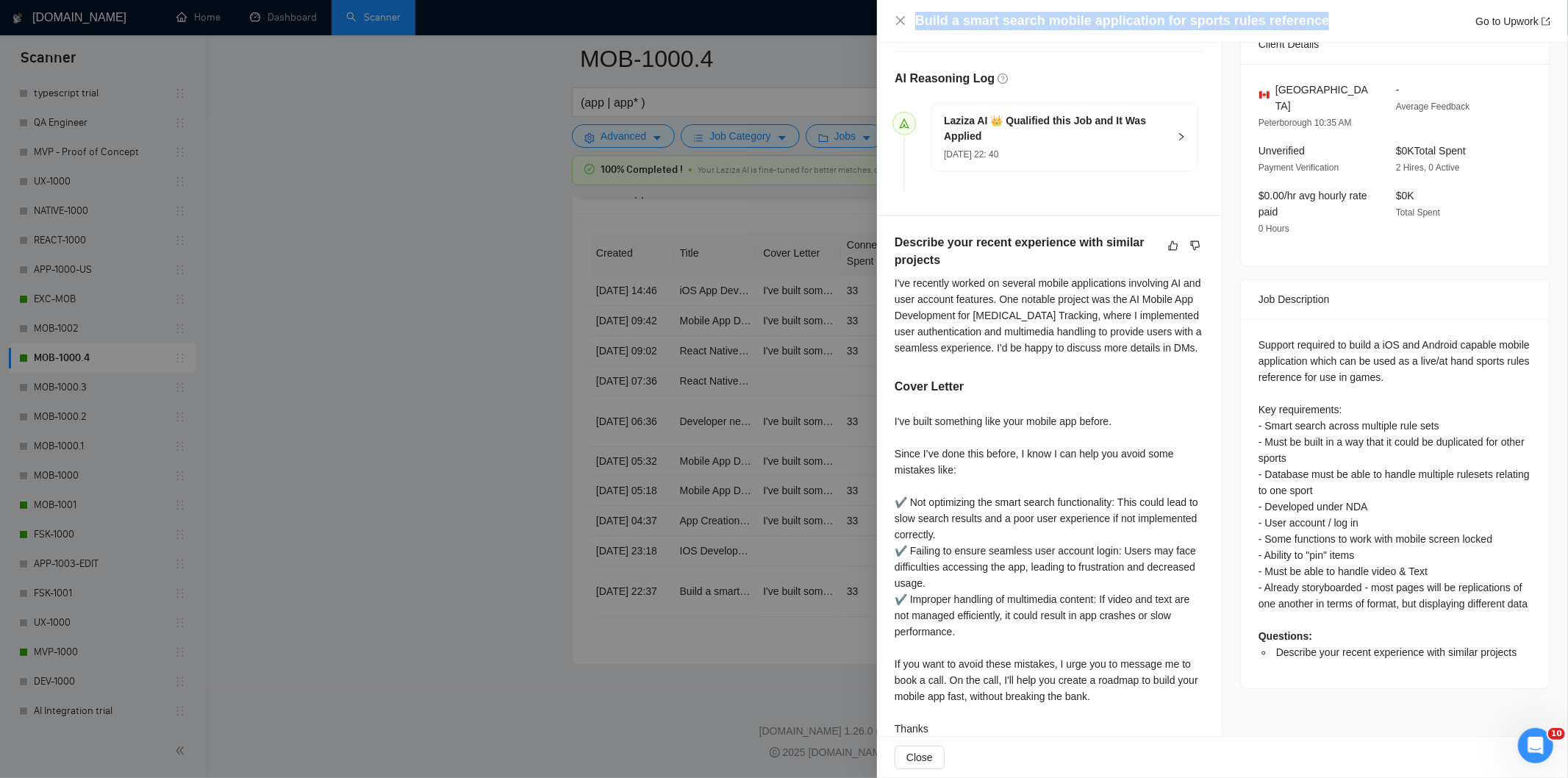
scroll to position [387, 0]
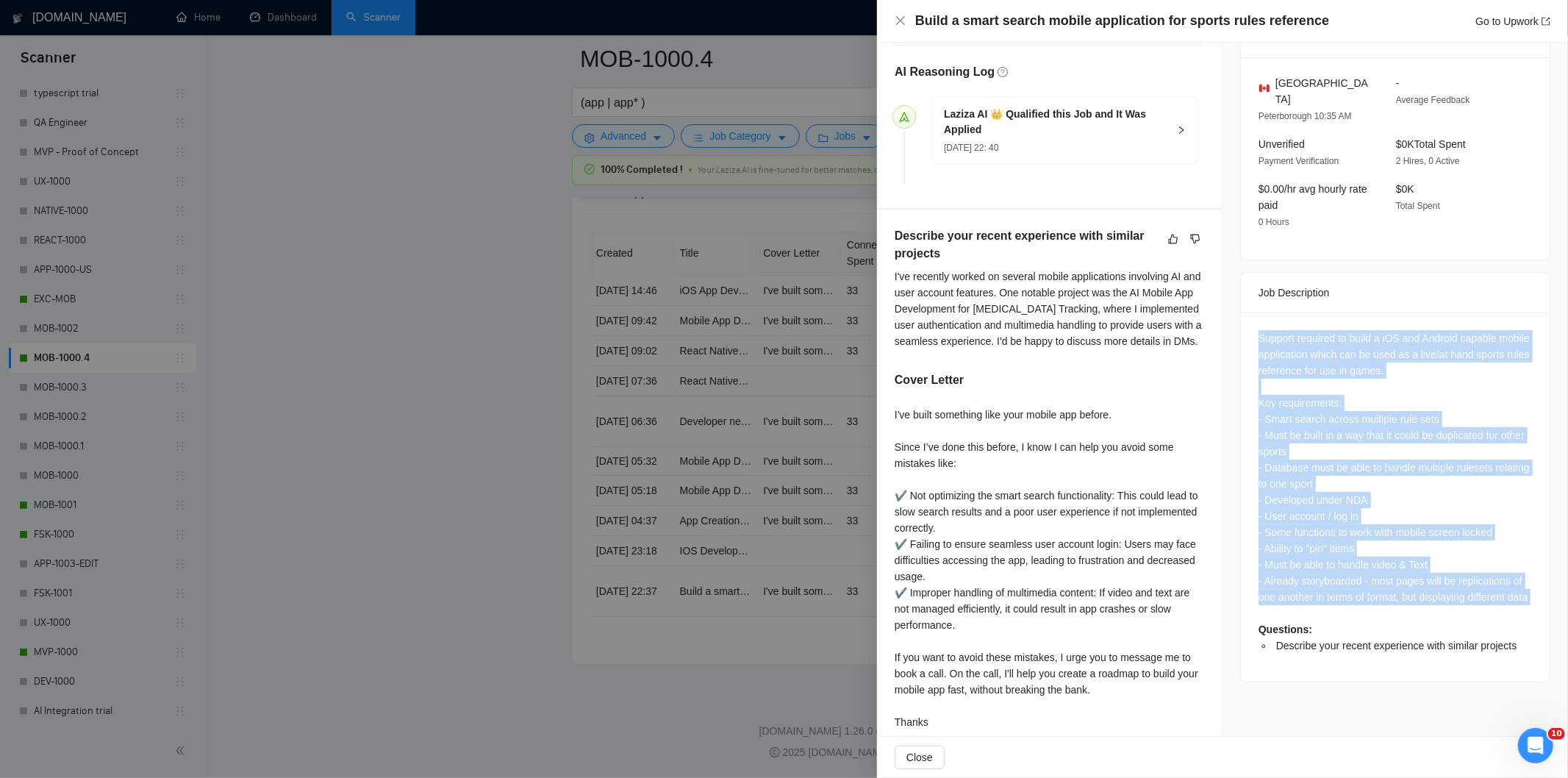
drag, startPoint x: 1254, startPoint y: 321, endPoint x: 1475, endPoint y: 608, distance: 362.2
click at [1475, 608] on div "Support required to build a iOS and Android capable mobile application which ca…" at bounding box center [1394, 492] width 274 height 323
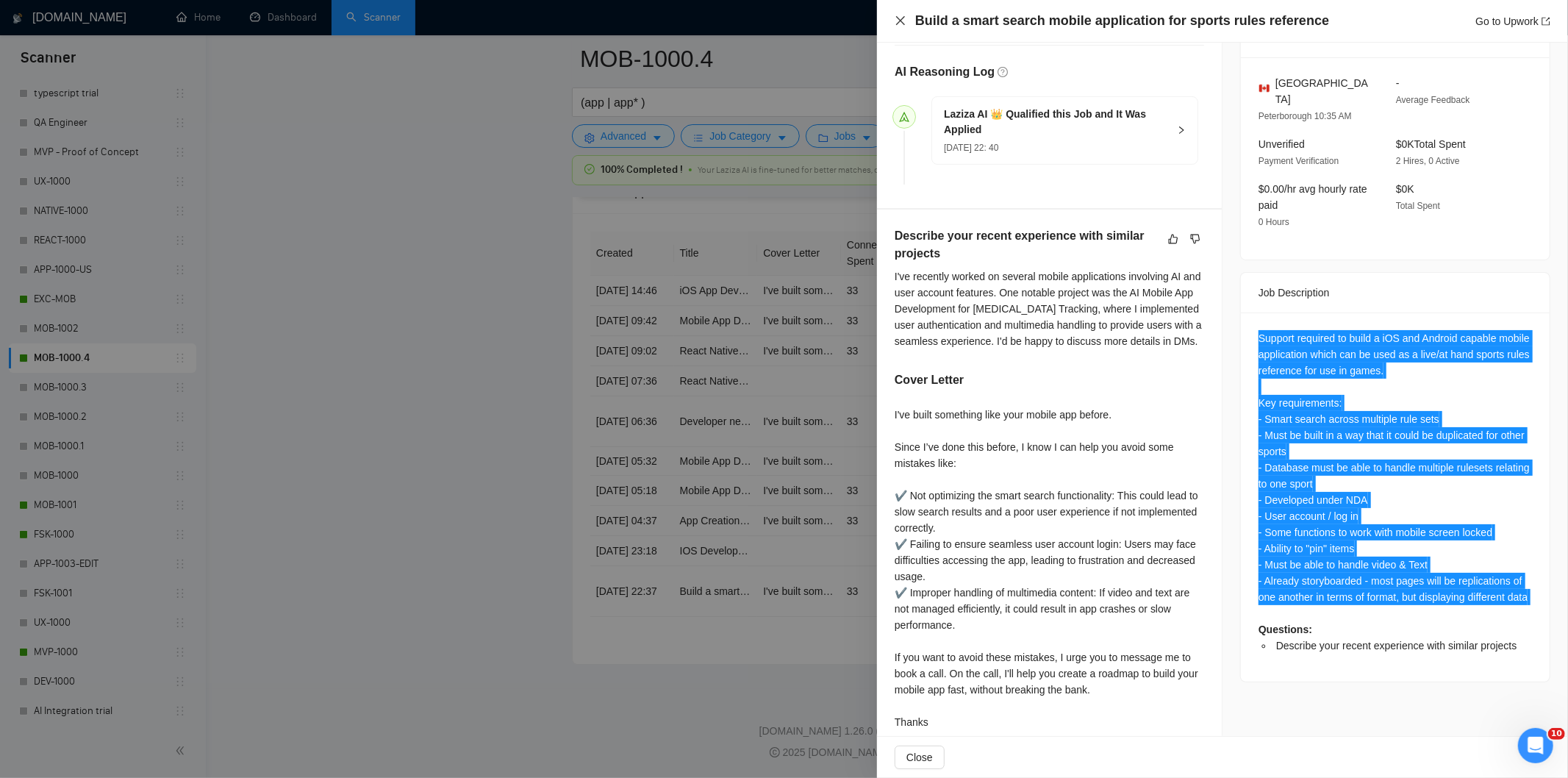
click at [903, 18] on icon "close" at bounding box center [900, 21] width 9 height 9
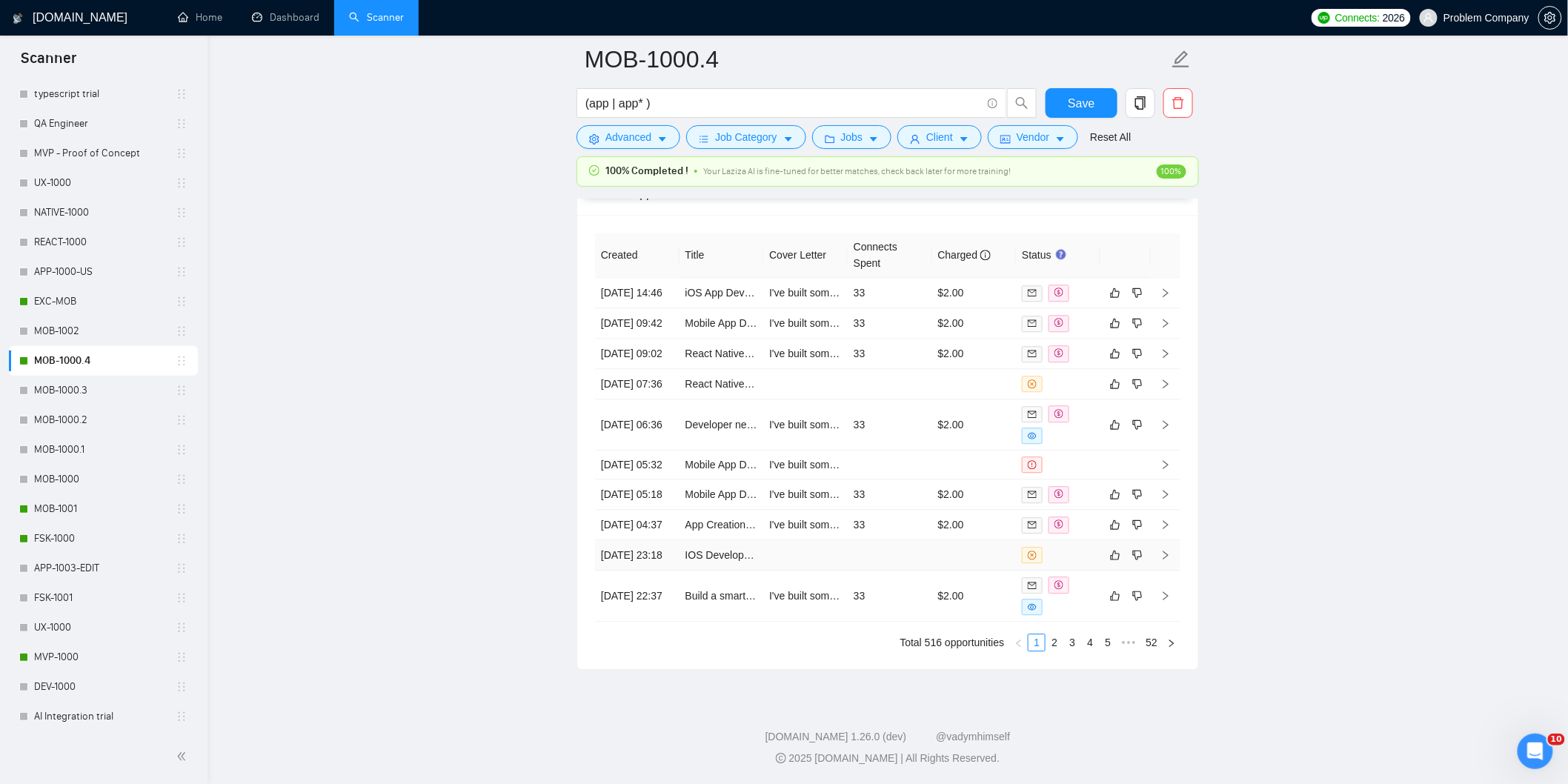
click at [665, 570] on td "[DATE] 23:18" at bounding box center [637, 555] width 85 height 30
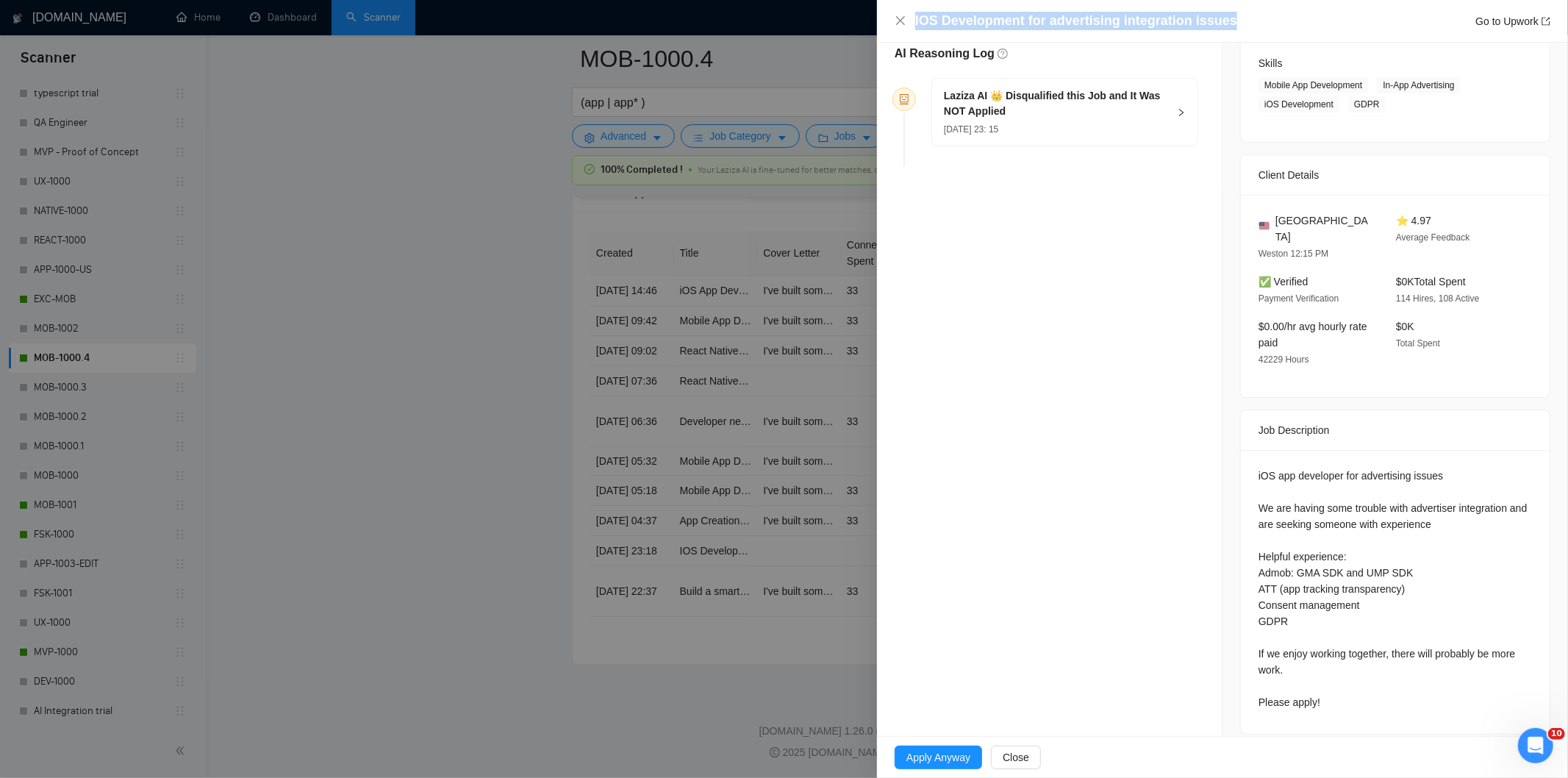
drag, startPoint x: 1233, startPoint y: 27, endPoint x: 873, endPoint y: 18, distance: 360.1
click at [873, 18] on div "IOS Development for advertising integration issues Go to Upwork Opportunity Det…" at bounding box center [784, 389] width 1568 height 778
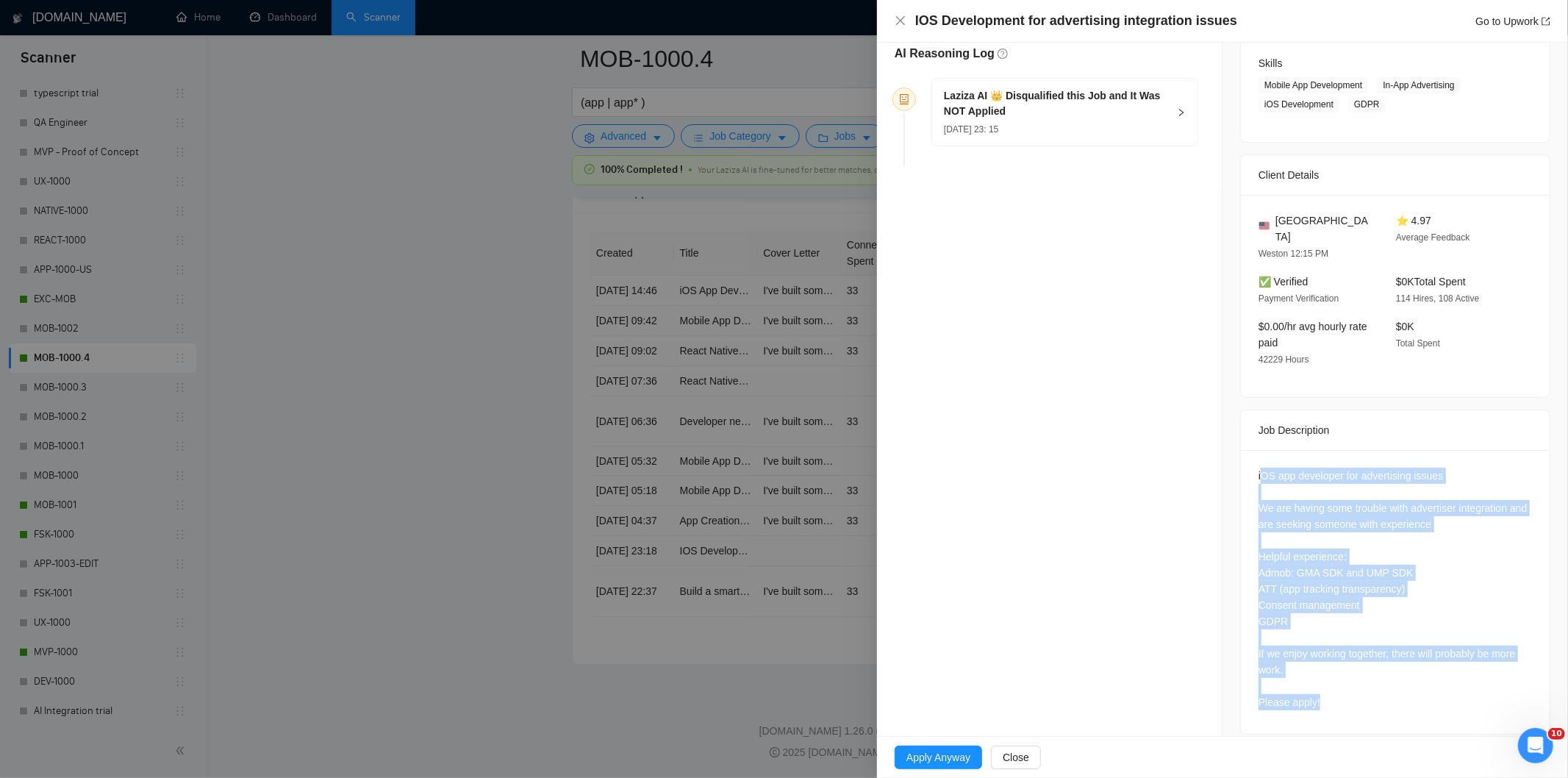
drag, startPoint x: 1291, startPoint y: 519, endPoint x: 1385, endPoint y: 691, distance: 196.0
click at [1385, 691] on div "iOS app developer for advertising issues We are having some trouble with advert…" at bounding box center [1395, 592] width 309 height 284
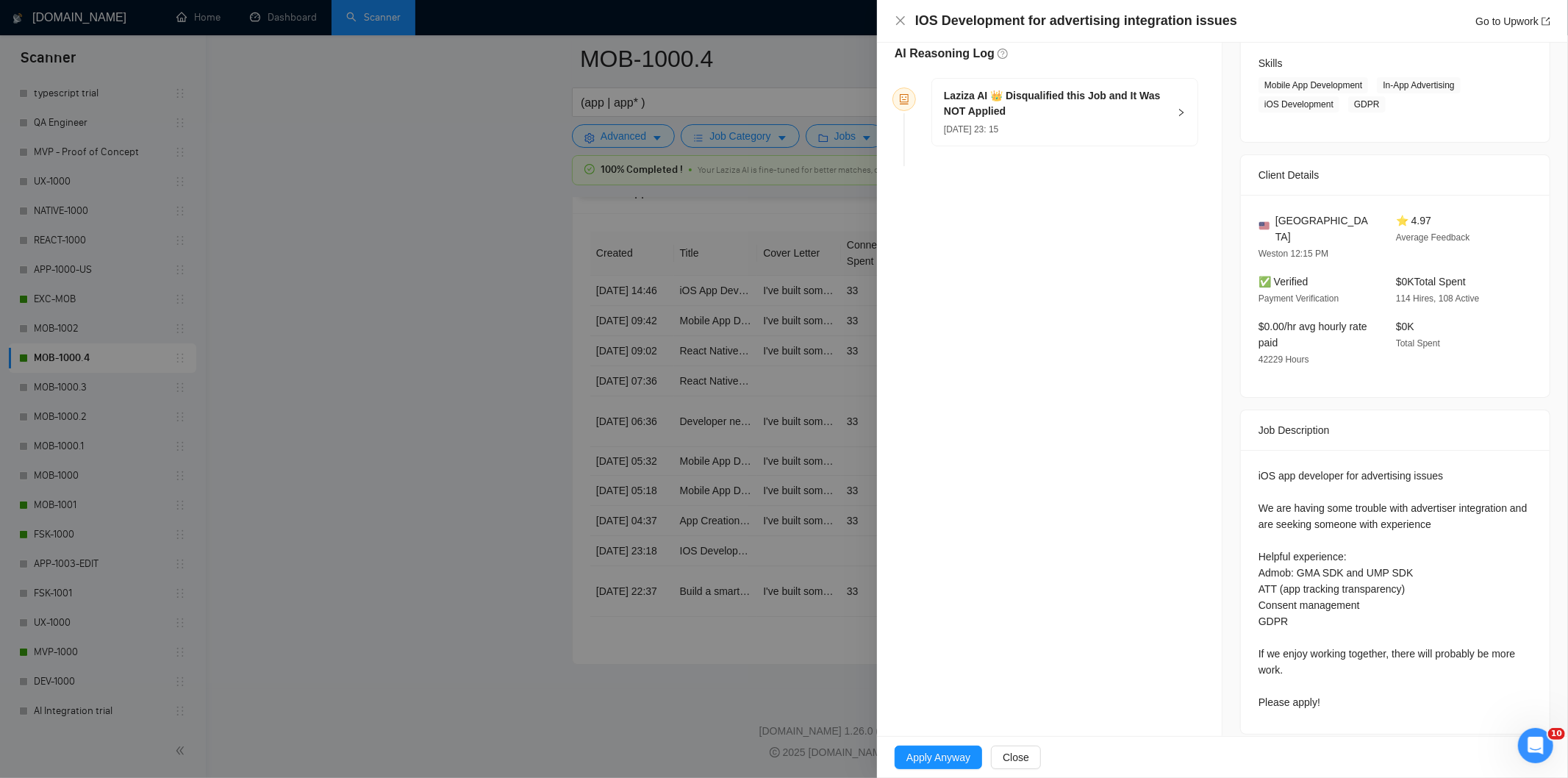
click at [1107, 100] on h5 "Laziza AI 👑 Disqualified this Job and It Was NOT Applied" at bounding box center [1056, 104] width 224 height 31
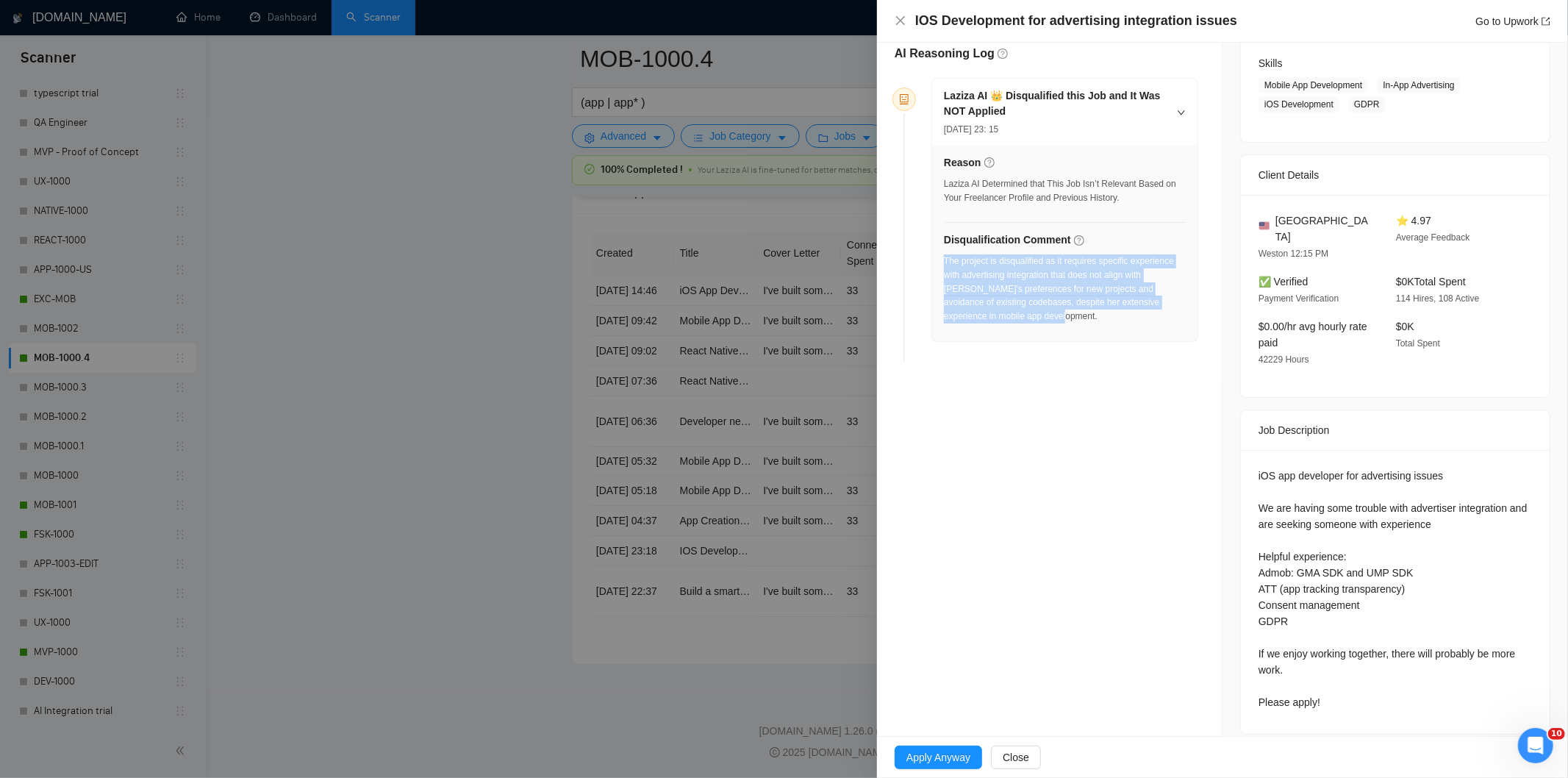
drag, startPoint x: 1062, startPoint y: 332, endPoint x: 944, endPoint y: 262, distance: 137.2
click at [944, 262] on div "The project is disqualified as it requires specific experience with advertising…" at bounding box center [1065, 293] width 242 height 78
click at [898, 26] on icon "close" at bounding box center [900, 20] width 12 height 12
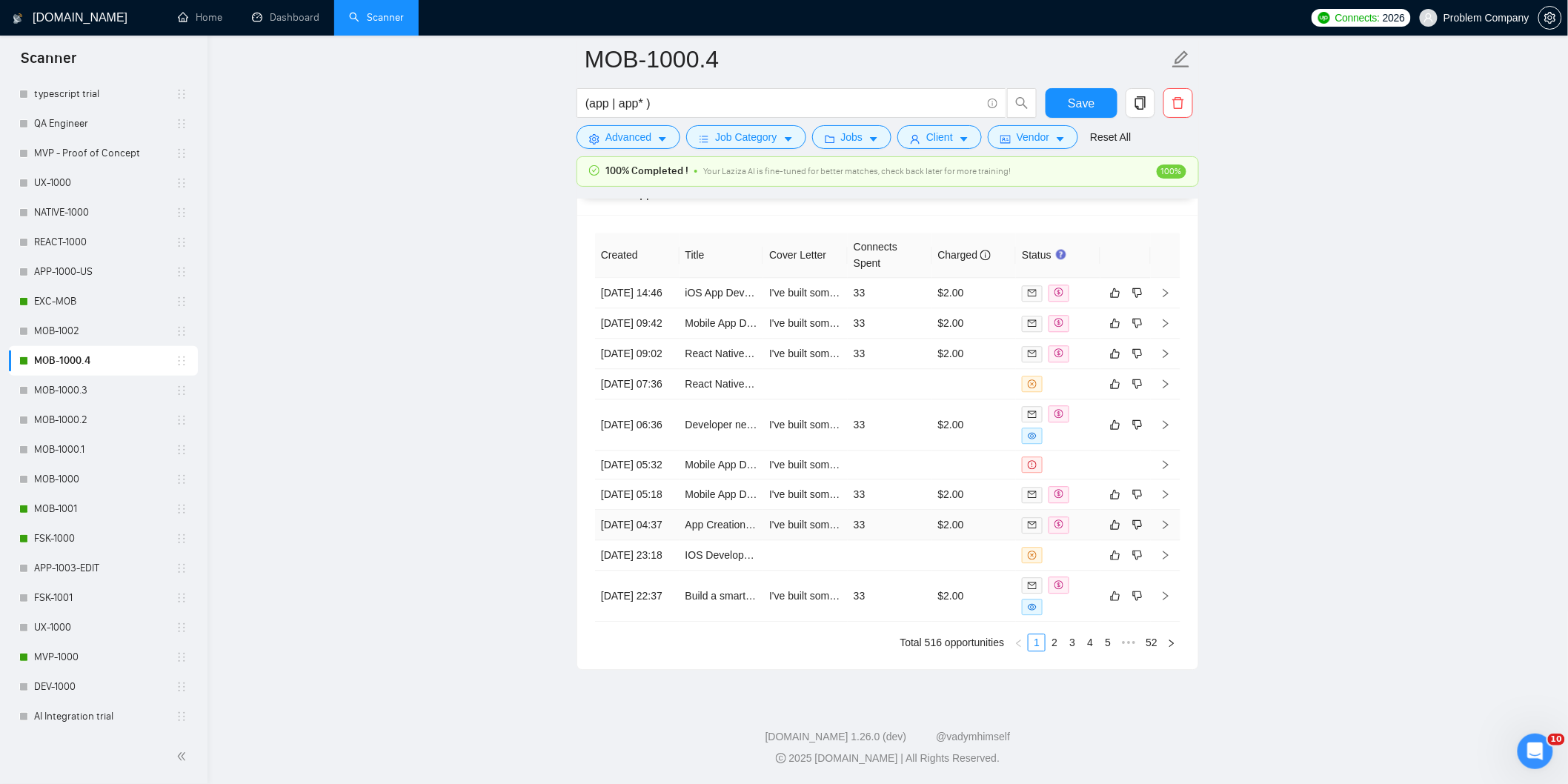
click at [660, 540] on td "[DATE] 04:37" at bounding box center [637, 524] width 85 height 30
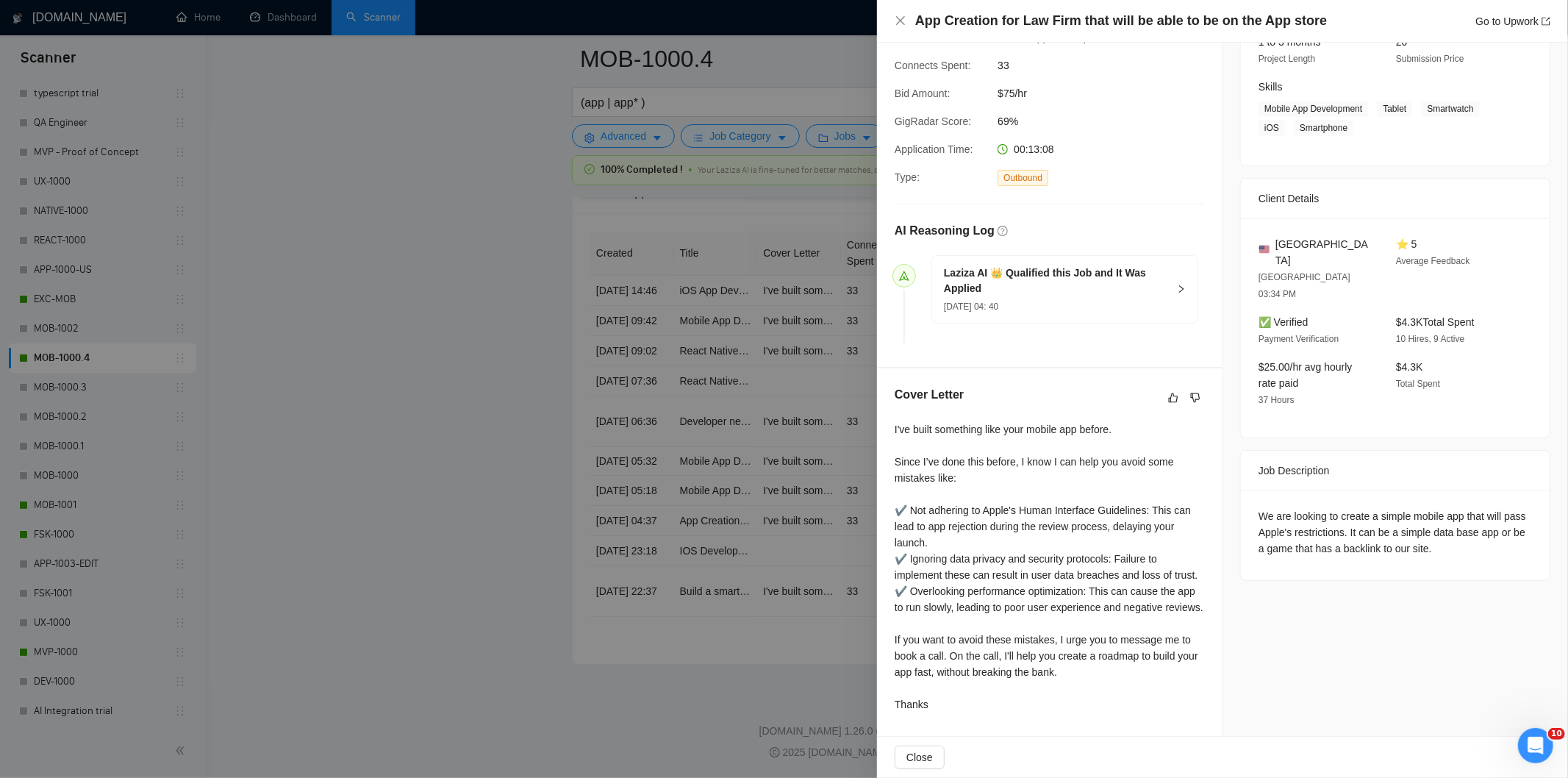
scroll to position [223, 0]
drag, startPoint x: 1321, startPoint y: 23, endPoint x: 912, endPoint y: 10, distance: 409.2
click at [912, 10] on div "App Creation for Law Firm that will be able to be on the App store Go to Upwork" at bounding box center [1222, 21] width 691 height 42
drag, startPoint x: 1475, startPoint y: 500, endPoint x: 1253, endPoint y: 467, distance: 224.4
click at [1258, 508] on div "We are looking to create a simple mobile app that will pass Apple's restriction…" at bounding box center [1394, 532] width 274 height 49
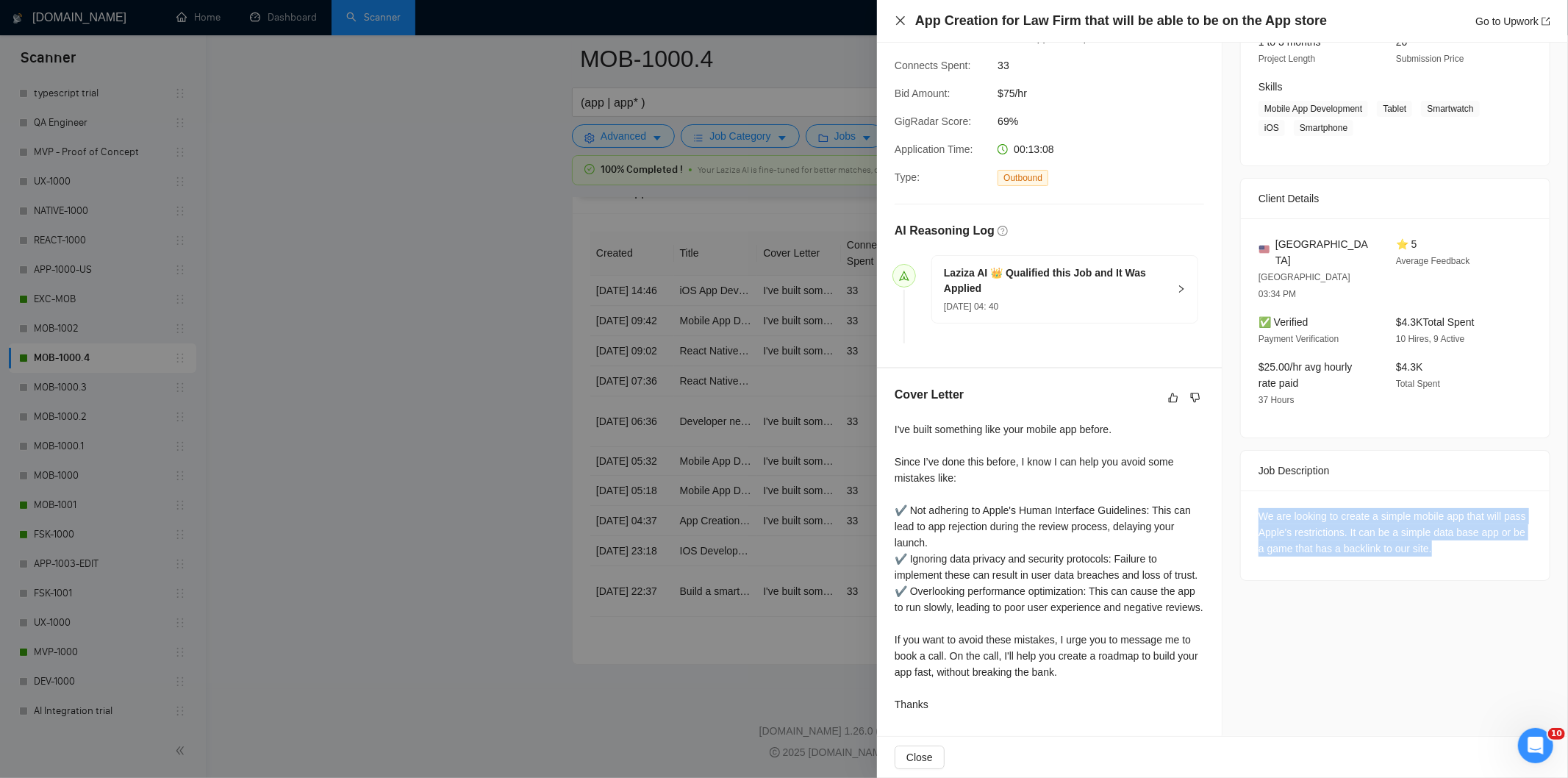
click at [901, 18] on icon "close" at bounding box center [900, 20] width 12 height 12
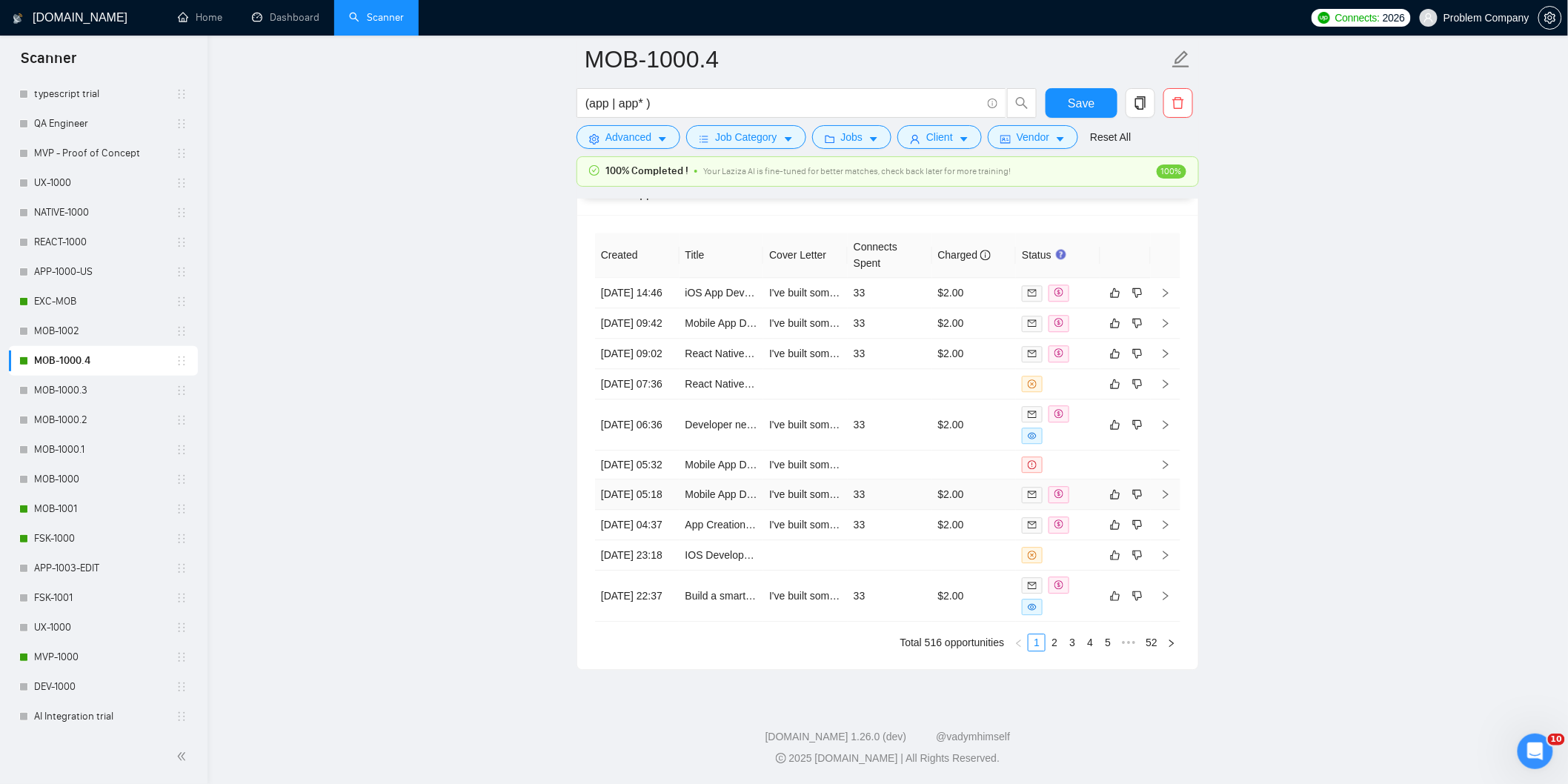
click at [670, 510] on td "[DATE] 05:18" at bounding box center [637, 494] width 85 height 30
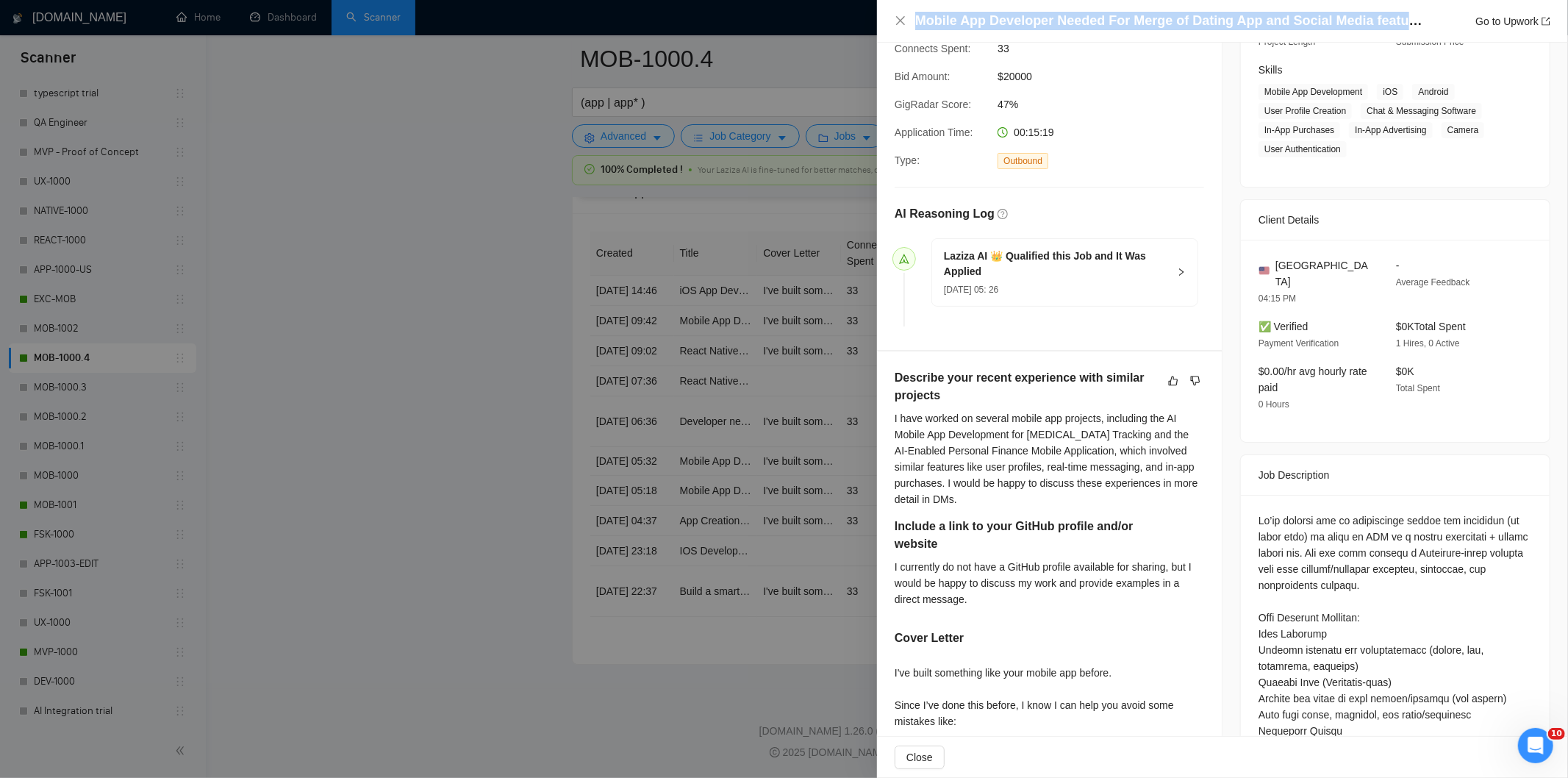
drag, startPoint x: 1429, startPoint y: 20, endPoint x: 892, endPoint y: 30, distance: 537.1
click at [892, 30] on div "Mobile App Developer Needed For Merge of Dating App and Social Media features G…" at bounding box center [1222, 21] width 691 height 42
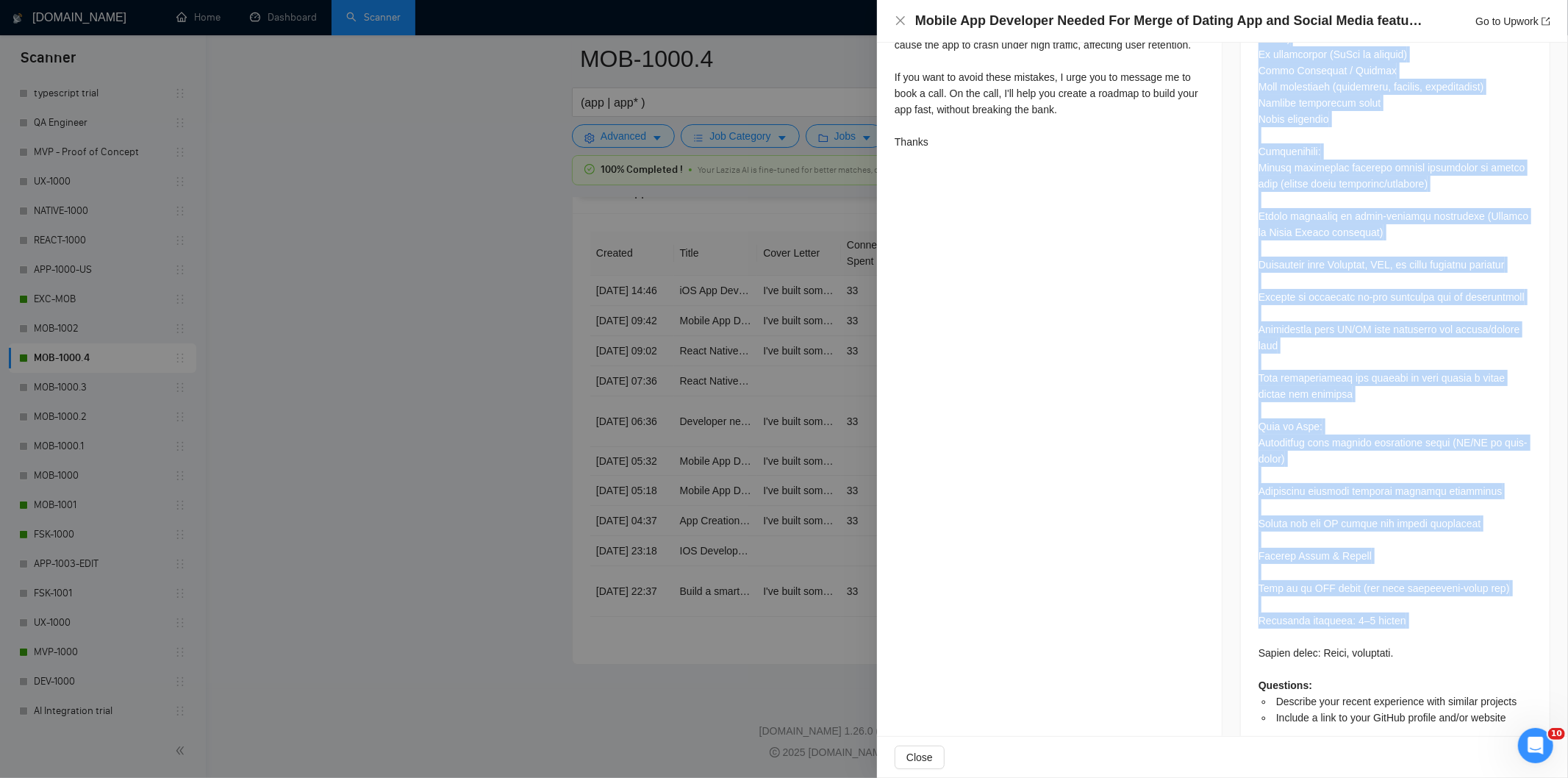
scroll to position [1047, 0]
drag, startPoint x: 1241, startPoint y: 252, endPoint x: 1451, endPoint y: 623, distance: 426.3
click at [1451, 623] on div "Questions: Describe your recent experience with similar projects Include a link…" at bounding box center [1395, 211] width 309 height 1081
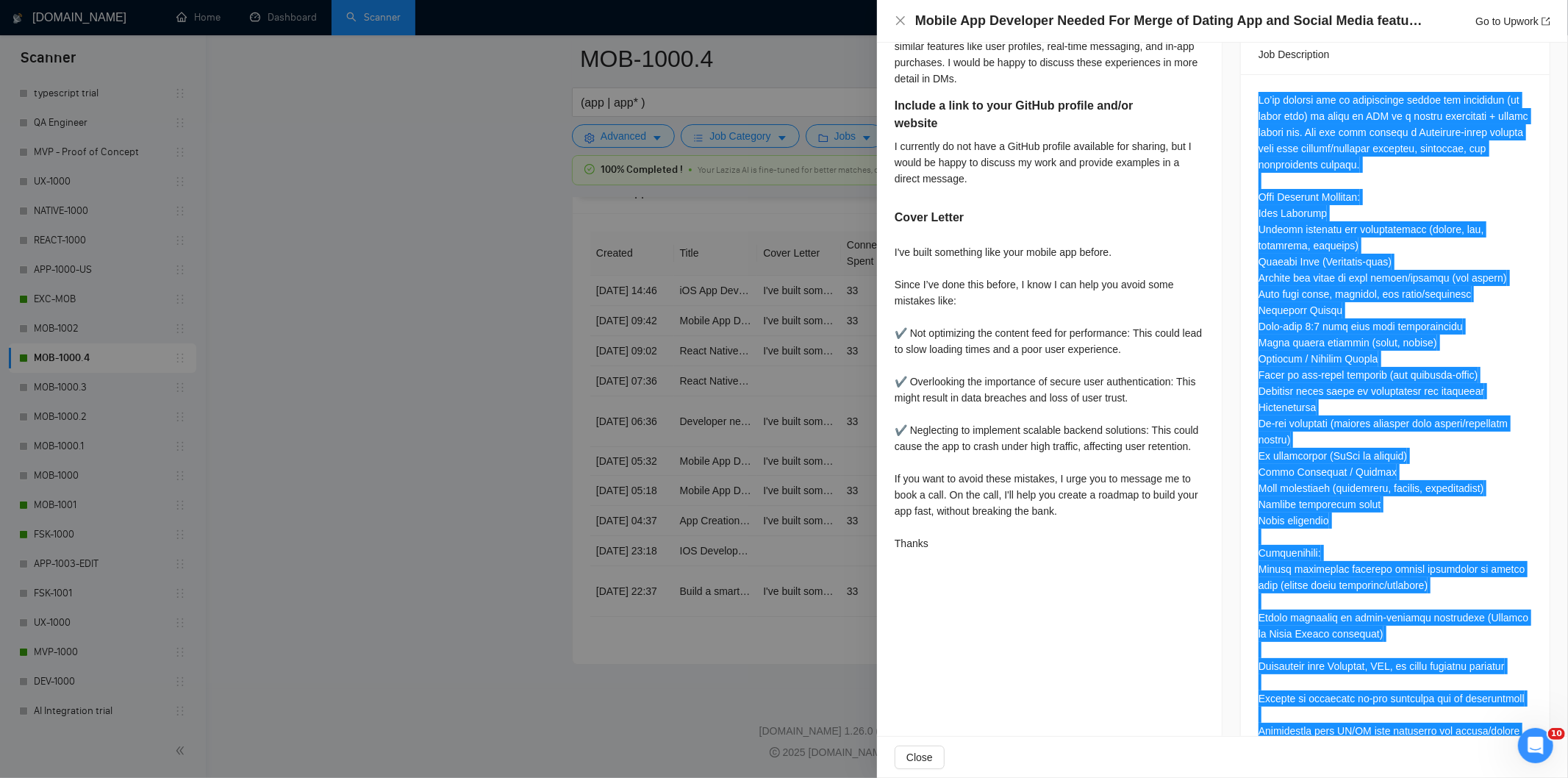
scroll to position [640, 0]
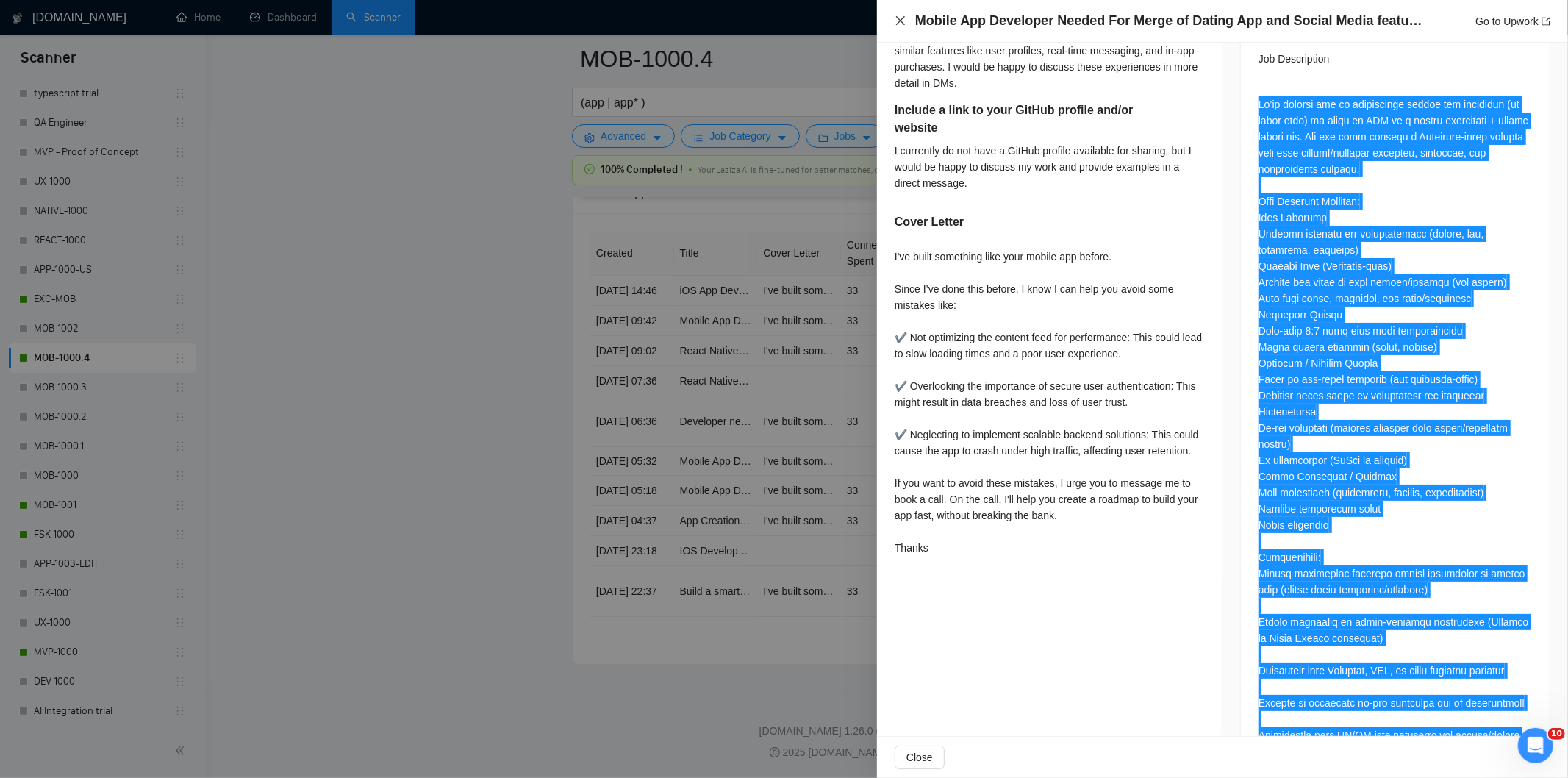
click at [897, 21] on icon "close" at bounding box center [900, 20] width 12 height 12
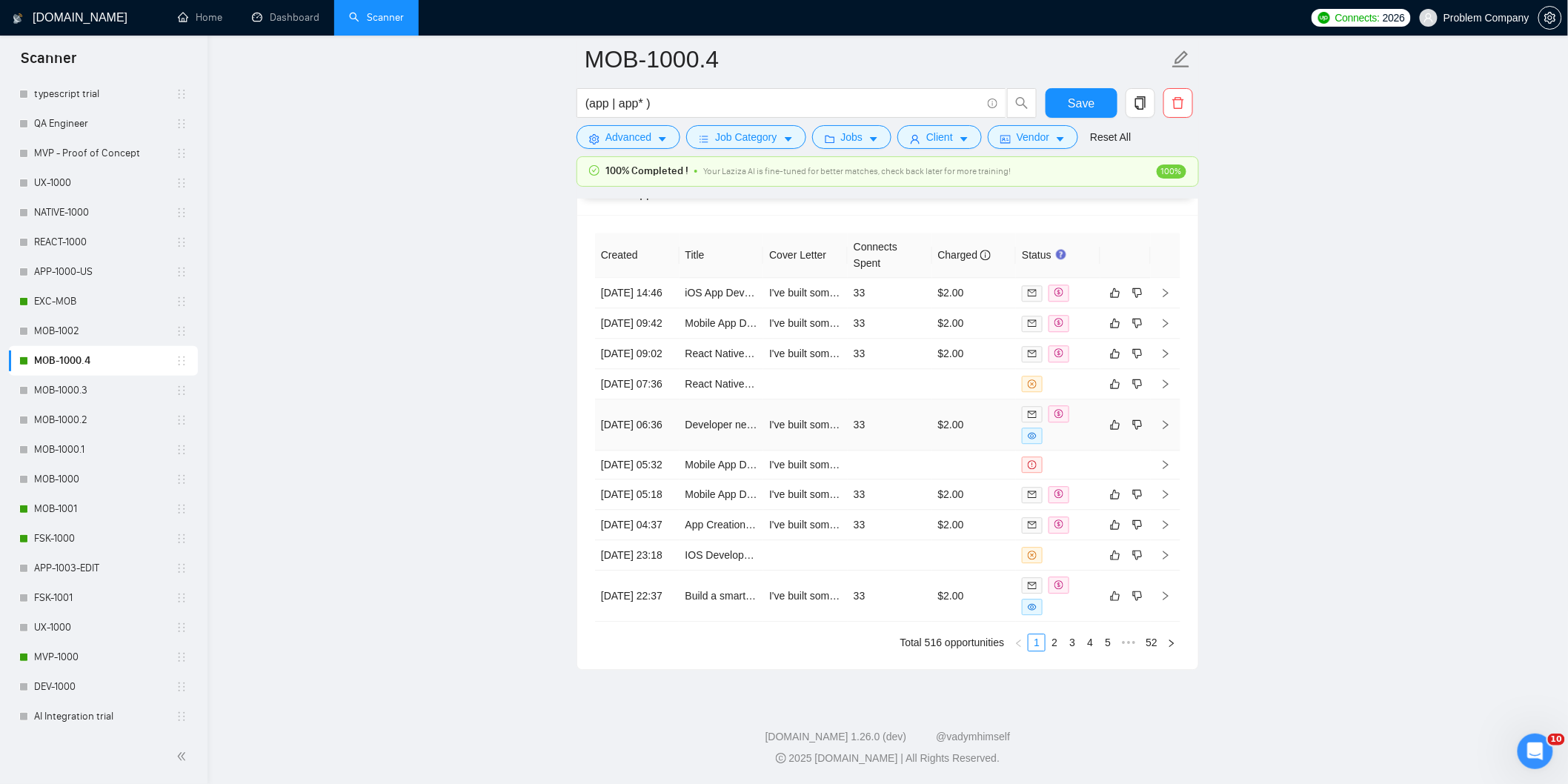
click at [660, 446] on td "[DATE] 06:36" at bounding box center [637, 424] width 85 height 51
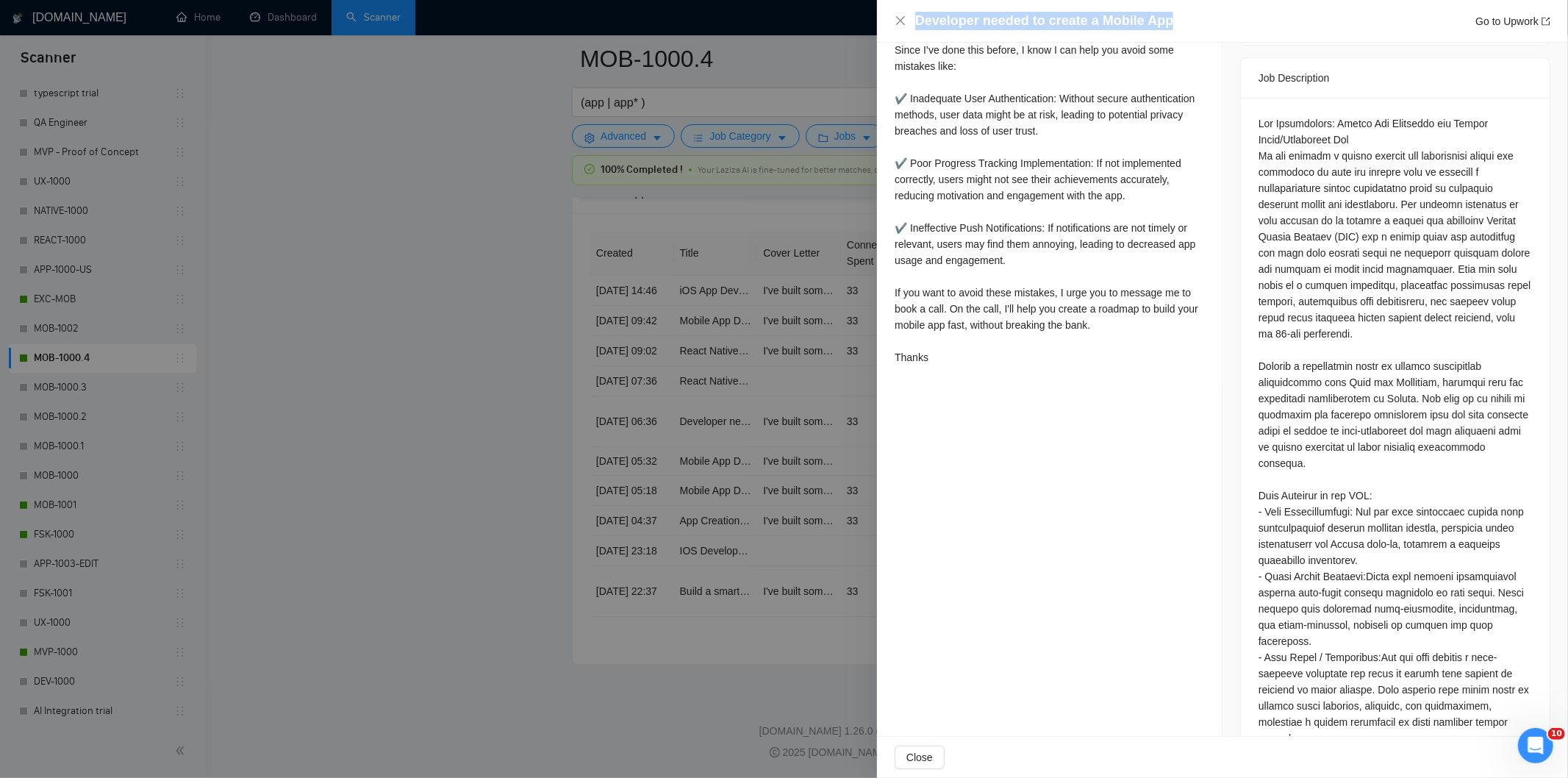
drag, startPoint x: 1210, startPoint y: 6, endPoint x: 967, endPoint y: 2, distance: 243.0
click at [967, 2] on div "Developer needed to create a Mobile App Go to Upwork" at bounding box center [1222, 21] width 691 height 42
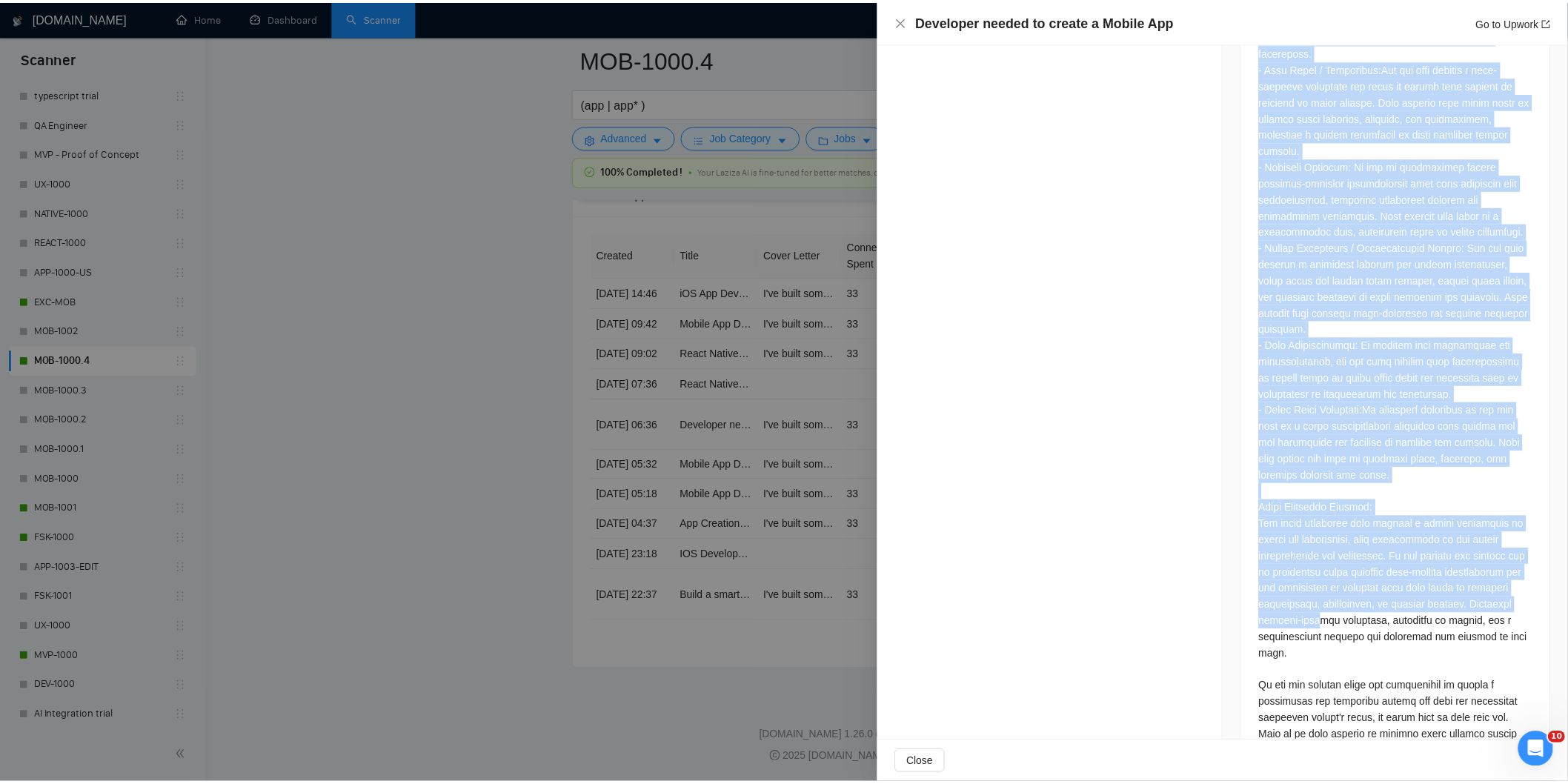
scroll to position [1249, 0]
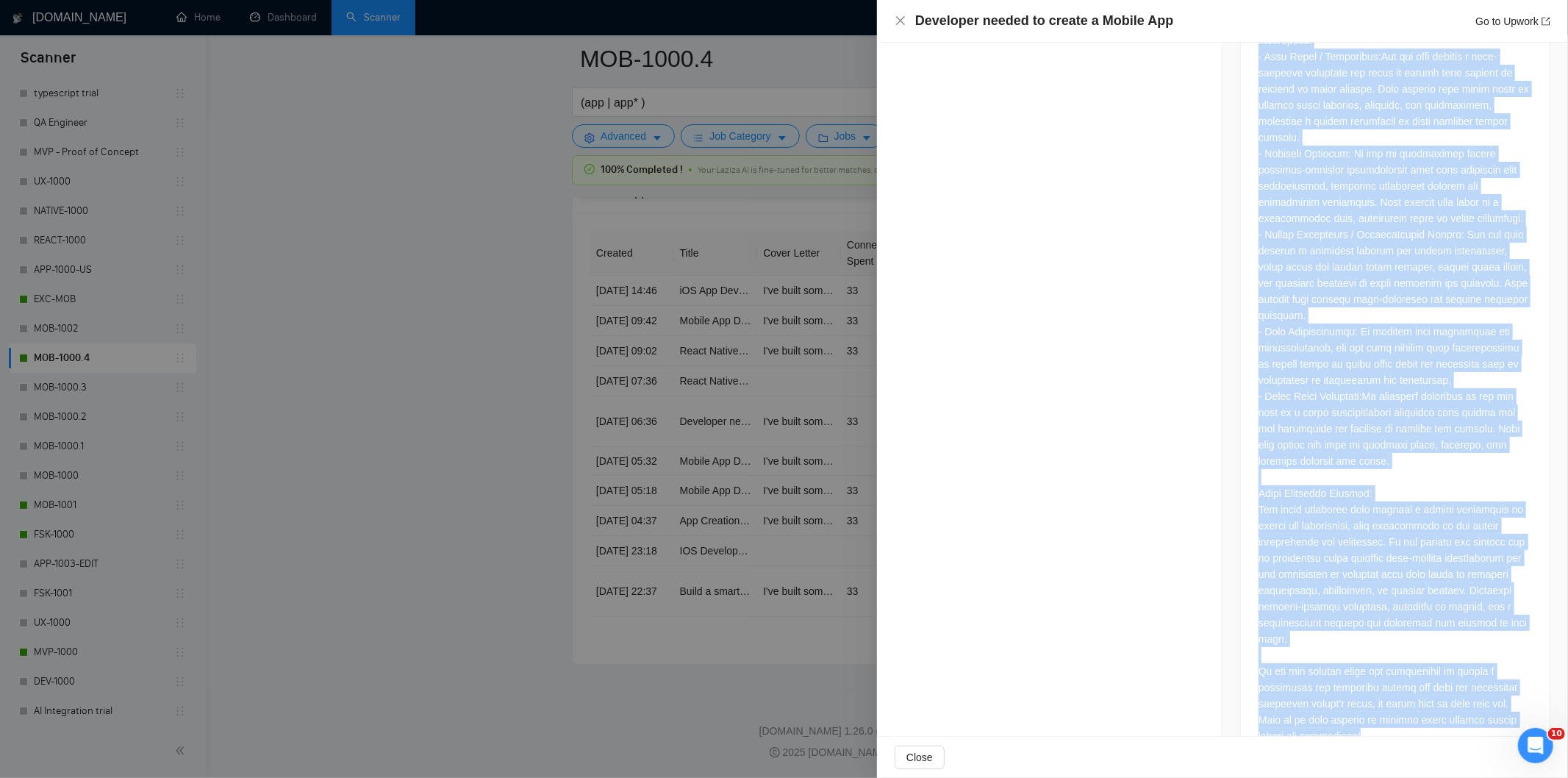
drag, startPoint x: 1243, startPoint y: 108, endPoint x: 1392, endPoint y: 715, distance: 625.0
click at [1392, 715] on div at bounding box center [1395, 132] width 309 height 1270
click at [895, 25] on icon "close" at bounding box center [900, 20] width 12 height 12
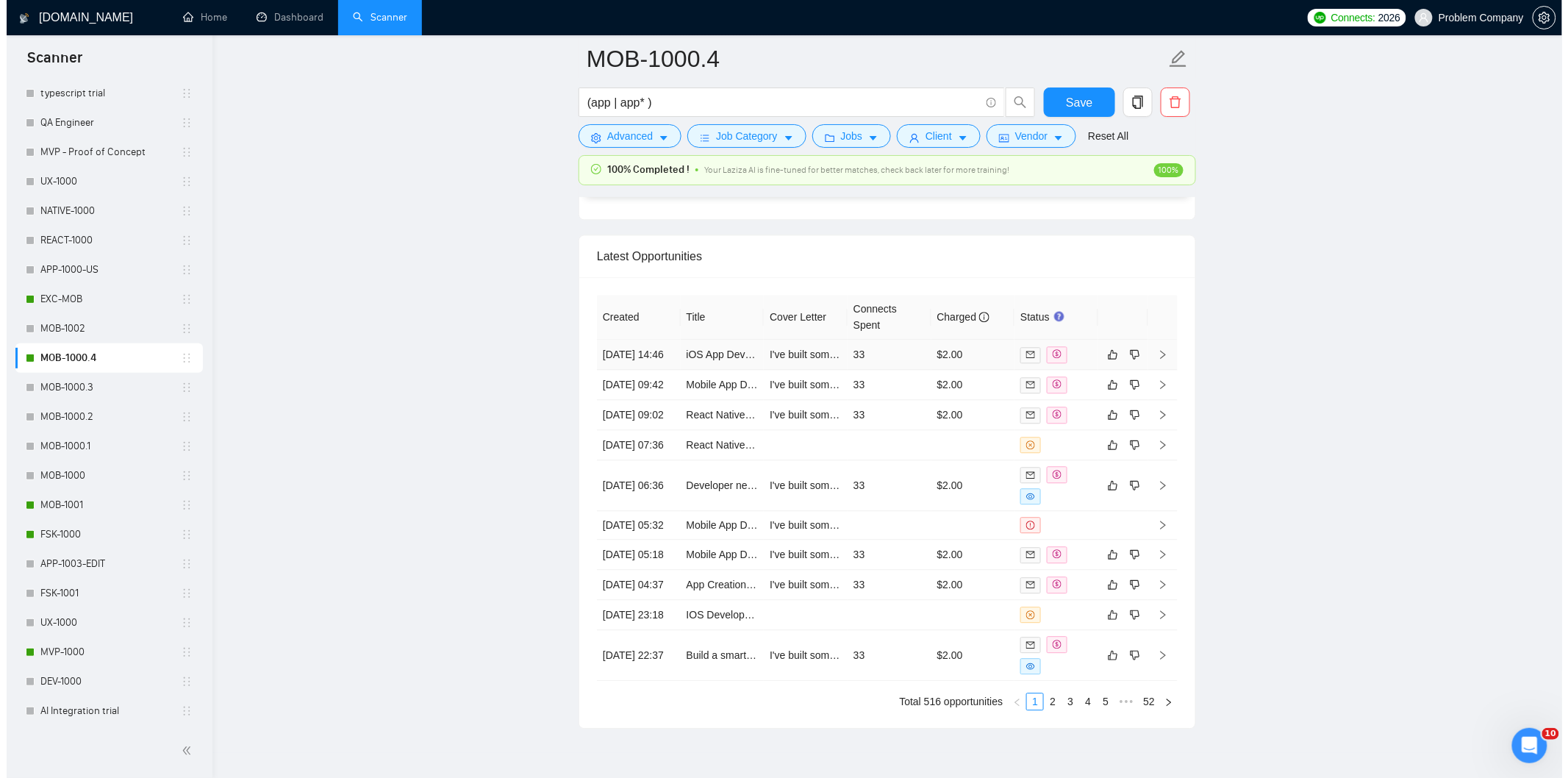
scroll to position [3576, 0]
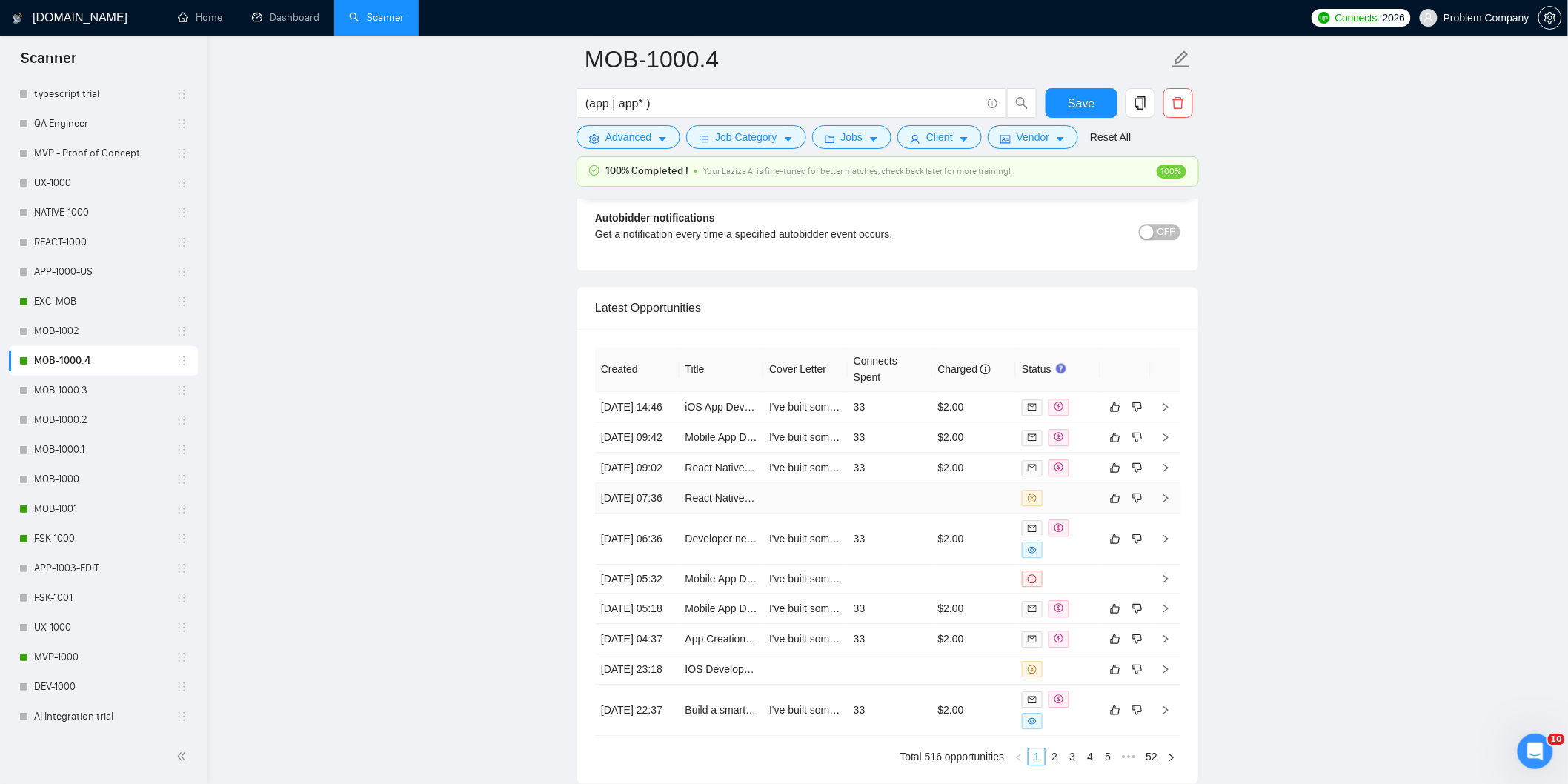
click at [647, 514] on td "[DATE] 07:36" at bounding box center [637, 497] width 85 height 30
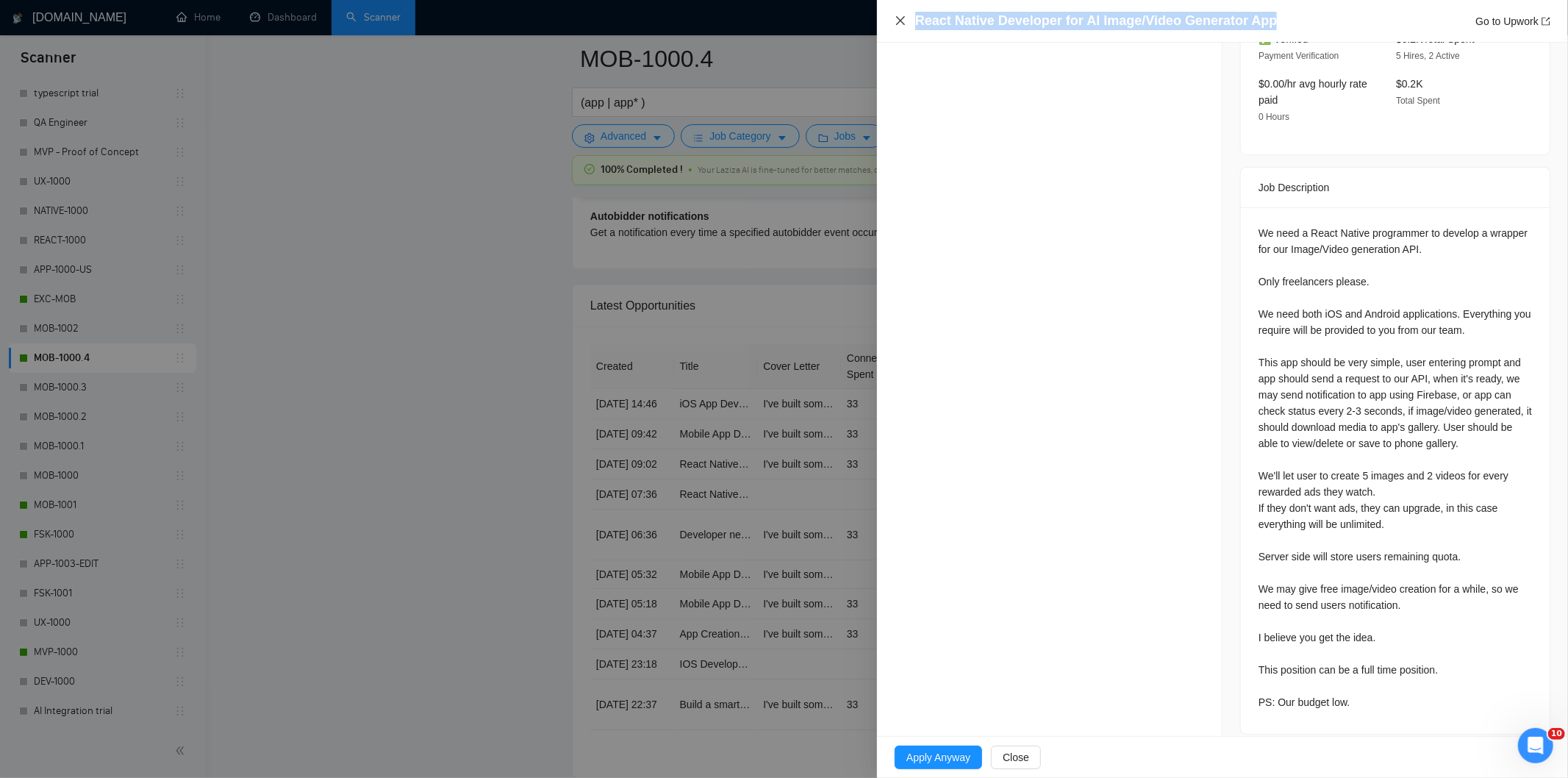
drag, startPoint x: 1282, startPoint y: 14, endPoint x: 905, endPoint y: 19, distance: 377.0
click at [905, 19] on div "React Native Developer for AI Image/Video Generator App Go to Upwork" at bounding box center [1222, 21] width 655 height 18
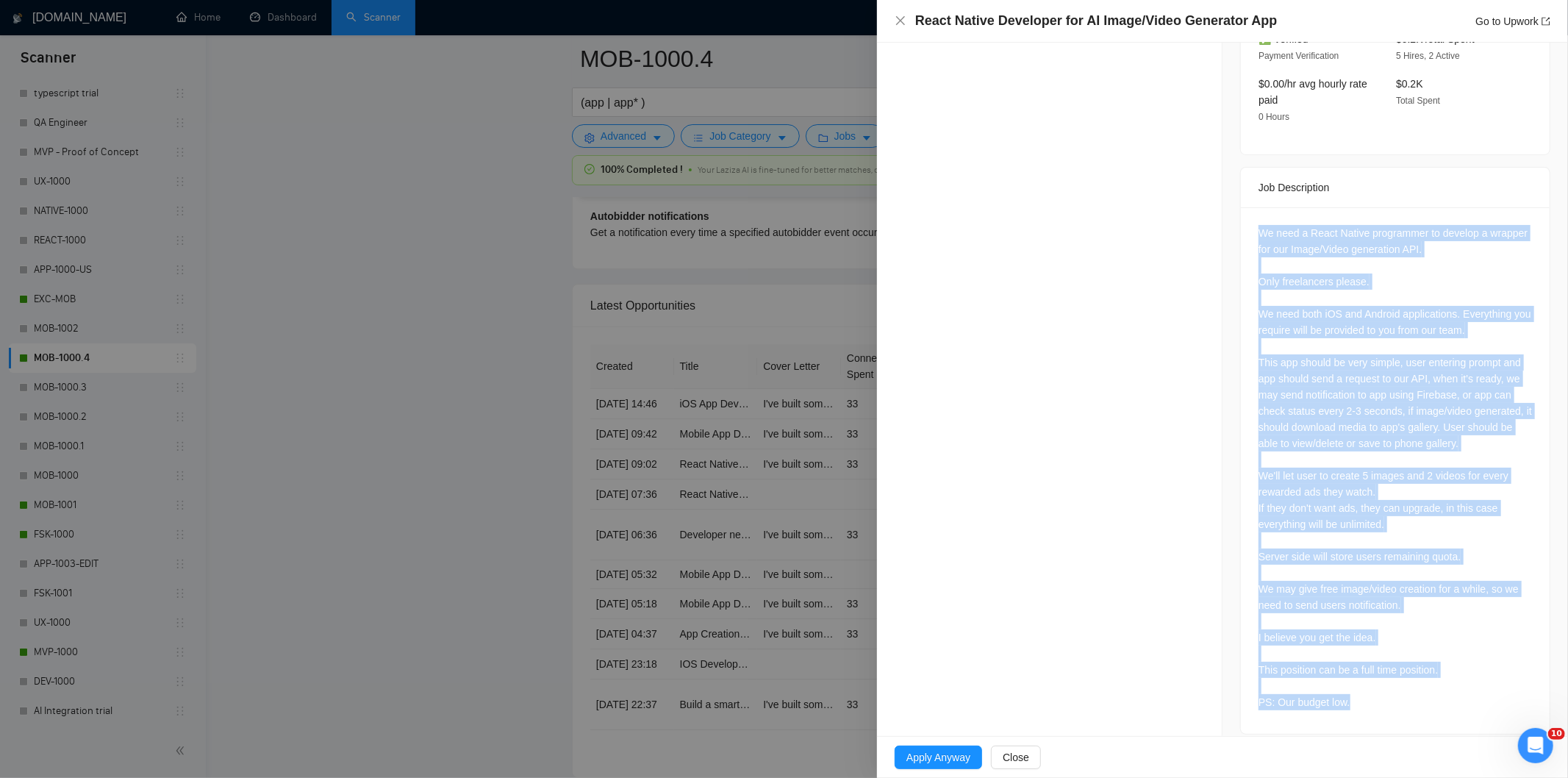
drag, startPoint x: 1250, startPoint y: 202, endPoint x: 1448, endPoint y: 698, distance: 534.1
click at [1448, 698] on div "We need a React Native programmer to develop a wrapper for our Image/Video gene…" at bounding box center [1395, 470] width 309 height 526
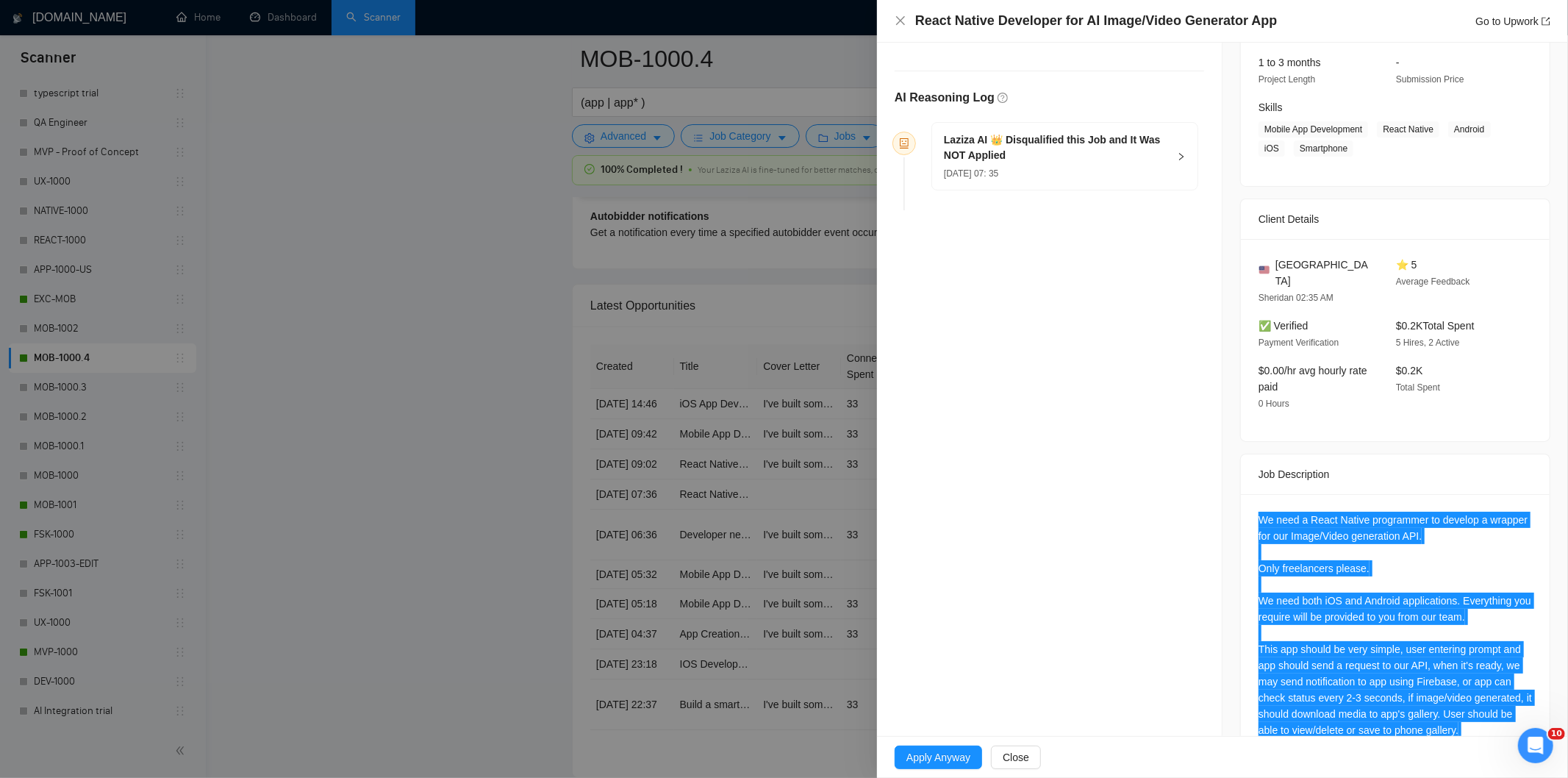
scroll to position [145, 0]
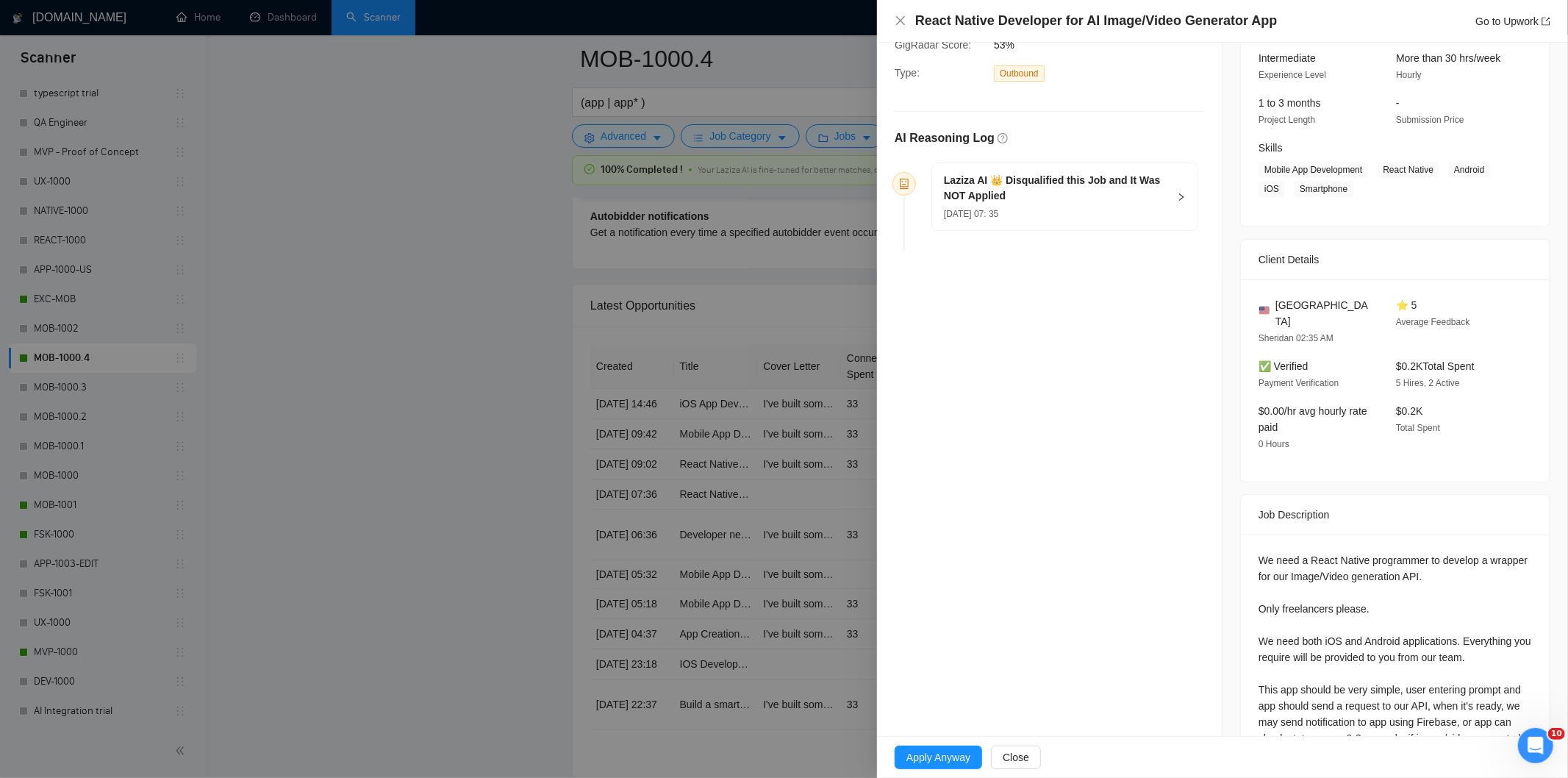
click at [1076, 209] on div "[DATE] 07: 35" at bounding box center [1056, 213] width 224 height 16
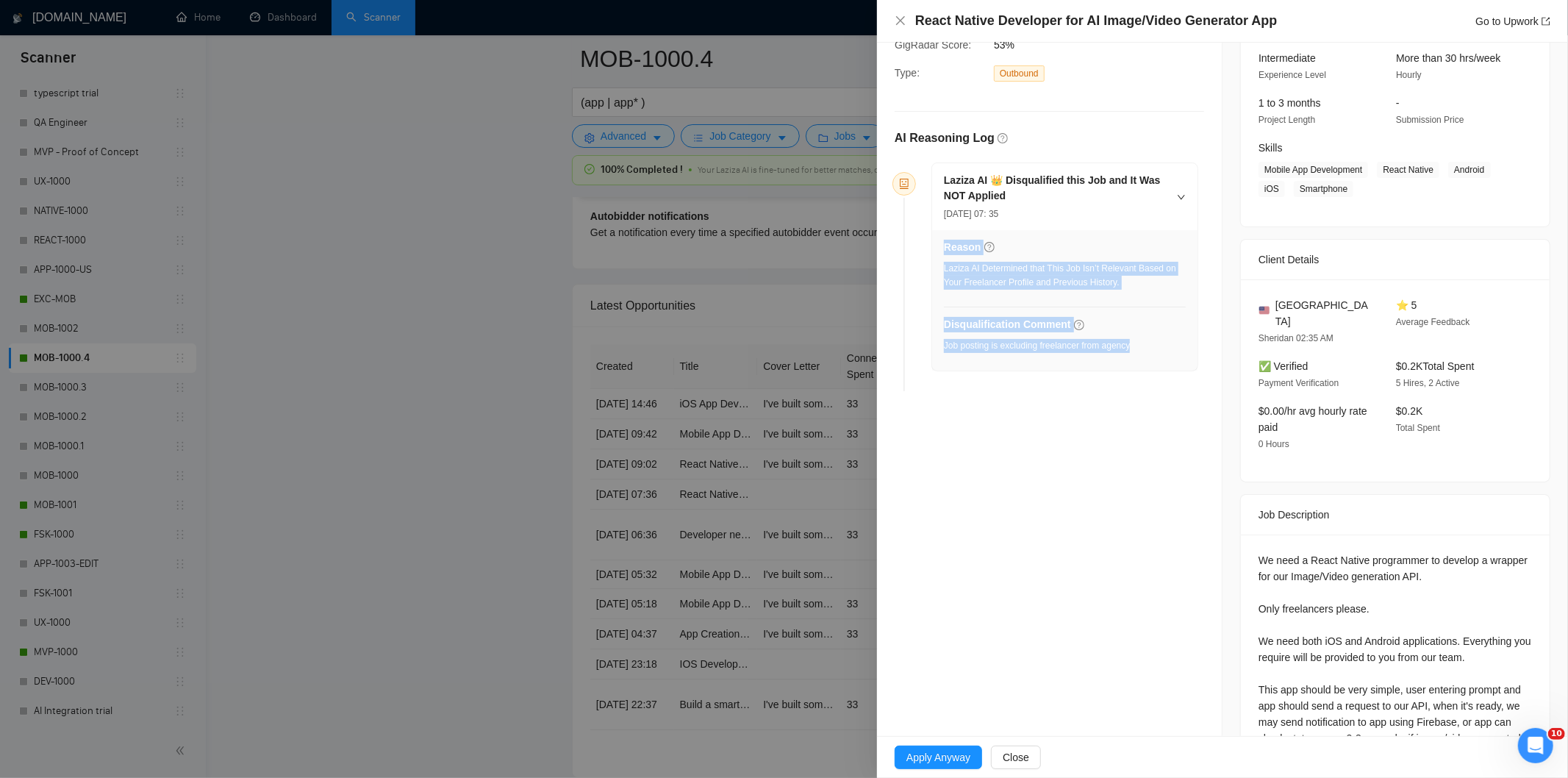
drag, startPoint x: 1148, startPoint y: 346, endPoint x: 943, endPoint y: 344, distance: 205.0
click at [943, 344] on div "Reason Laziza AI Determined that This Job Isn’t Relevant Based on Your Freelanc…" at bounding box center [1065, 300] width 266 height 140
drag, startPoint x: 1103, startPoint y: 340, endPoint x: 1134, endPoint y: 344, distance: 31.3
click at [1104, 340] on div "Job posting is excluding freelancer from agency" at bounding box center [1037, 345] width 186 height 14
click at [1147, 344] on div "Disqualification Comment Job posting is excluding freelancer from agency" at bounding box center [1065, 339] width 242 height 45
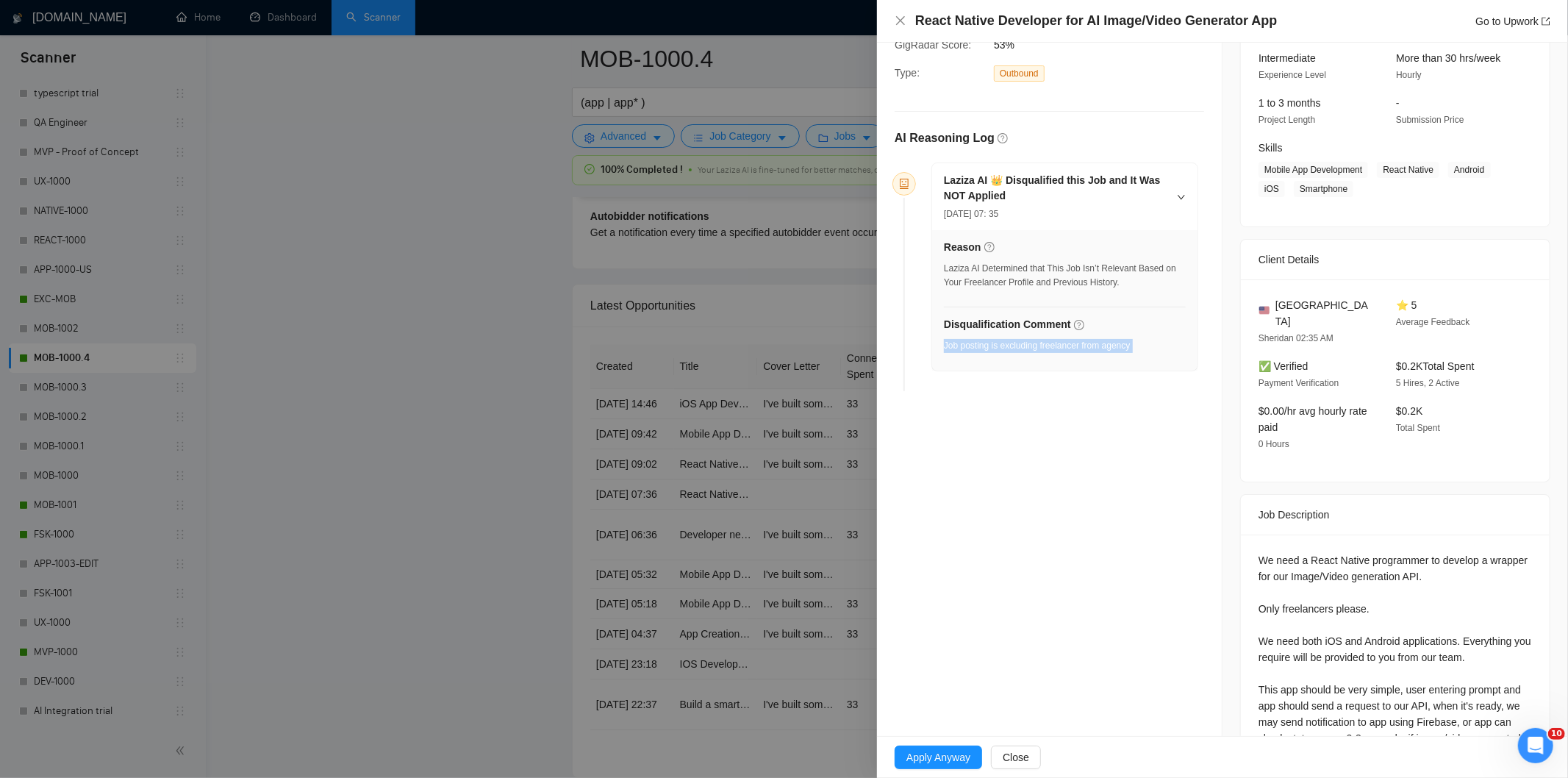
drag, startPoint x: 1133, startPoint y: 345, endPoint x: 944, endPoint y: 339, distance: 189.1
click at [944, 339] on div "Disqualification Comment Job posting is excluding freelancer from agency" at bounding box center [1065, 339] width 242 height 45
drag, startPoint x: 900, startPoint y: 24, endPoint x: 899, endPoint y: 49, distance: 25.0
click at [900, 24] on icon "close" at bounding box center [900, 20] width 12 height 12
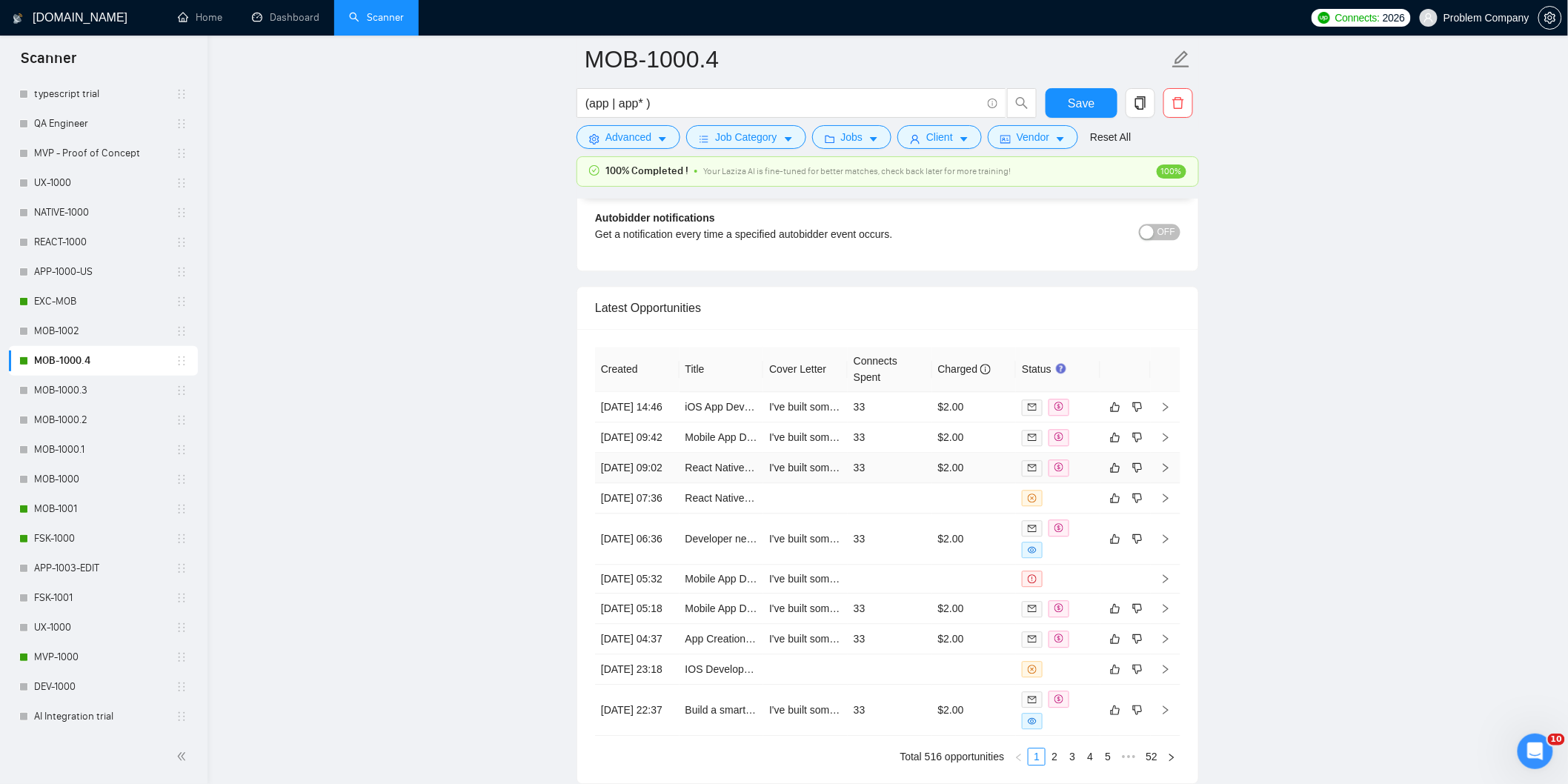
click at [638, 483] on td "[DATE] 09:02" at bounding box center [637, 467] width 85 height 30
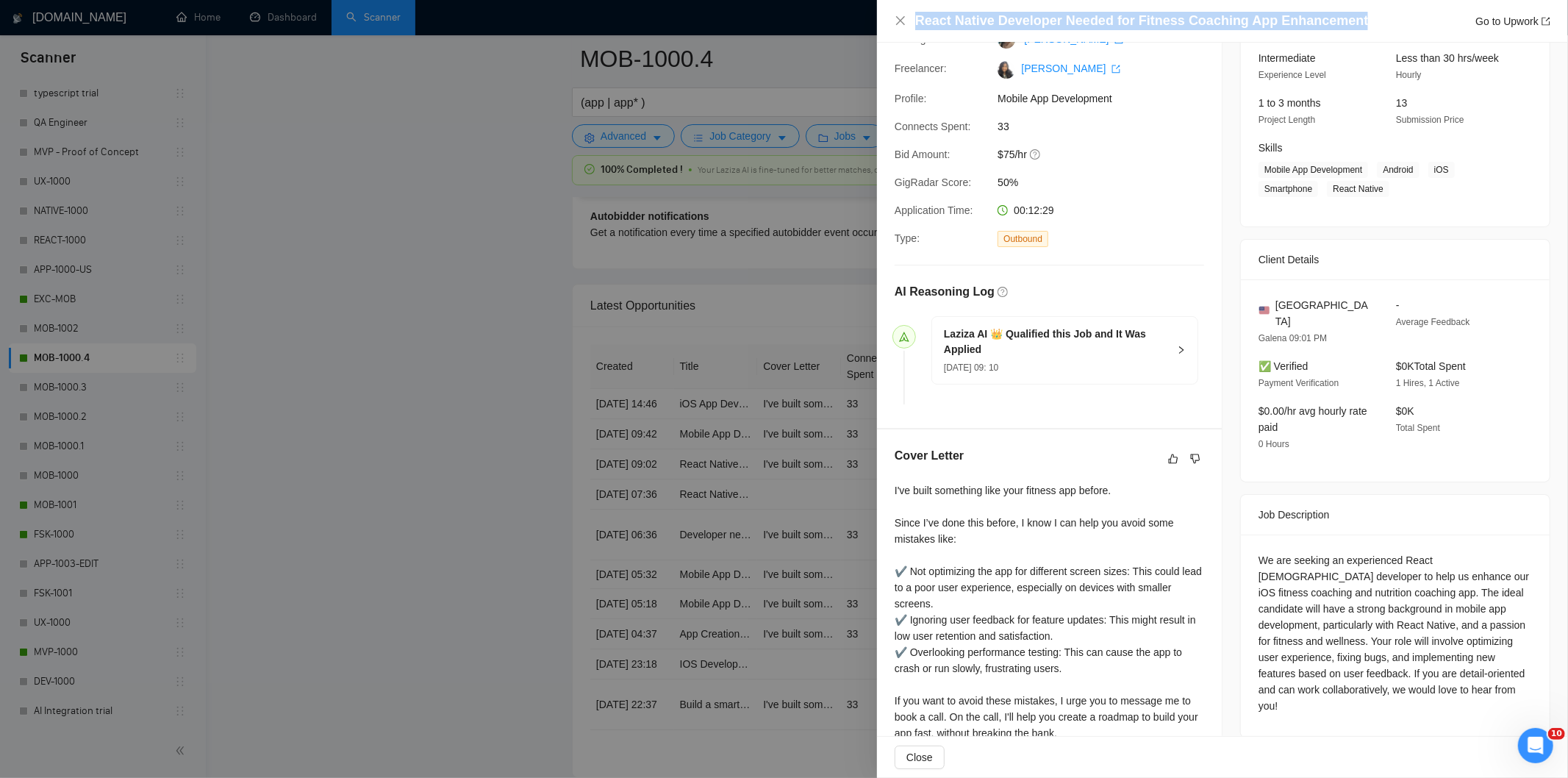
drag, startPoint x: 1355, startPoint y: 23, endPoint x: 893, endPoint y: 17, distance: 462.0
click at [893, 17] on div "React Native Developer Needed for Fitness Coaching App Enhancement Go to Upwork" at bounding box center [1222, 21] width 691 height 42
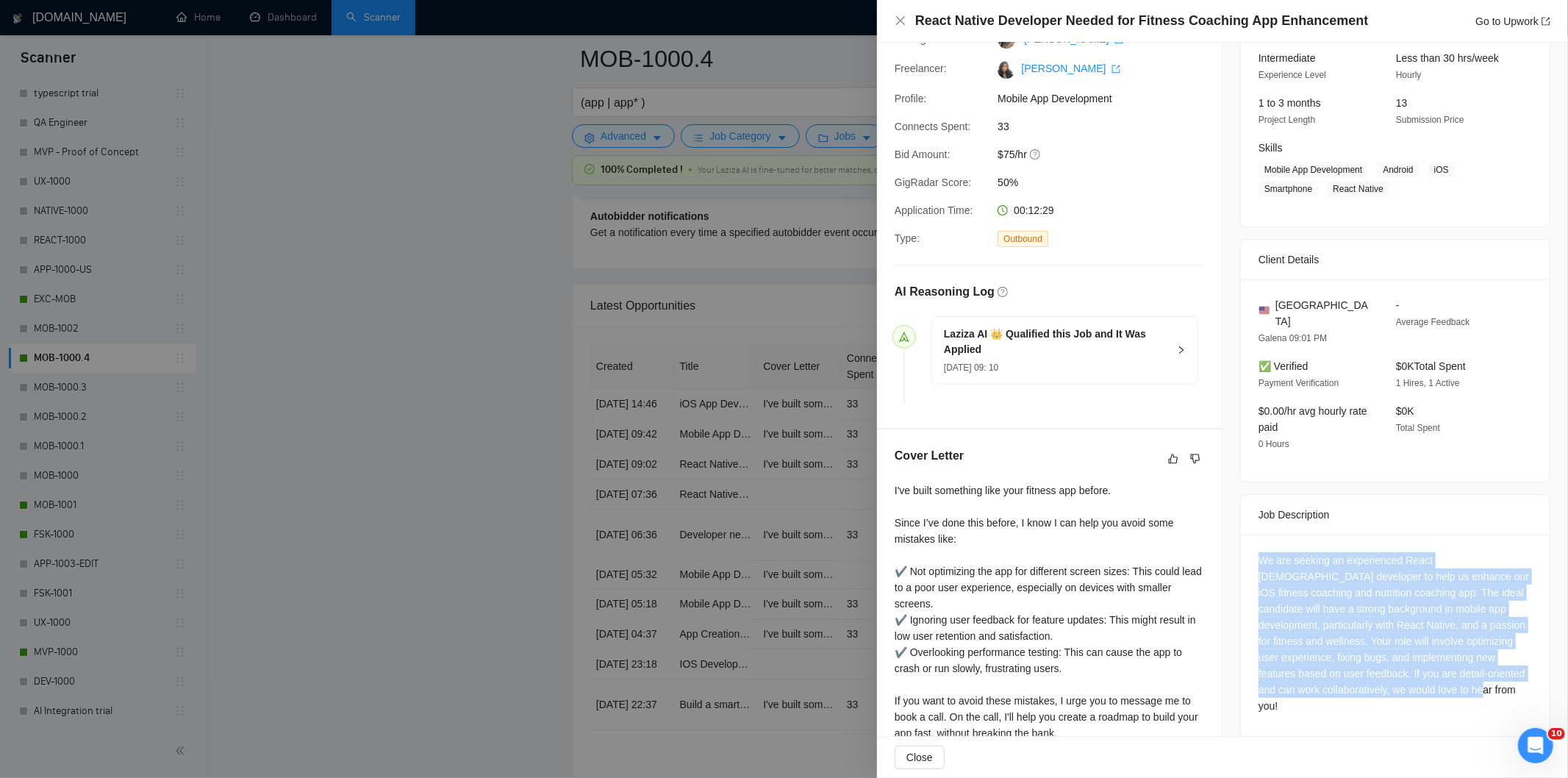
drag, startPoint x: 1252, startPoint y: 542, endPoint x: 1475, endPoint y: 669, distance: 256.6
click at [1475, 669] on div "We are seeking an experienced React [DEMOGRAPHIC_DATA] developer to help us enh…" at bounding box center [1394, 633] width 274 height 162
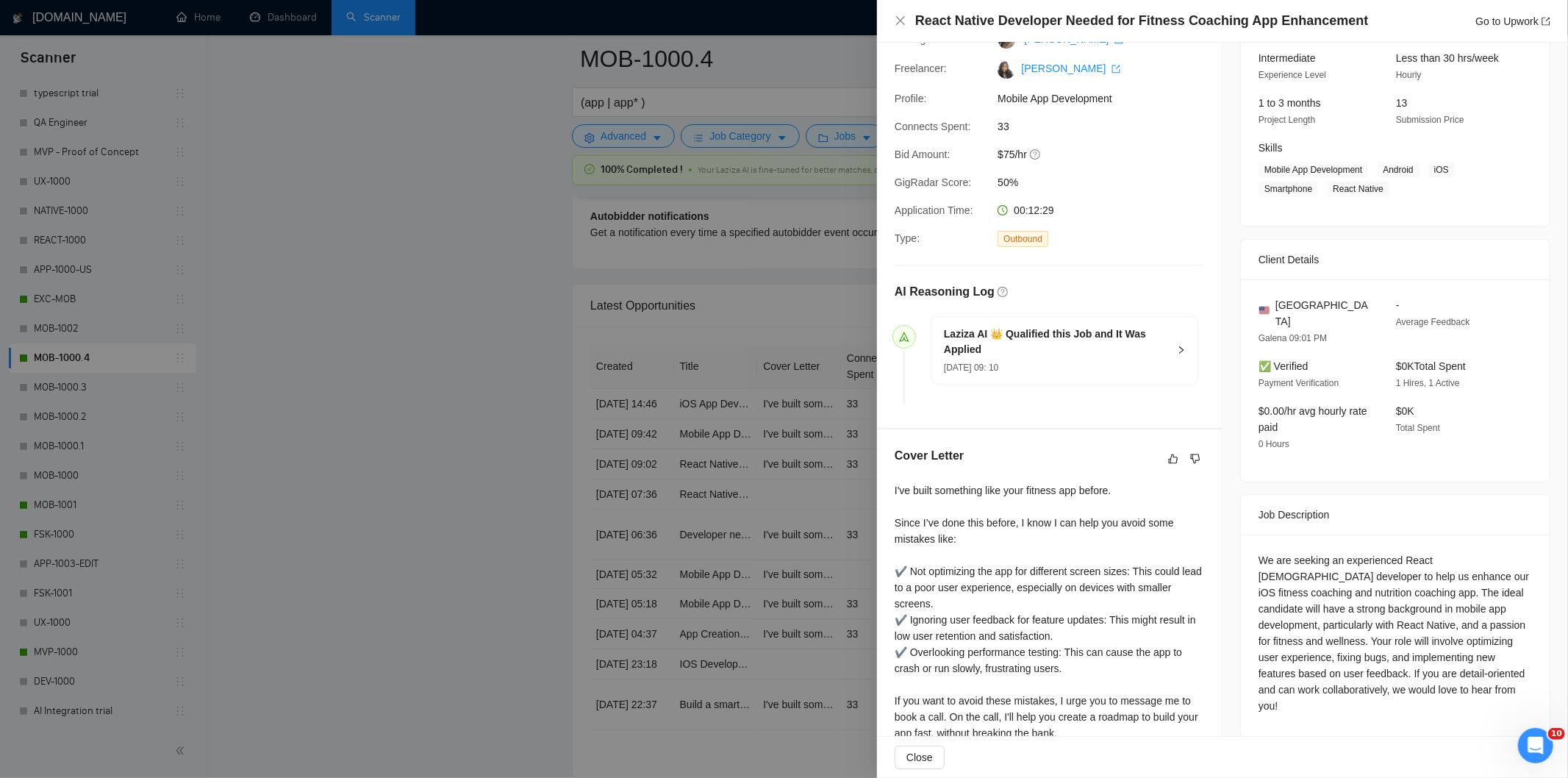
click at [893, 17] on div "React Native Developer Needed for Fitness Coaching App Enhancement Go to Upwork" at bounding box center [1222, 21] width 691 height 42
click at [905, 23] on icon "close" at bounding box center [900, 20] width 12 height 12
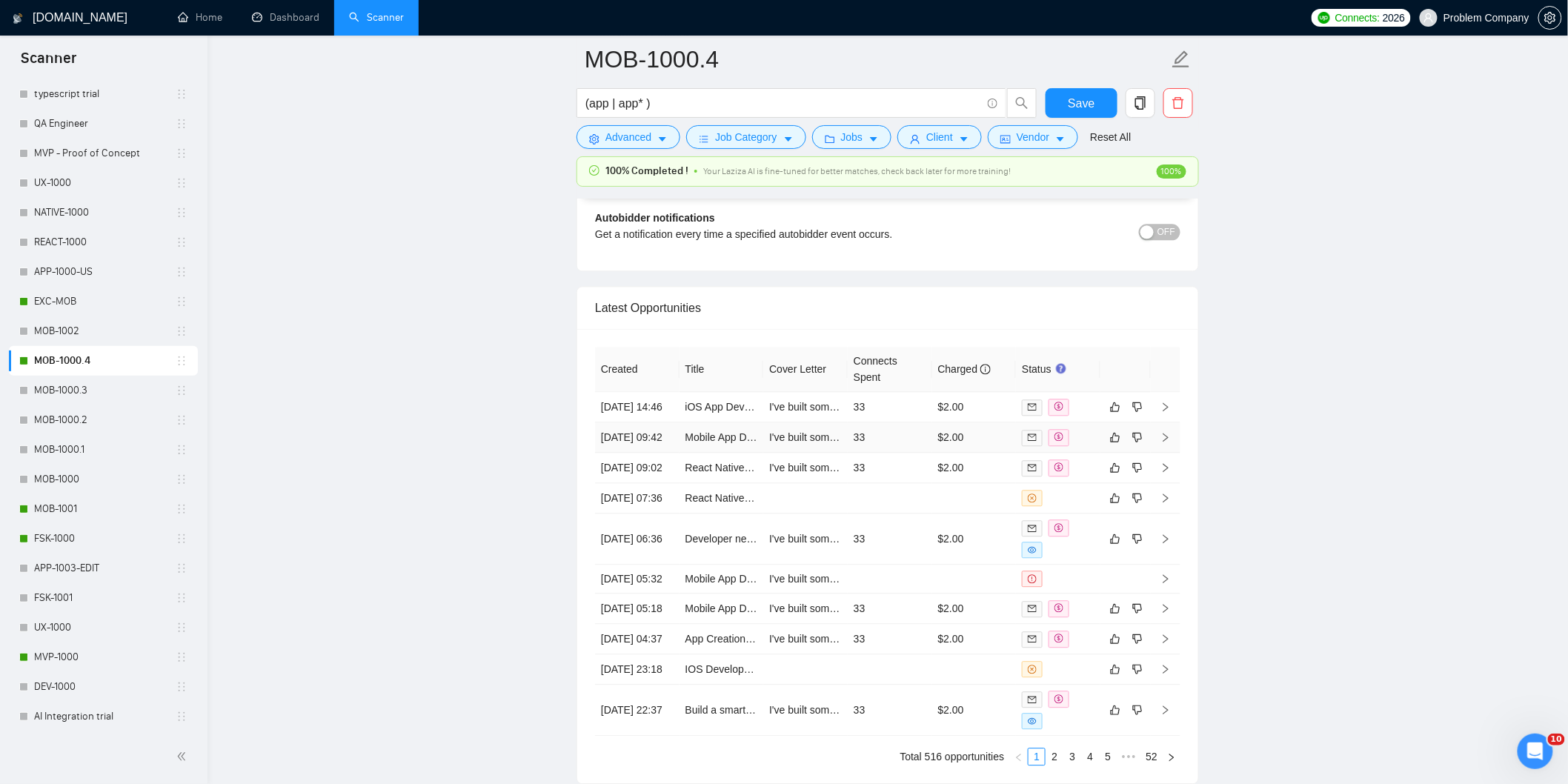
click at [638, 453] on td "[DATE] 09:42" at bounding box center [637, 437] width 85 height 30
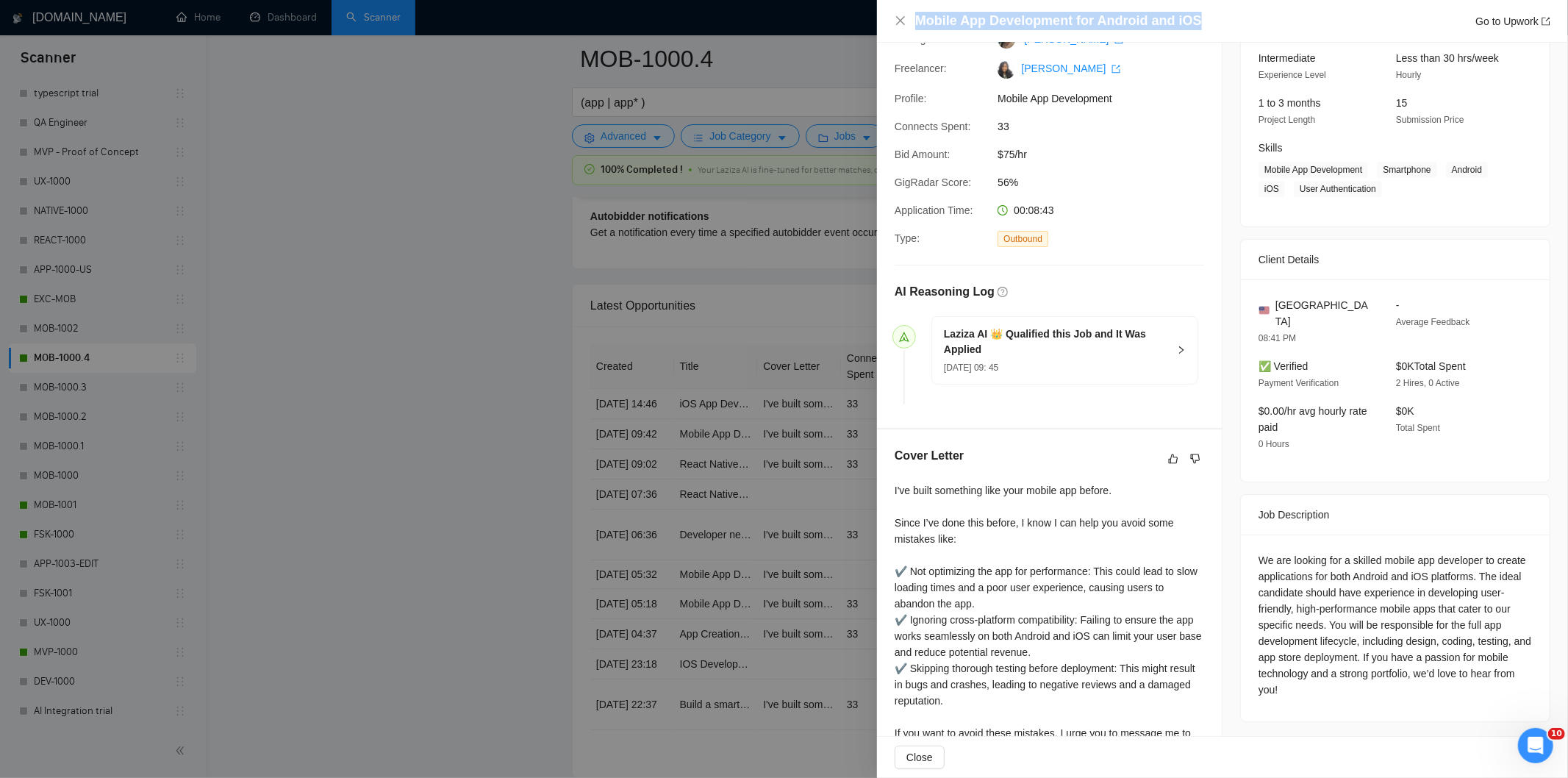
drag, startPoint x: 1264, startPoint y: 21, endPoint x: 892, endPoint y: 11, distance: 372.1
click at [892, 11] on div "Mobile App Development for Android and iOS Go to Upwork" at bounding box center [1222, 21] width 691 height 42
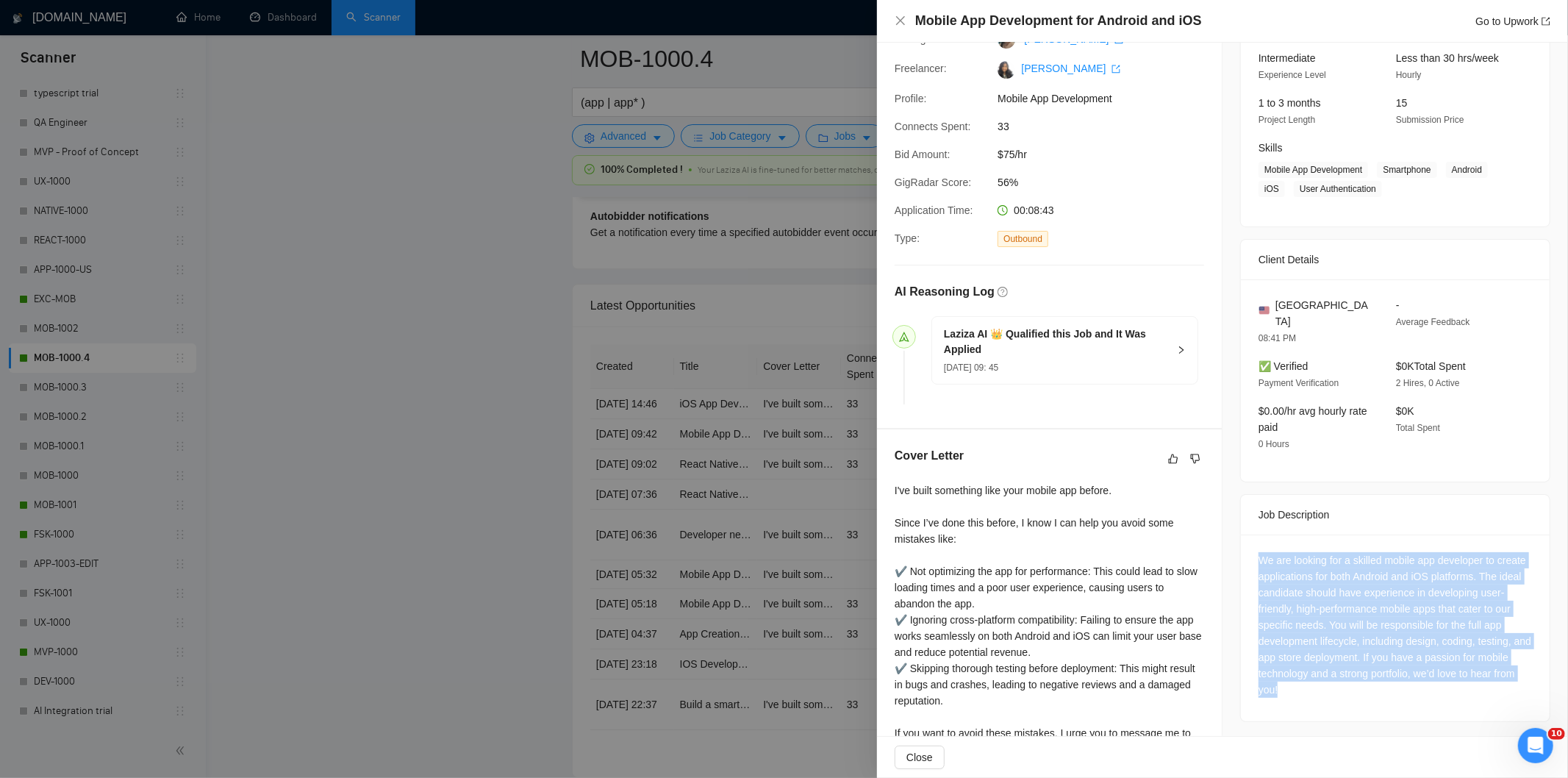
drag, startPoint x: 1250, startPoint y: 533, endPoint x: 1369, endPoint y: 697, distance: 202.6
click at [1369, 697] on div "We are looking for a skilled mobile app developer to create applications for bo…" at bounding box center [1395, 627] width 309 height 187
click at [897, 15] on icon "close" at bounding box center [900, 20] width 12 height 12
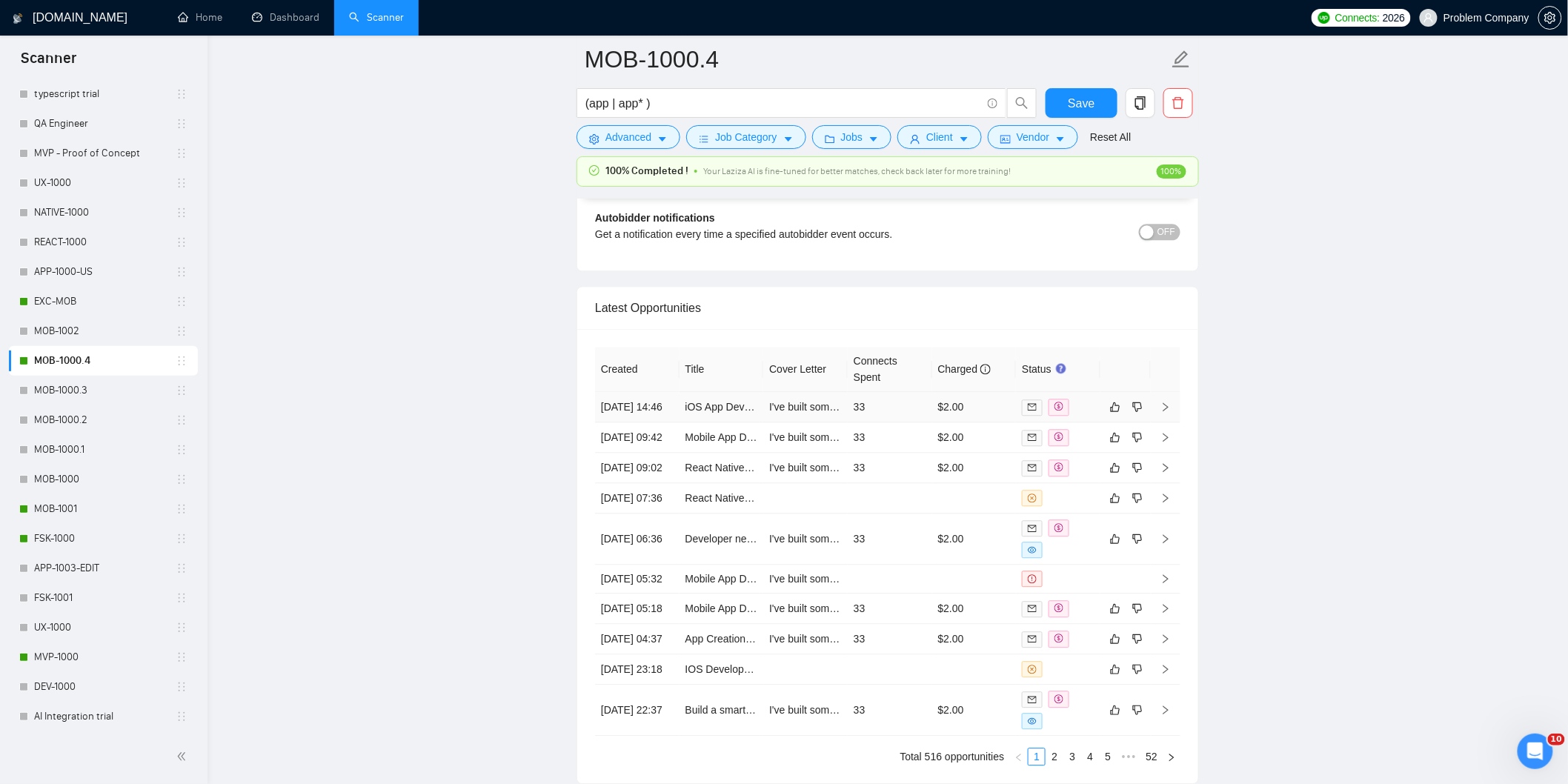
click at [674, 423] on td "[DATE] 14:46" at bounding box center [637, 406] width 85 height 30
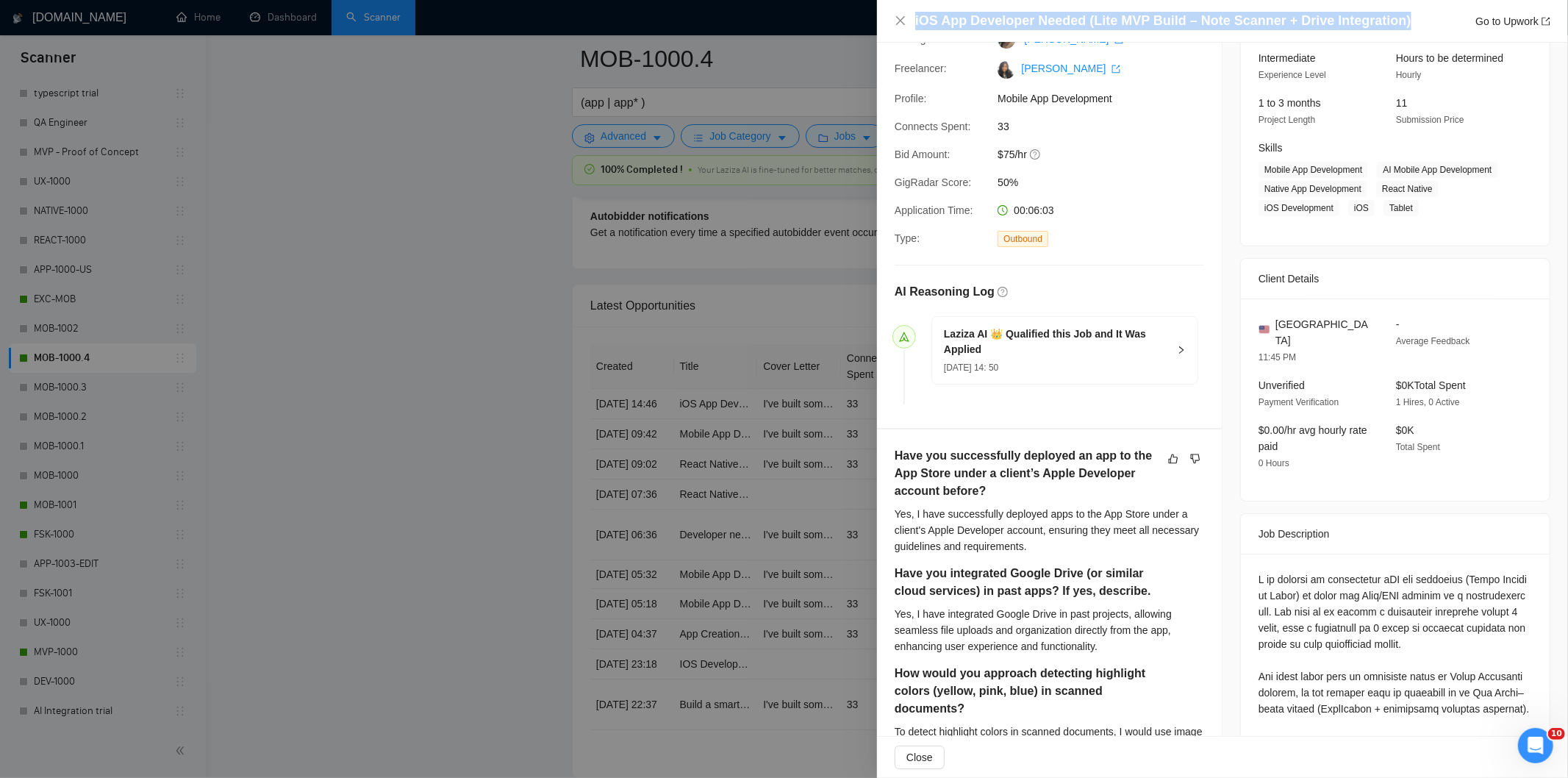
drag, startPoint x: 1397, startPoint y: 24, endPoint x: 857, endPoint y: 22, distance: 540.0
click at [857, 22] on div "iOS App Developer Needed (Lite MVP Build – Note Scanner + Drive Integration) Go…" at bounding box center [784, 389] width 1568 height 778
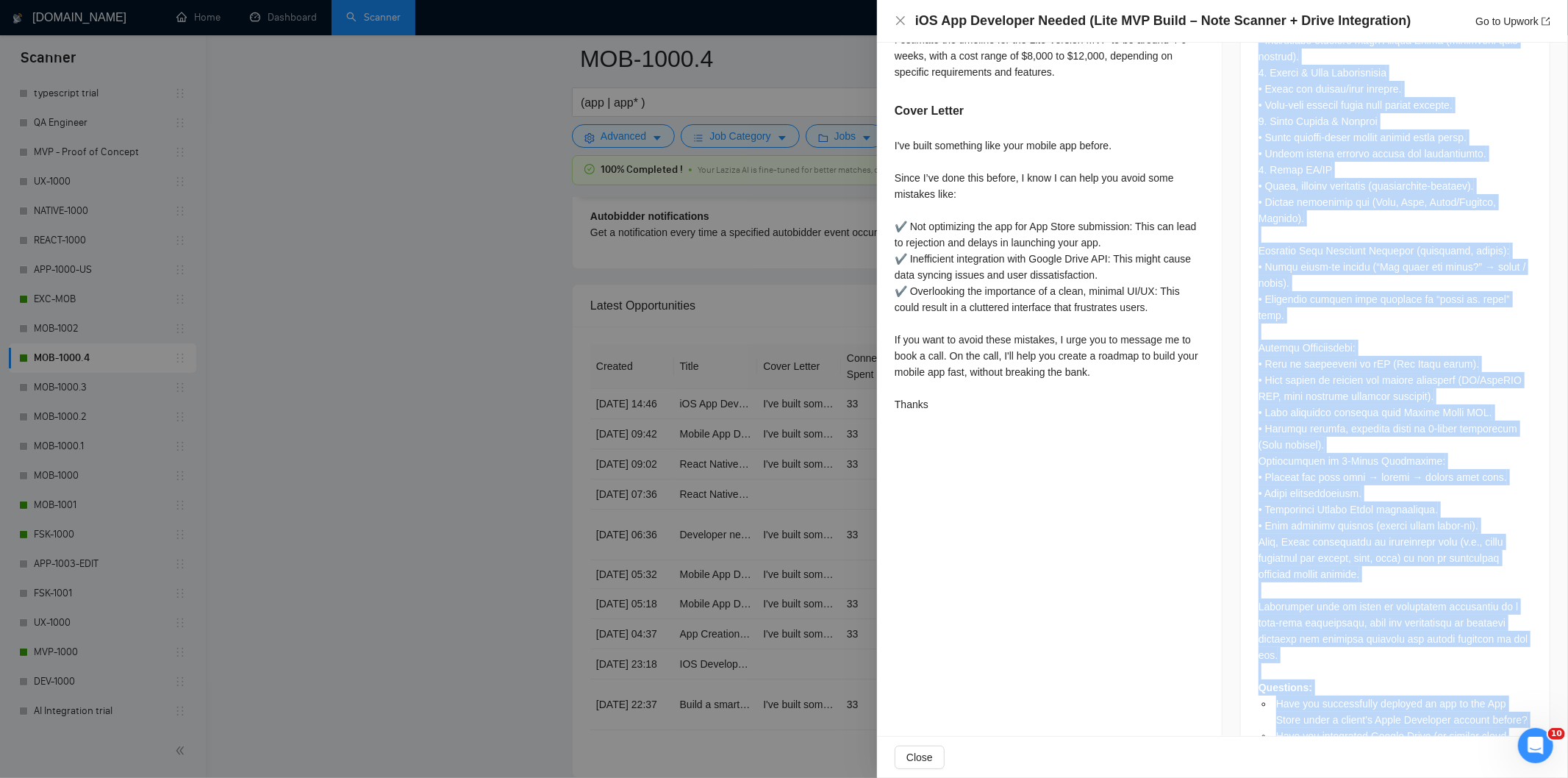
scroll to position [1288, 0]
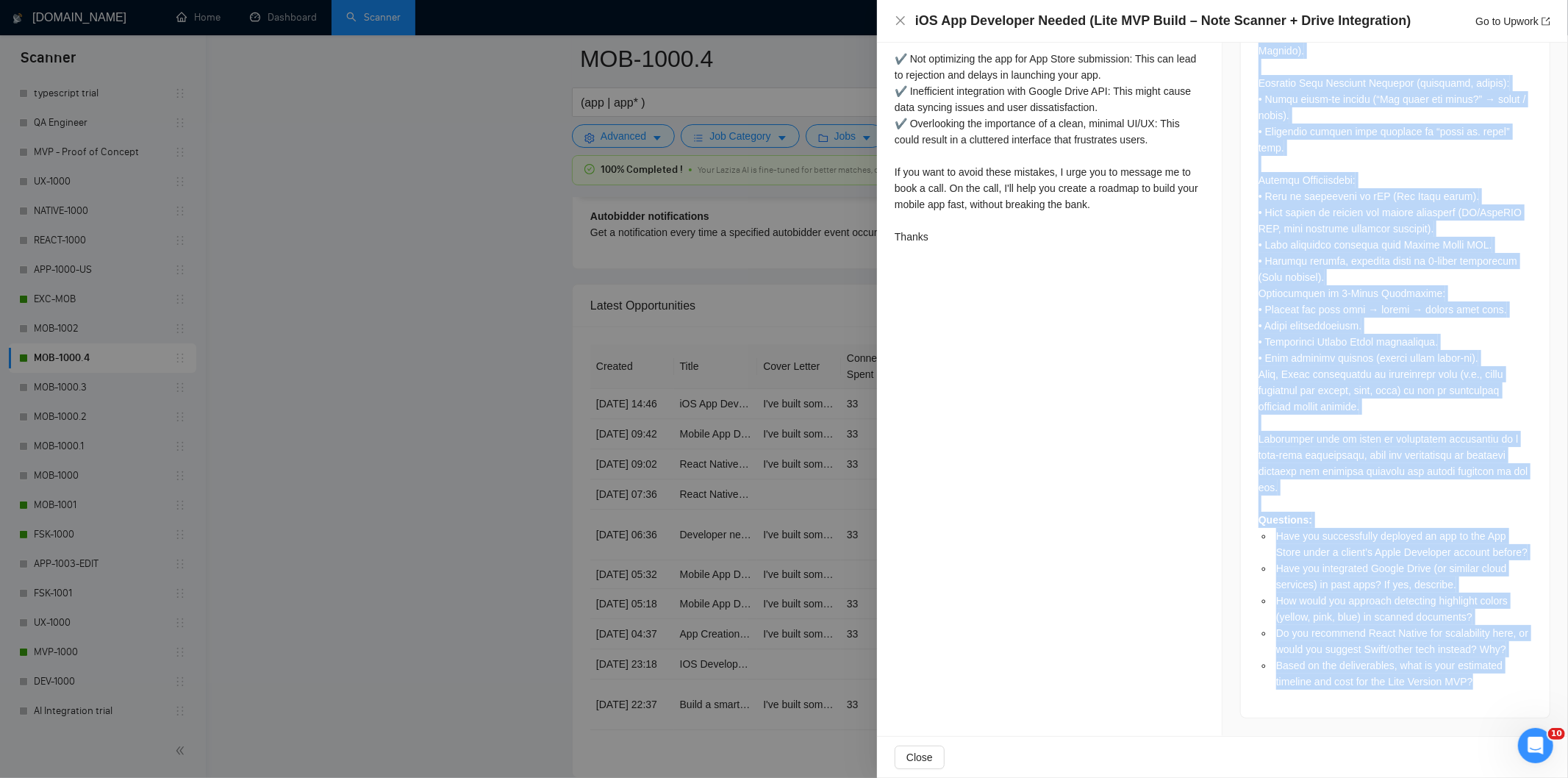
drag, startPoint x: 1250, startPoint y: 396, endPoint x: 1519, endPoint y: 695, distance: 402.2
click at [1519, 695] on div "Questions: Have you successfully deployed an app to the App Store under a clien…" at bounding box center [1395, 72] width 309 height 1290
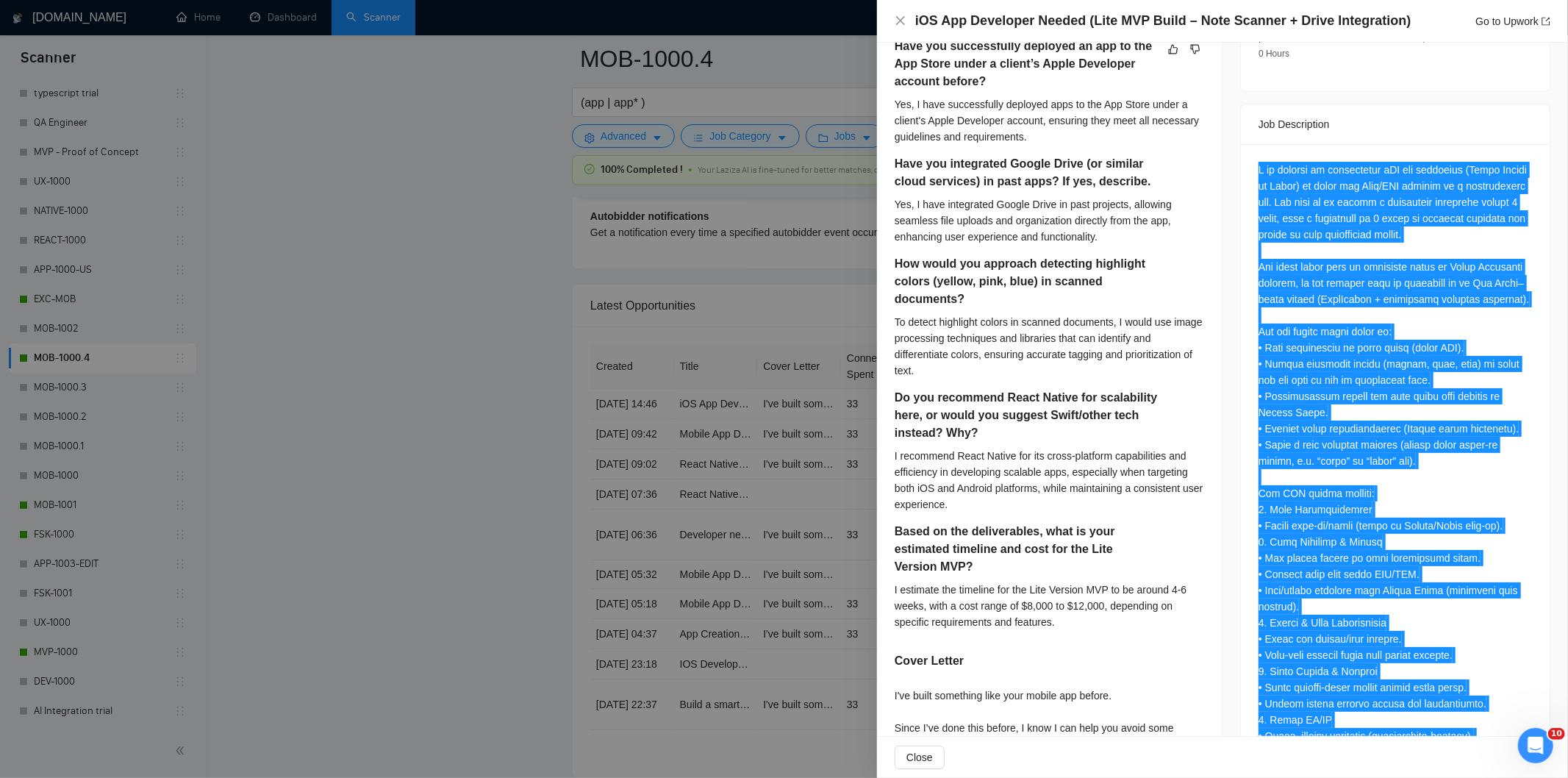
scroll to position [553, 0]
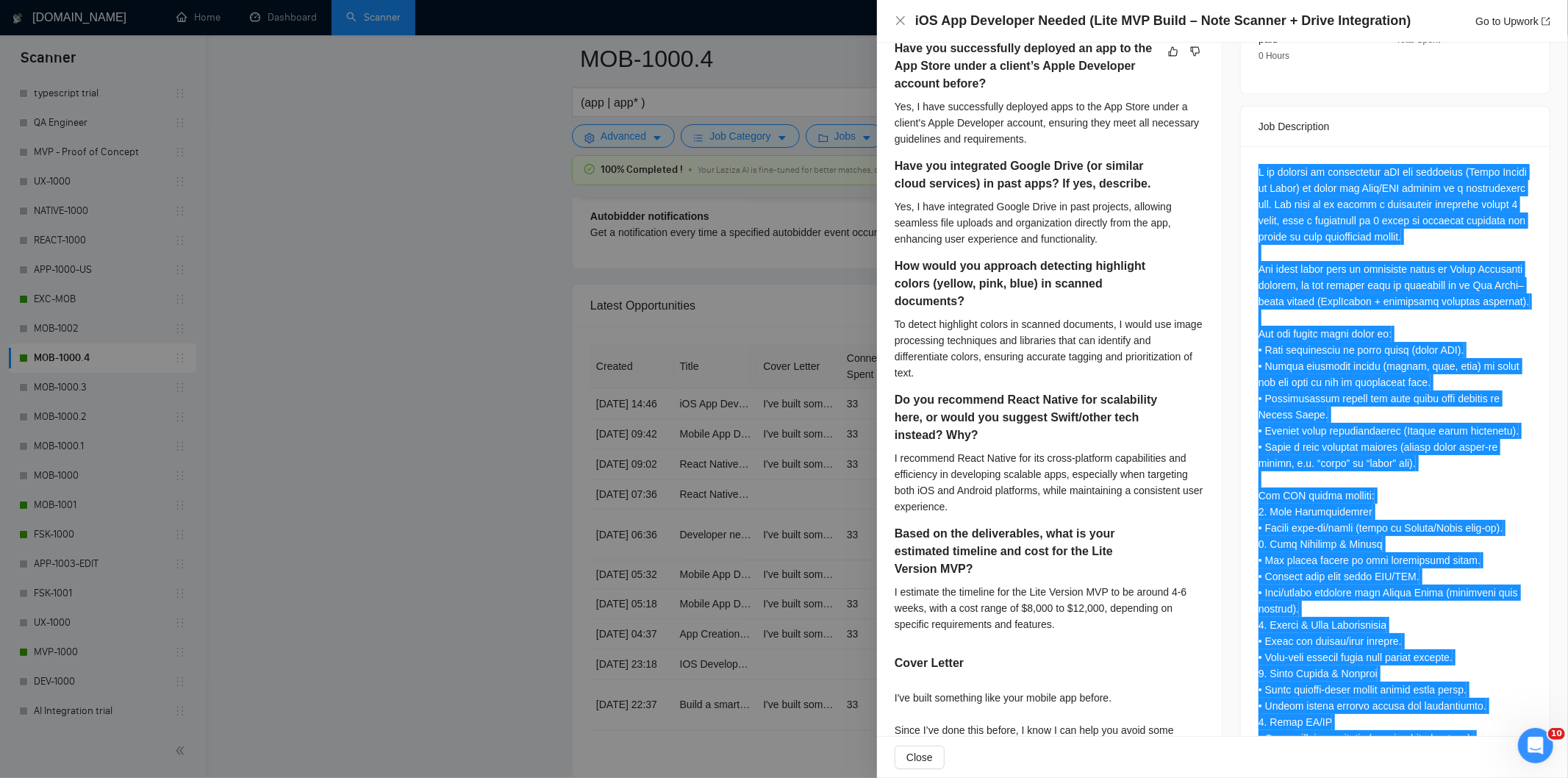
click at [1403, 436] on div "Questions: Have you successfully deployed an app to the App Store under a clien…" at bounding box center [1394, 786] width 274 height 1245
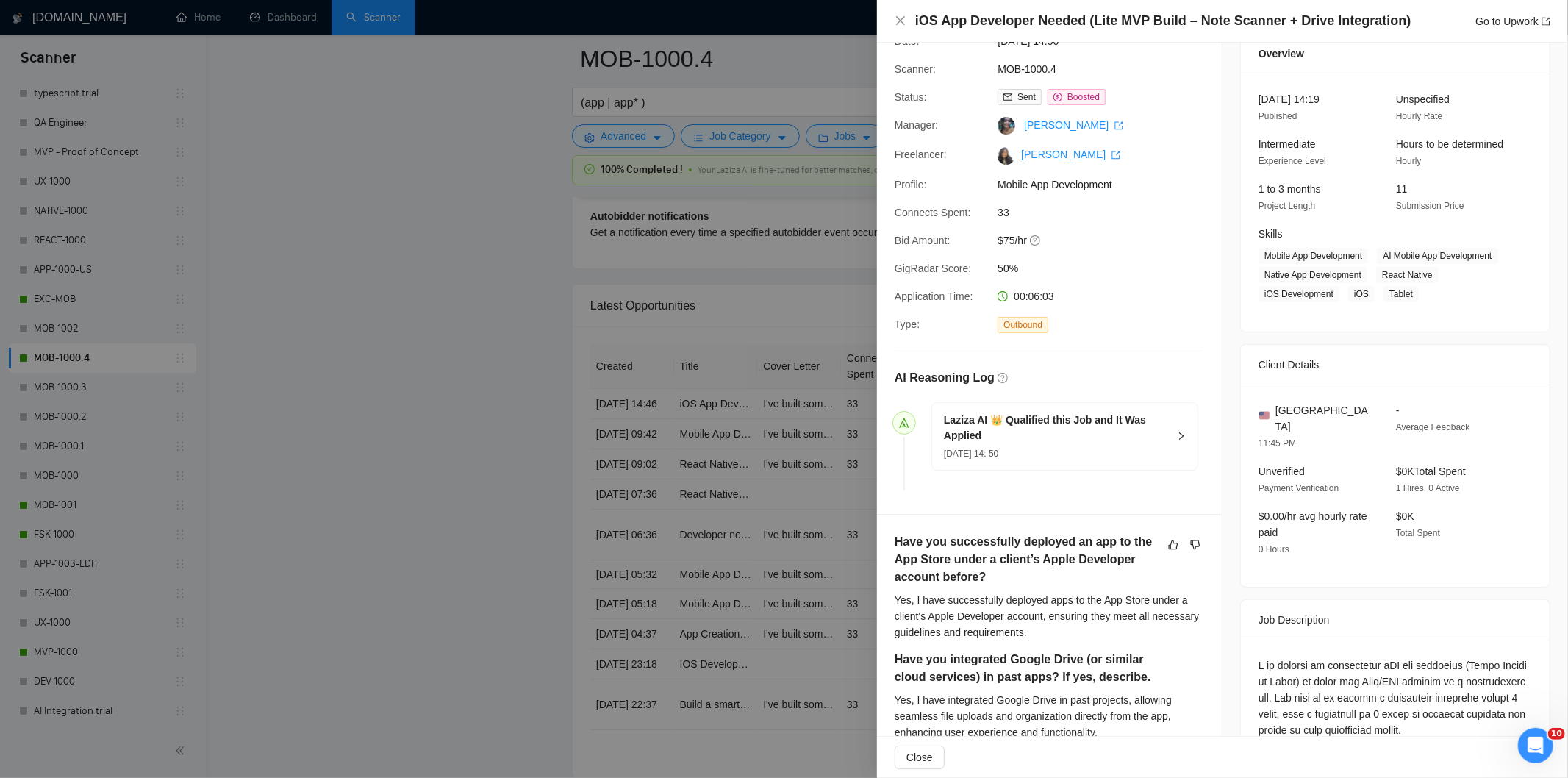
scroll to position [0, 0]
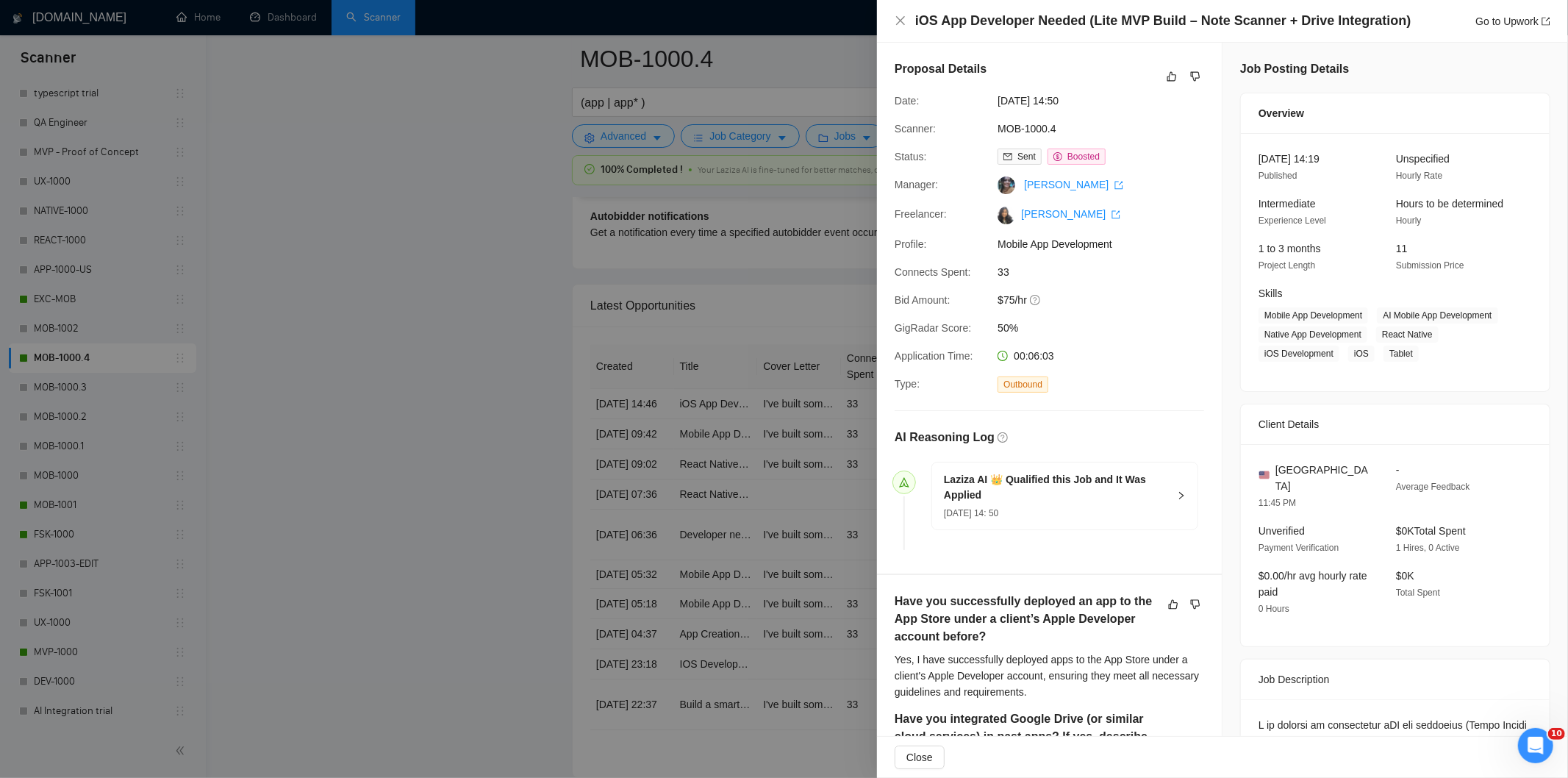
drag, startPoint x: 1084, startPoint y: 98, endPoint x: 982, endPoint y: 94, distance: 102.1
click at [982, 94] on div "Date: [DATE] 14:50" at bounding box center [1043, 100] width 309 height 16
